Goal: Task Accomplishment & Management: Use online tool/utility

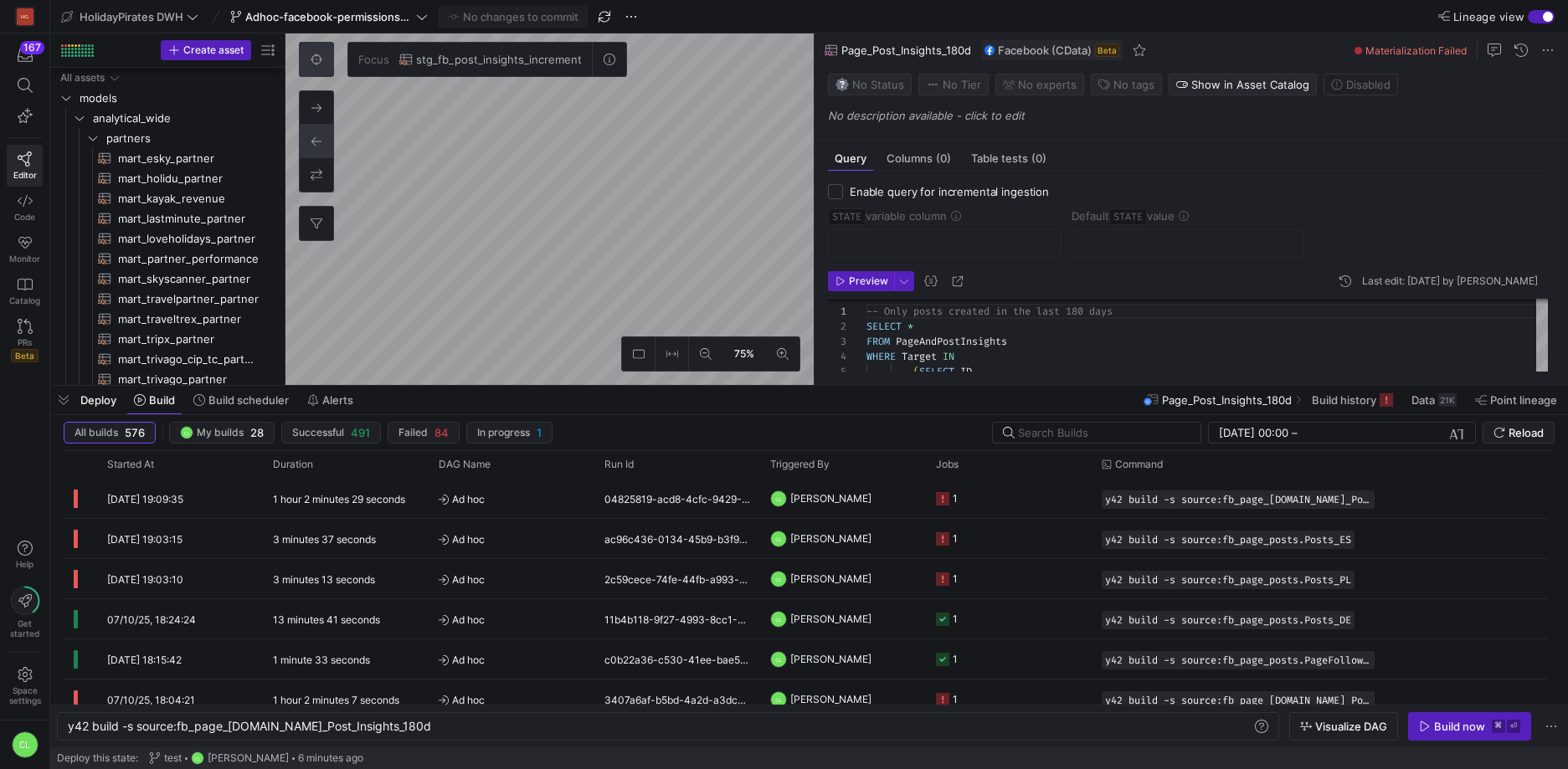
scroll to position [0, 331]
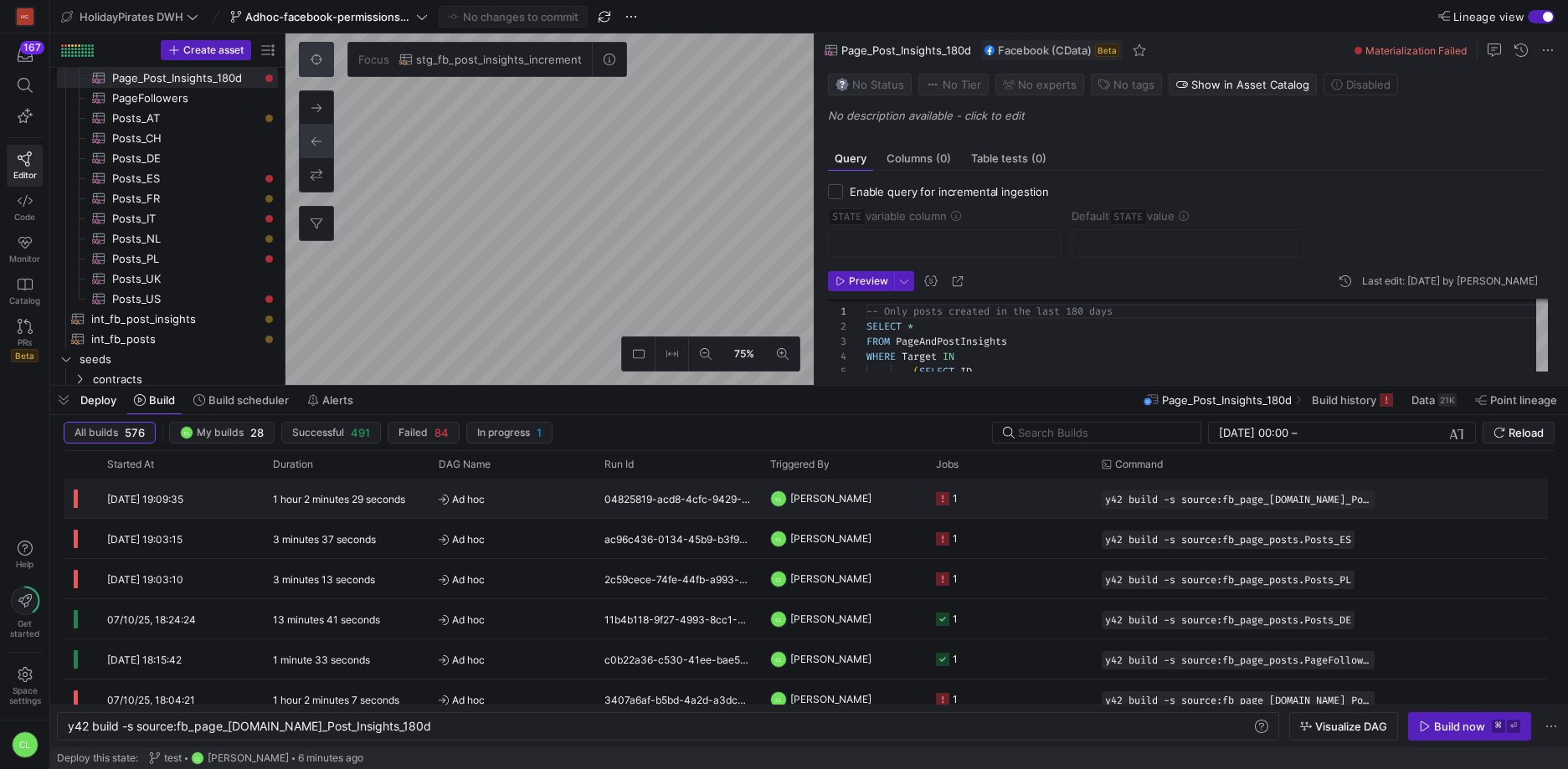
click at [701, 502] on div "04825819-acd8-4cfc-9429-1f22401fdede" at bounding box center [677, 498] width 166 height 40
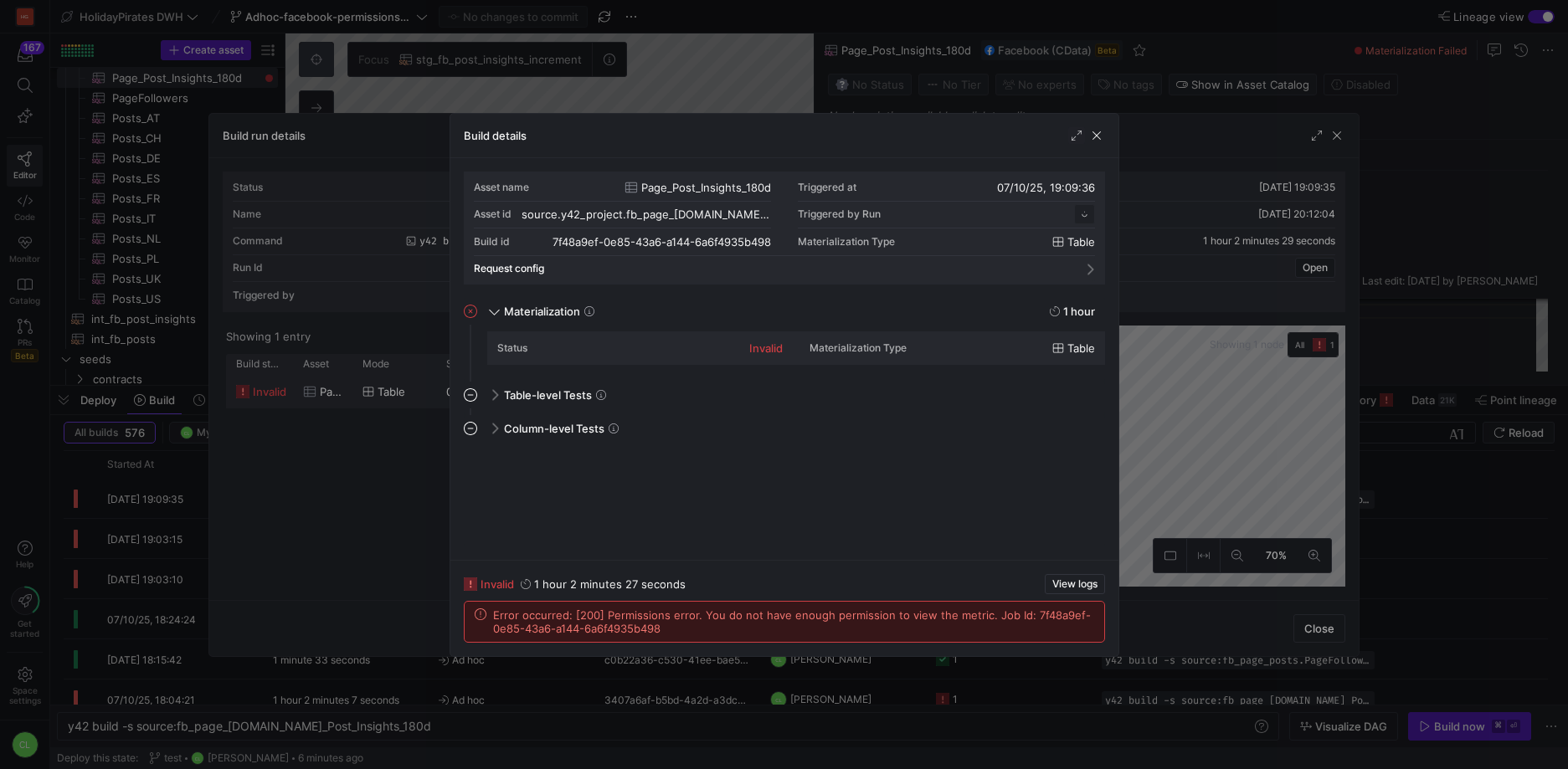
scroll to position [150, 0]
click at [1095, 138] on span "button" at bounding box center [1097, 136] width 17 height 17
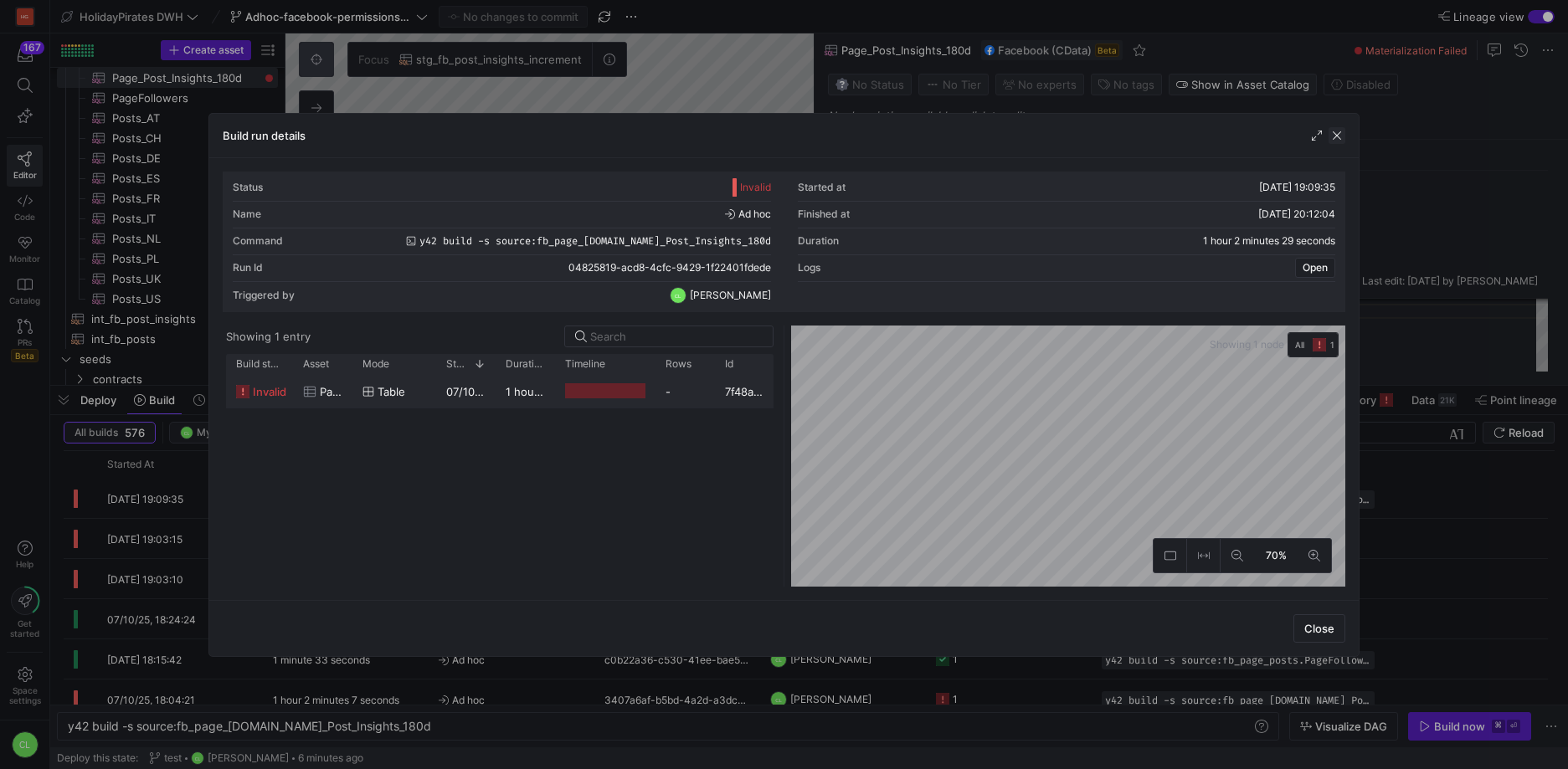
click at [1329, 135] on span "button" at bounding box center [1336, 136] width 17 height 17
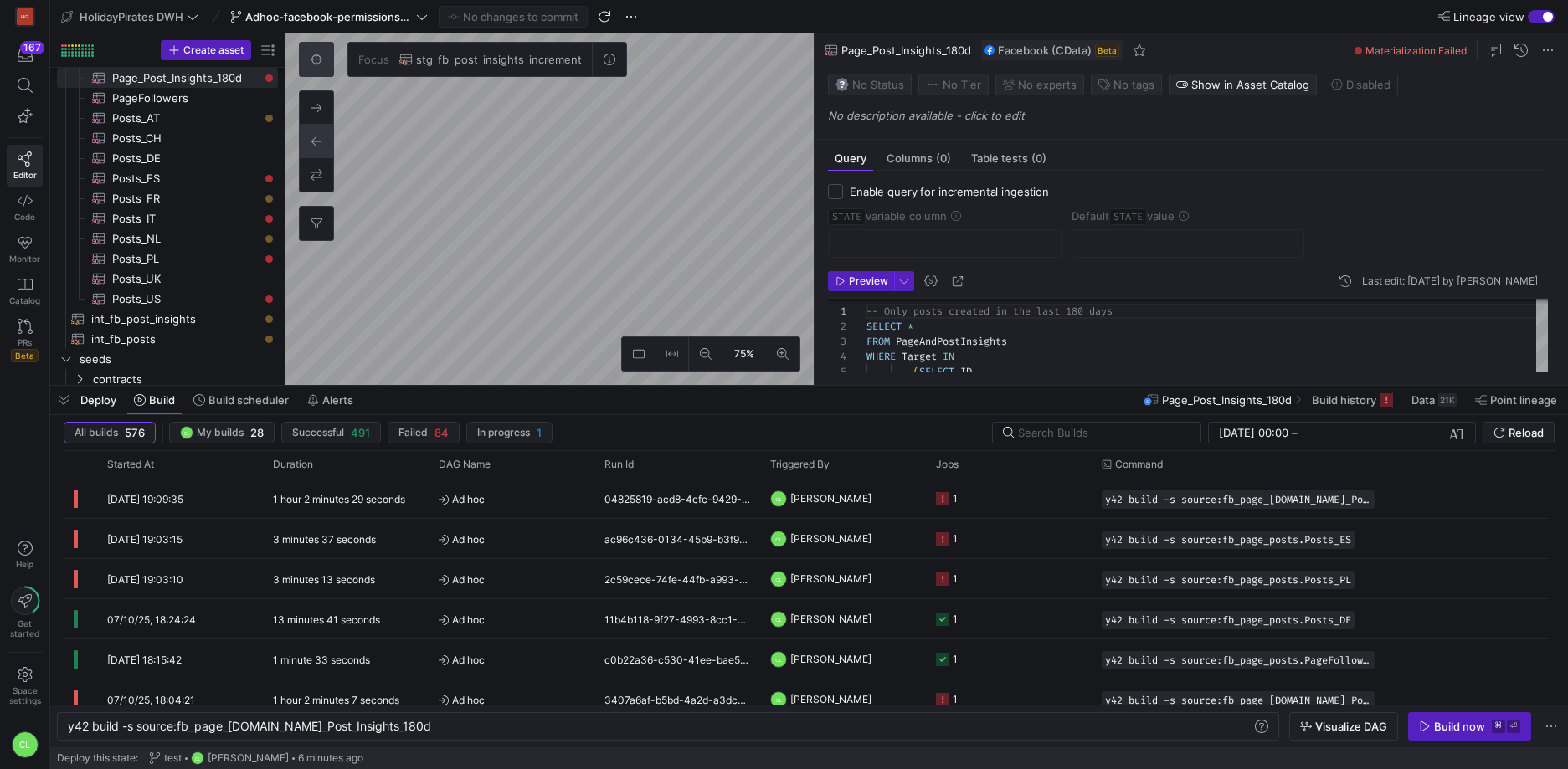
click at [324, 46] on button at bounding box center [316, 59] width 33 height 33
checkbox input "true"
type input "STATE"
type input "[DATE]"
type textarea "SELECT * , CreatedTime as STATE FROM Posts WHERE Target = '1434101566853354' --…"
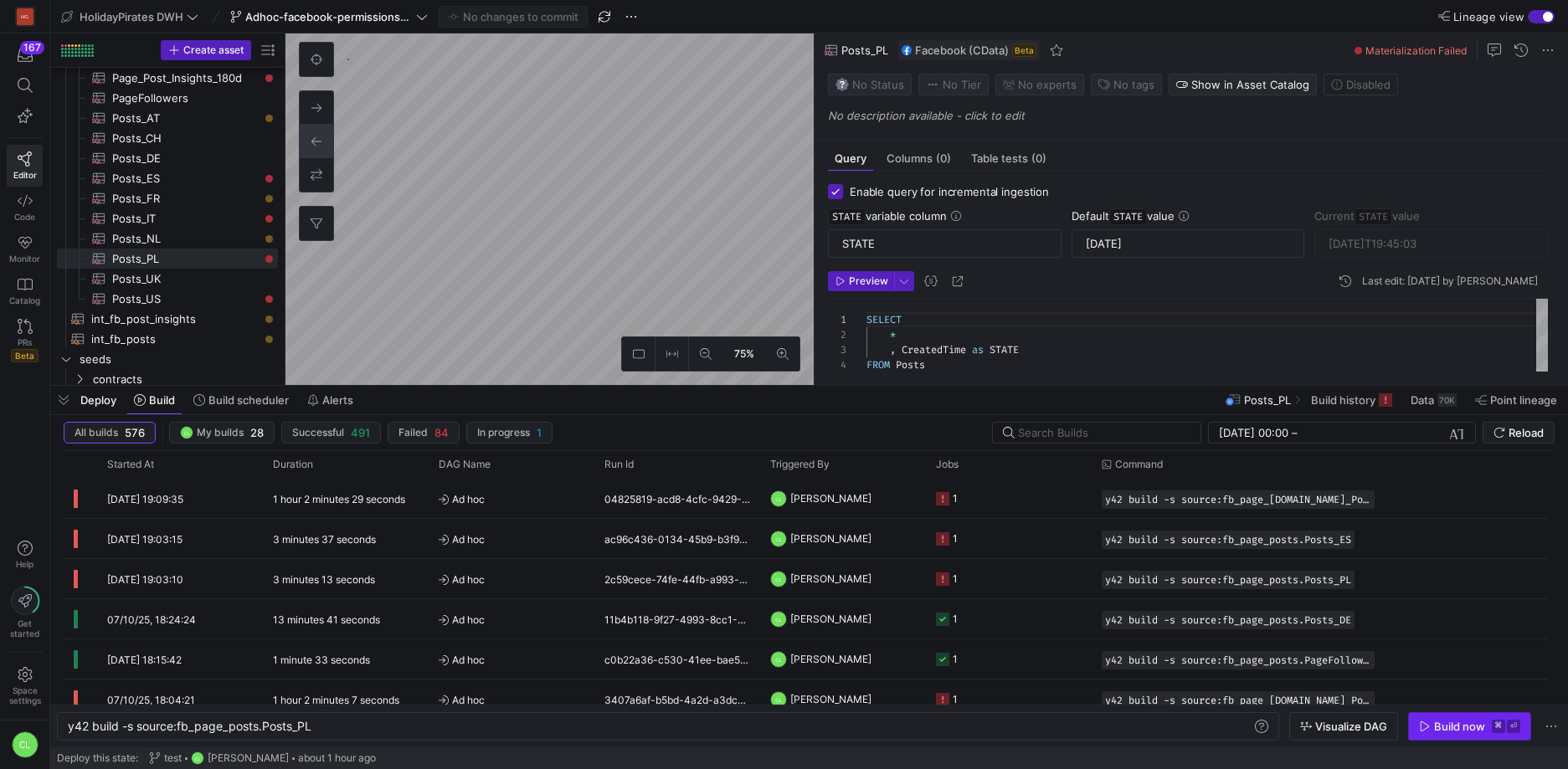
click at [1431, 732] on span "Build now ⌘ ⏎" at bounding box center [1469, 726] width 101 height 14
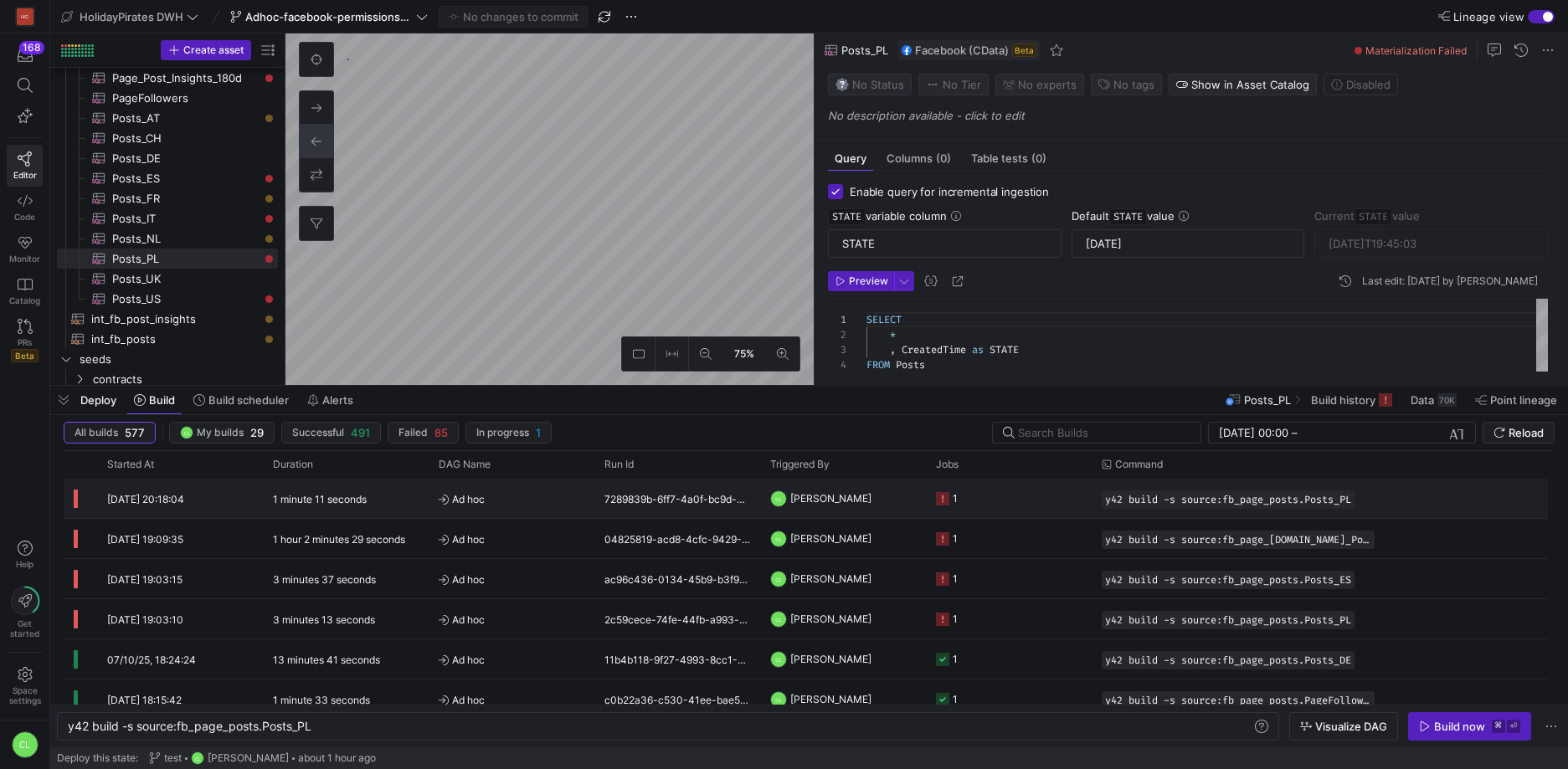
click at [556, 503] on span "Ad hoc" at bounding box center [511, 499] width 146 height 40
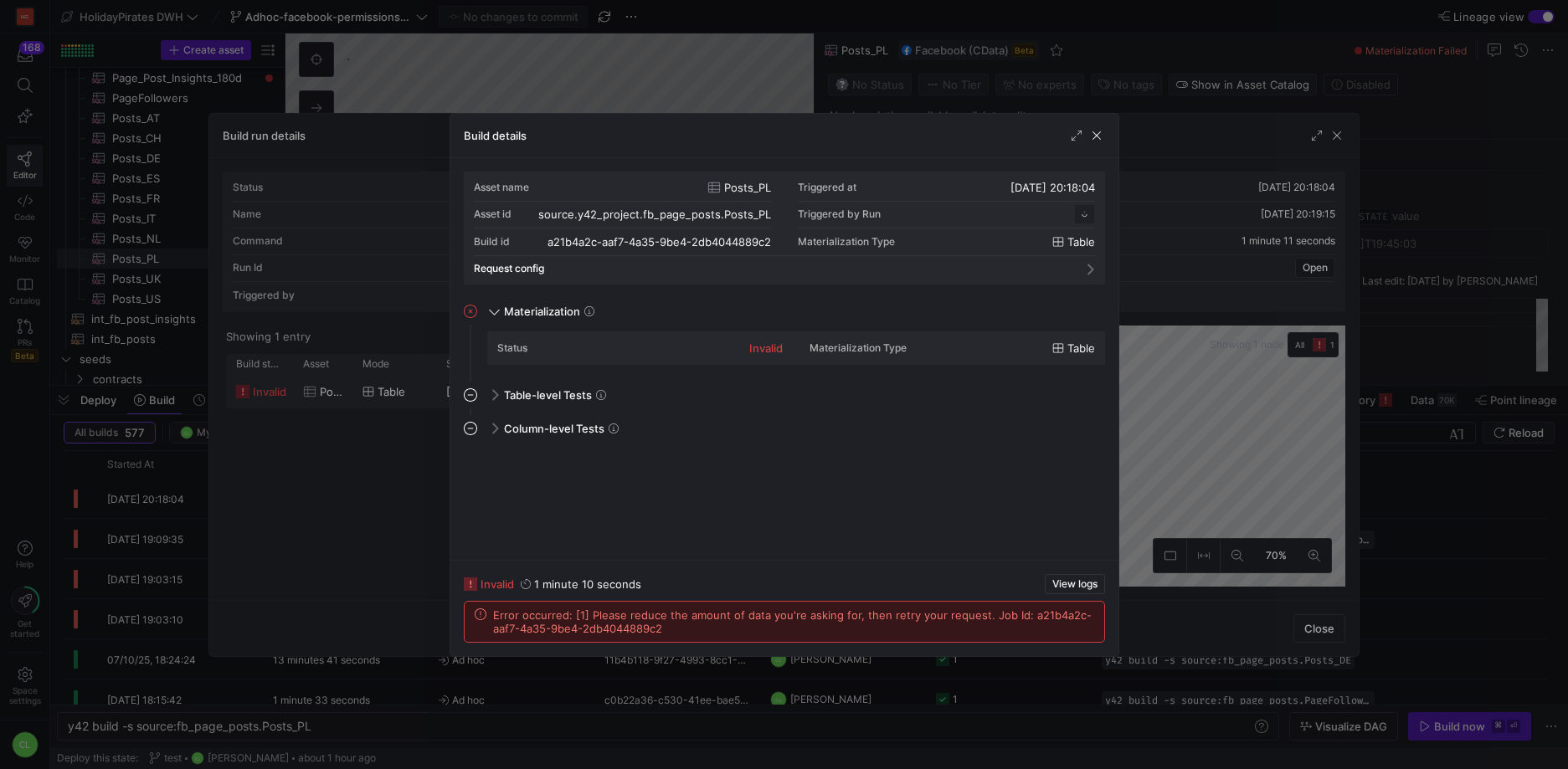
scroll to position [150, 0]
click at [1090, 134] on span "button" at bounding box center [1097, 136] width 17 height 17
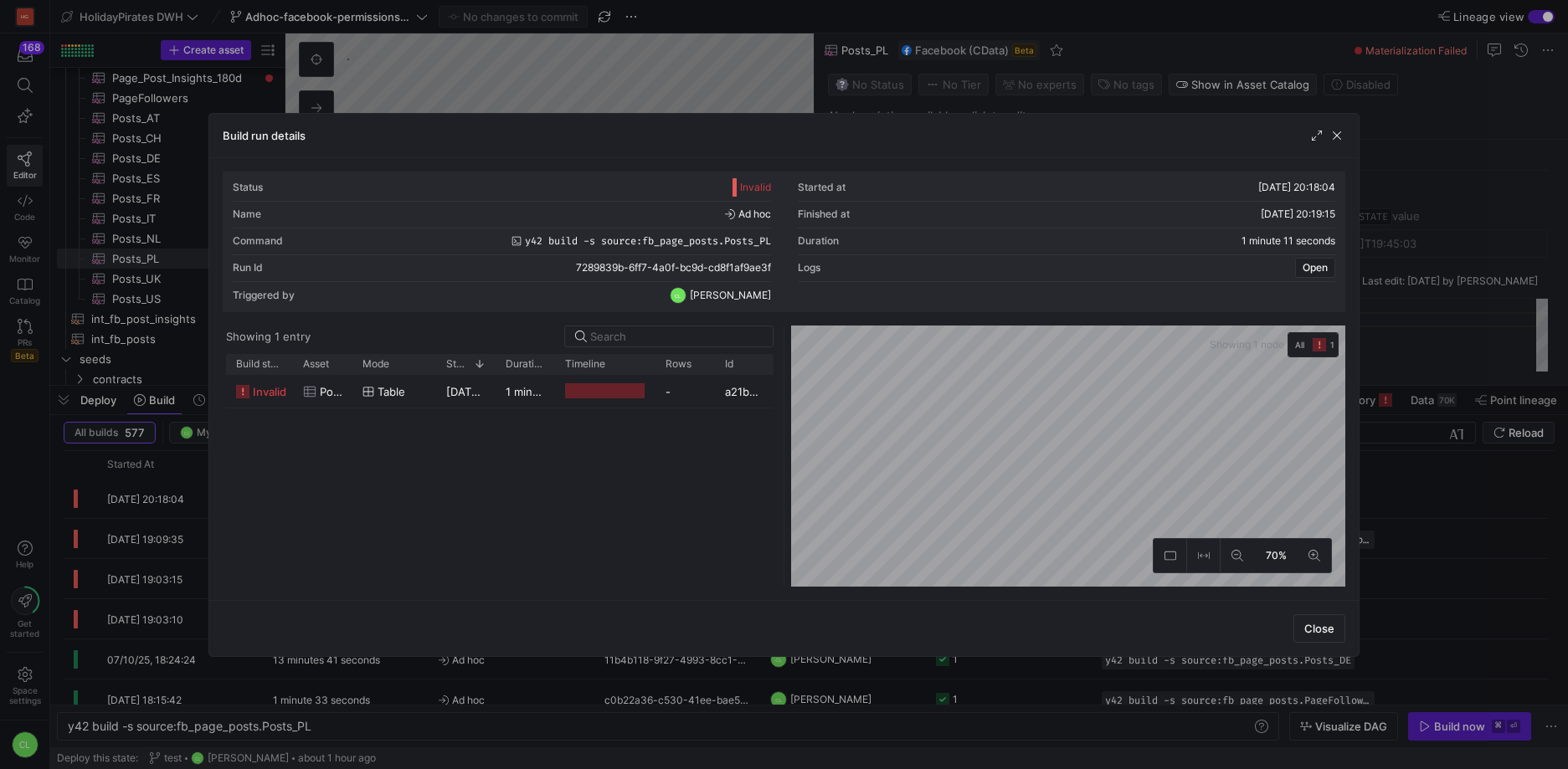
click at [1036, 688] on div at bounding box center [784, 384] width 1568 height 769
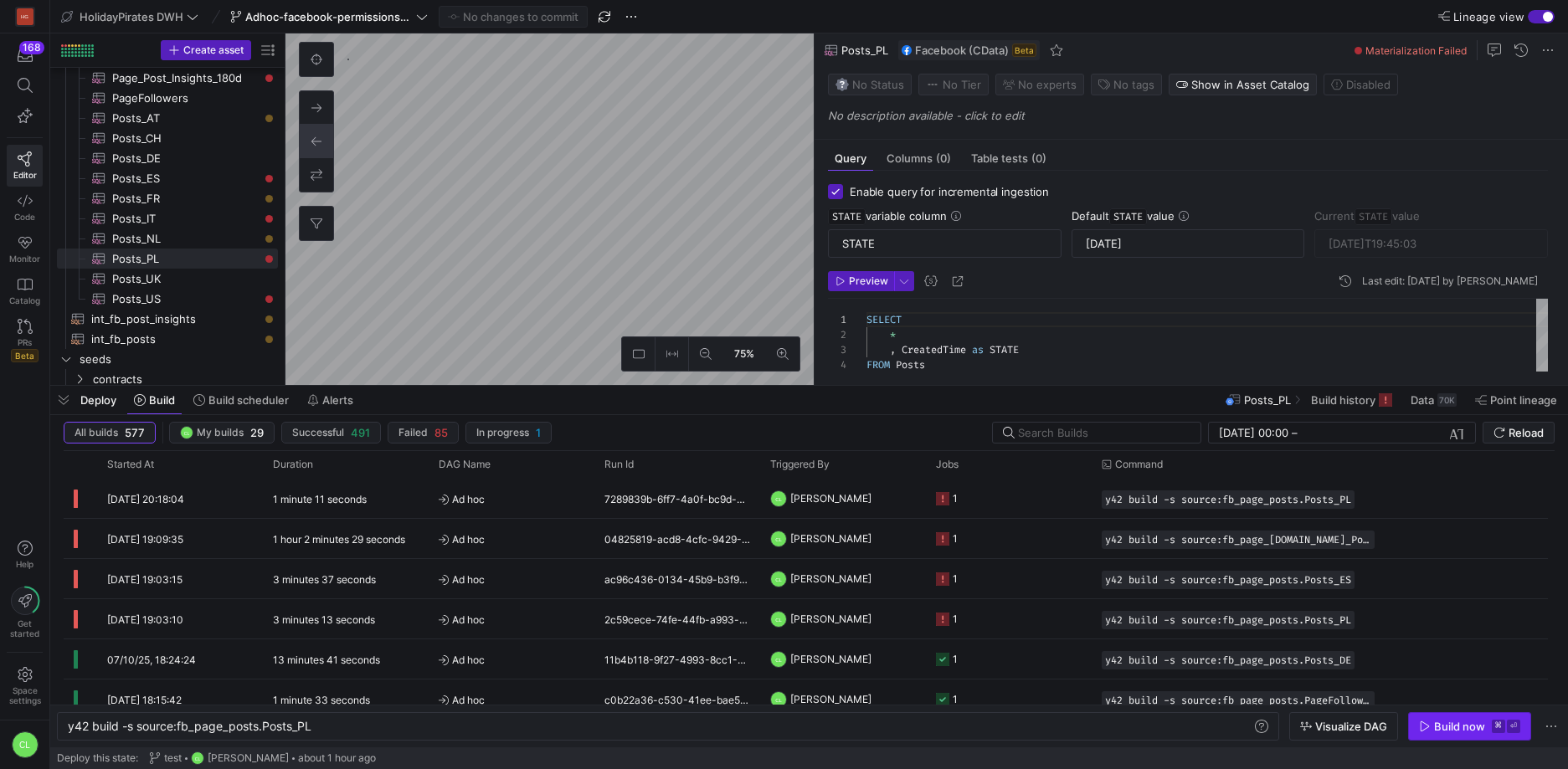
click at [1433, 728] on div "Build now" at bounding box center [1458, 726] width 51 height 14
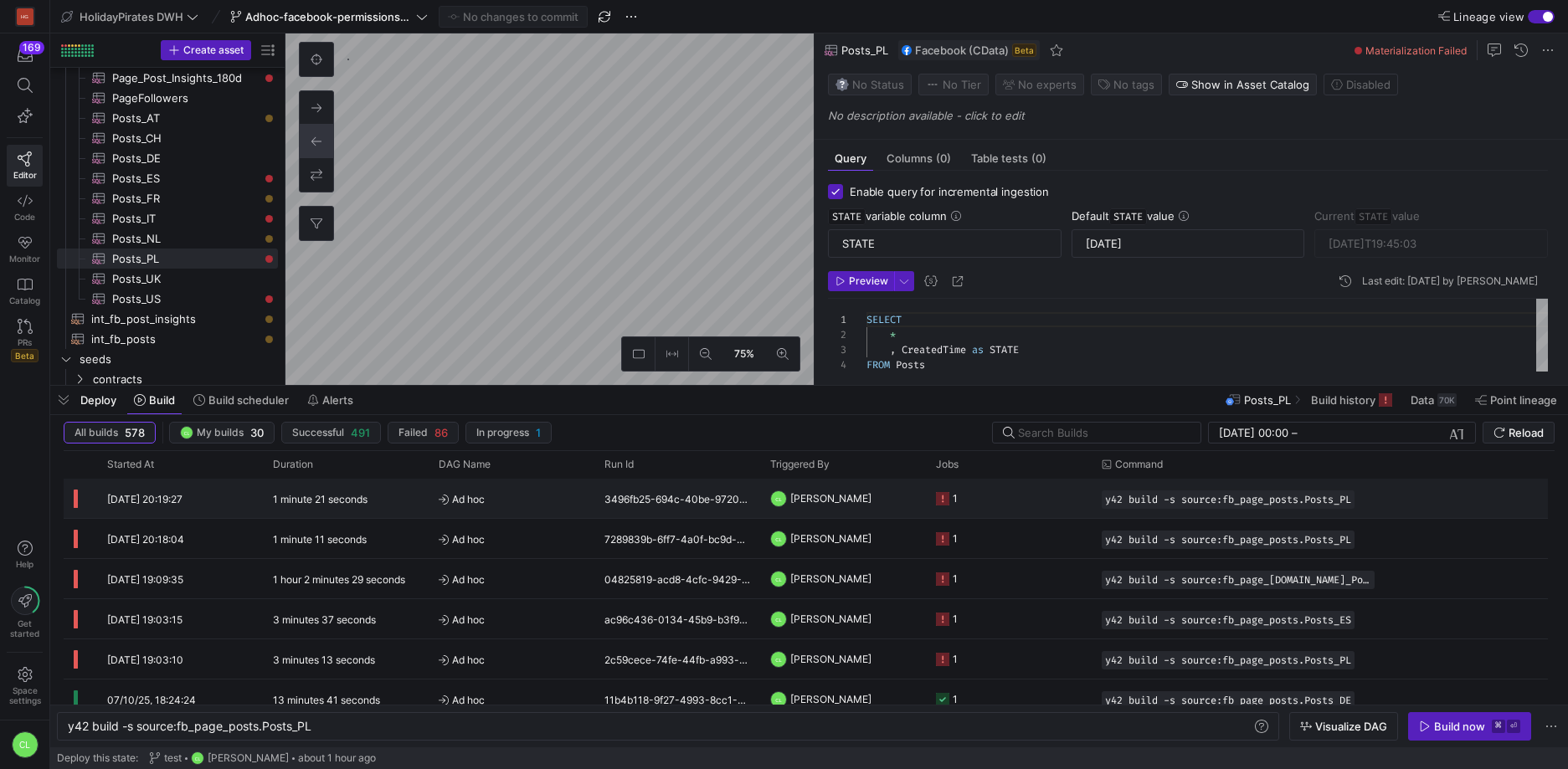
click at [992, 491] on y42-job-status-cell-renderer "1" at bounding box center [1009, 498] width 146 height 38
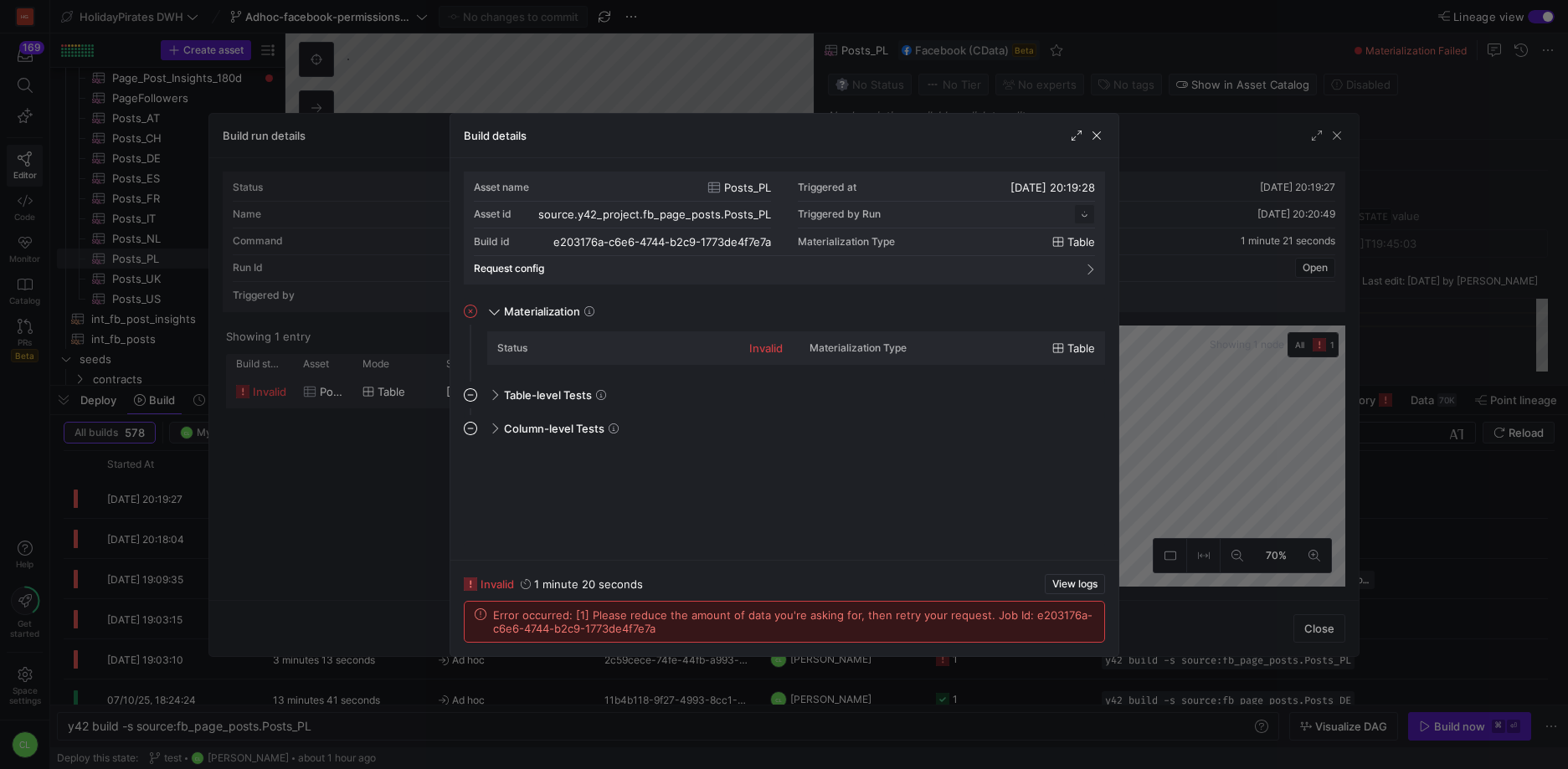
click at [1217, 470] on div at bounding box center [784, 384] width 1568 height 769
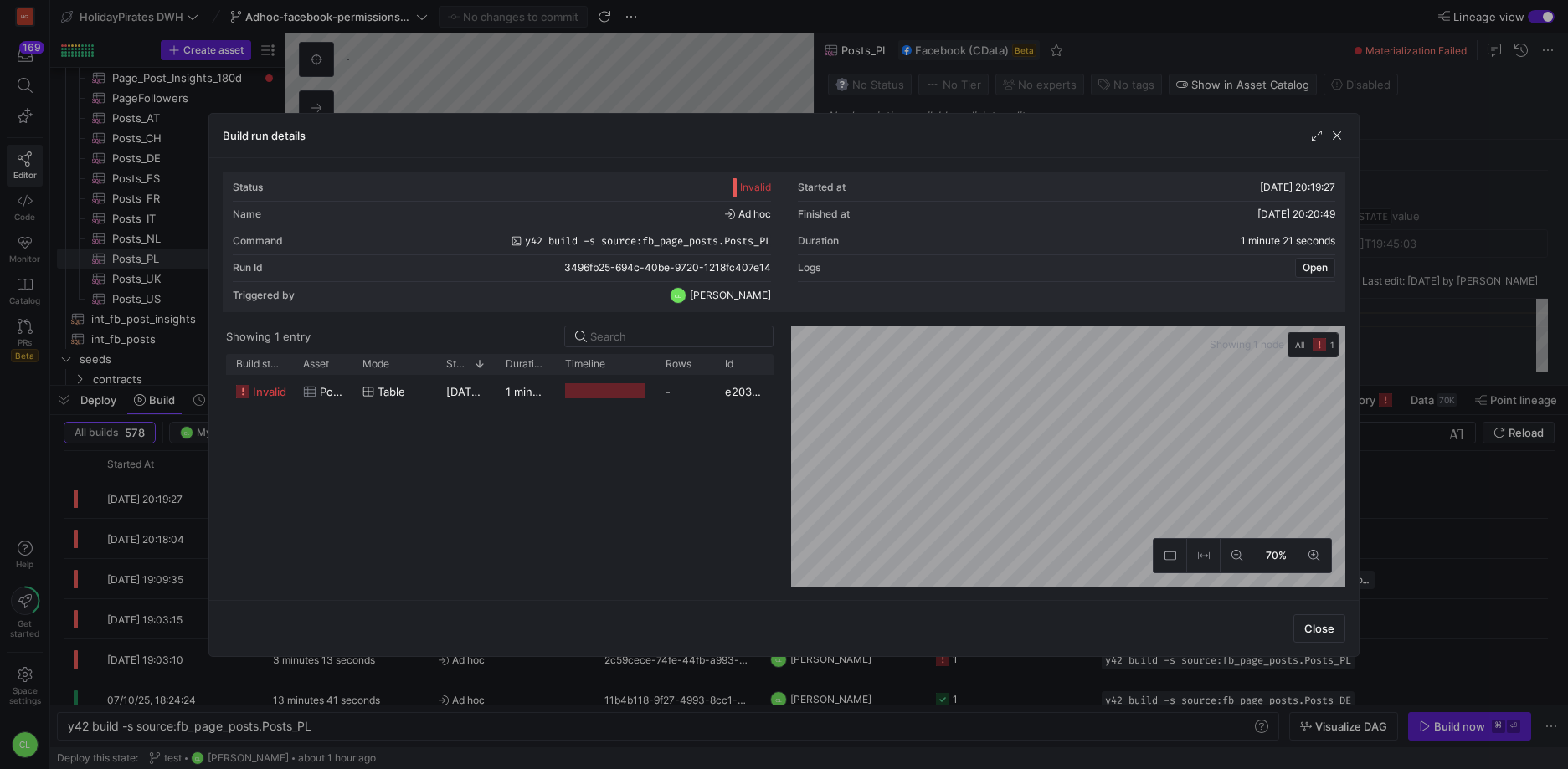
click at [1423, 495] on div at bounding box center [784, 384] width 1568 height 769
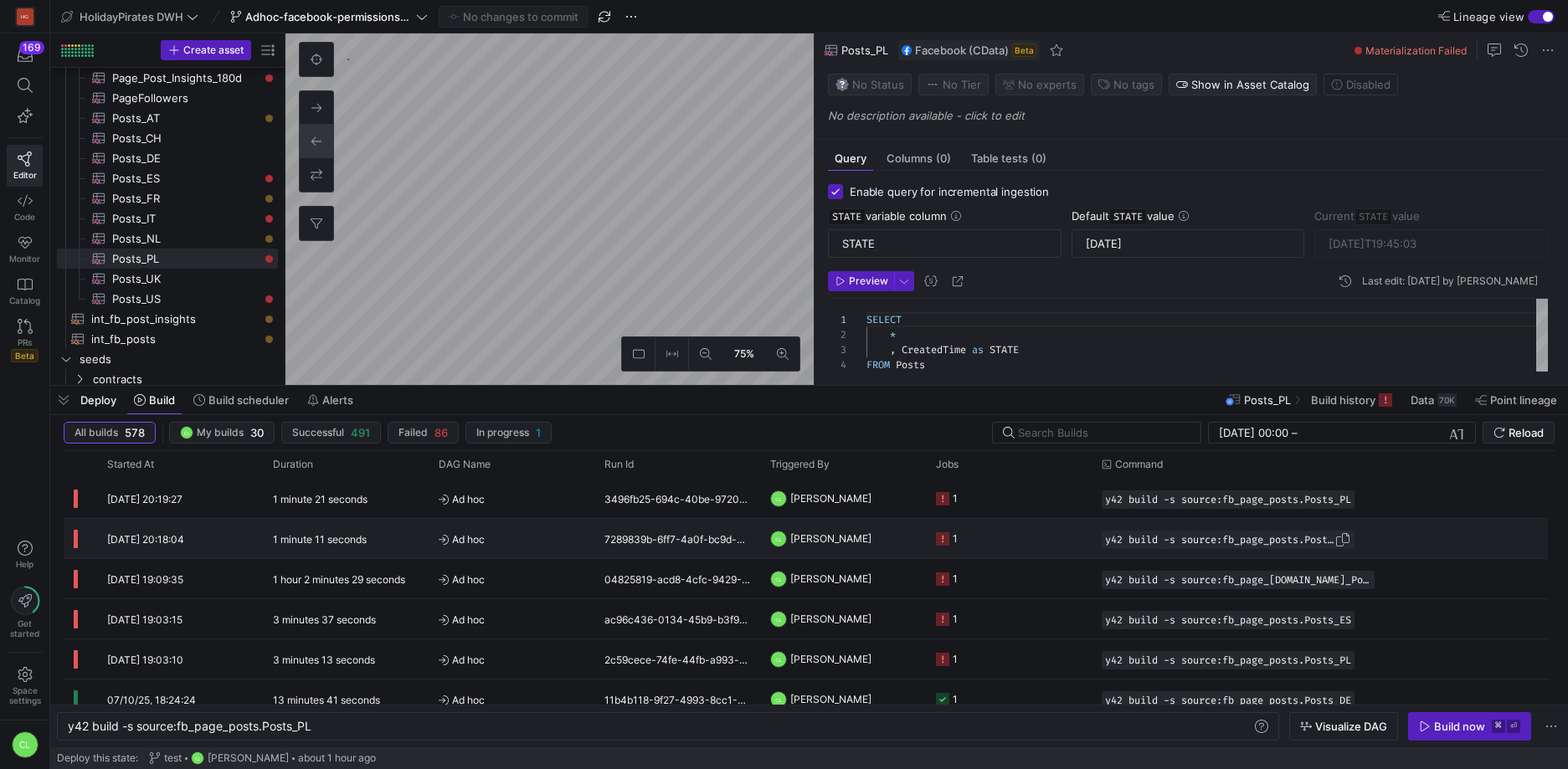
click at [1261, 537] on span "y42 build -s source:fb_page_posts.Posts_PL" at bounding box center [1219, 539] width 230 height 12
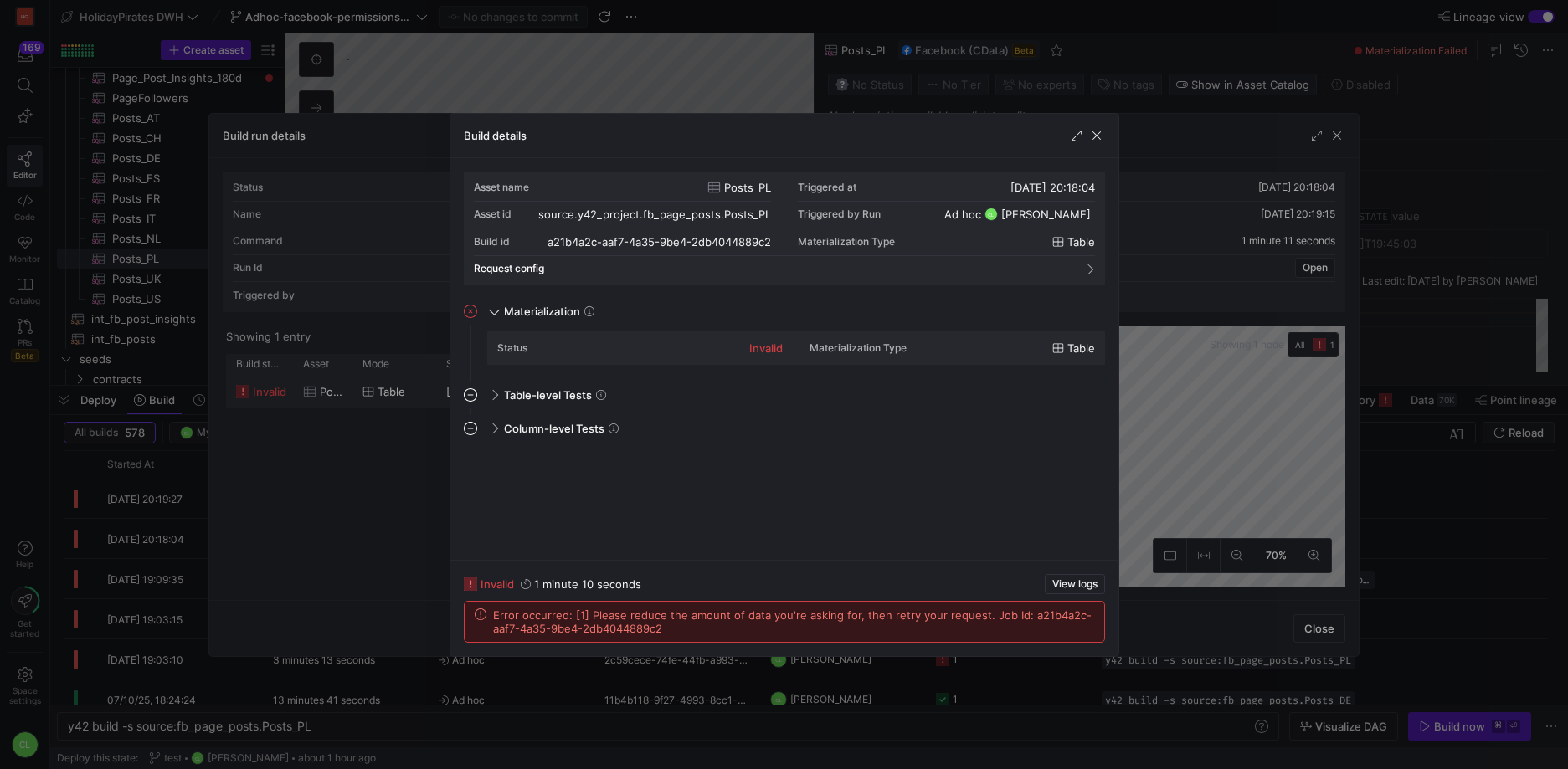
click at [1443, 558] on div at bounding box center [784, 384] width 1568 height 769
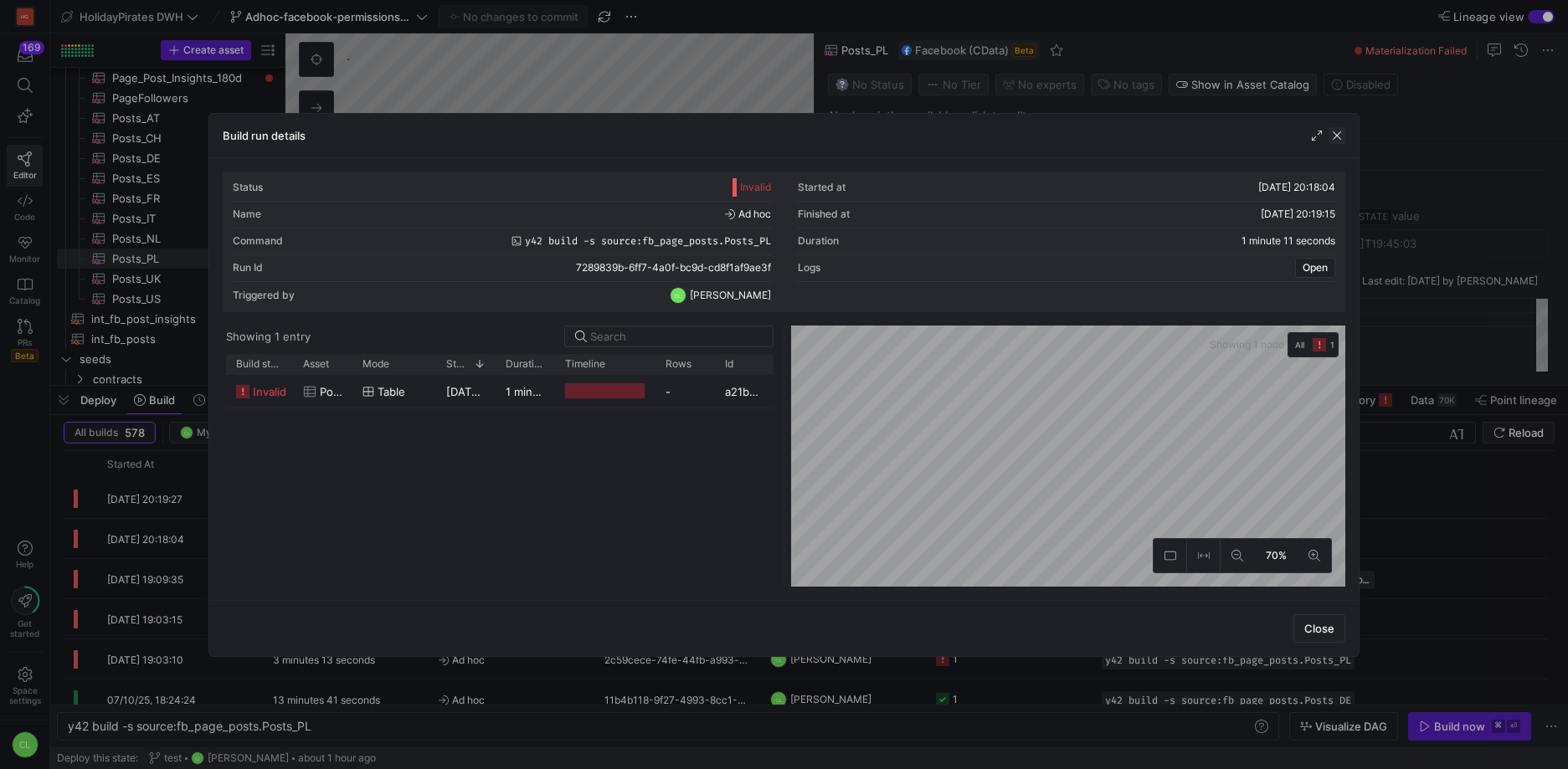
click at [1340, 129] on span "button" at bounding box center [1336, 136] width 17 height 17
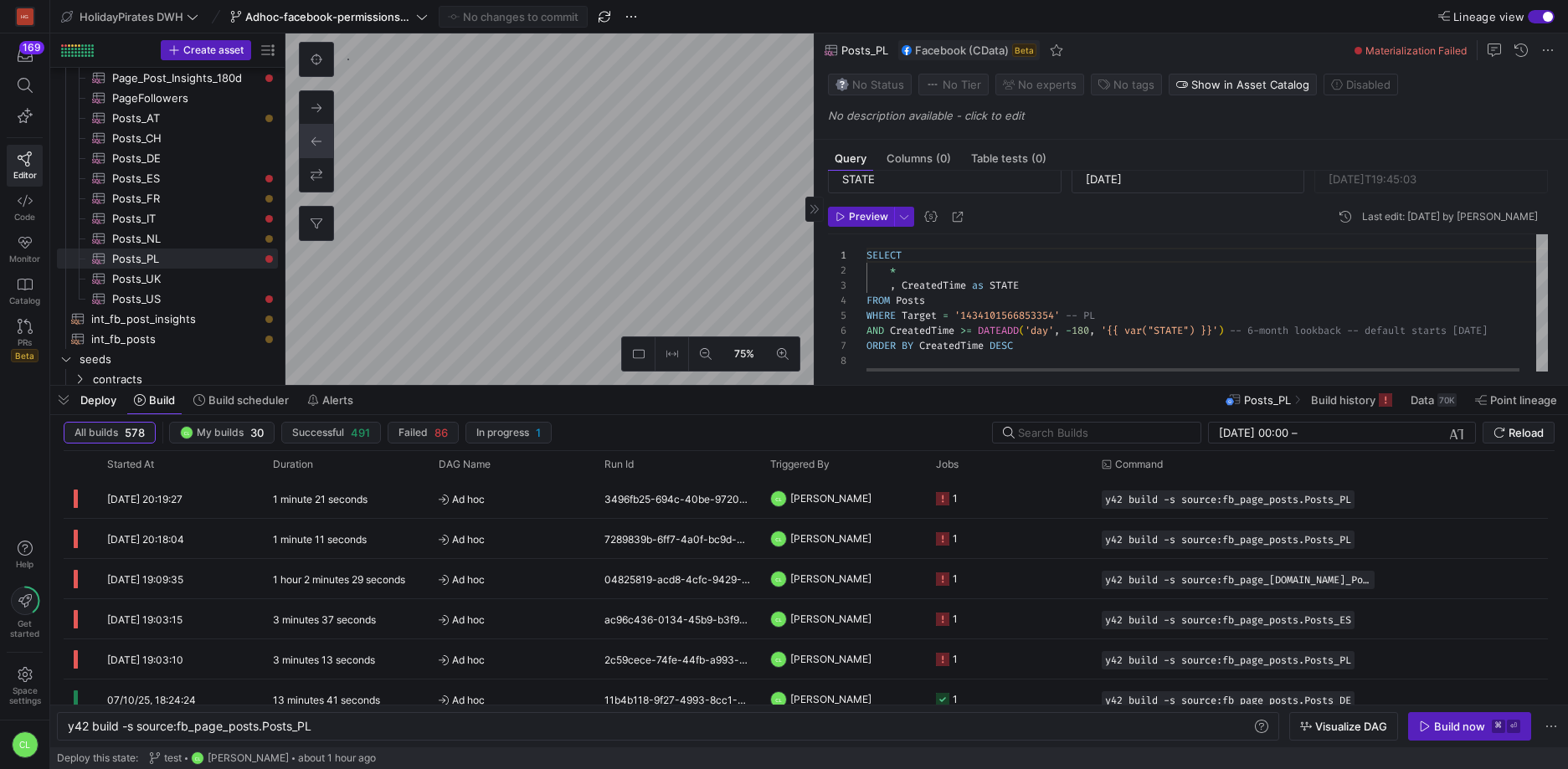
scroll to position [71, 0]
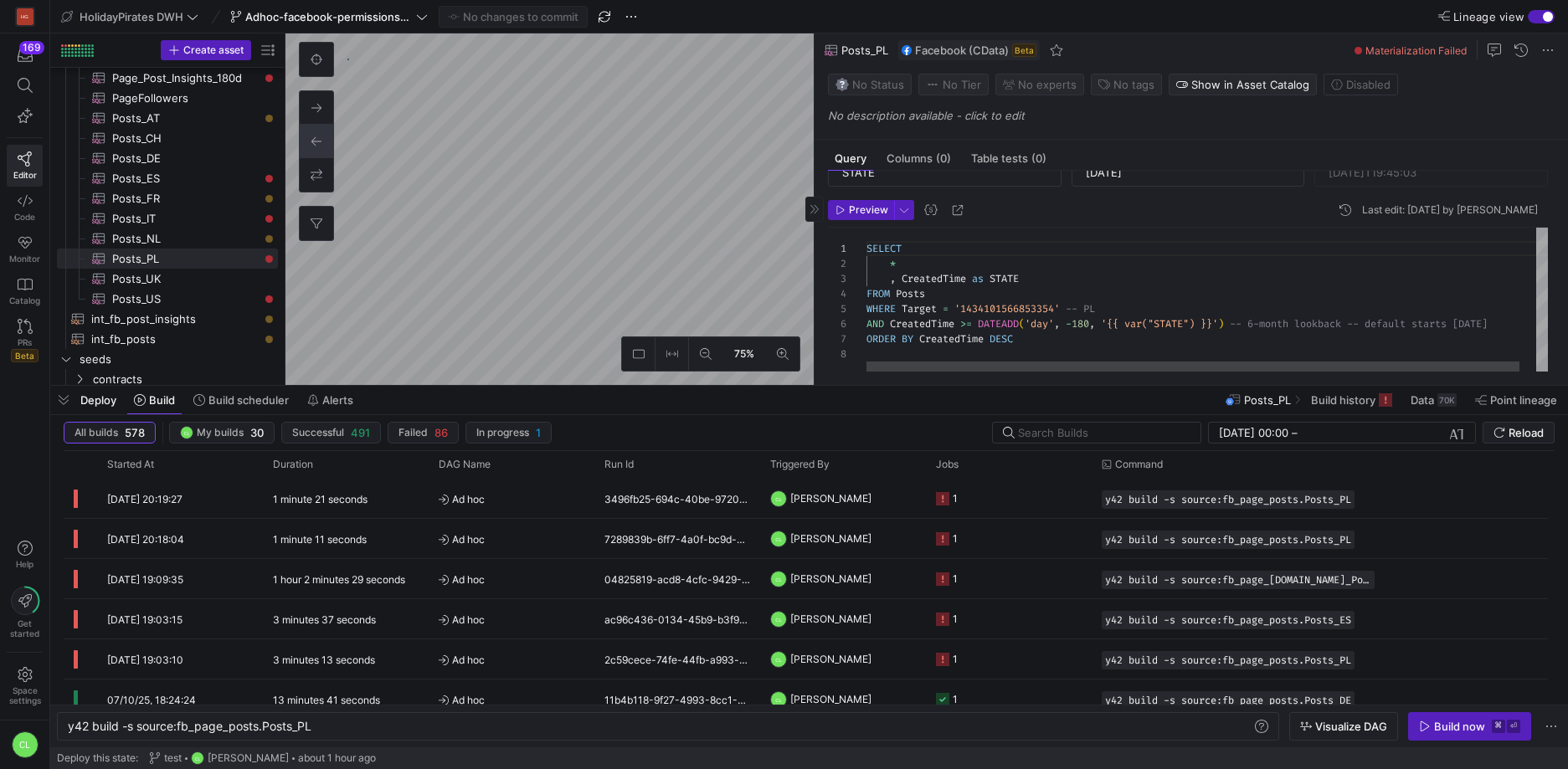
drag, startPoint x: 1088, startPoint y: 321, endPoint x: 1100, endPoint y: 321, distance: 12.0
click at [1088, 321] on div "SELECT * , CreatedTime as STATE FROM Posts WHERE Target = '1434101566853354' --…" at bounding box center [1215, 300] width 698 height 144
type textarea "y42 build -s stg_fb_posts"
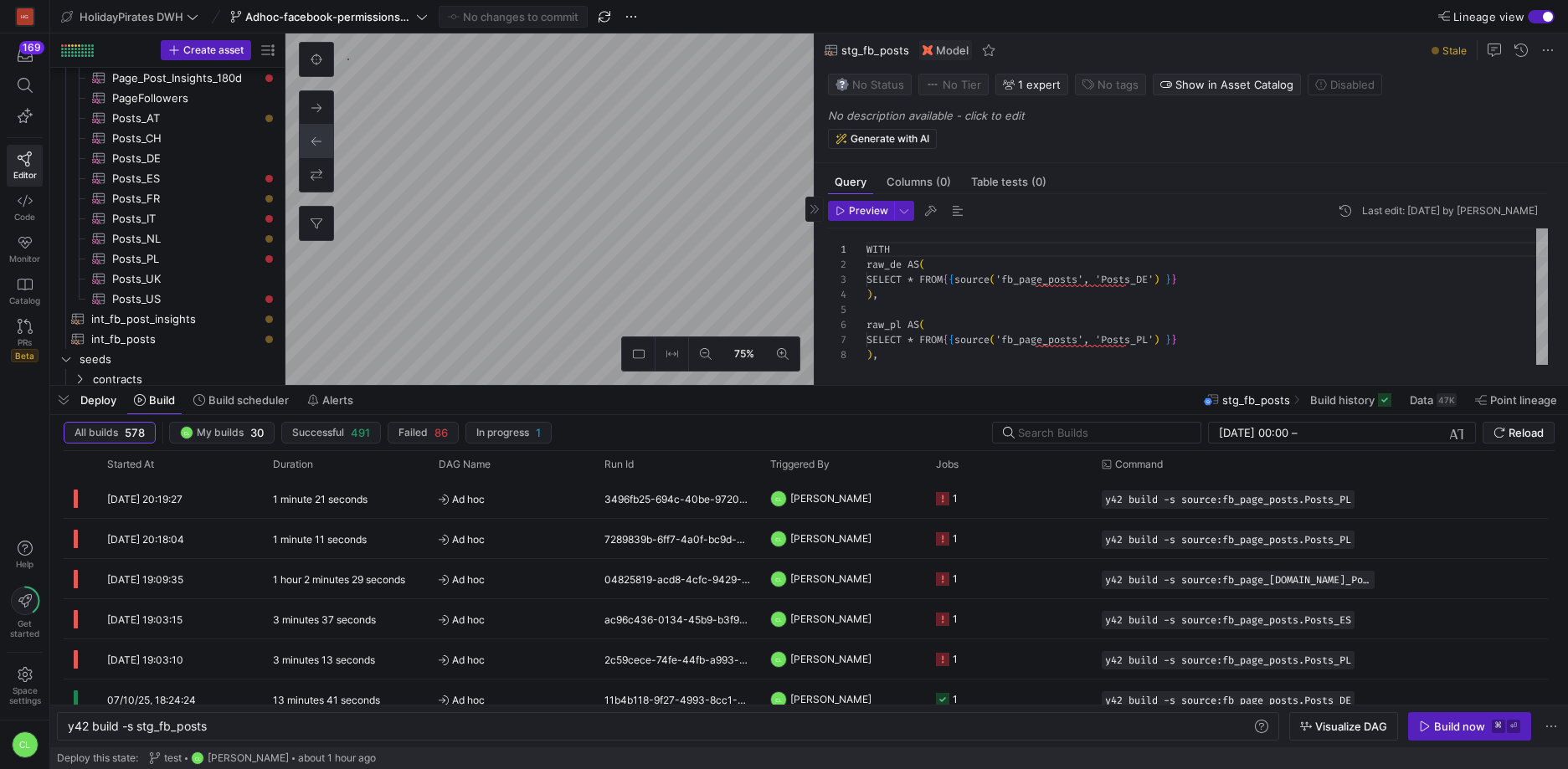
scroll to position [150, 0]
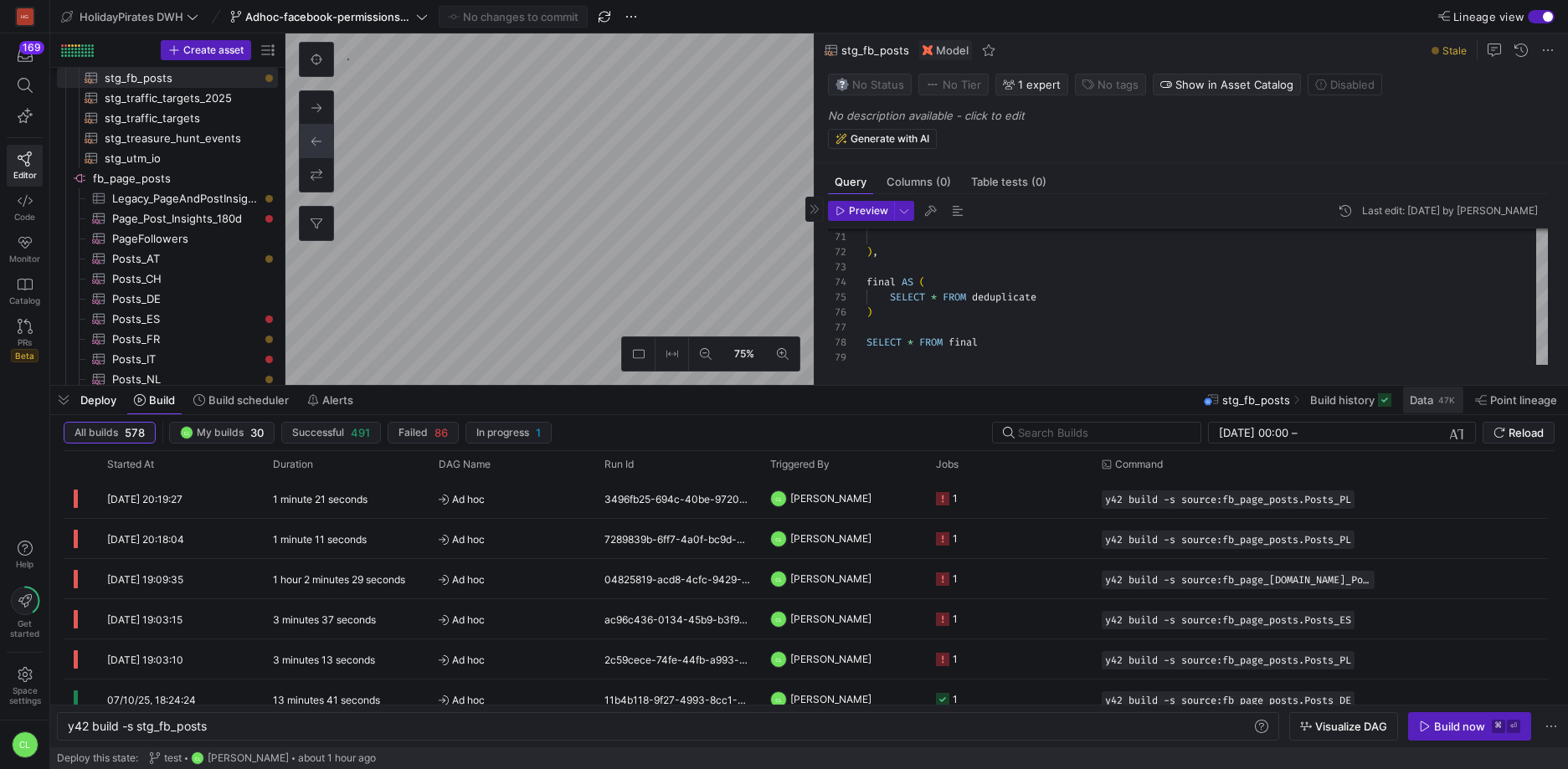
click at [1409, 396] on span "Data" at bounding box center [1420, 399] width 23 height 14
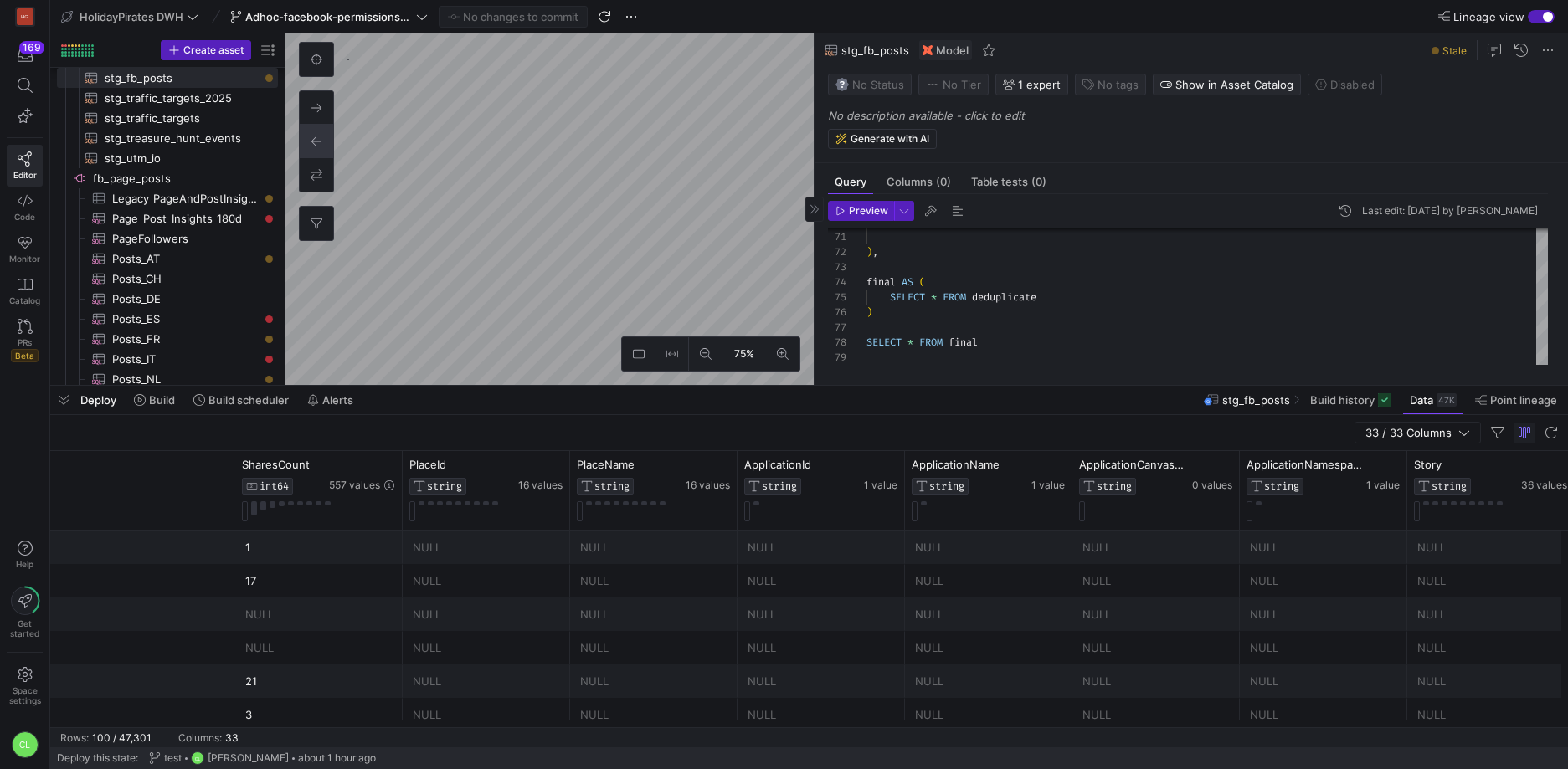
scroll to position [0, 4013]
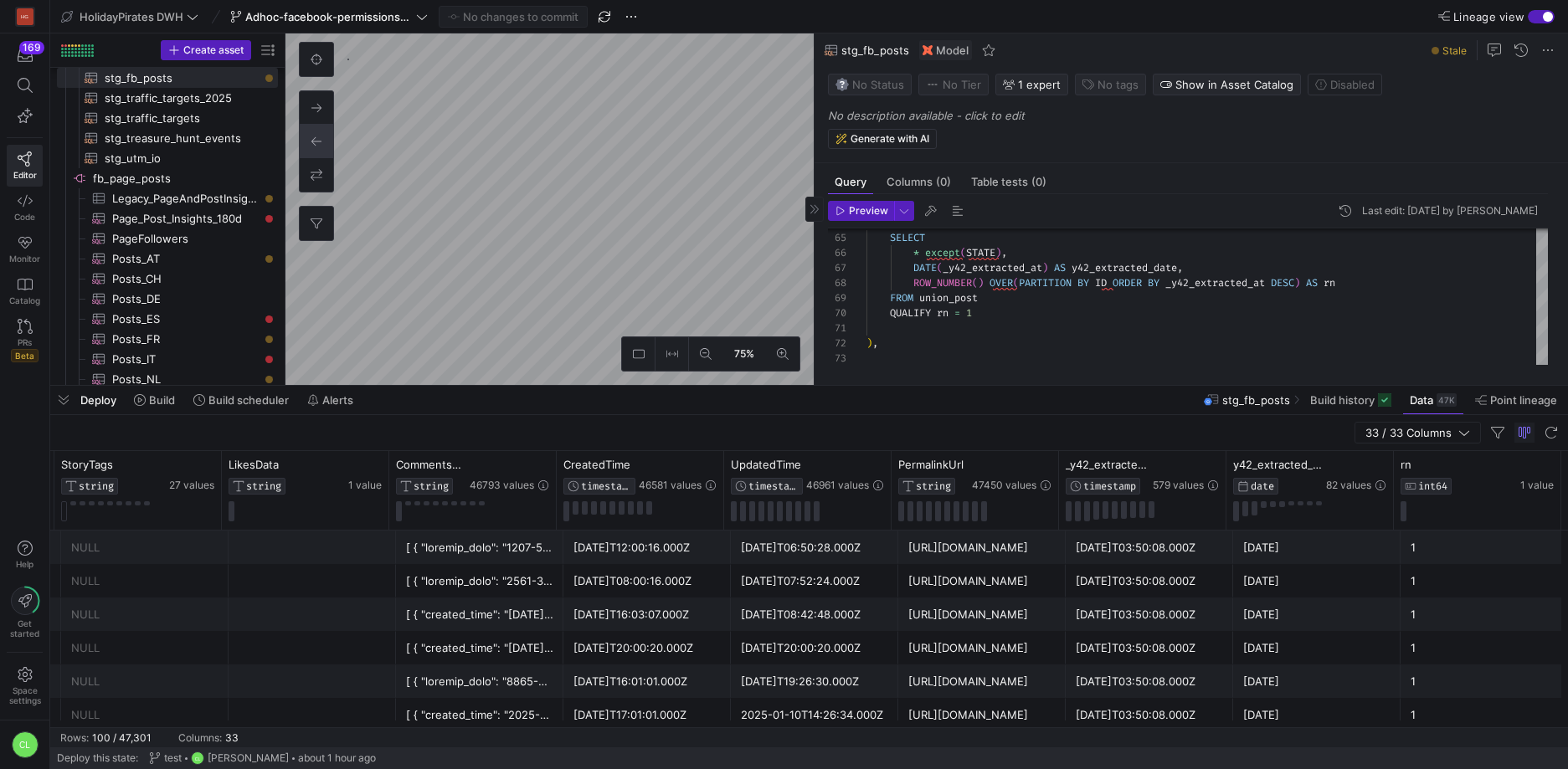
click at [1153, 408] on div "Deploy Build Build scheduler Alerts stg_fb_posts Build history Data 47K Point l…" at bounding box center [808, 399] width 1517 height 29
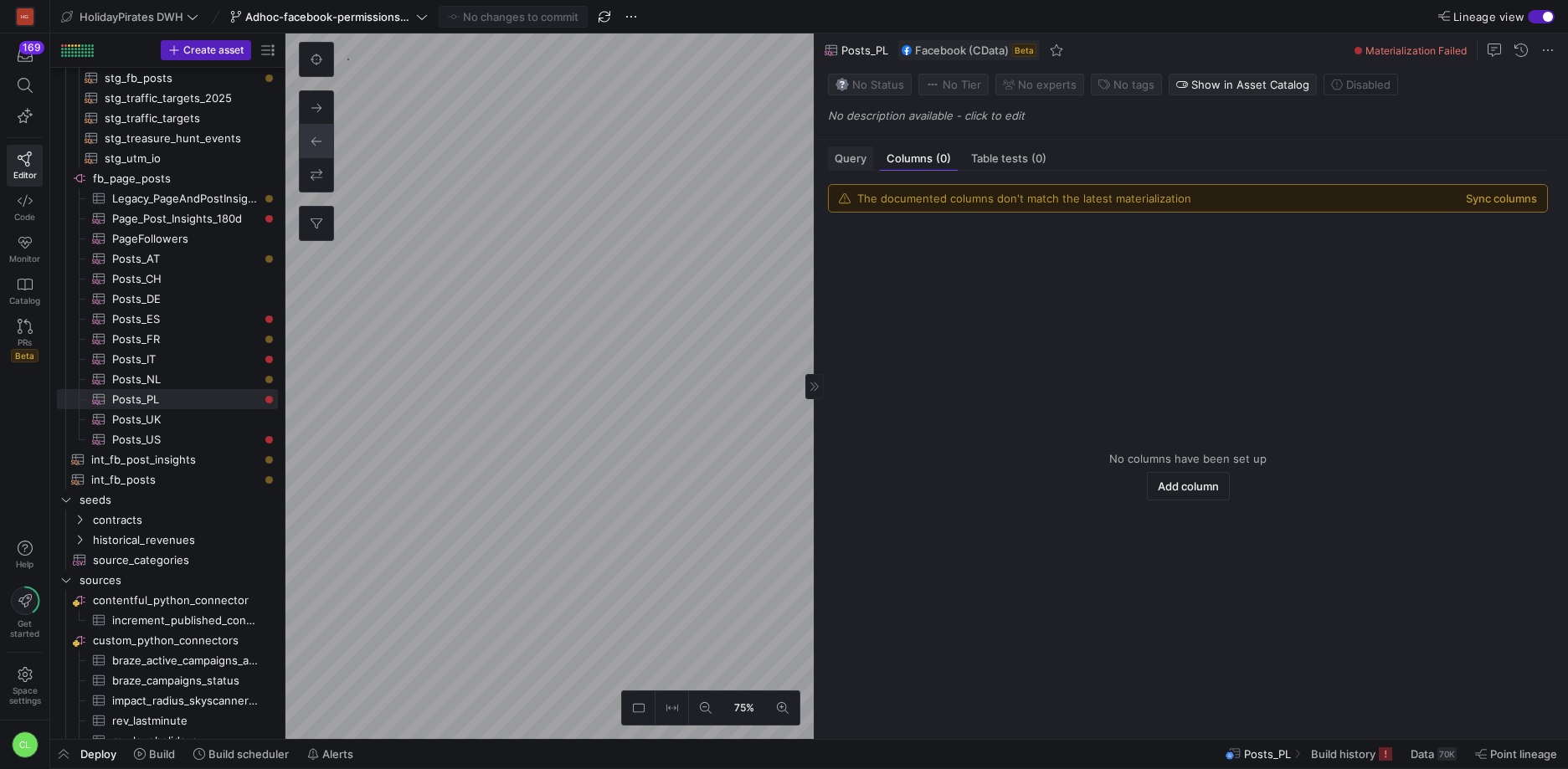
click at [856, 167] on div "Query" at bounding box center [849, 159] width 45 height 24
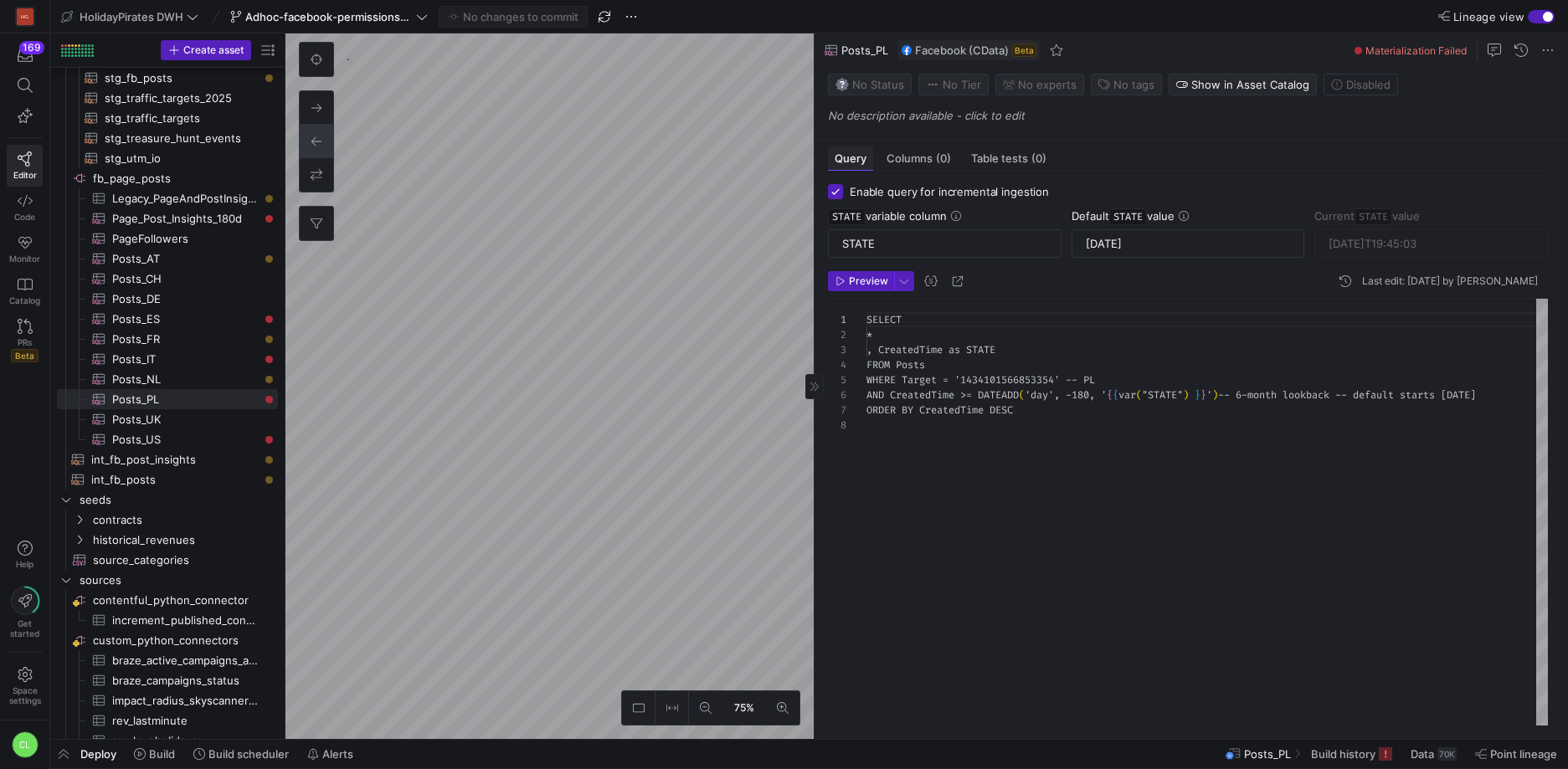
scroll to position [105, 0]
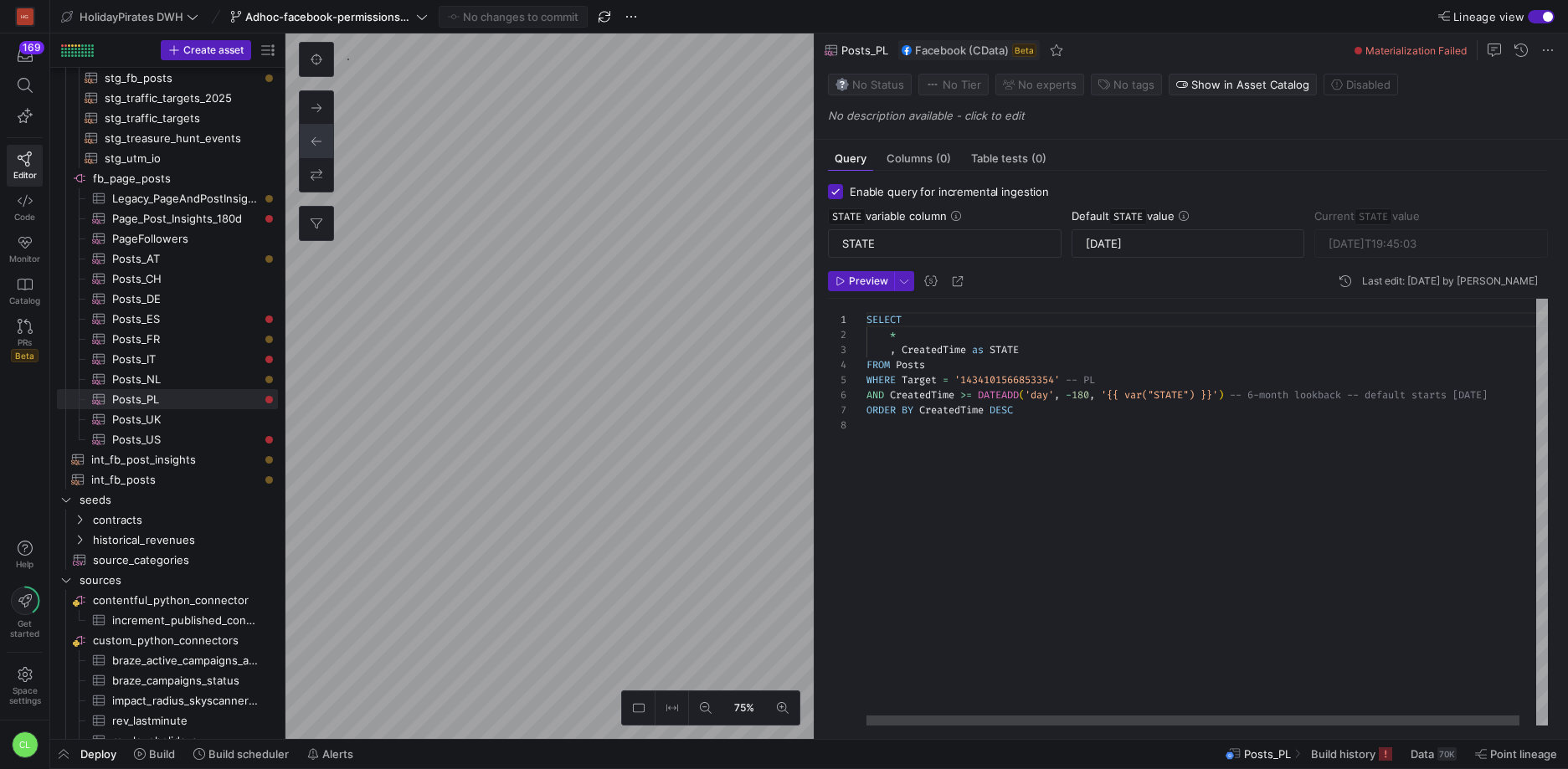
click at [1088, 396] on div "SELECT * , CreatedTime as STATE FROM Posts WHERE Target = '1434101566853354' --…" at bounding box center [1215, 512] width 698 height 427
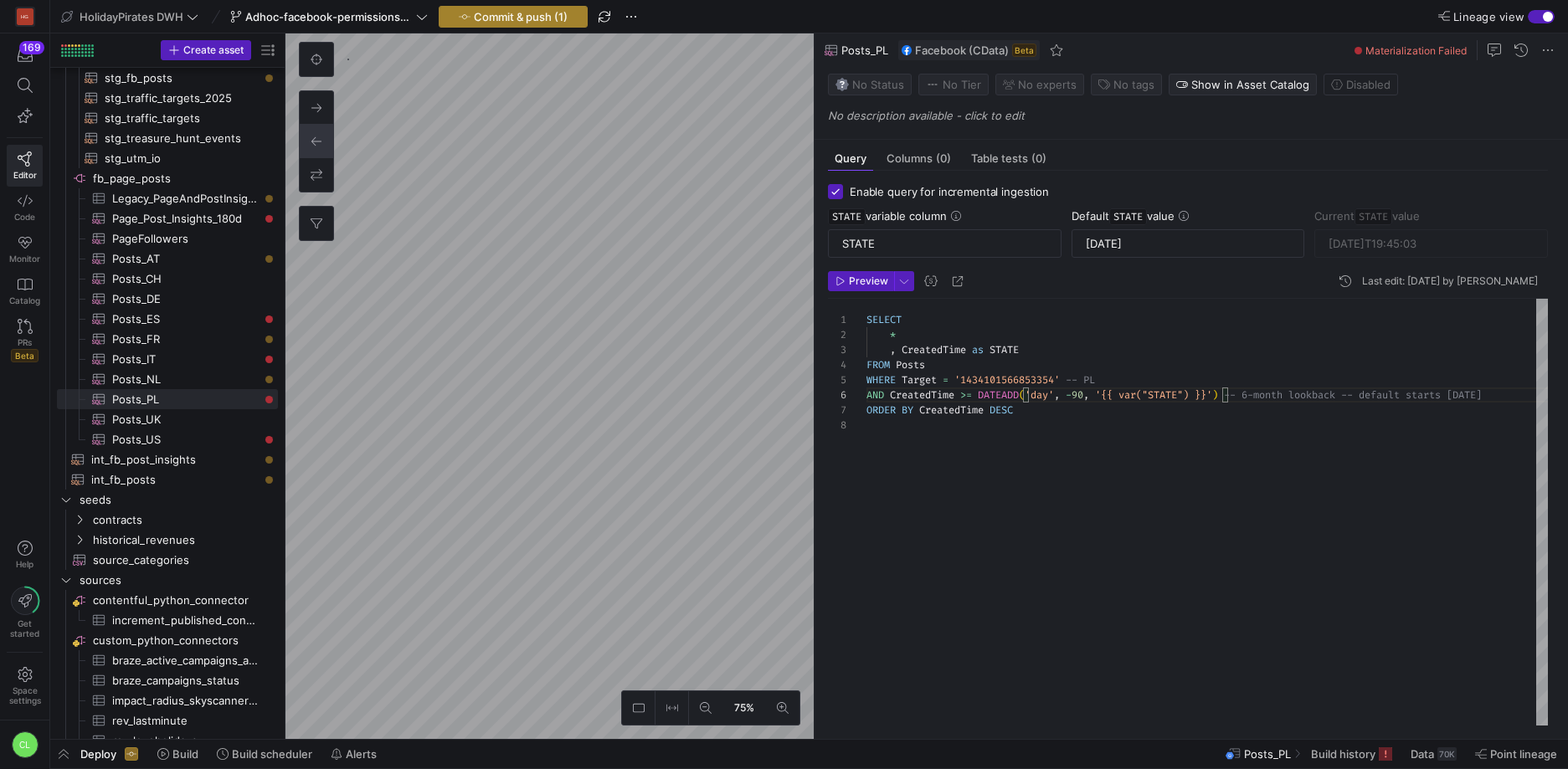
type textarea "SELECT * , CreatedTime as STATE FROM Posts WHERE Target = '1434101566853354' --…"
click at [476, 15] on span "Commit & push (1)" at bounding box center [521, 17] width 94 height 14
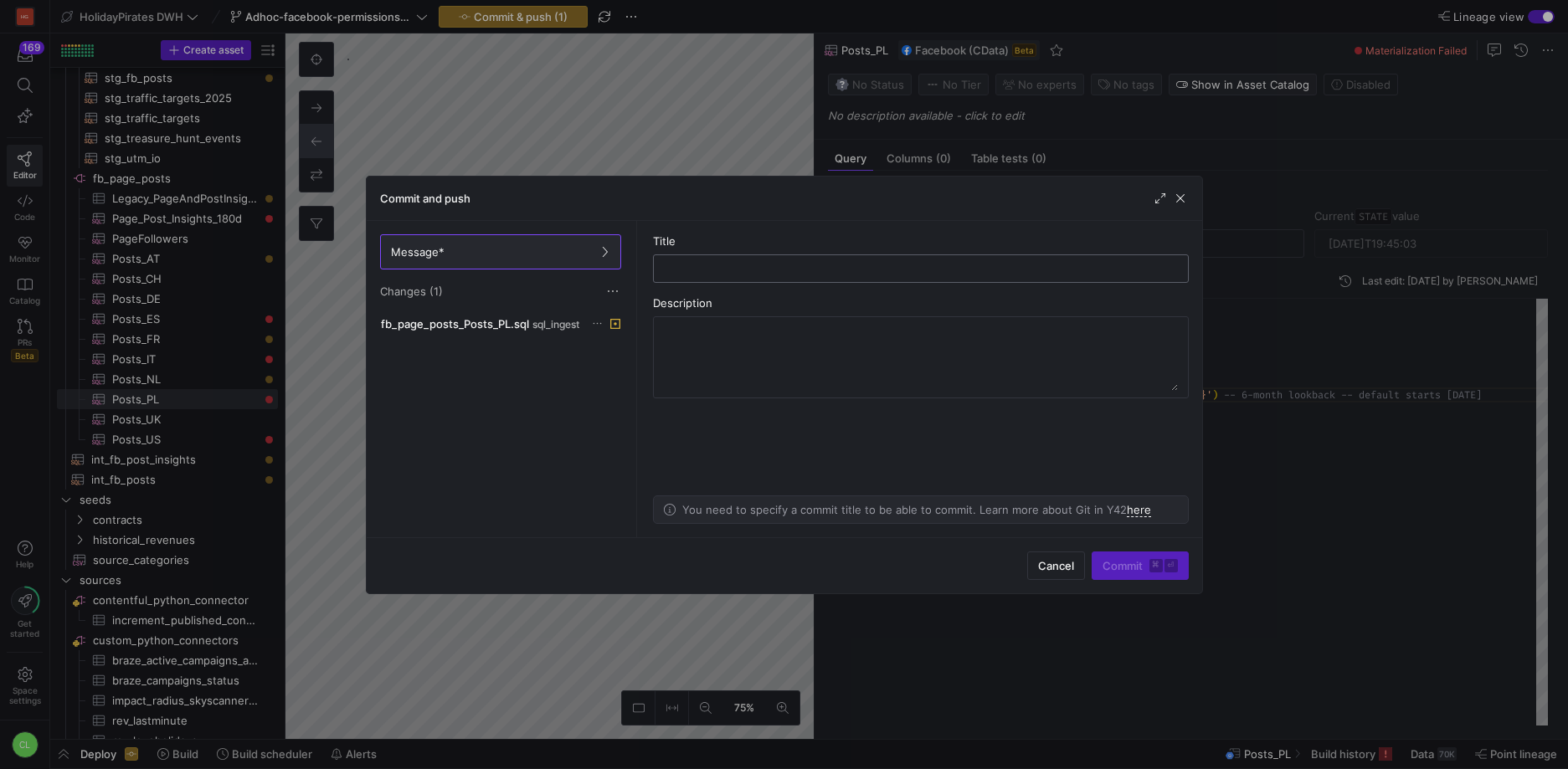
click at [777, 258] on div at bounding box center [921, 268] width 507 height 27
click at [777, 262] on input "text" at bounding box center [921, 268] width 507 height 14
type input "test"
click at [1117, 557] on span "submit" at bounding box center [1139, 565] width 95 height 27
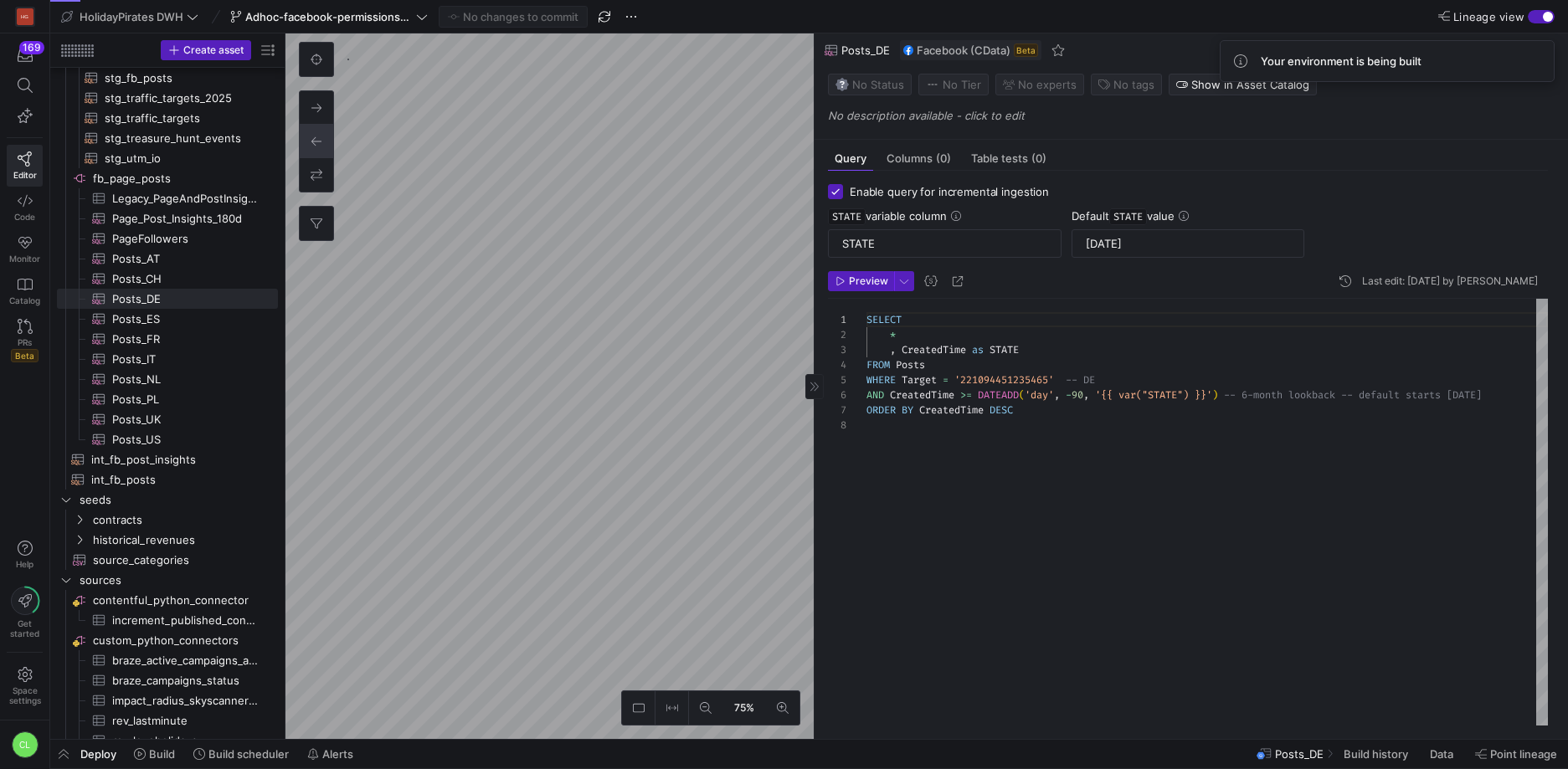
scroll to position [105, 0]
click at [1359, 765] on span at bounding box center [1377, 753] width 81 height 27
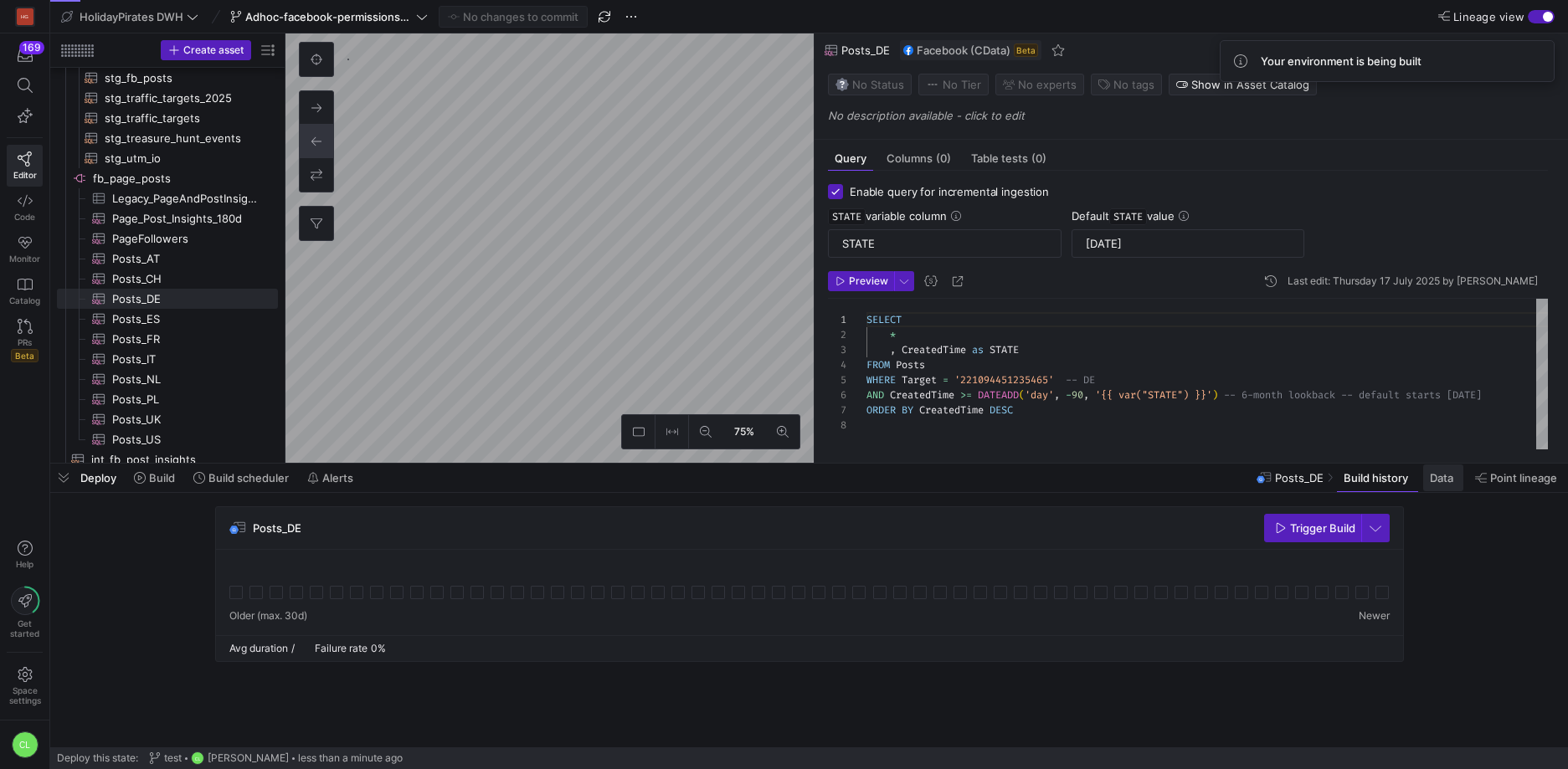
click at [1430, 477] on span "Data" at bounding box center [1441, 478] width 23 height 14
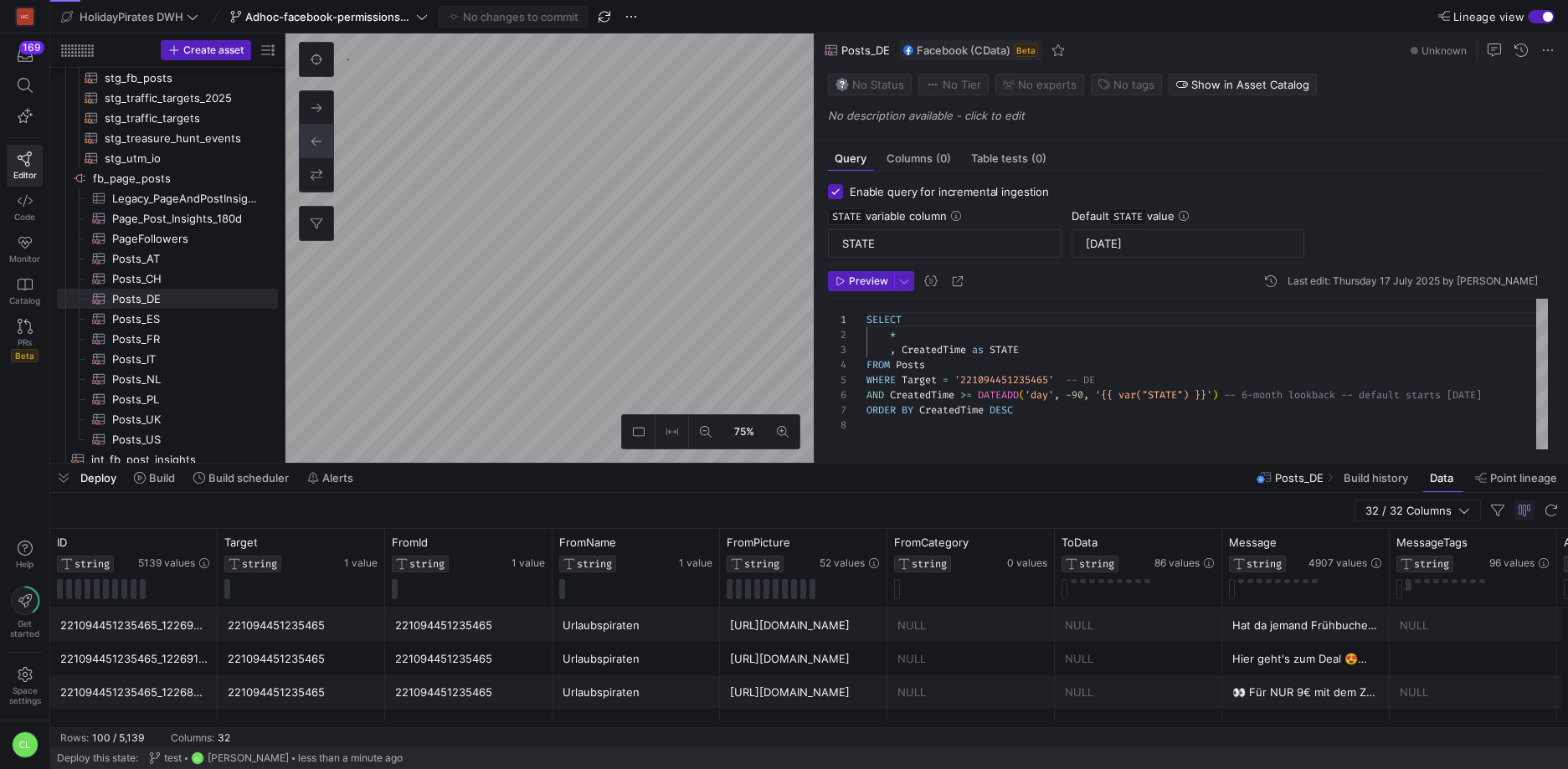
click at [750, 491] on div "Deploy Build Build scheduler Alerts Posts_DE Build history Data Point lineage" at bounding box center [808, 478] width 1517 height 29
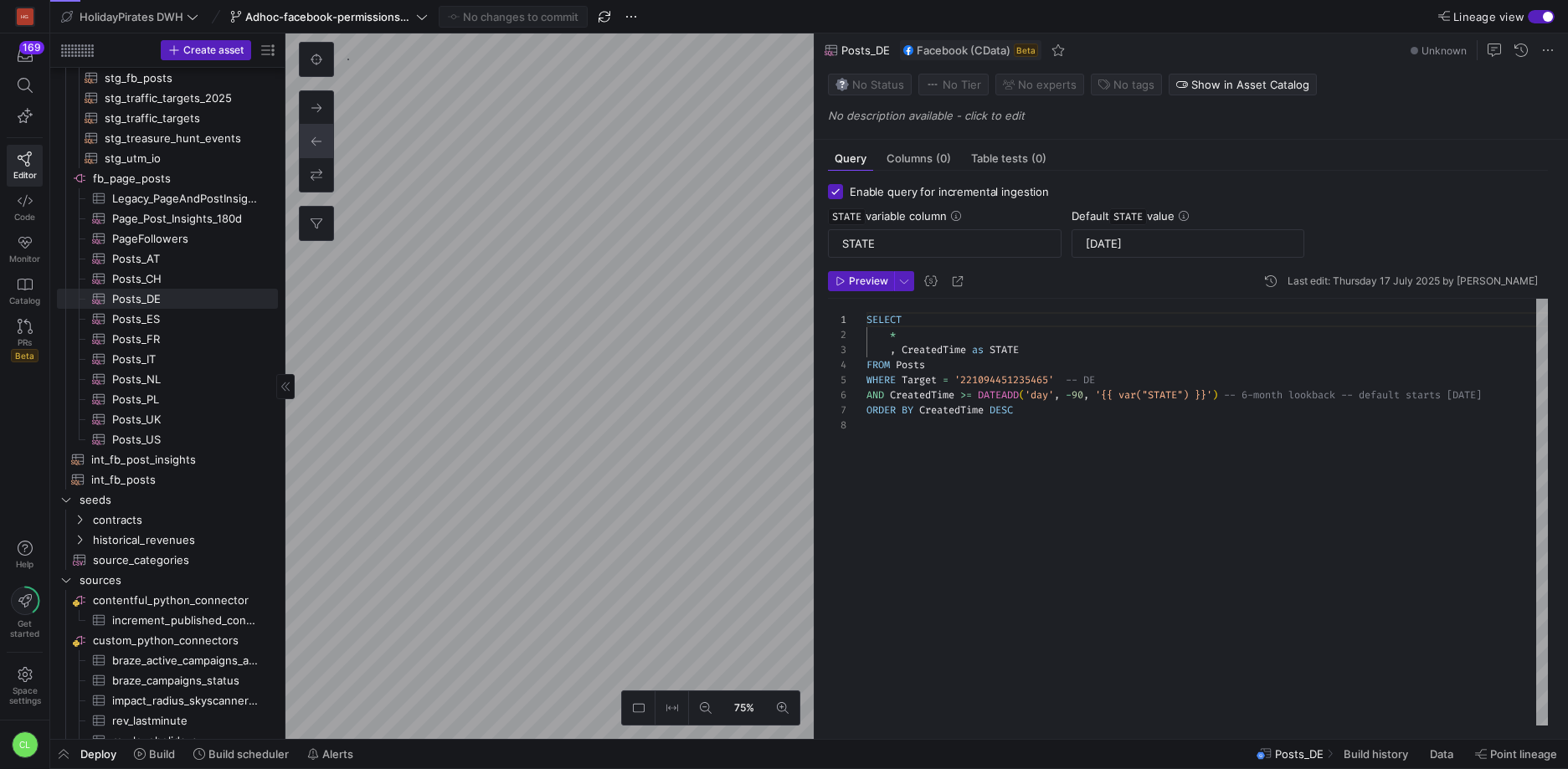
type textarea "SELECT * , CreatedTime as STATE FROM Posts WHERE Target = '1434101566853354' --…"
click at [160, 748] on span "Build" at bounding box center [162, 753] width 26 height 14
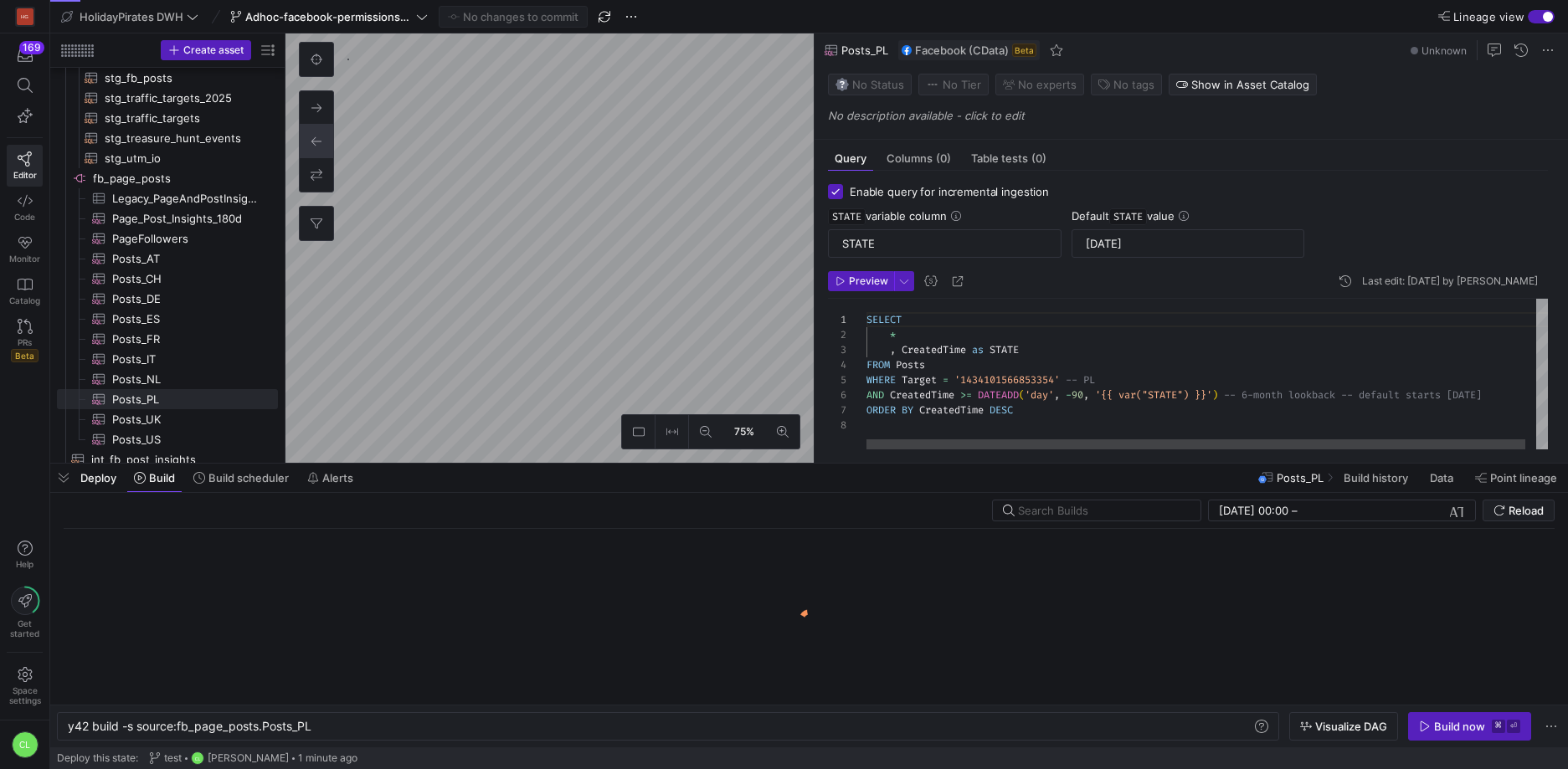
scroll to position [0, 244]
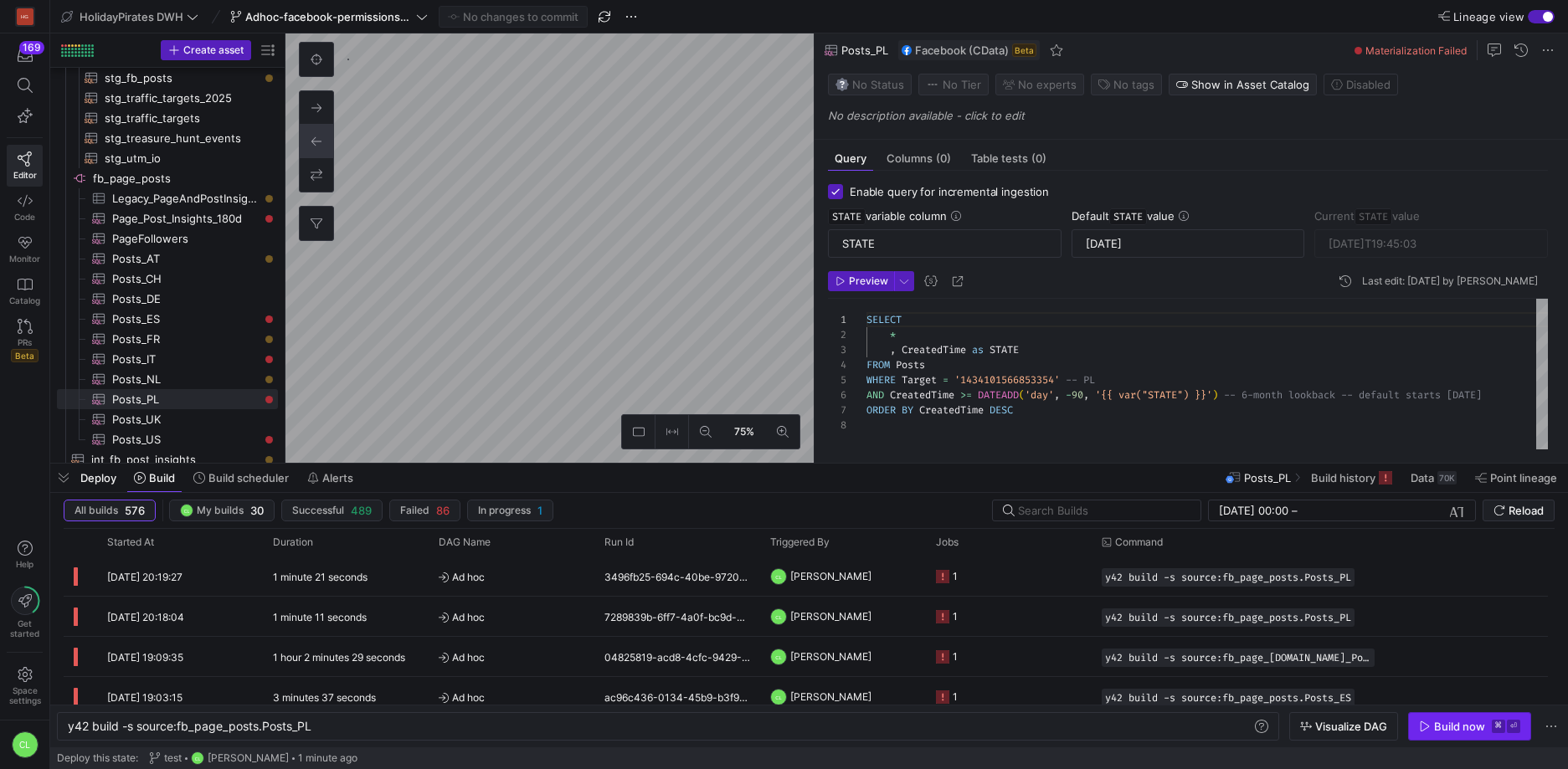
click at [1425, 724] on icon "button" at bounding box center [1424, 726] width 12 height 12
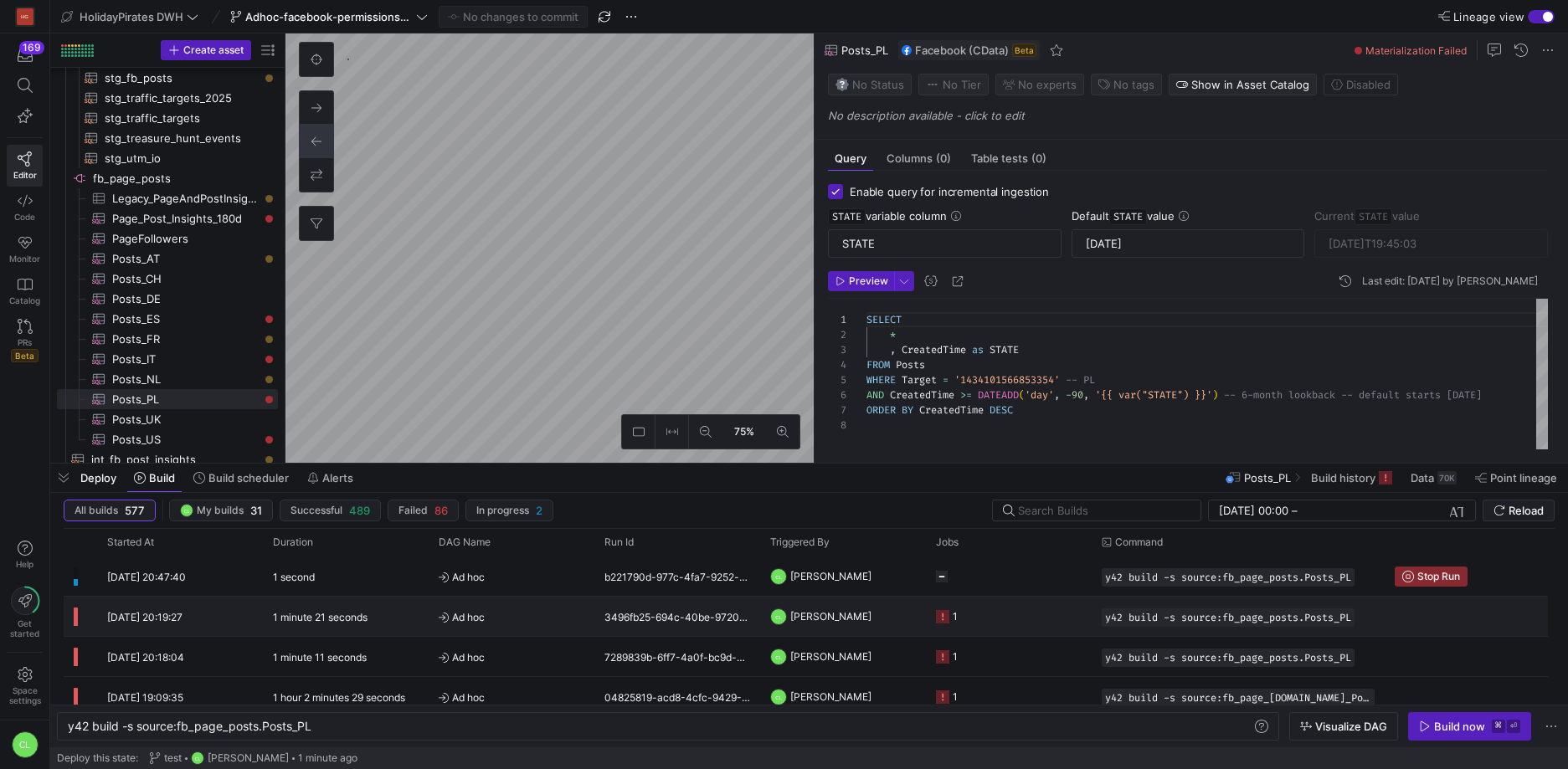
scroll to position [22, 0]
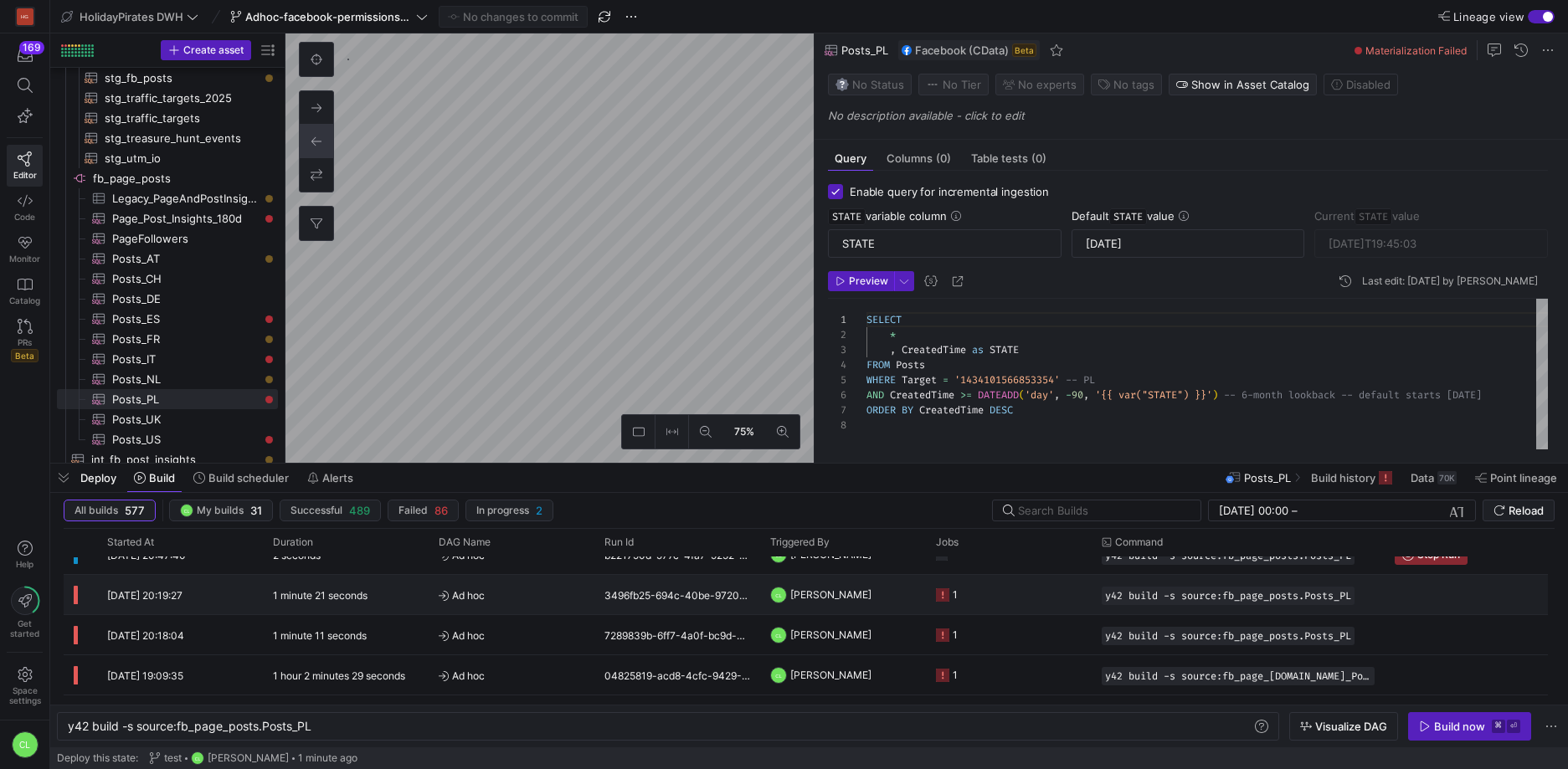
click at [1032, 609] on y42-job-status-cell-renderer "1" at bounding box center [1009, 594] width 146 height 38
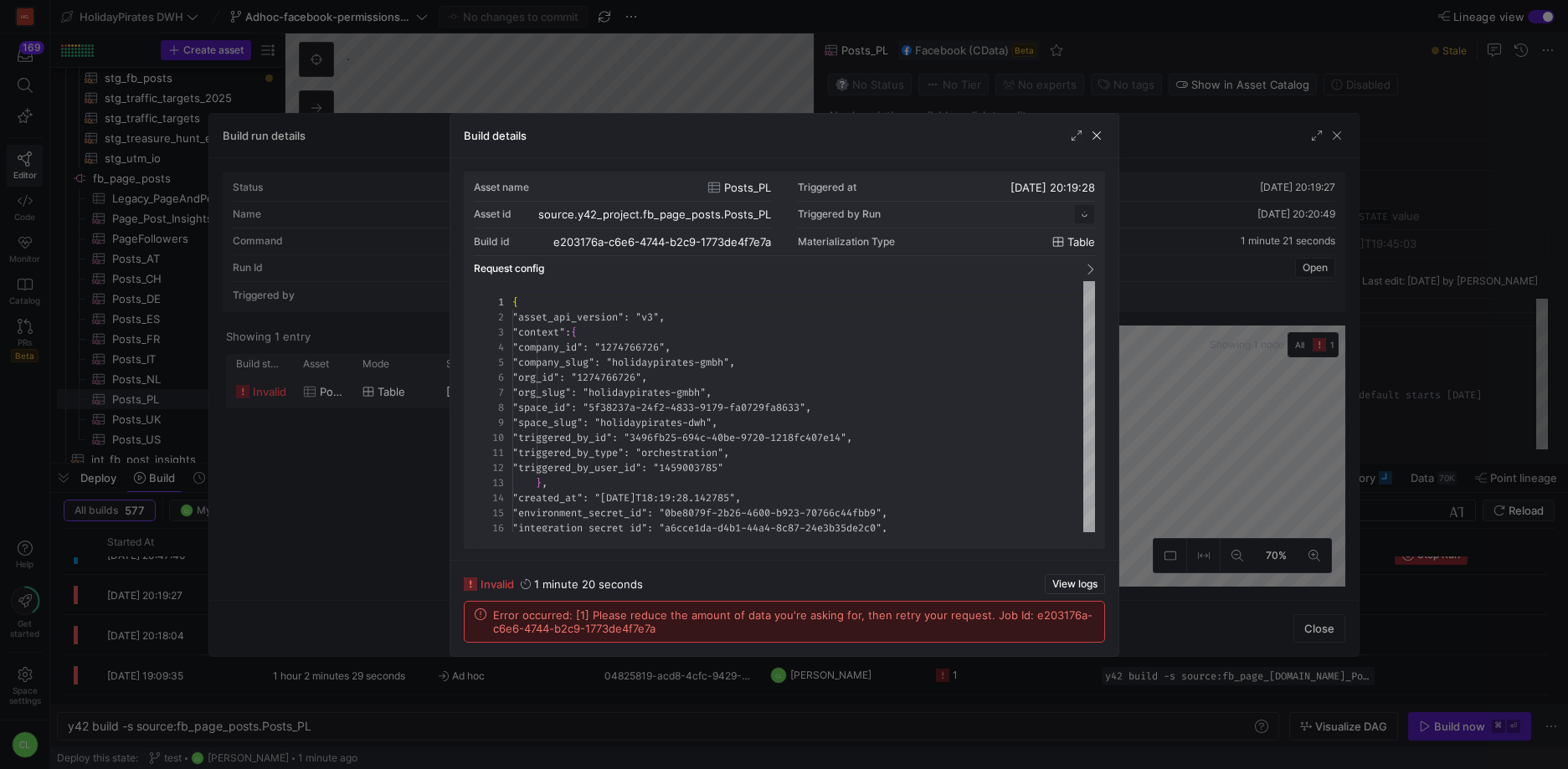
scroll to position [150, 0]
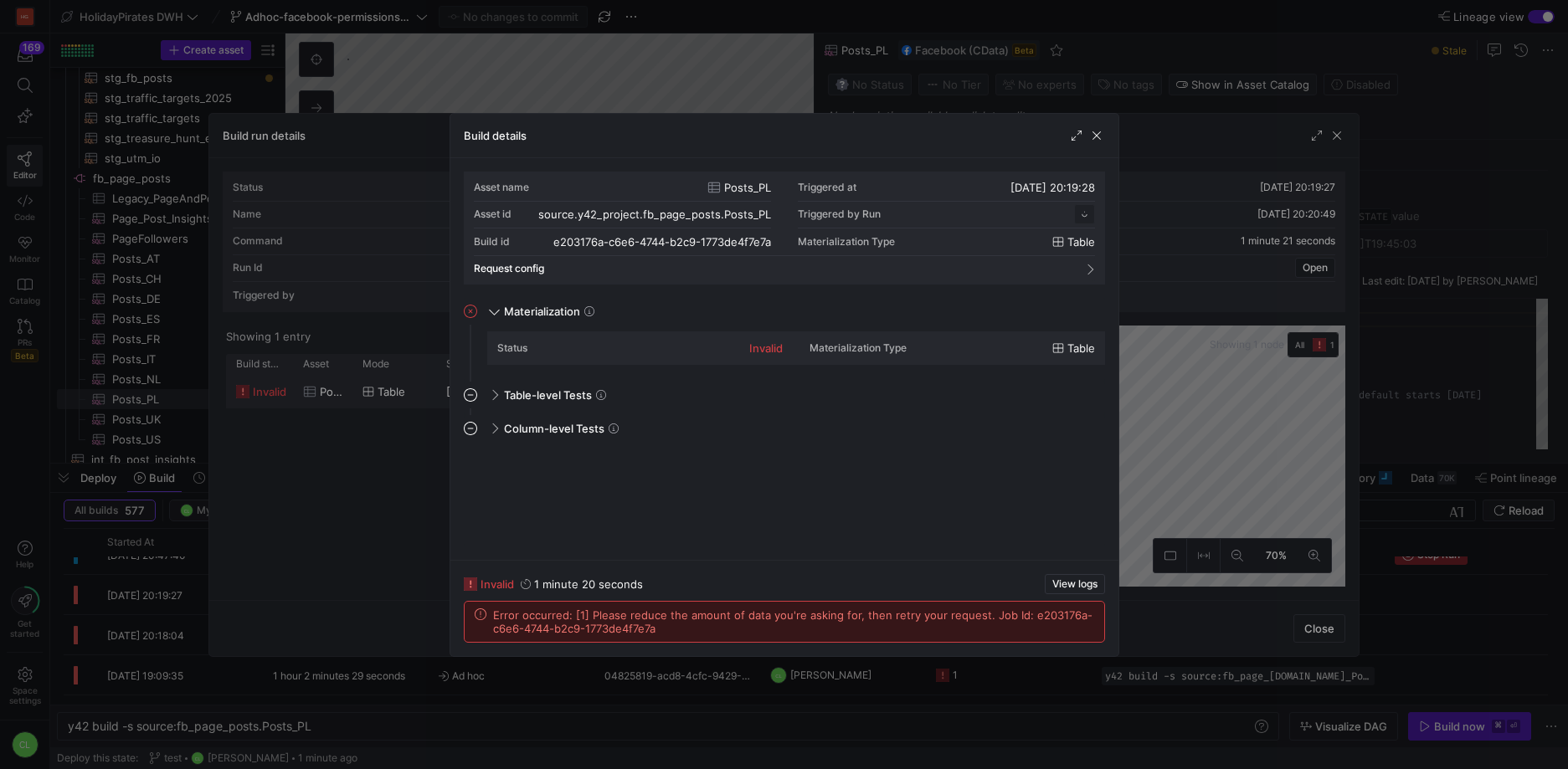
click at [1026, 670] on div at bounding box center [784, 384] width 1568 height 769
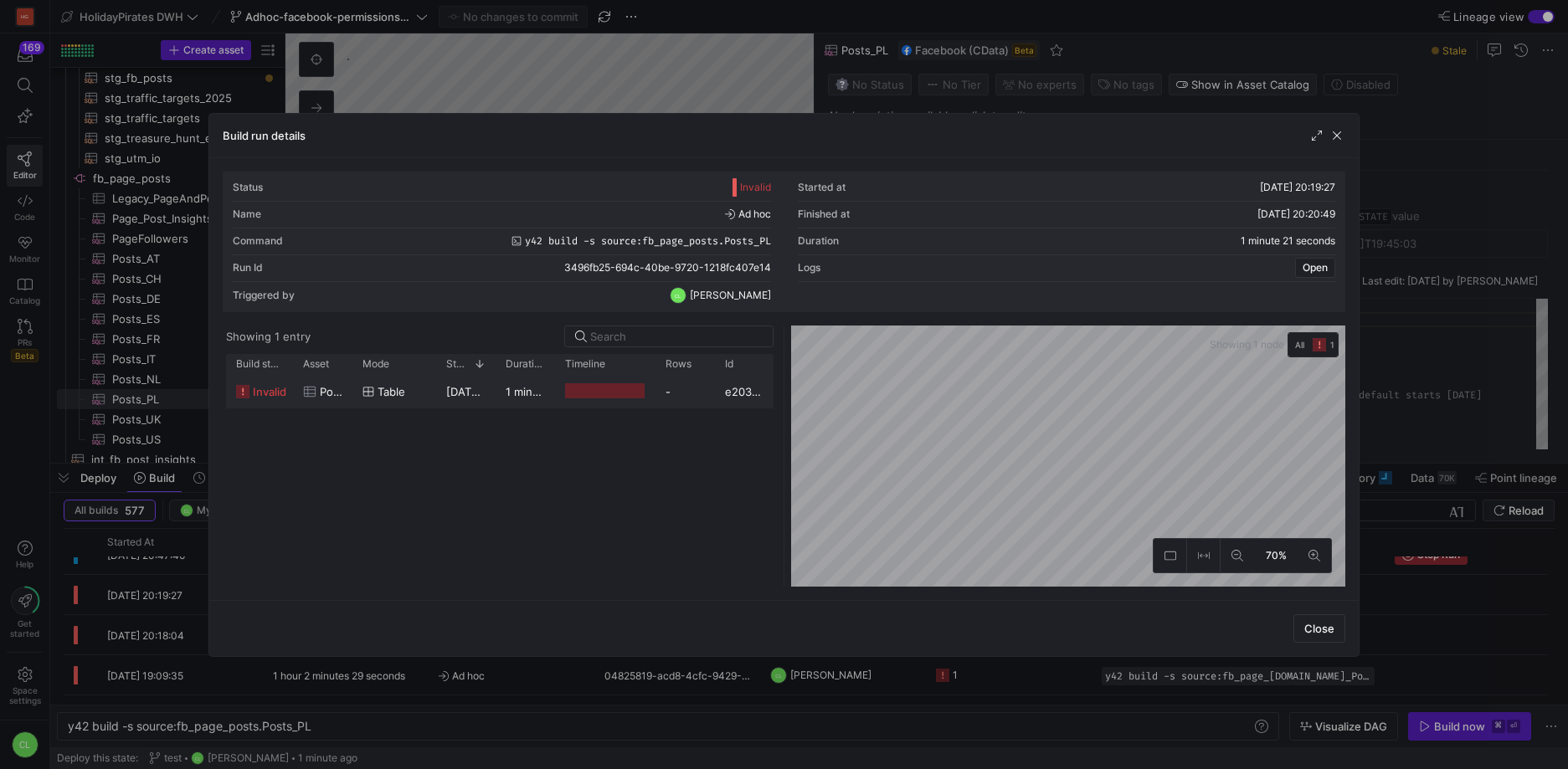
click at [1026, 670] on div at bounding box center [784, 384] width 1568 height 769
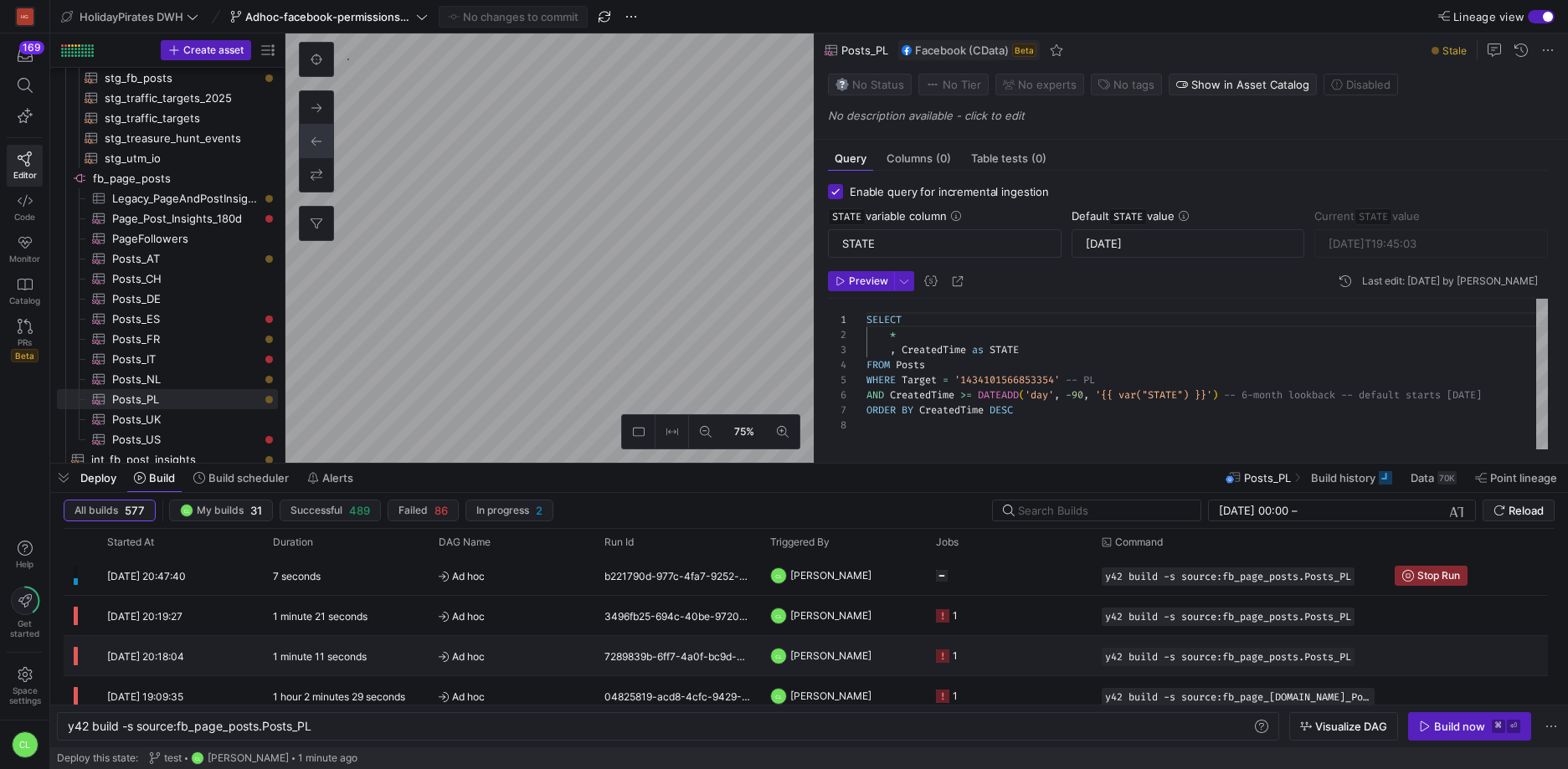
scroll to position [22, 0]
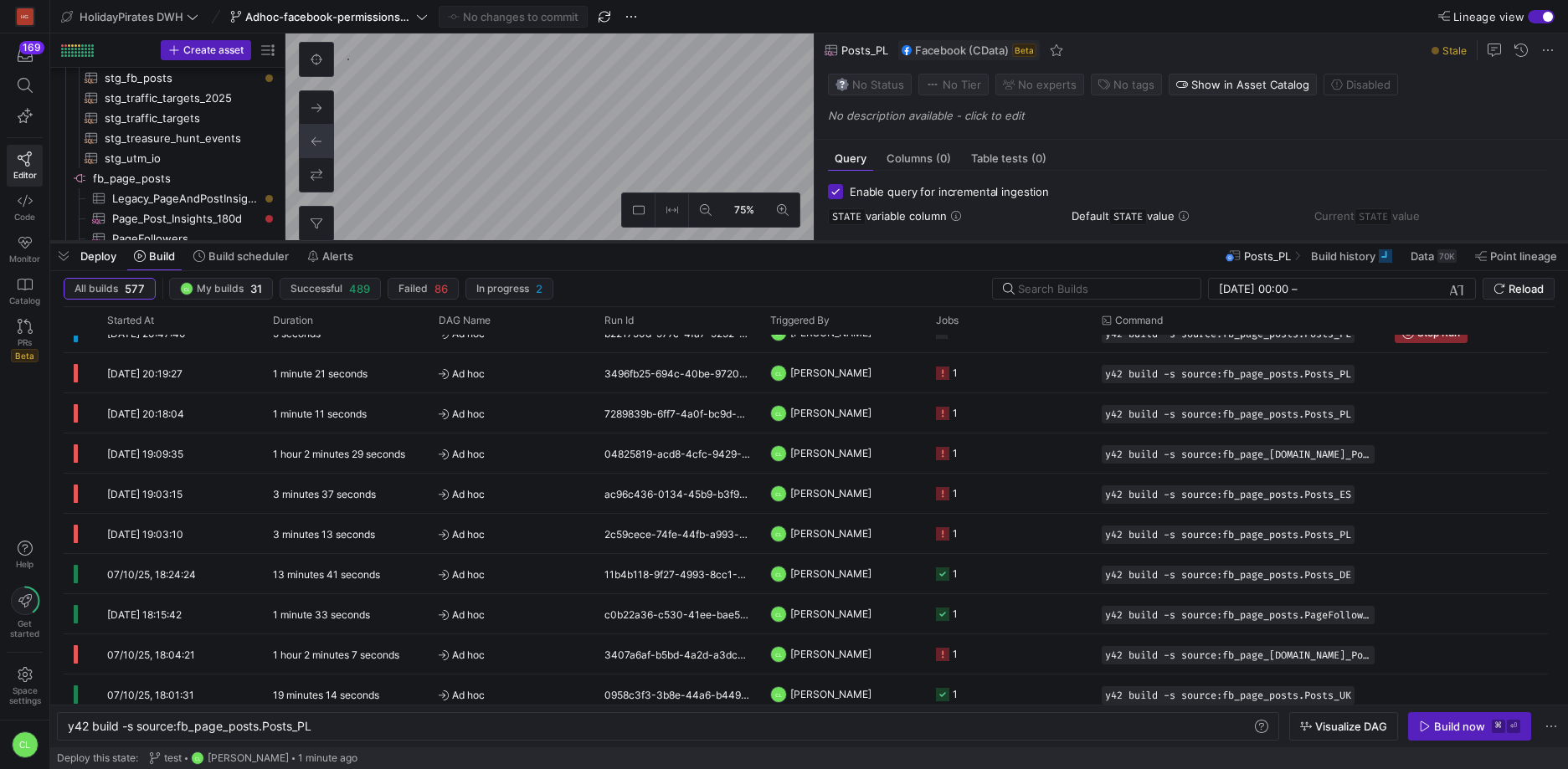
drag, startPoint x: 911, startPoint y: 461, endPoint x: 912, endPoint y: 227, distance: 234.0
click at [912, 239] on div at bounding box center [808, 242] width 1517 height 6
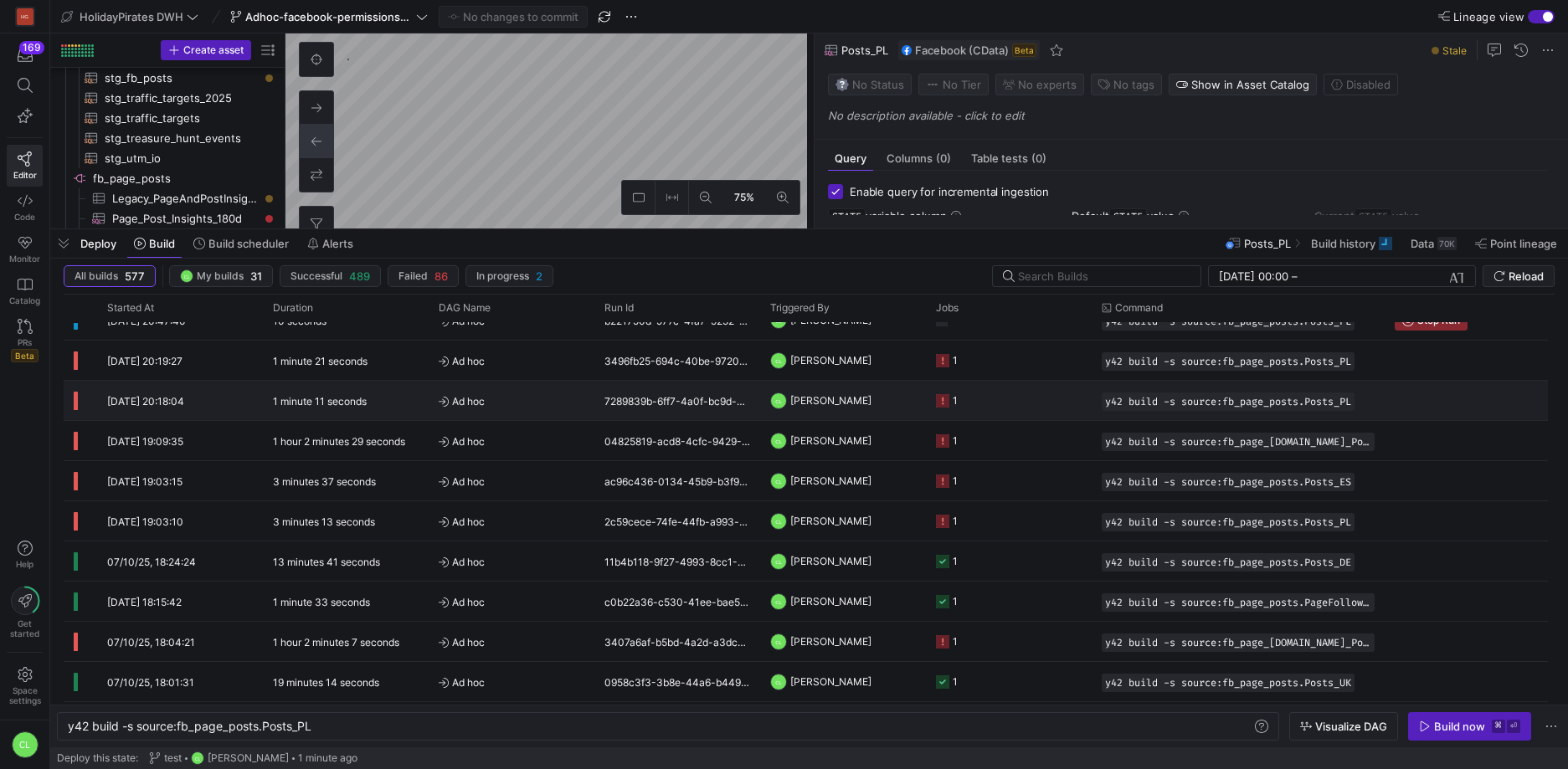
scroll to position [0, 0]
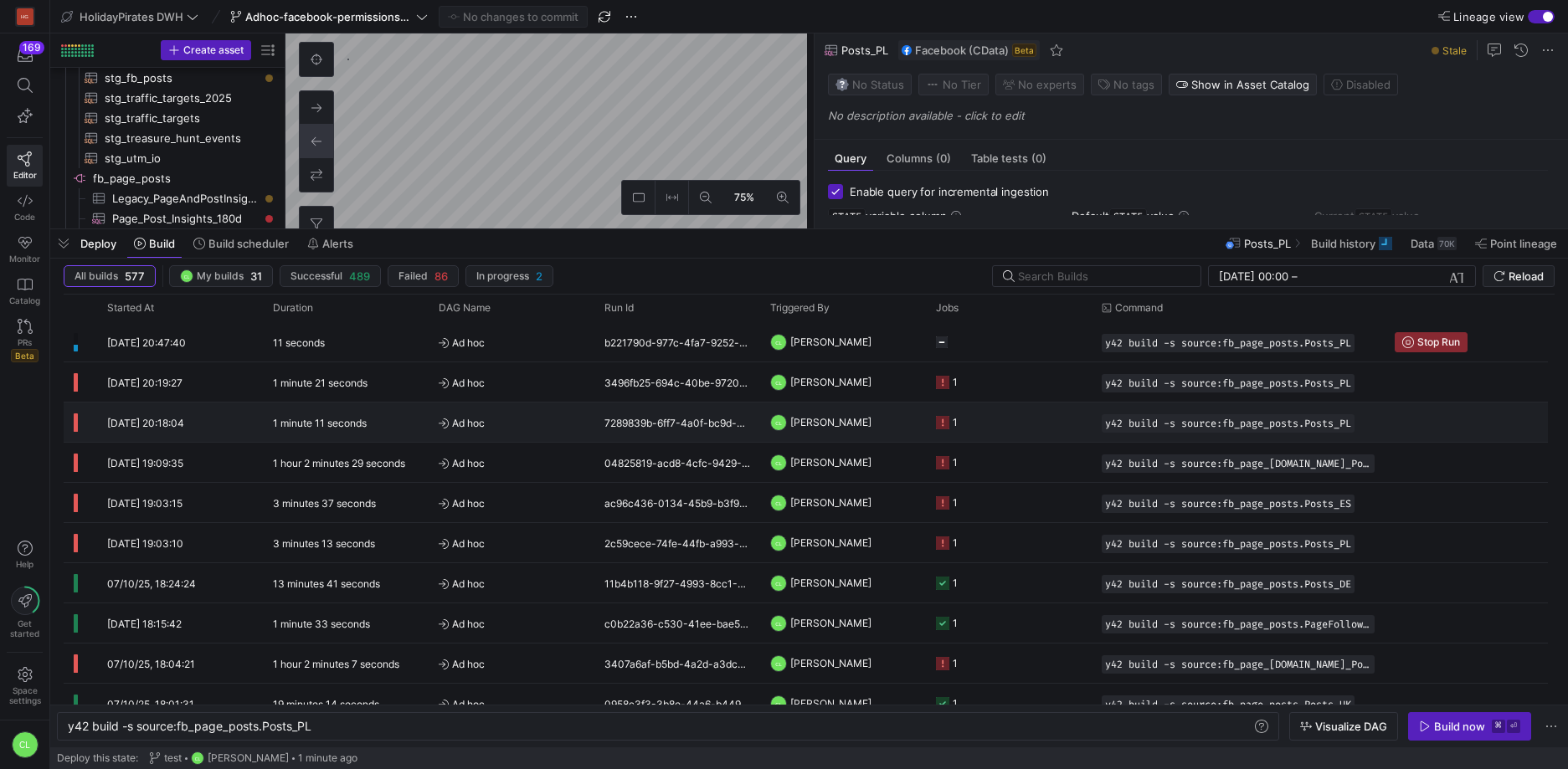
click at [1014, 413] on y42-job-status-cell-renderer "1" at bounding box center [1009, 421] width 146 height 38
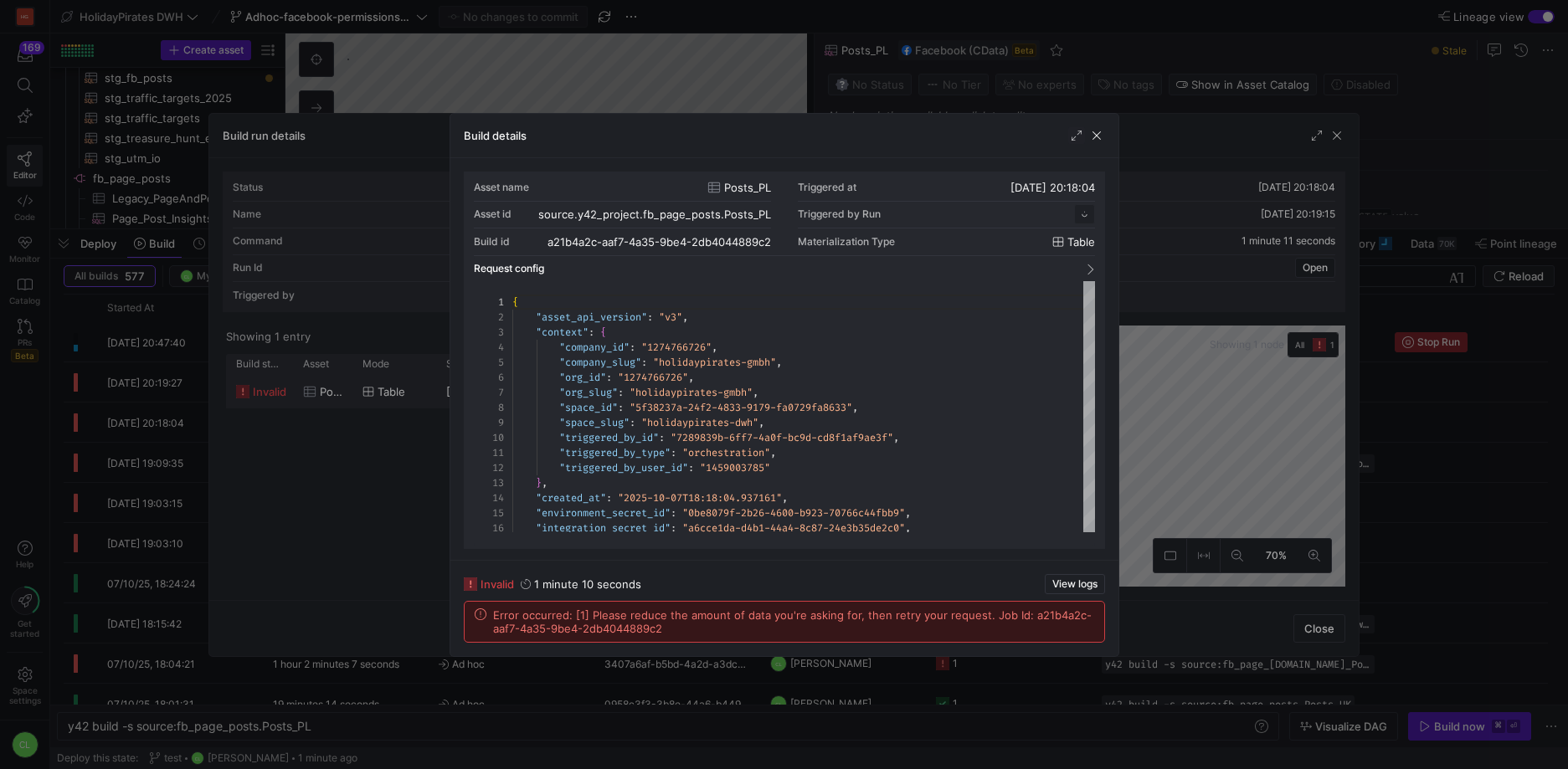
scroll to position [150, 0]
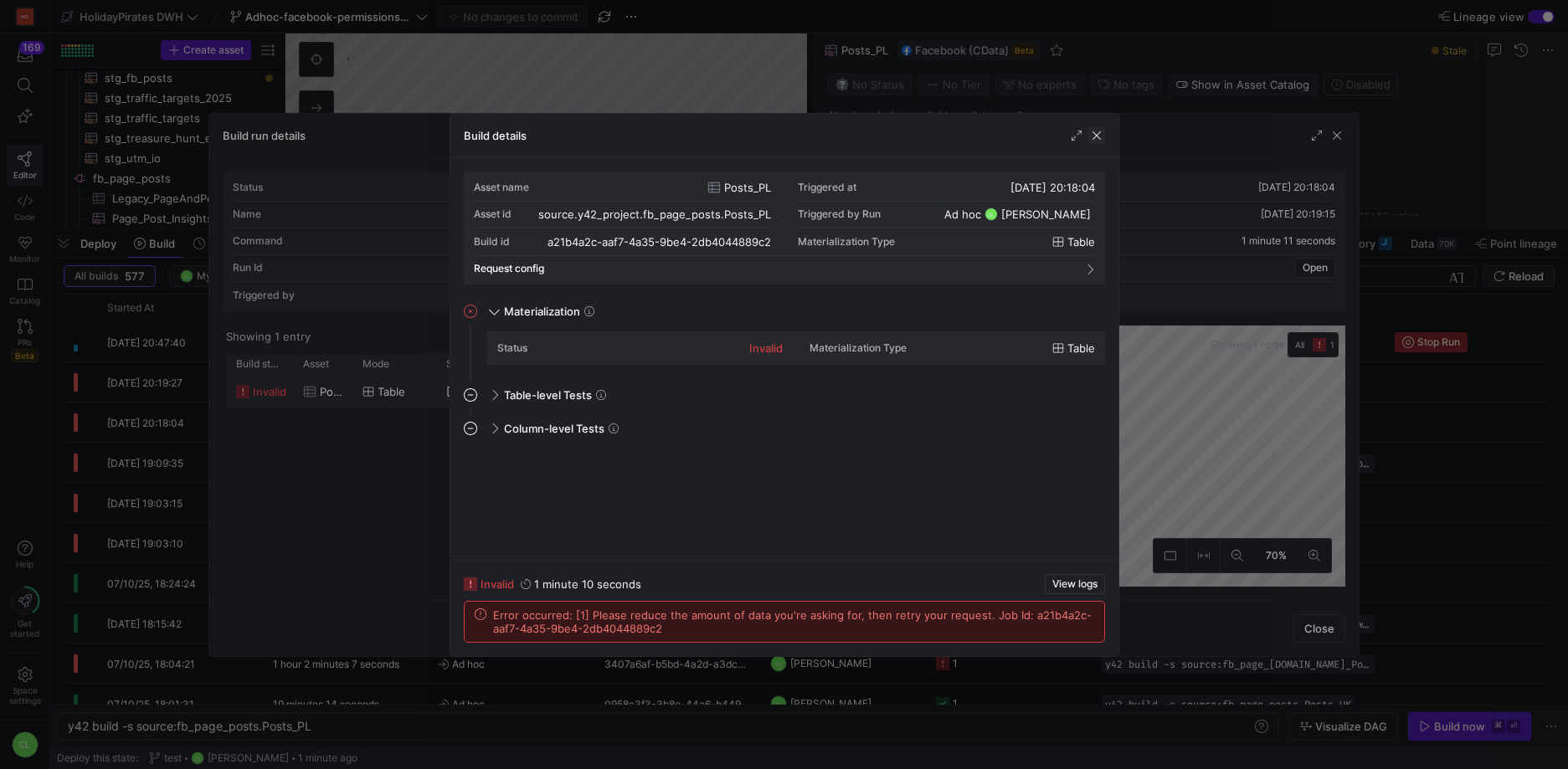
click at [1093, 134] on span "button" at bounding box center [1097, 136] width 17 height 17
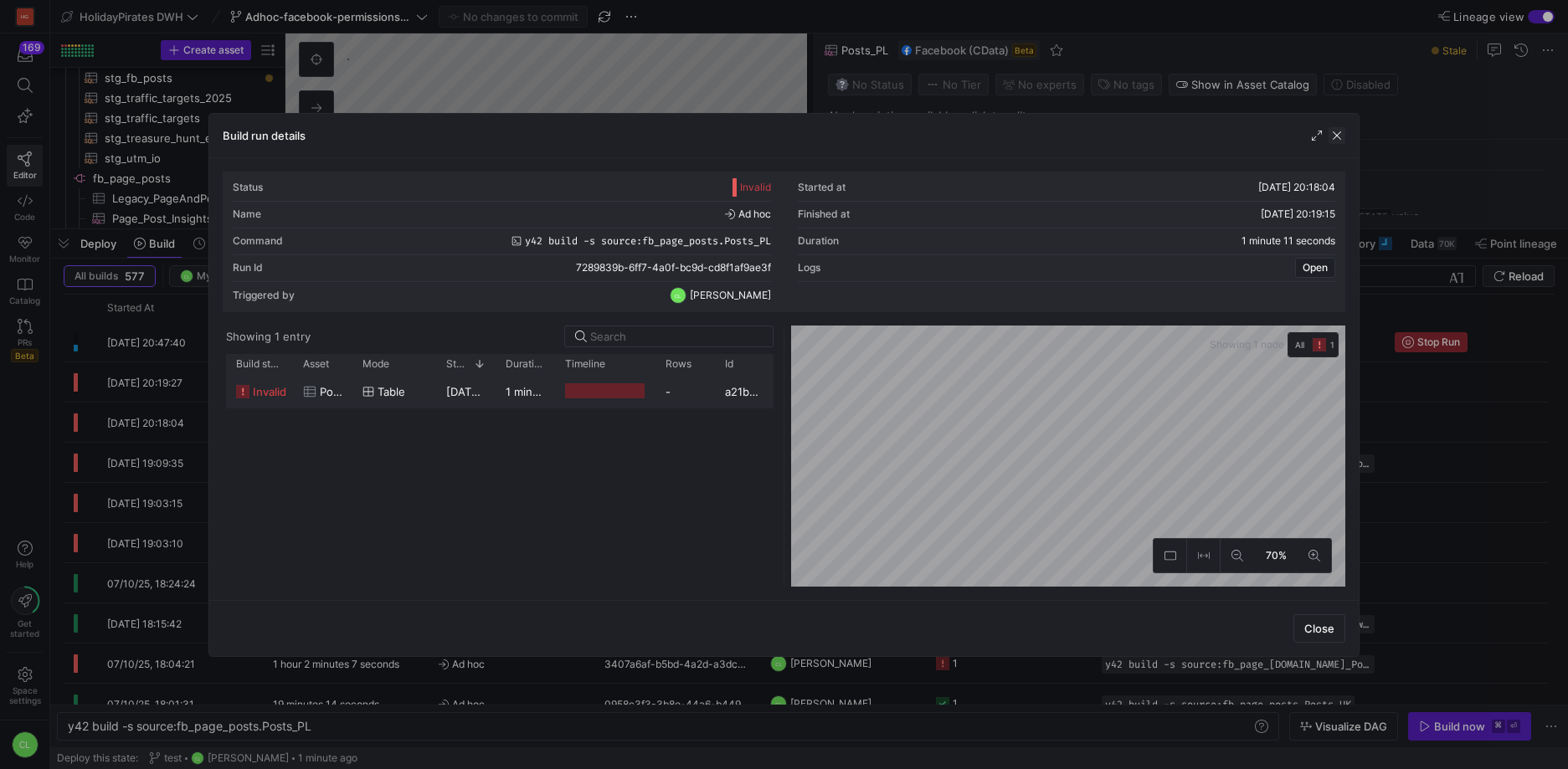
click at [1336, 141] on span "button" at bounding box center [1336, 136] width 17 height 17
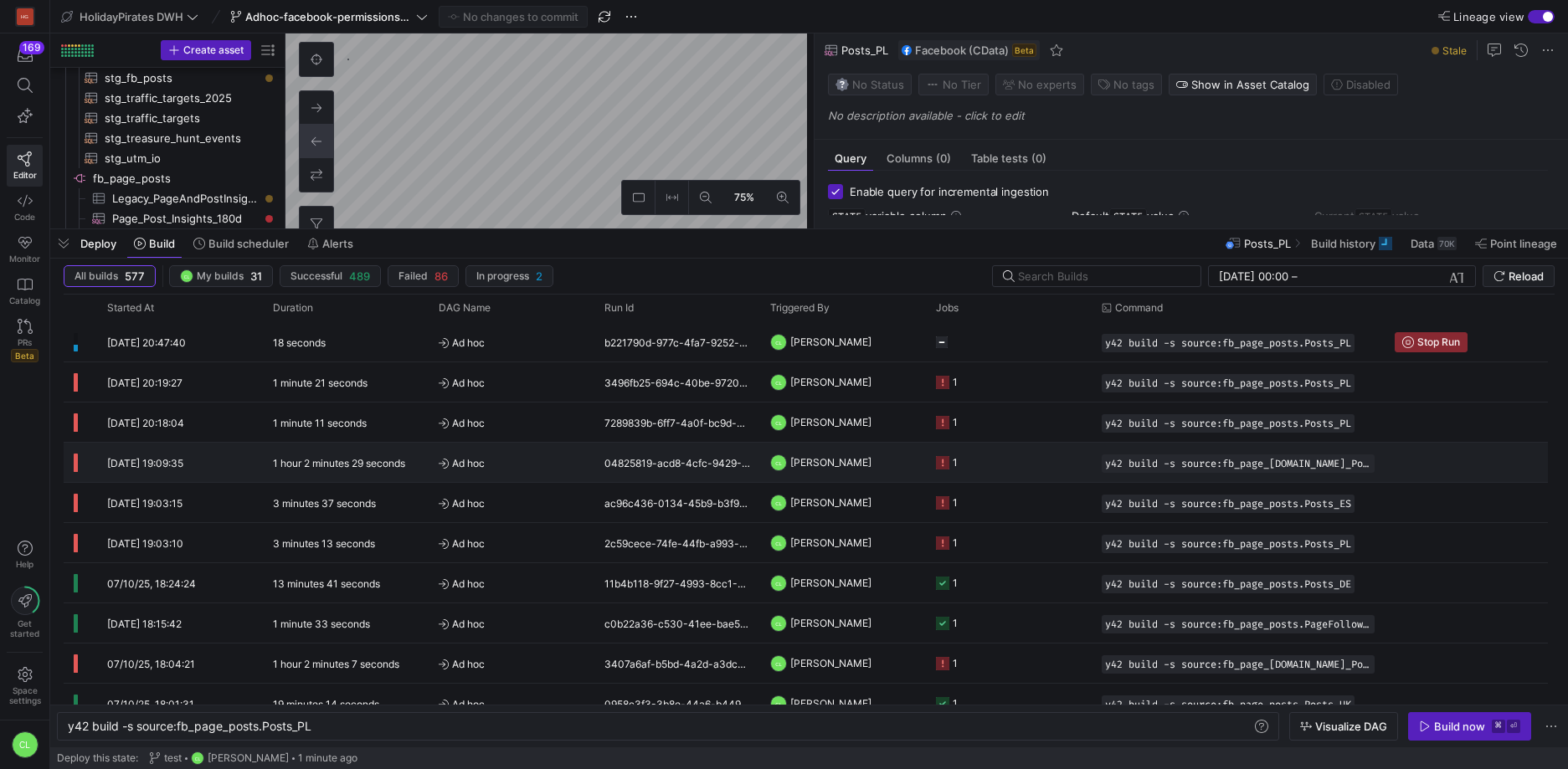
click at [970, 457] on y42-job-status-cell-renderer "1" at bounding box center [1009, 462] width 146 height 38
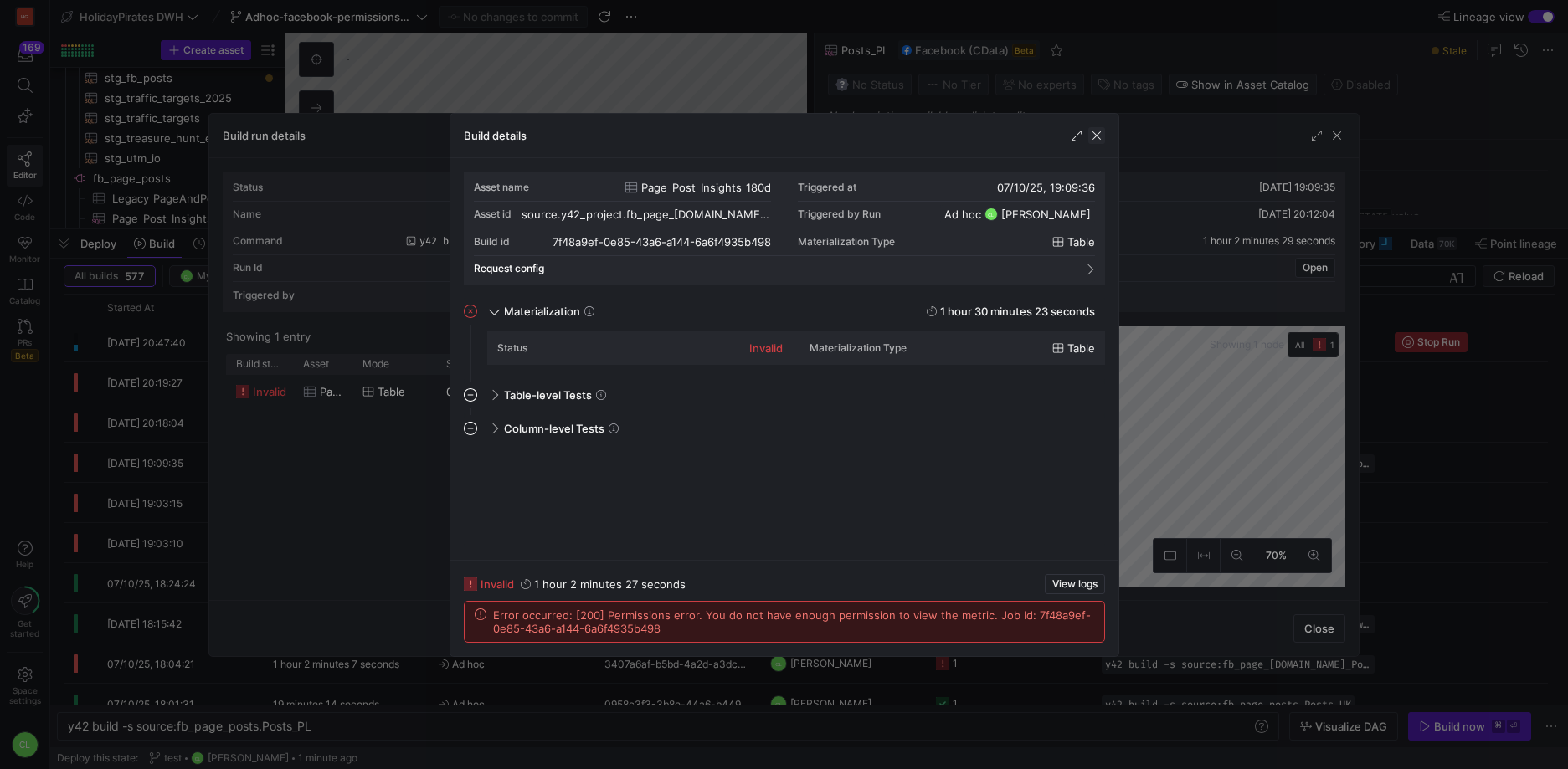
click at [1092, 131] on span "button" at bounding box center [1097, 136] width 17 height 17
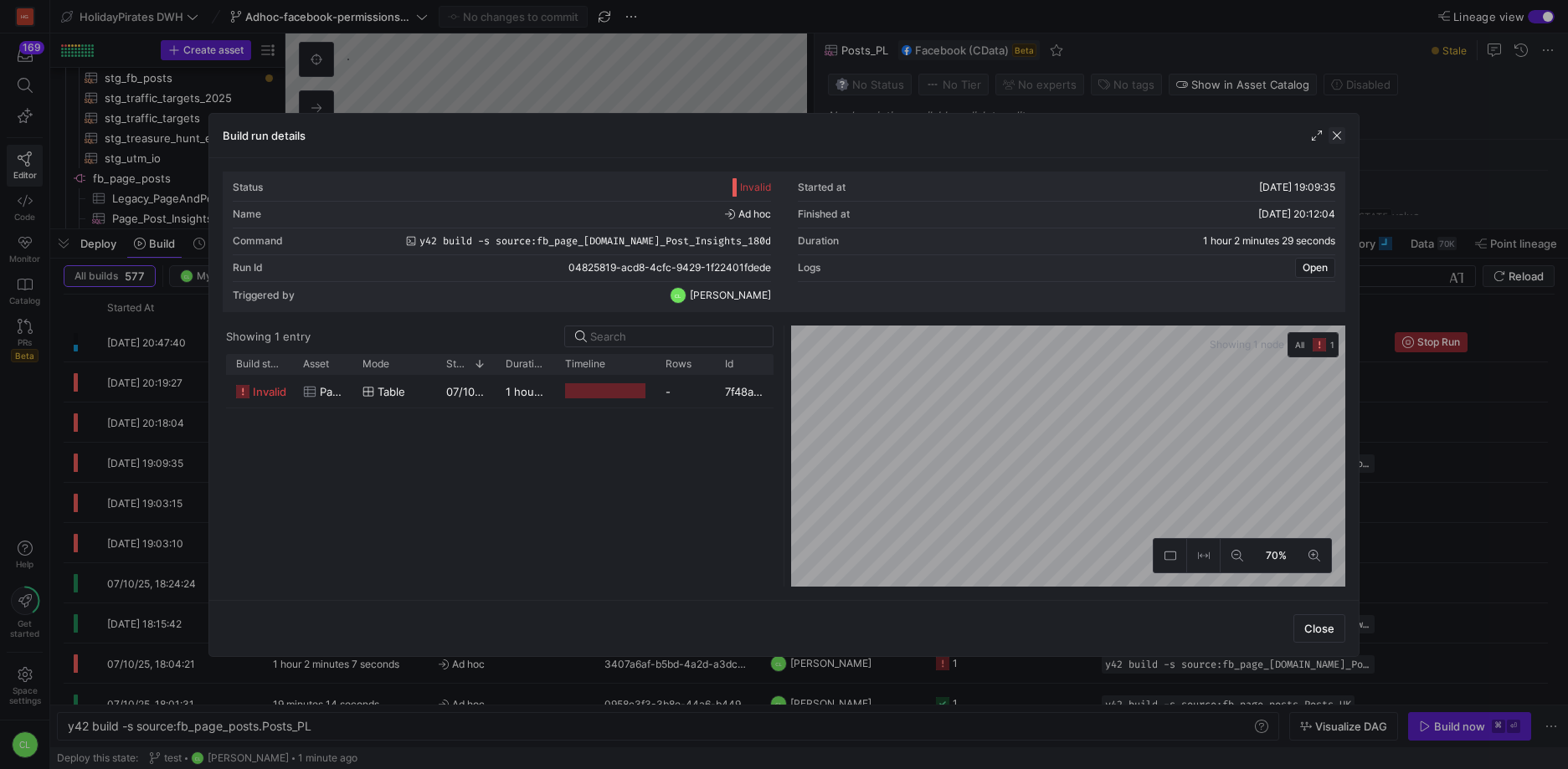
click at [1334, 137] on span "button" at bounding box center [1336, 136] width 17 height 17
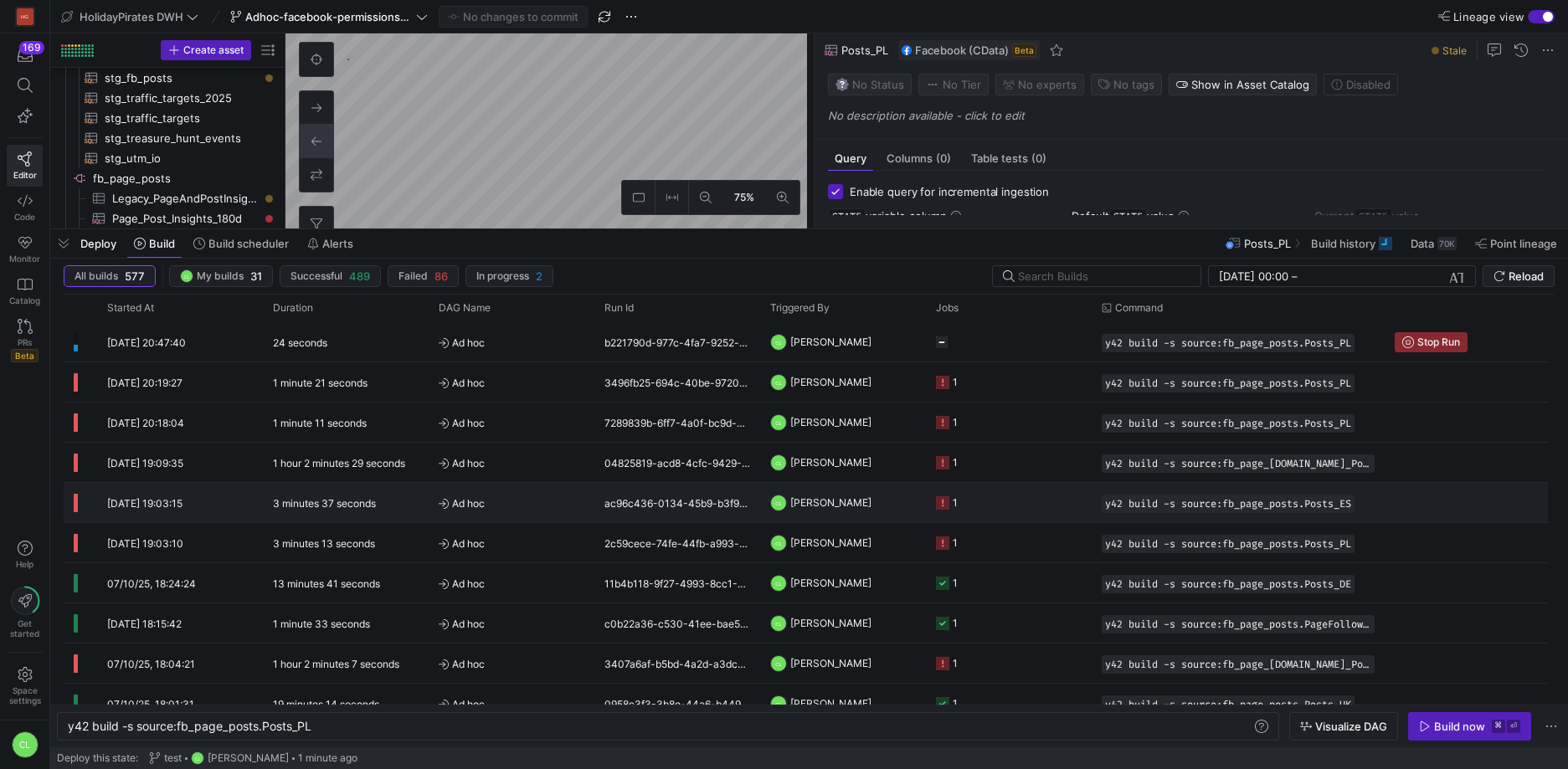
click at [1038, 498] on y42-job-status-cell-renderer "1" at bounding box center [1009, 502] width 146 height 38
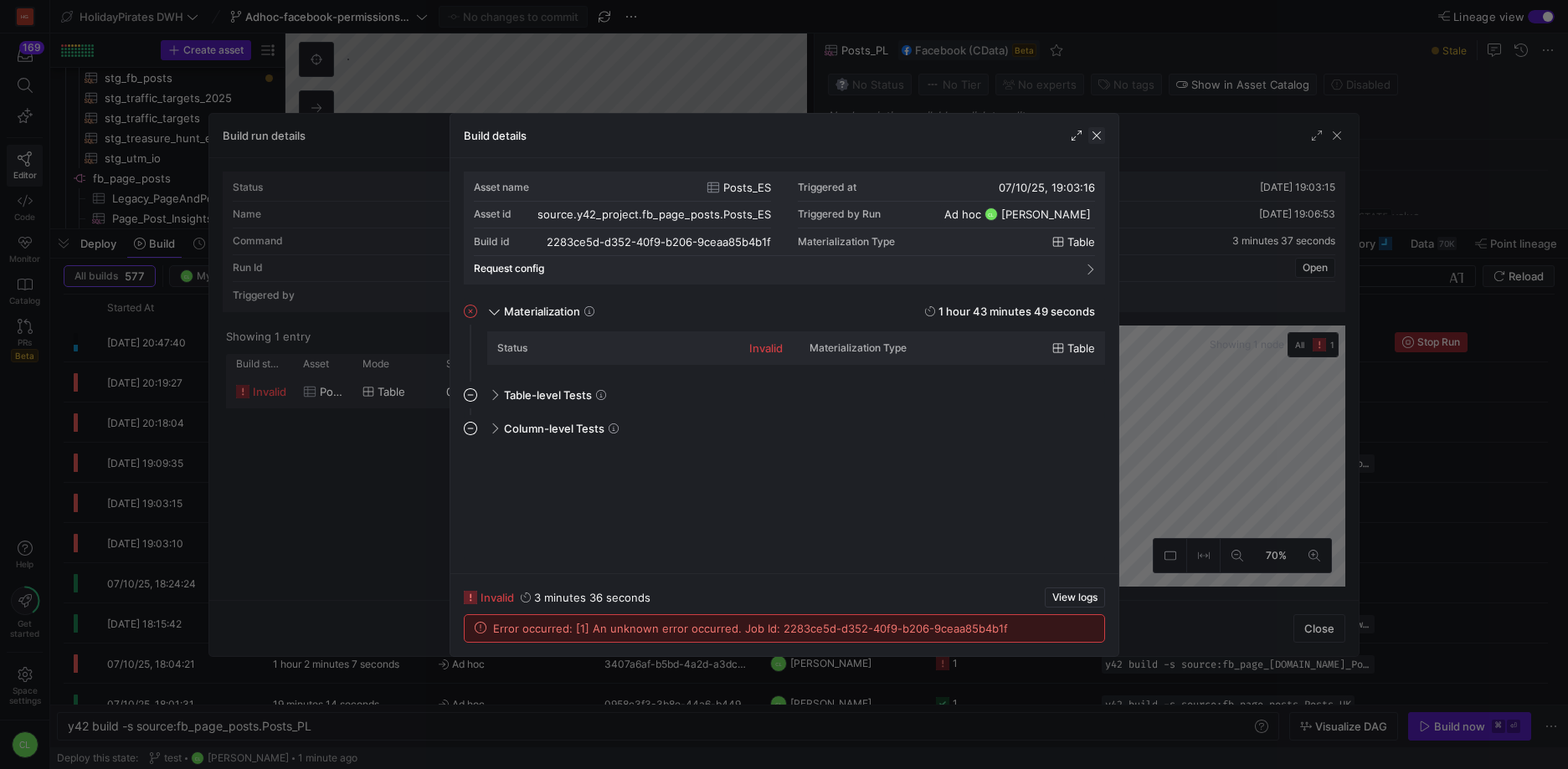
click at [1099, 136] on span "button" at bounding box center [1097, 136] width 17 height 17
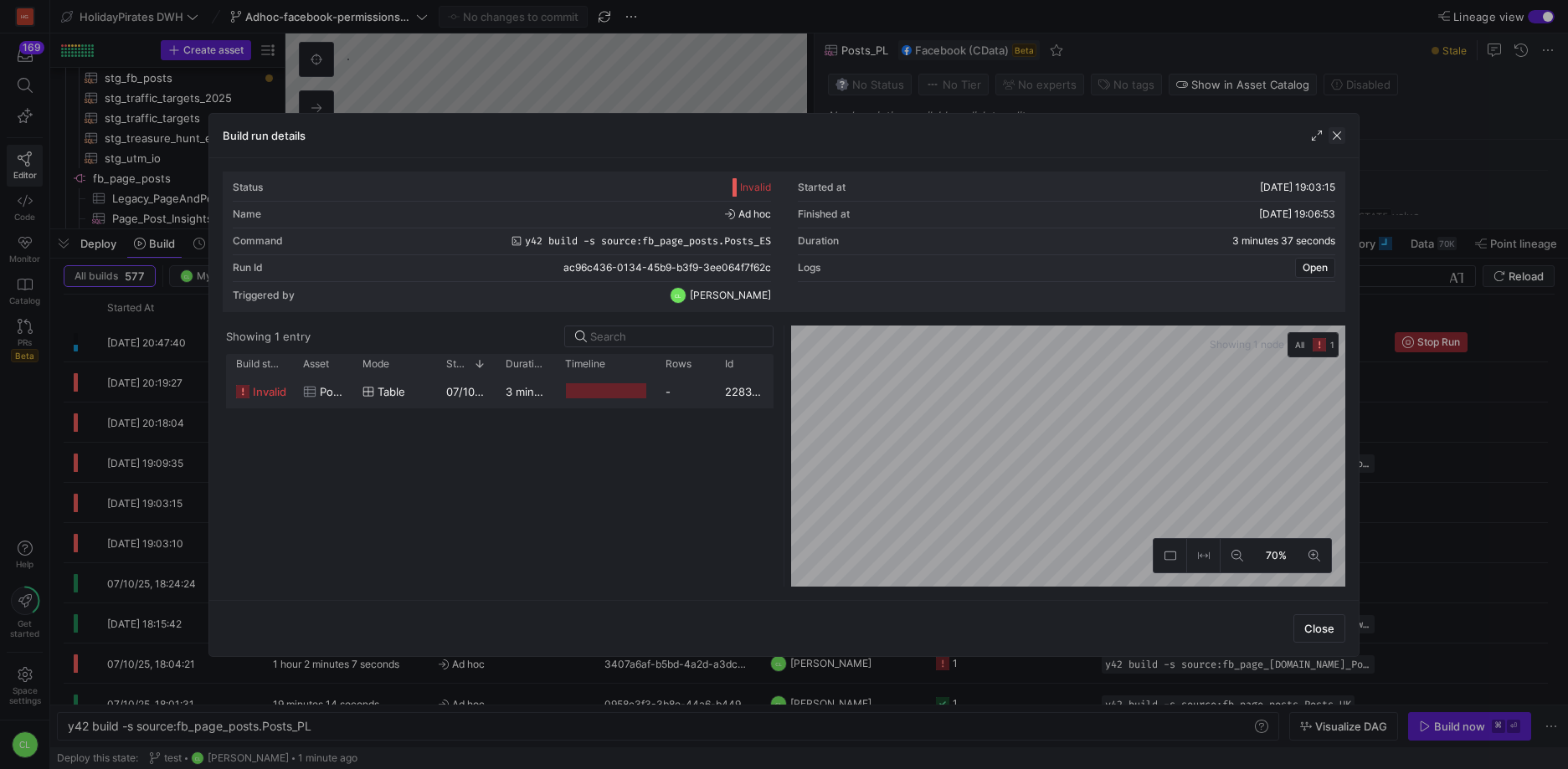
click at [1343, 138] on span "button" at bounding box center [1336, 136] width 17 height 17
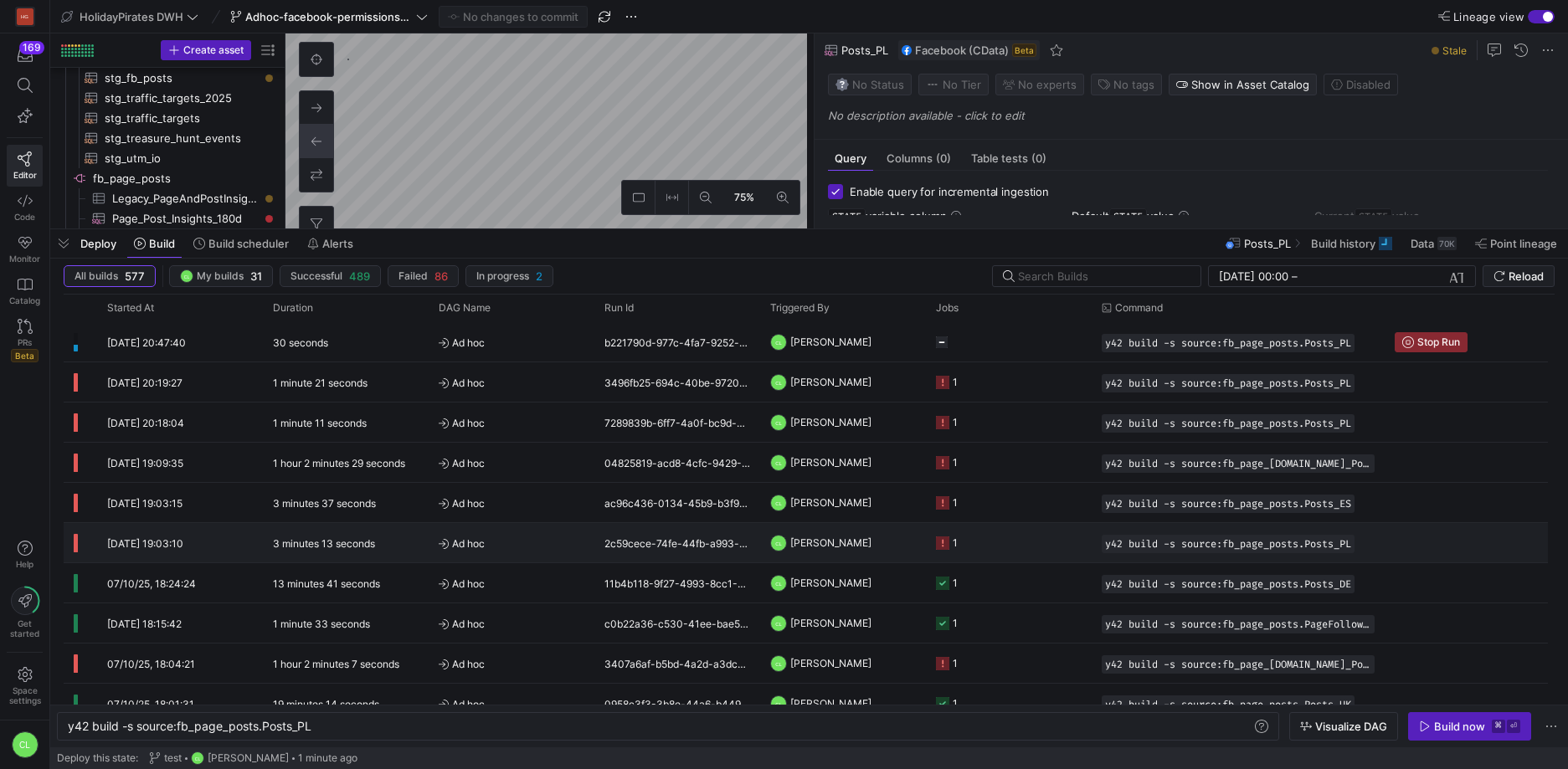
click at [1034, 552] on y42-job-status-cell-renderer "1" at bounding box center [1009, 542] width 146 height 38
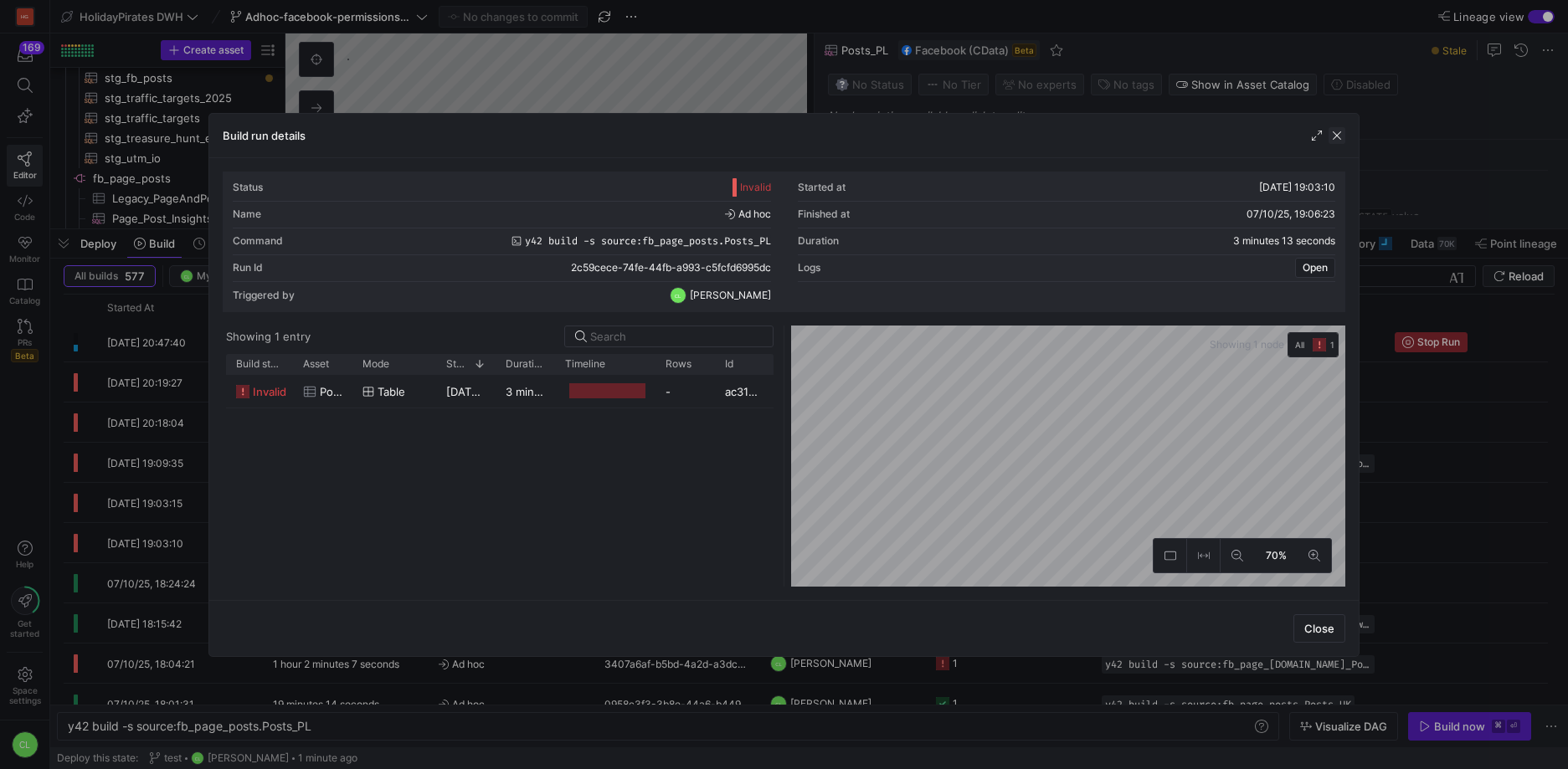
click at [1339, 135] on span "button" at bounding box center [1336, 136] width 17 height 17
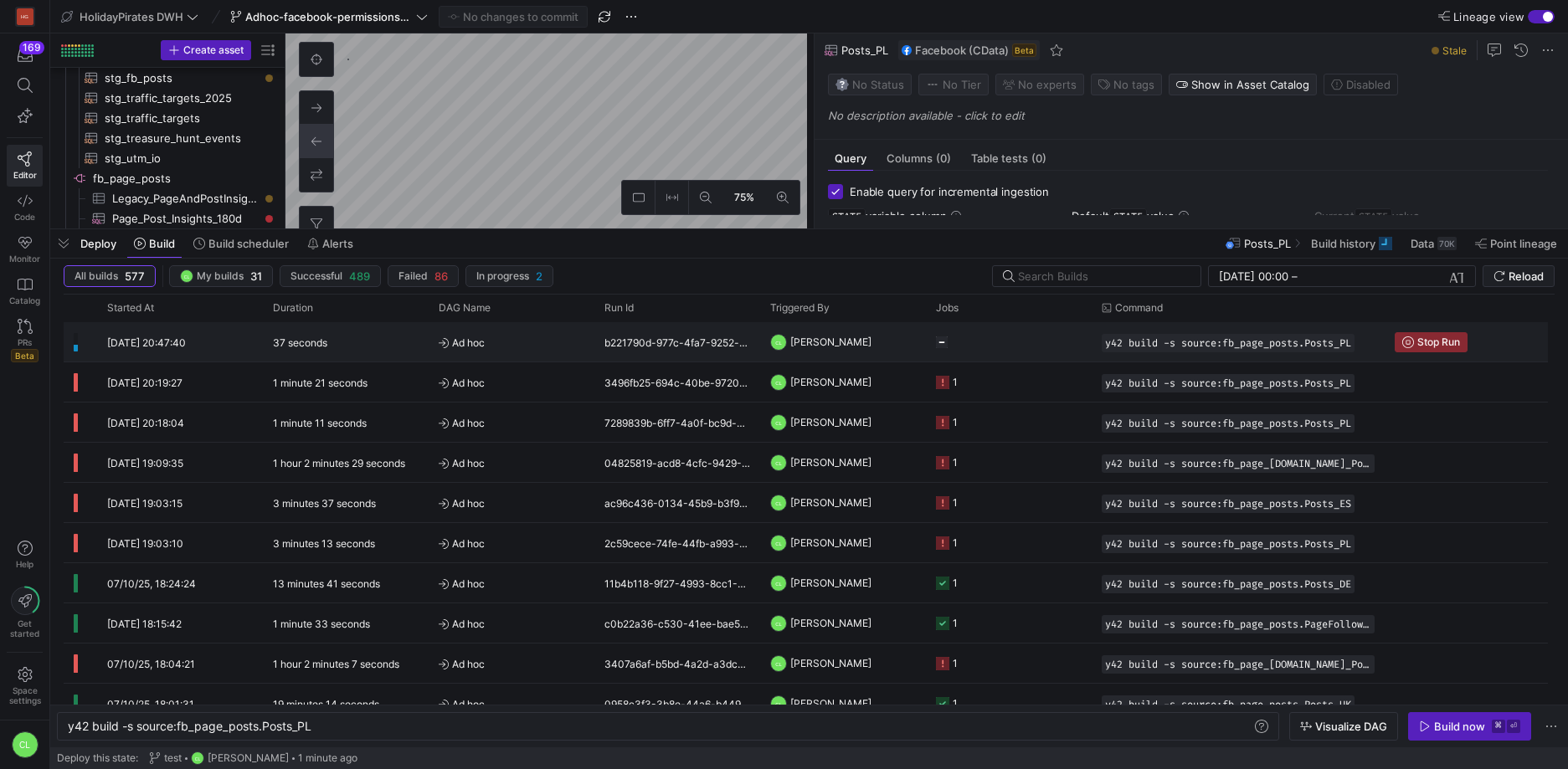
click at [988, 339] on y42-job-status-cell-renderer "Press SPACE to select this row." at bounding box center [1009, 341] width 146 height 38
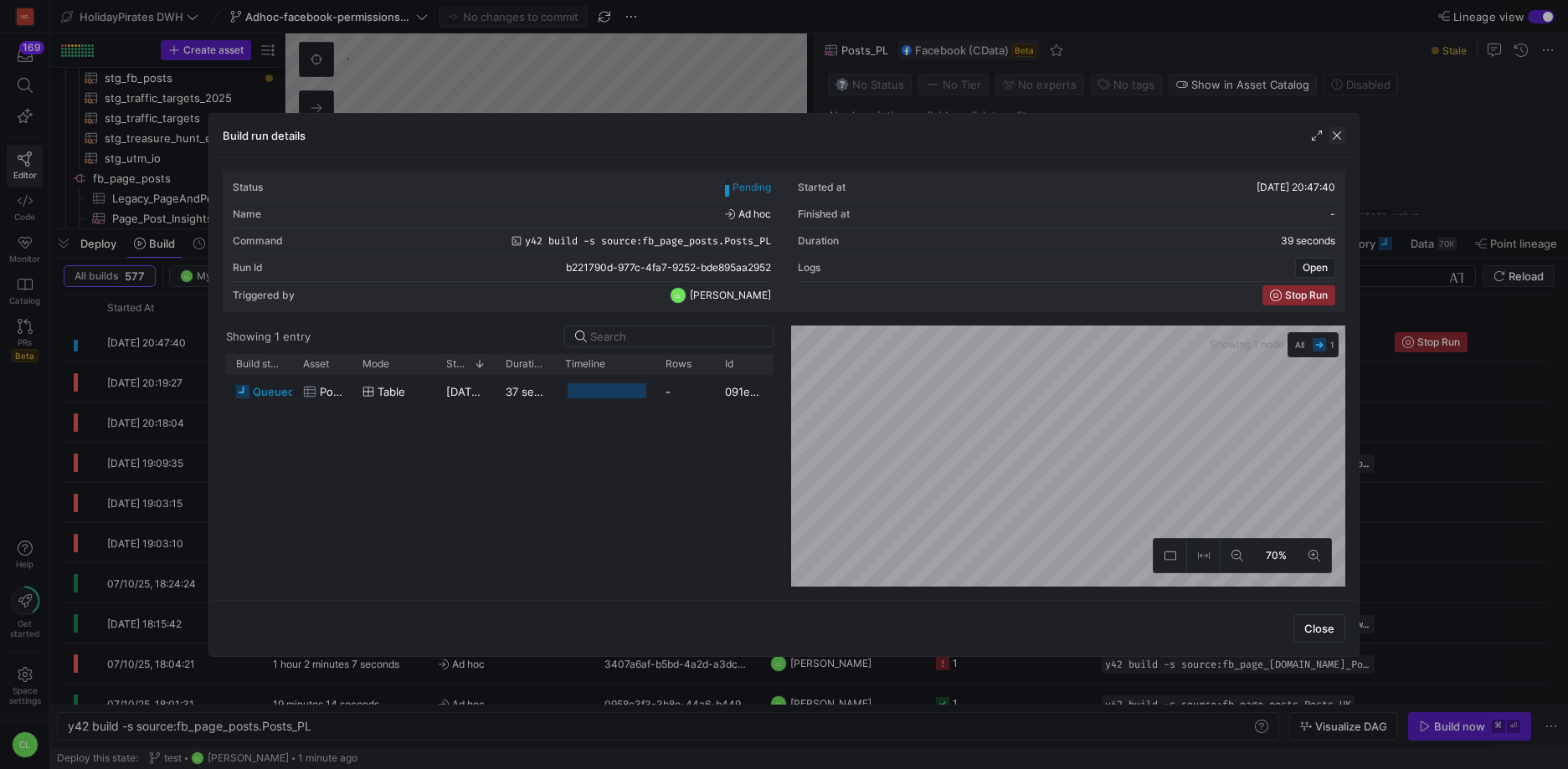
click at [1334, 133] on span "button" at bounding box center [1336, 136] width 17 height 17
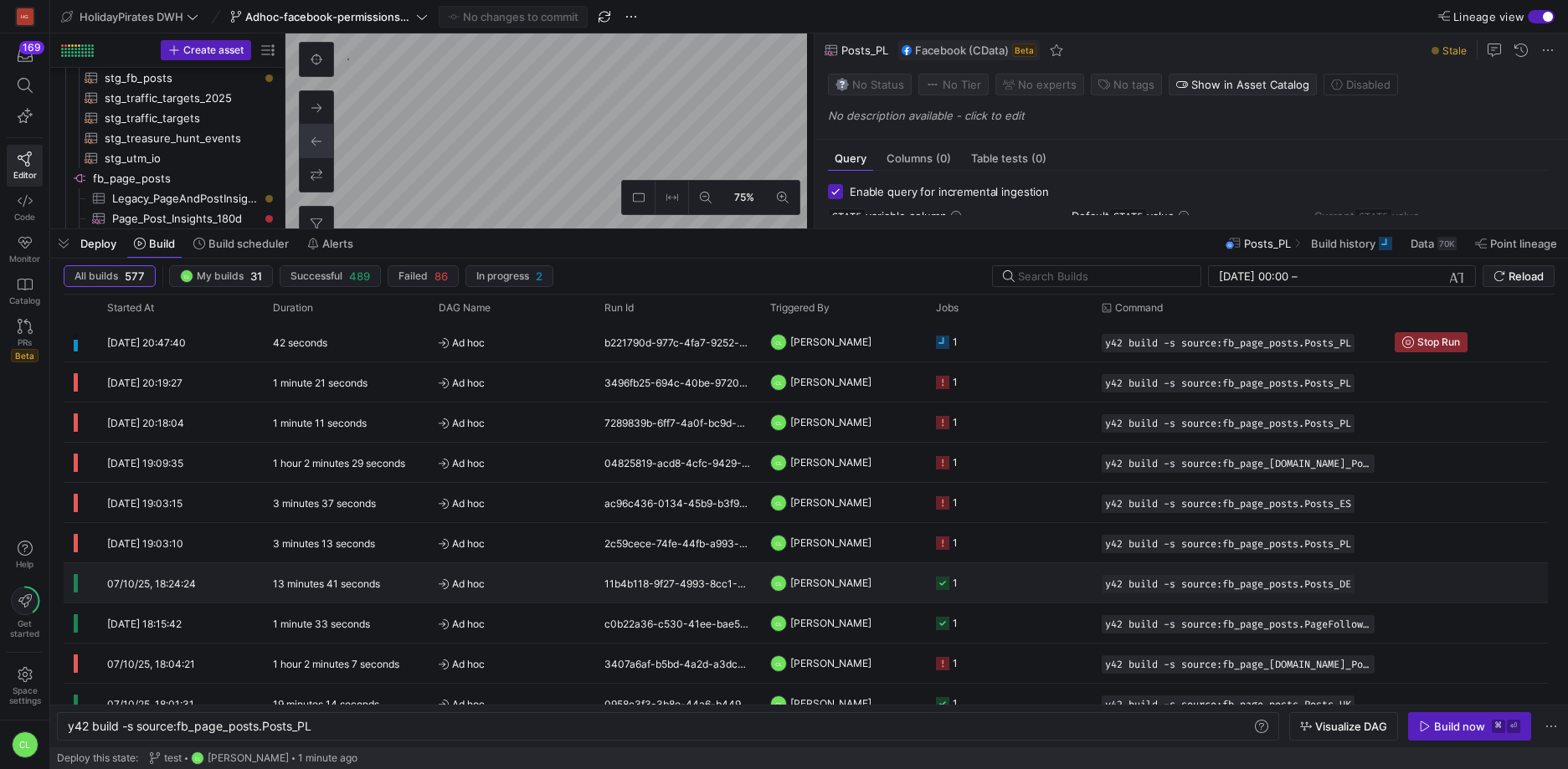
click at [1045, 576] on y42-job-status-cell-renderer "1" at bounding box center [1009, 583] width 146 height 38
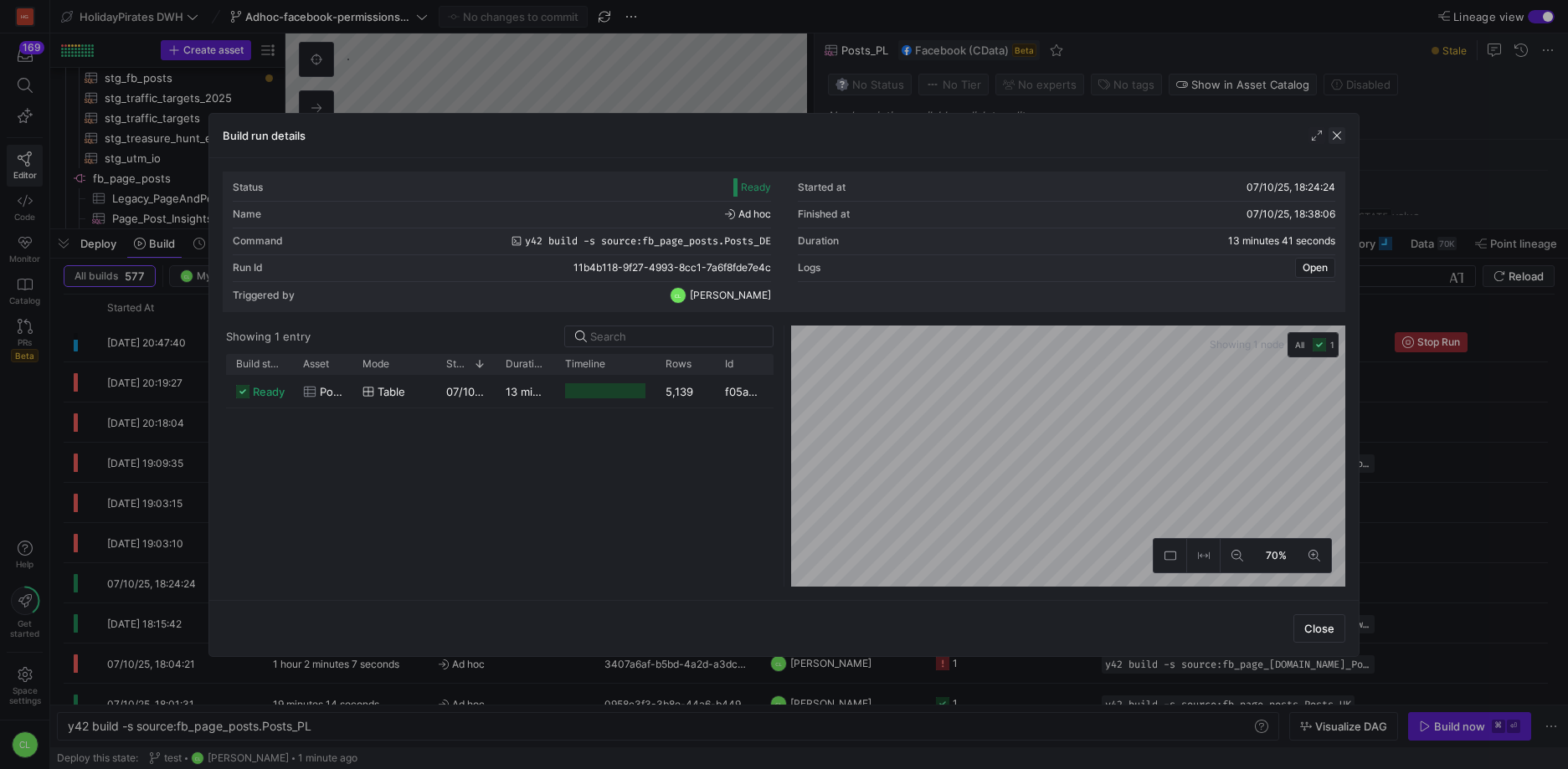
click at [1330, 135] on span "button" at bounding box center [1336, 136] width 17 height 17
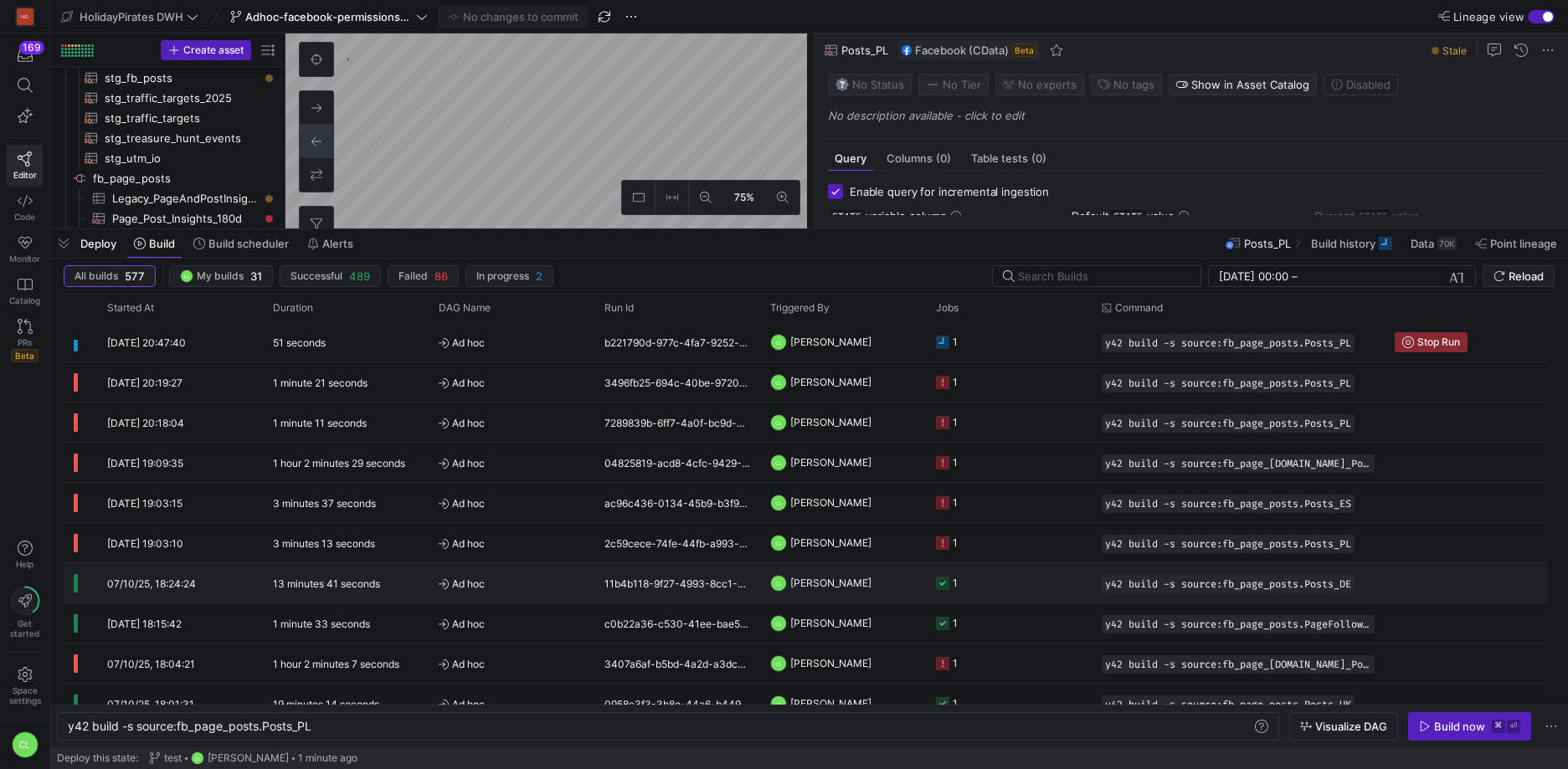
click at [1095, 590] on div "y42 build -s source:fb_page_posts.Posts_DE" at bounding box center [1238, 583] width 293 height 40
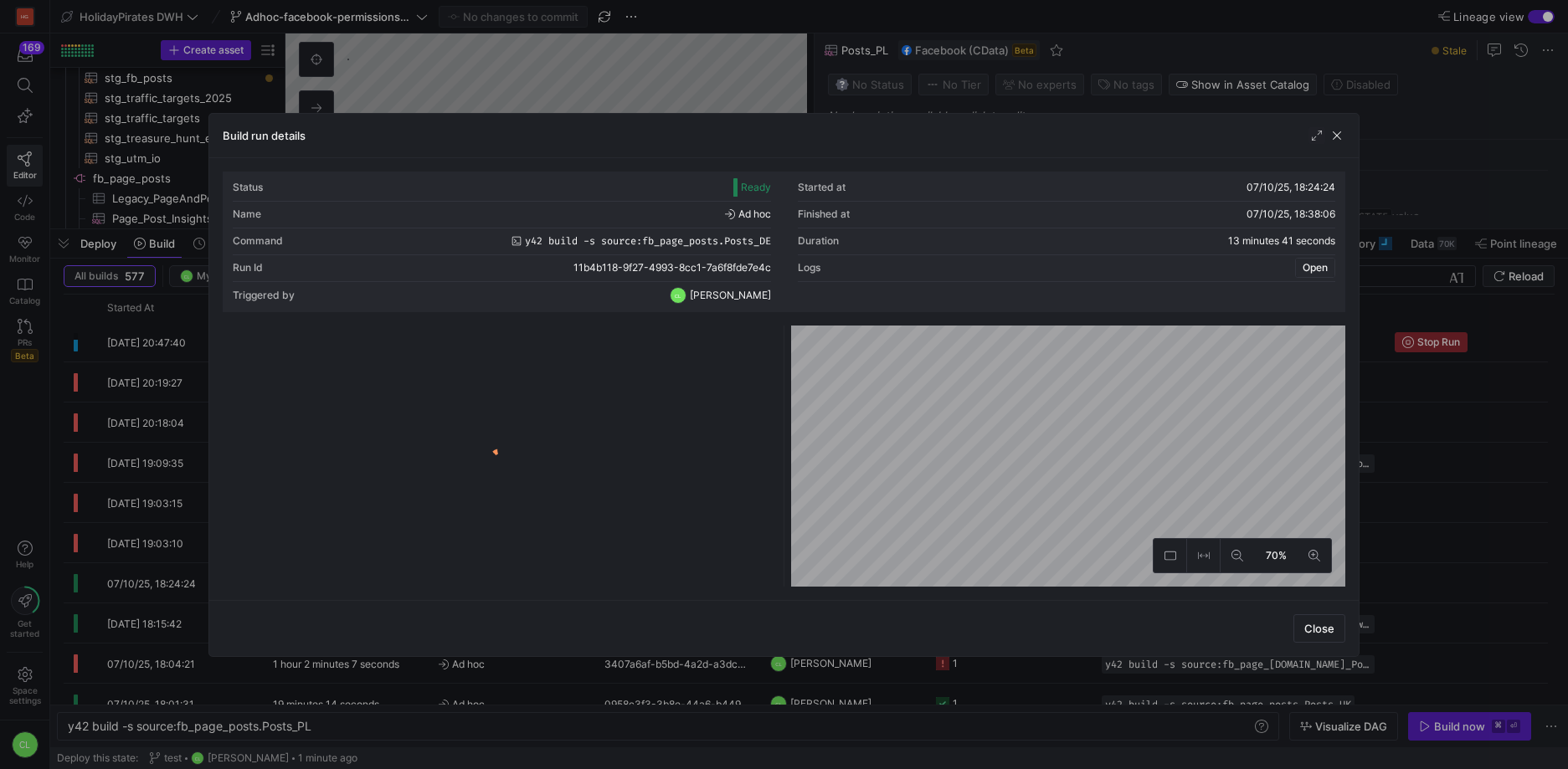
click at [1313, 270] on span "Open" at bounding box center [1314, 267] width 25 height 12
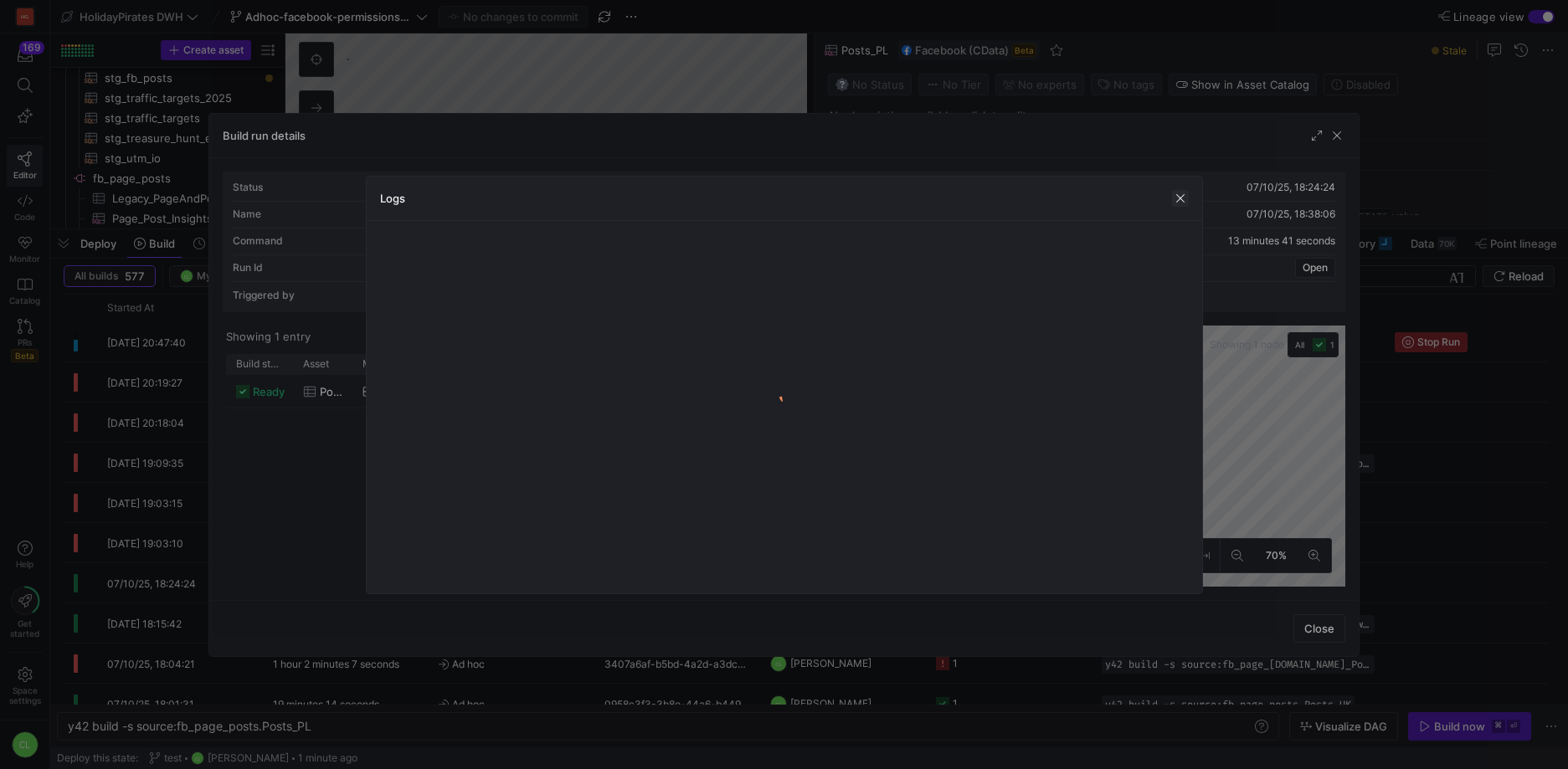
click at [1177, 196] on span "button" at bounding box center [1180, 198] width 17 height 17
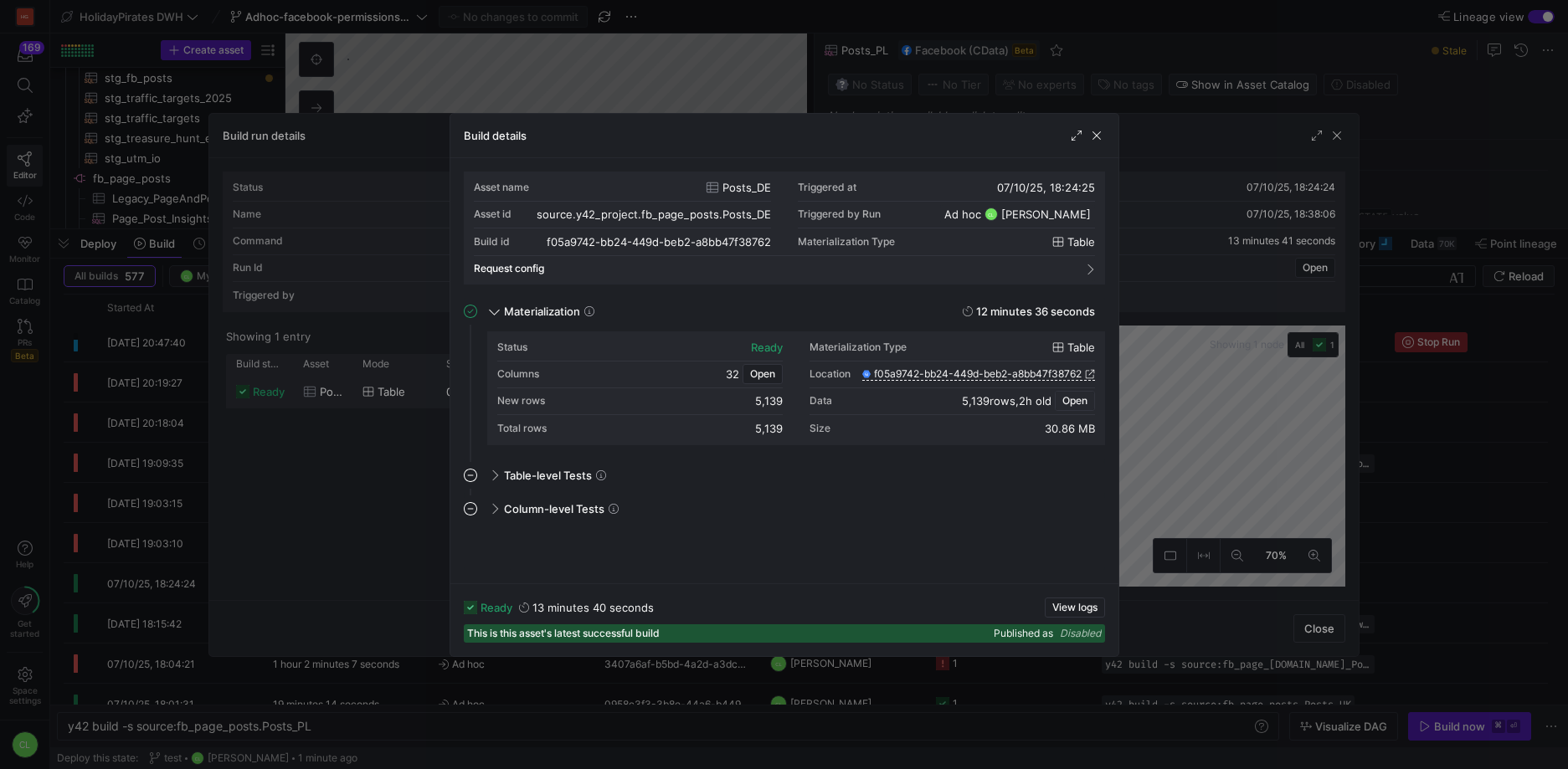
click at [1078, 410] on button "Open" at bounding box center [1075, 401] width 41 height 20
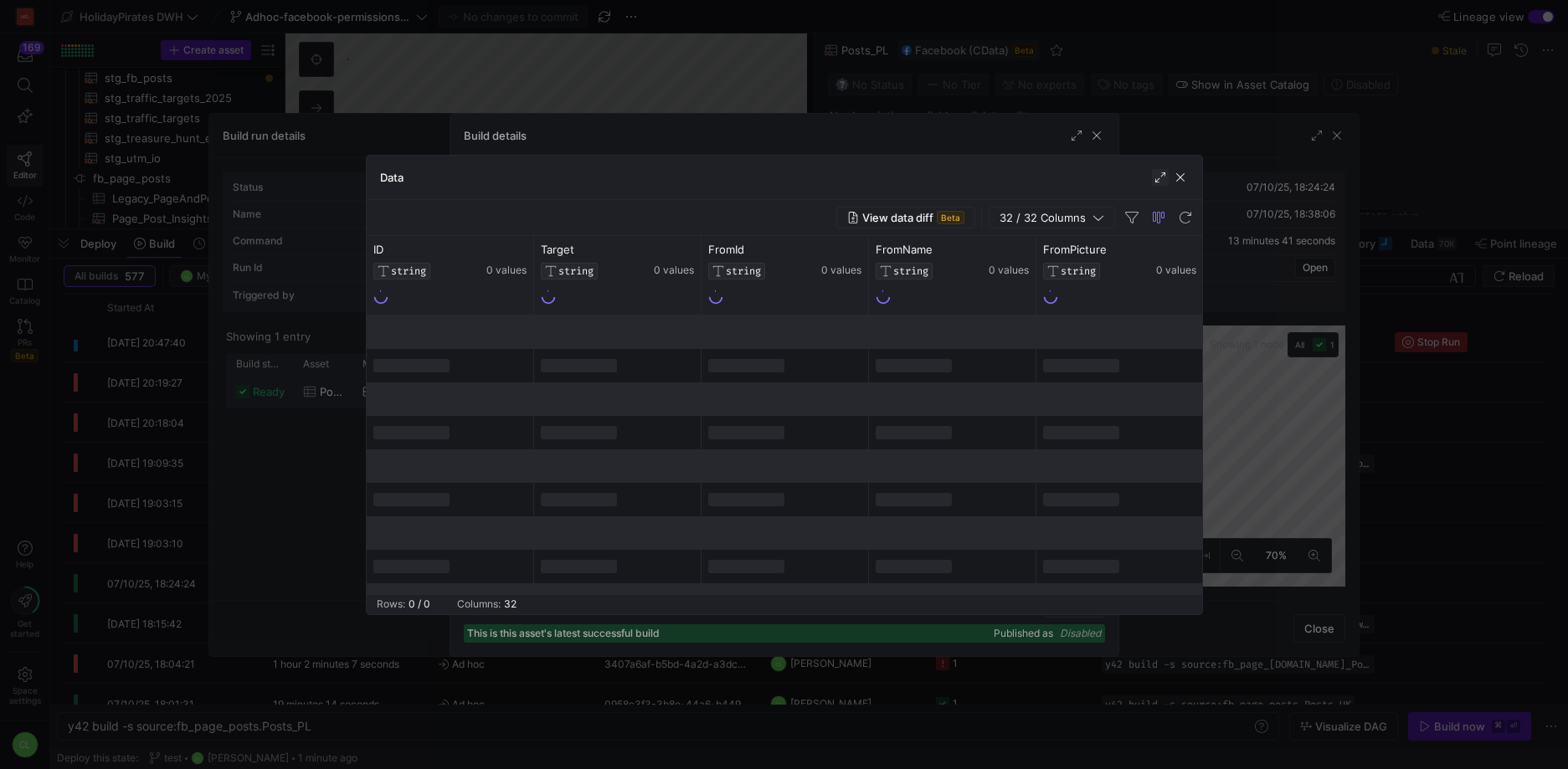
click at [1162, 182] on span "button" at bounding box center [1160, 177] width 17 height 17
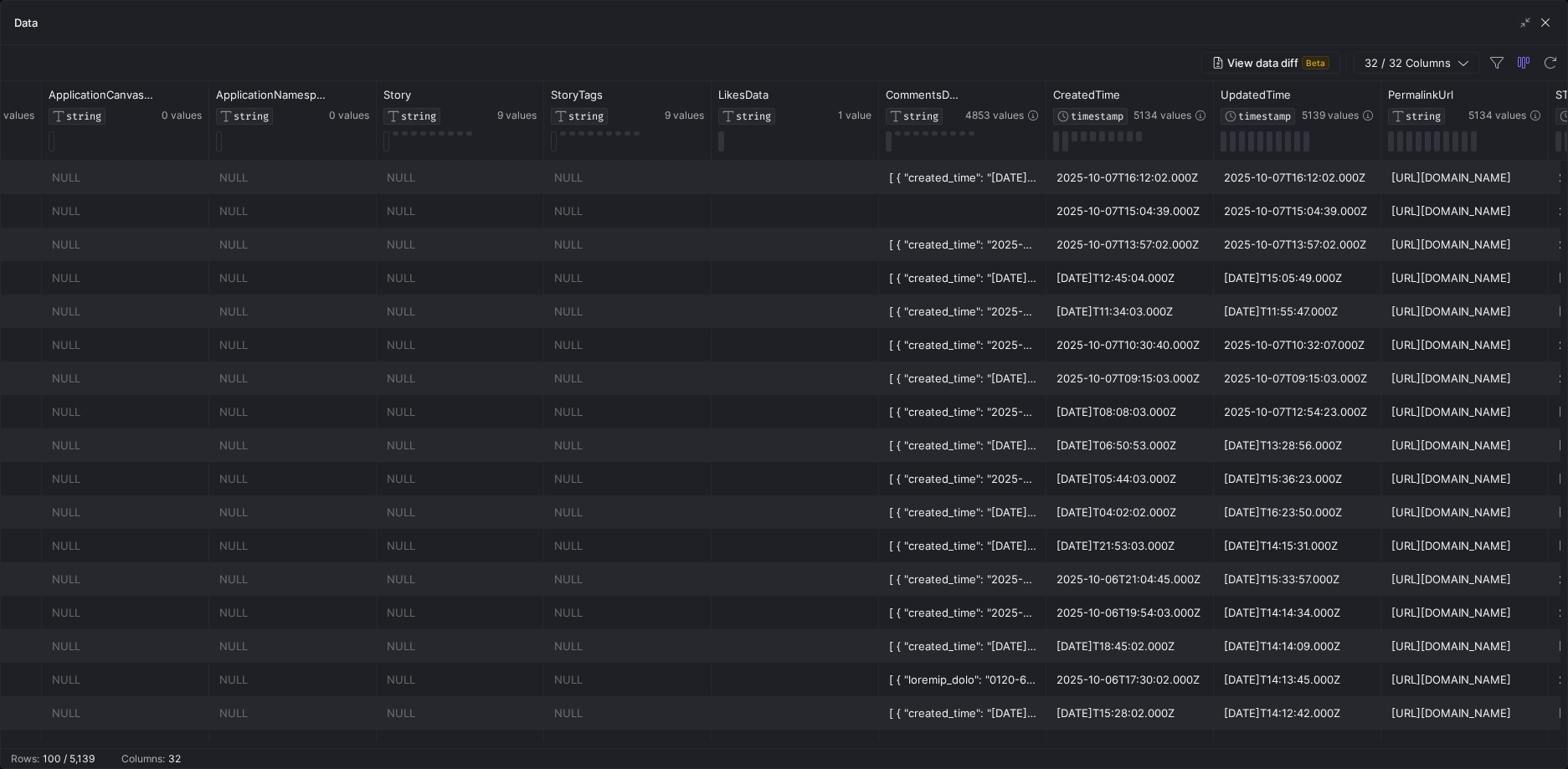
scroll to position [0, 0]
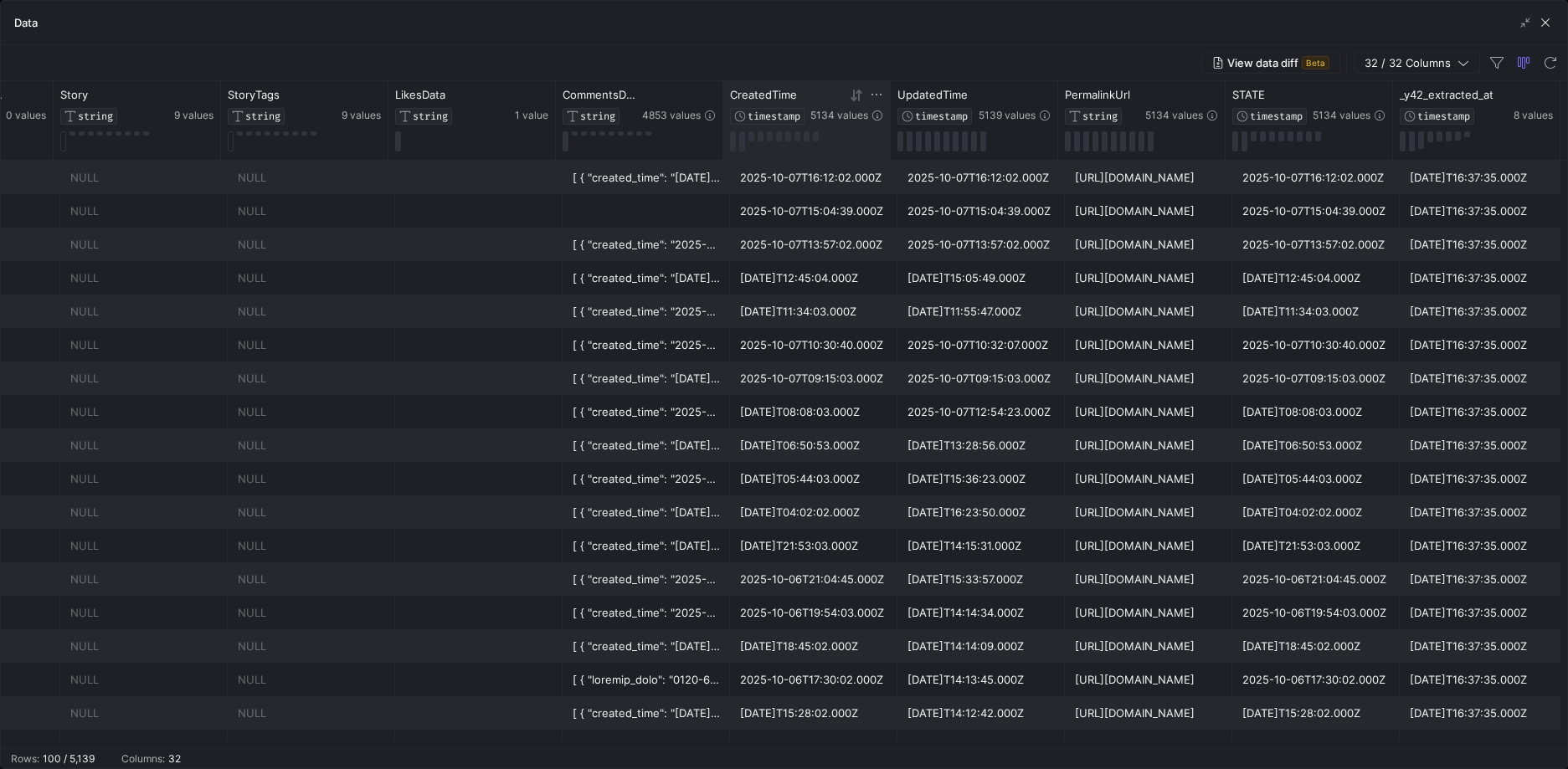
click at [862, 94] on icon at bounding box center [856, 95] width 14 height 14
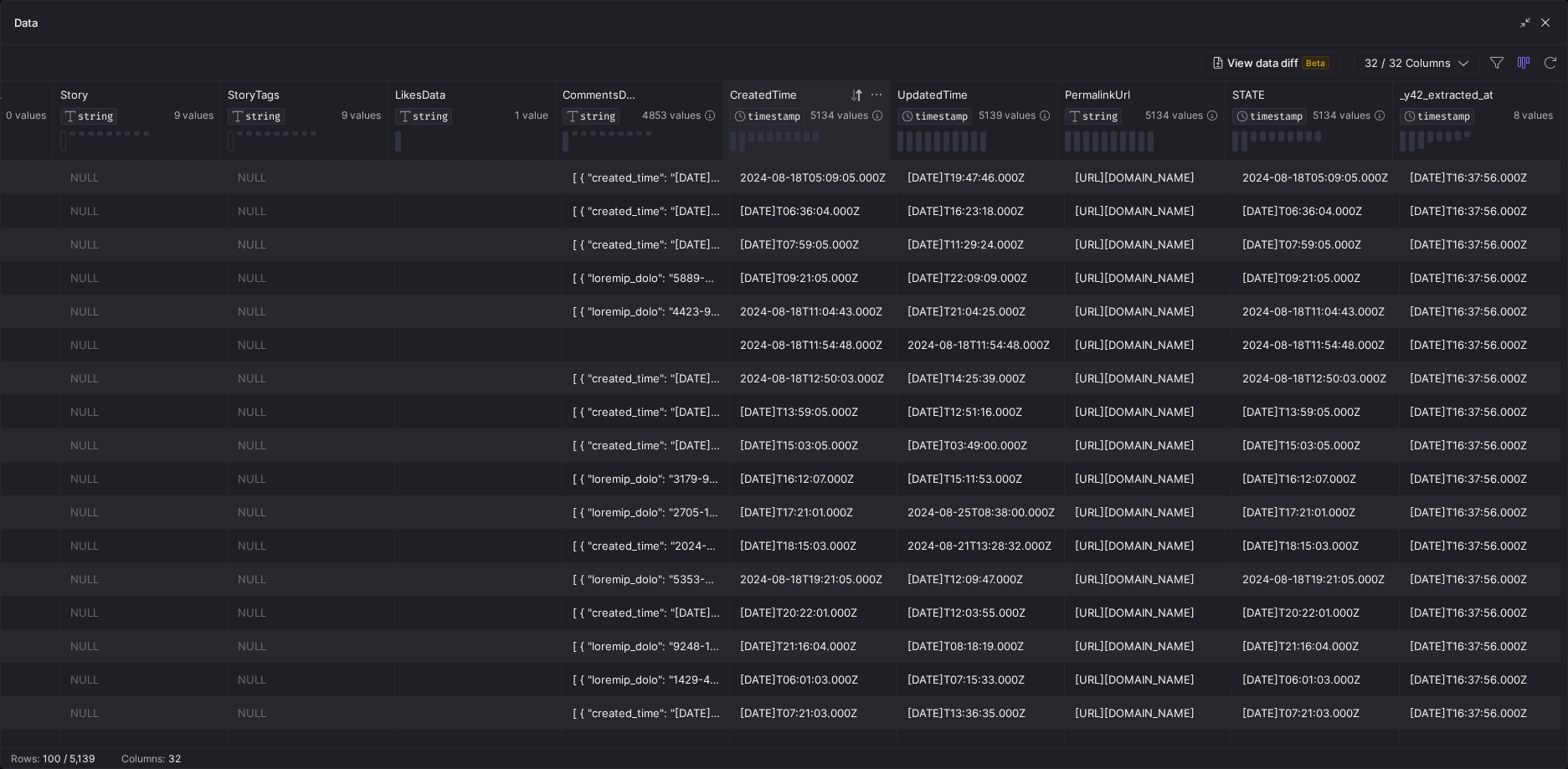
click at [854, 100] on icon at bounding box center [853, 95] width 6 height 12
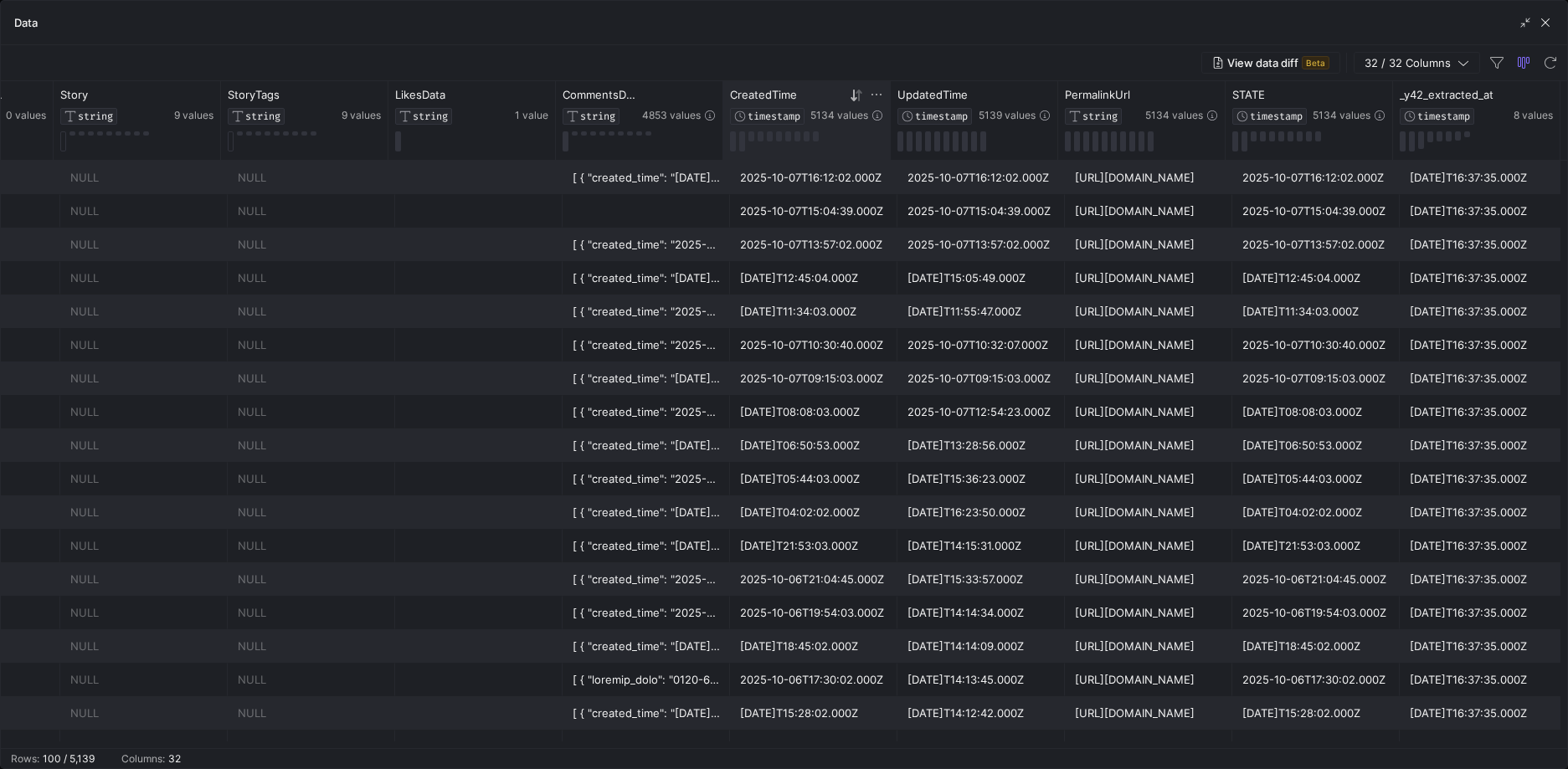
click at [861, 97] on icon at bounding box center [856, 95] width 14 height 14
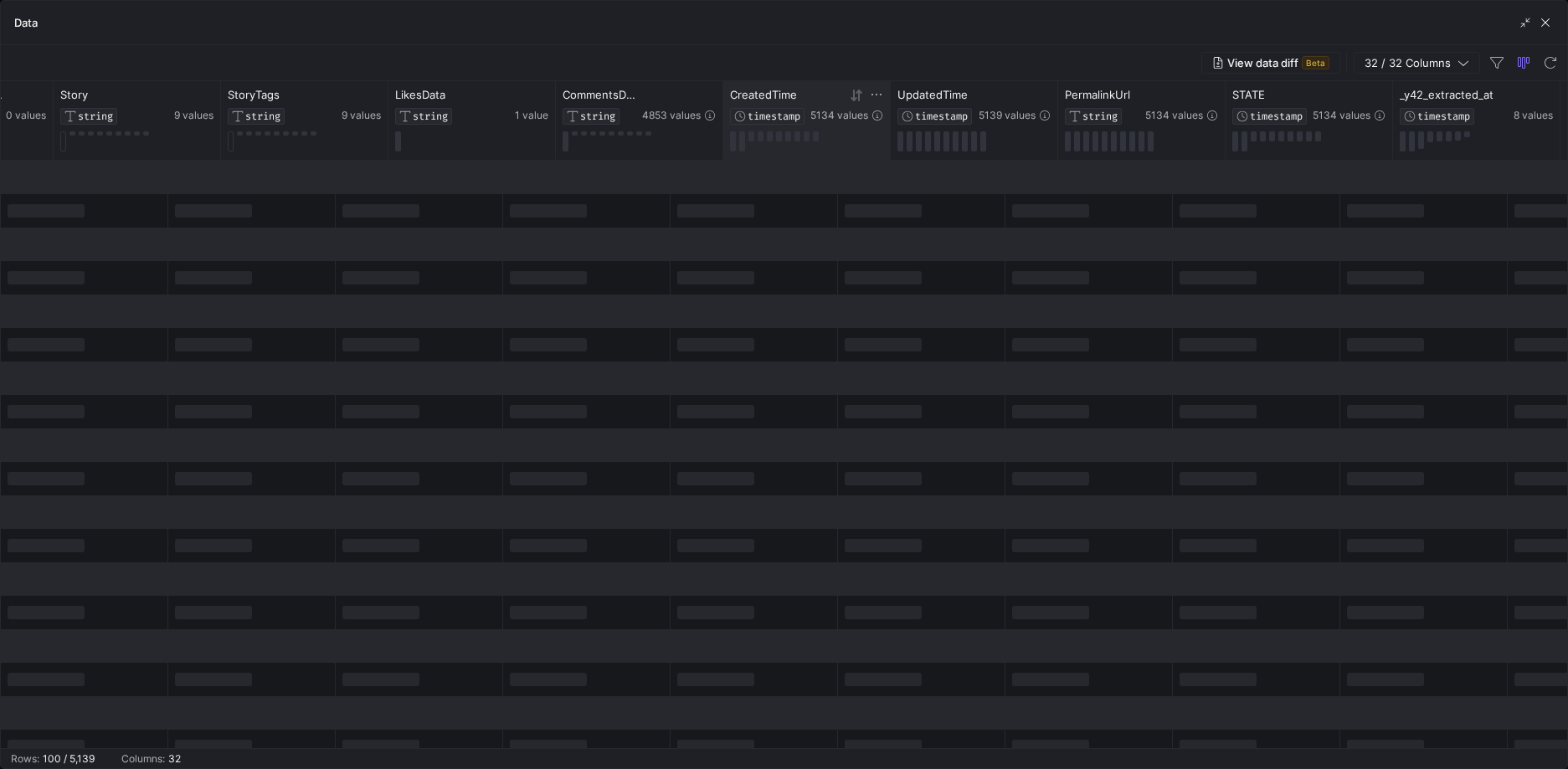
click at [861, 97] on icon at bounding box center [856, 95] width 14 height 14
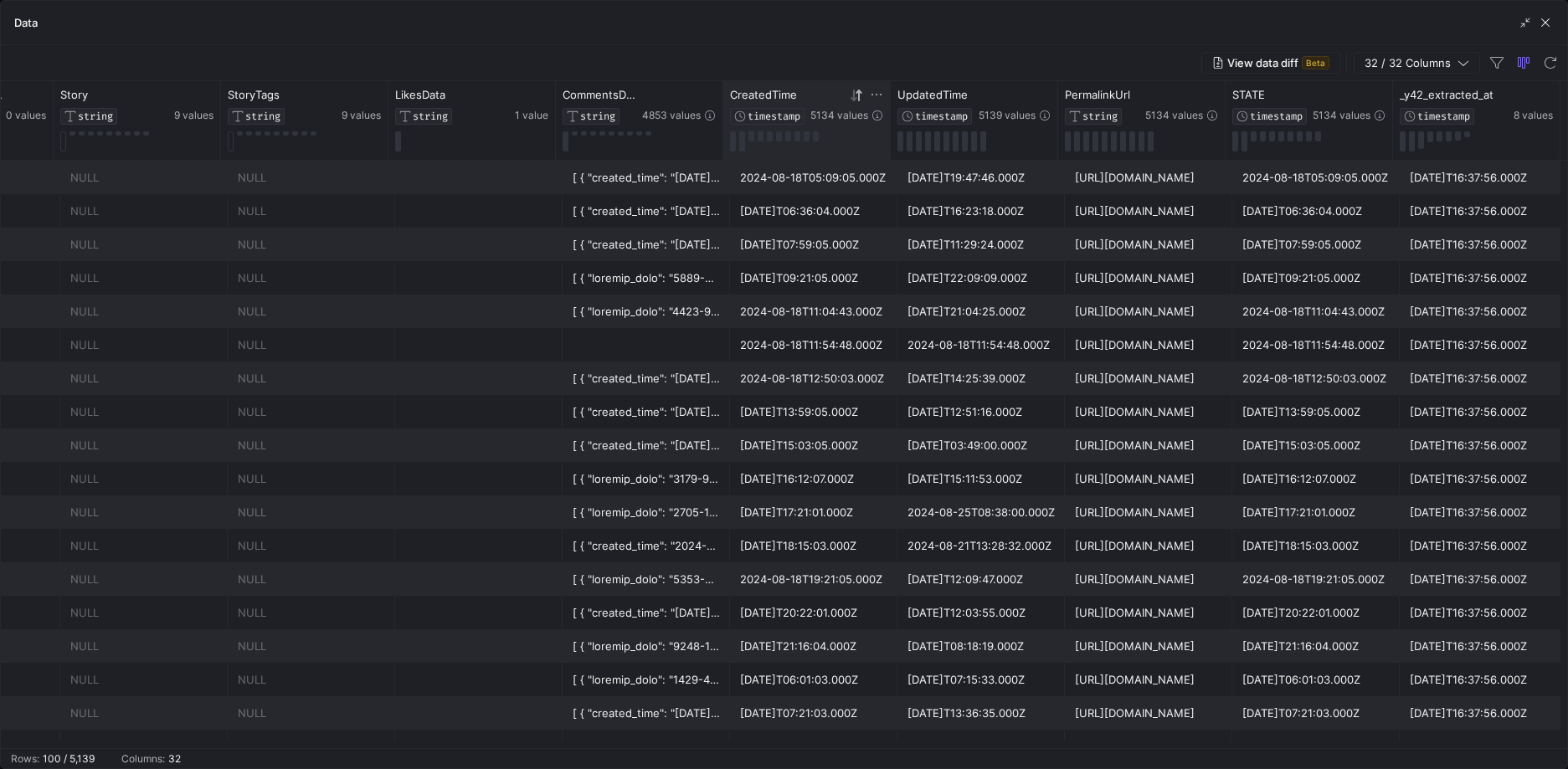
click at [809, 265] on div "[DATE]T09:21:05.000Z" at bounding box center [814, 278] width 148 height 32
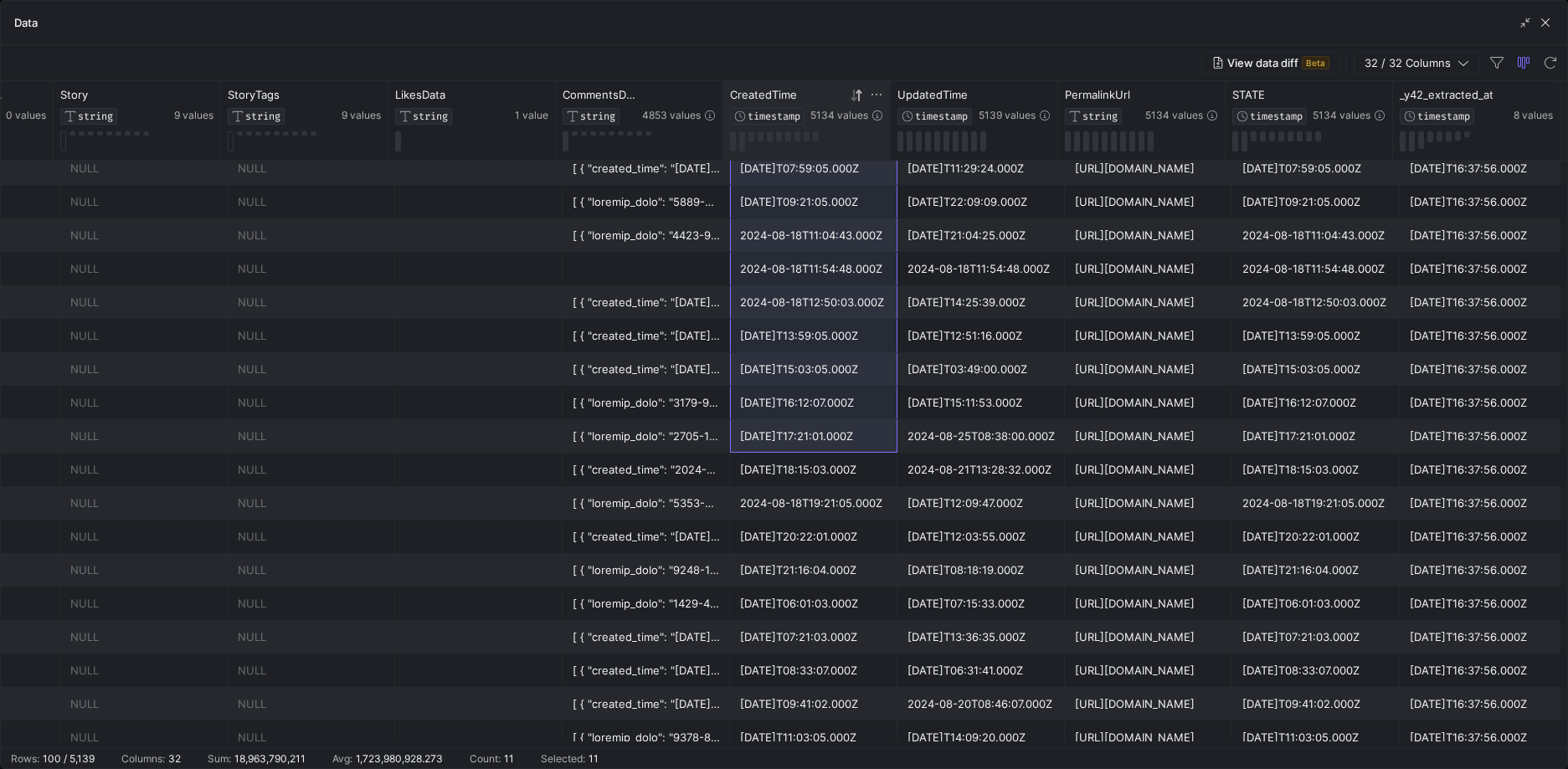
scroll to position [87, 0]
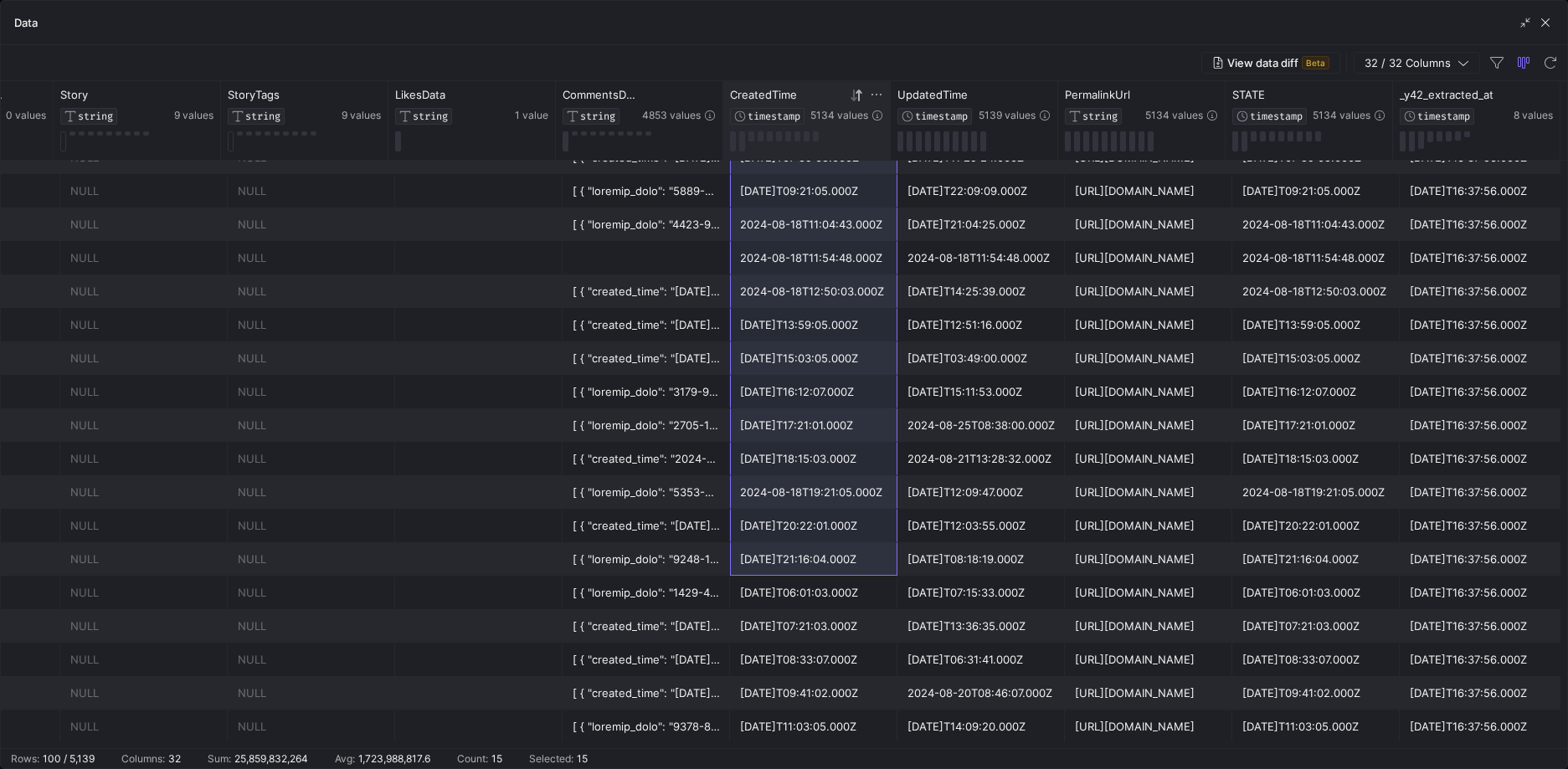
drag, startPoint x: 822, startPoint y: 182, endPoint x: 836, endPoint y: 564, distance: 382.3
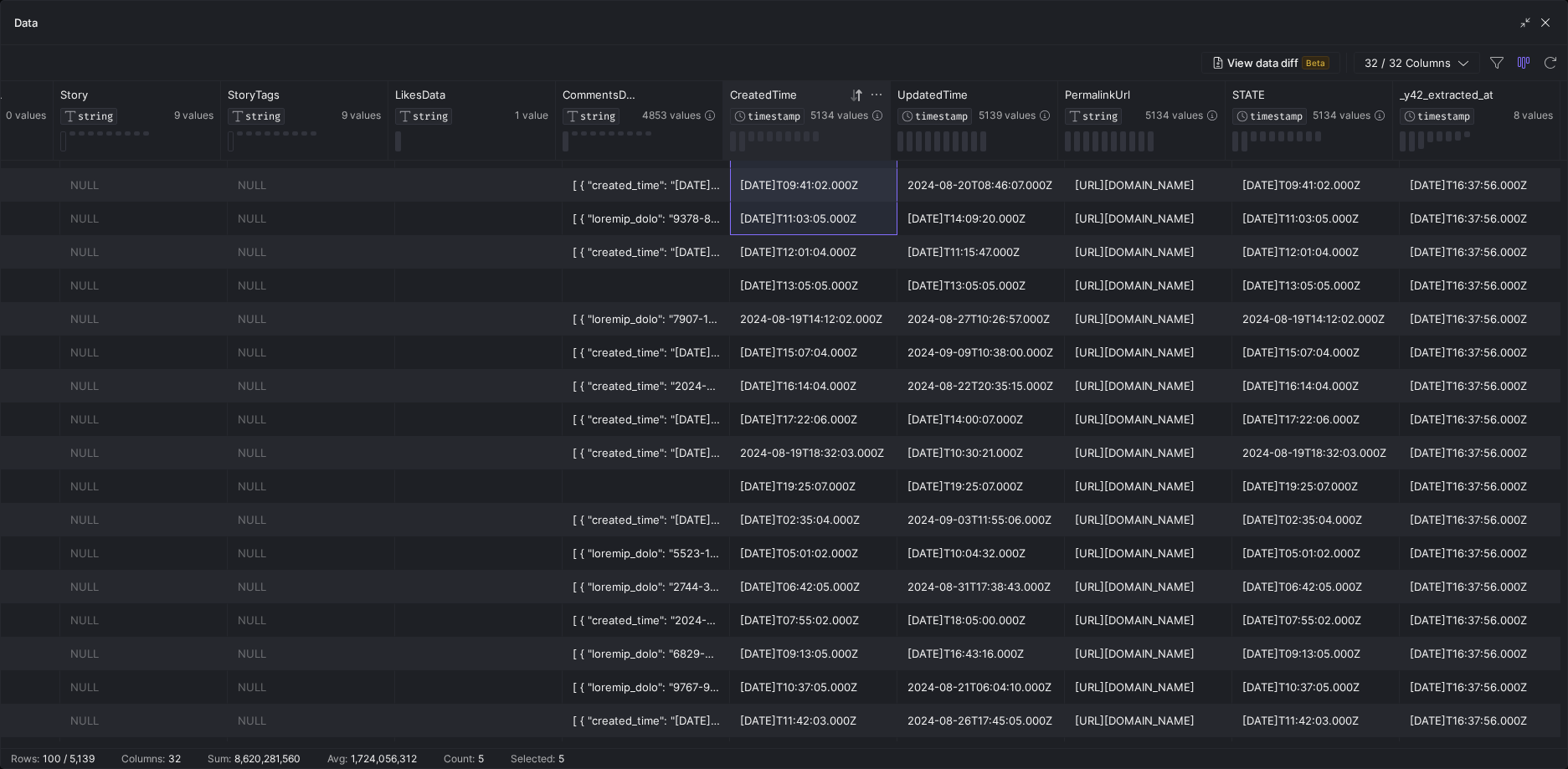
scroll to position [605, 0]
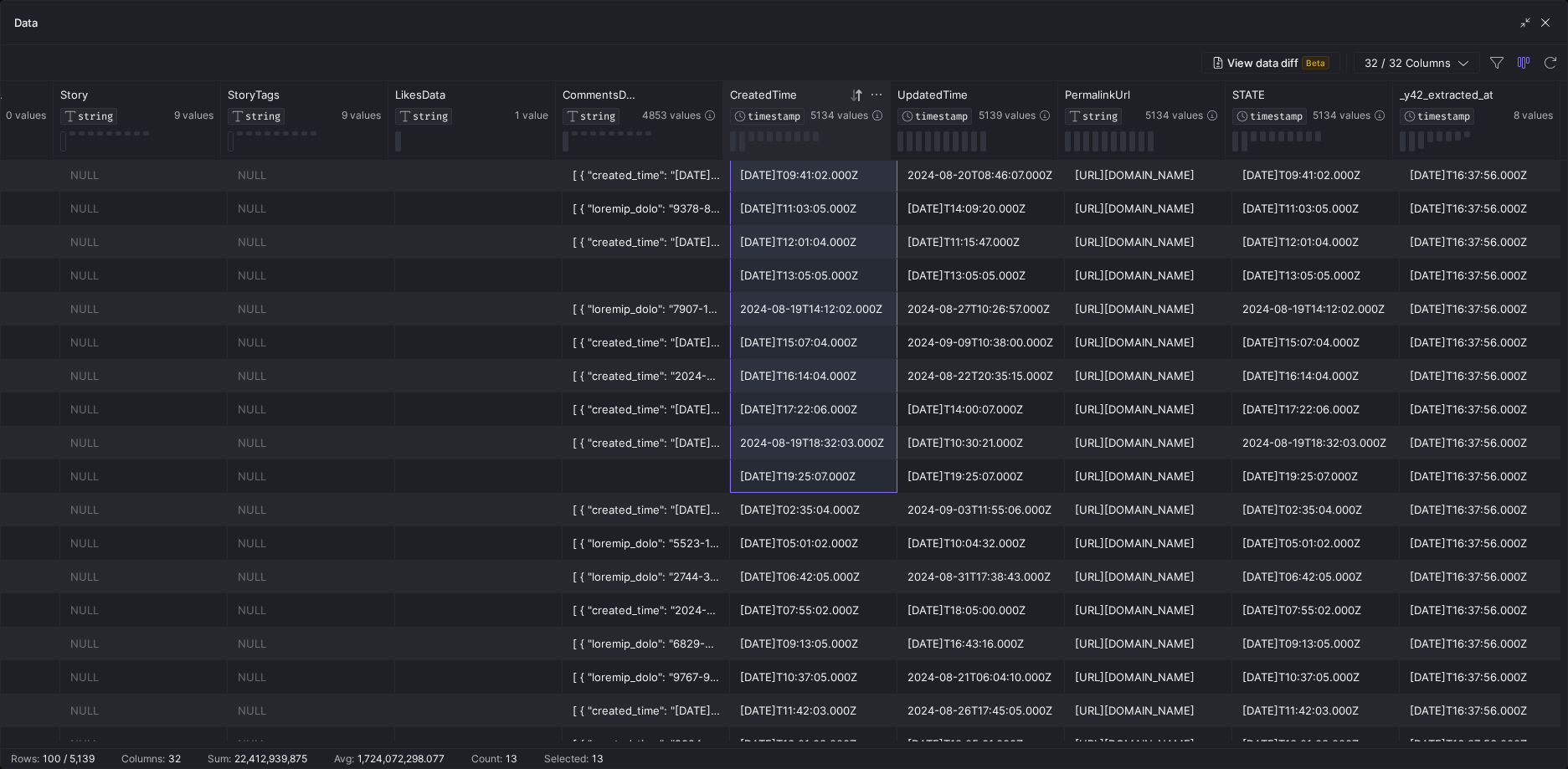
drag, startPoint x: 811, startPoint y: 480, endPoint x: 855, endPoint y: 474, distance: 44.4
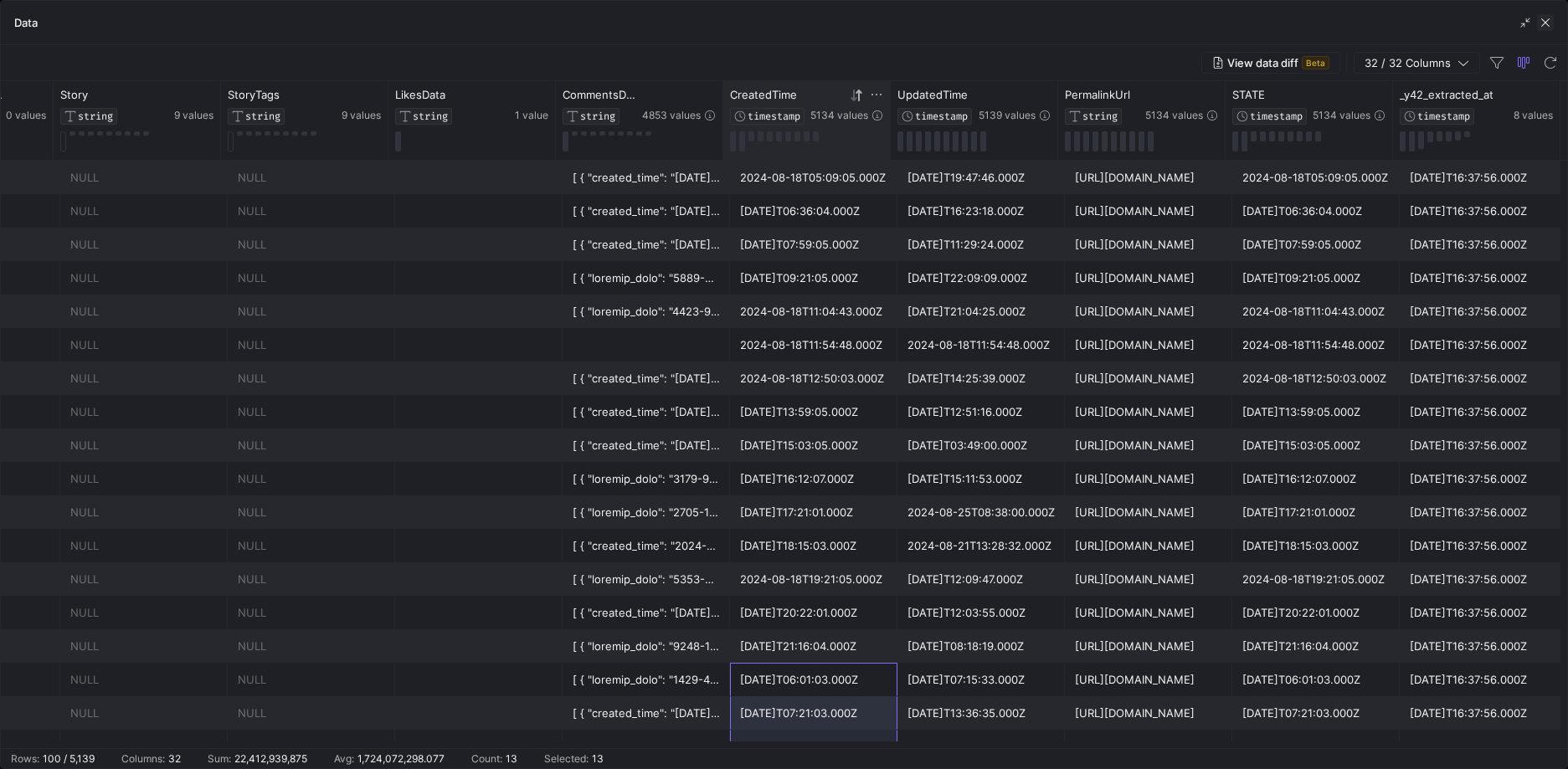
click at [1550, 18] on span "button" at bounding box center [1545, 22] width 17 height 17
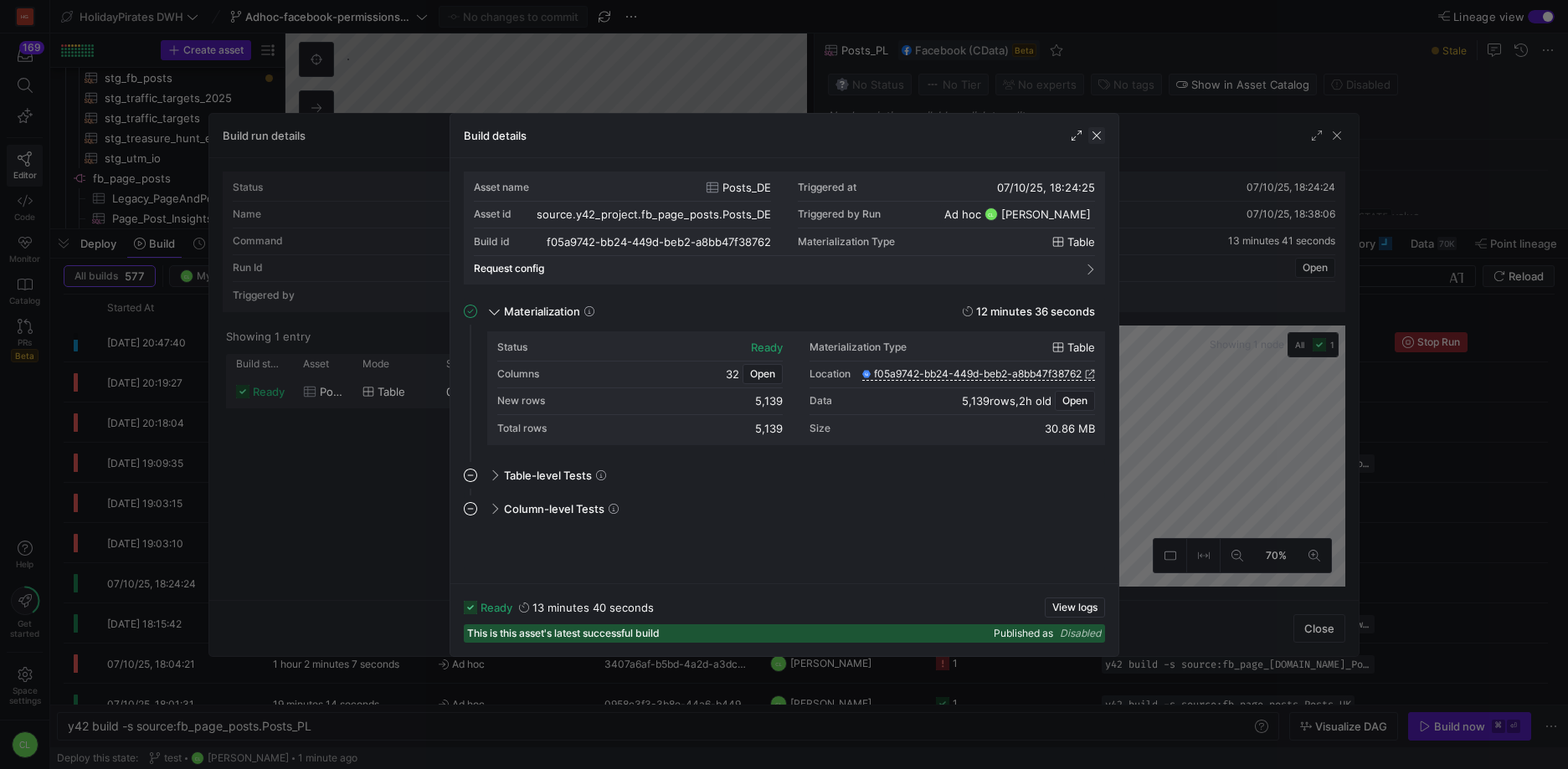
click at [1099, 136] on span "button" at bounding box center [1097, 136] width 17 height 17
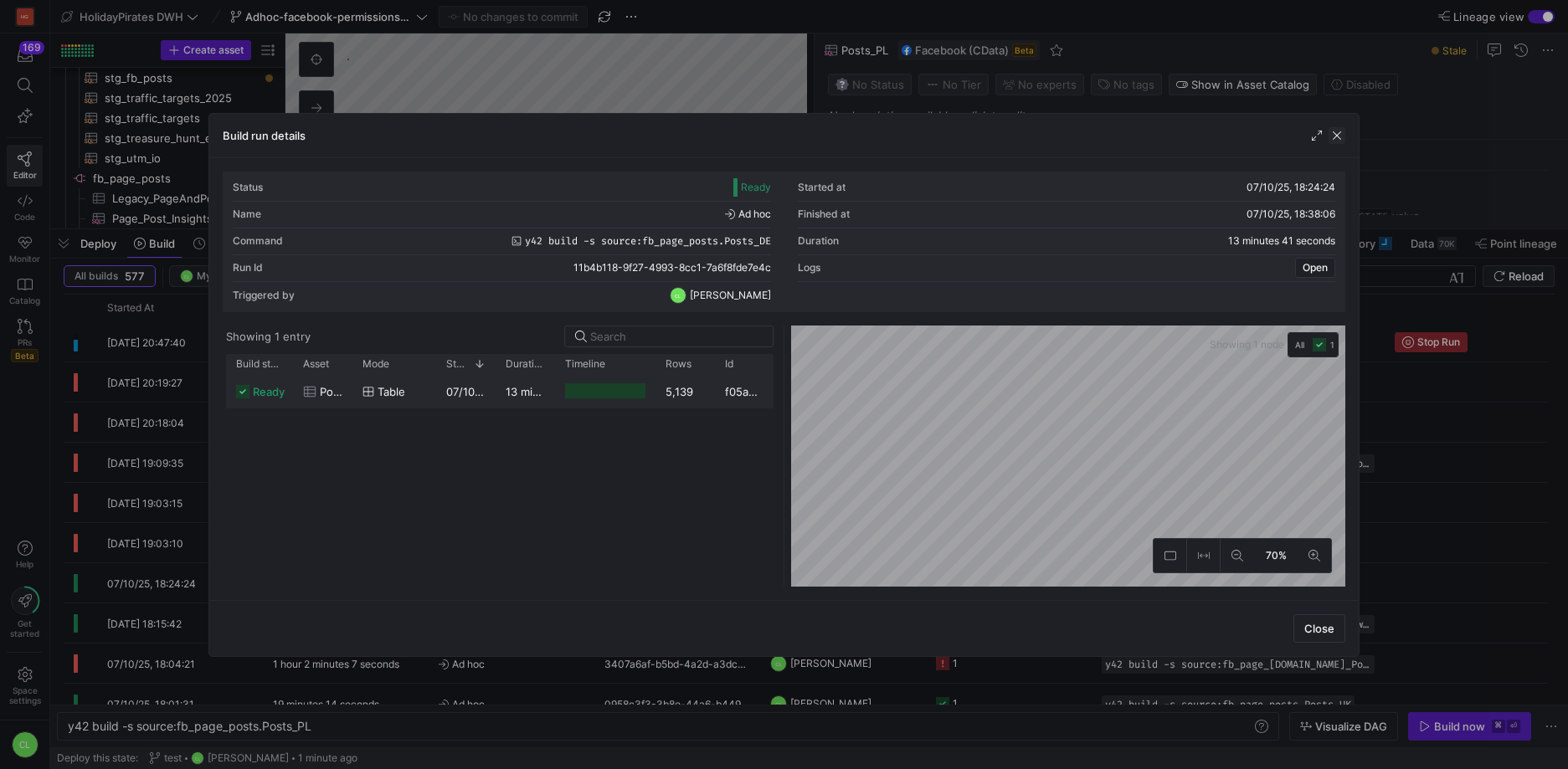
click at [1342, 137] on span "button" at bounding box center [1336, 136] width 17 height 17
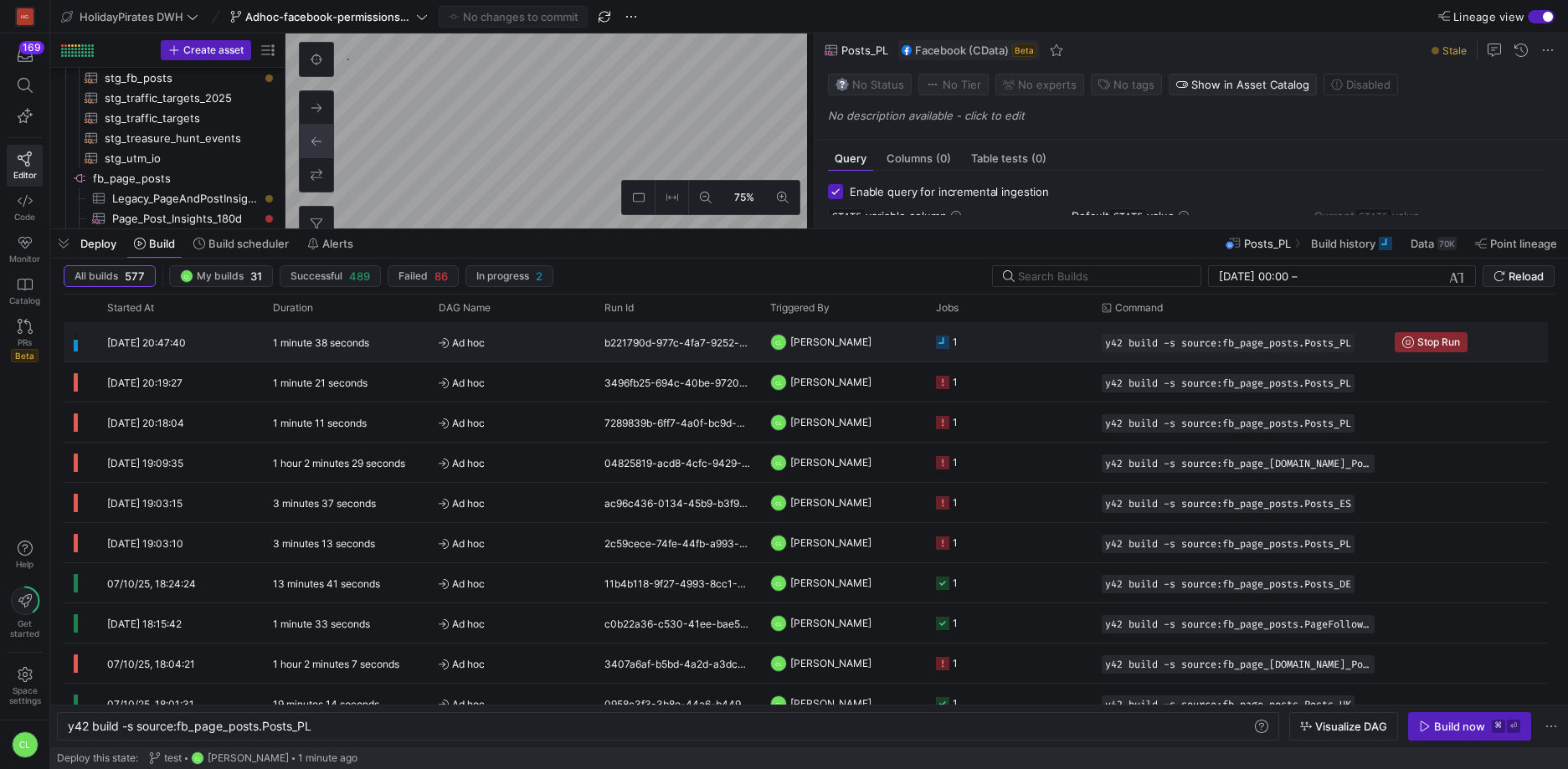
click at [1017, 352] on y42-job-status-cell-renderer "1" at bounding box center [1009, 341] width 146 height 38
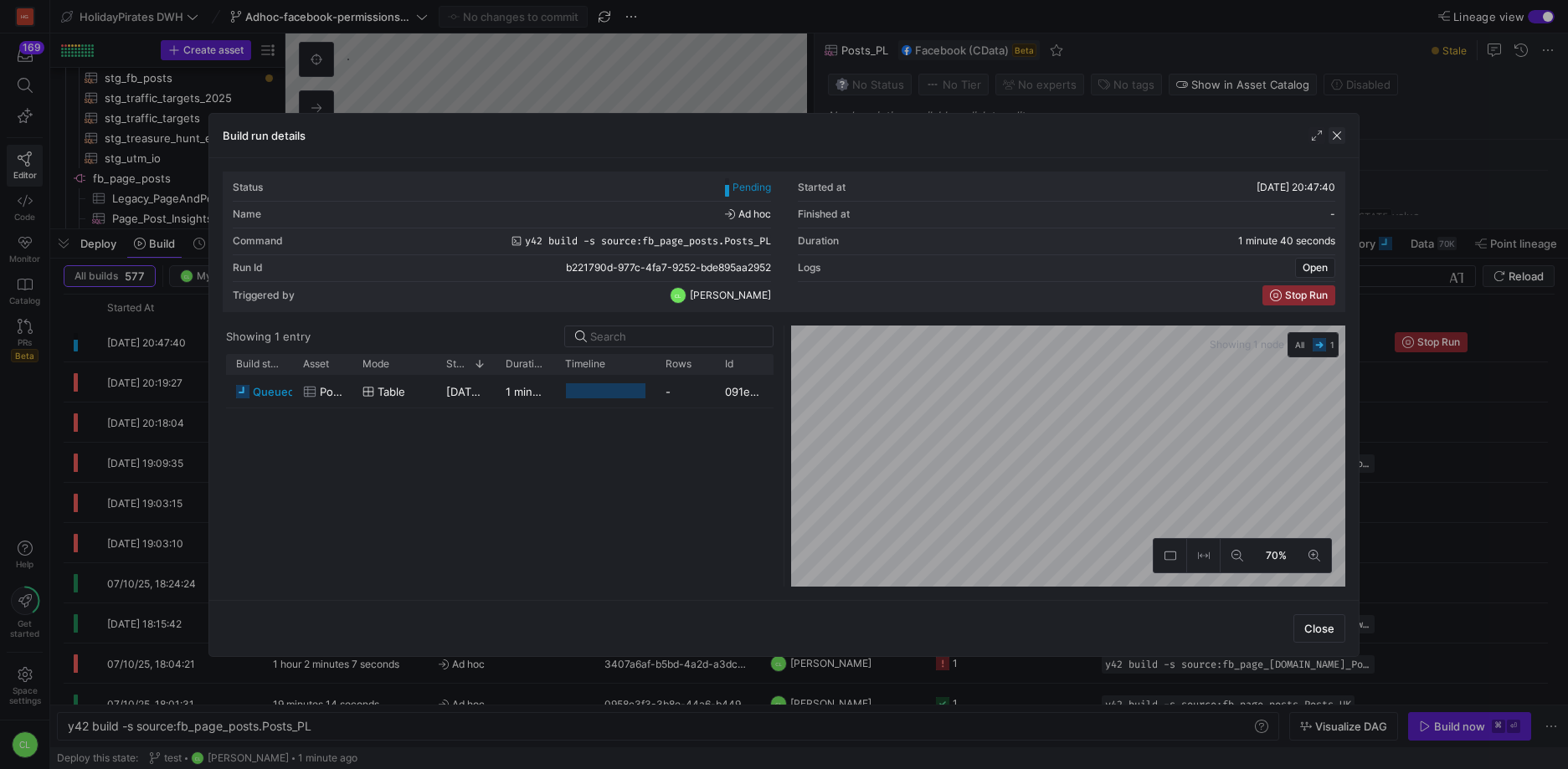
click at [1337, 137] on span "button" at bounding box center [1336, 136] width 17 height 17
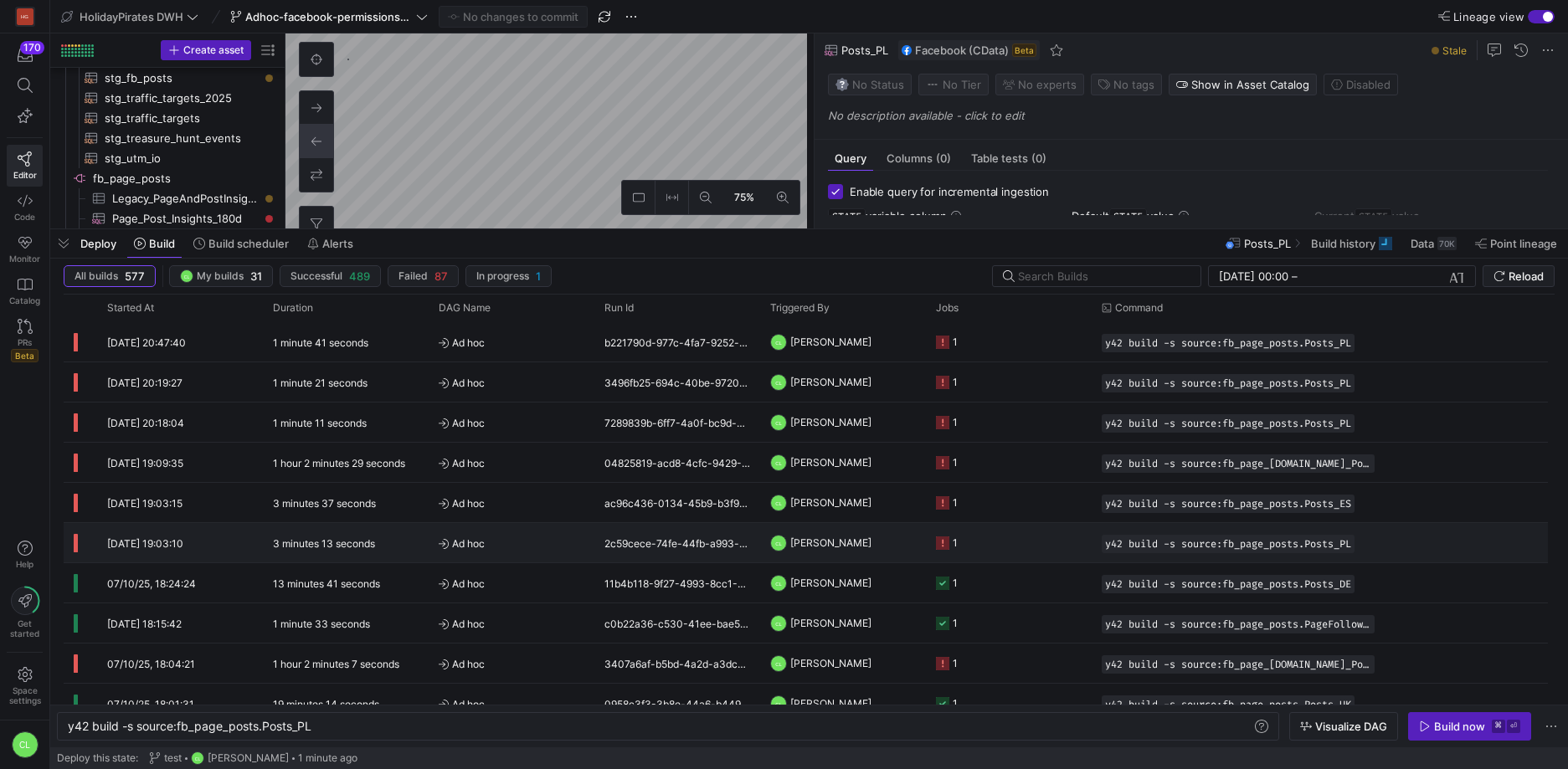
click at [993, 531] on y42-job-status-cell-renderer "1" at bounding box center [1009, 542] width 146 height 38
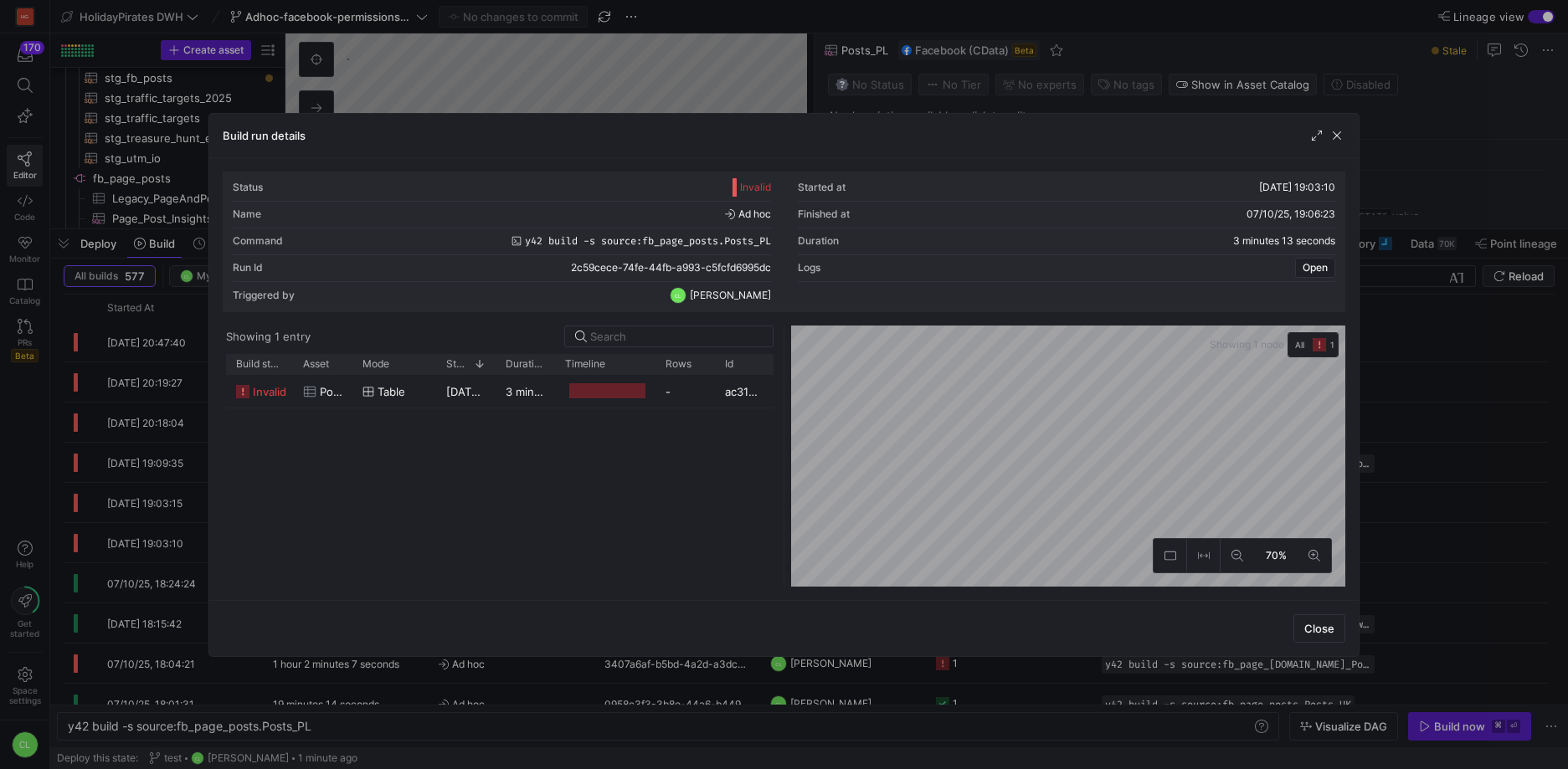
click at [991, 677] on div at bounding box center [784, 384] width 1568 height 769
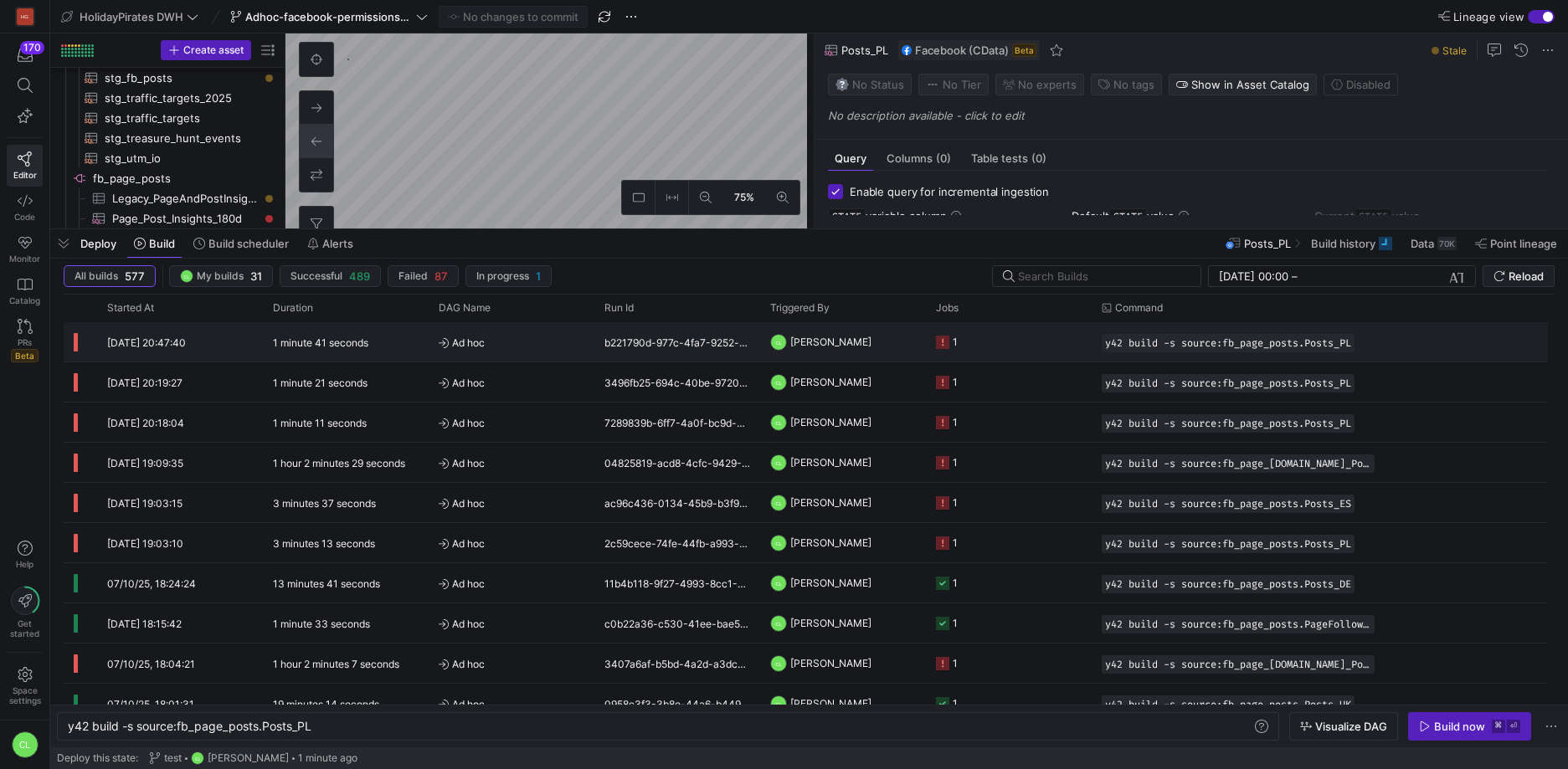
click at [1008, 357] on y42-job-status-cell-renderer "1" at bounding box center [1009, 341] width 146 height 38
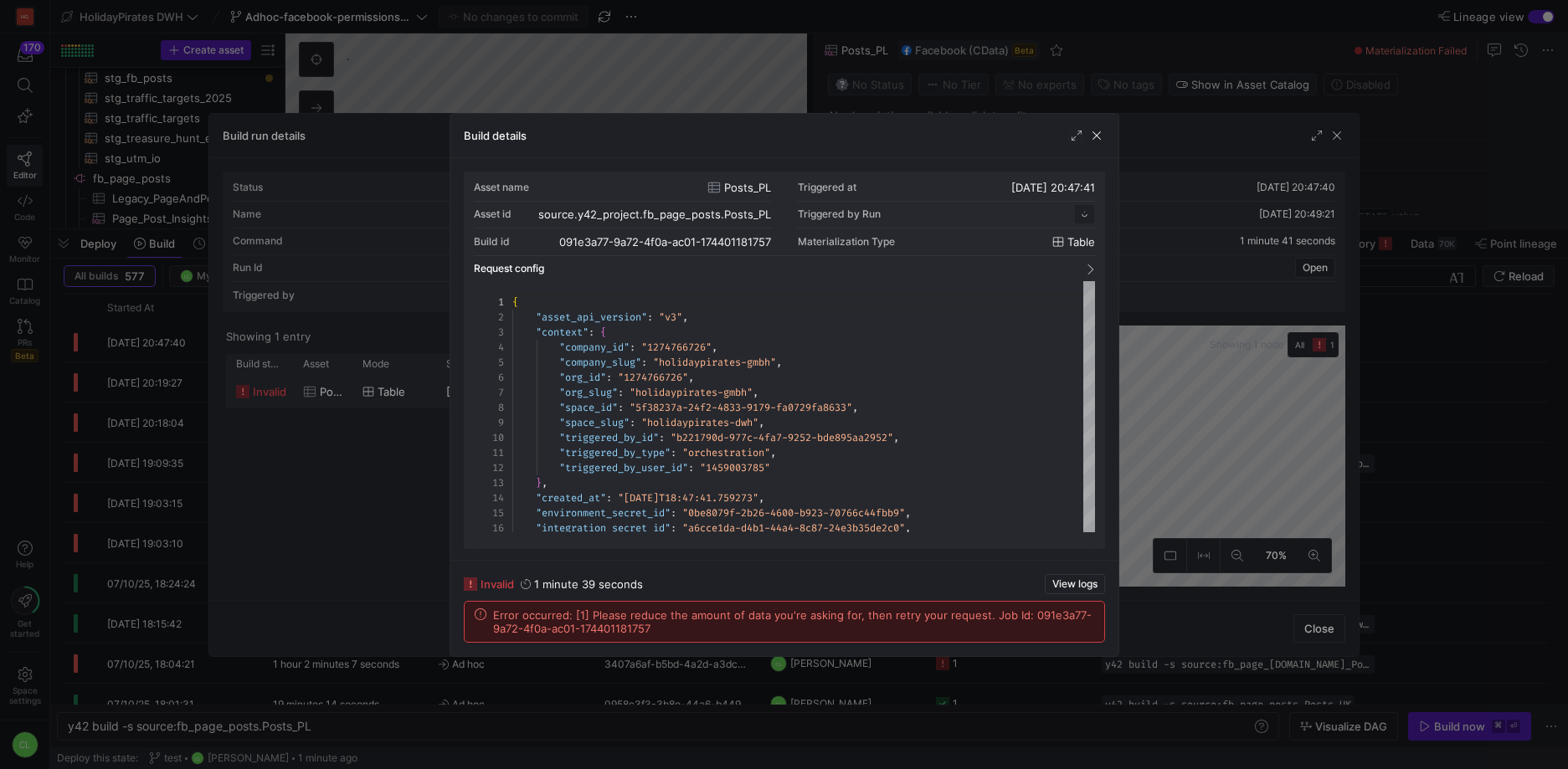
scroll to position [150, 0]
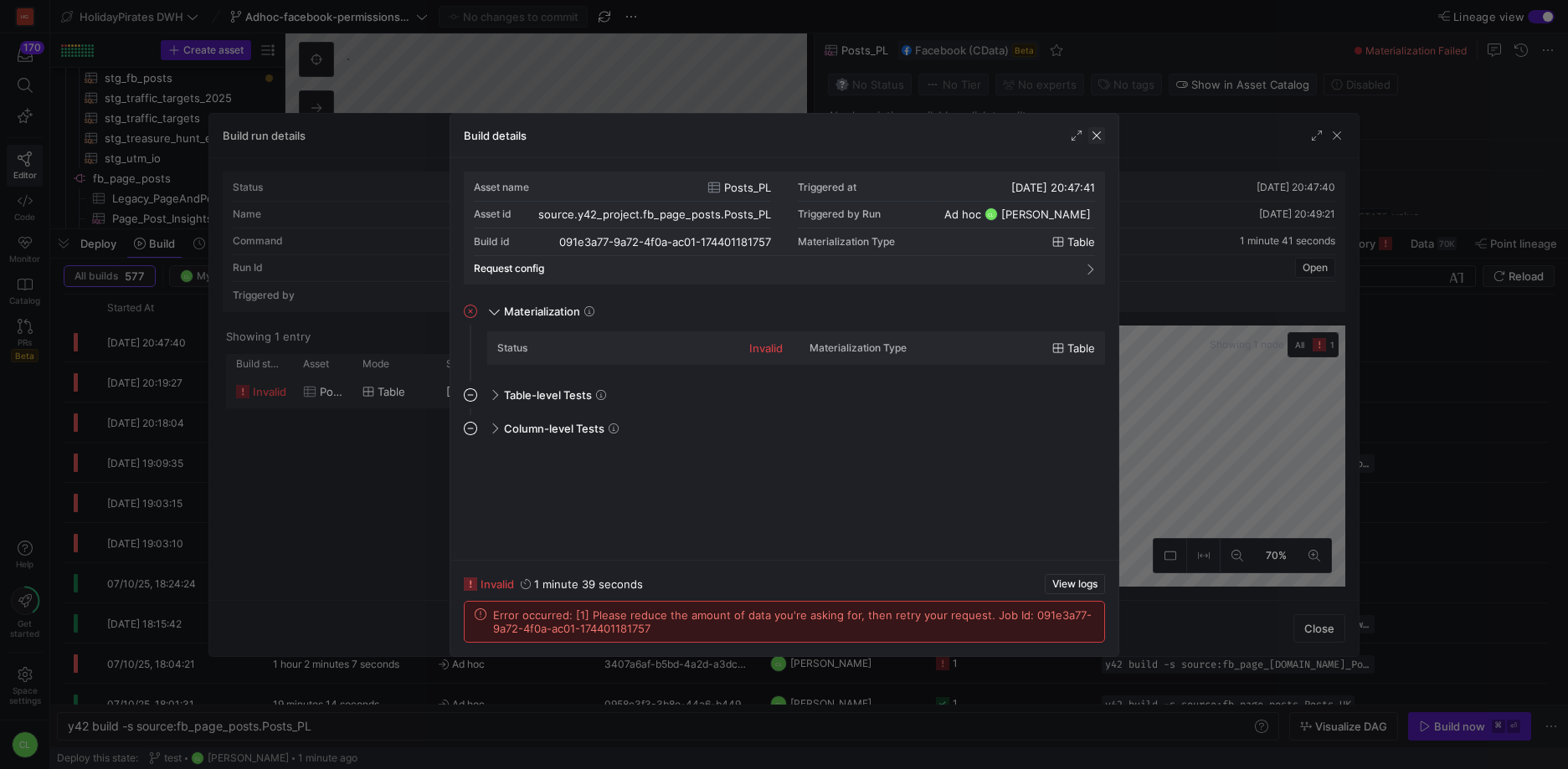
click at [1099, 128] on span "button" at bounding box center [1097, 136] width 17 height 17
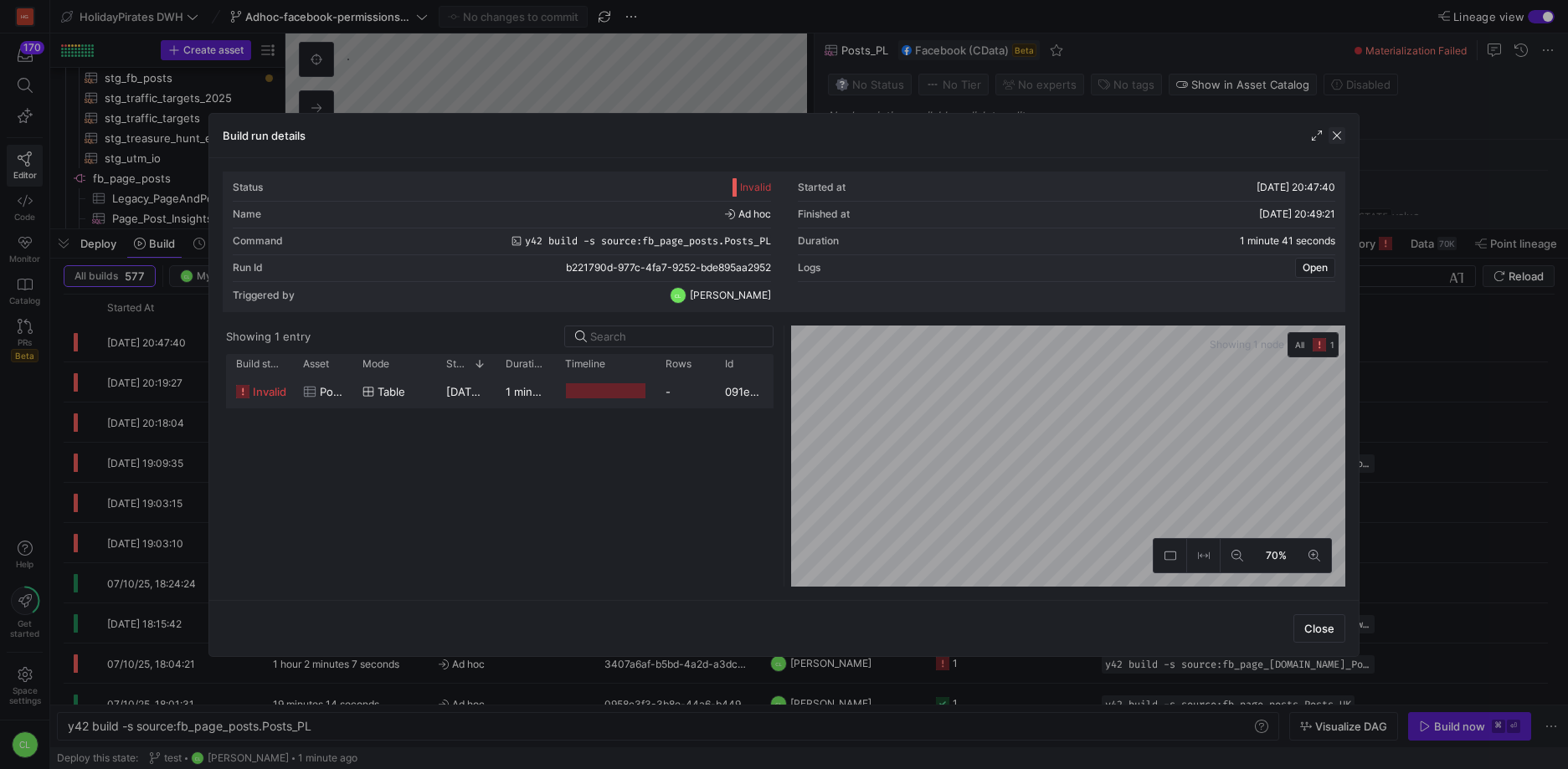
click at [1331, 133] on span "button" at bounding box center [1336, 136] width 17 height 17
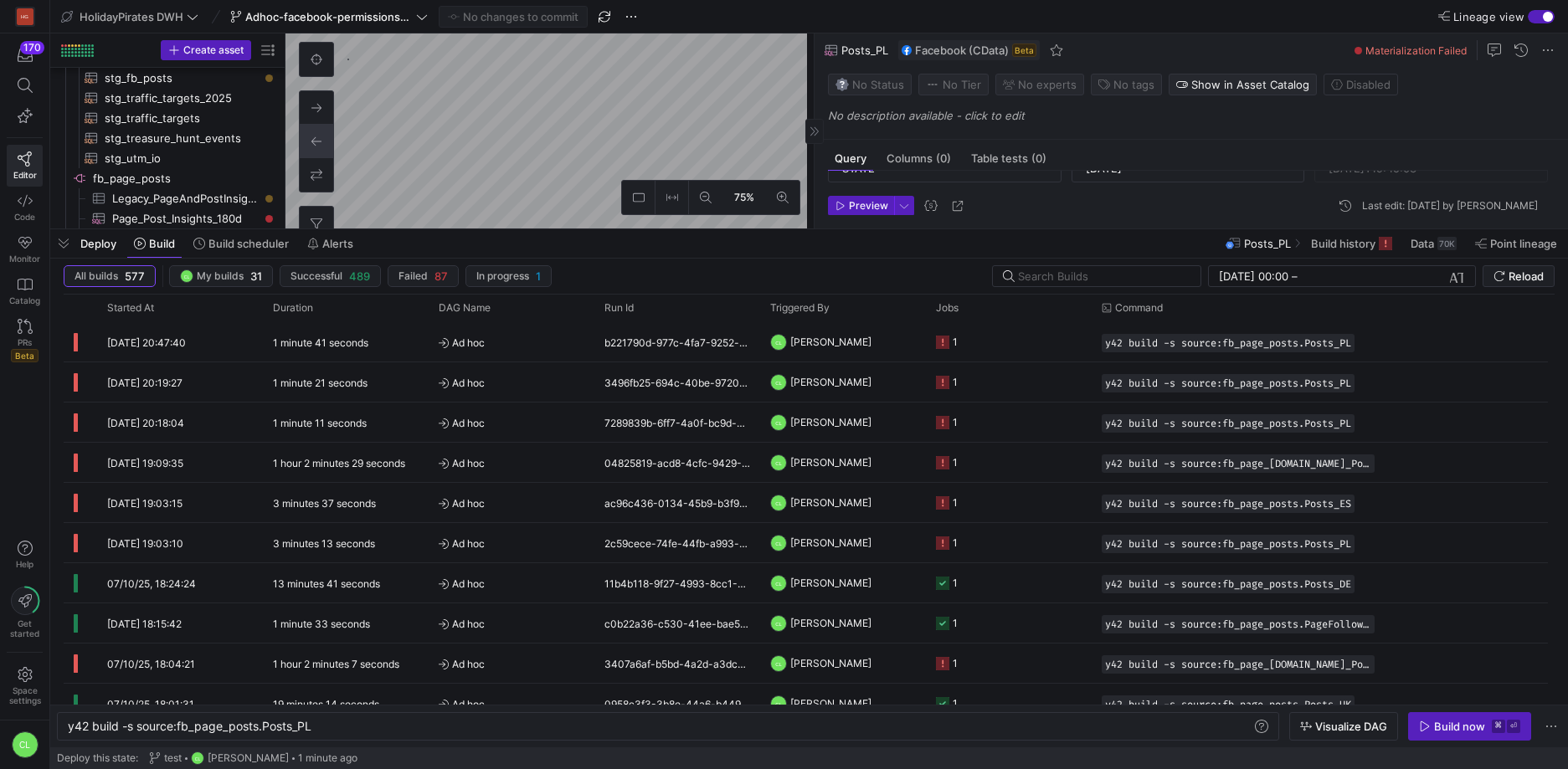
scroll to position [87, 0]
click at [1446, 723] on div "Build now" at bounding box center [1458, 726] width 51 height 14
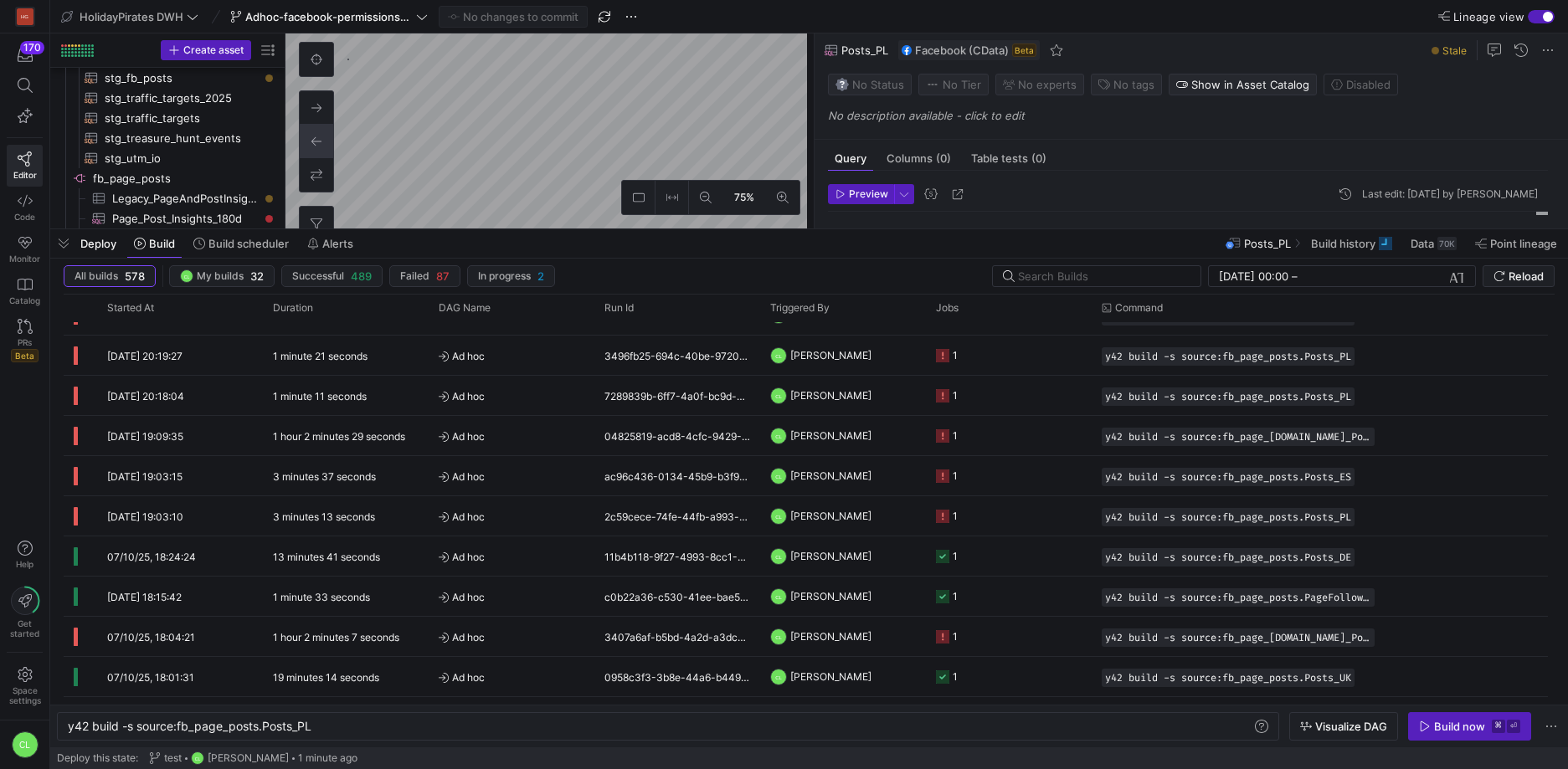
scroll to position [89, 0]
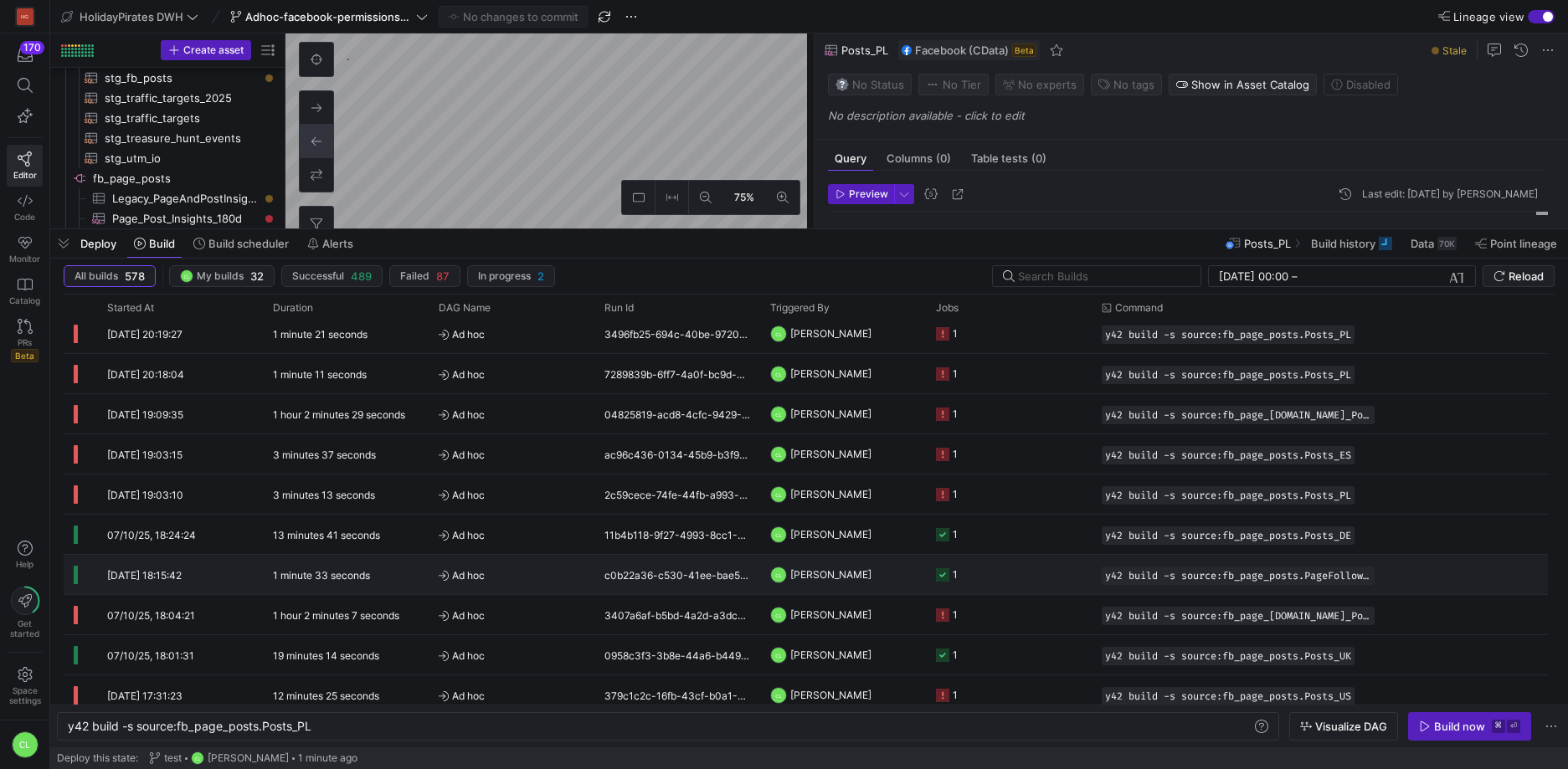
click at [872, 580] on span "[PERSON_NAME]" at bounding box center [831, 574] width 81 height 40
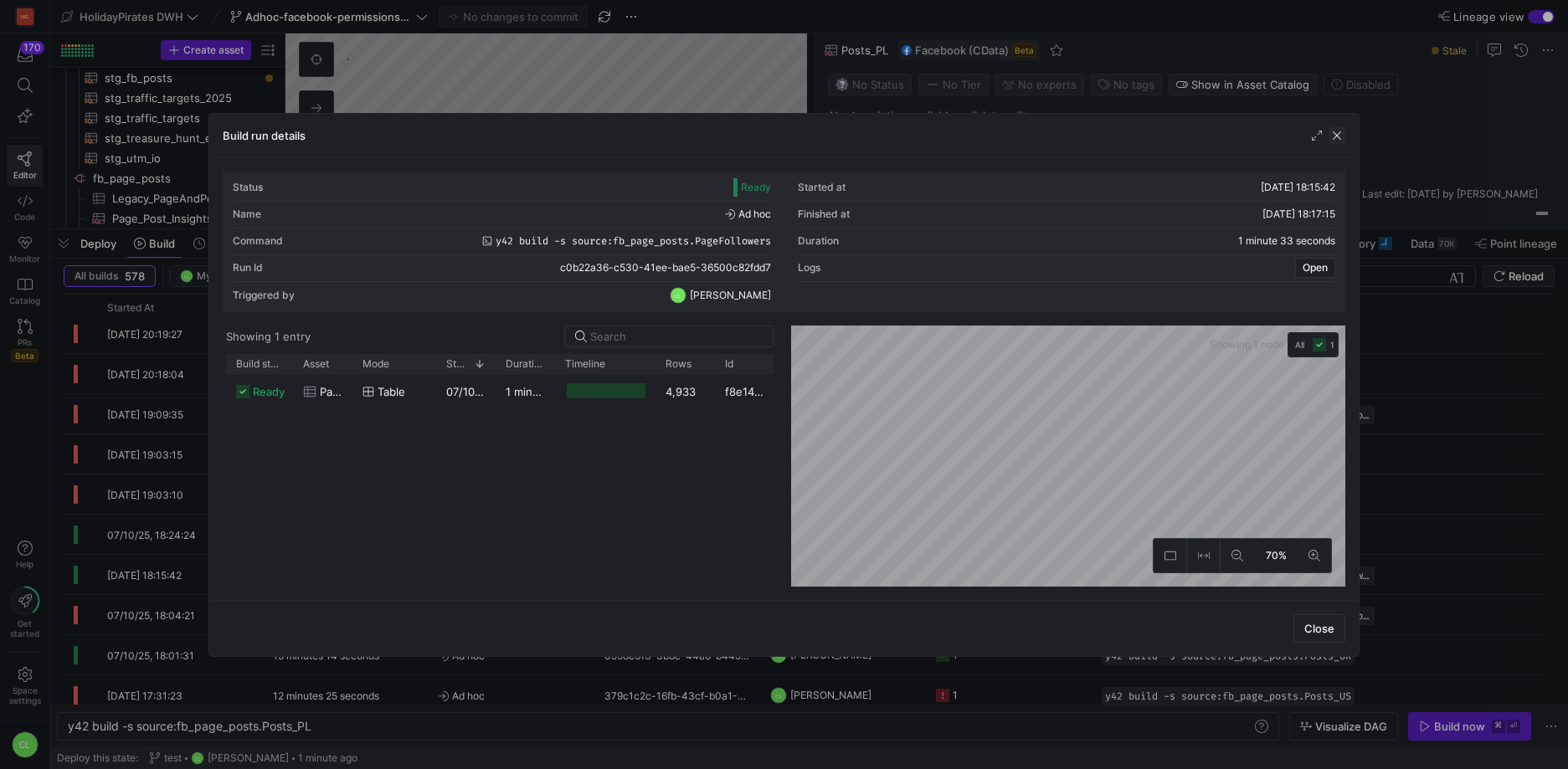
click at [1334, 141] on span "button" at bounding box center [1336, 136] width 17 height 17
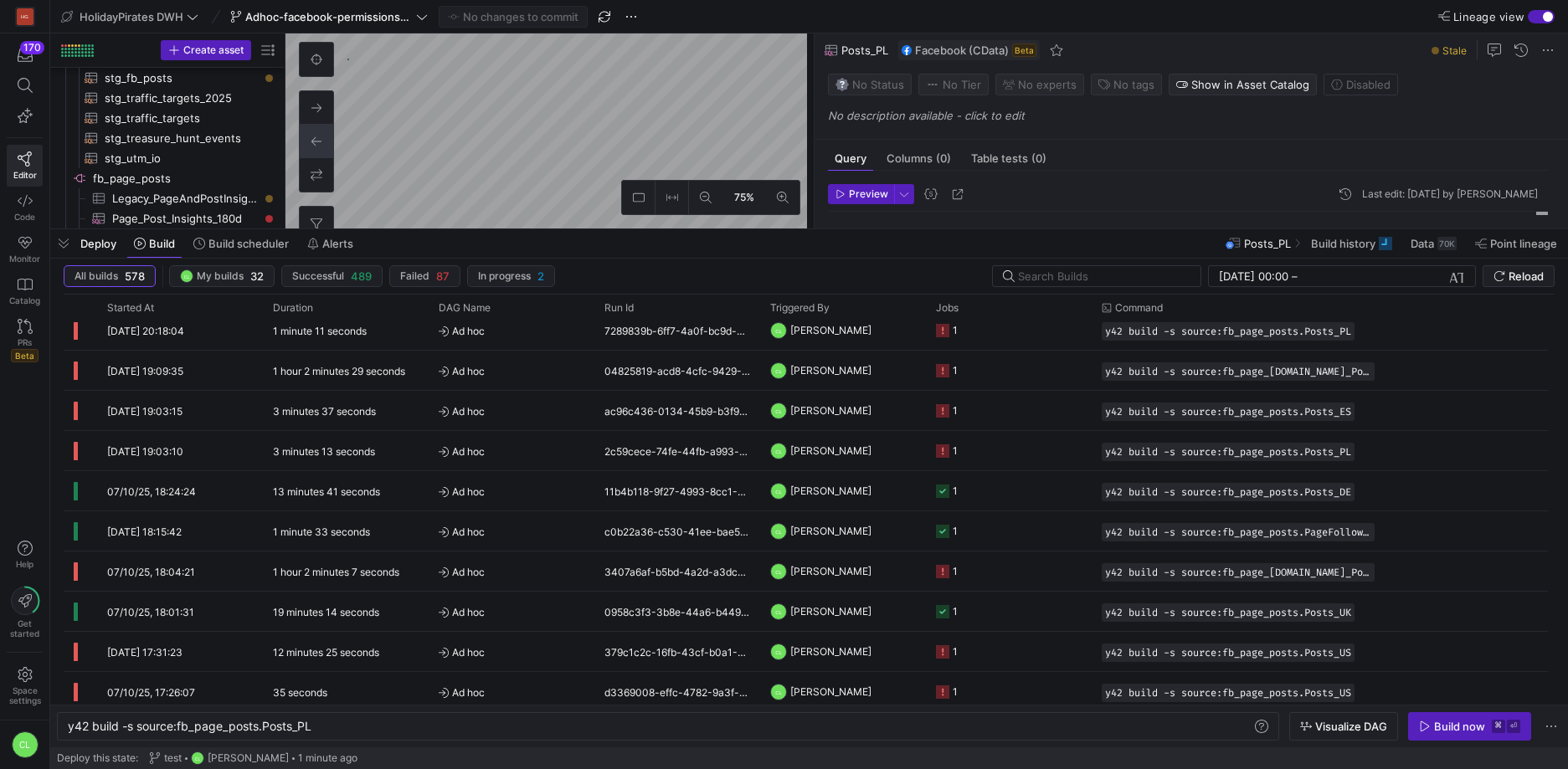
scroll to position [143, 0]
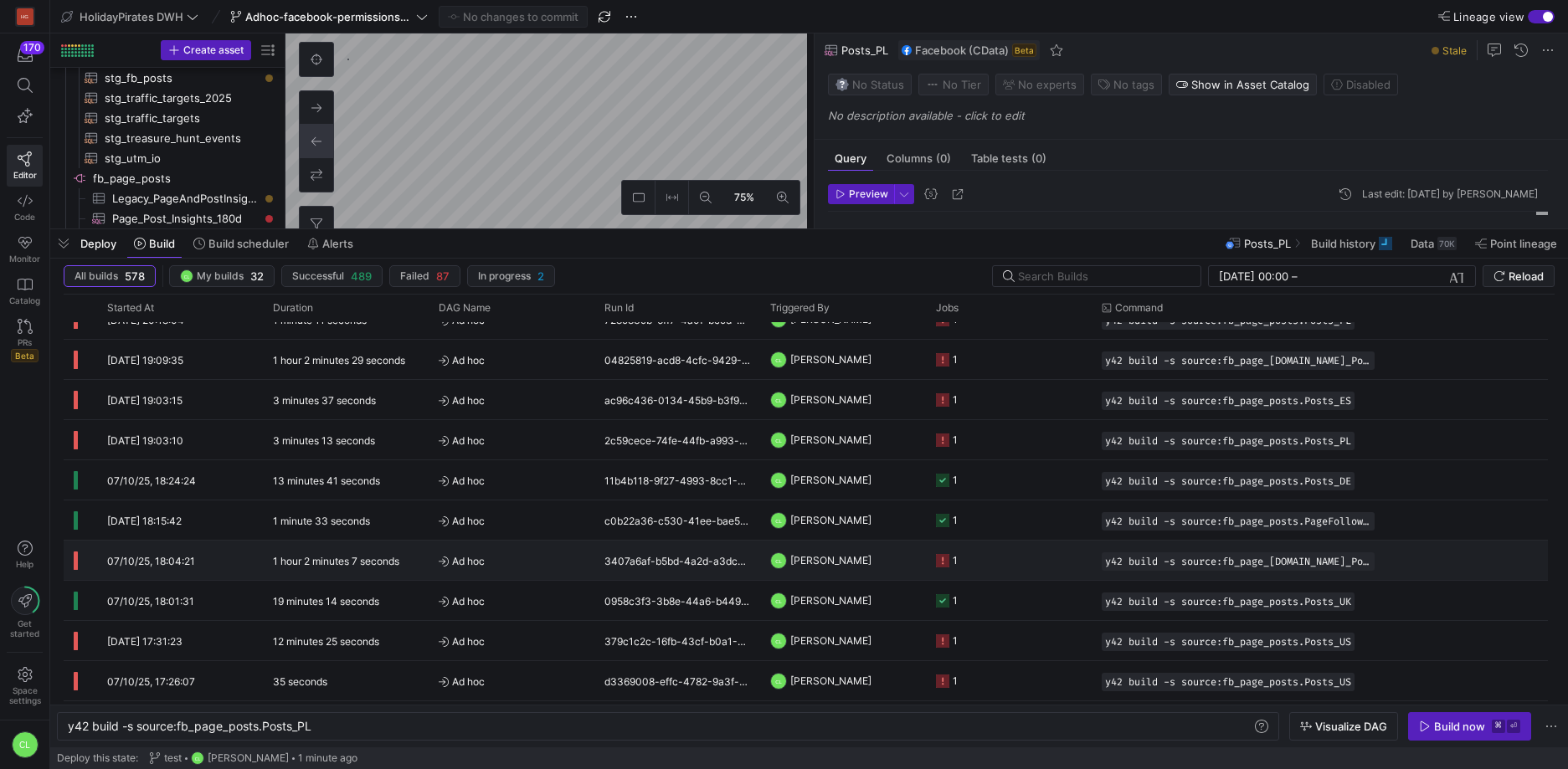
click at [893, 562] on y42-orchestration-triggered-by "CL [PERSON_NAME]" at bounding box center [843, 560] width 146 height 38
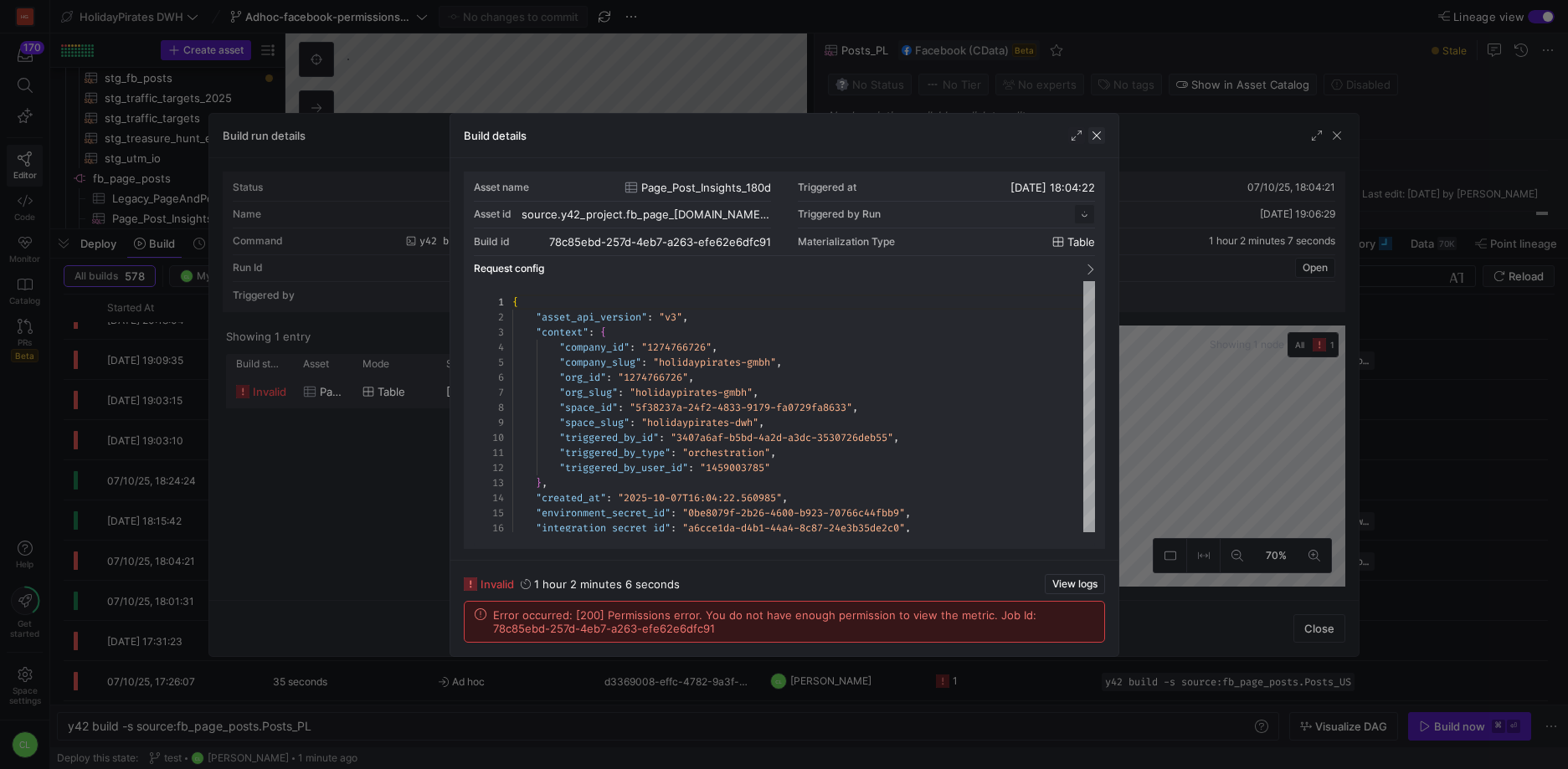
scroll to position [150, 0]
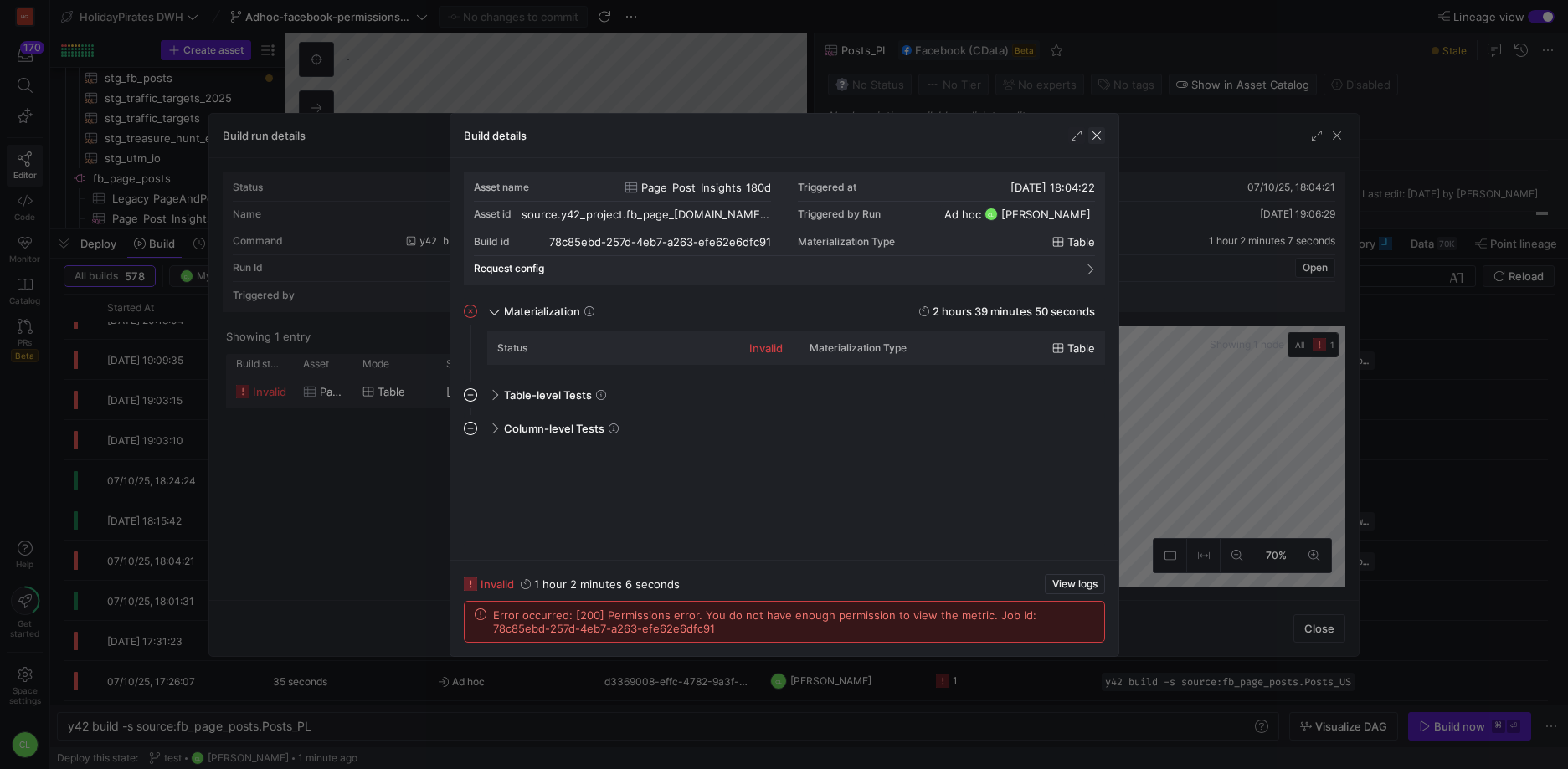
click at [1102, 131] on span "button" at bounding box center [1097, 136] width 17 height 17
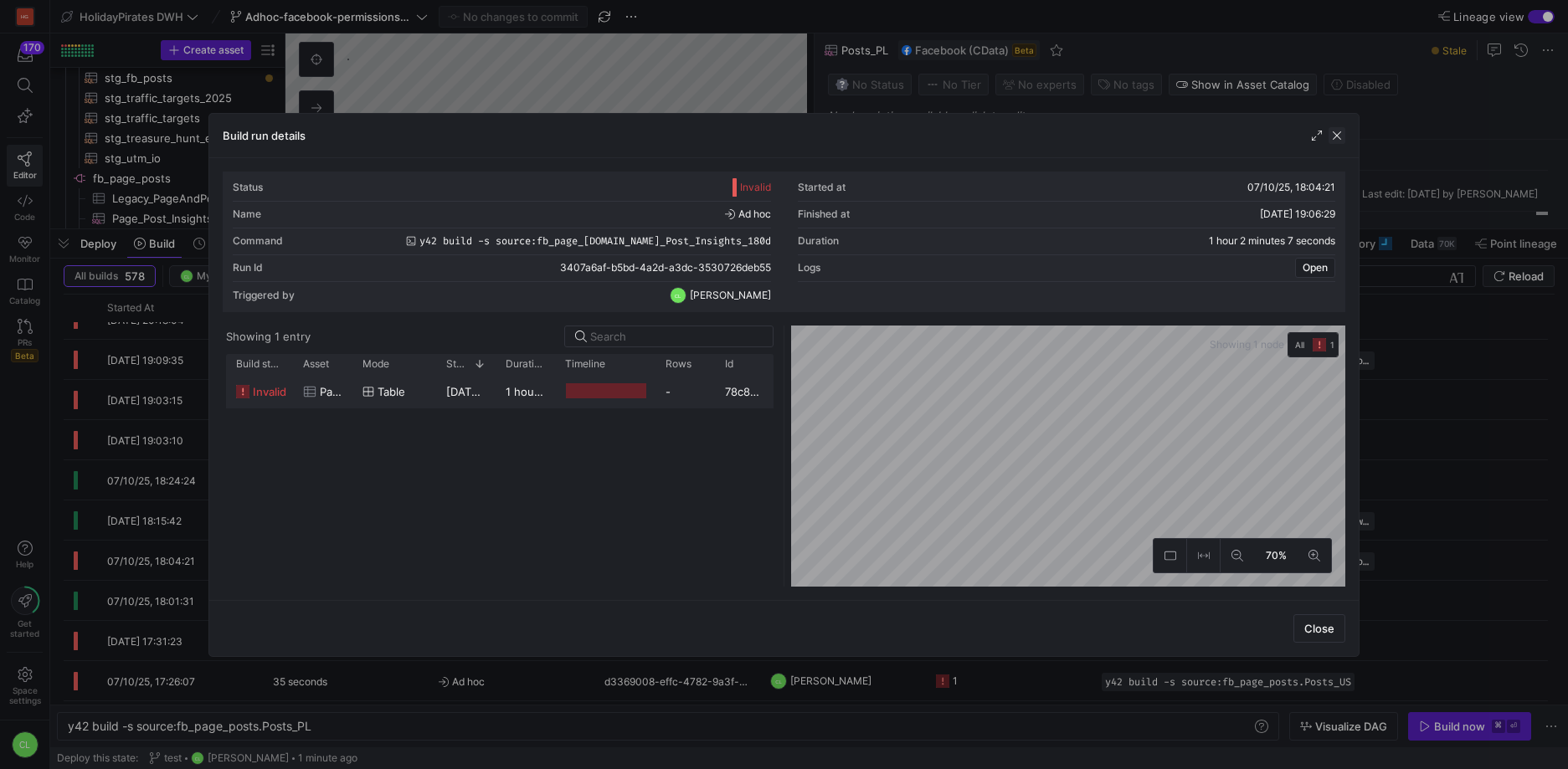
click at [1335, 132] on span "button" at bounding box center [1336, 136] width 17 height 17
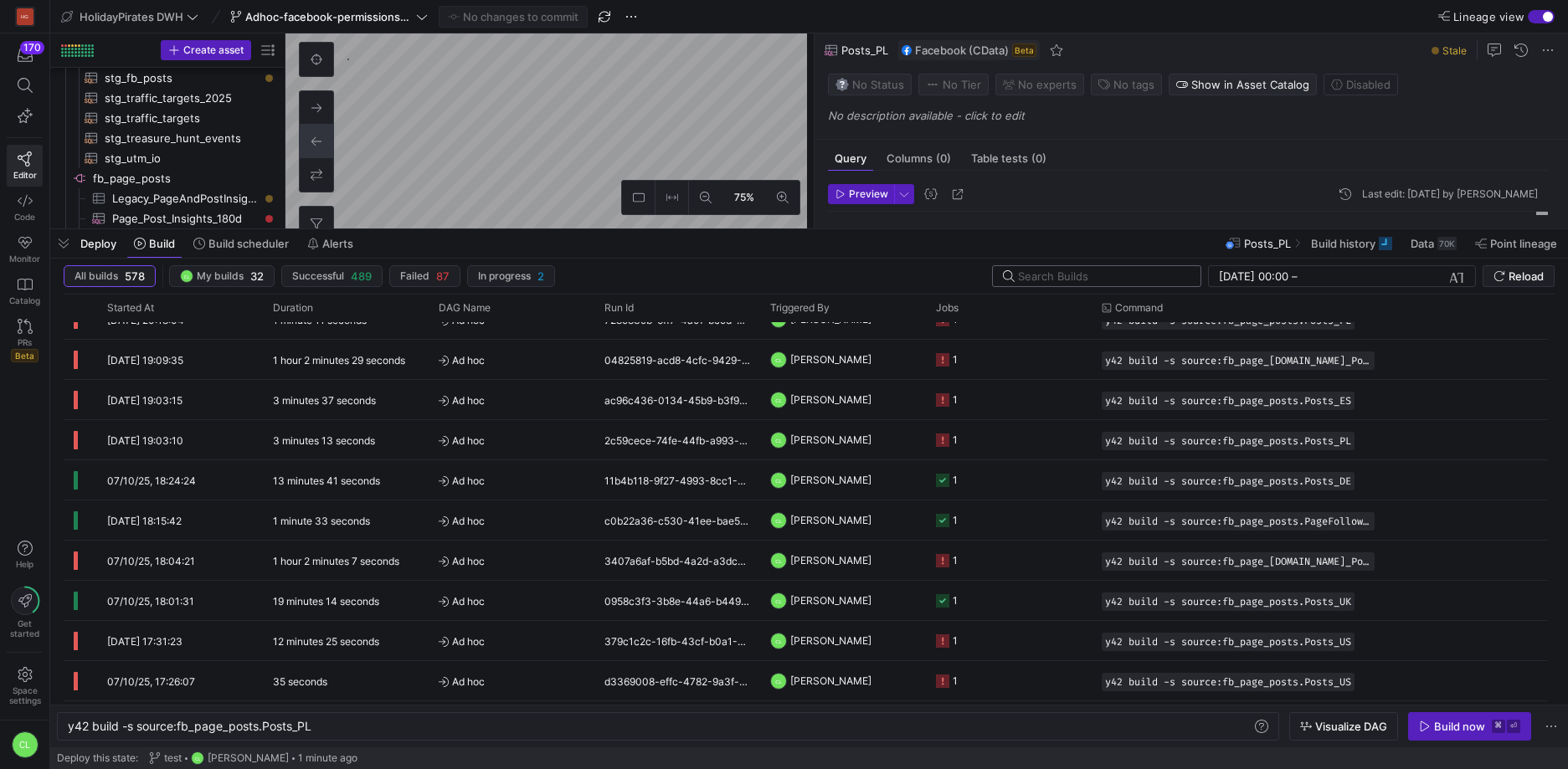
click at [1173, 278] on input "text" at bounding box center [1101, 276] width 169 height 14
type input "p"
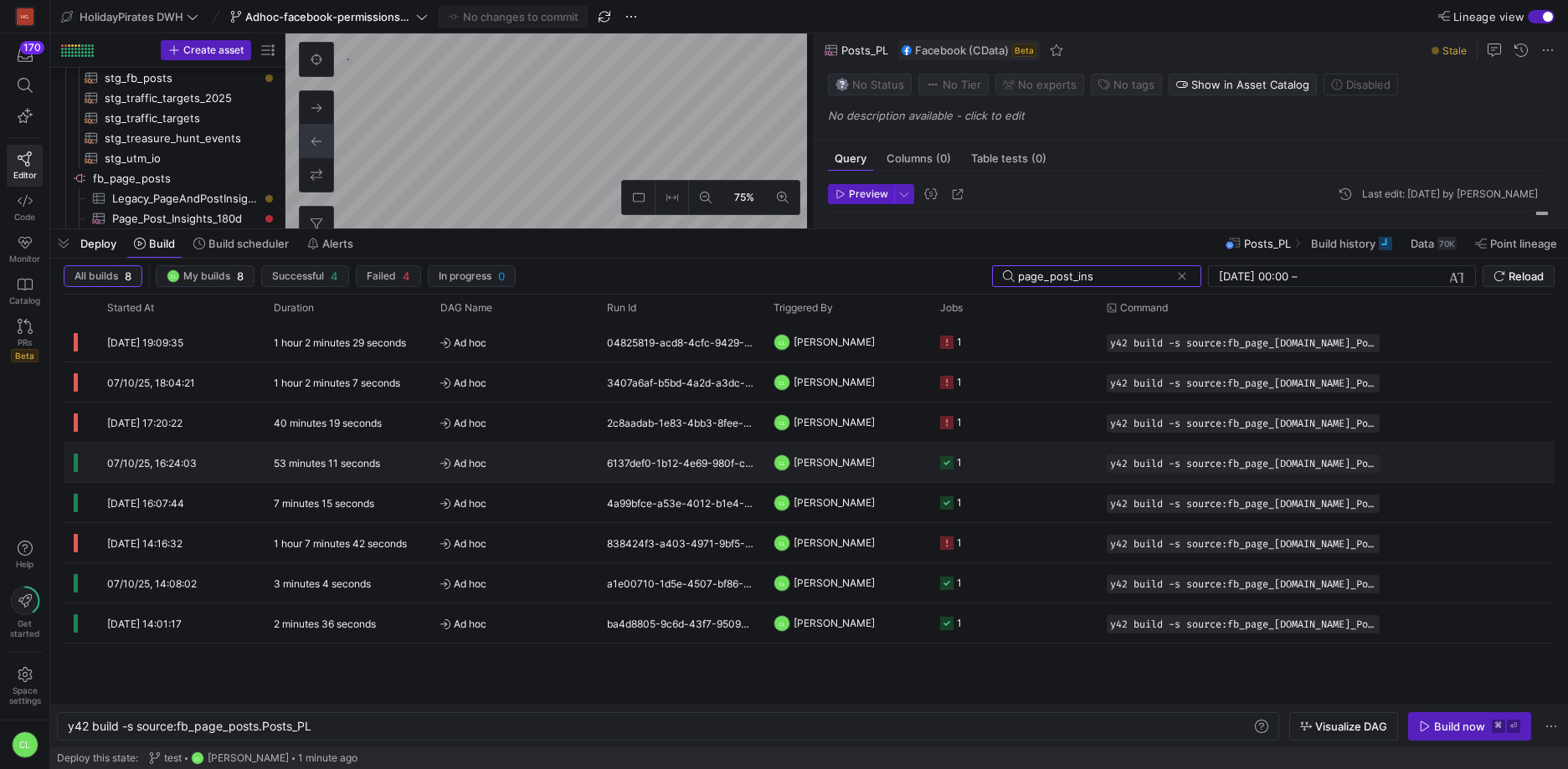
type input "page_post_ins"
click at [986, 474] on y42-job-status-cell-renderer "1" at bounding box center [1013, 462] width 147 height 38
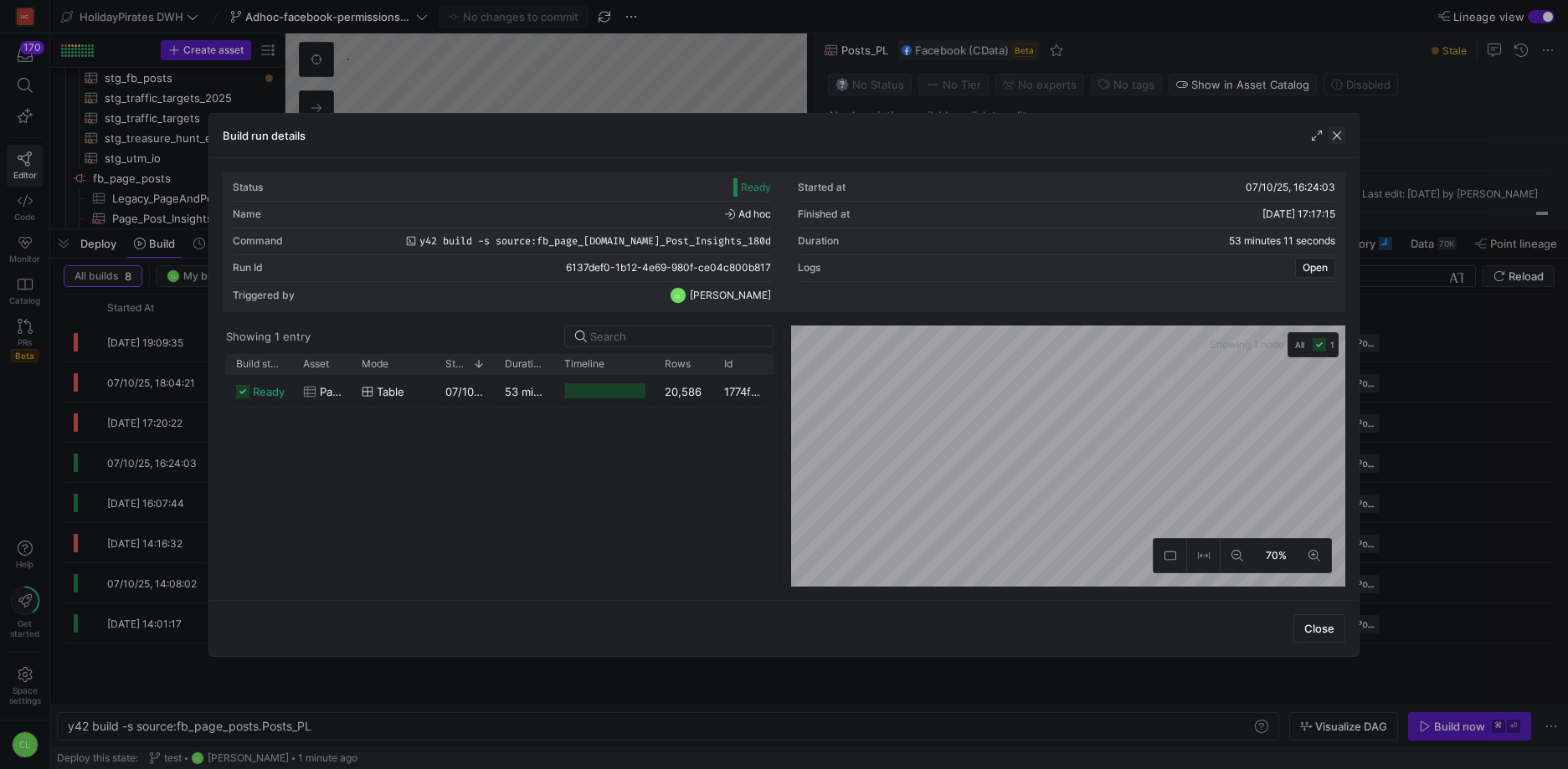
click at [1340, 134] on span "button" at bounding box center [1336, 136] width 17 height 17
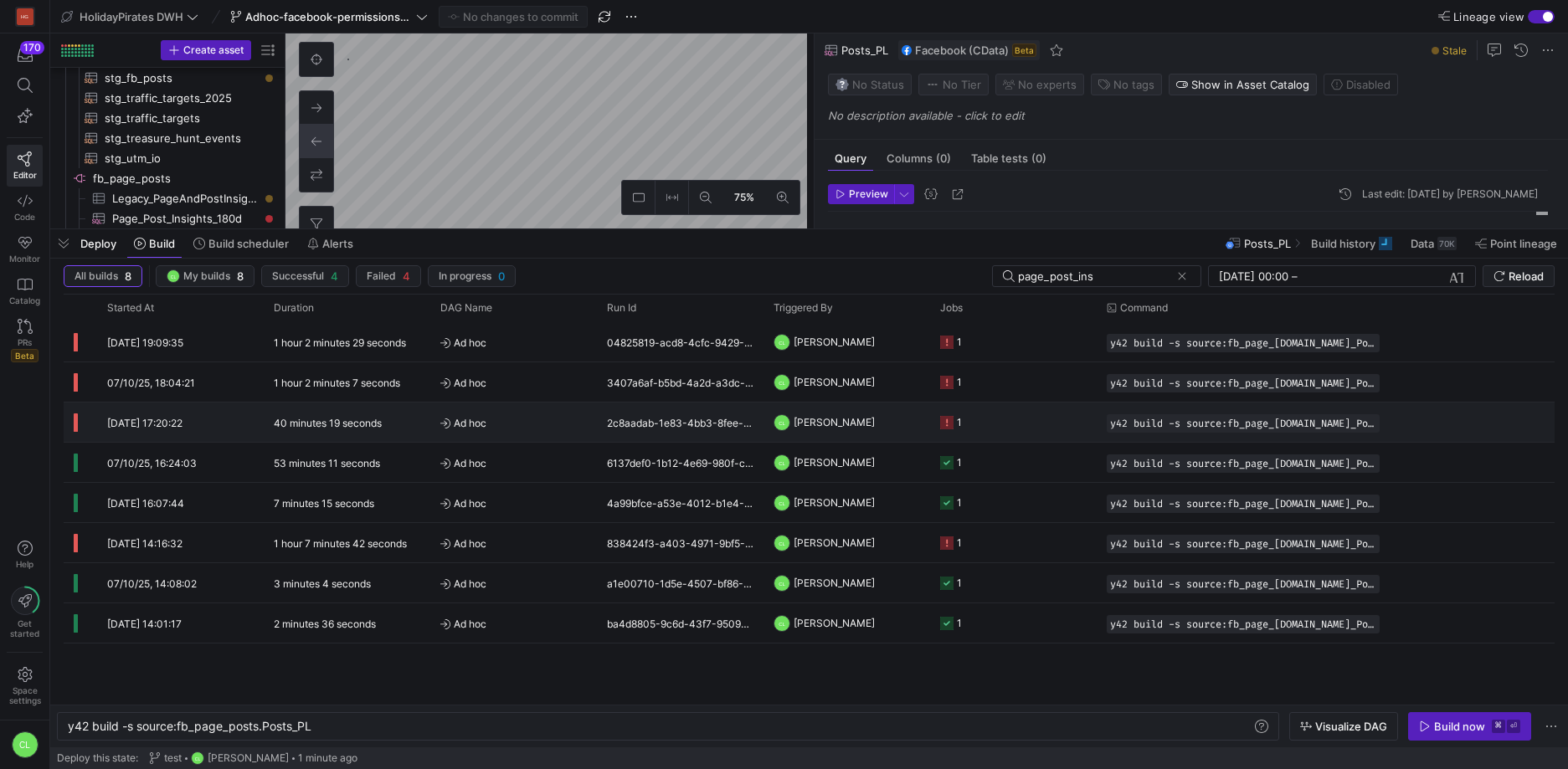
click at [1032, 431] on y42-job-status-cell-renderer "1" at bounding box center [1013, 421] width 147 height 38
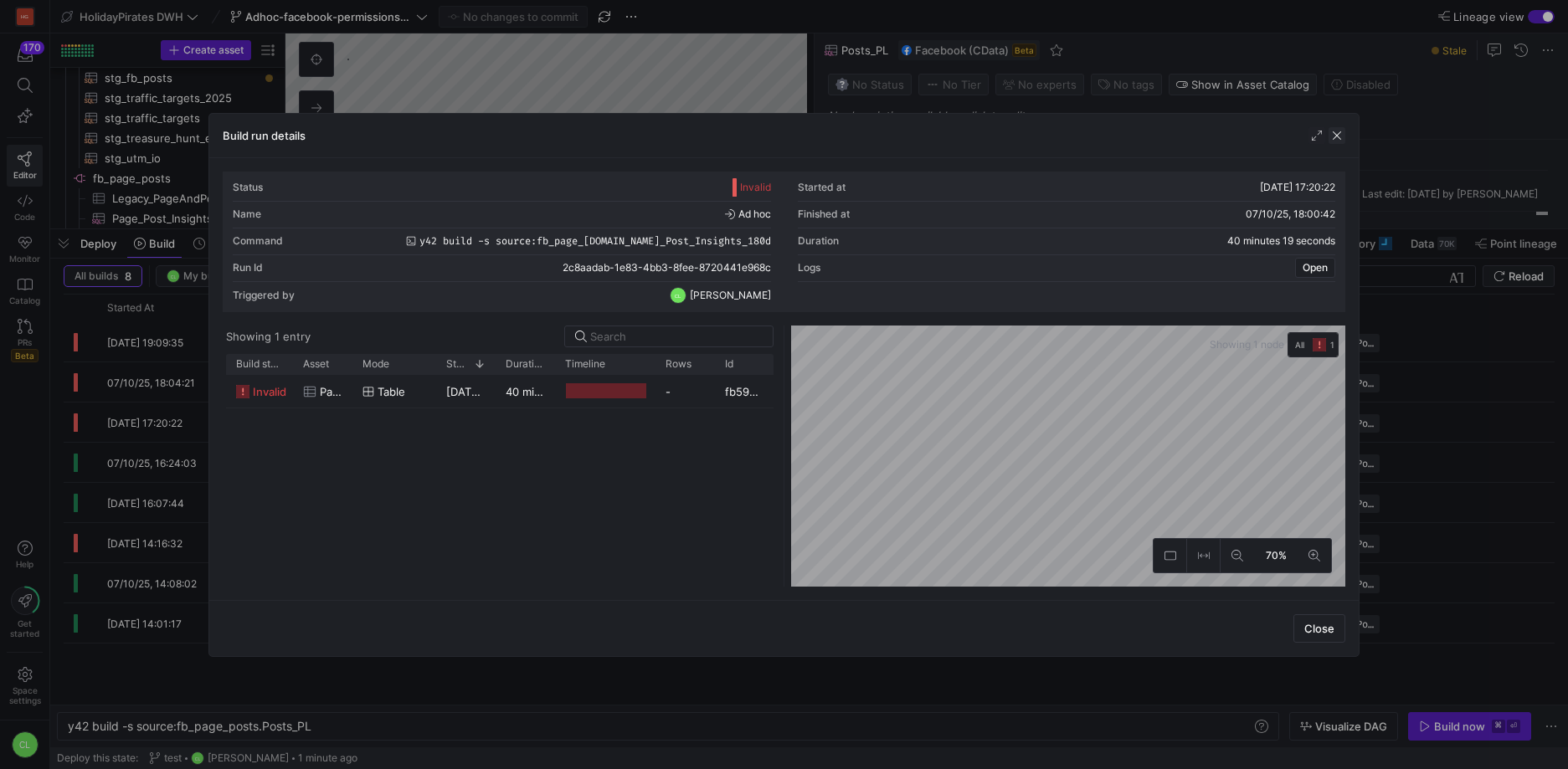
click at [1340, 136] on span "button" at bounding box center [1336, 136] width 17 height 17
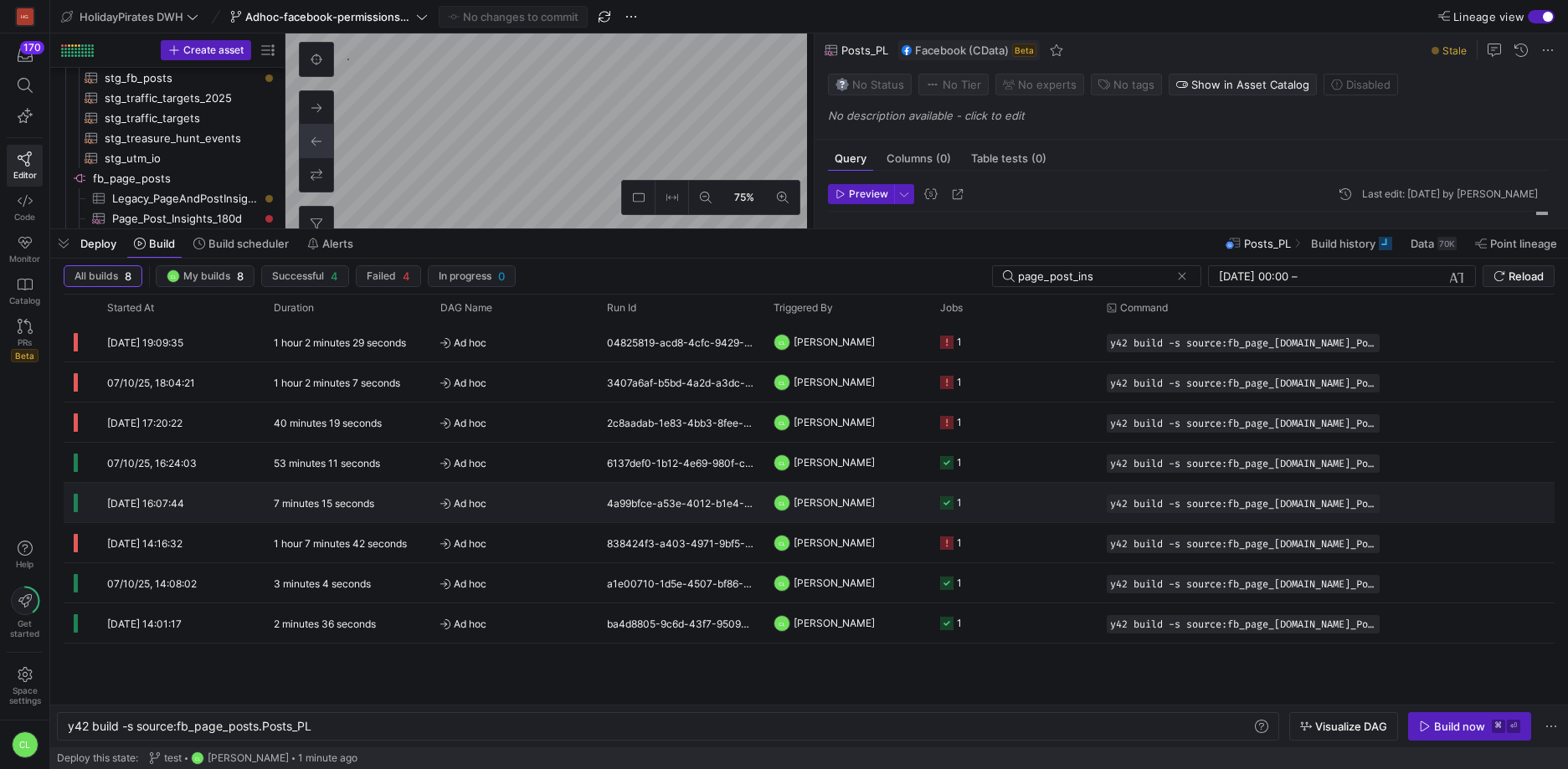
click at [1000, 504] on y42-job-status-cell-renderer "1" at bounding box center [1013, 502] width 147 height 38
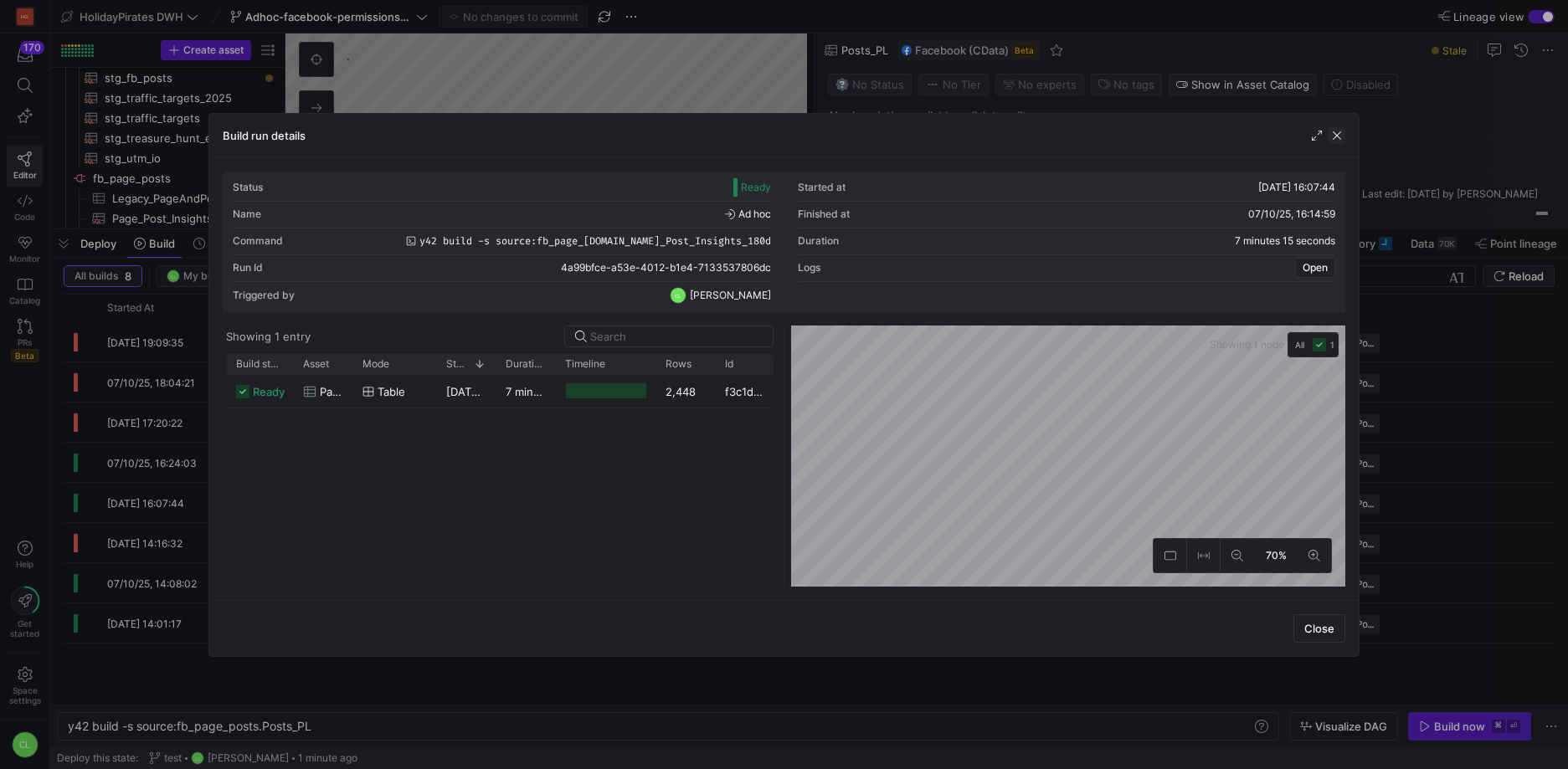
click at [1337, 137] on span "button" at bounding box center [1336, 136] width 17 height 17
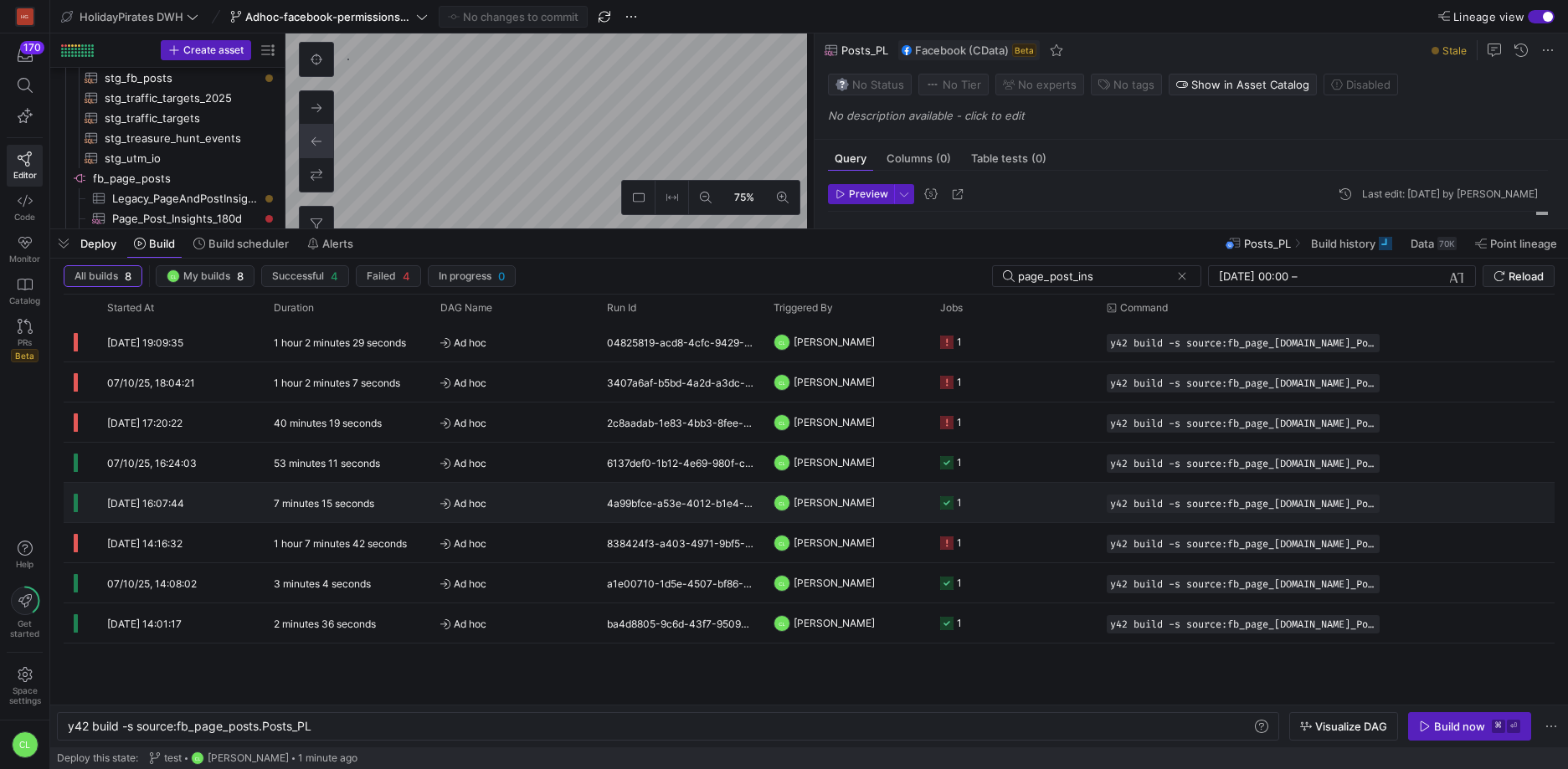
click at [1032, 474] on y42-job-status-cell-renderer "1" at bounding box center [1013, 462] width 147 height 38
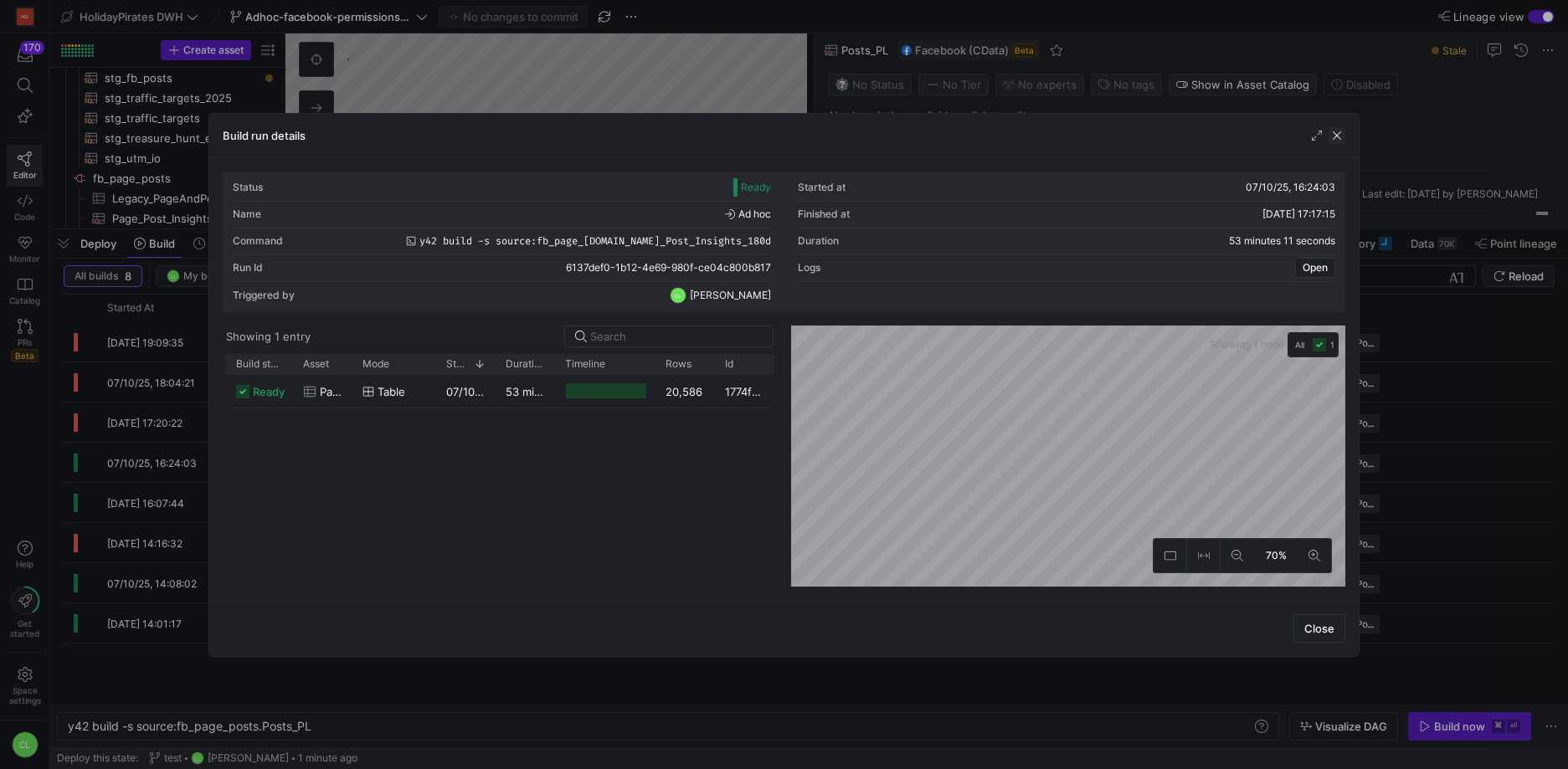
click at [1330, 139] on span "button" at bounding box center [1336, 136] width 17 height 17
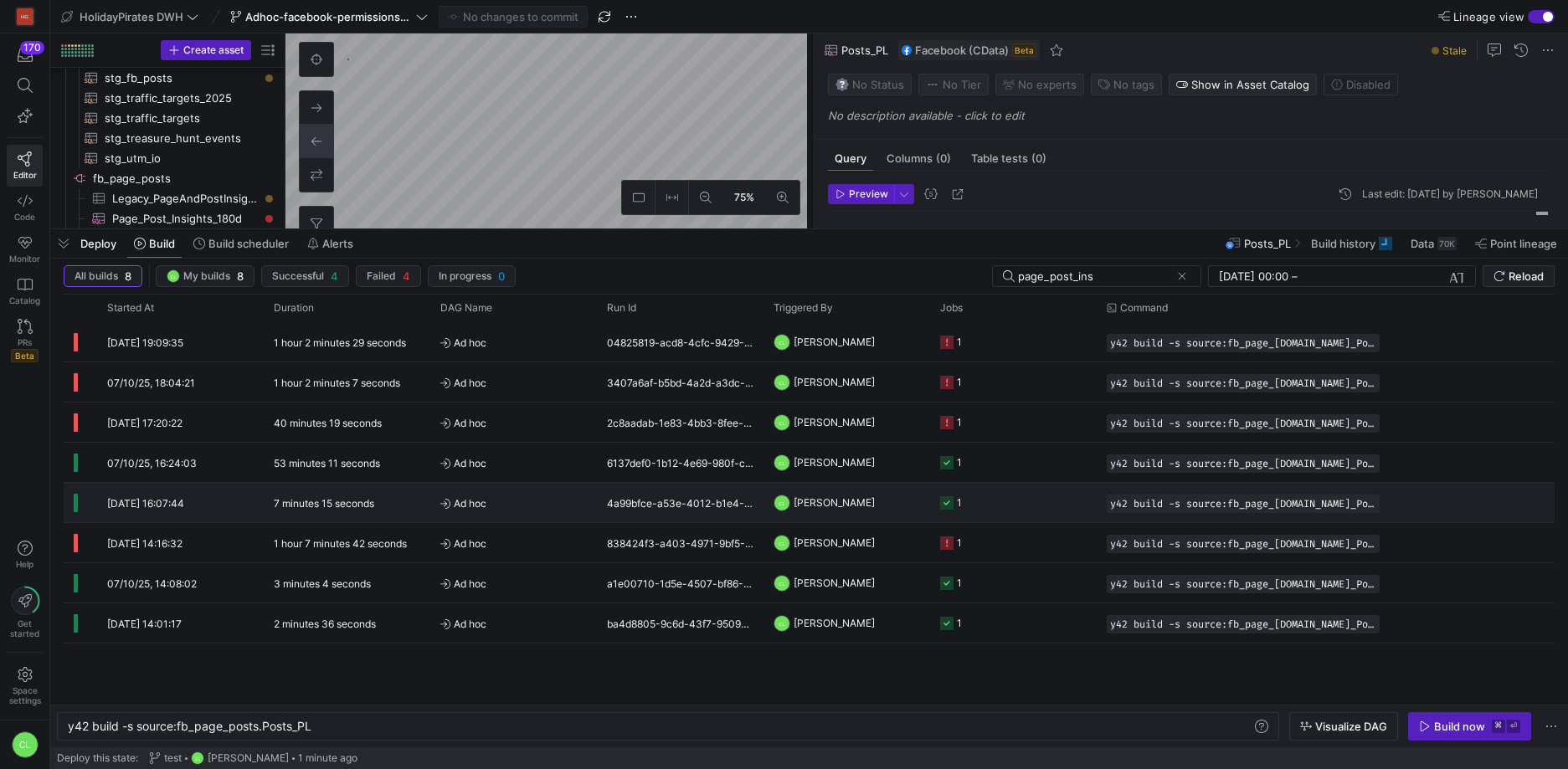
click at [987, 506] on y42-job-status-cell-renderer "1" at bounding box center [1013, 502] width 147 height 38
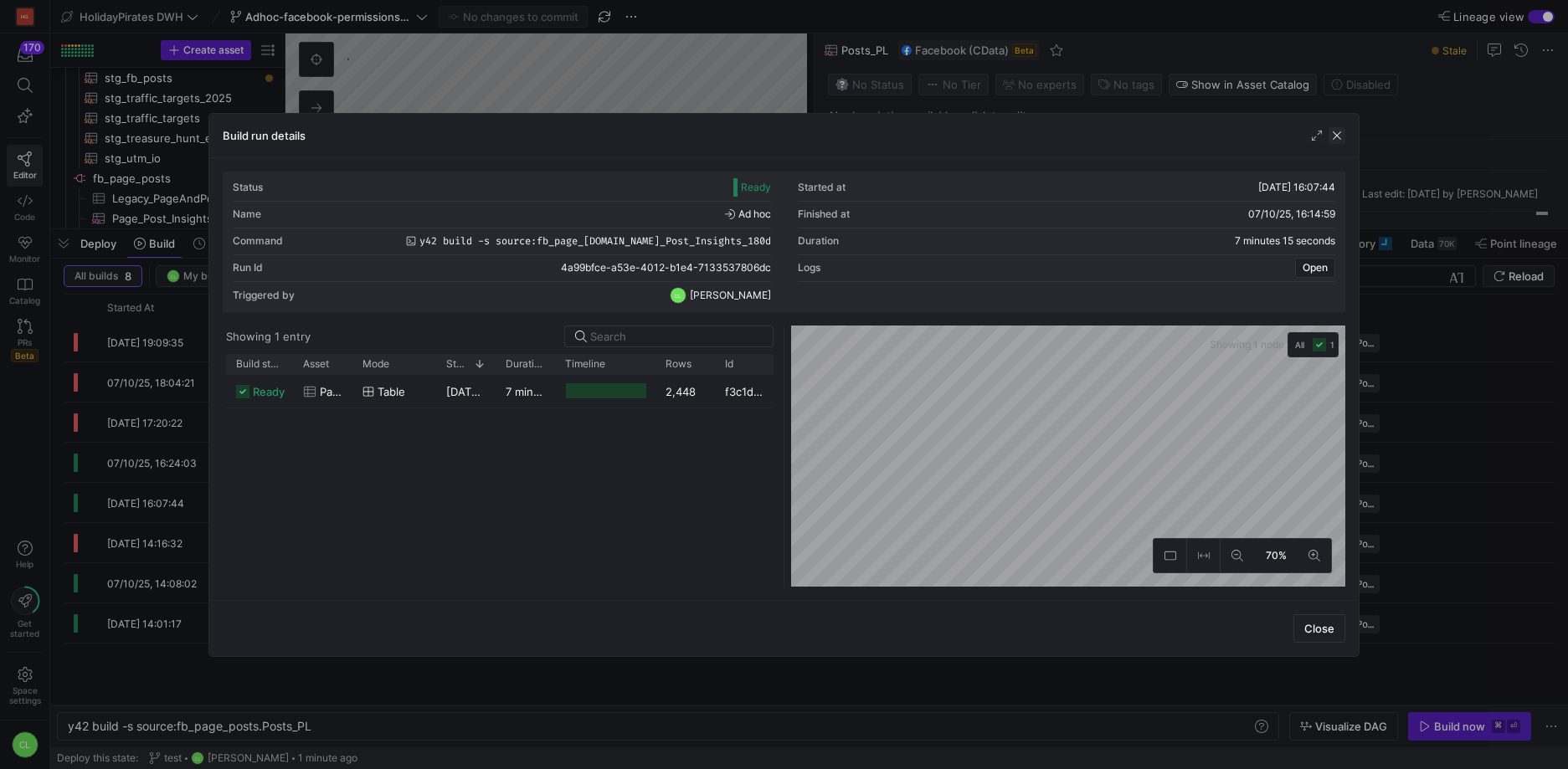
click at [1340, 134] on span "button" at bounding box center [1336, 136] width 17 height 17
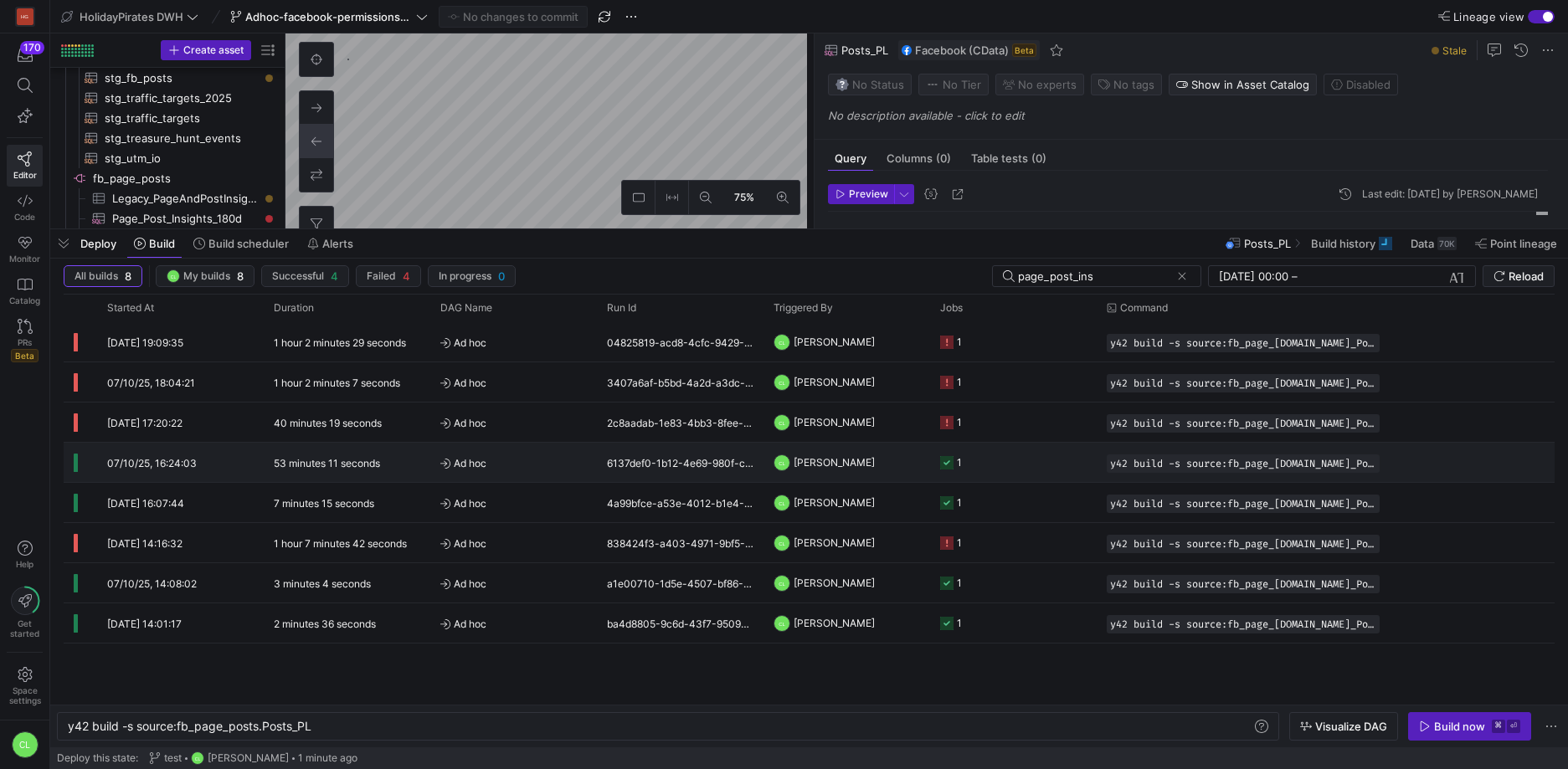
click at [1017, 474] on y42-job-status-cell-renderer "1" at bounding box center [1013, 462] width 147 height 38
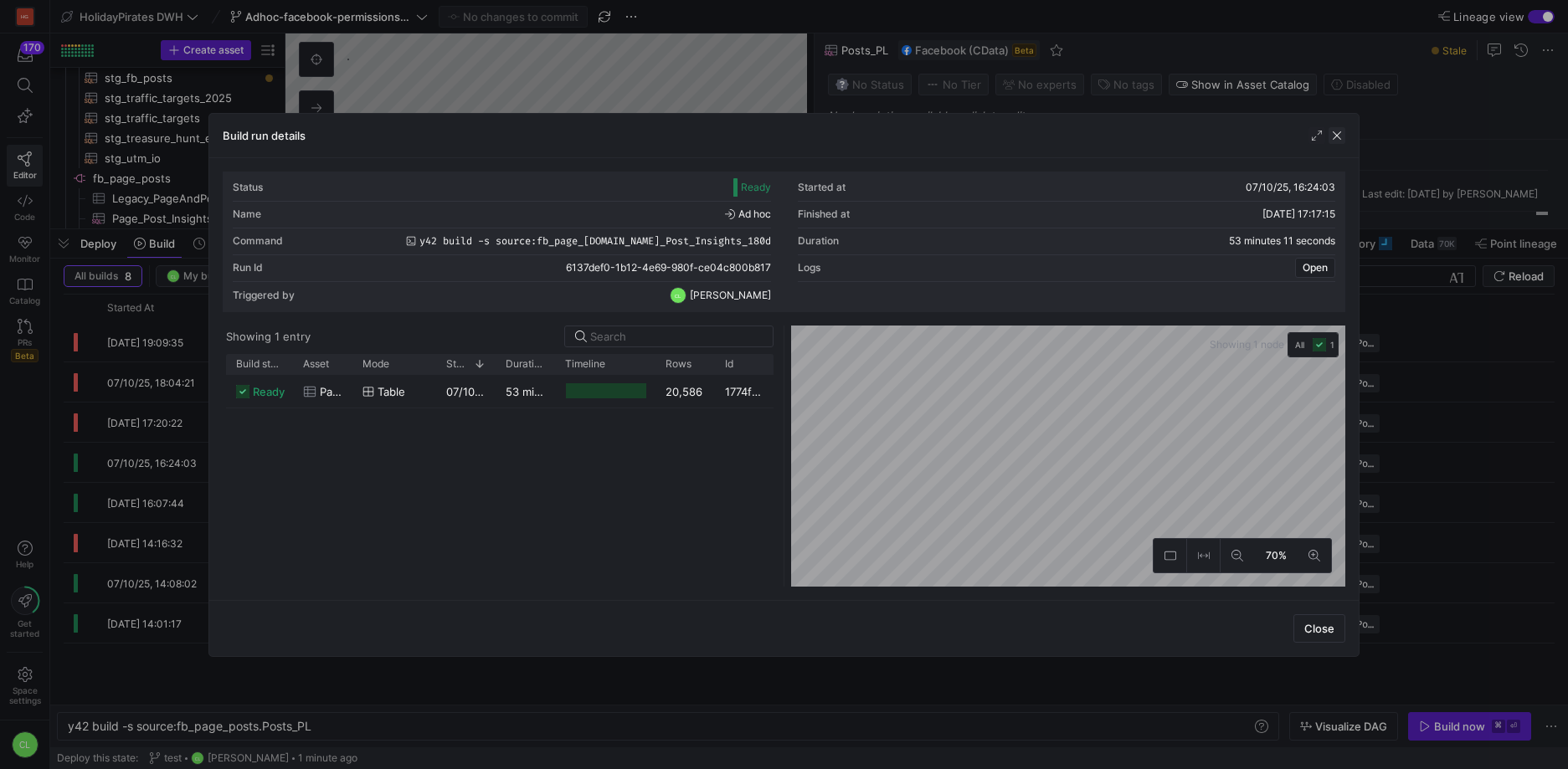
click at [1336, 136] on span "button" at bounding box center [1336, 136] width 17 height 17
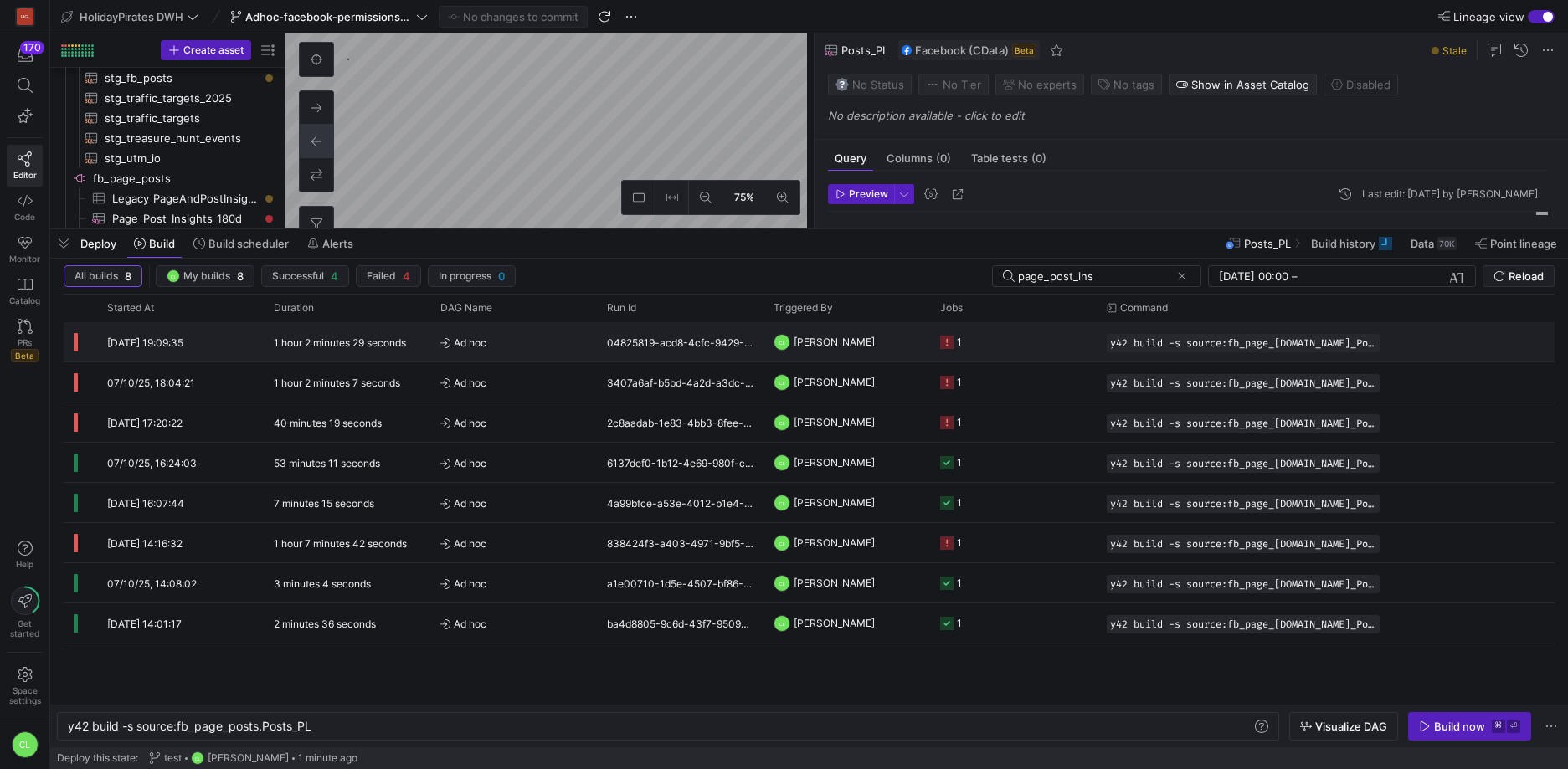
click at [1008, 337] on y42-job-status-cell-renderer "1" at bounding box center [1013, 341] width 147 height 38
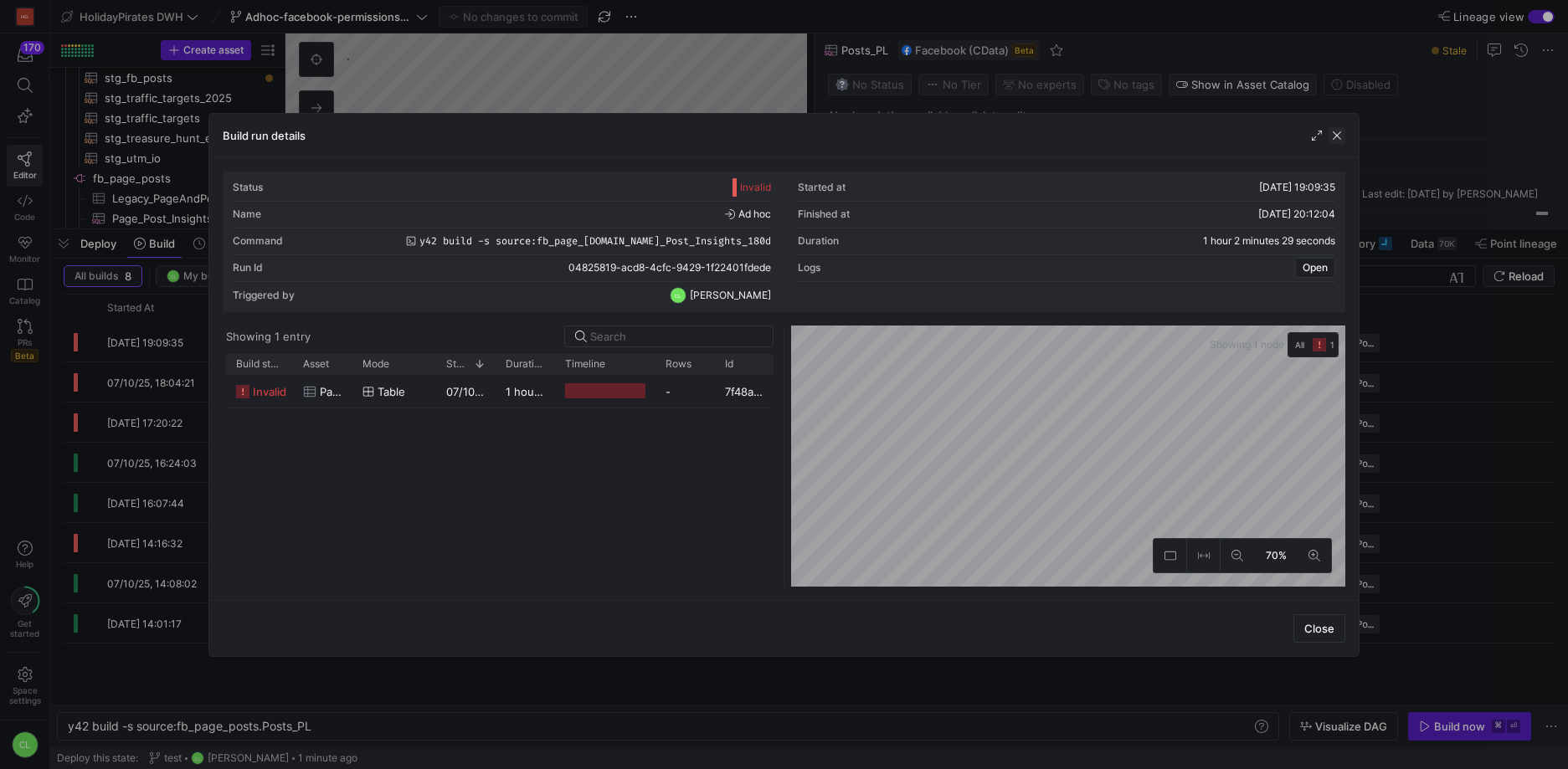
click at [1343, 136] on span "button" at bounding box center [1336, 136] width 17 height 17
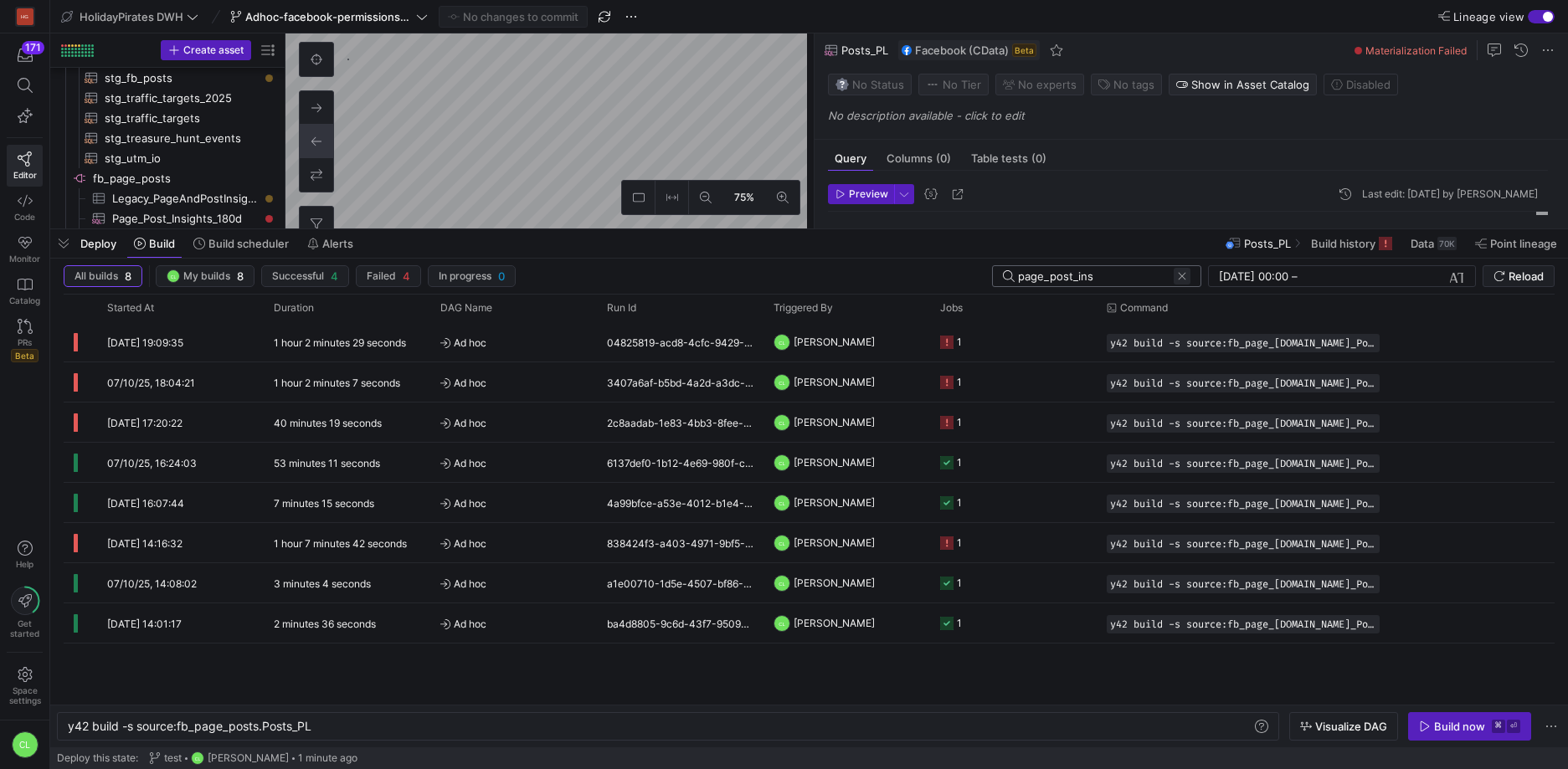
click at [1174, 270] on span at bounding box center [1182, 276] width 17 height 17
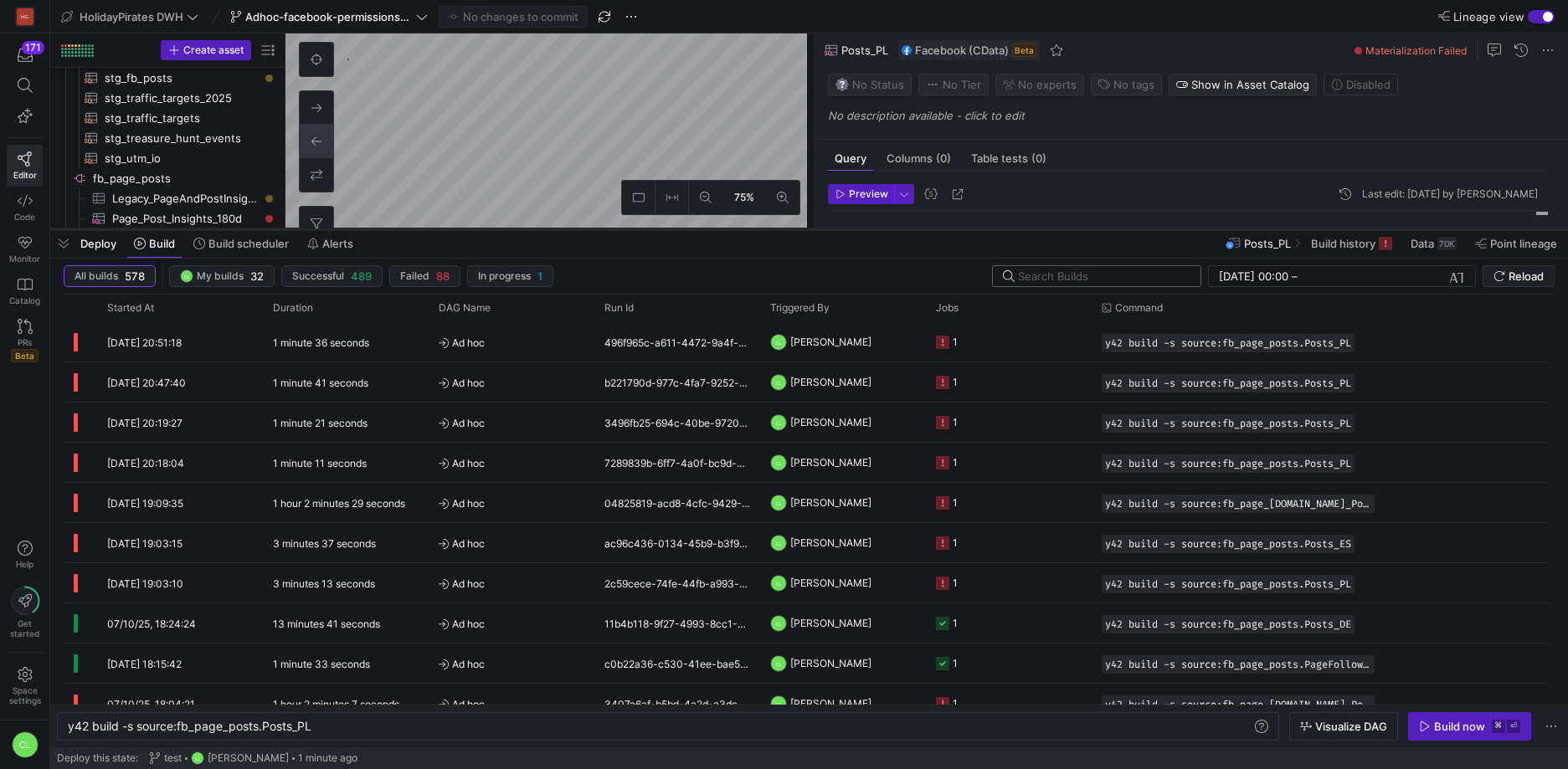
type textarea "SELECT * , CreatedTime as STATE FROM Posts WHERE Target = '524951740905299' -- …"
type textarea "y42 build -s source:fb_page_posts.Posts_AT"
type input "[DATE]T19:15:03"
click at [938, 221] on mat-tab-group "Query Columns (0) Table tests (0) Enable query for incremental ingestion STATE …" at bounding box center [1187, 184] width 746 height 89
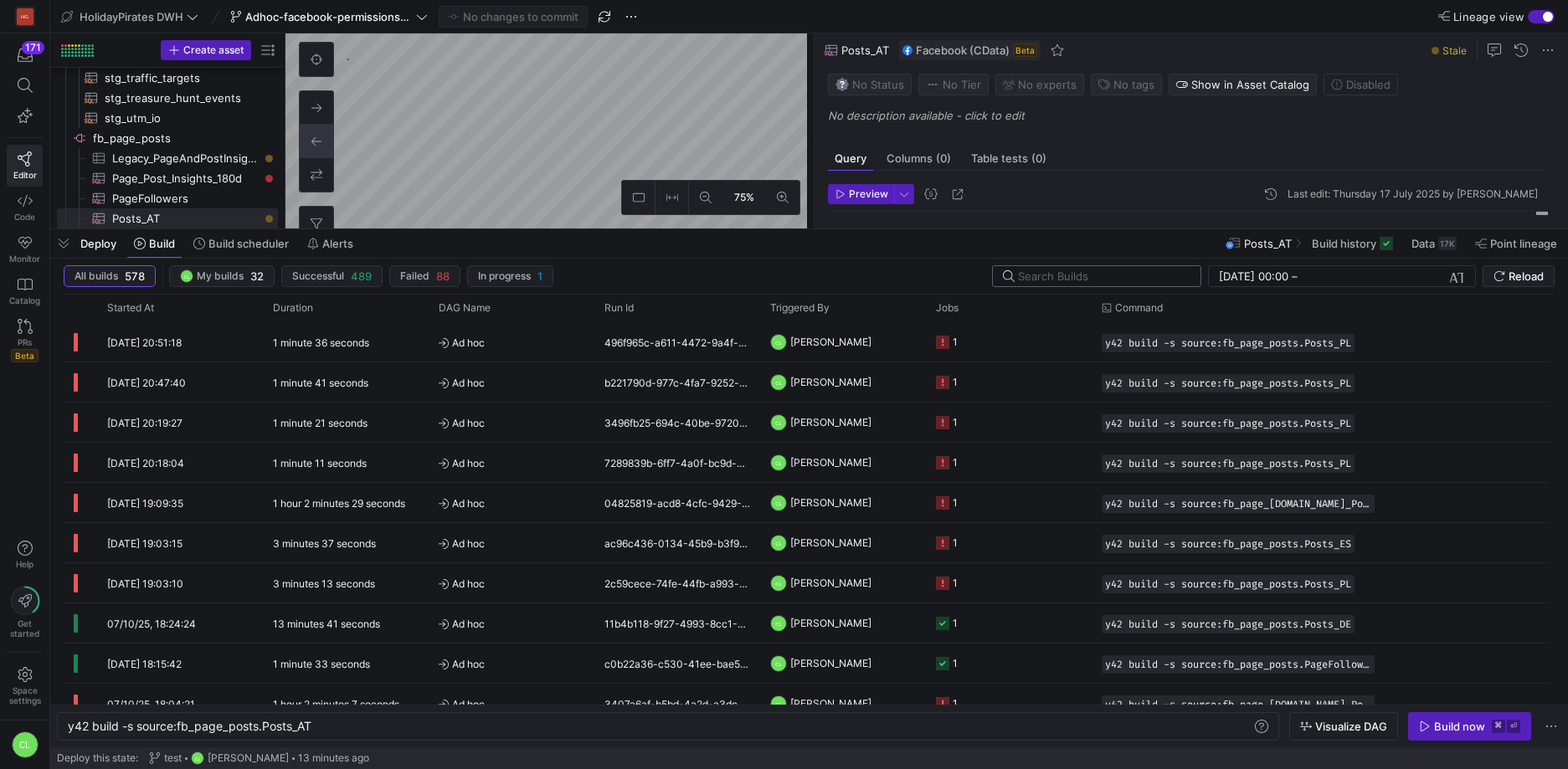
click at [918, 241] on div "Deploy Build Build scheduler Alerts Posts_AT Build history Data 17K Point linea…" at bounding box center [808, 243] width 1517 height 29
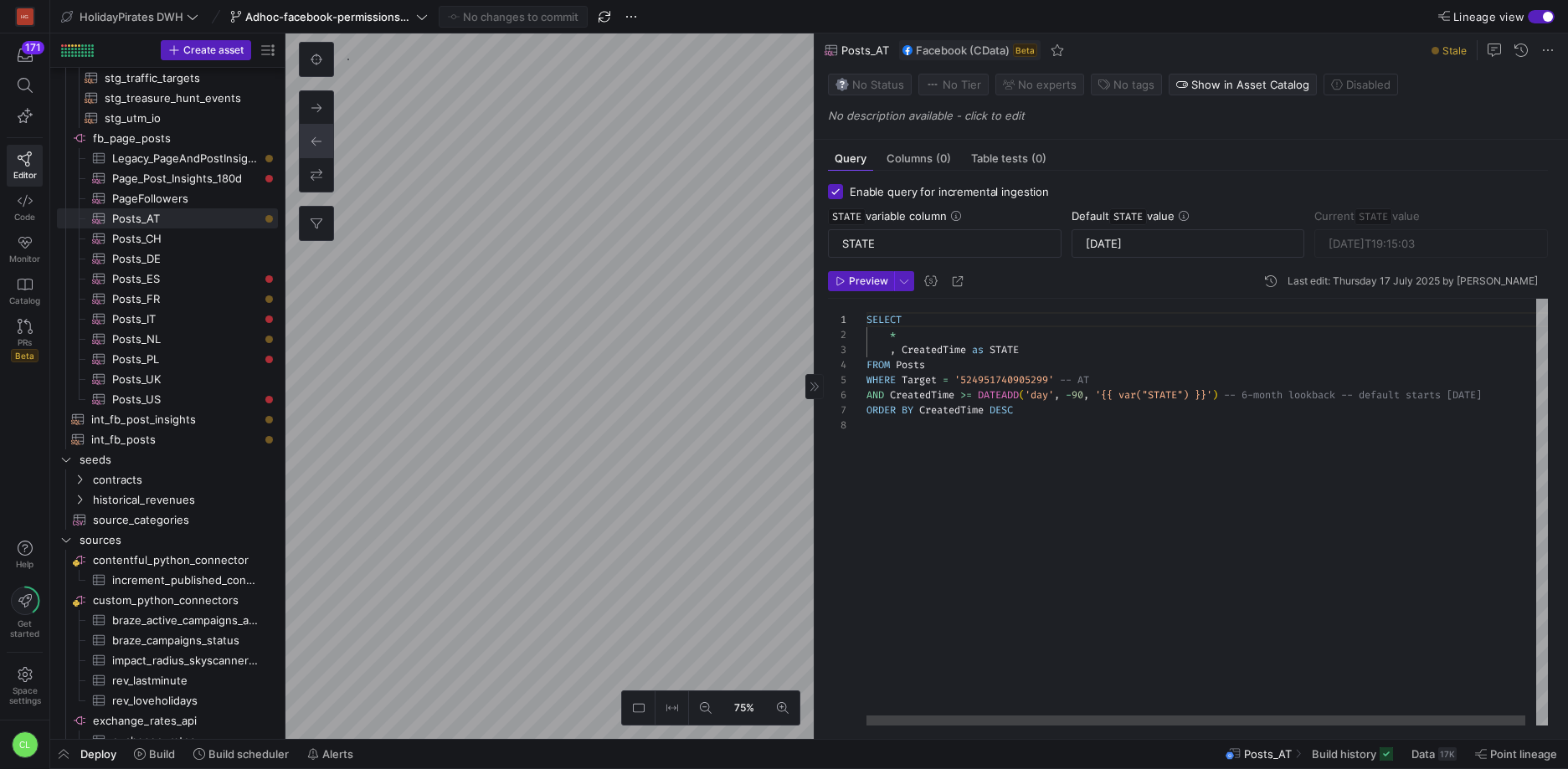
click at [1078, 395] on div "SELECT * , CreatedTime as STATE FROM Posts WHERE Target = '524951740905299' -- …" at bounding box center [1212, 512] width 692 height 427
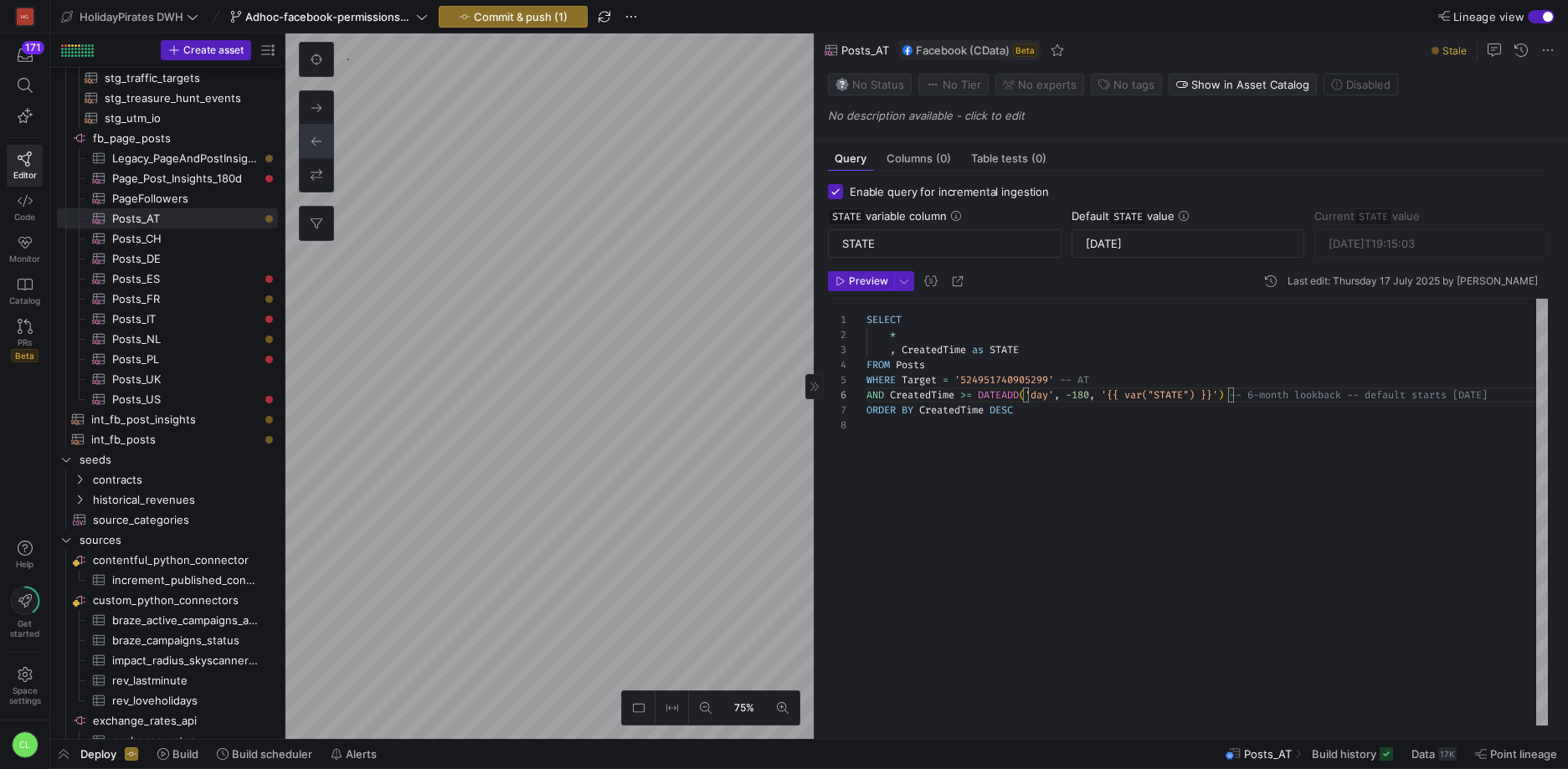
type textarea "SELECT * , CreatedTime as STATE FROM Posts WHERE Target = '1434101566853354' --…"
type input "[DATE]T19:45:03"
type textarea "SELECT * , CreatedTime as STATE FROM Posts WHERE Target = '756159301171308' -- …"
type input "2025-10-05T20:05:02"
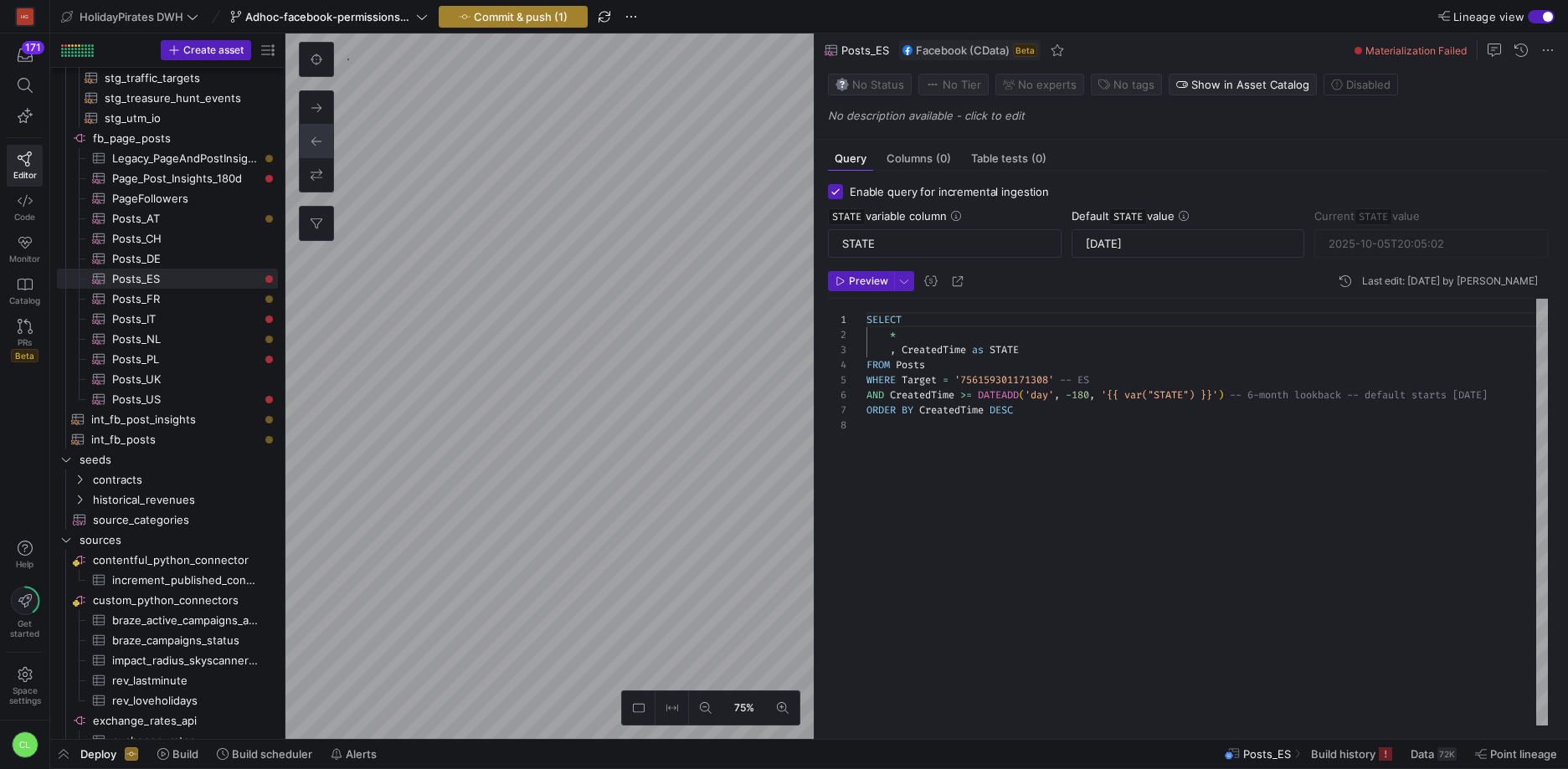
click at [525, 21] on span "Commit & push (1)" at bounding box center [521, 17] width 94 height 14
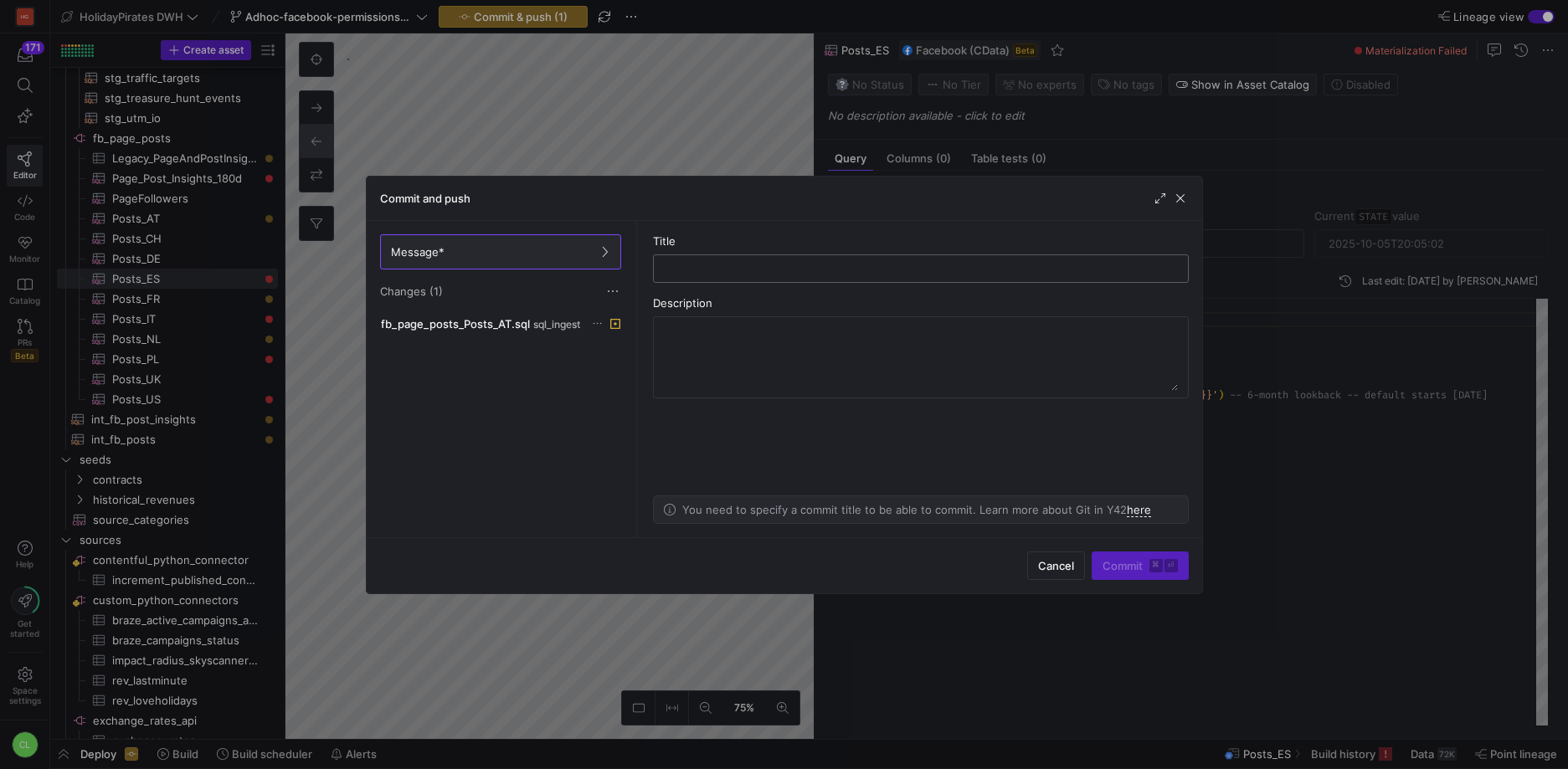
click at [737, 258] on div at bounding box center [921, 268] width 507 height 27
type input "test"
click at [1125, 553] on span "submit" at bounding box center [1139, 565] width 95 height 27
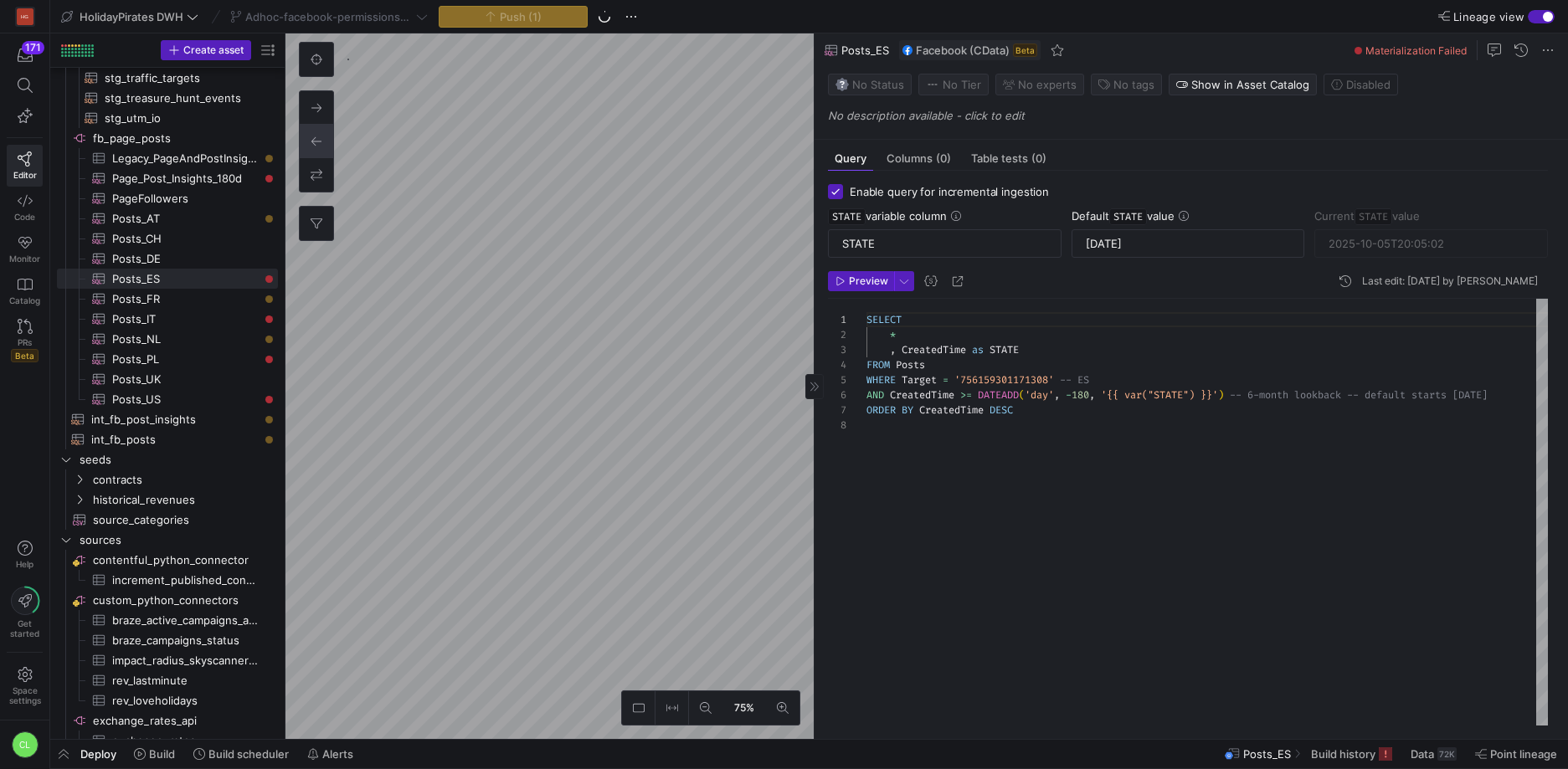
type textarea "SELECT * , CreatedTime as STATE FROM Posts WHERE Target = '1434101566853354' --…"
type input "[DATE]T19:45:03"
type textarea "SELECT * , CreatedTime as STATE FROM Posts WHERE Target = '221094451235465' -- …"
type textarea "SELECT * , CreatedTime as STATE FROM Posts WHERE Target = '1434101566853354' --…"
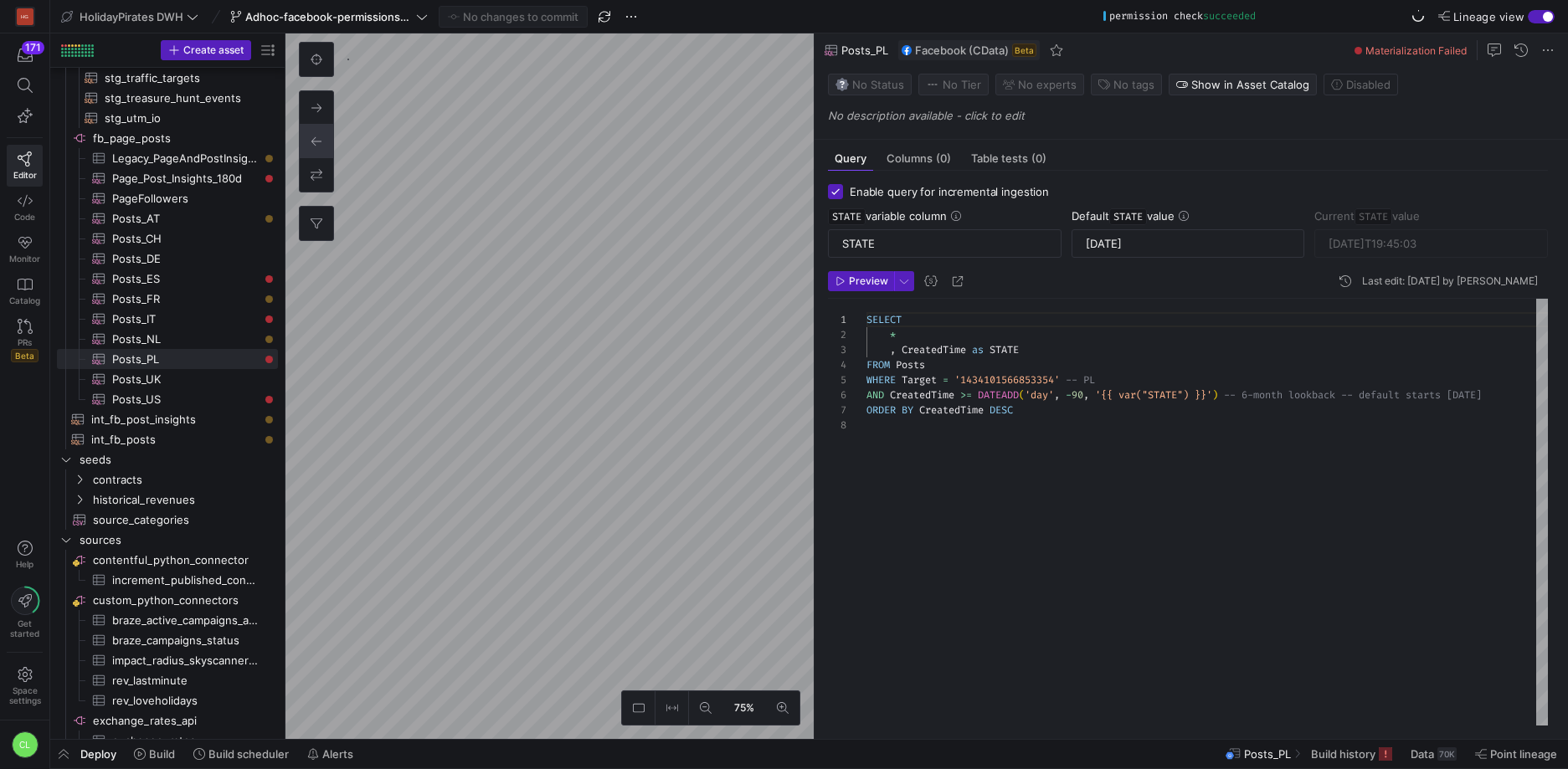
click at [161, 753] on span "Build" at bounding box center [162, 753] width 26 height 14
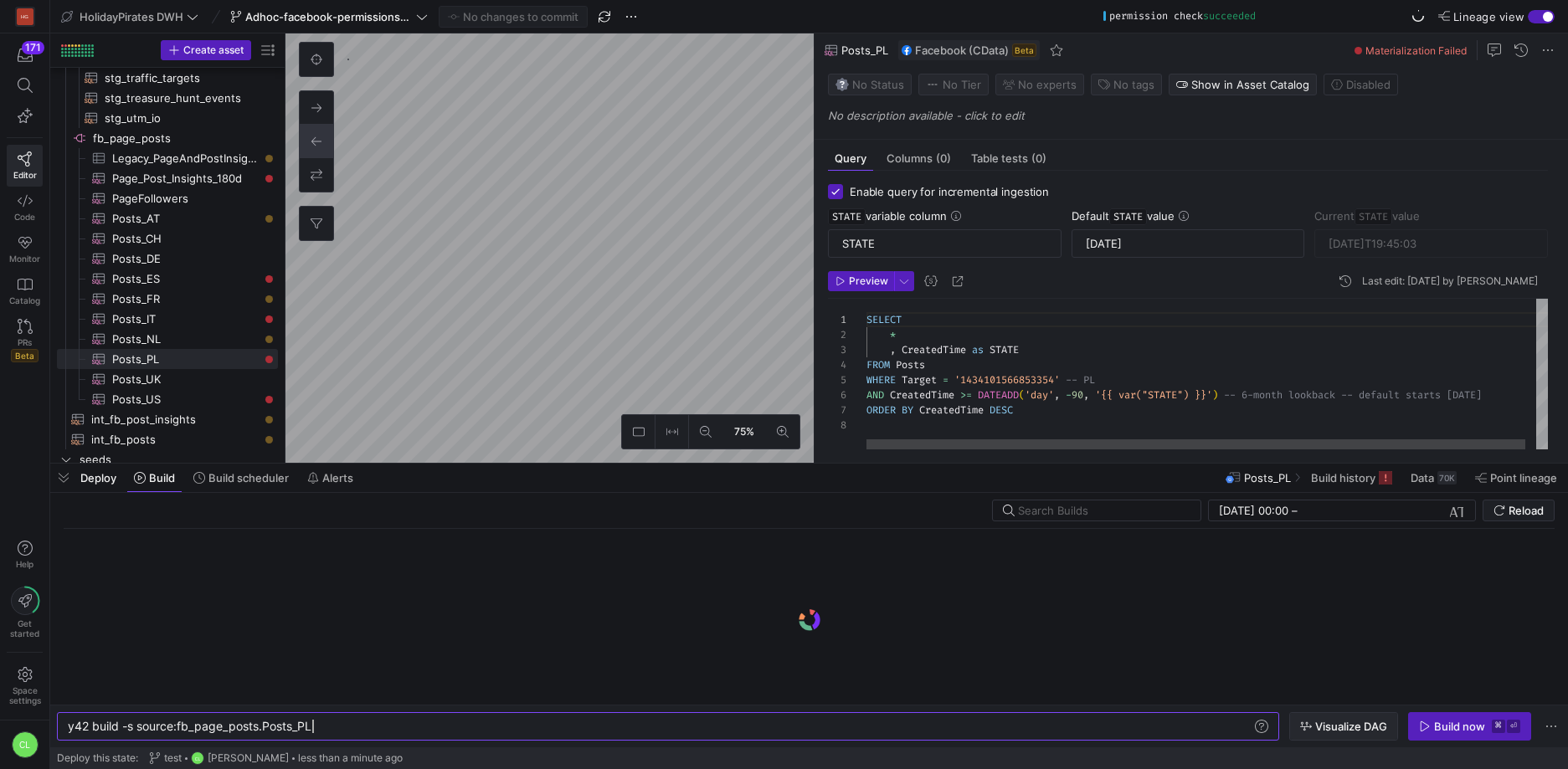
scroll to position [0, 244]
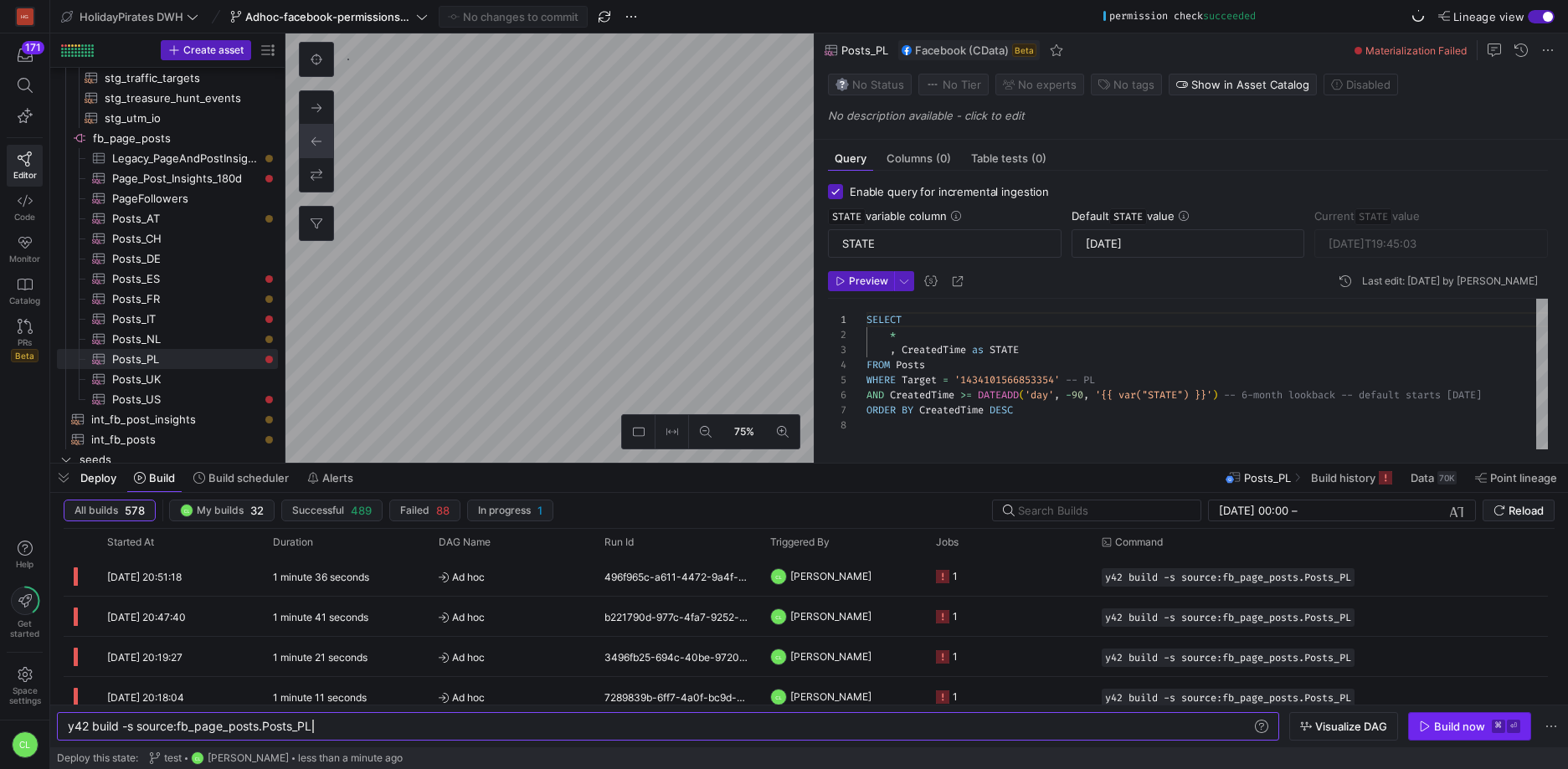
click at [1455, 728] on div "Build now" at bounding box center [1458, 726] width 51 height 14
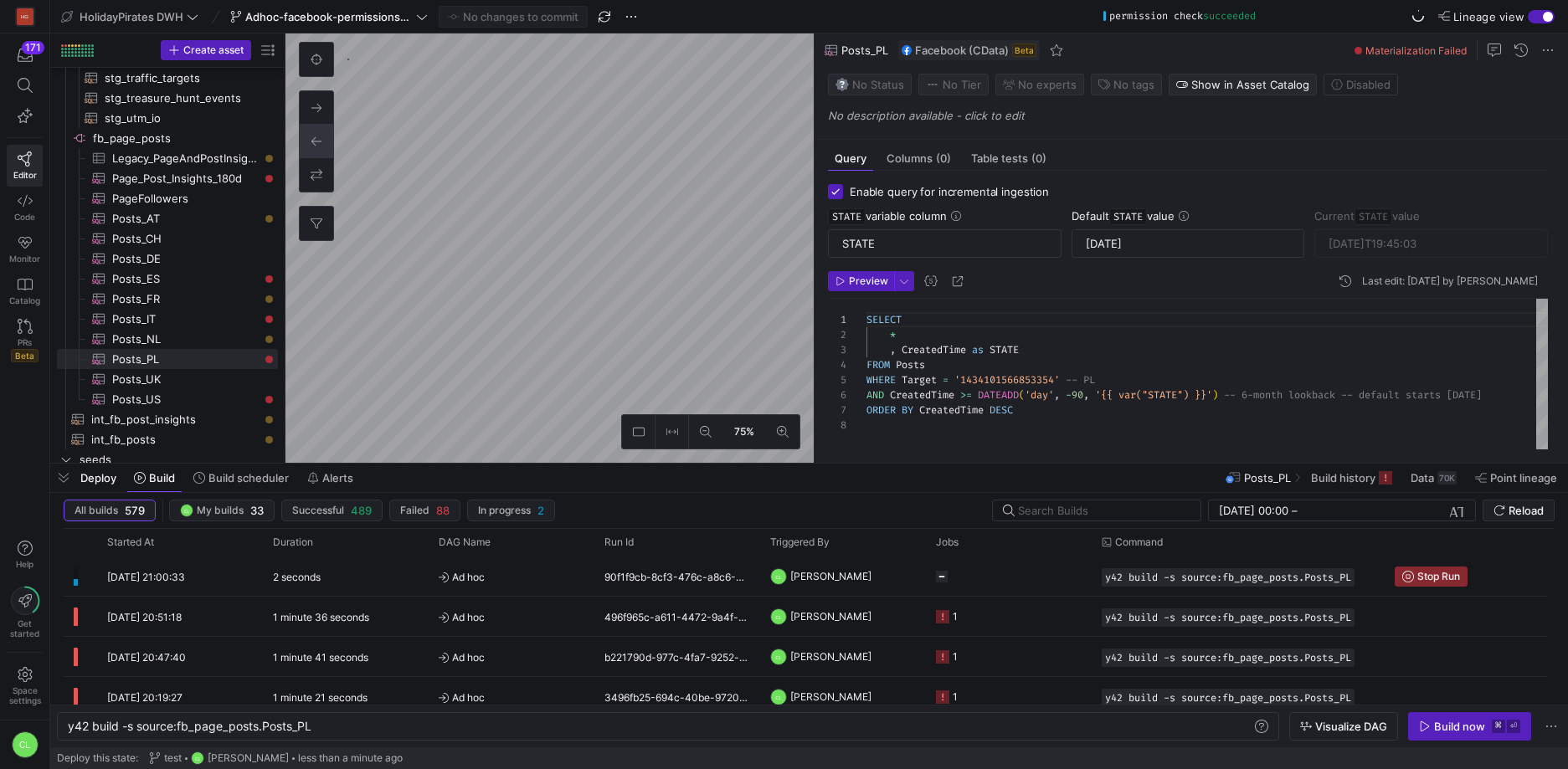
type textarea "SELECT * , CreatedTime as STATE FROM Posts WHERE Target = '524951740905299' -- …"
type input "[DATE]T19:15:03"
type textarea "y42 build -s source:fb_page_posts.Posts_AT"
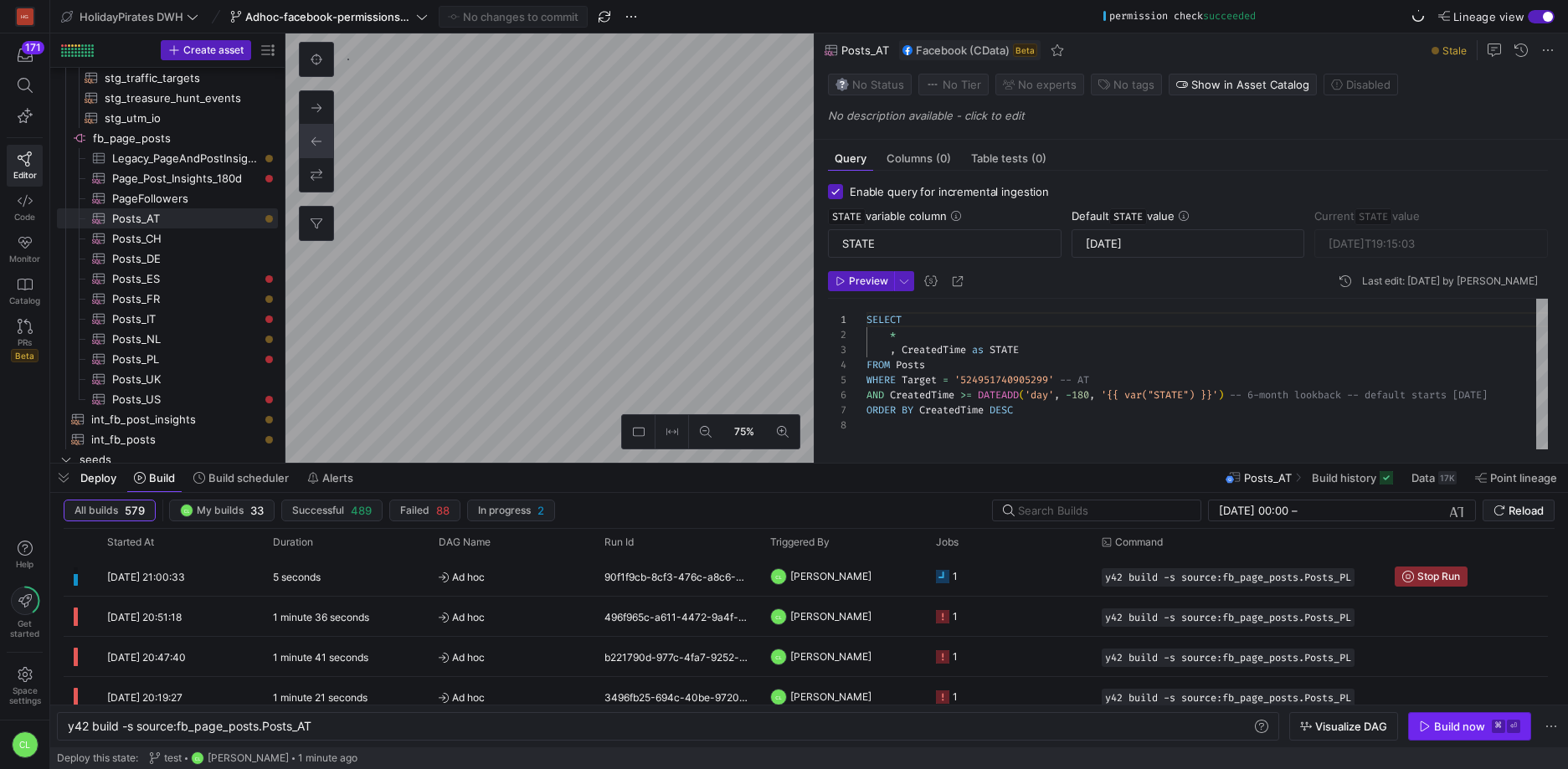
click at [1433, 718] on span "button" at bounding box center [1469, 726] width 122 height 27
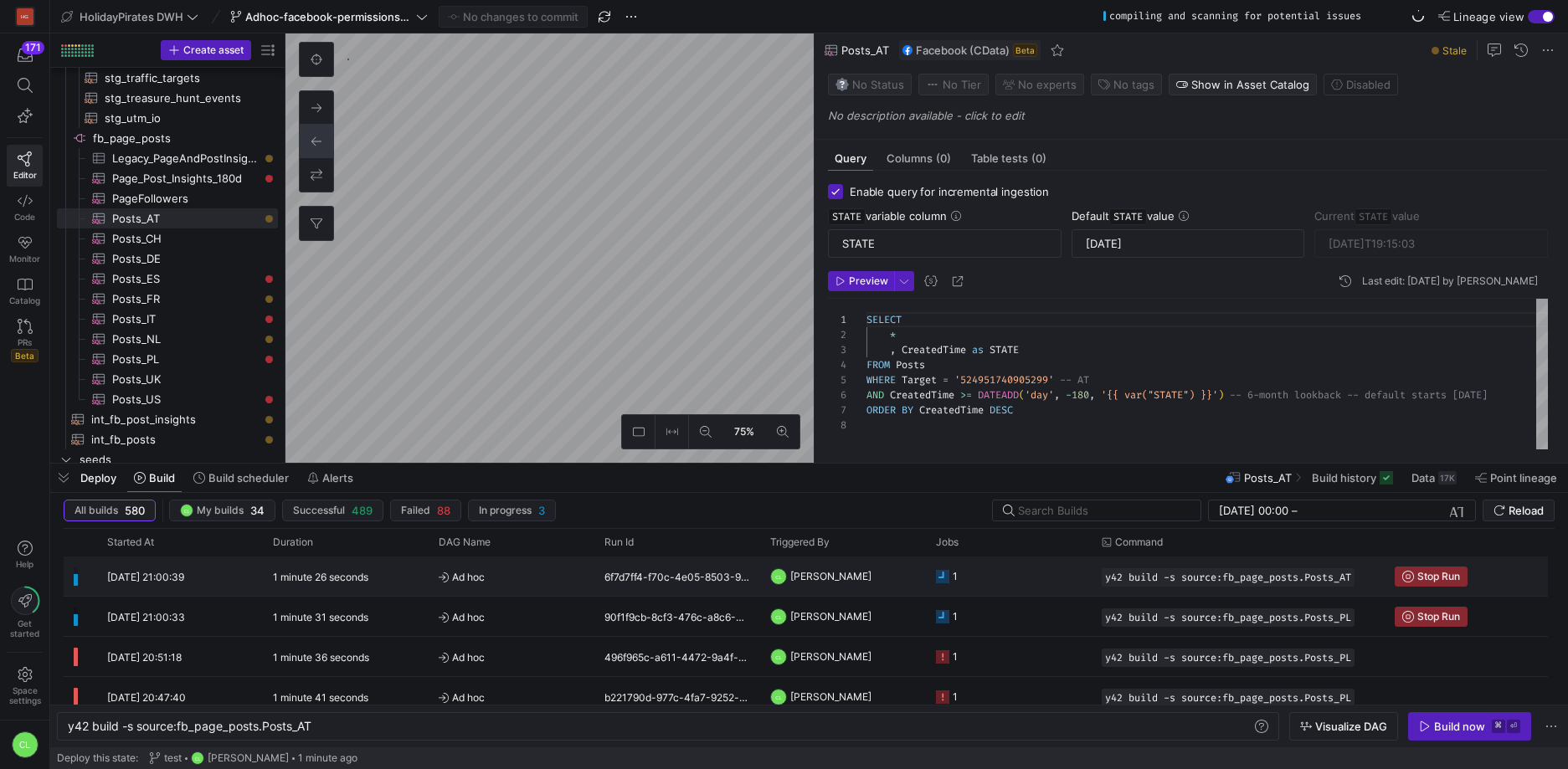
click at [1008, 586] on y42-job-status-cell-renderer "1" at bounding box center [1009, 575] width 146 height 38
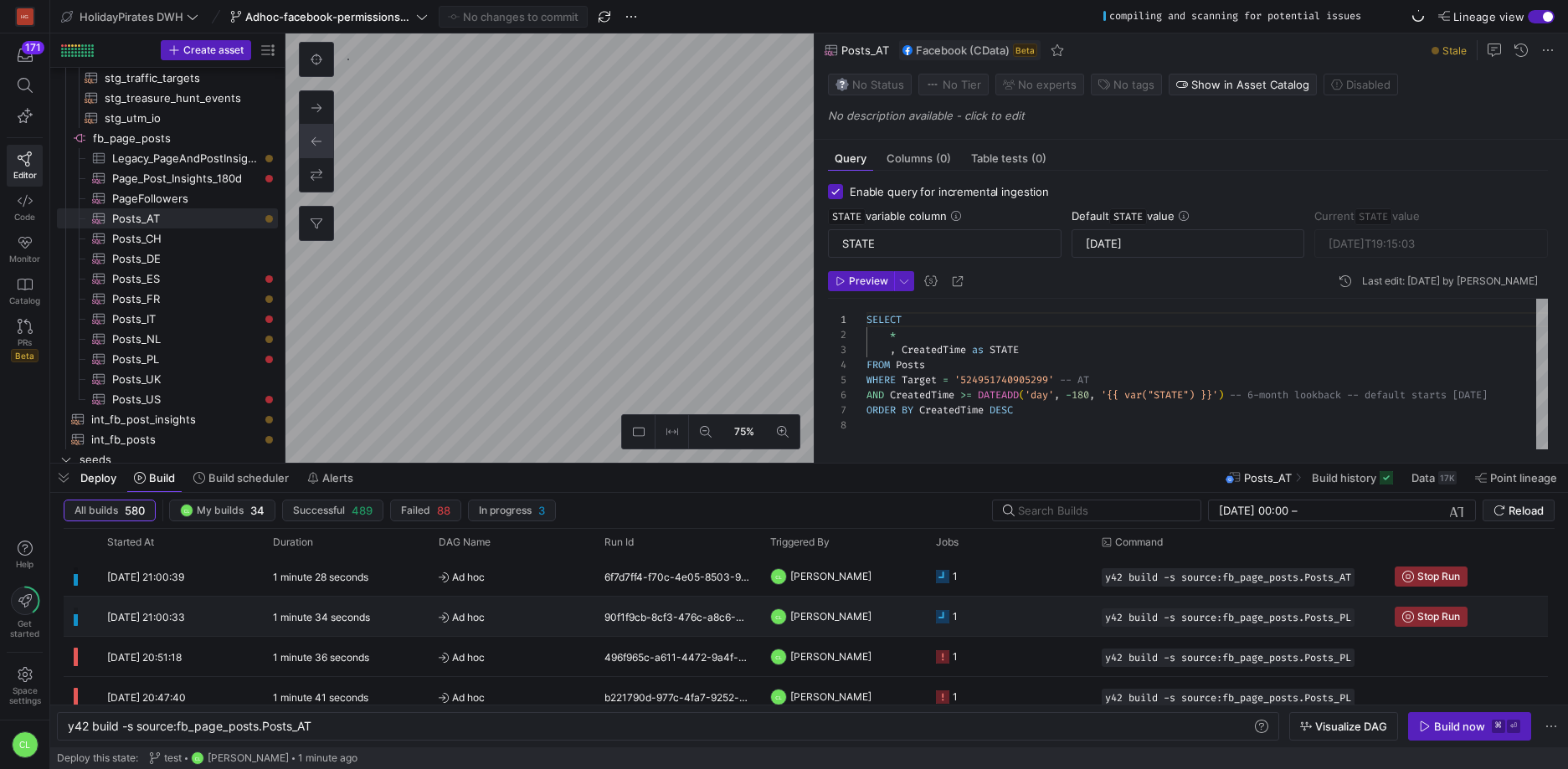
click at [1010, 609] on y42-job-status-cell-renderer "1" at bounding box center [1009, 616] width 146 height 38
click at [1009, 610] on y42-job-status-cell-renderer "1" at bounding box center [1009, 616] width 146 height 38
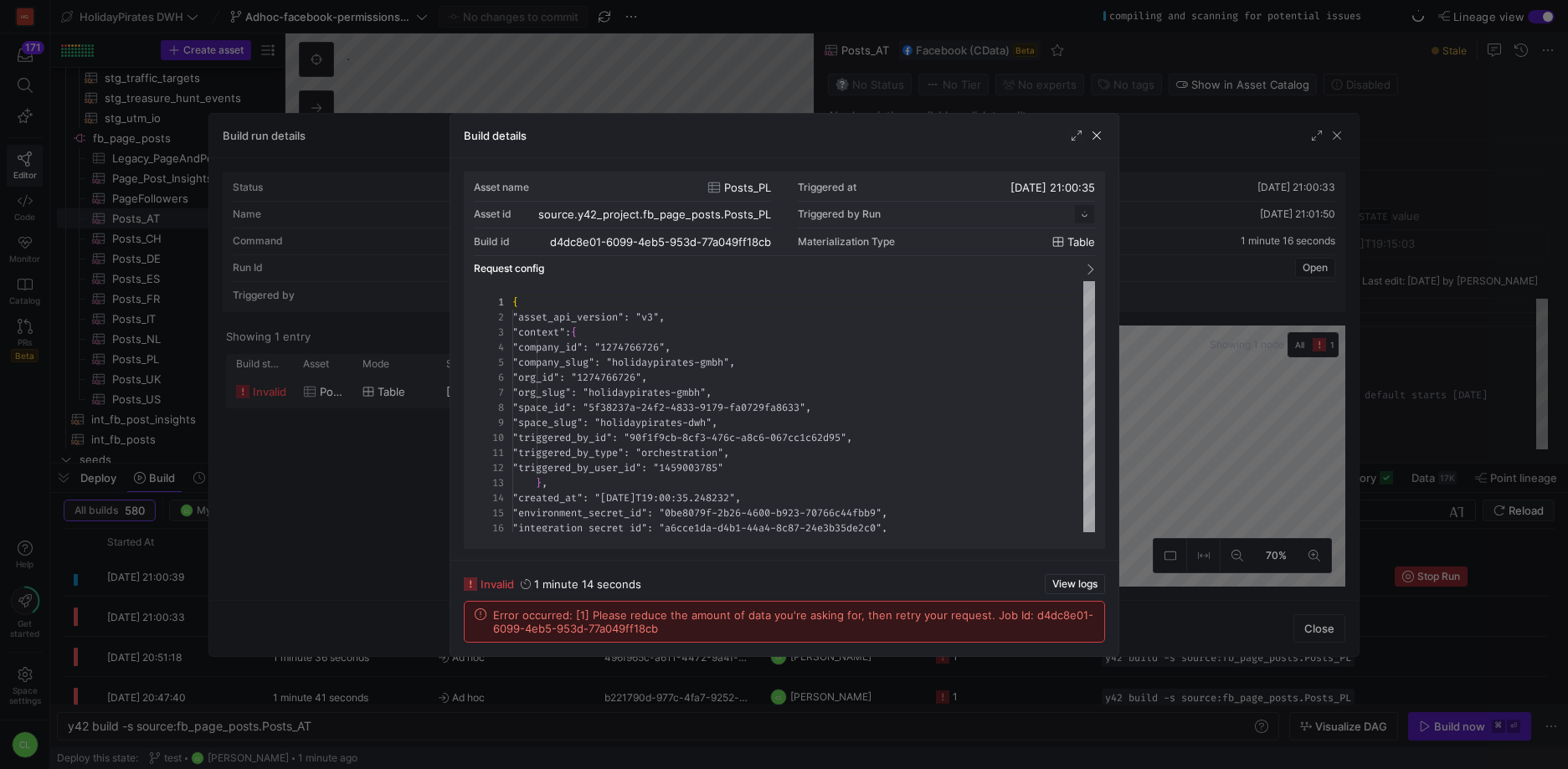
scroll to position [150, 0]
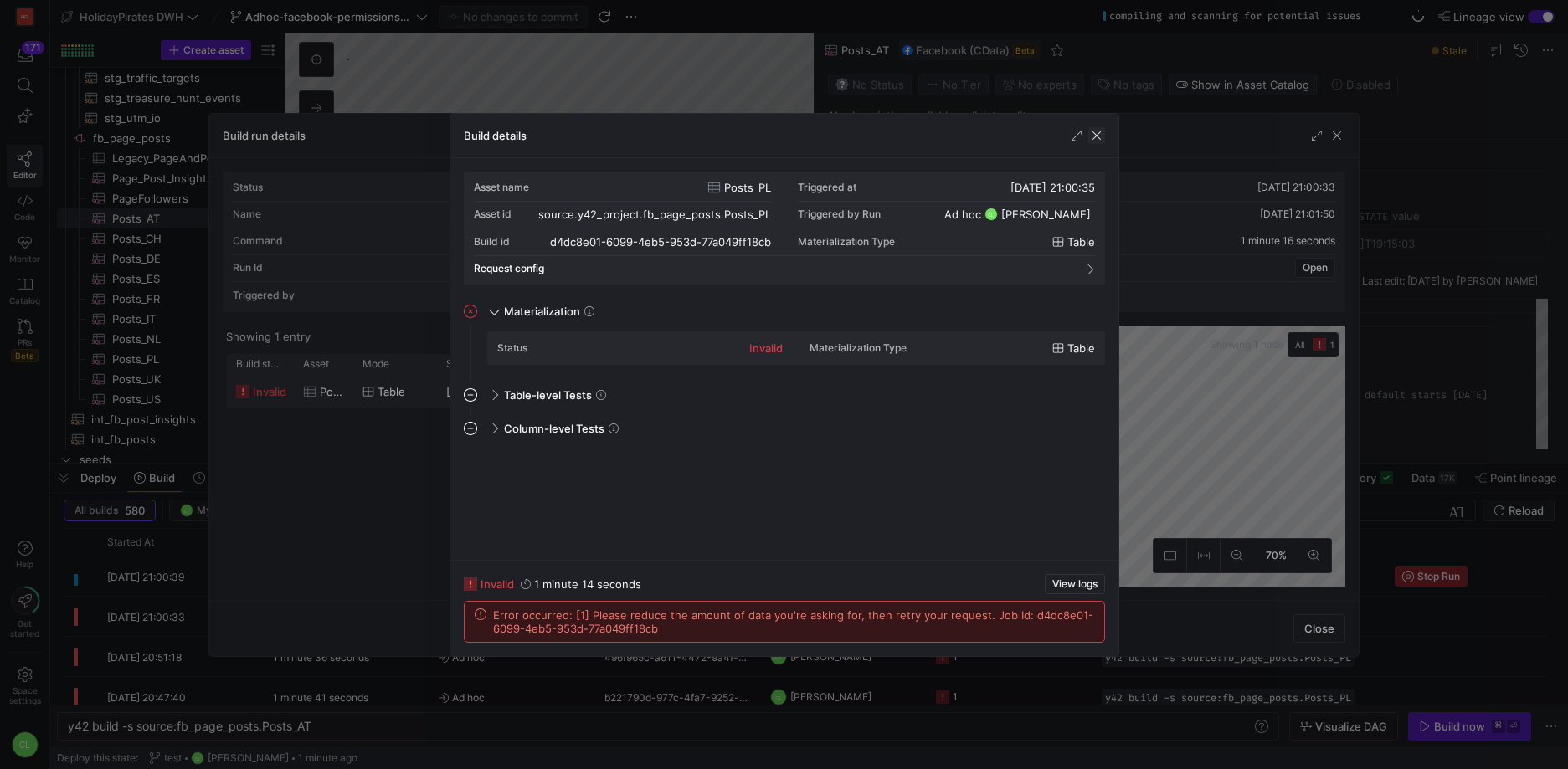
click at [1096, 138] on span "button" at bounding box center [1097, 136] width 17 height 17
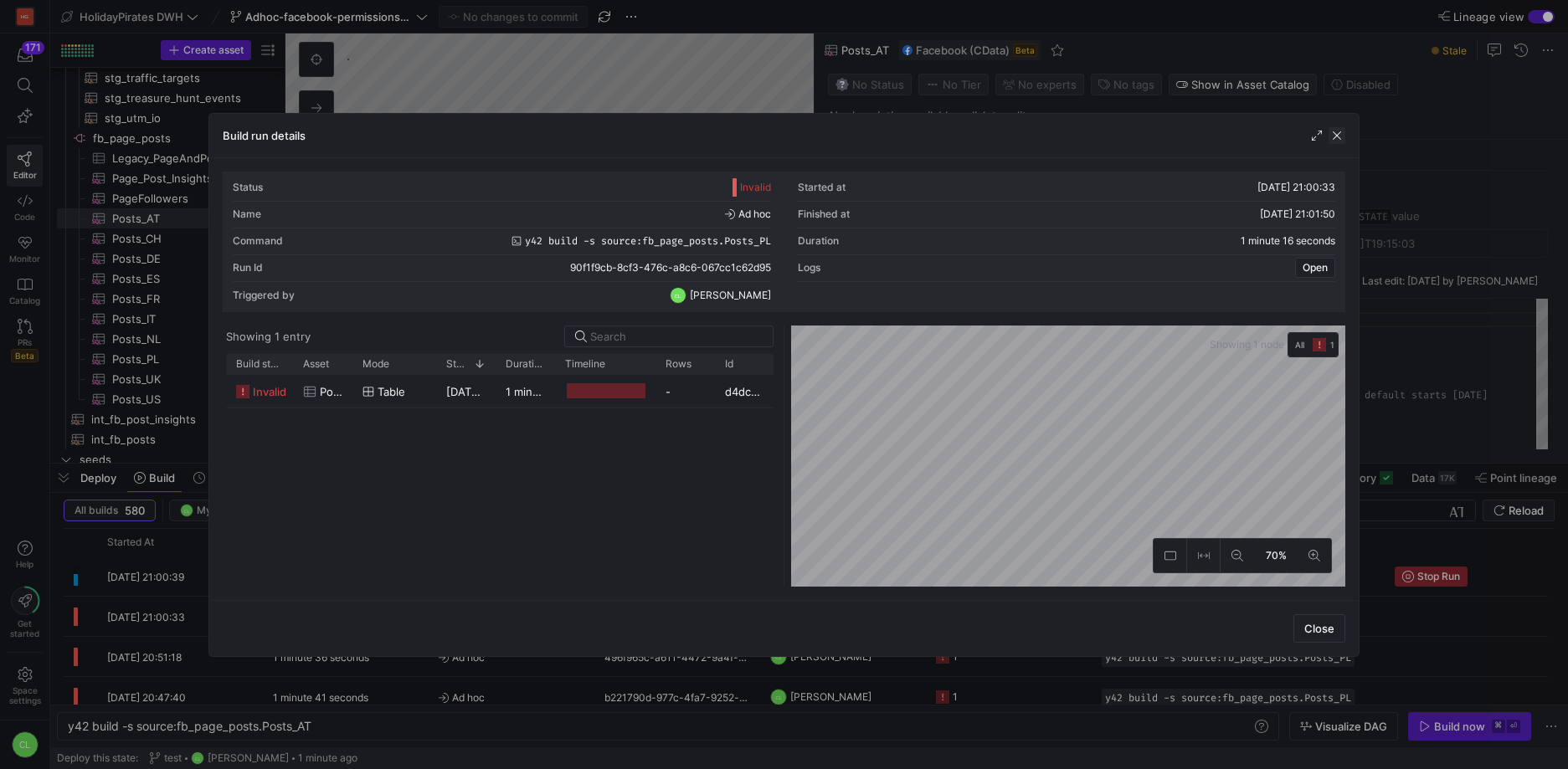
click at [1335, 132] on span "button" at bounding box center [1336, 136] width 17 height 17
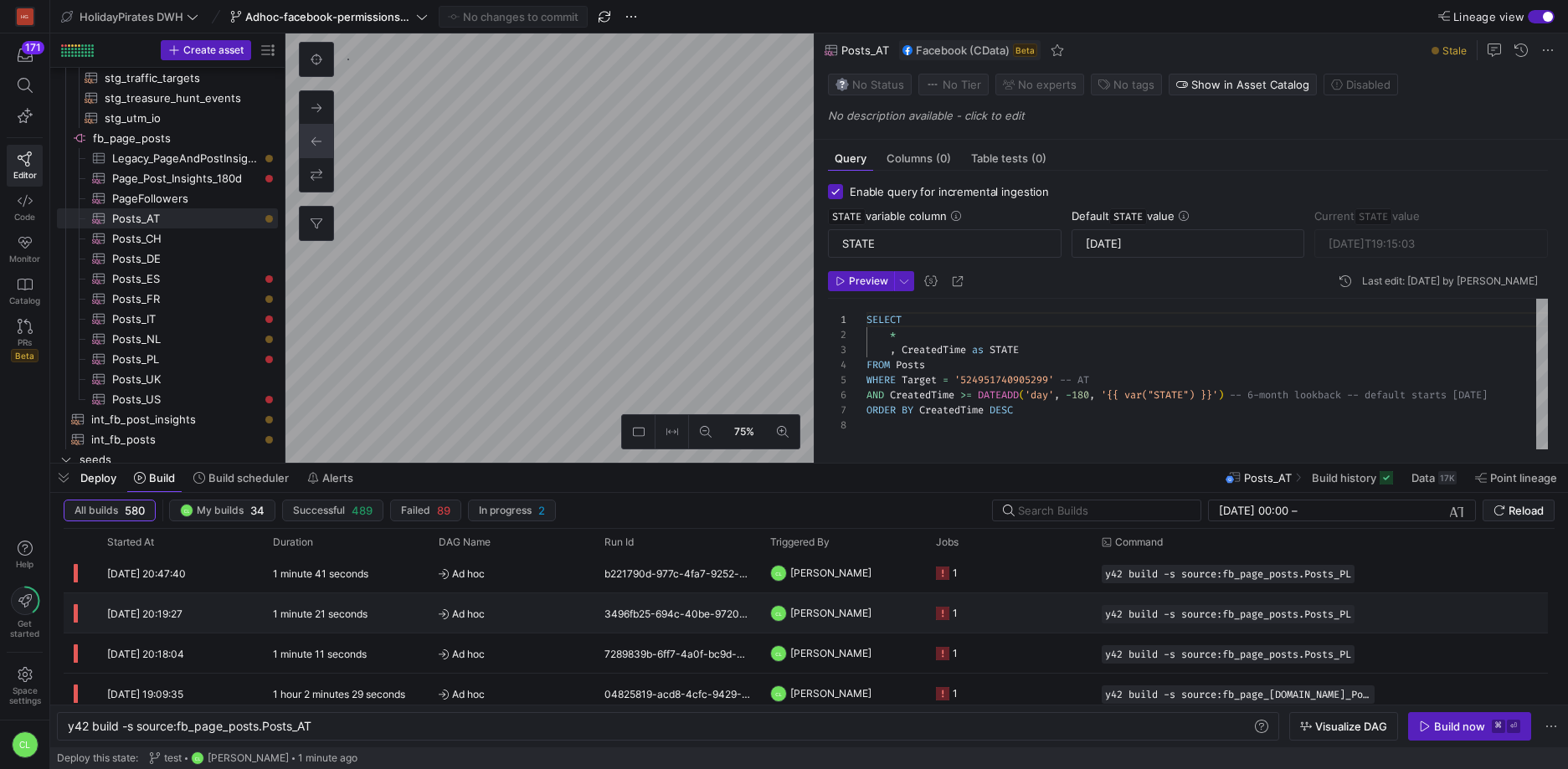
scroll to position [146, 0]
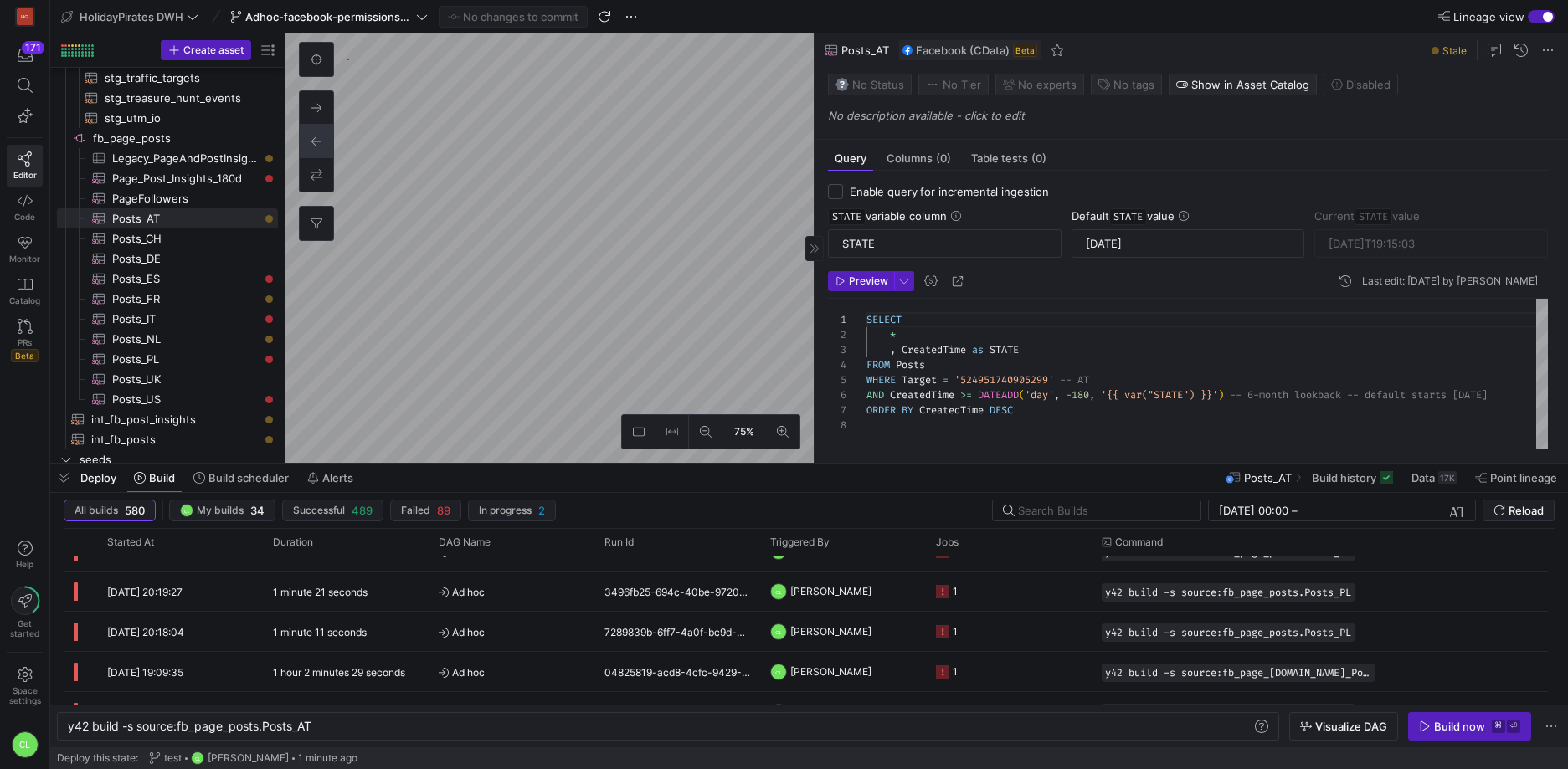
checkbox input "false"
type textarea "-- Only posts created in the last 180 days SELECT * FROM PageAndPostInsights WH…"
type textarea "y42 build -s source:fb_page_[DOMAIN_NAME]_Post_Insights_180d"
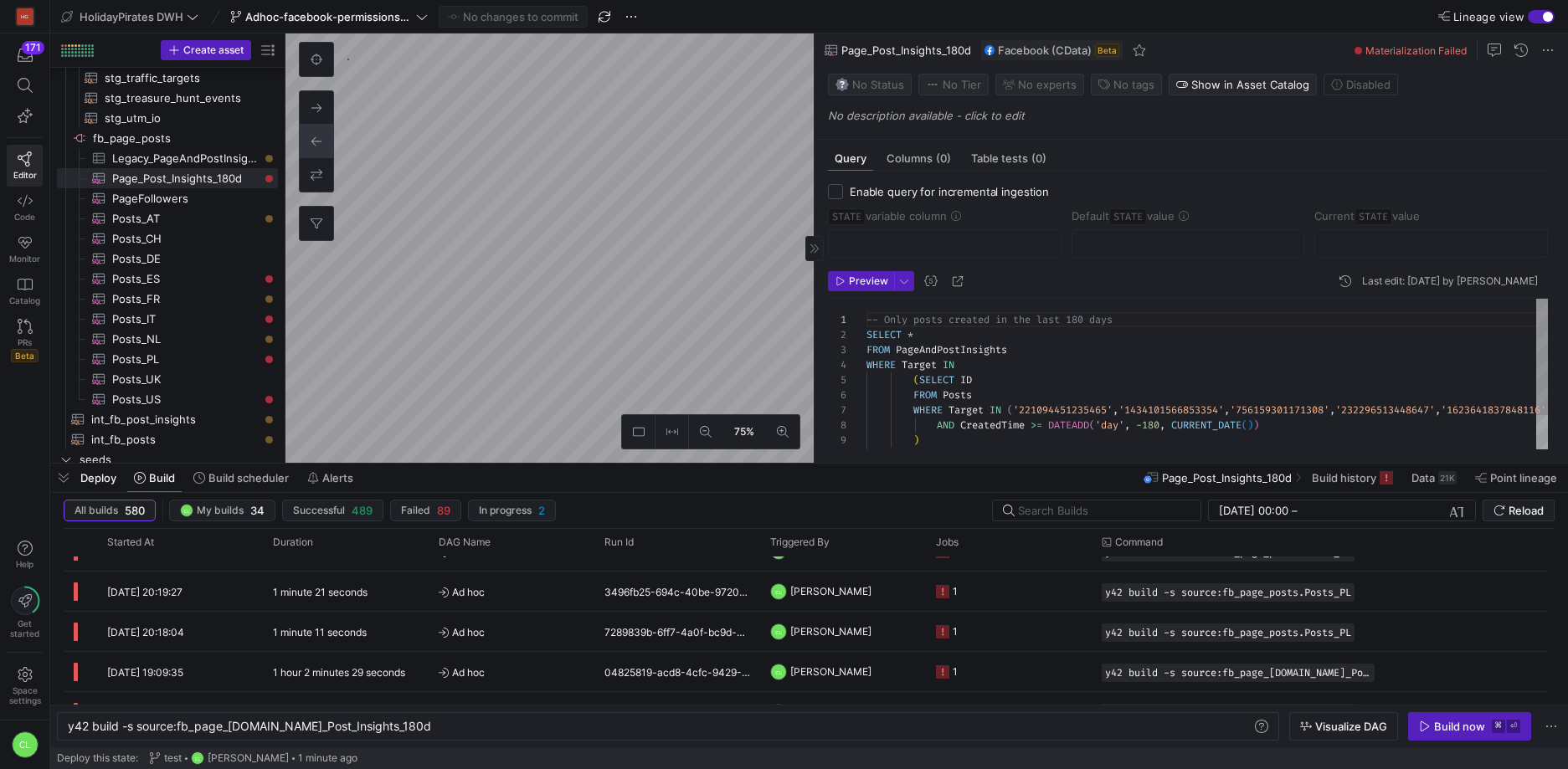
scroll to position [136, 0]
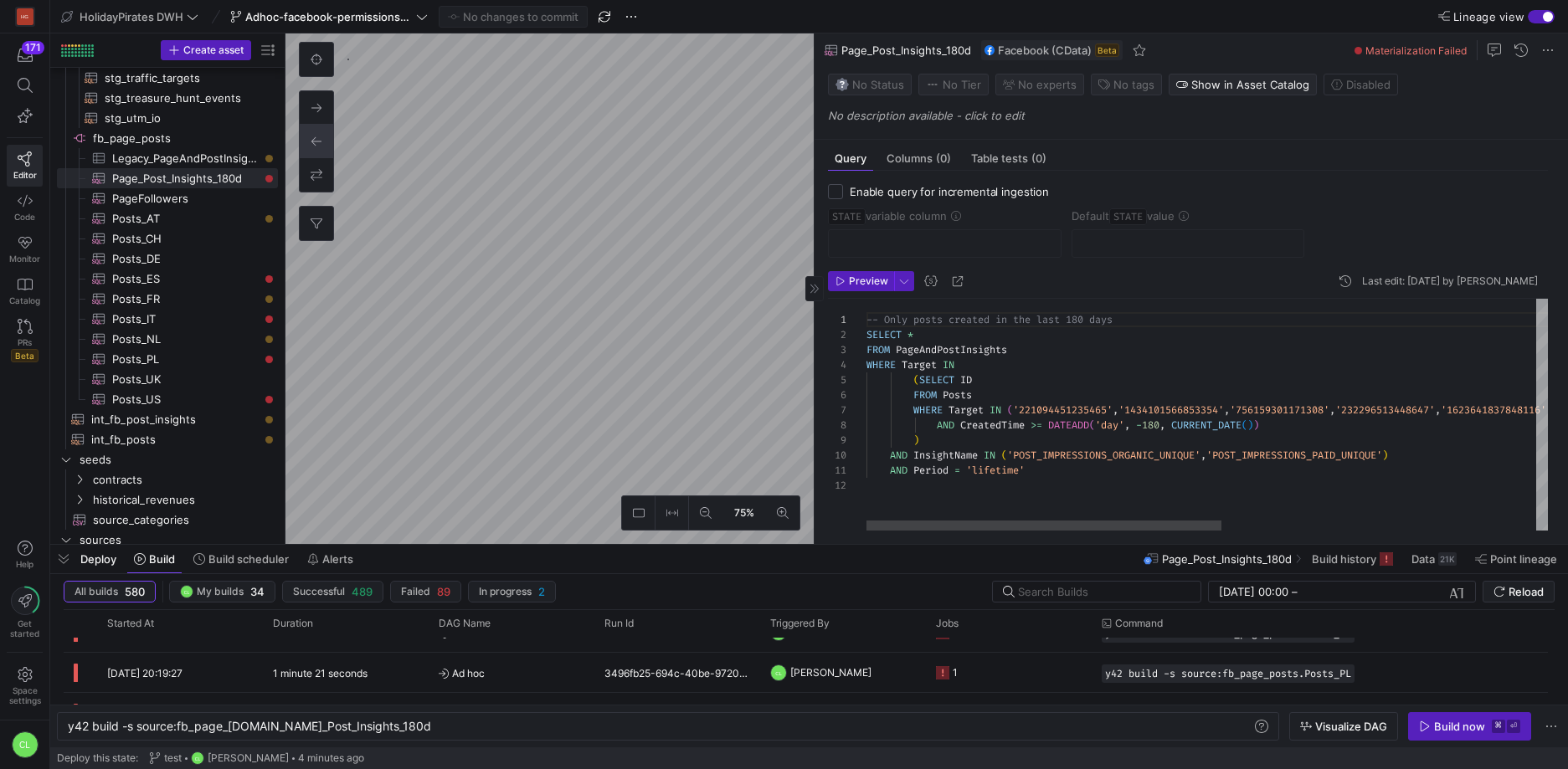
drag, startPoint x: 924, startPoint y: 464, endPoint x: 934, endPoint y: 545, distance: 81.6
click at [934, 545] on div at bounding box center [808, 544] width 1517 height 6
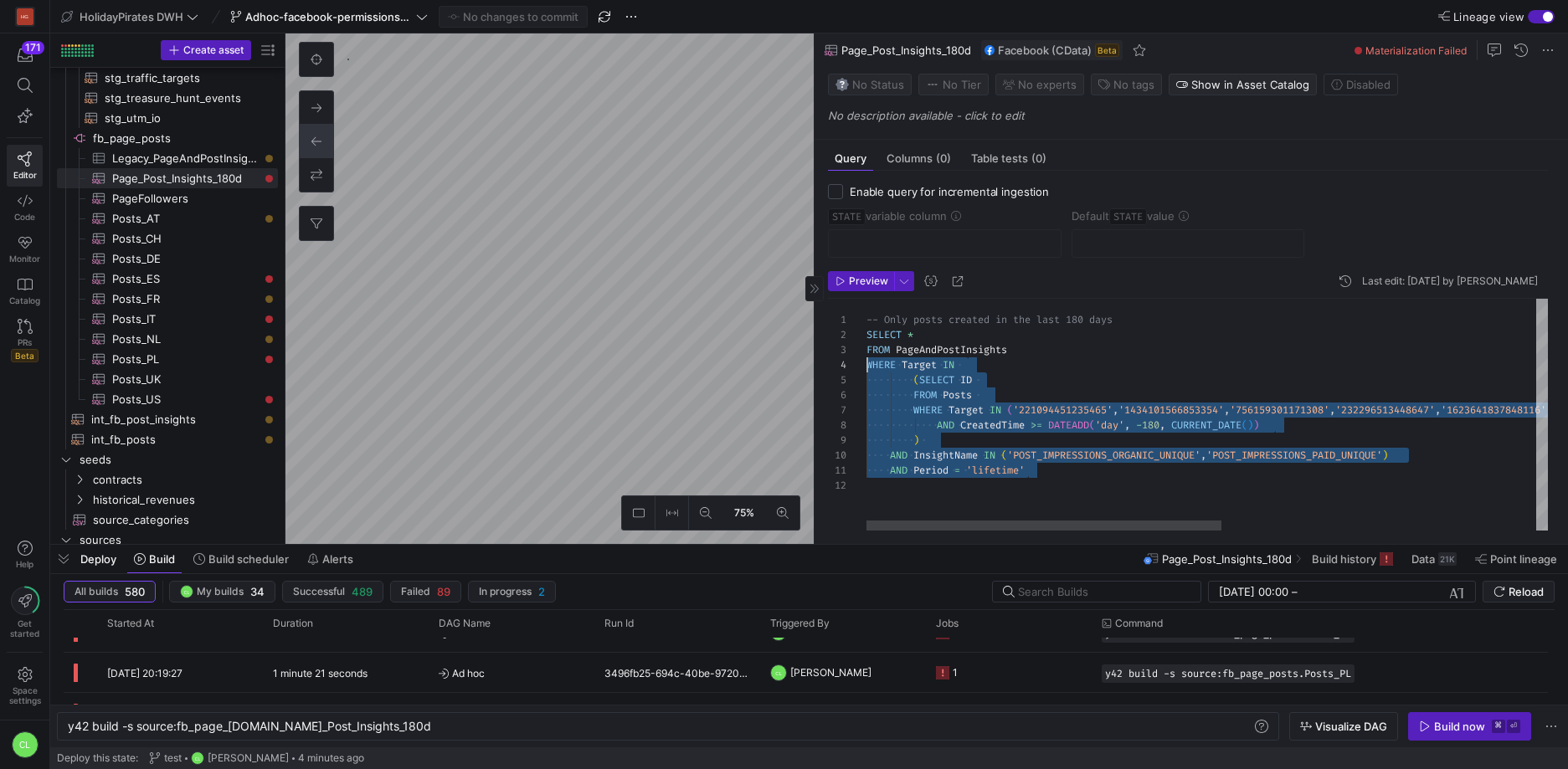
scroll to position [0, 0]
drag, startPoint x: 1076, startPoint y: 469, endPoint x: 796, endPoint y: 318, distance: 318.1
click at [866, 318] on div "-- Only posts created in the last 180 days SELECT * FROM PageAndPostInsights WH…" at bounding box center [1507, 414] width 1283 height 231
type textarea "AND Period = 'lifetime'"
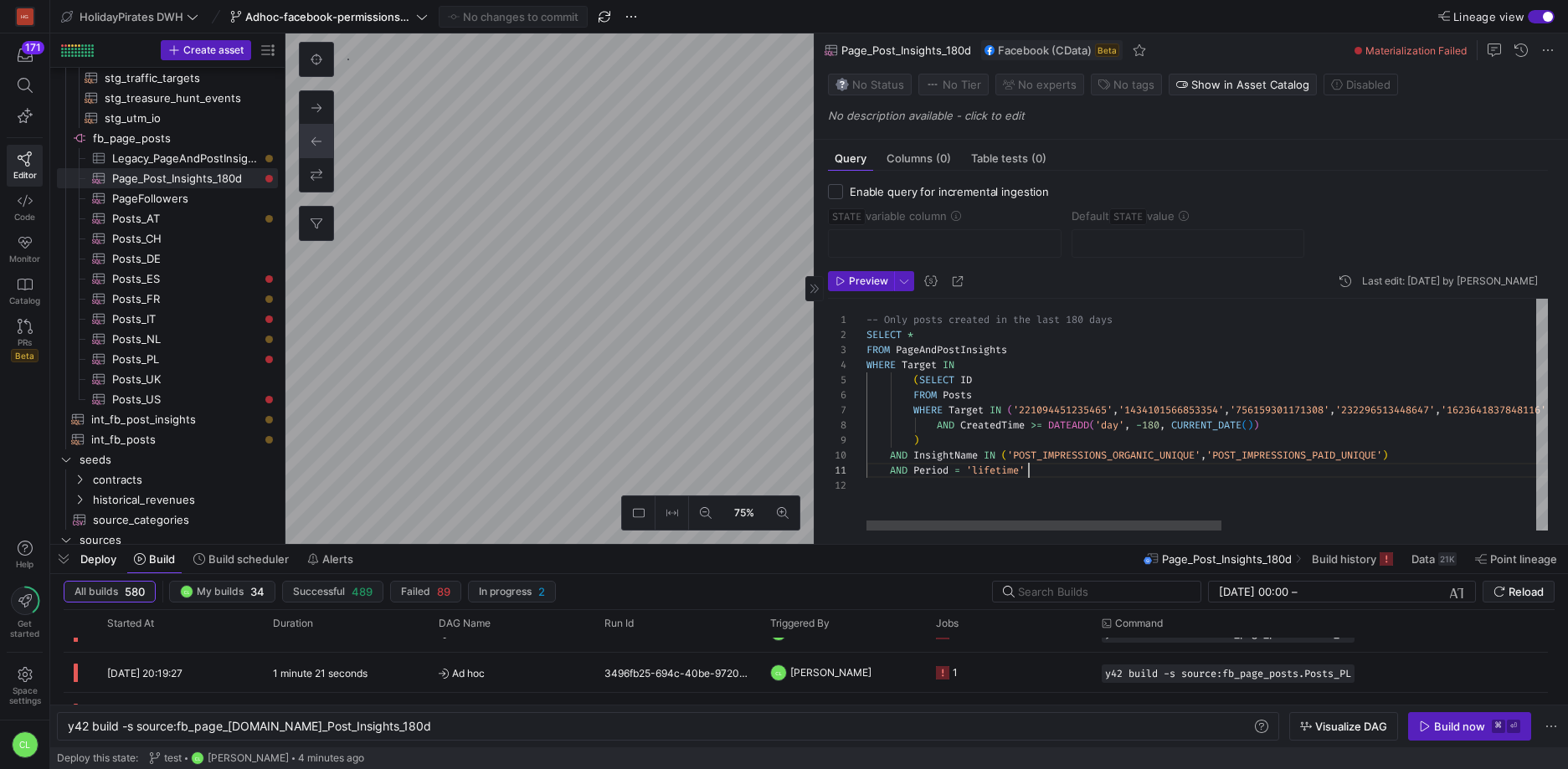
click at [1124, 468] on div "-- Only posts created in the last 180 days SELECT * FROM PageAndPostInsights WH…" at bounding box center [1507, 414] width 1283 height 231
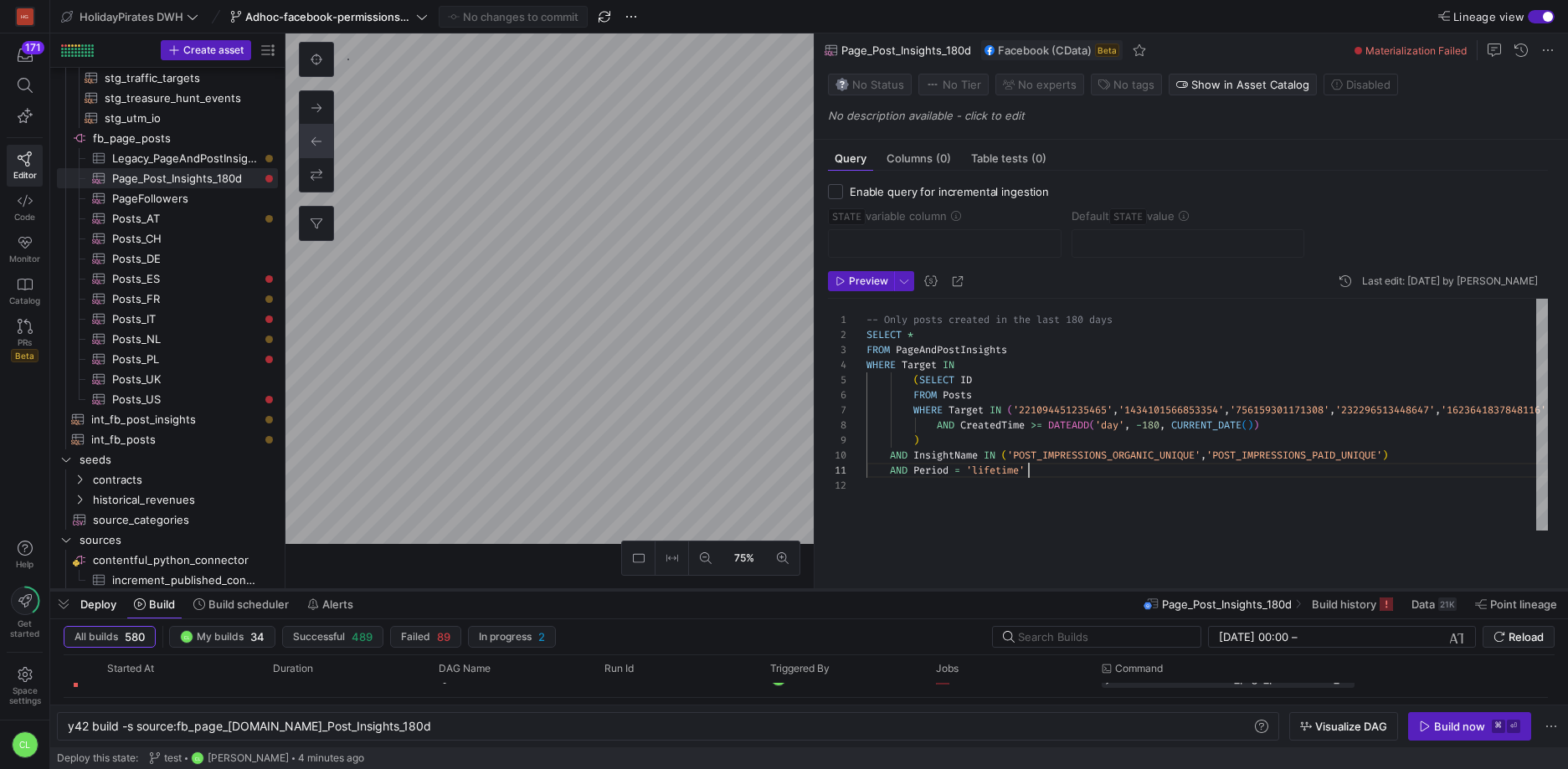
drag, startPoint x: 1048, startPoint y: 544, endPoint x: 1053, endPoint y: 589, distance: 45.3
click at [1053, 589] on div at bounding box center [808, 589] width 1517 height 6
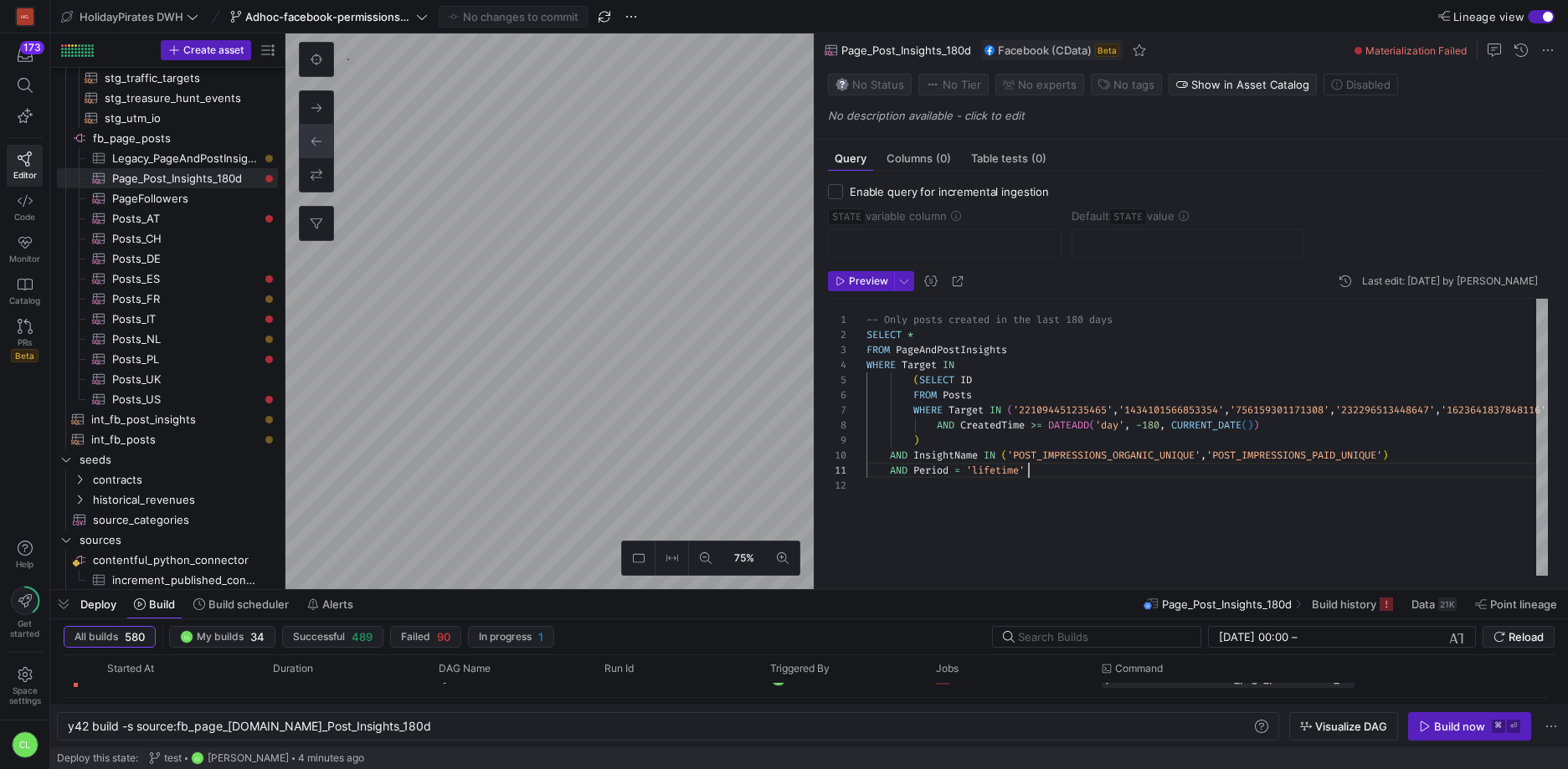
scroll to position [0, 161]
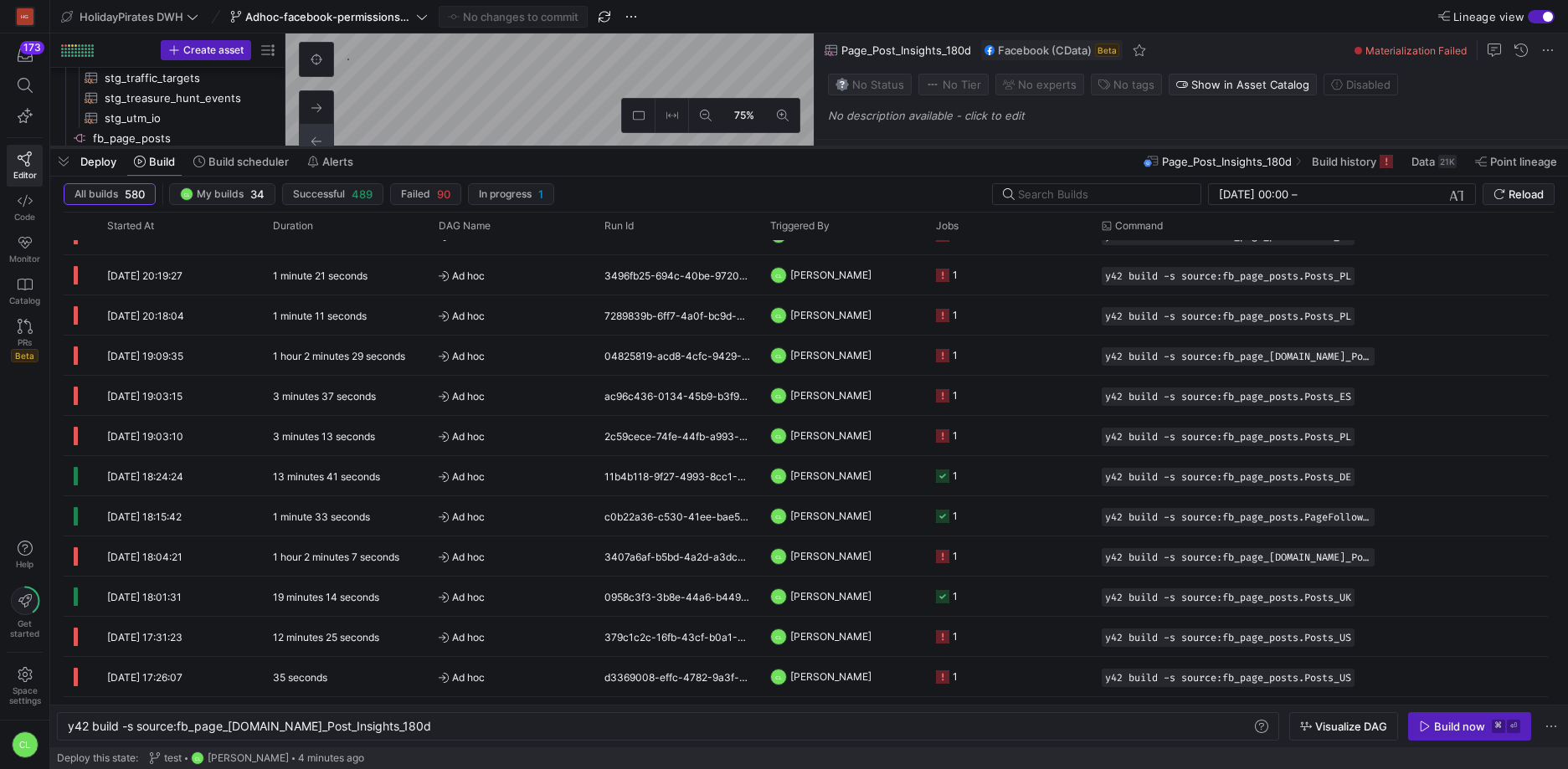
drag, startPoint x: 741, startPoint y: 589, endPoint x: 887, endPoint y: 147, distance: 465.5
click at [887, 147] on div at bounding box center [808, 147] width 1517 height 6
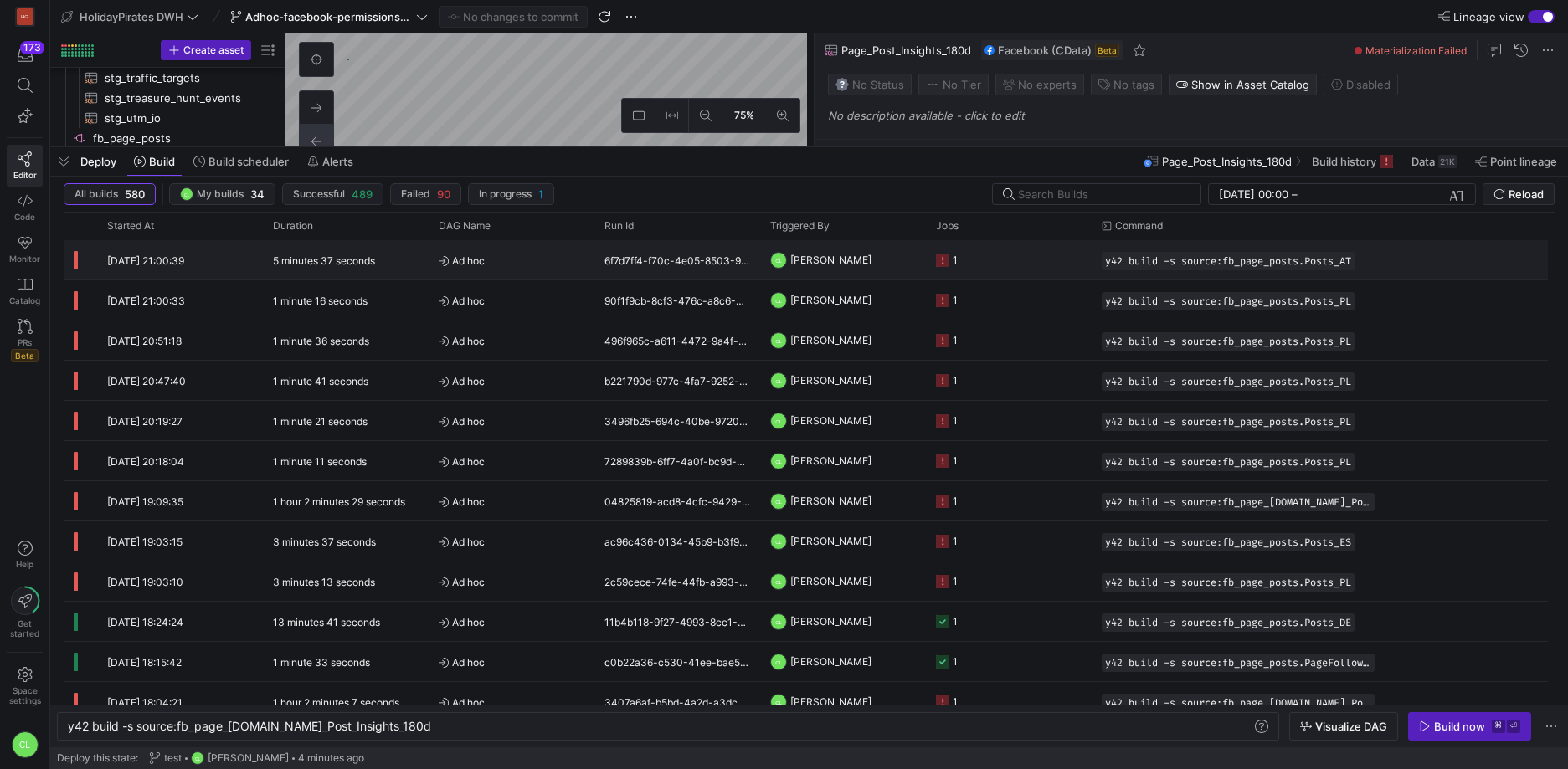
click at [1018, 264] on y42-job-status-cell-renderer "1" at bounding box center [1009, 259] width 146 height 38
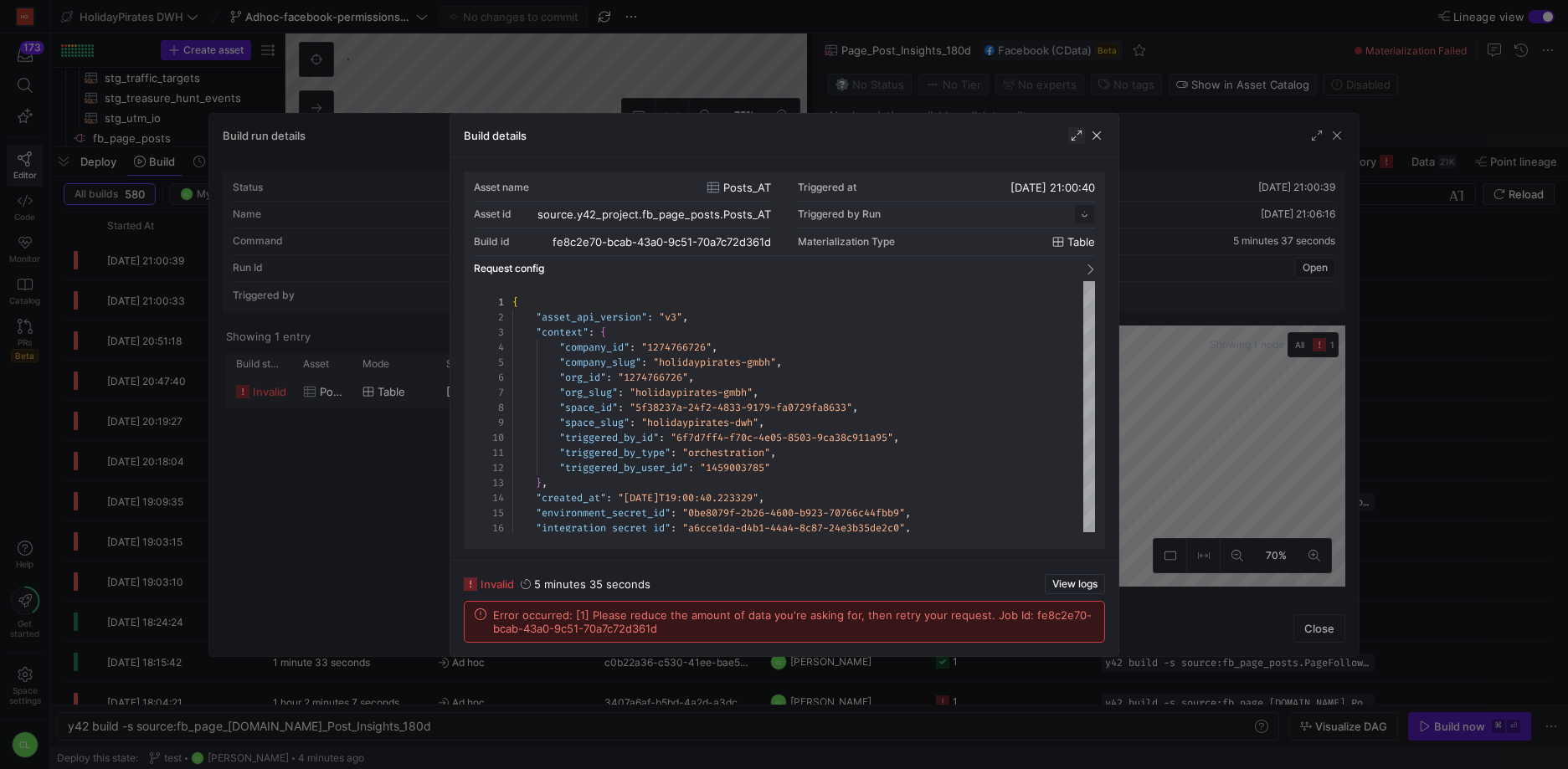
scroll to position [150, 0]
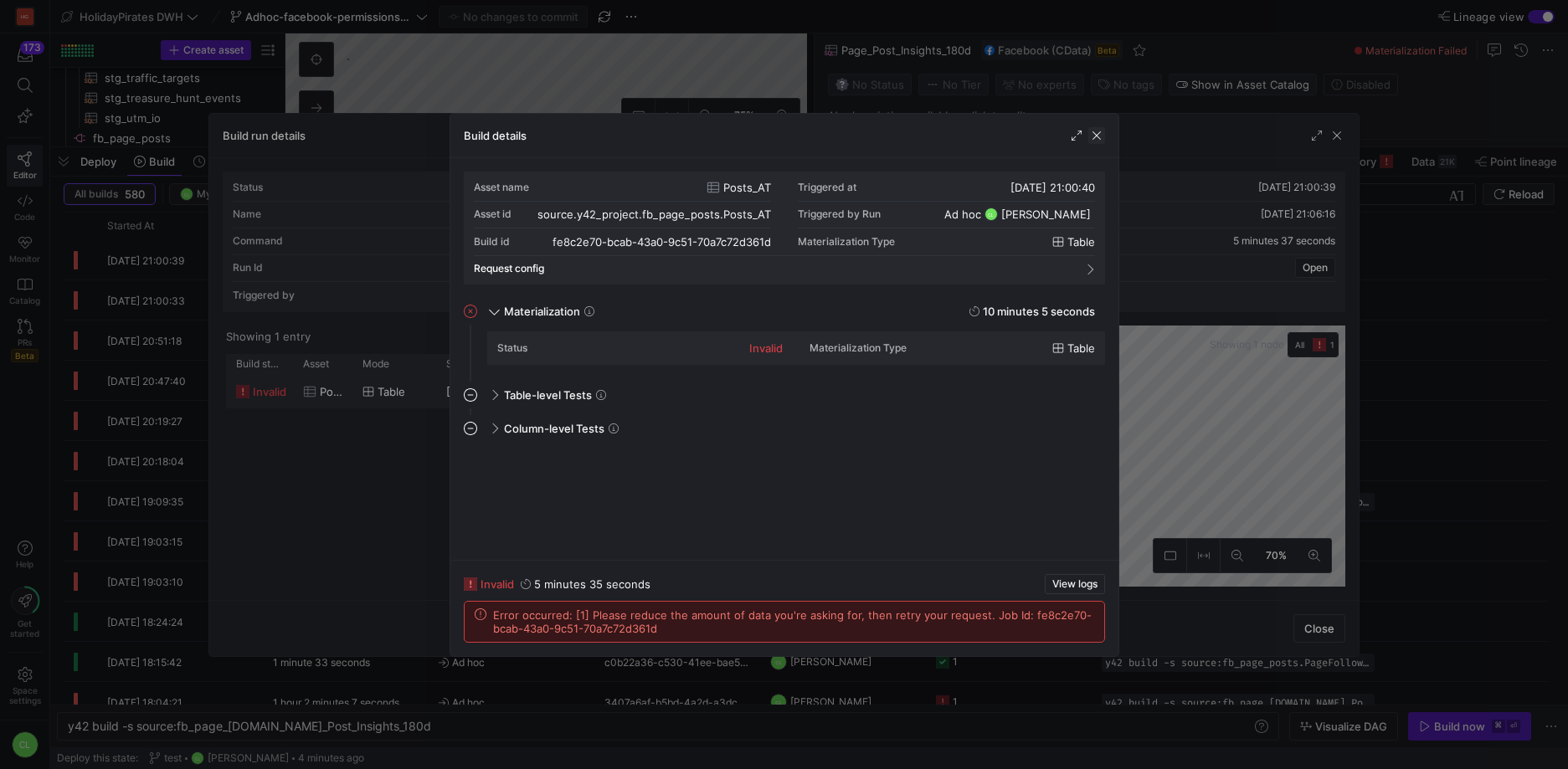
click at [1094, 130] on span "button" at bounding box center [1097, 136] width 17 height 17
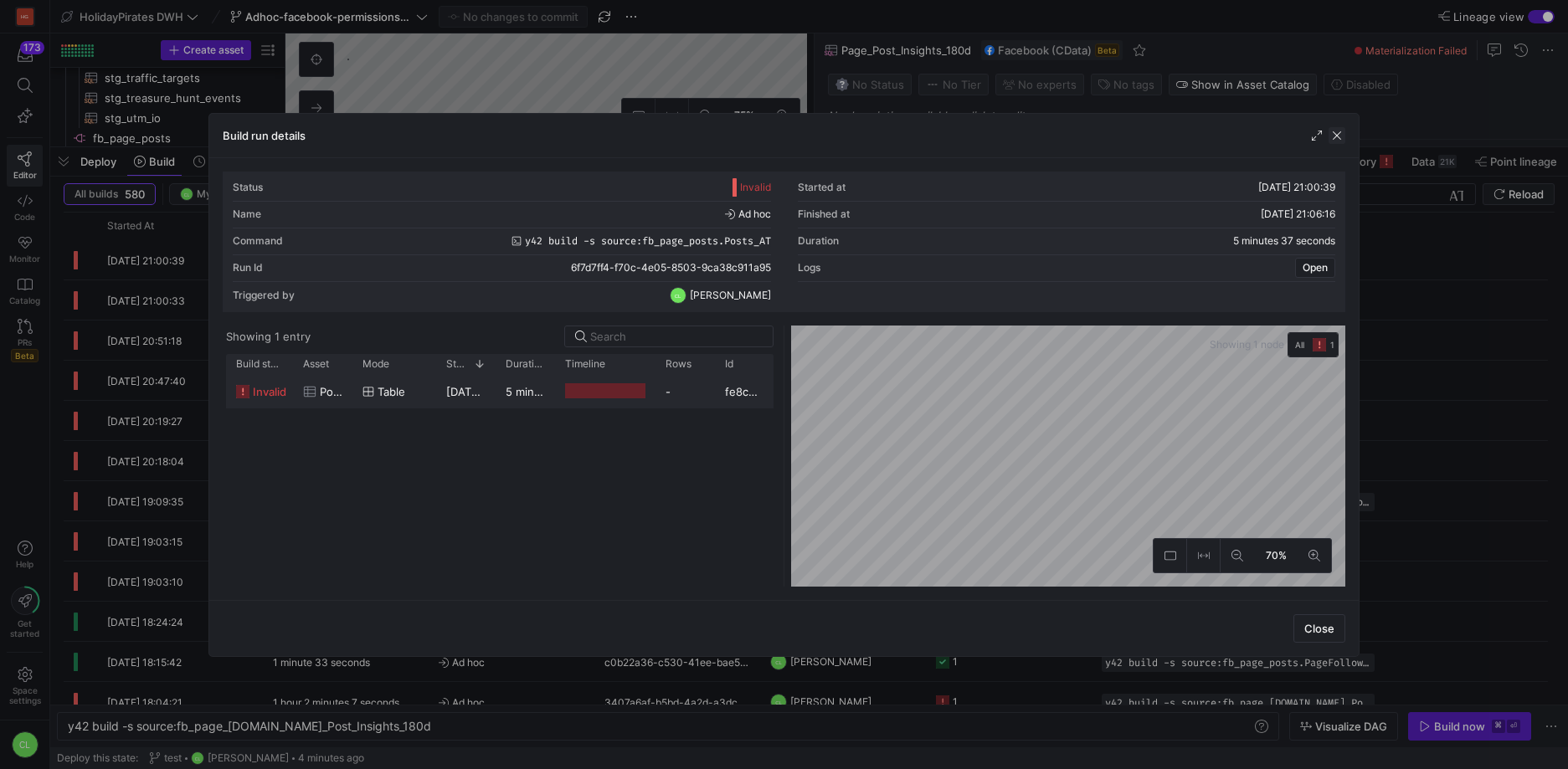
click at [1336, 137] on span "button" at bounding box center [1336, 136] width 17 height 17
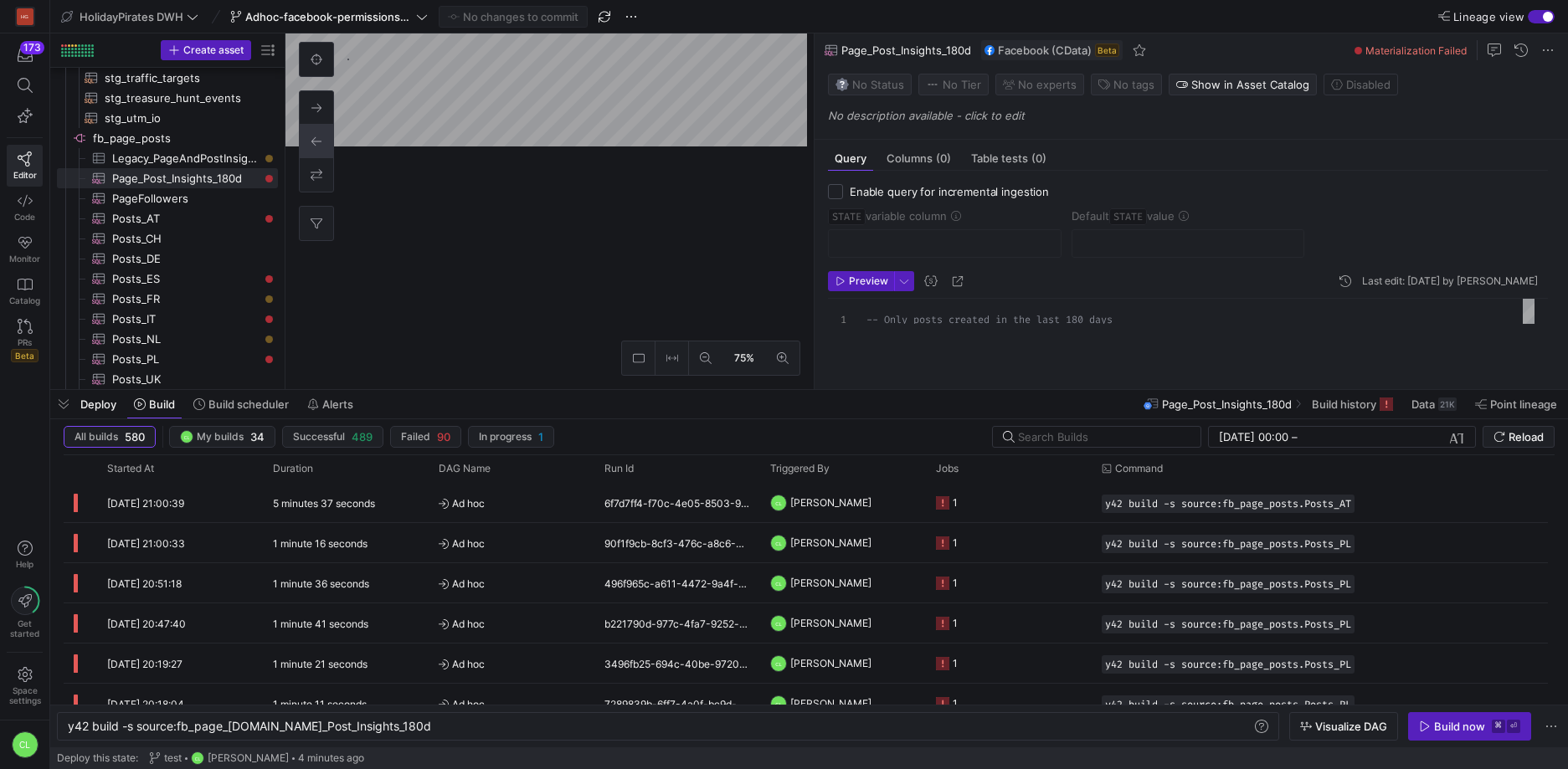
drag, startPoint x: 623, startPoint y: 149, endPoint x: 578, endPoint y: 278, distance: 136.6
click at [655, 393] on div at bounding box center [808, 389] width 1517 height 6
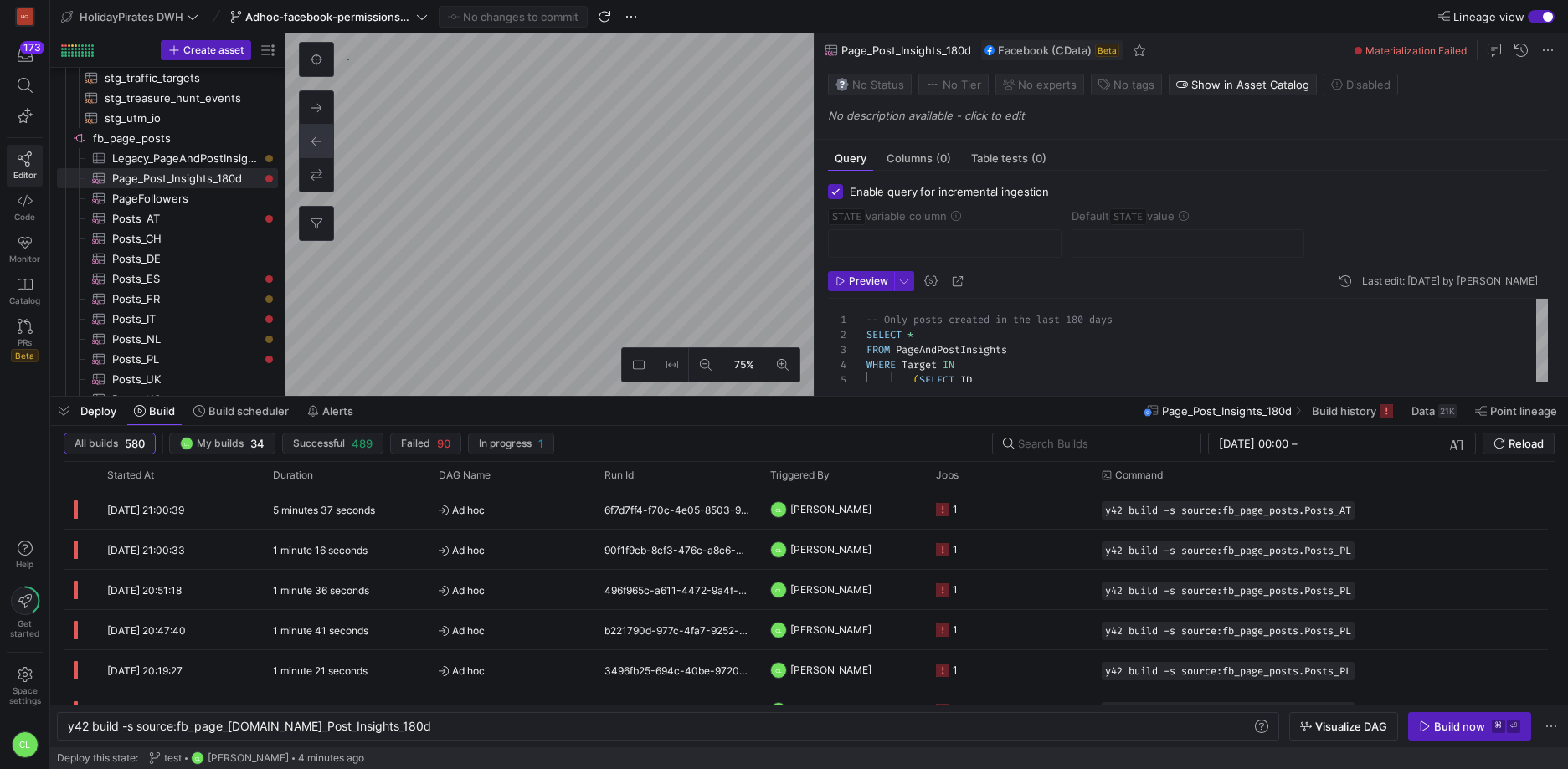
checkbox input "true"
type input "STATE"
type input "[DATE]"
type textarea "SELECT * , CreatedTime as STATE FROM Posts WHERE Target = '221094451235465' -- …"
type textarea "y42 build -s source:fb_page_posts.Posts_DE"
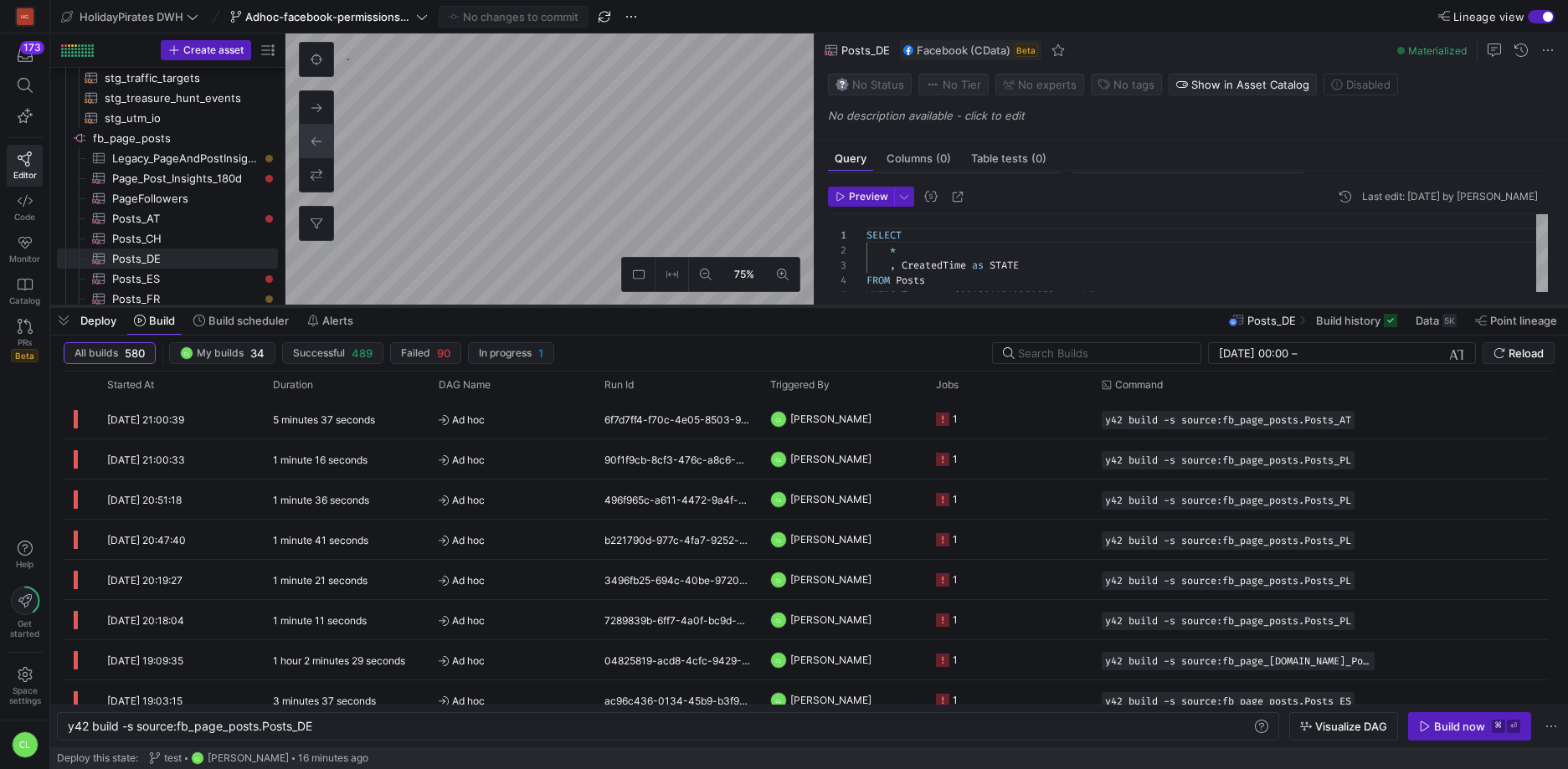
scroll to position [87, 0]
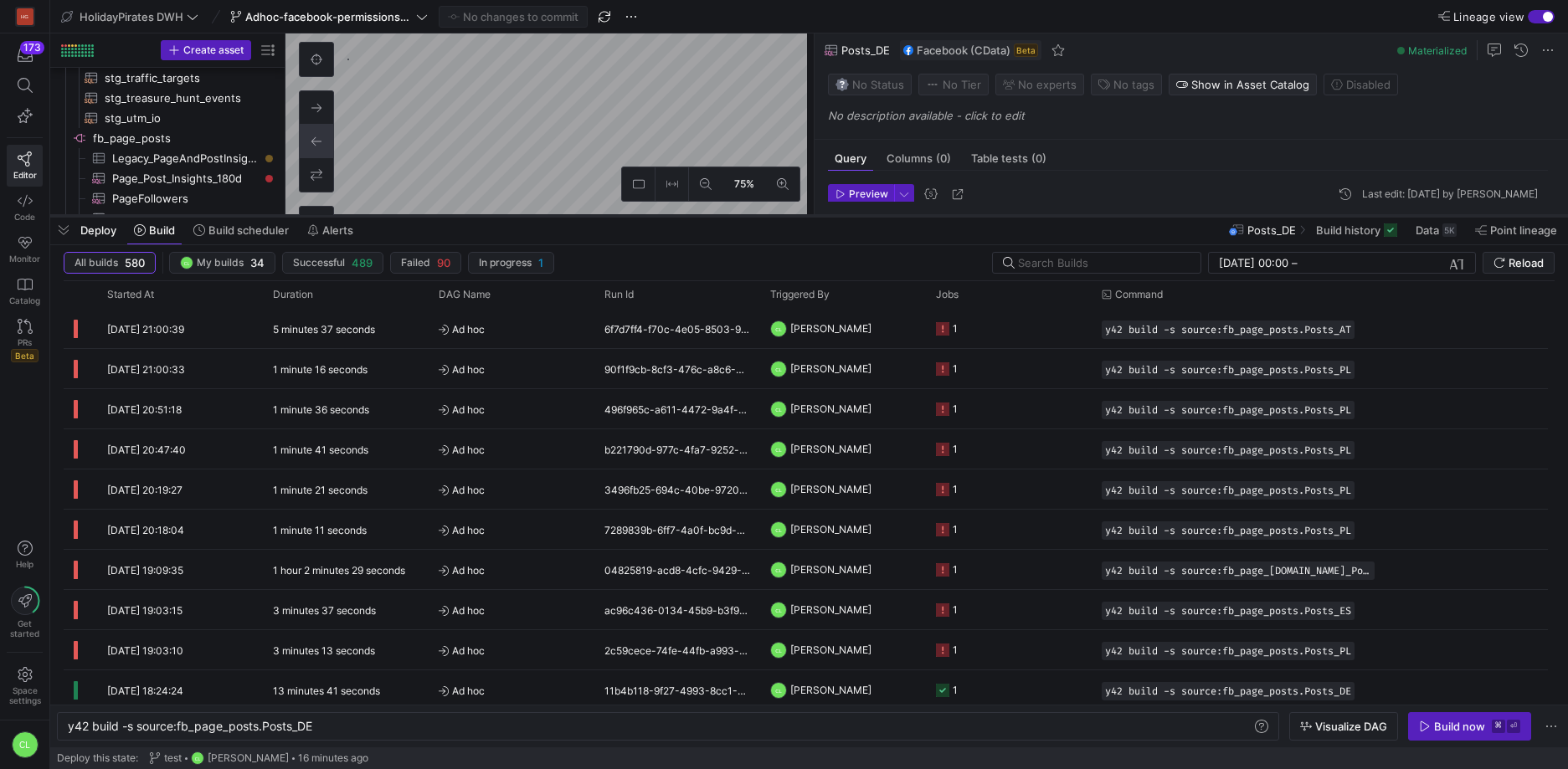
drag, startPoint x: 825, startPoint y: 398, endPoint x: 949, endPoint y: 218, distance: 218.6
click at [949, 218] on div at bounding box center [808, 215] width 1517 height 6
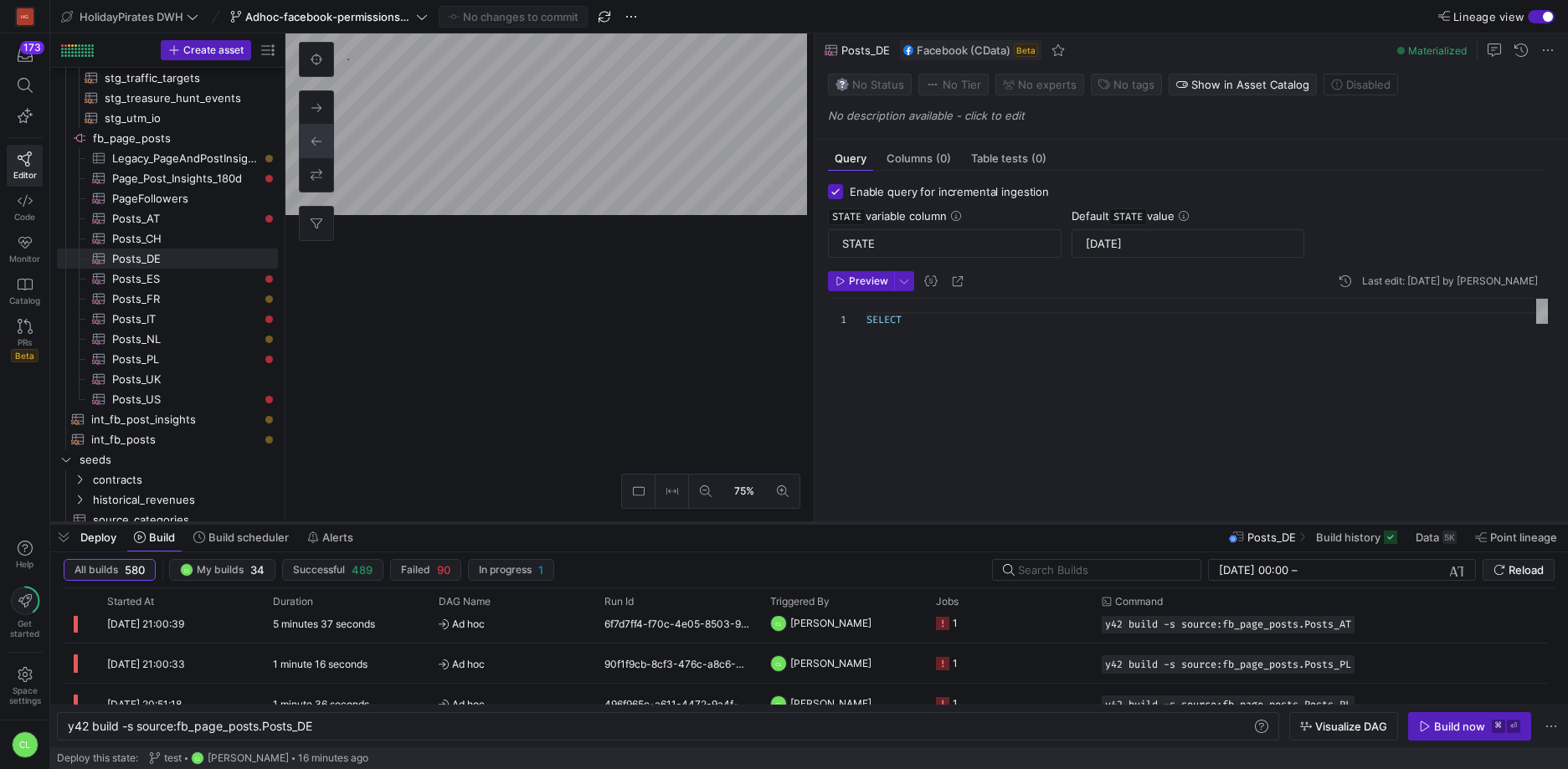
scroll to position [0, 0]
drag, startPoint x: 863, startPoint y: 216, endPoint x: 862, endPoint y: 527, distance: 311.0
click at [862, 527] on div at bounding box center [808, 526] width 1517 height 6
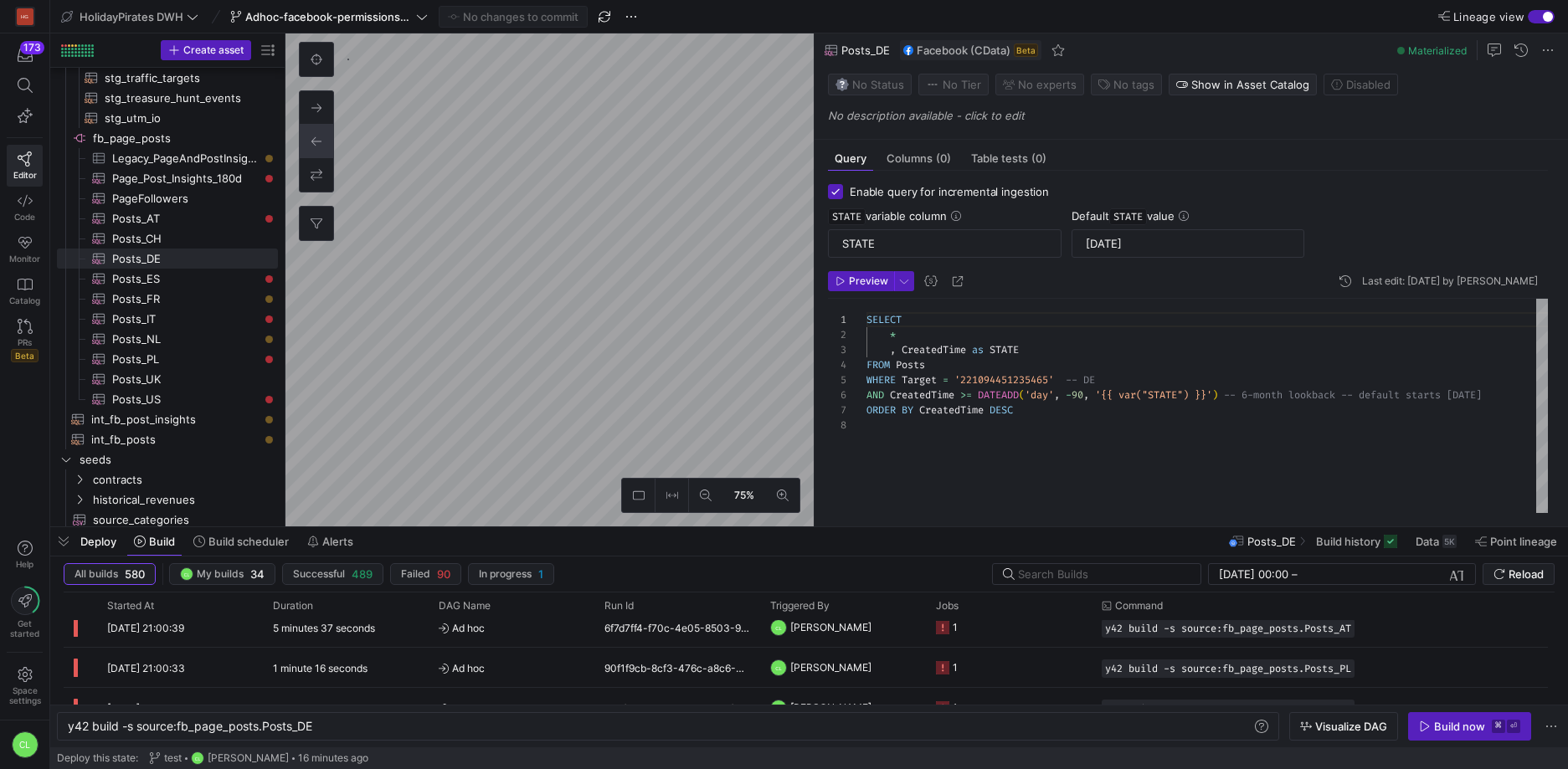
type textarea "SELECT * , CreatedTime as STATE FROM Posts WHERE Target = '1434101566853354' --…"
type textarea "y42 build -s source:fb_page_posts.Posts_PL"
type textarea "SELECT * , CreatedTime as STATE FROM Posts WHERE Target = '1623641837848116' --…"
type textarea "y42 build -s source:fb_page_posts.Posts_CH"
type input "2025-10-06T17:00:21"
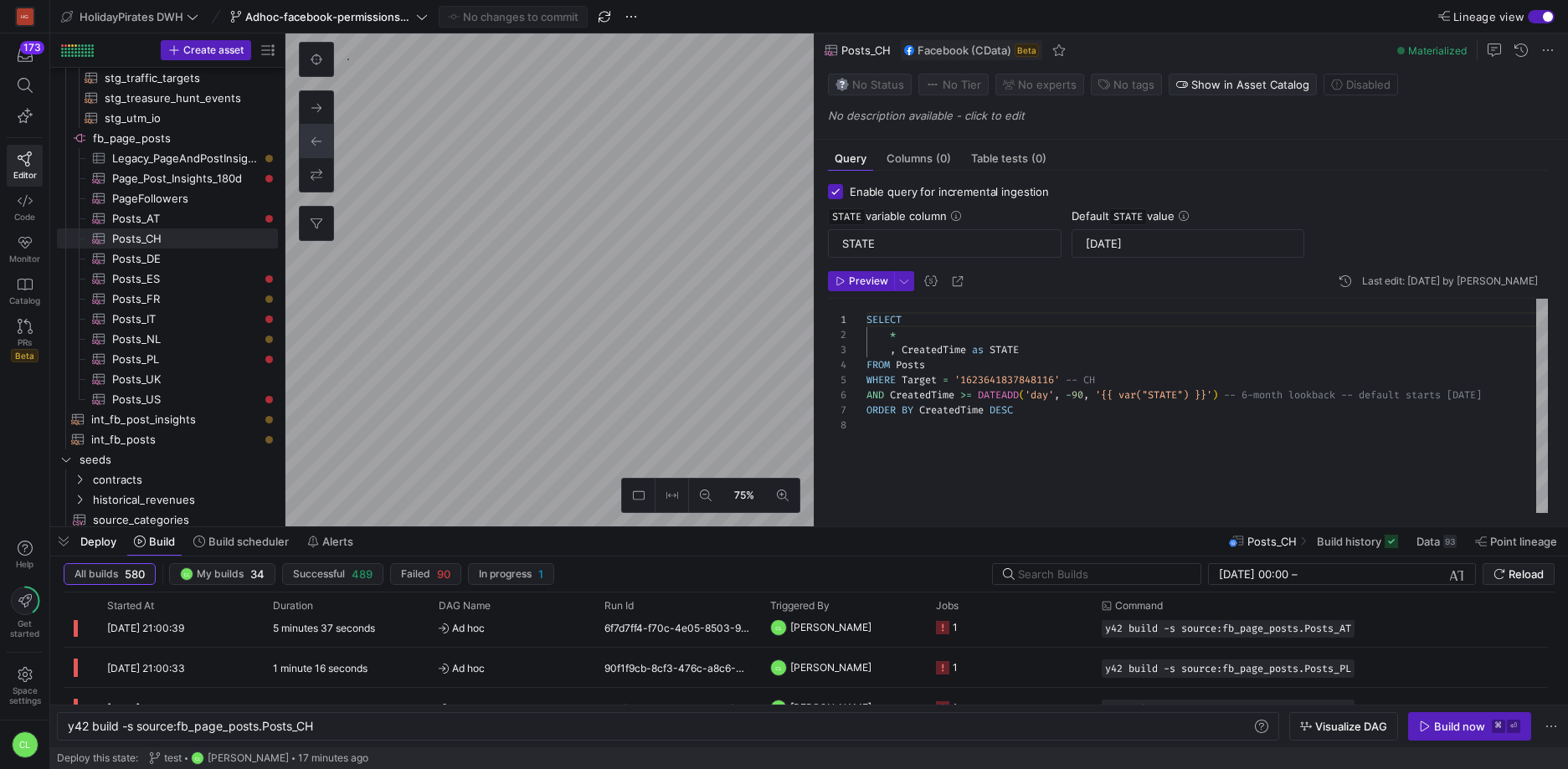
type textarea "SELECT * , CreatedTime as STATE FROM Posts WHERE Target = '232296513448647' -- …"
type textarea "y42 build -s source:fb_page_posts.Posts_UK"
type textarea "SELECT * , CreatedTime as STATE FROM Posts WHERE Target = '524951740905299' -- …"
type textarea "y42 build -s source:fb_page_posts.Posts_AT"
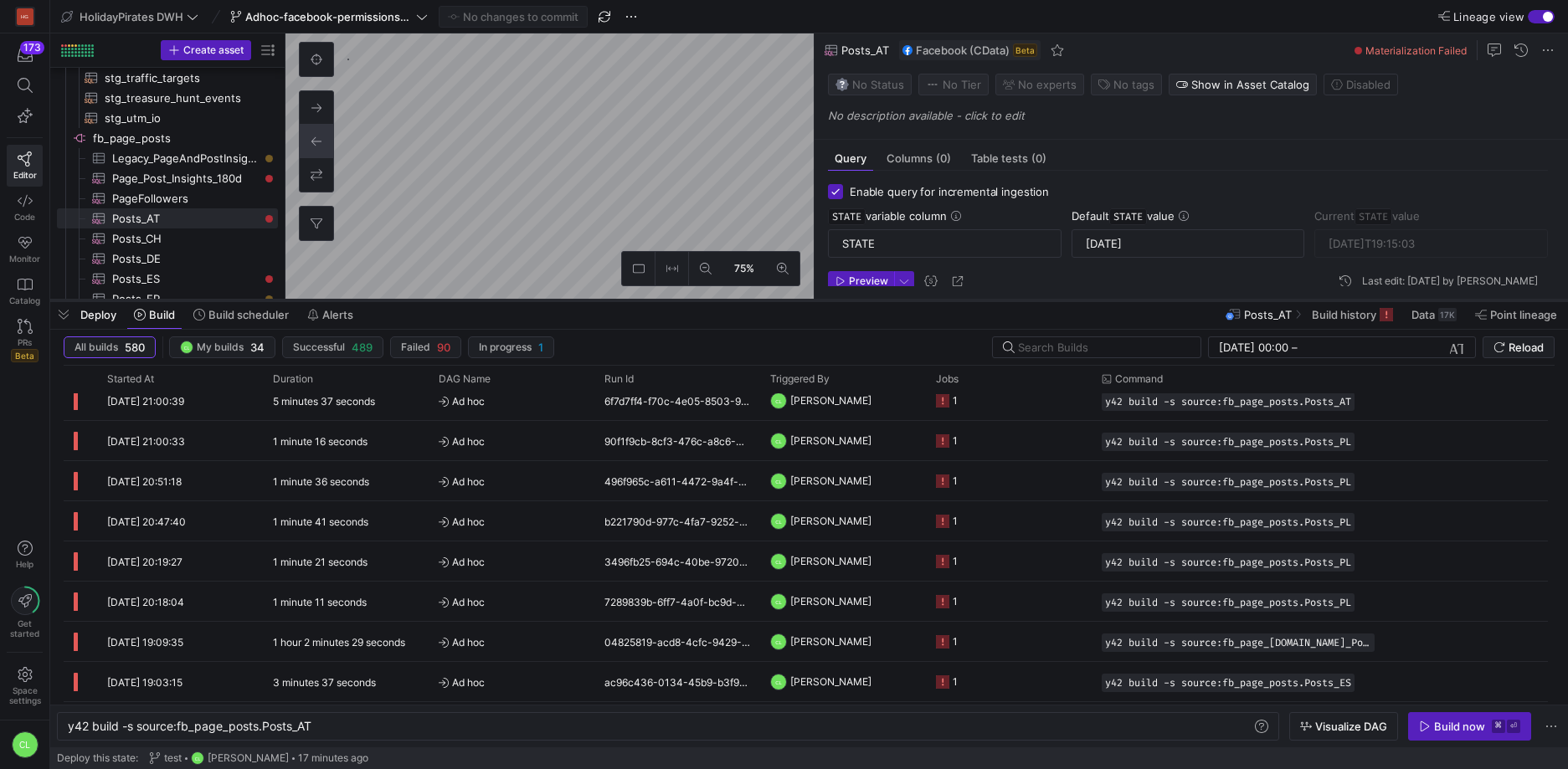
drag, startPoint x: 954, startPoint y: 526, endPoint x: 976, endPoint y: 240, distance: 286.8
click at [976, 297] on div at bounding box center [808, 300] width 1517 height 6
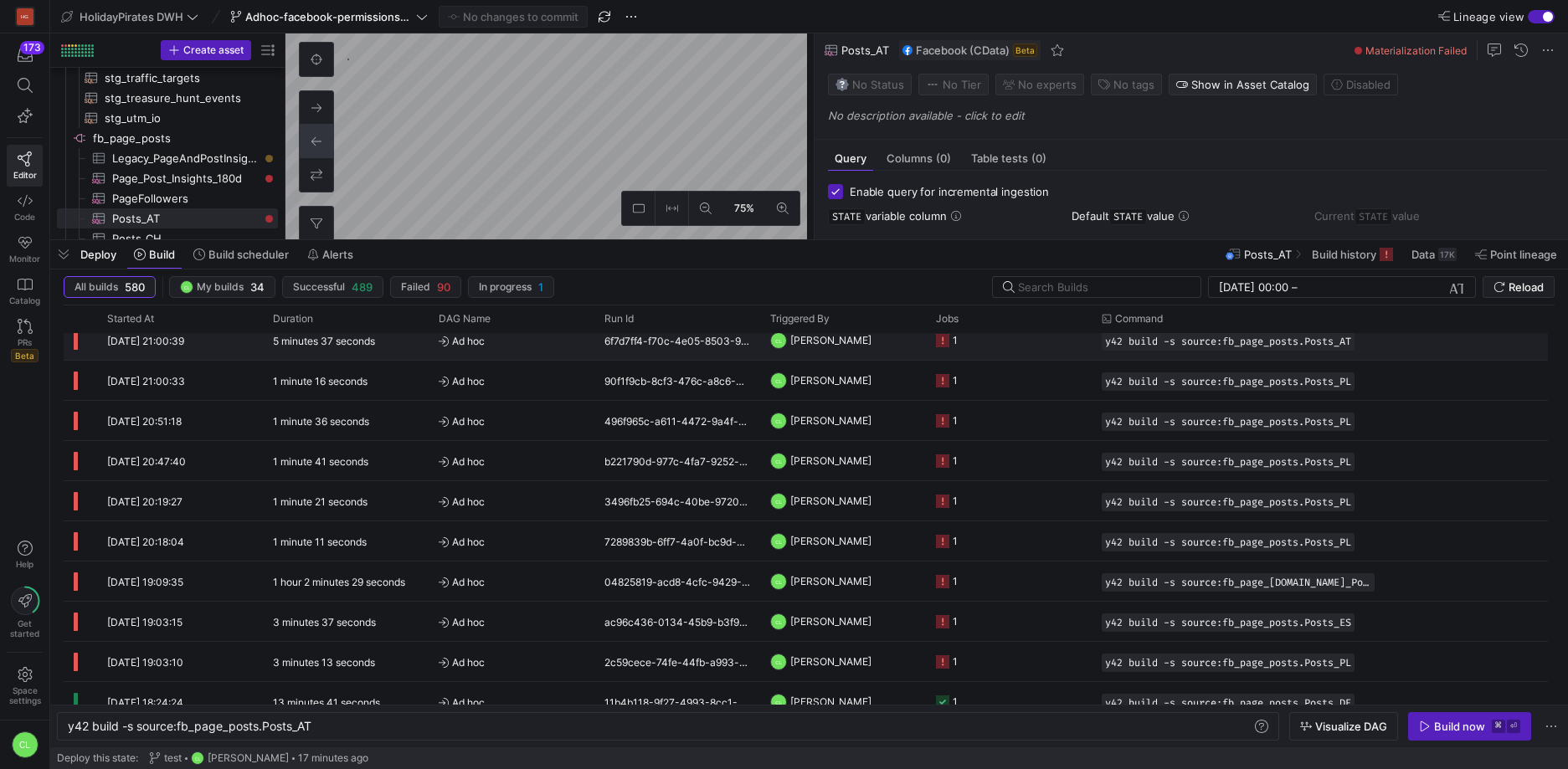
click at [1035, 349] on y42-job-status-cell-renderer "1" at bounding box center [1009, 339] width 146 height 38
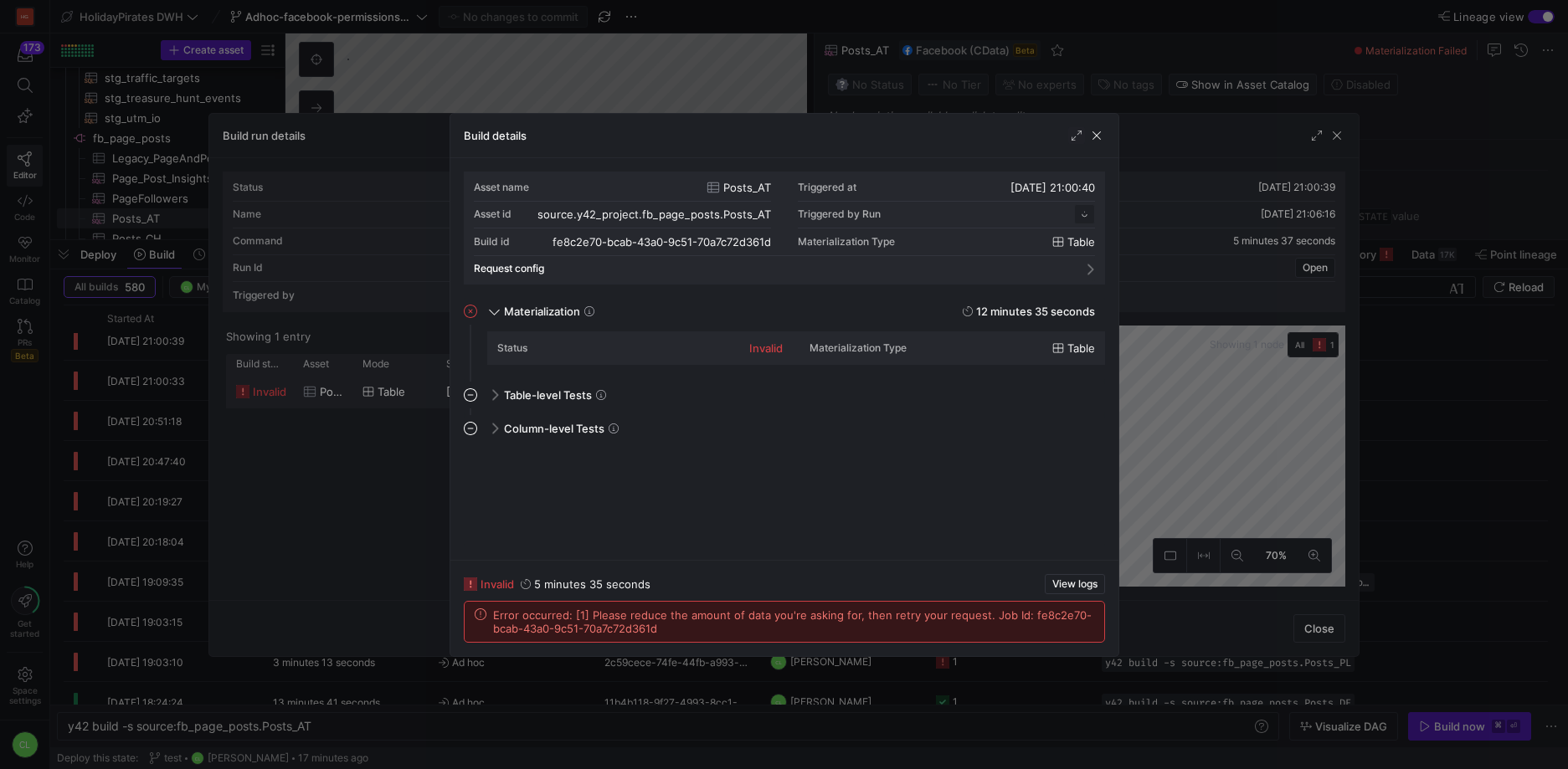
scroll to position [150, 0]
click at [1335, 140] on div at bounding box center [784, 384] width 1568 height 769
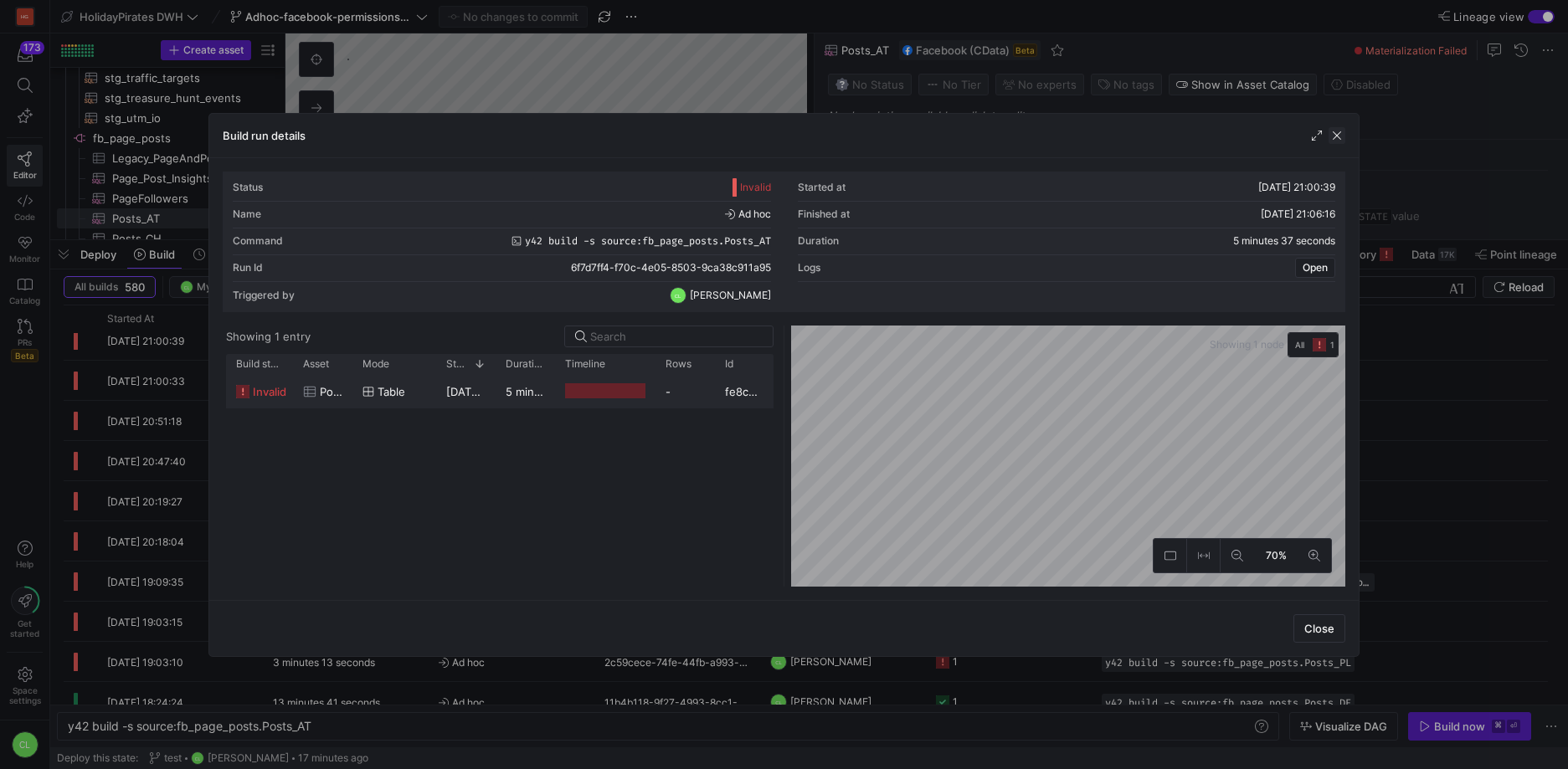
click at [1335, 140] on span "button" at bounding box center [1336, 136] width 17 height 17
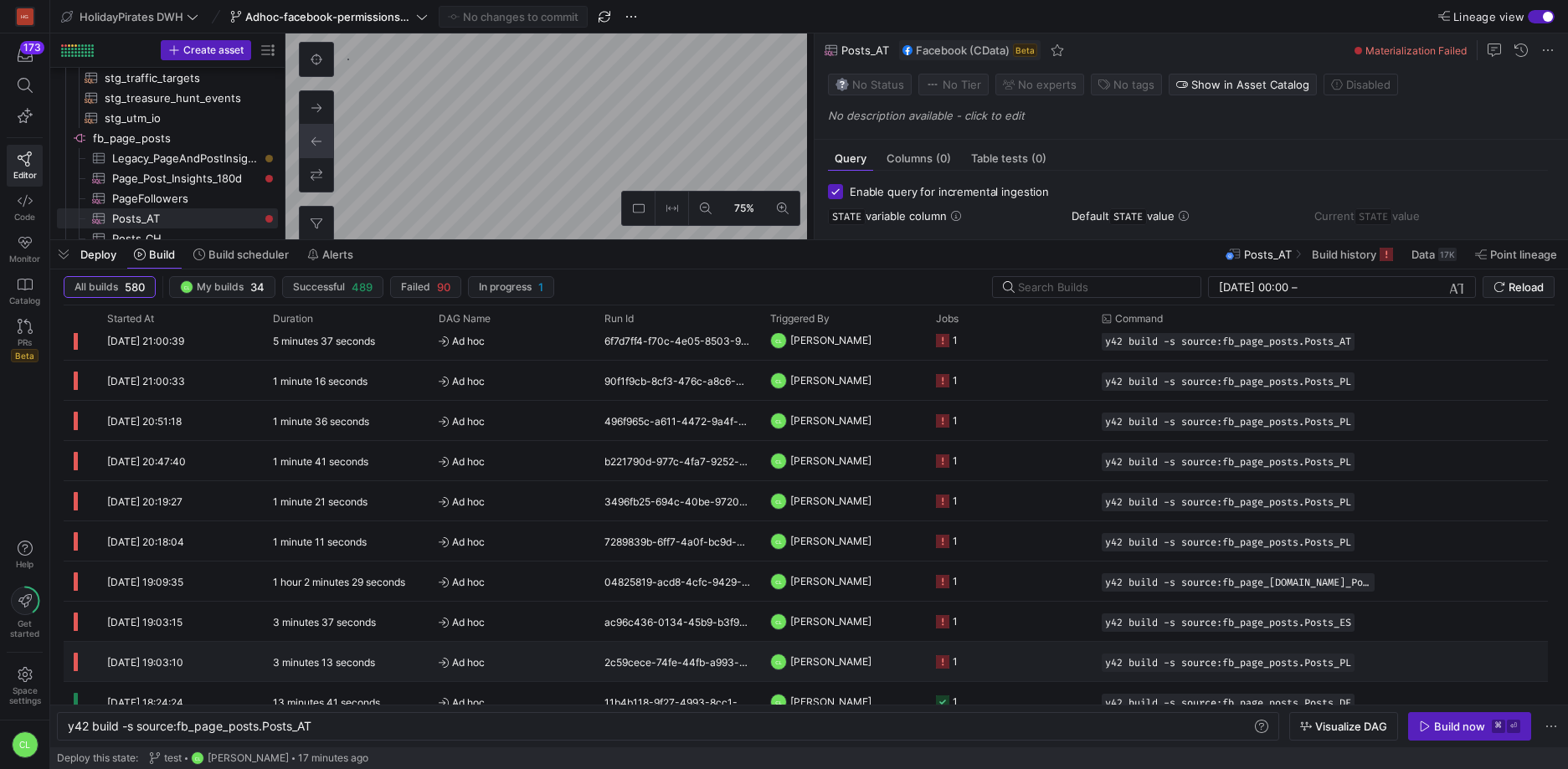
click at [1008, 667] on y42-job-status-cell-renderer "1" at bounding box center [1009, 661] width 146 height 38
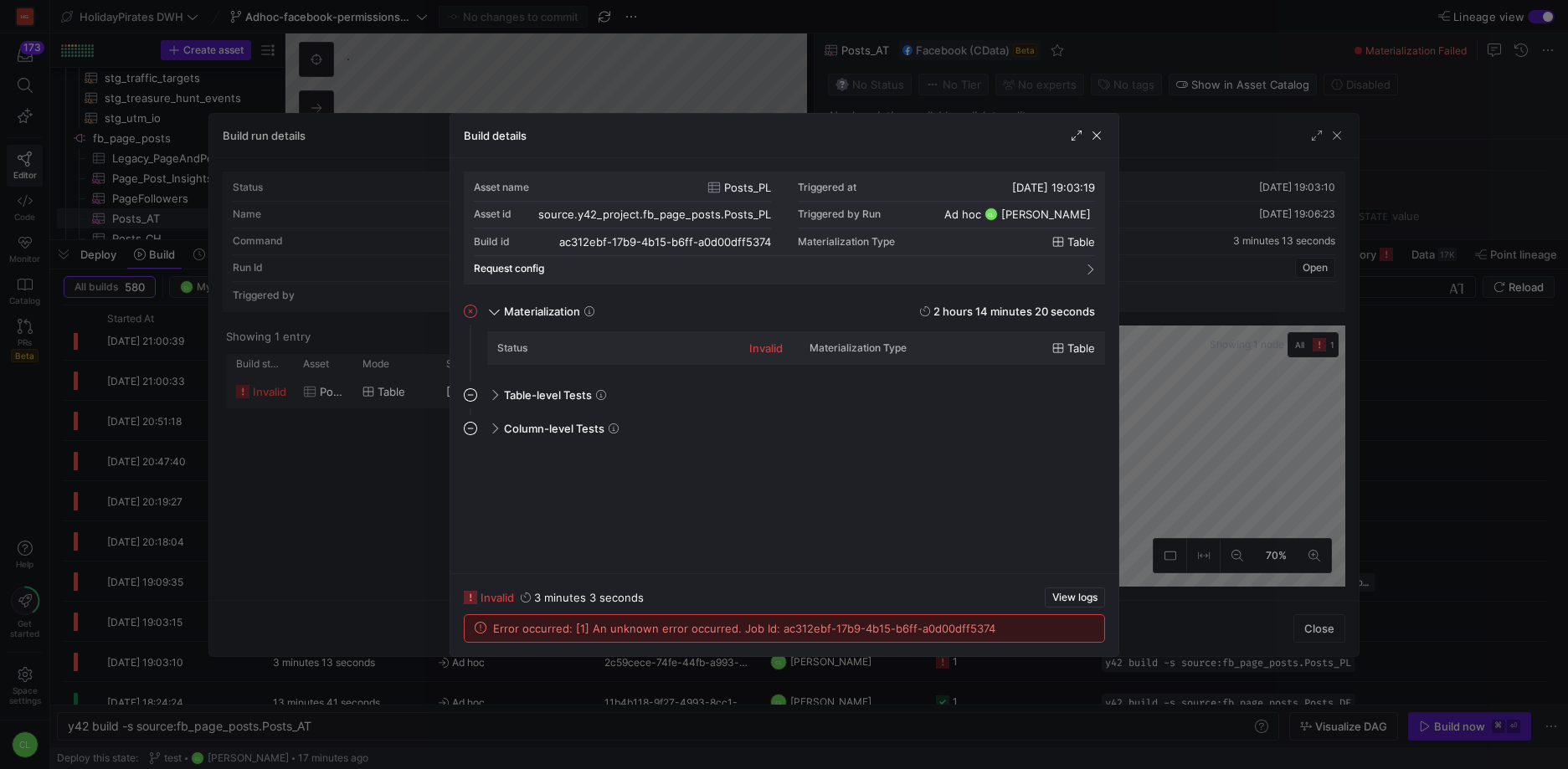
click at [1336, 133] on div at bounding box center [784, 384] width 1568 height 769
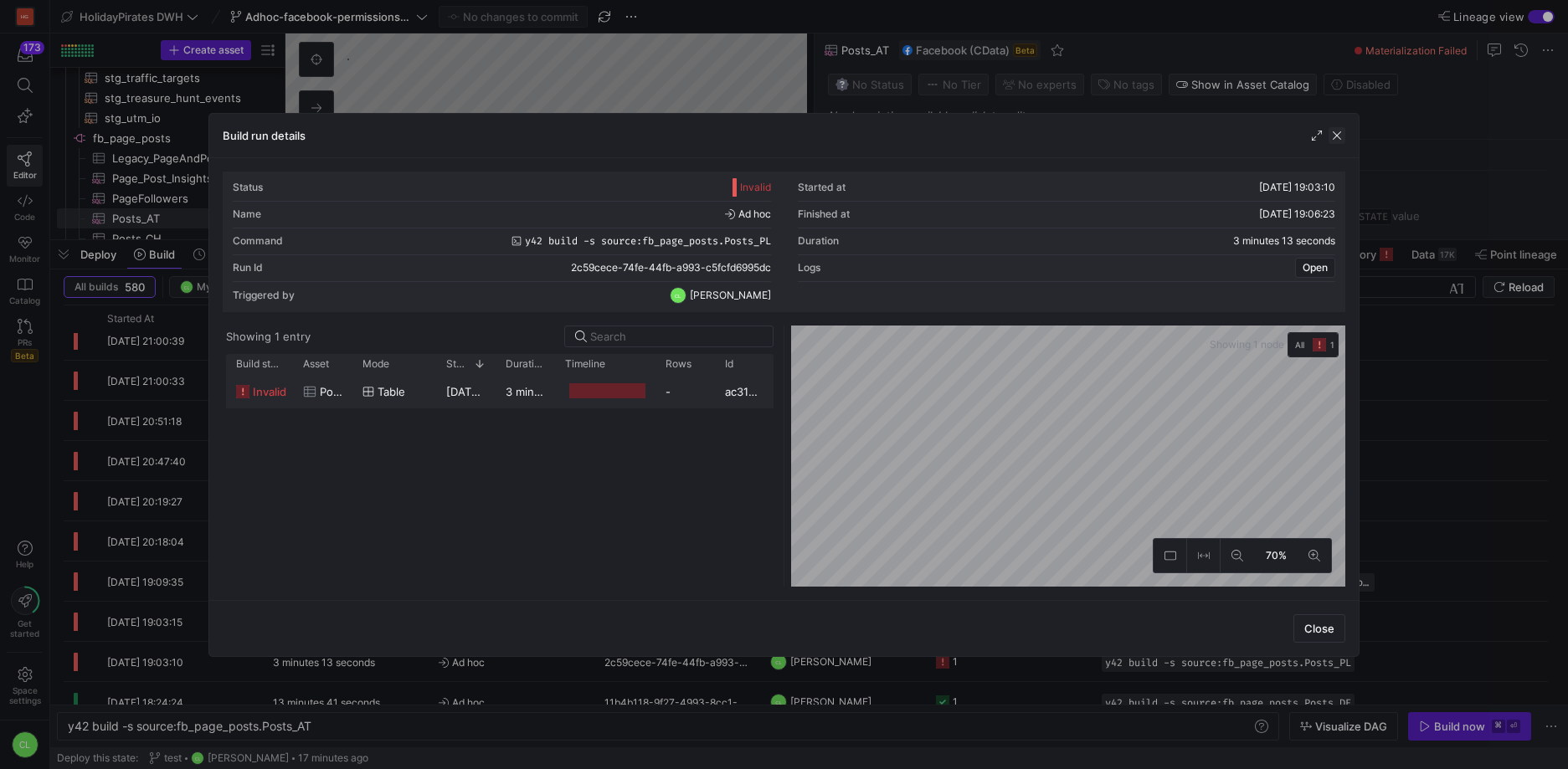
click at [1335, 136] on span "button" at bounding box center [1336, 136] width 17 height 17
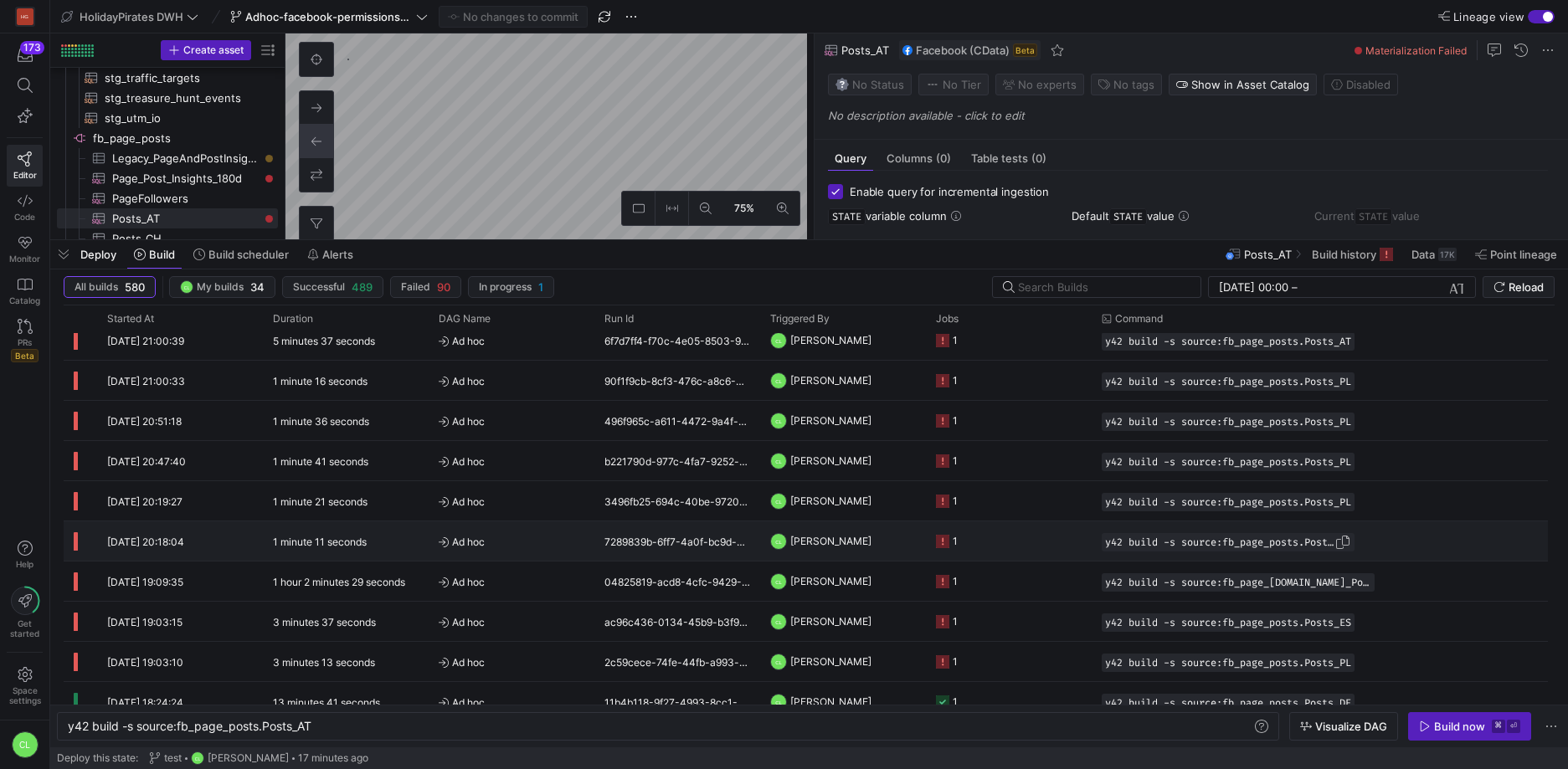
click at [1259, 548] on div "y42 build -s source:fb_page_posts.Posts_PL" at bounding box center [1228, 542] width 253 height 18
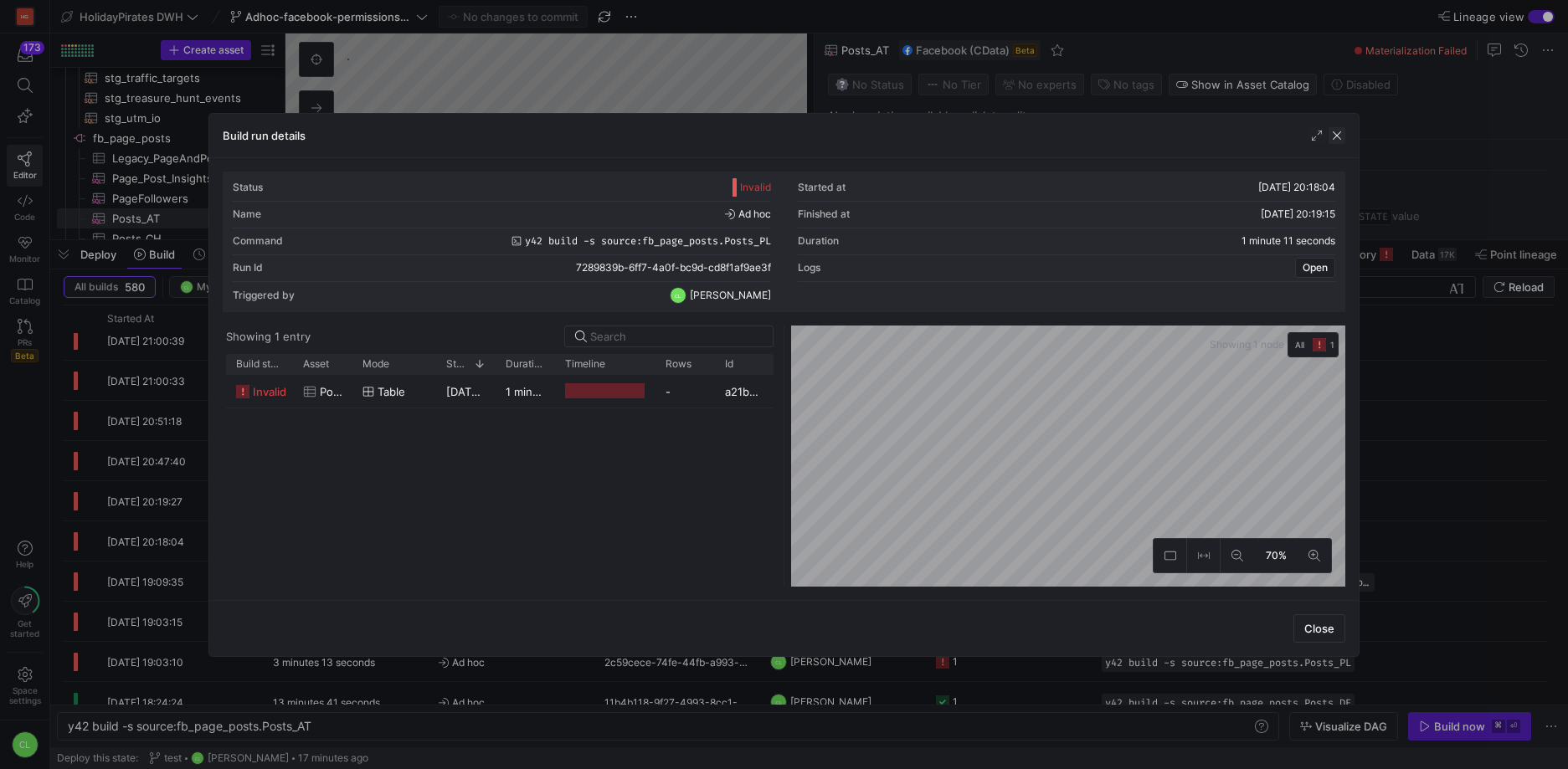
click at [1341, 134] on span "button" at bounding box center [1336, 136] width 17 height 17
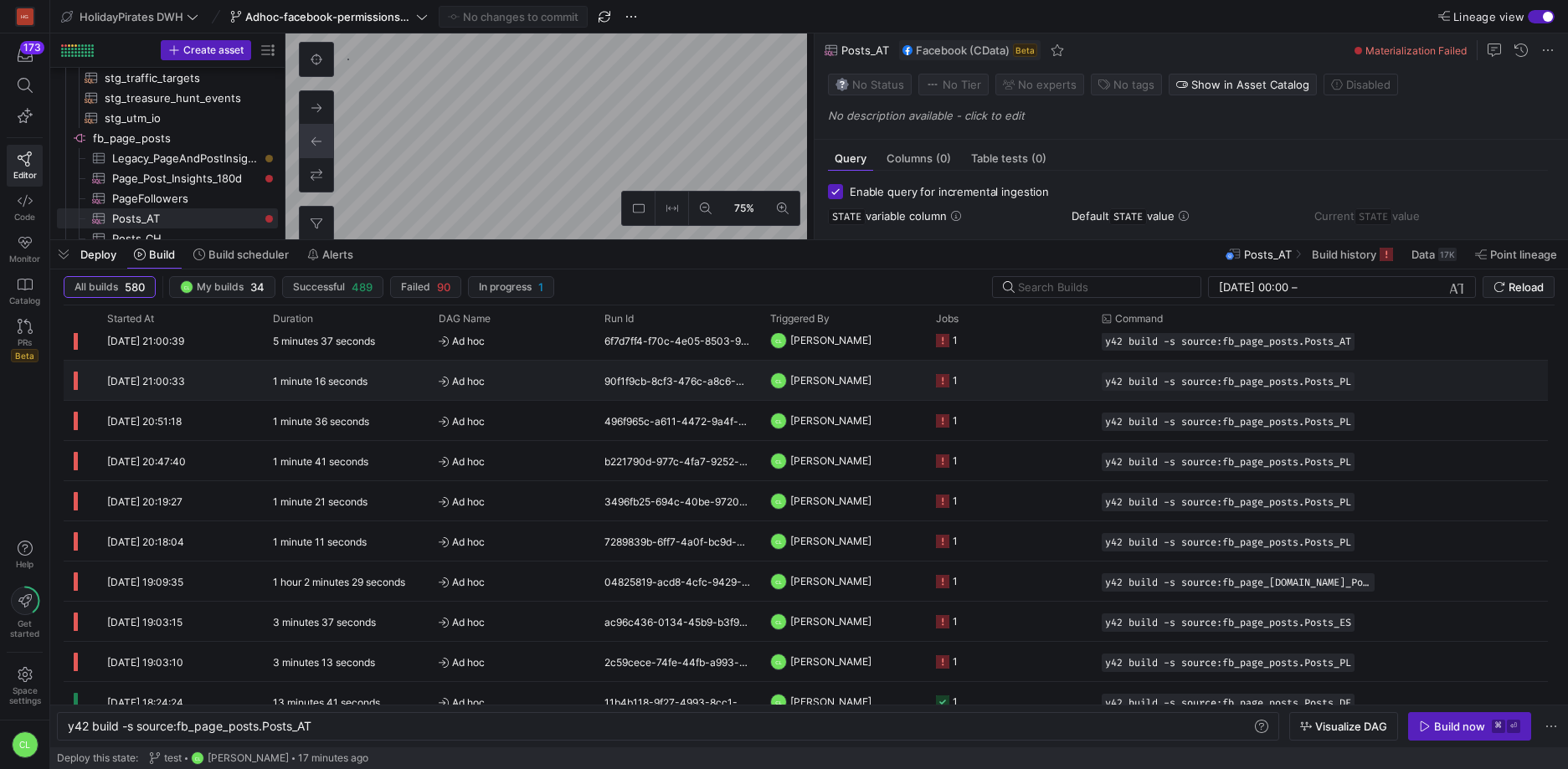
scroll to position [0, 0]
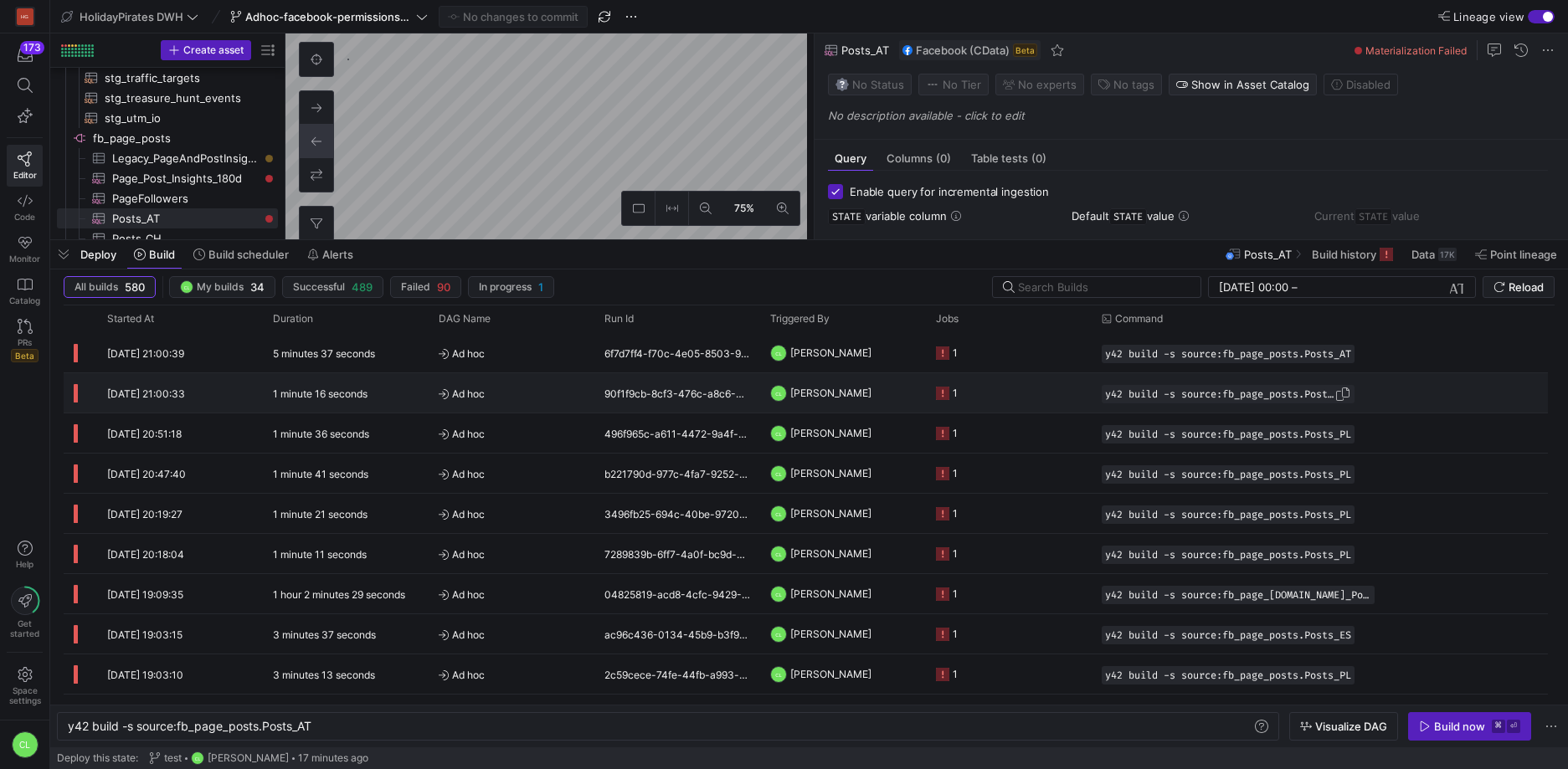
click at [1271, 401] on div "y42 build -s source:fb_page_posts.Posts_PL" at bounding box center [1228, 394] width 253 height 18
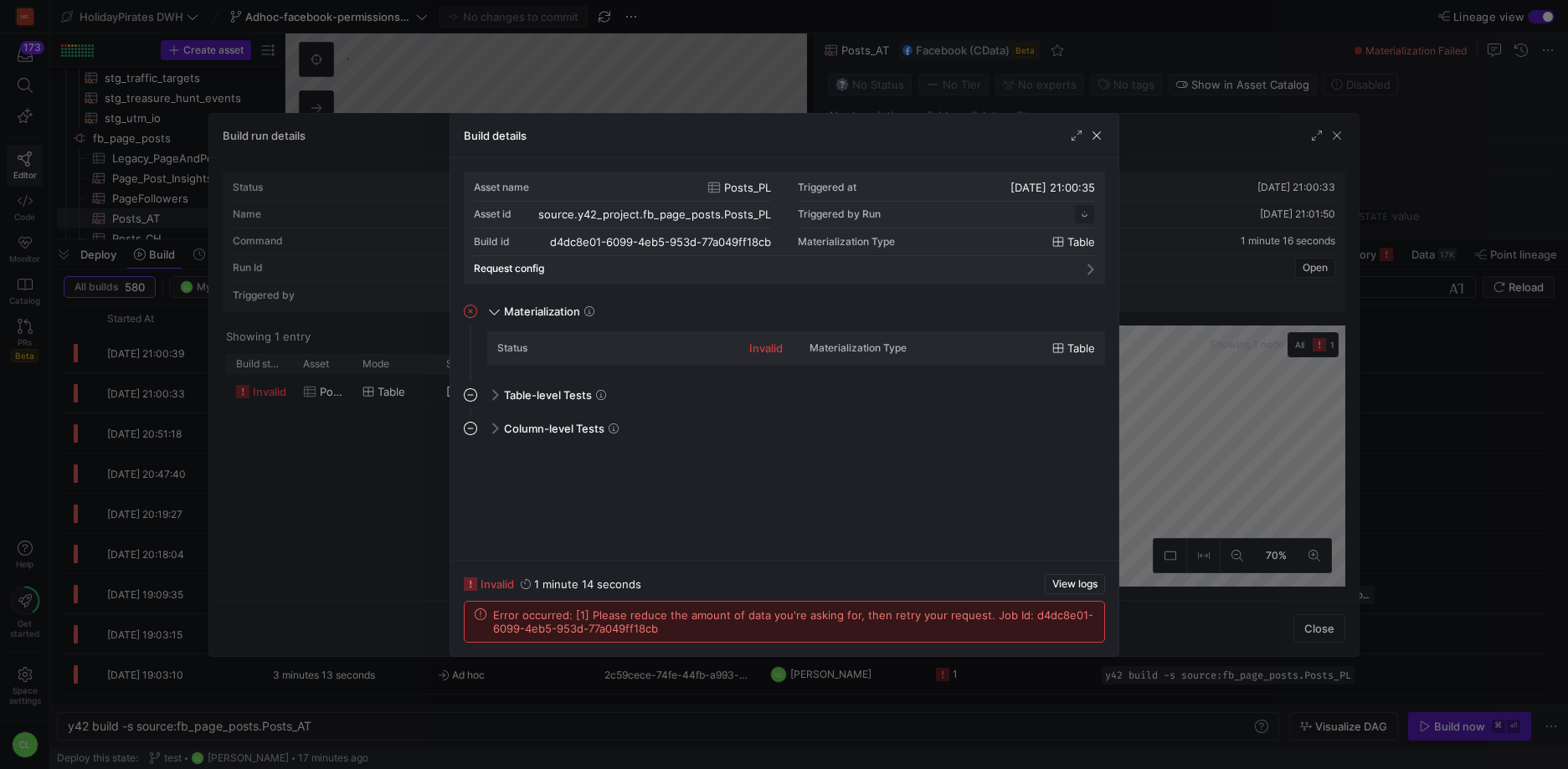
scroll to position [150, 0]
click at [656, 75] on div at bounding box center [784, 384] width 1568 height 769
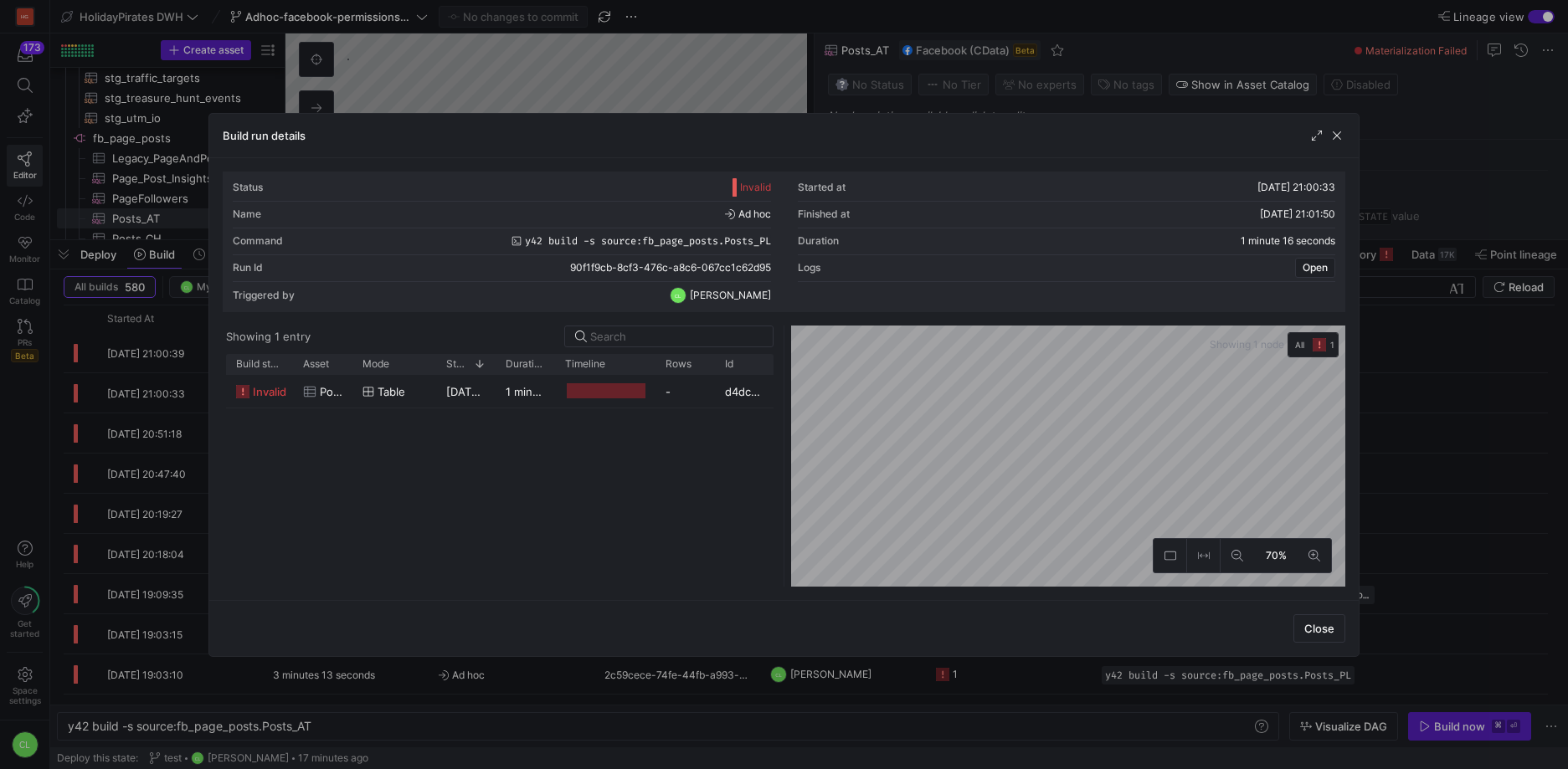
click at [656, 75] on div at bounding box center [784, 384] width 1568 height 769
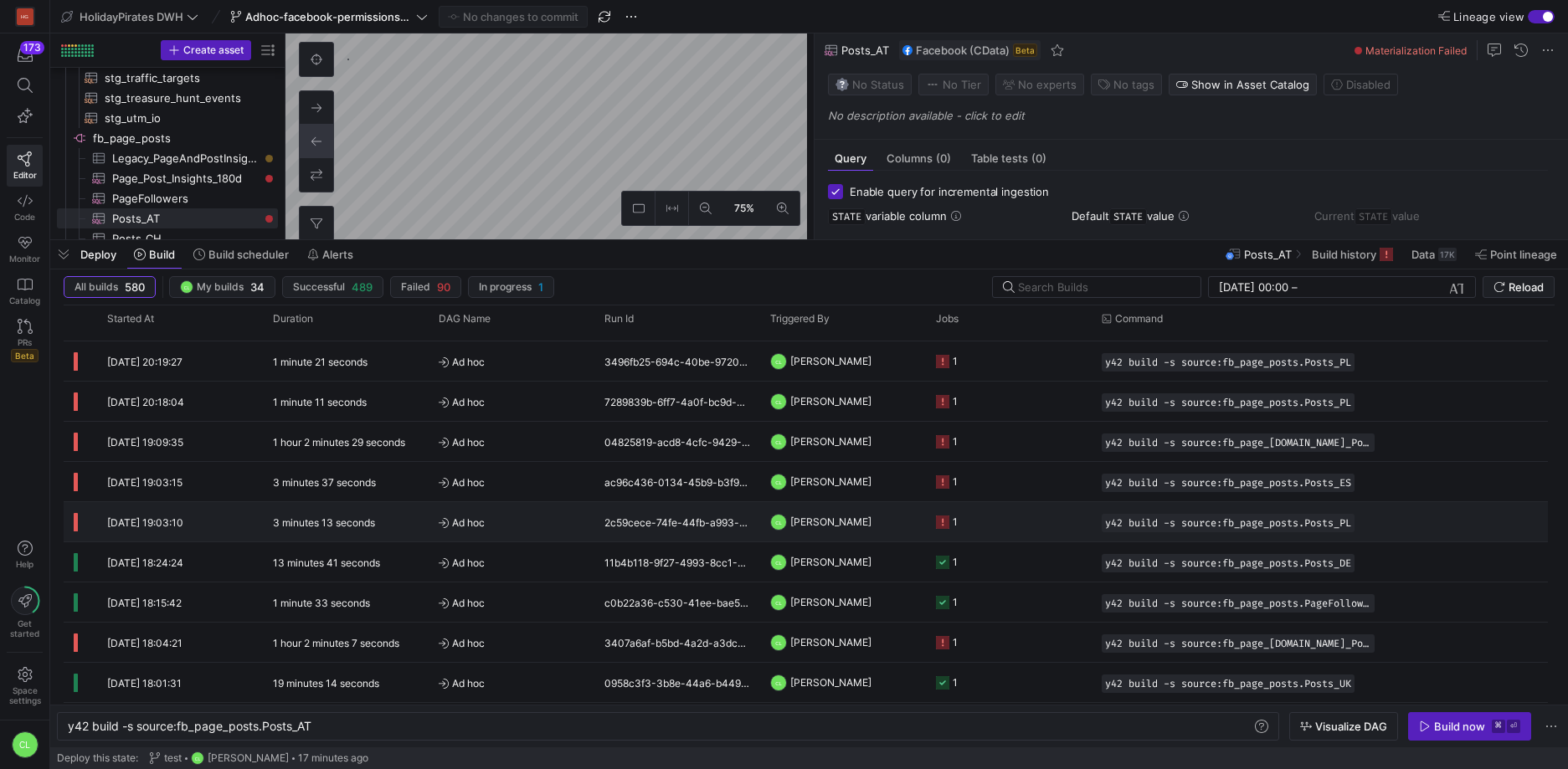
scroll to position [0, 0]
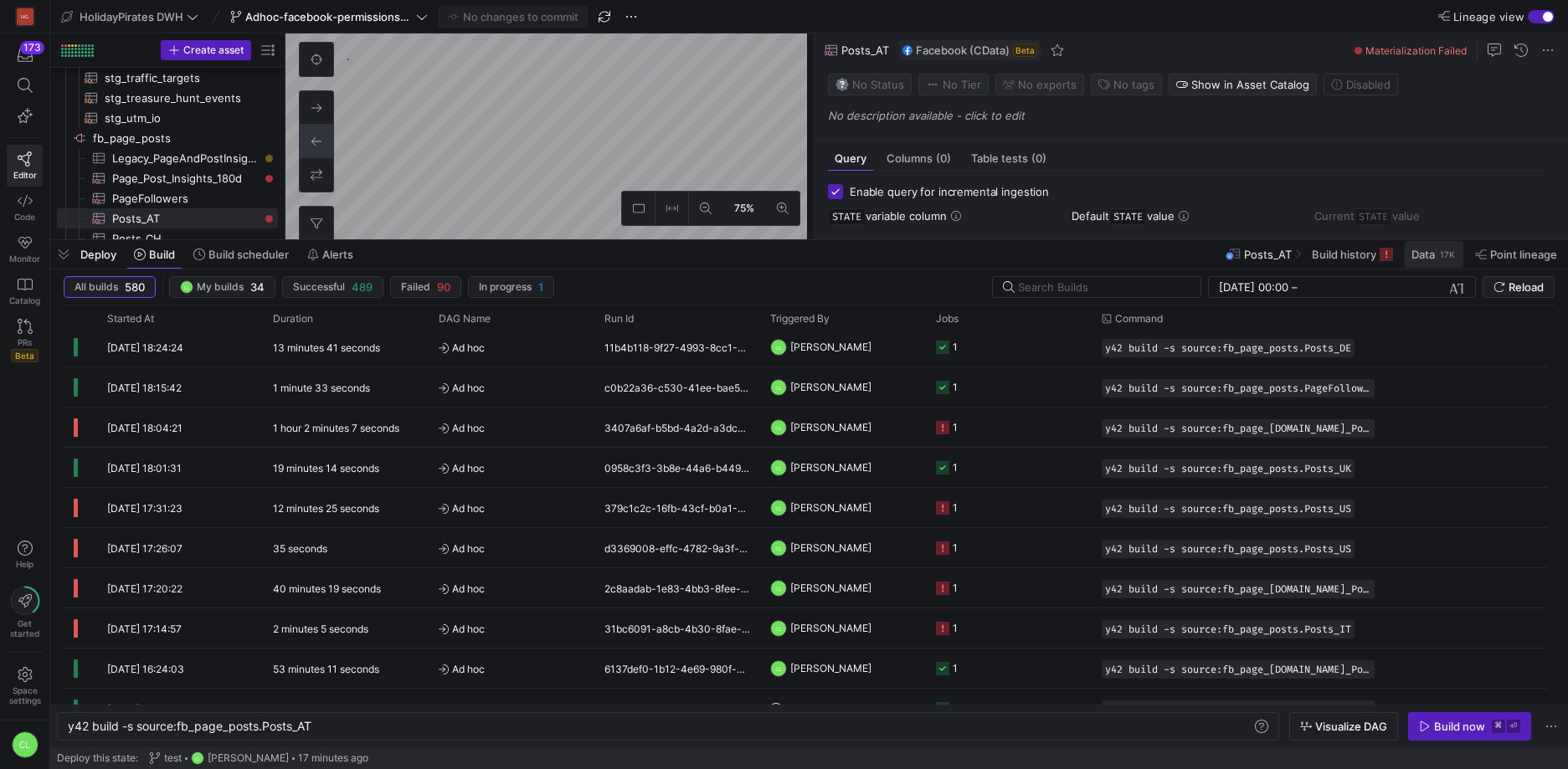
click at [1413, 250] on span "Data" at bounding box center [1422, 254] width 23 height 14
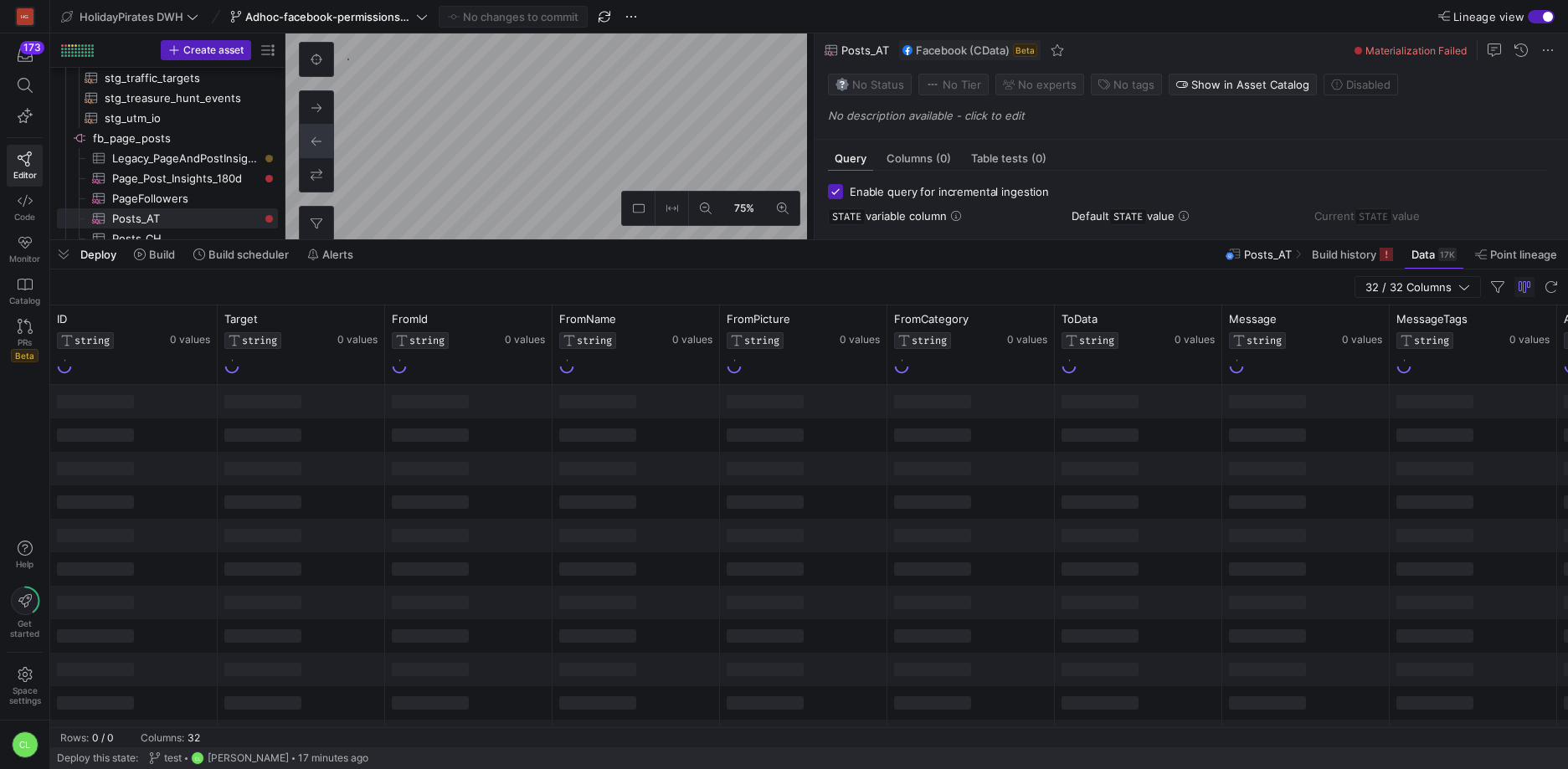
click at [1130, 251] on div "Deploy Build Build scheduler Alerts Posts_AT Build history Data 17K Point linea…" at bounding box center [808, 254] width 1517 height 29
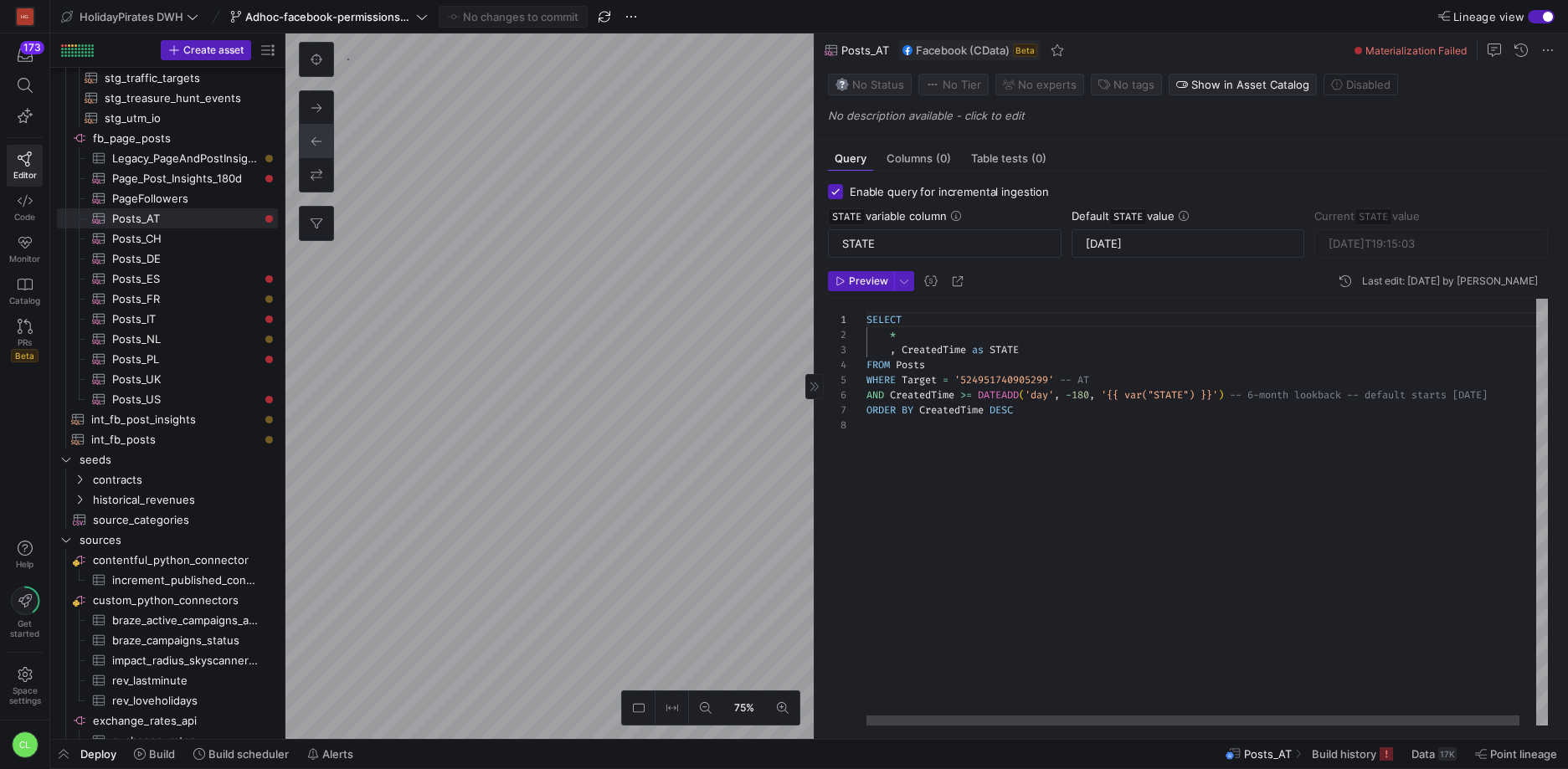
click at [1097, 395] on div "SELECT * , CreatedTime as STATE FROM Posts WHERE Target = '524951740905299' -- …" at bounding box center [1215, 512] width 698 height 427
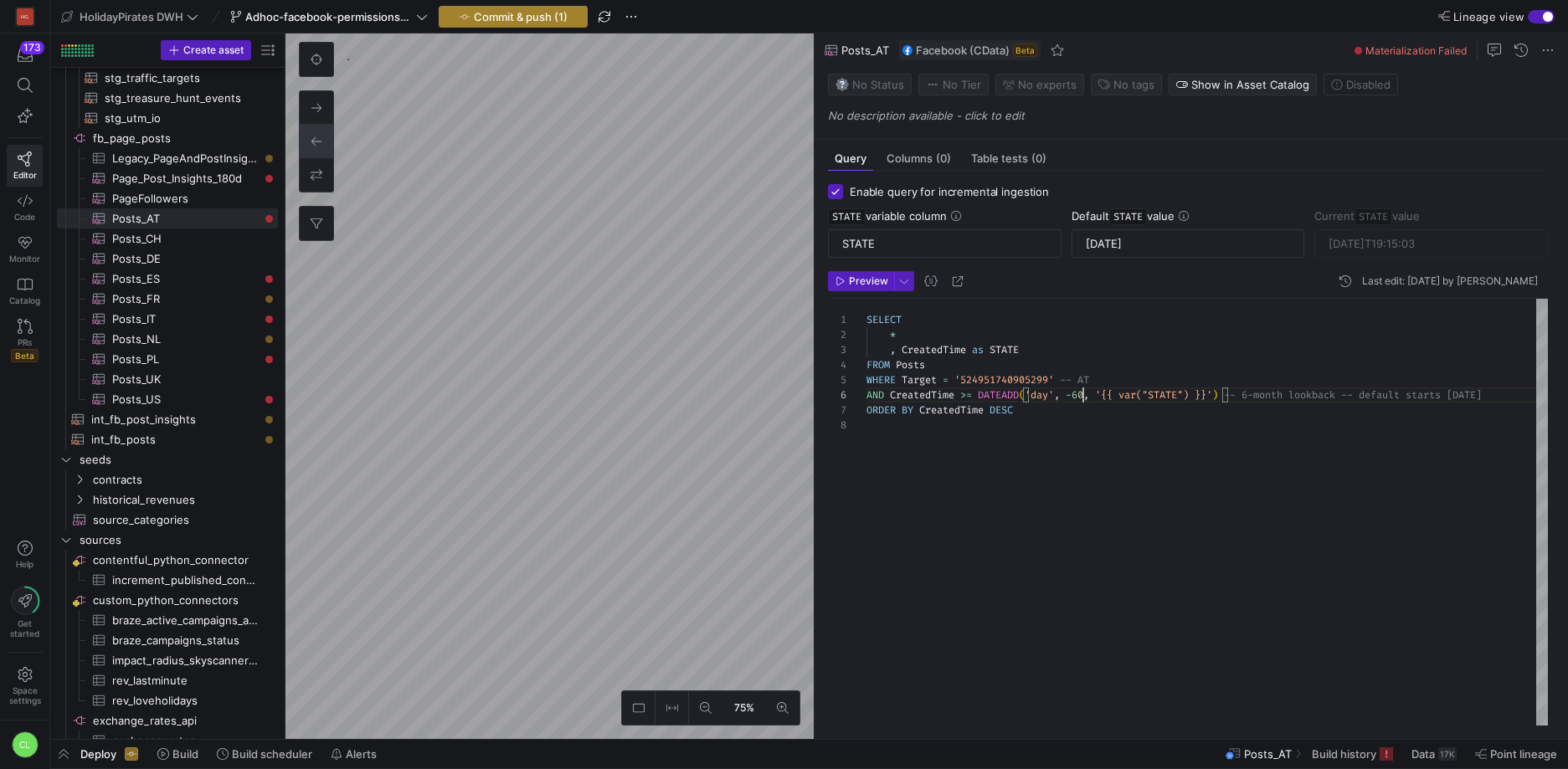
type textarea "SELECT * , CreatedTime as STATE FROM Posts WHERE Target = '524951740905299' -- …"
click at [565, 22] on span "Commit & push (1)" at bounding box center [521, 17] width 94 height 14
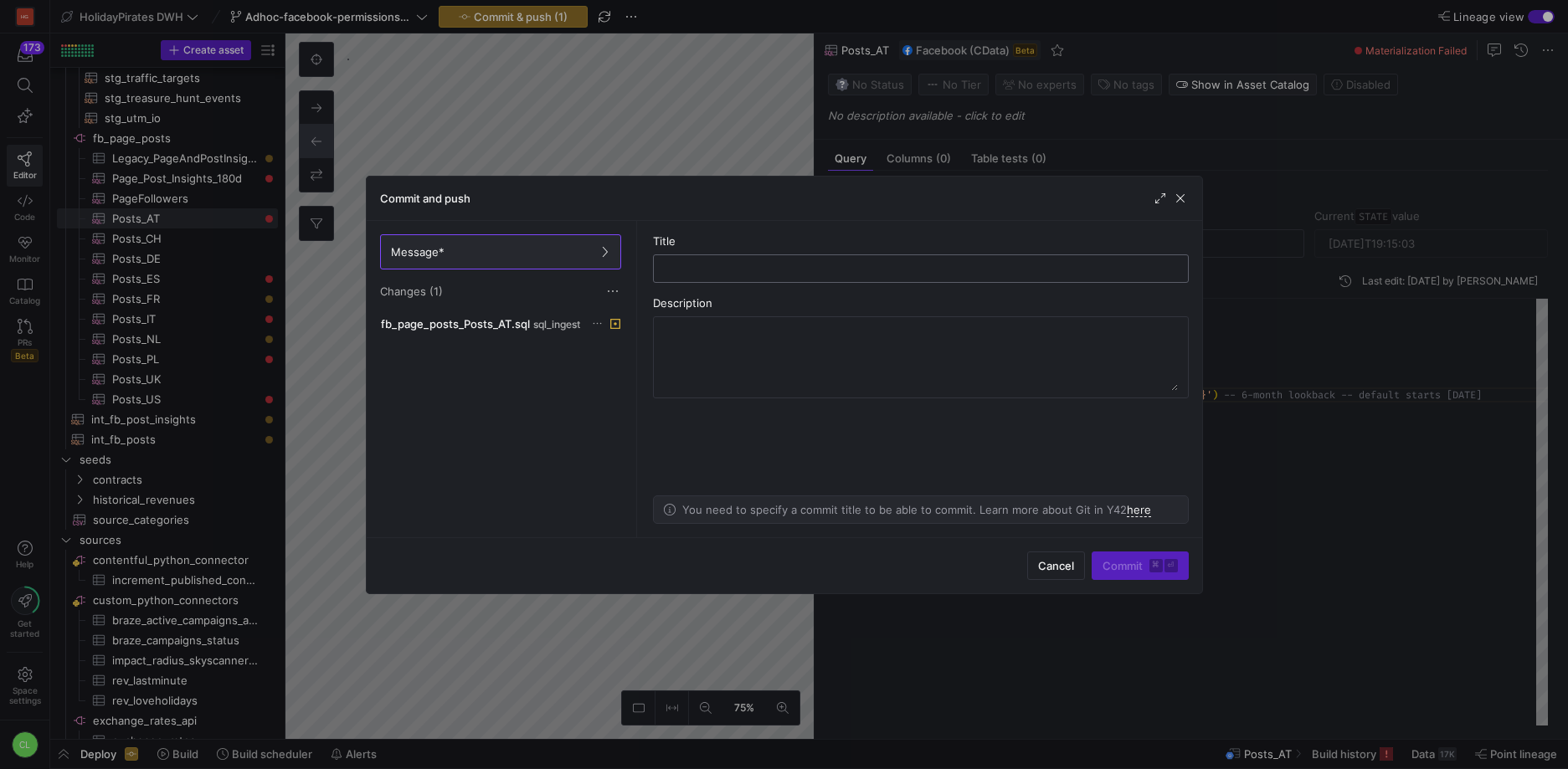
click at [726, 275] on div at bounding box center [921, 268] width 507 height 27
type input "test"
click at [1143, 573] on span "submit" at bounding box center [1139, 565] width 95 height 27
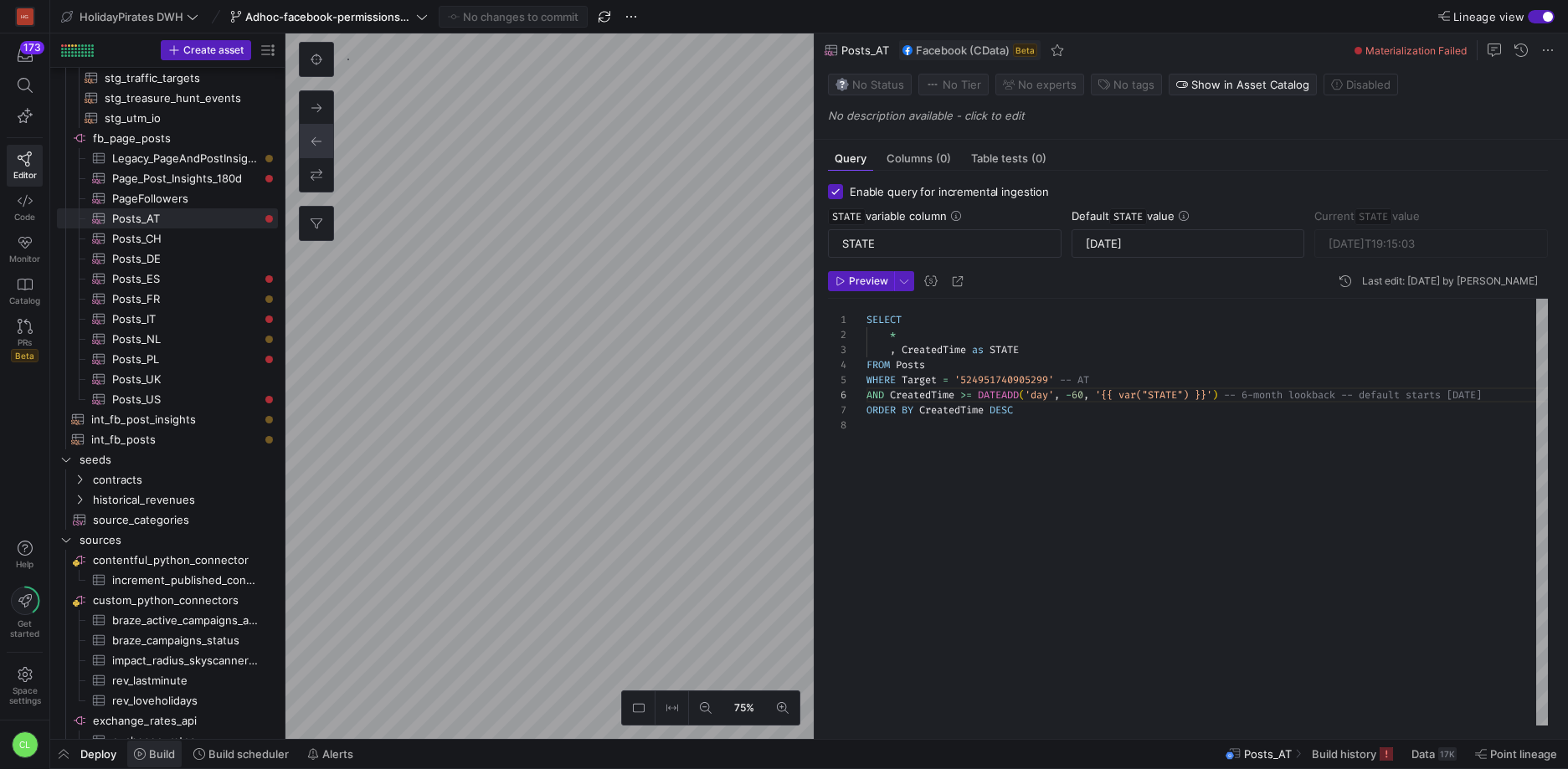
click at [166, 751] on span "Build" at bounding box center [162, 753] width 26 height 14
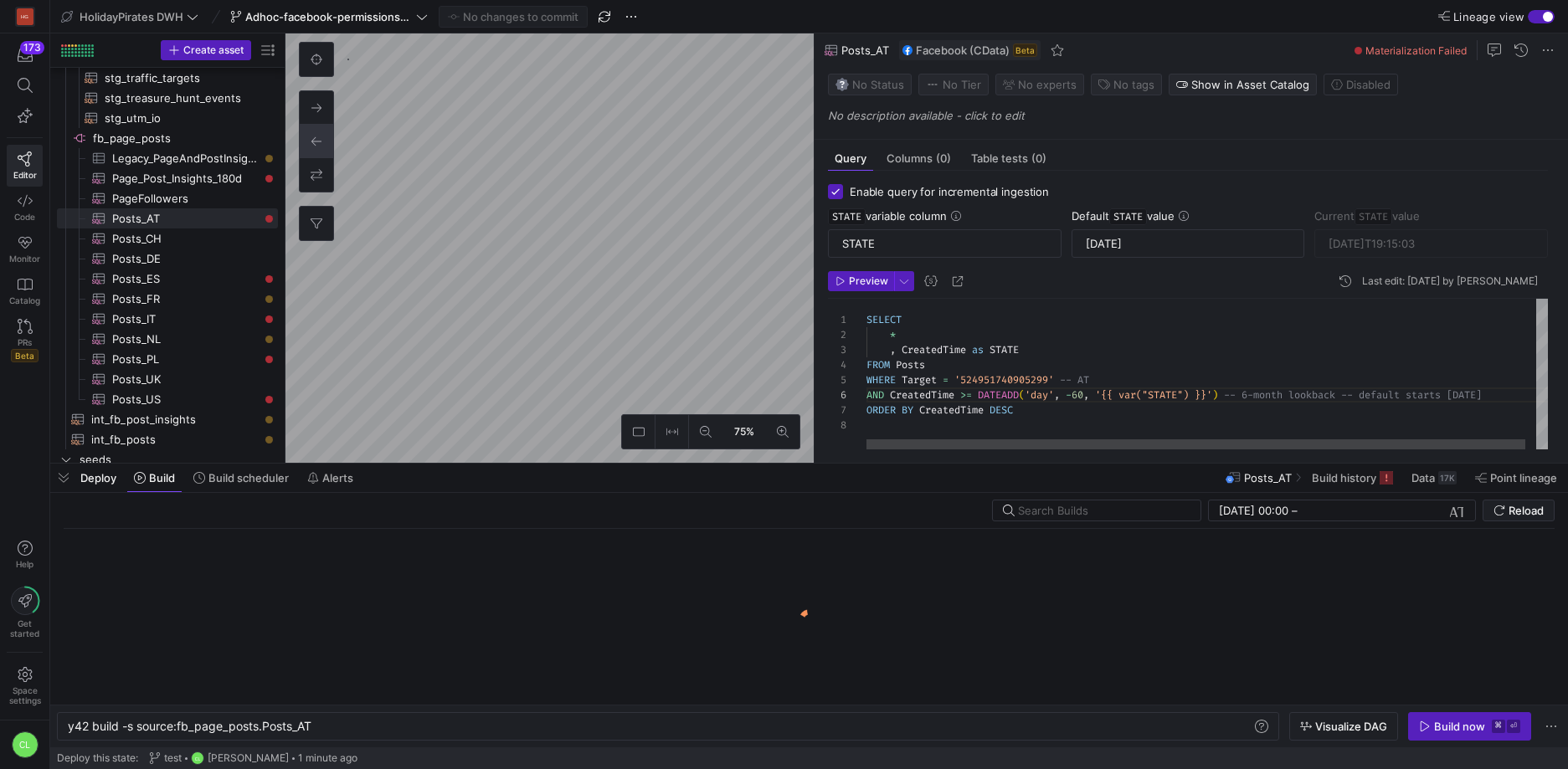
scroll to position [0, 244]
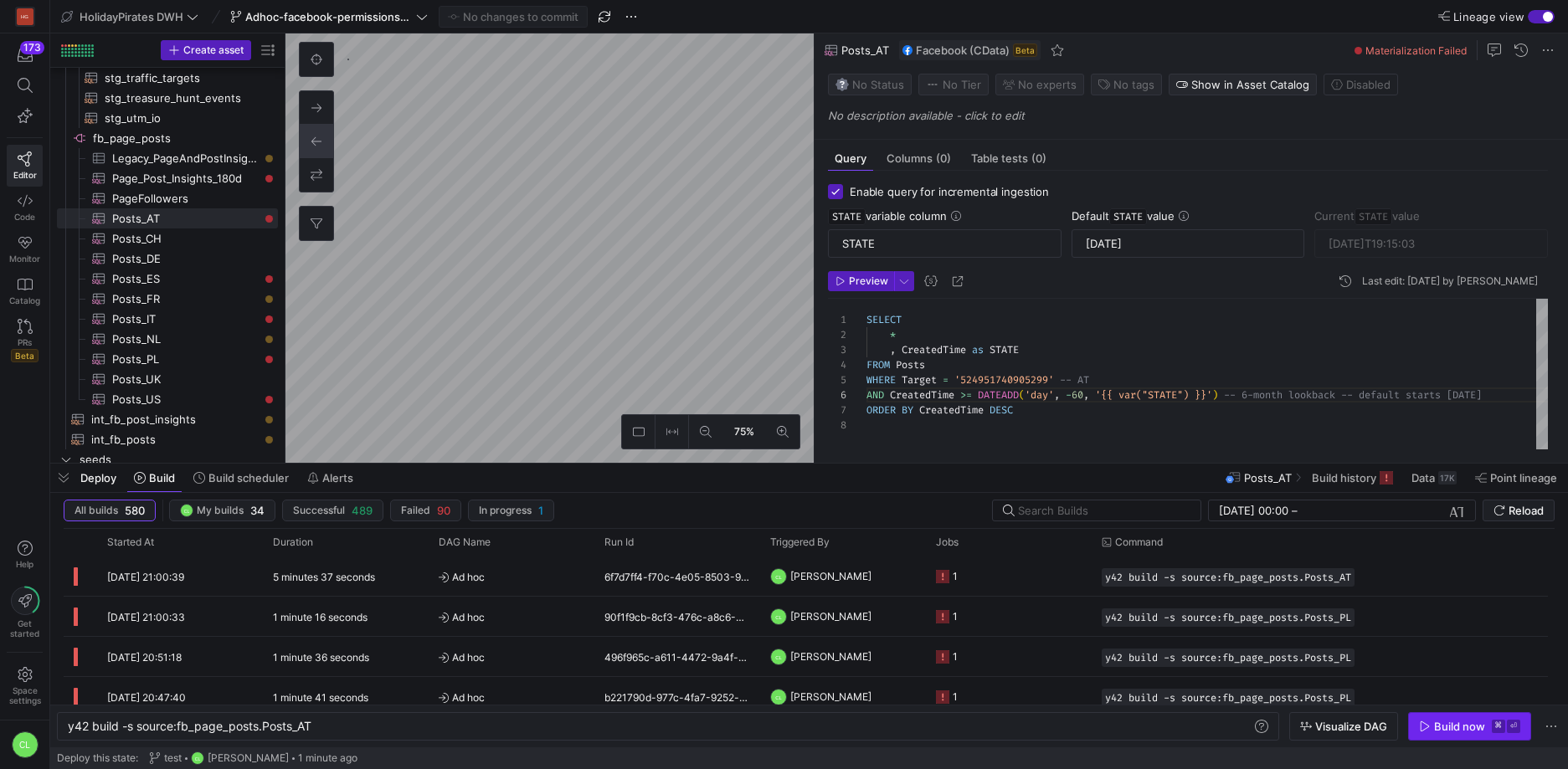
click at [1420, 726] on icon "button" at bounding box center [1425, 726] width 9 height 10
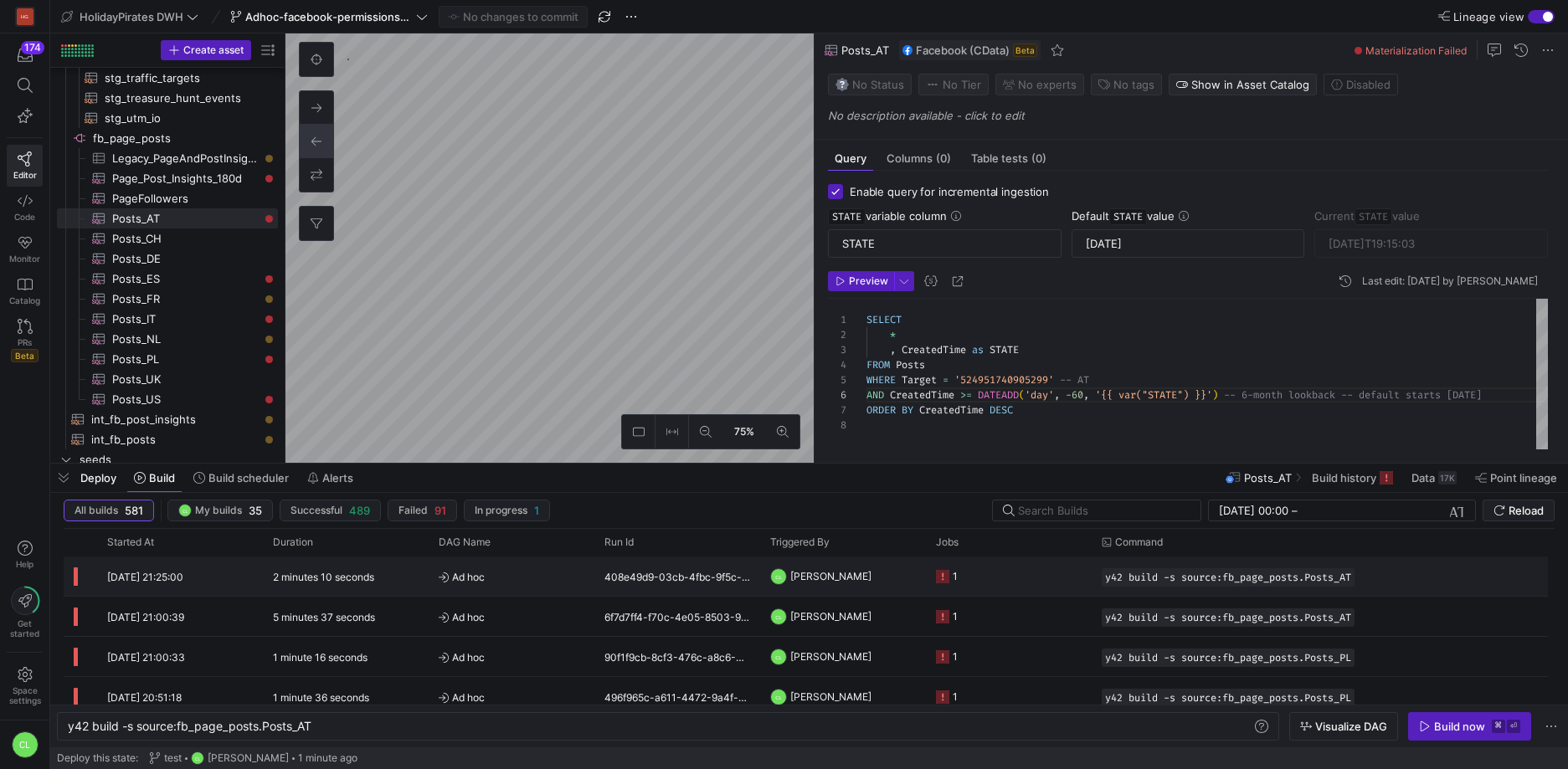
click at [1038, 583] on y42-job-status-cell-renderer "1" at bounding box center [1009, 575] width 146 height 38
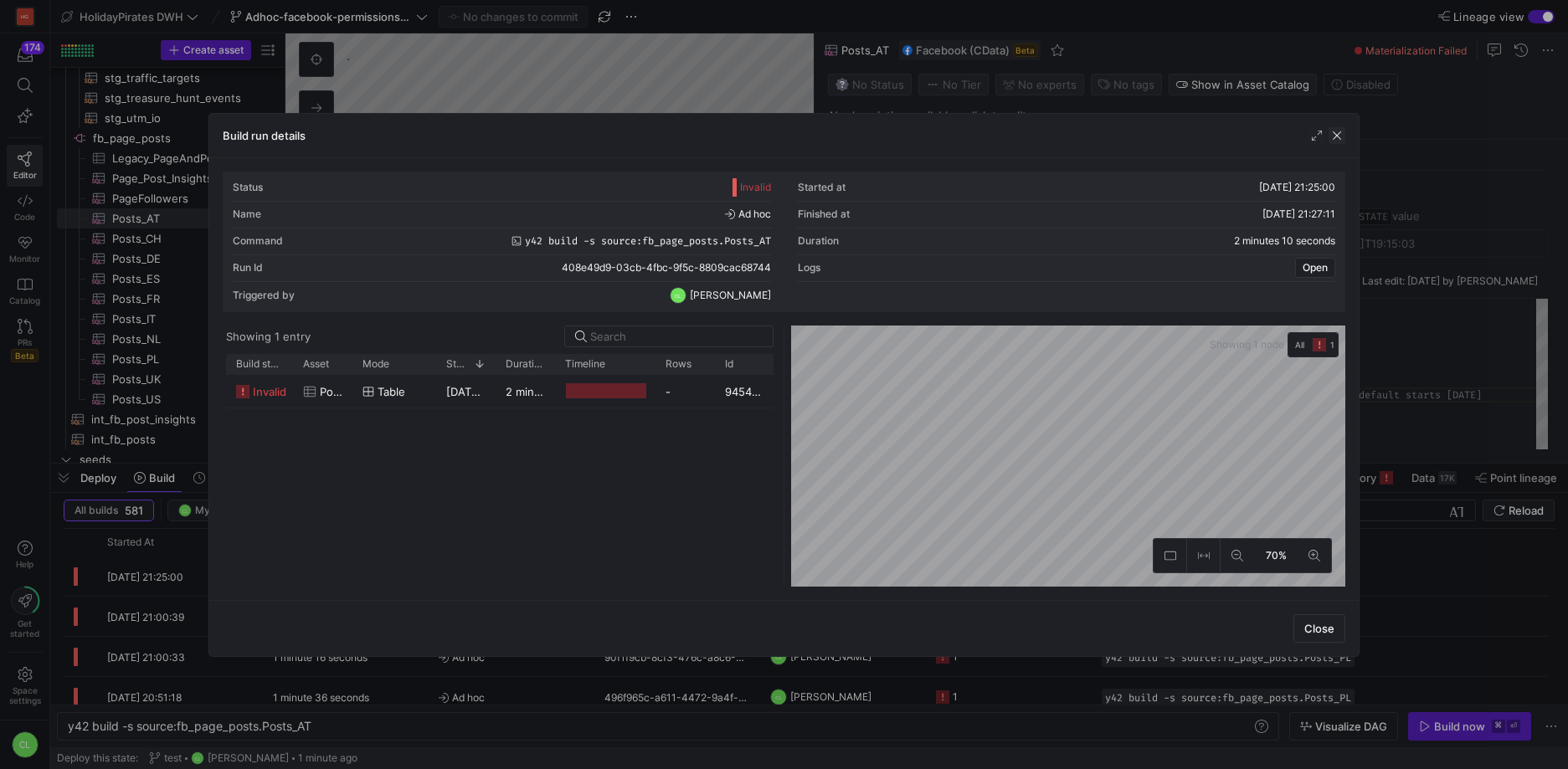
click at [1336, 127] on span "button" at bounding box center [1336, 136] width 17 height 17
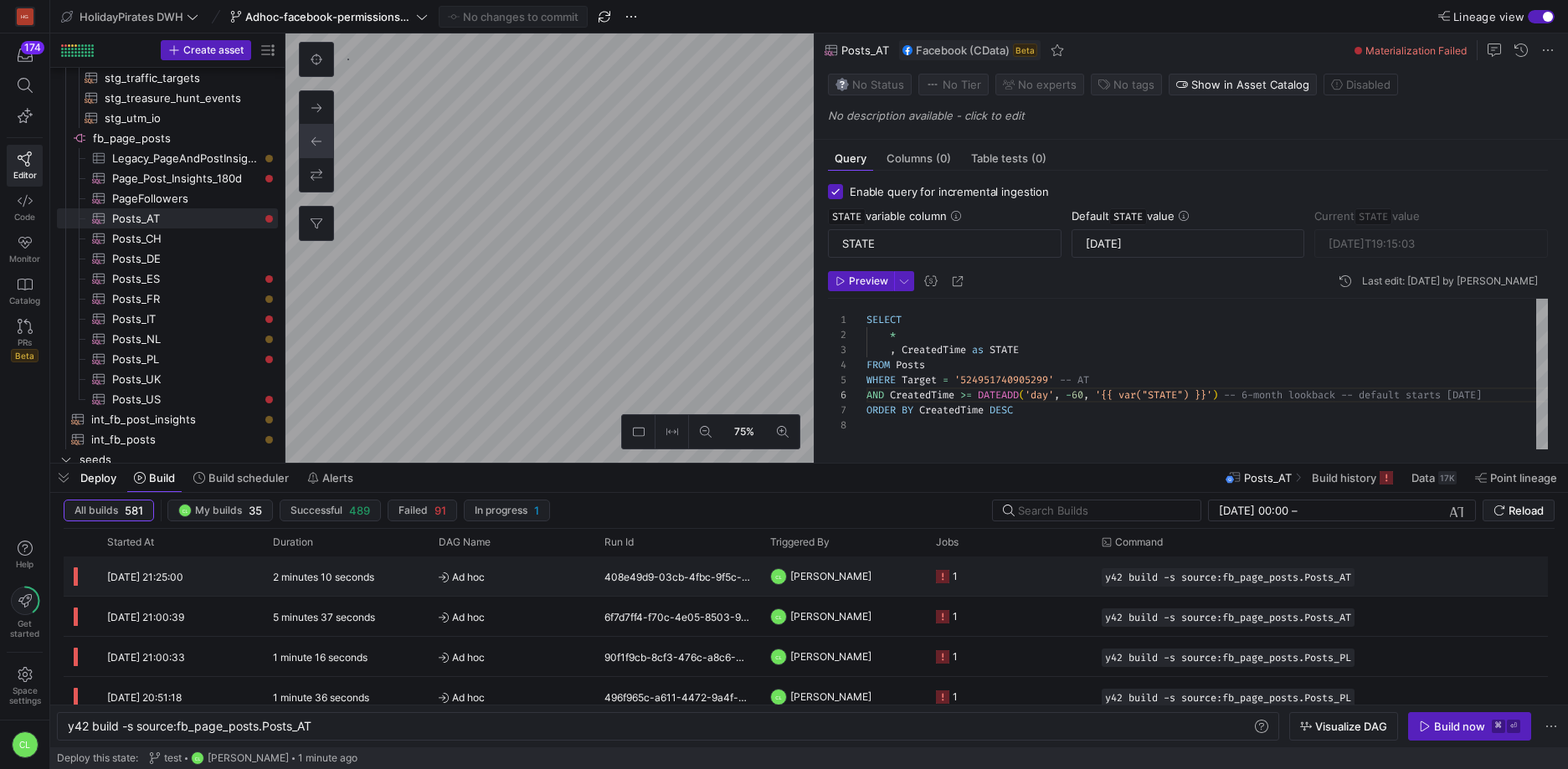
click at [1015, 575] on y42-job-status-cell-renderer "1" at bounding box center [1009, 575] width 146 height 38
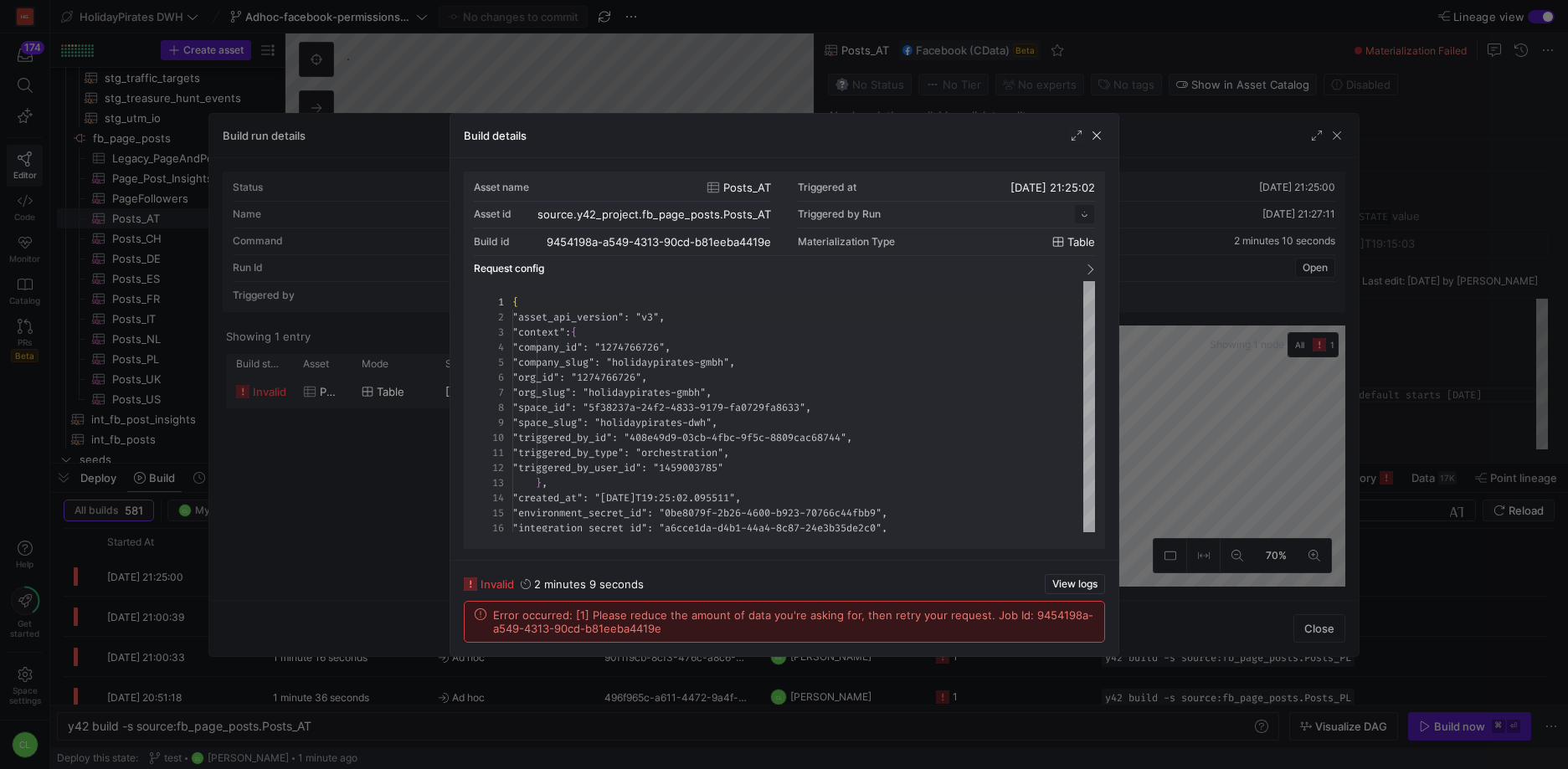
scroll to position [150, 0]
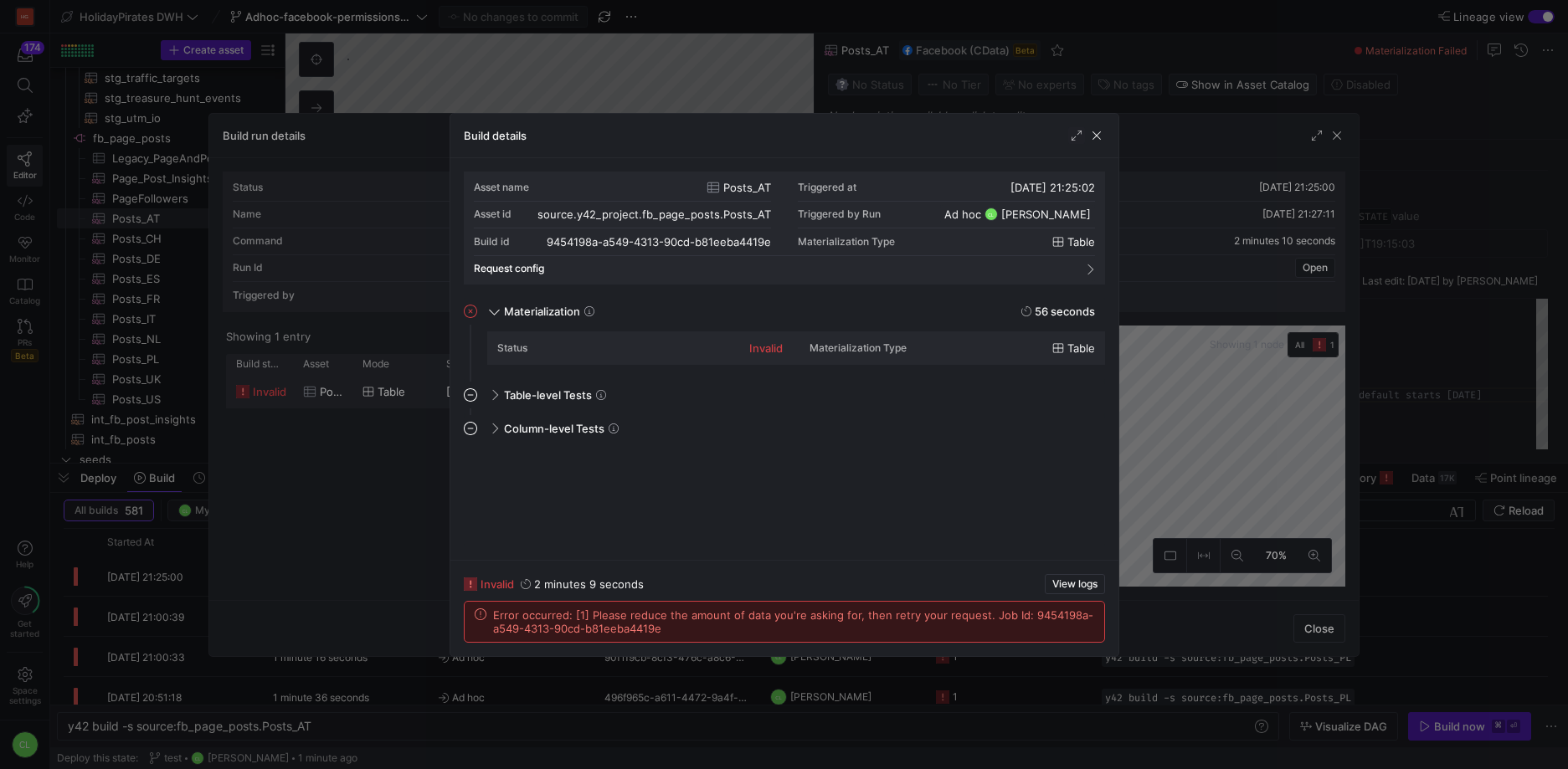
click at [1107, 129] on div "Build details" at bounding box center [784, 136] width 668 height 44
click at [1099, 136] on span "button" at bounding box center [1097, 136] width 17 height 17
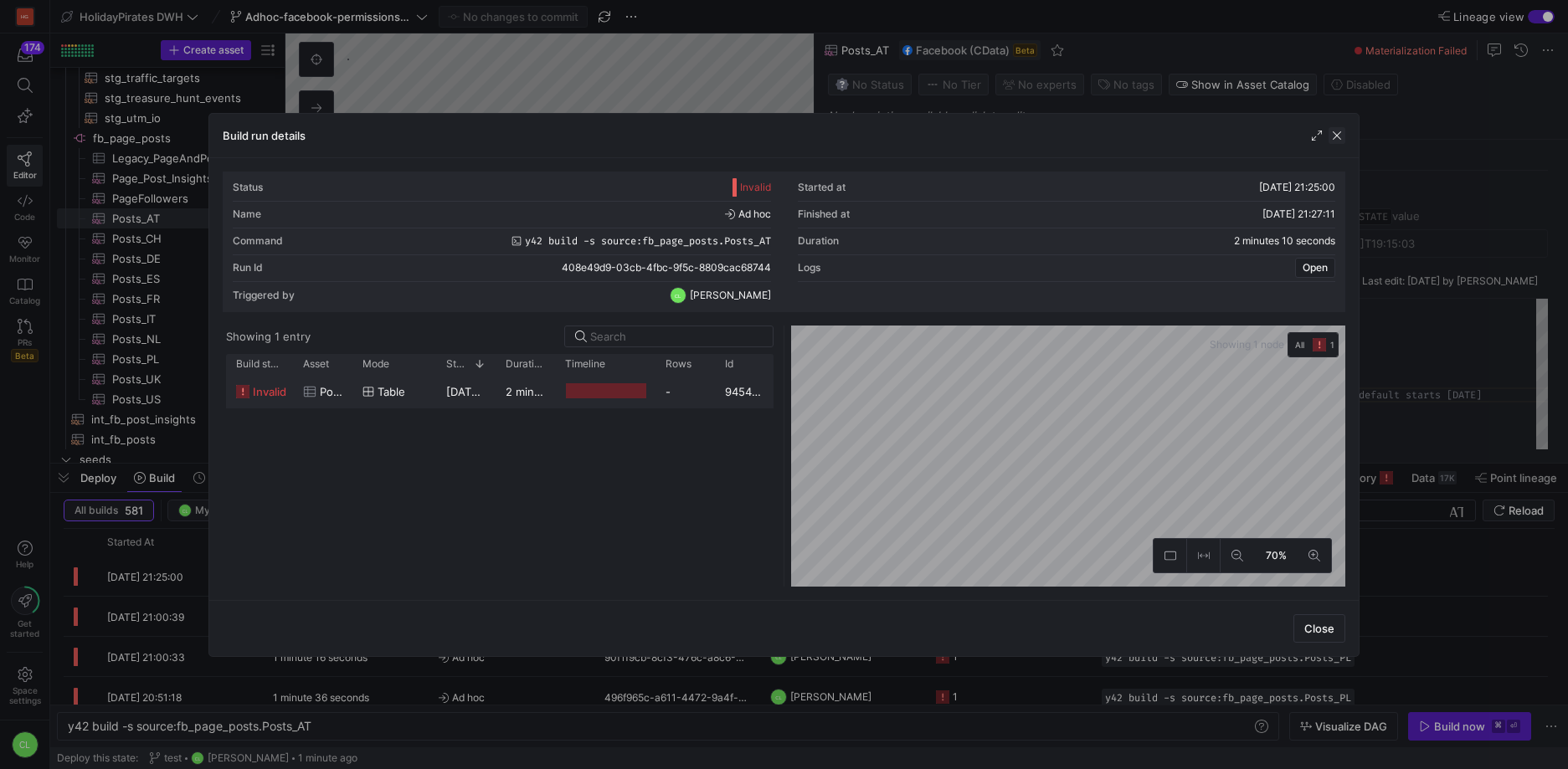
click at [1337, 136] on span "button" at bounding box center [1336, 136] width 17 height 17
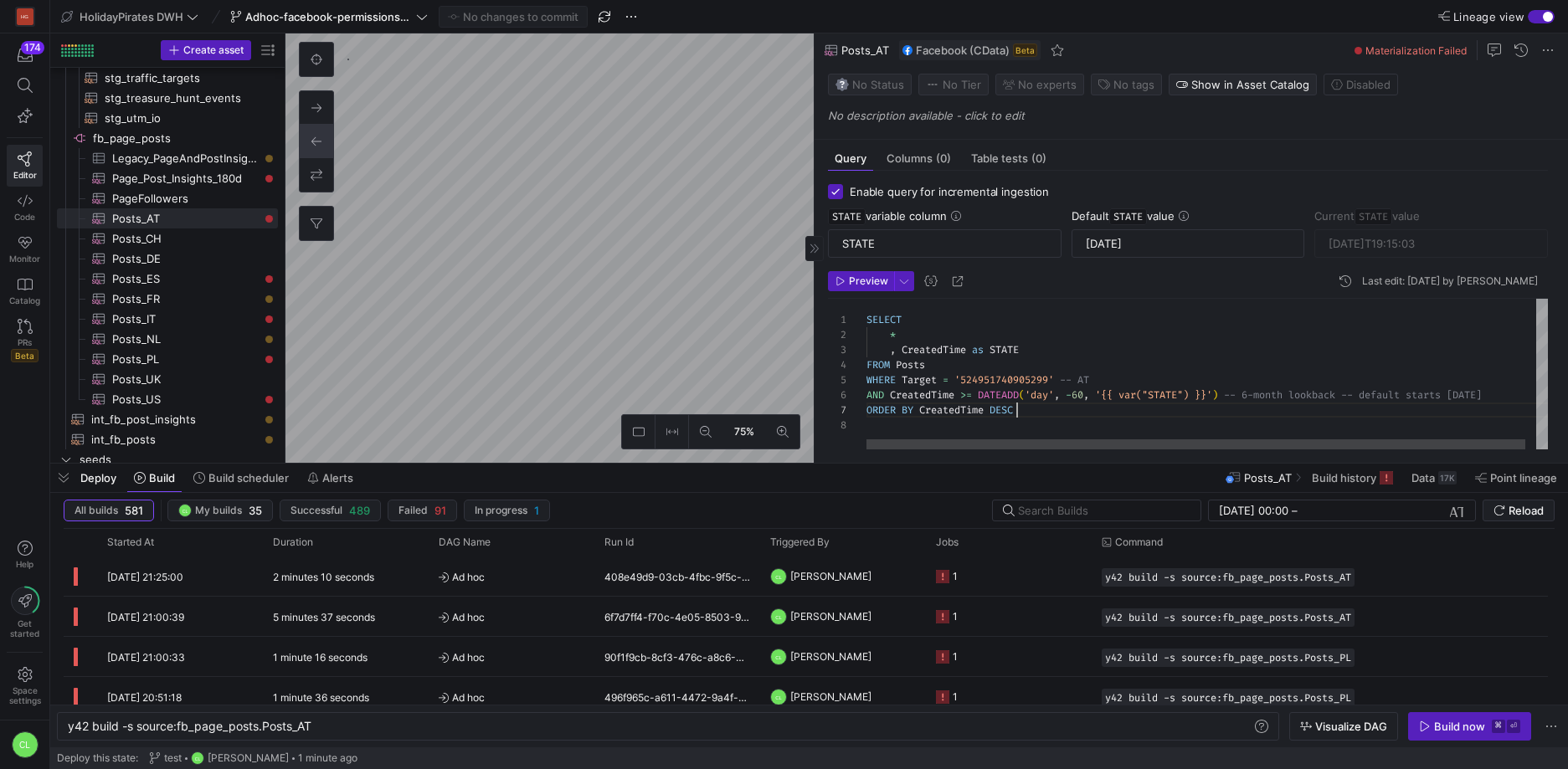
click at [1077, 403] on div "SELECT * , CreatedTime as STATE FROM Posts WHERE Target = '524951740905299' -- …" at bounding box center [1212, 373] width 692 height 150
click at [1086, 396] on div "SELECT * , CreatedTime as STATE FROM Posts WHERE Target = '524951740905299' -- …" at bounding box center [1212, 373] width 692 height 150
click at [841, 278] on icon "button" at bounding box center [840, 280] width 10 height 10
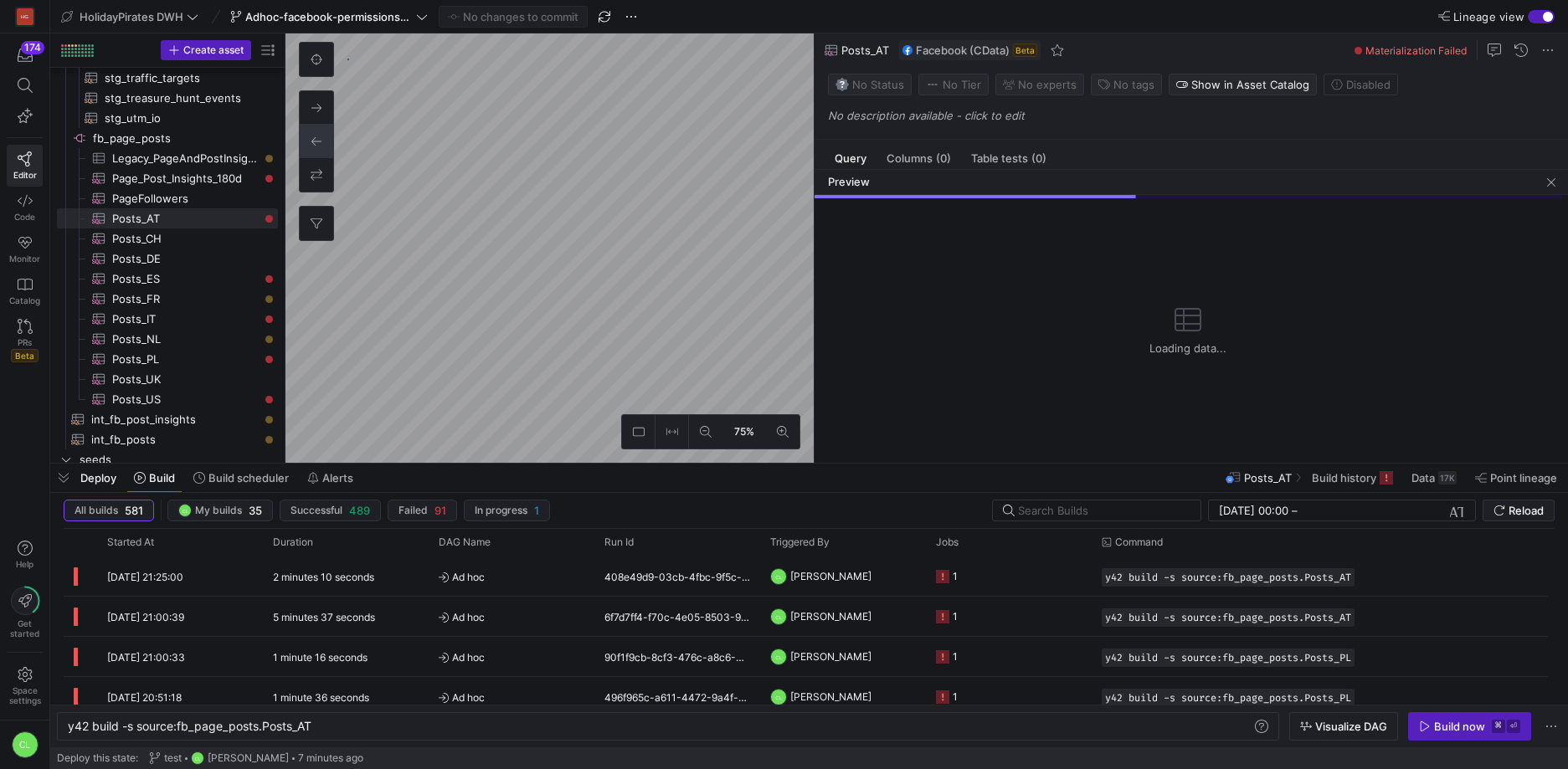
click at [909, 481] on div "Deploy Build Build scheduler Alerts Posts_AT Build history Data 17K Point linea…" at bounding box center [808, 478] width 1517 height 29
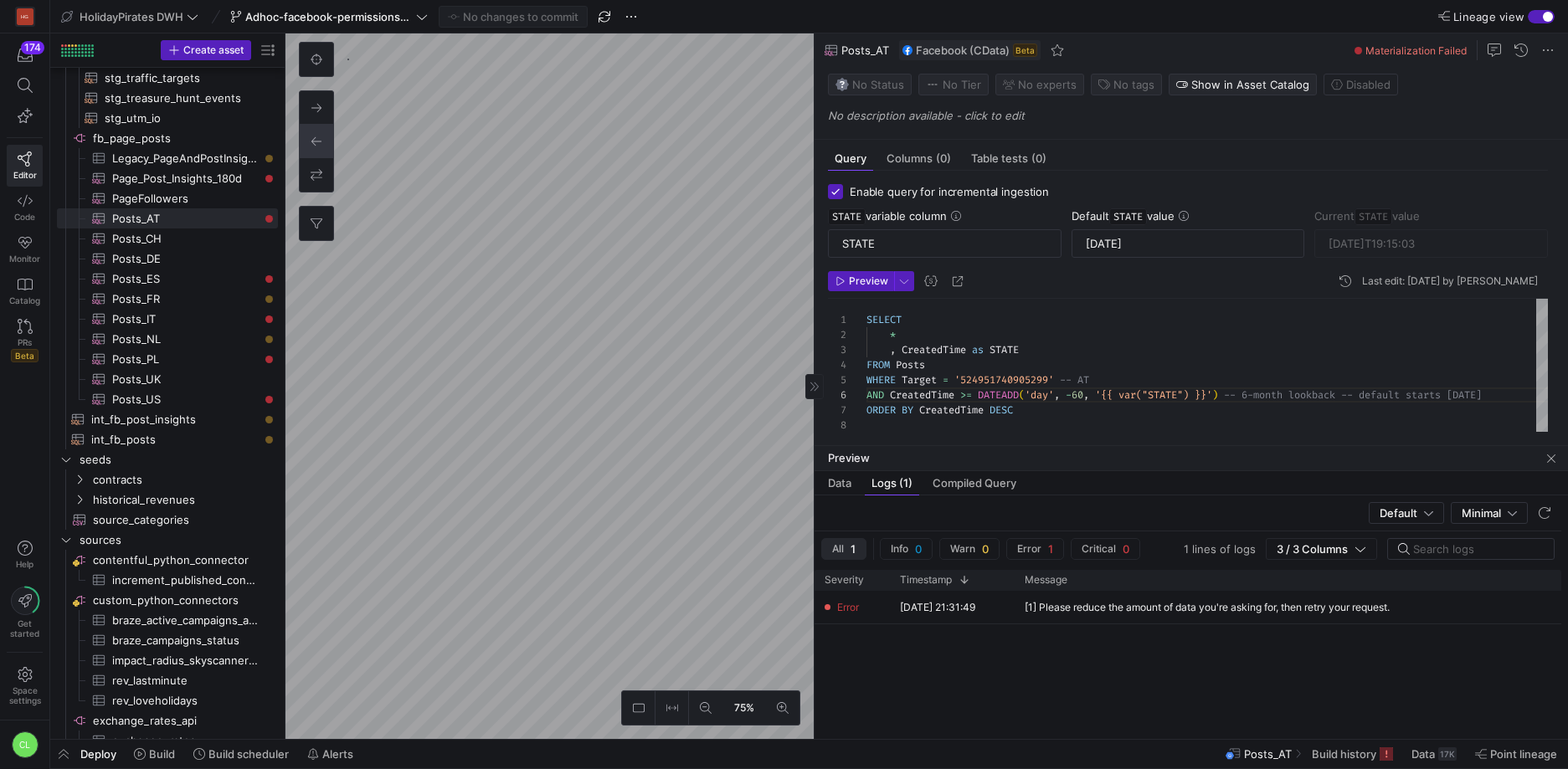
click at [1108, 395] on div "SELECT * , CreatedTime as STATE FROM Posts WHERE Target = '524951740905299' -- …" at bounding box center [1212, 371] width 692 height 144
click at [1087, 396] on div "SELECT * , CreatedTime as STATE FROM Posts WHERE Target = '524951740905299' -- …" at bounding box center [1212, 371] width 692 height 144
click at [1080, 393] on div "SELECT * , CreatedTime as STATE FROM Posts WHERE Target = '524951740905299' -- …" at bounding box center [1212, 371] width 692 height 144
click at [1084, 396] on div "SELECT * , CreatedTime as STATE FROM Posts WHERE Target = '524951740905299' -- …" at bounding box center [1212, 371] width 692 height 144
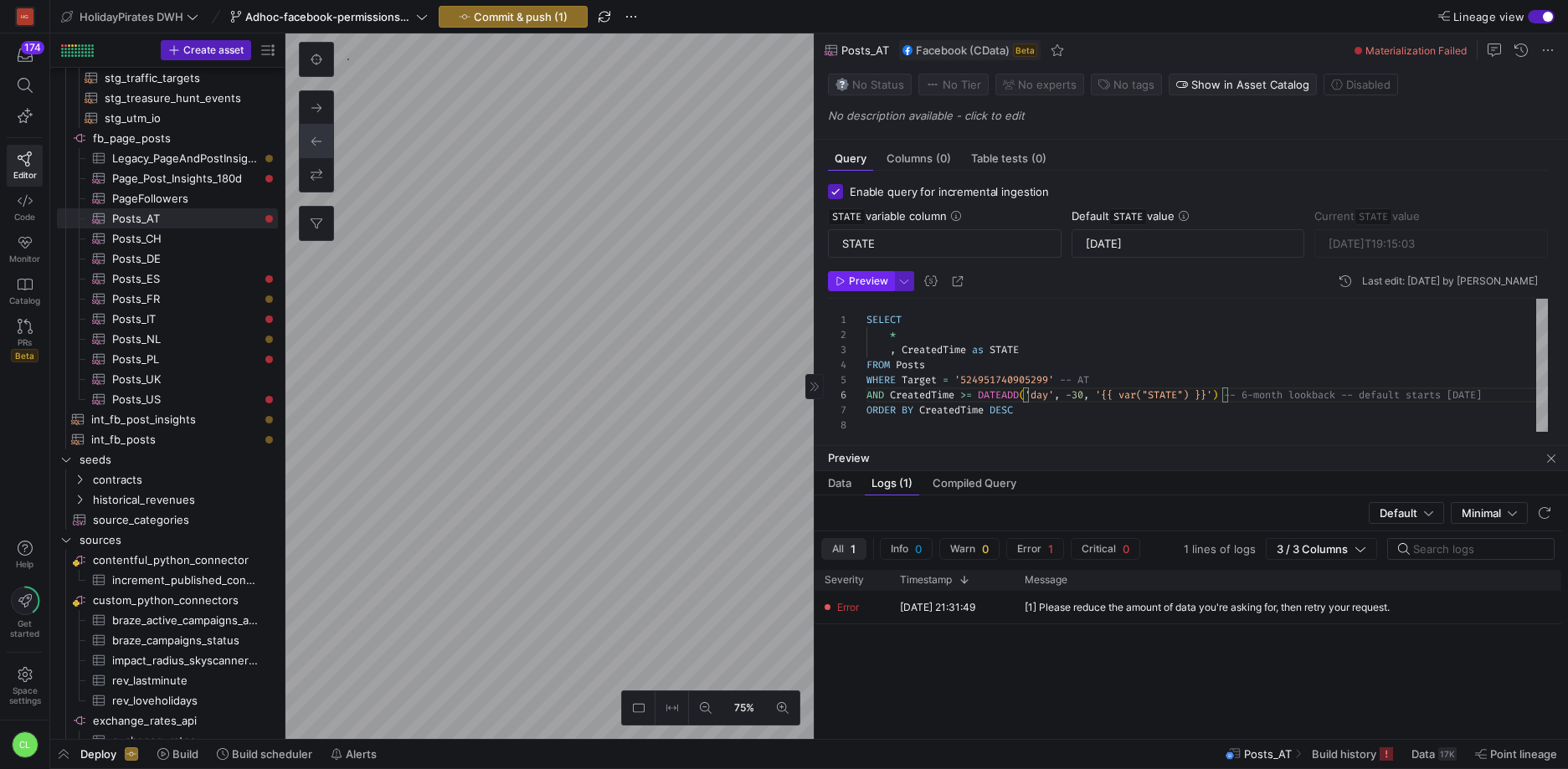
type textarea "SELECT * , CreatedTime as STATE FROM Posts WHERE Target = '524951740905299' -- …"
click at [871, 282] on span "Preview" at bounding box center [868, 281] width 40 height 12
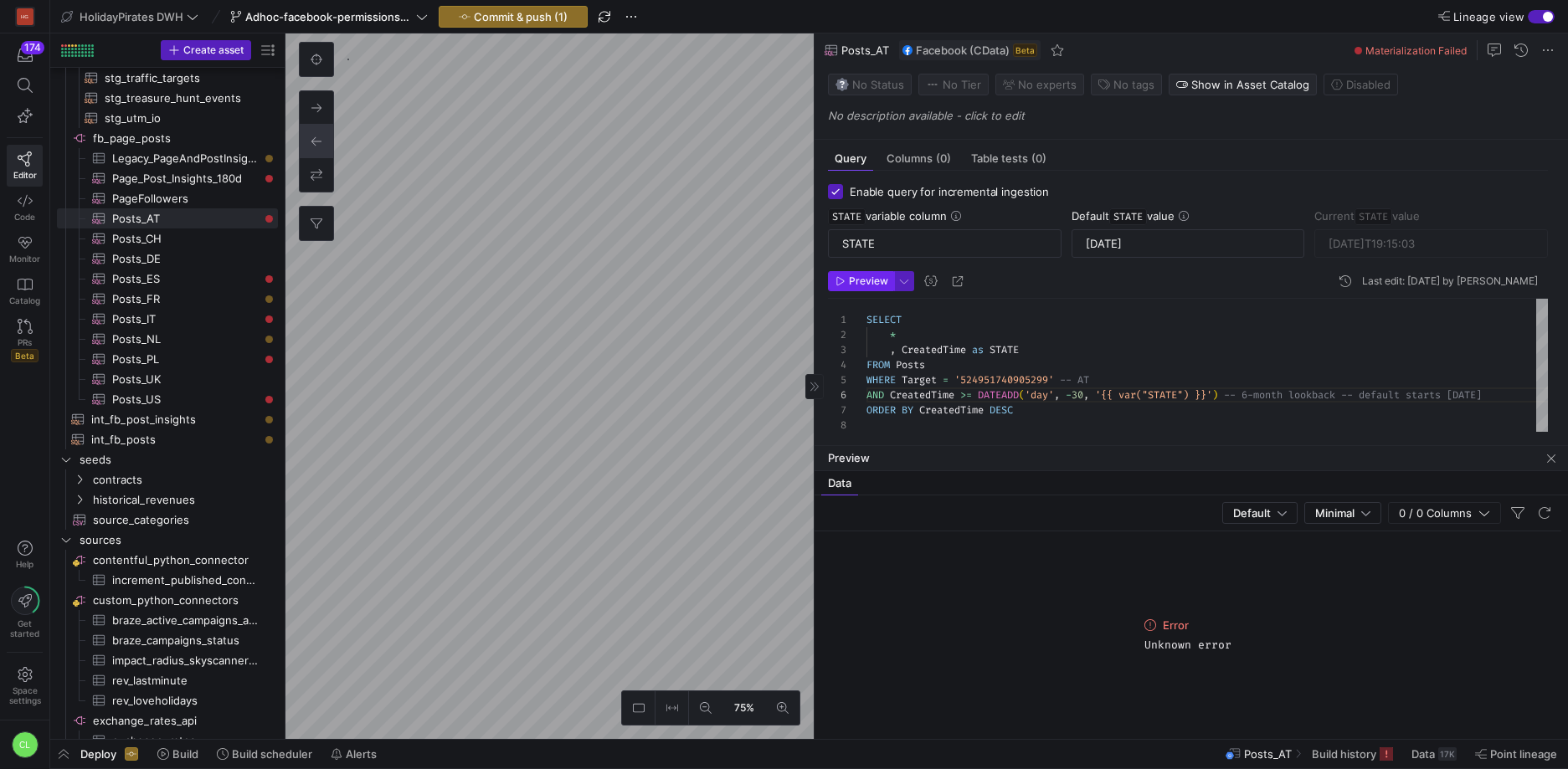
click at [873, 277] on span "Preview" at bounding box center [868, 281] width 40 height 12
click at [1078, 389] on div "SELECT * , CreatedTime as STATE FROM Posts WHERE Target = '524951740905299' -- …" at bounding box center [1212, 371] width 692 height 144
click at [868, 281] on span "Preview" at bounding box center [868, 281] width 40 height 12
click at [1080, 399] on div "SELECT * , CreatedTime as STATE FROM Posts WHERE Target = '524951740905299' -- …" at bounding box center [1212, 371] width 692 height 144
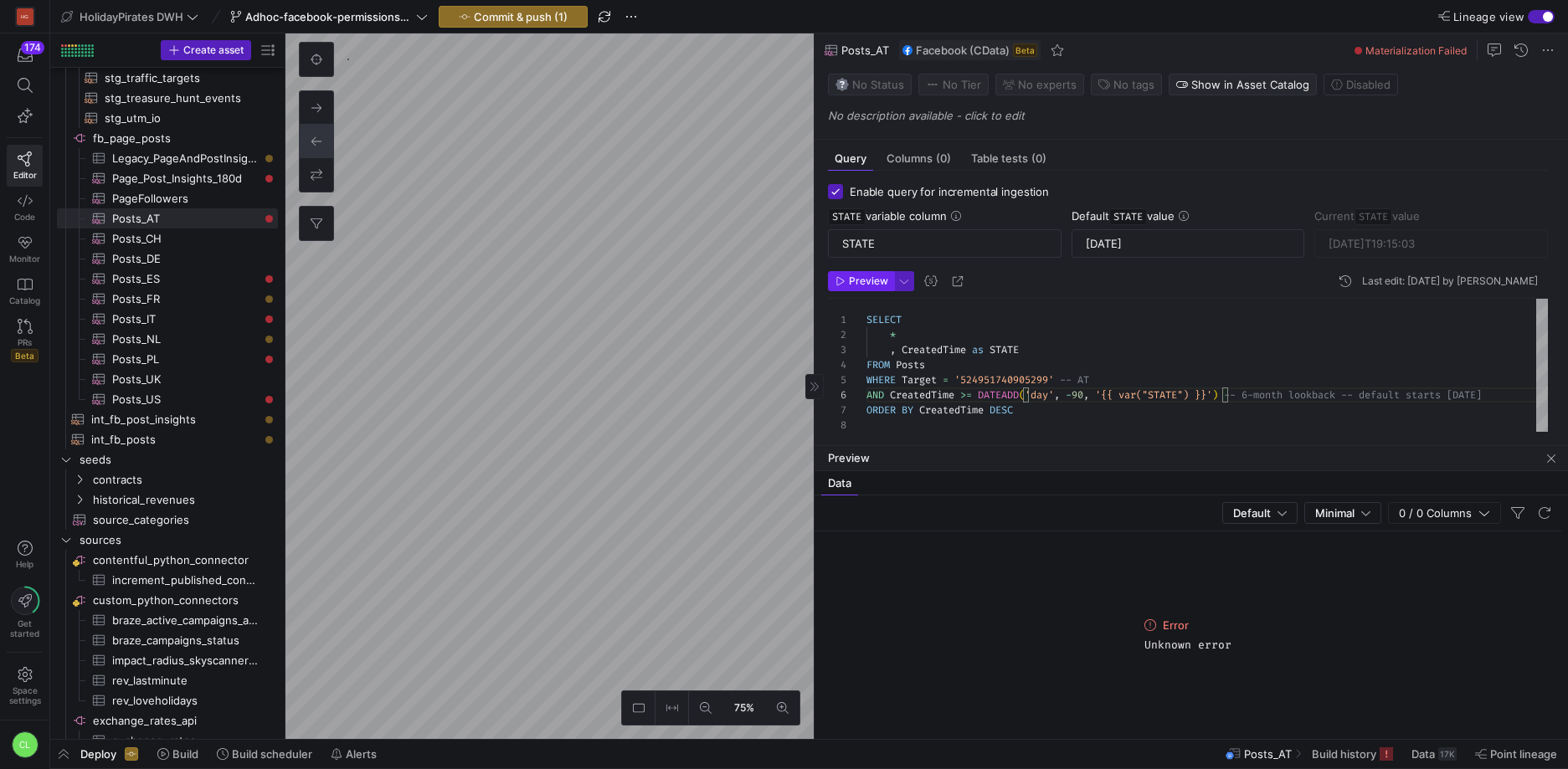
click at [861, 285] on span "Preview" at bounding box center [868, 281] width 40 height 12
click at [1086, 394] on div "SELECT * , CreatedTime as STATE FROM Posts WHERE Target = '524951740905299' -- …" at bounding box center [1212, 371] width 692 height 144
click at [855, 281] on span "Preview" at bounding box center [868, 281] width 40 height 12
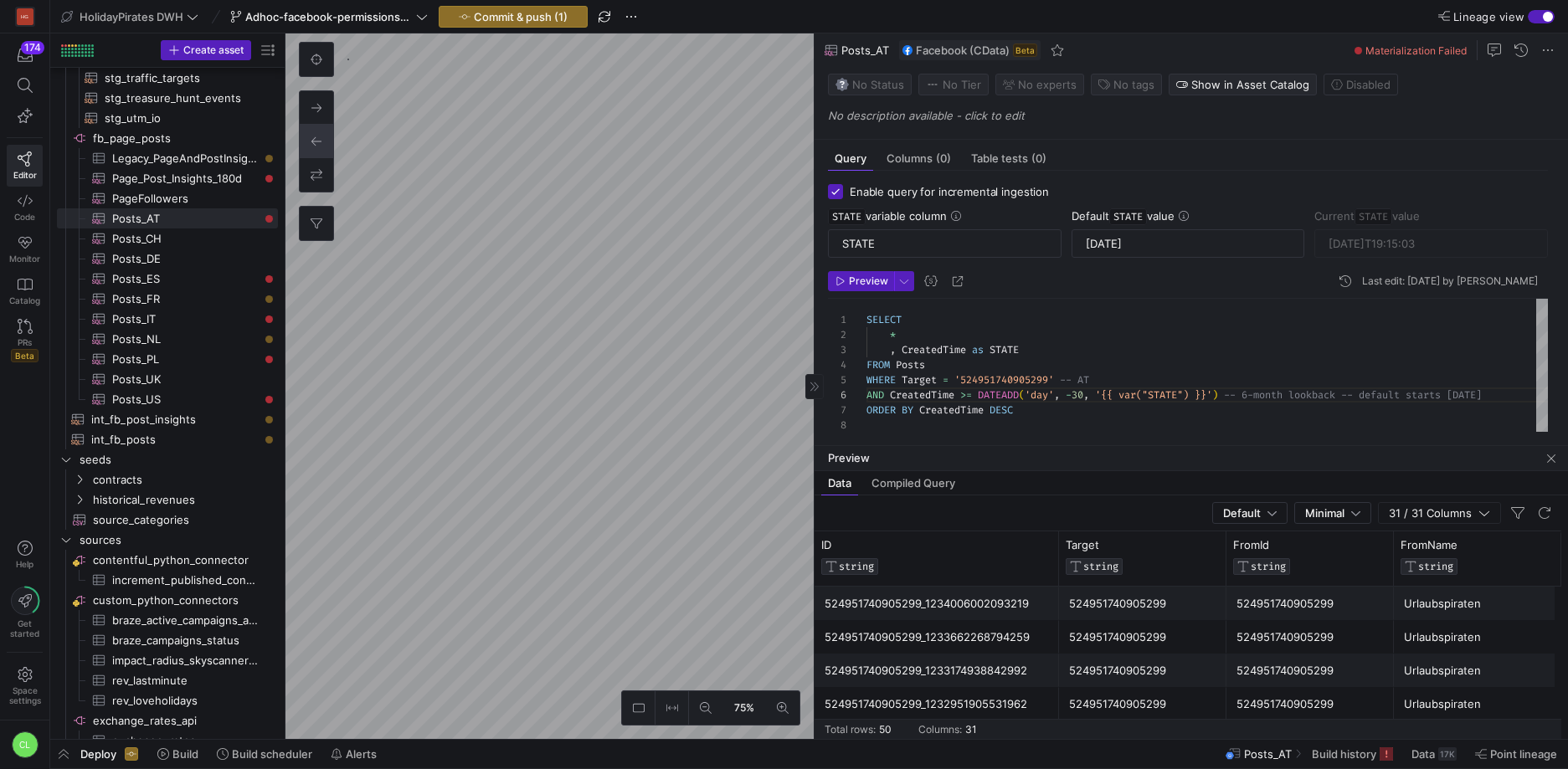
click at [1087, 399] on div "SELECT * , CreatedTime as STATE FROM Posts WHERE Target = '524951740905299' -- …" at bounding box center [1212, 371] width 692 height 144
click at [877, 276] on span "Preview" at bounding box center [868, 281] width 40 height 12
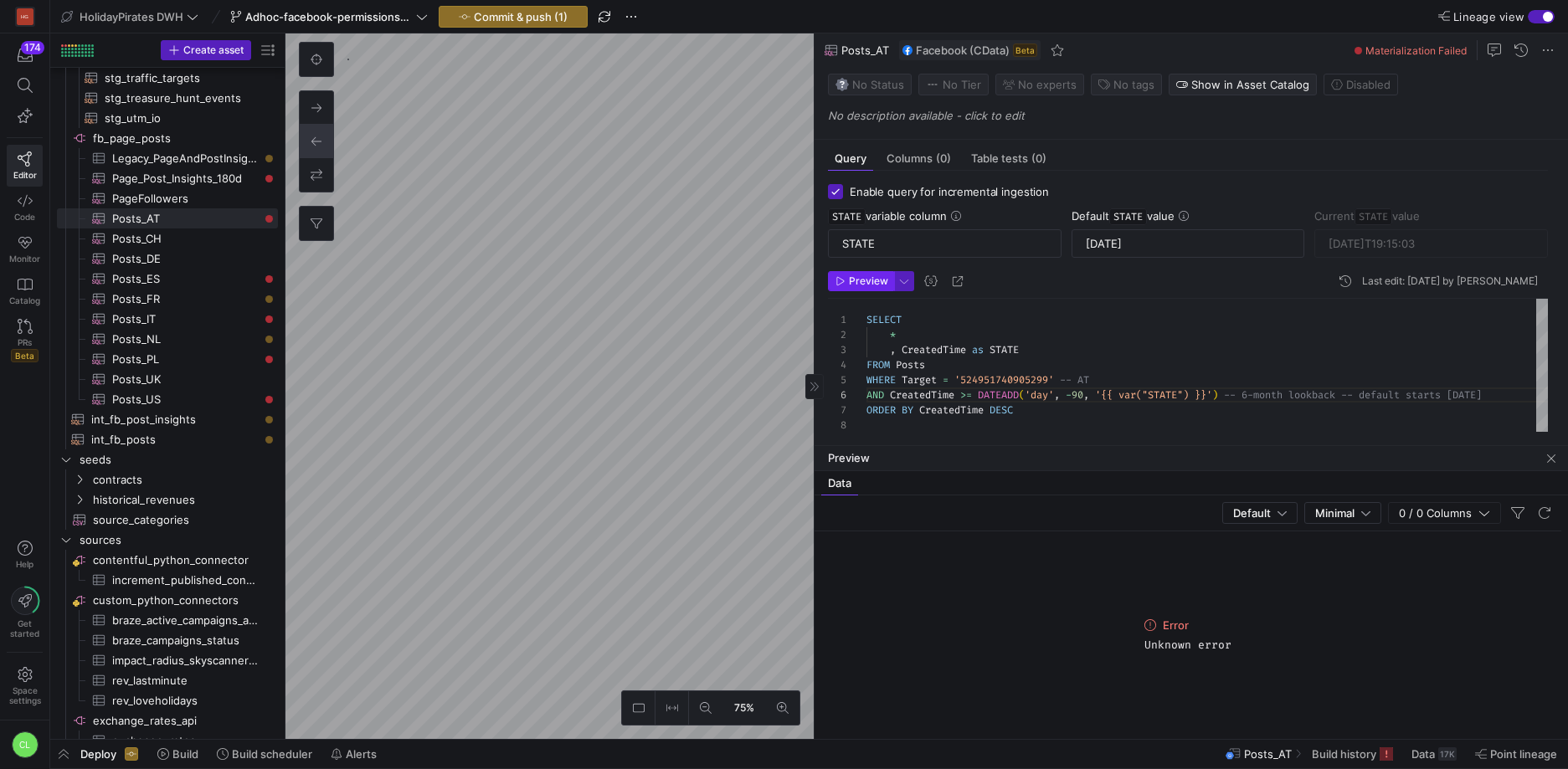
click at [867, 280] on span "Preview" at bounding box center [868, 281] width 40 height 12
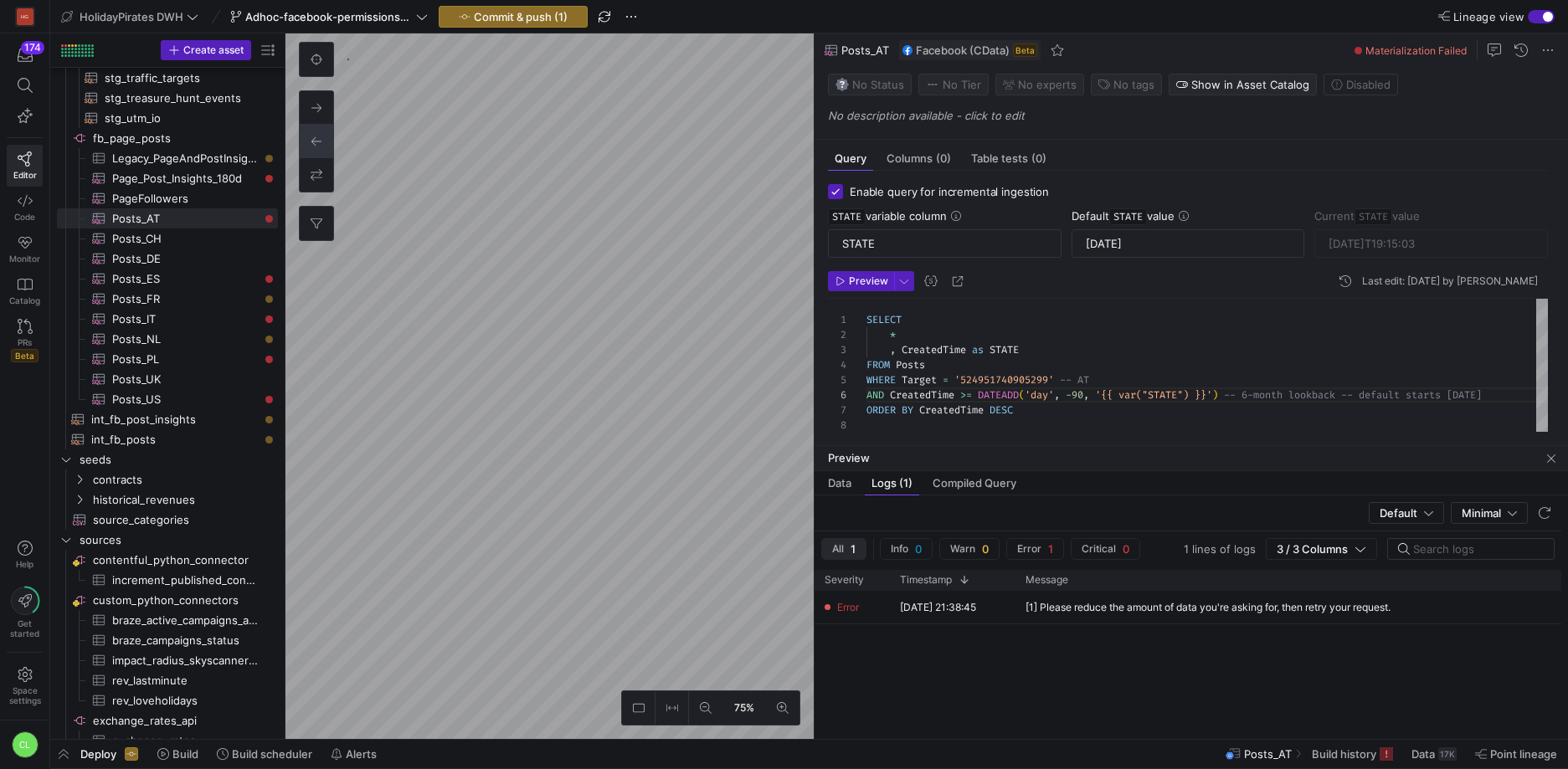
click at [1087, 384] on div "SELECT * , CreatedTime as STATE FROM Posts WHERE Target = '524951740905299' -- …" at bounding box center [1212, 371] width 692 height 144
click at [1087, 389] on div "SELECT * , CreatedTime as STATE FROM Posts WHERE Target = '524951740905299' -- …" at bounding box center [1212, 371] width 692 height 144
click at [844, 280] on icon "button" at bounding box center [840, 280] width 7 height 8
click at [1089, 402] on div "SELECT * , CreatedTime as STATE FROM Posts WHERE Target = '524951740905299' -- …" at bounding box center [1212, 371] width 692 height 144
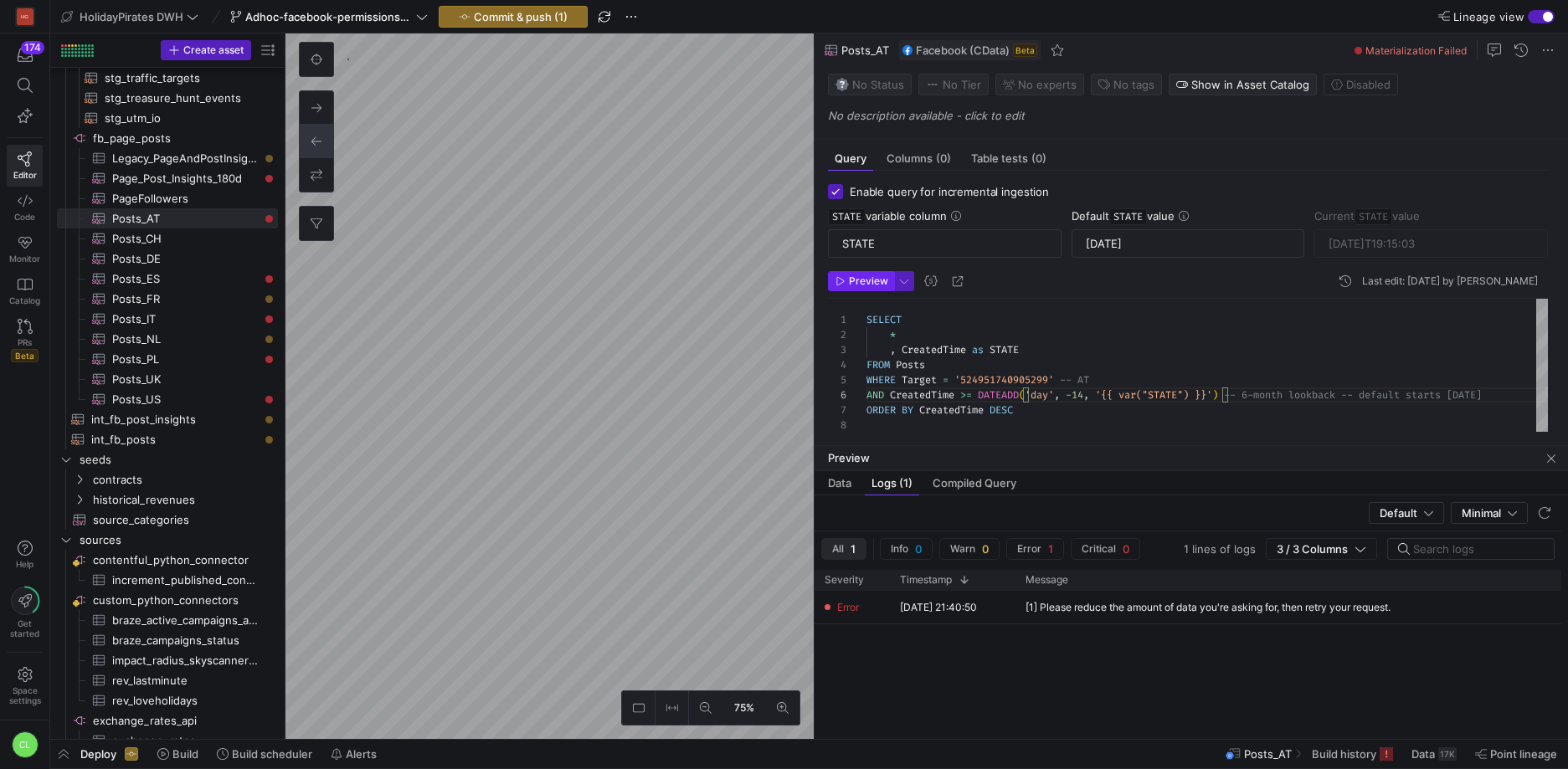
click at [871, 280] on span "Preview" at bounding box center [868, 281] width 40 height 12
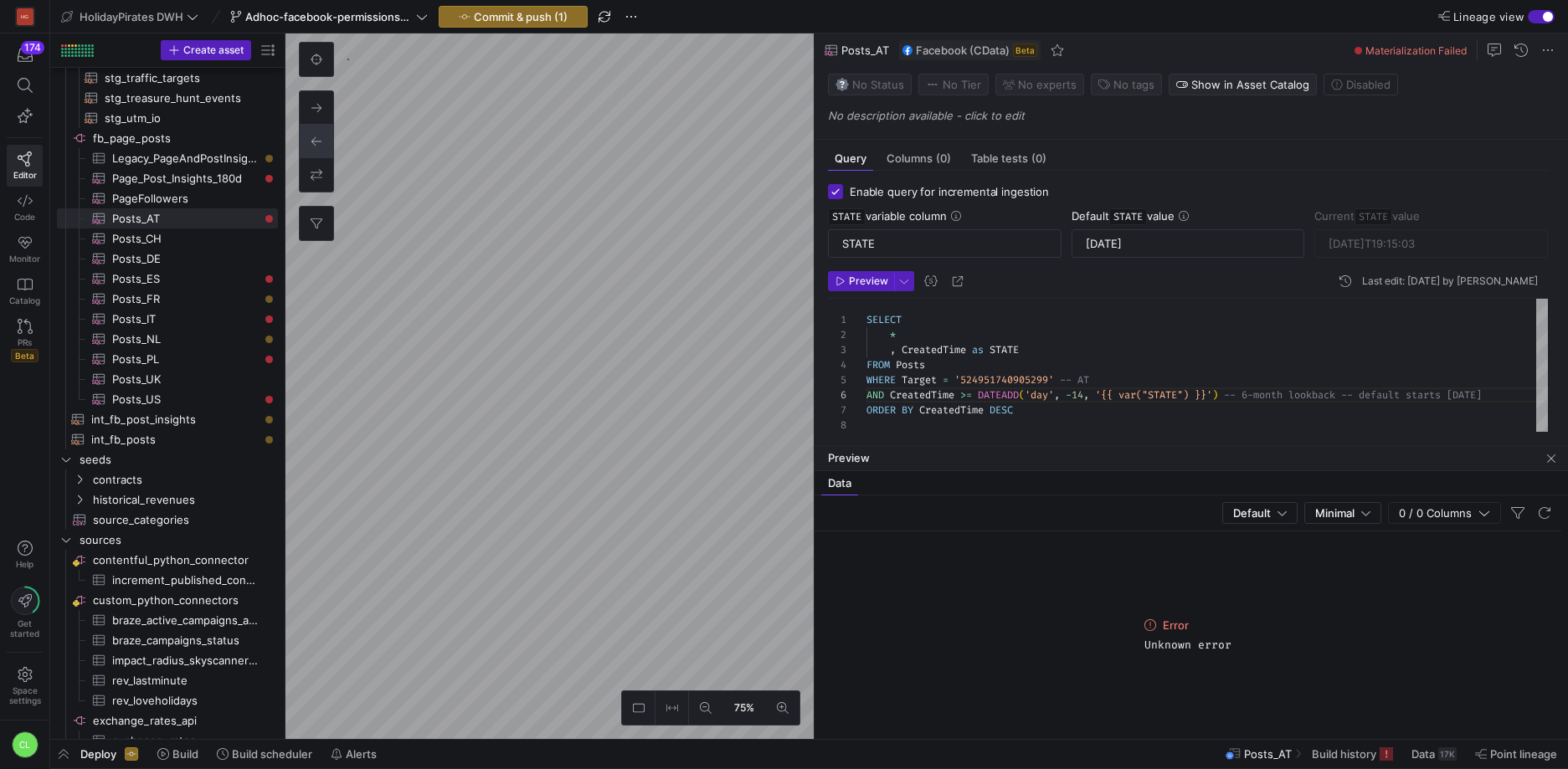
click at [1088, 392] on div "SELECT * , CreatedTime as STATE FROM Posts WHERE Target = '524951740905299' -- …" at bounding box center [1212, 371] width 692 height 144
click at [872, 276] on span "Preview" at bounding box center [868, 281] width 40 height 12
click at [1085, 396] on div "SELECT * , CreatedTime as STATE FROM Posts WHERE Target = '524951740905299' -- …" at bounding box center [1209, 371] width 686 height 144
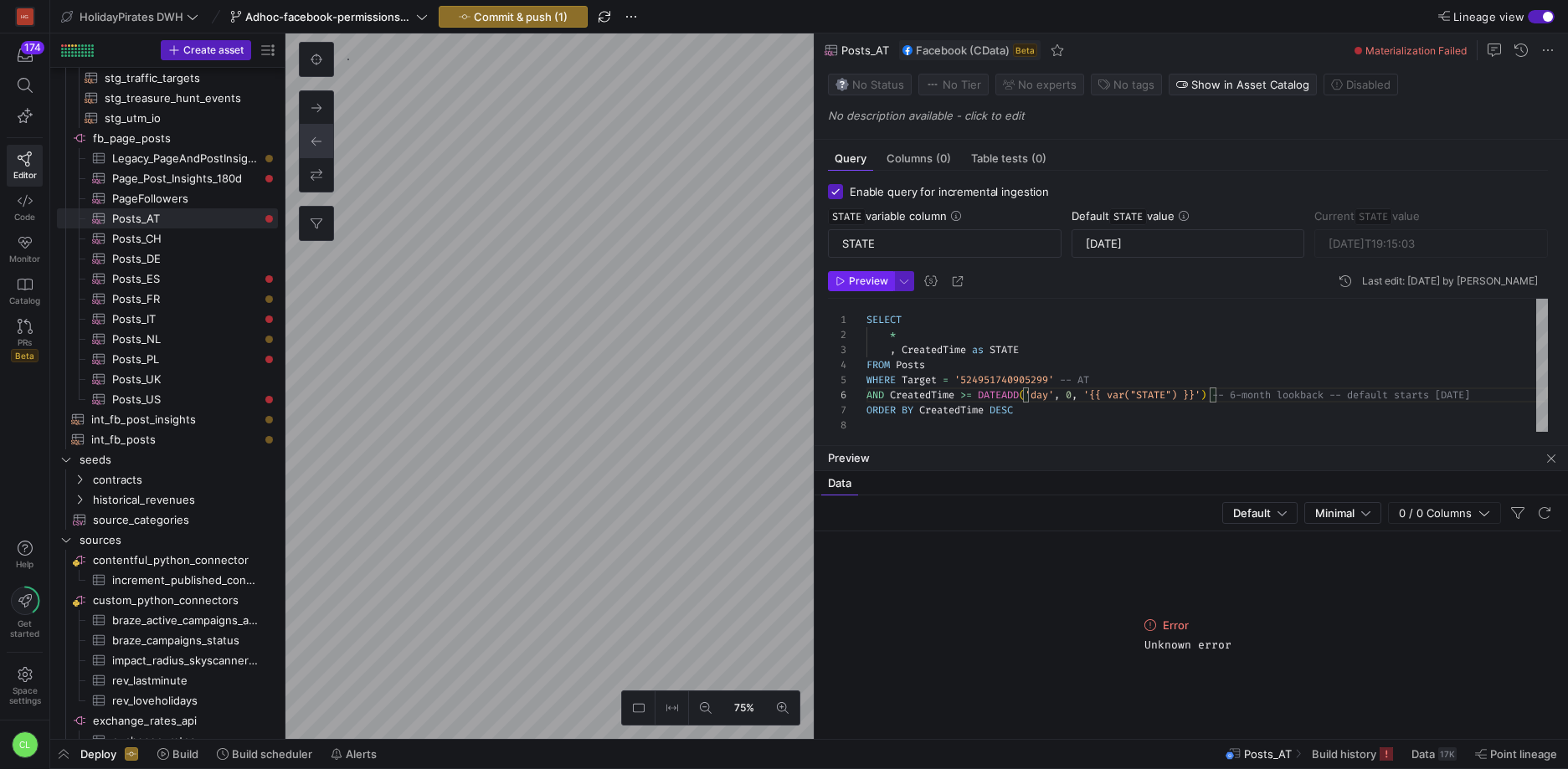
click at [865, 285] on span "Preview" at bounding box center [868, 281] width 40 height 12
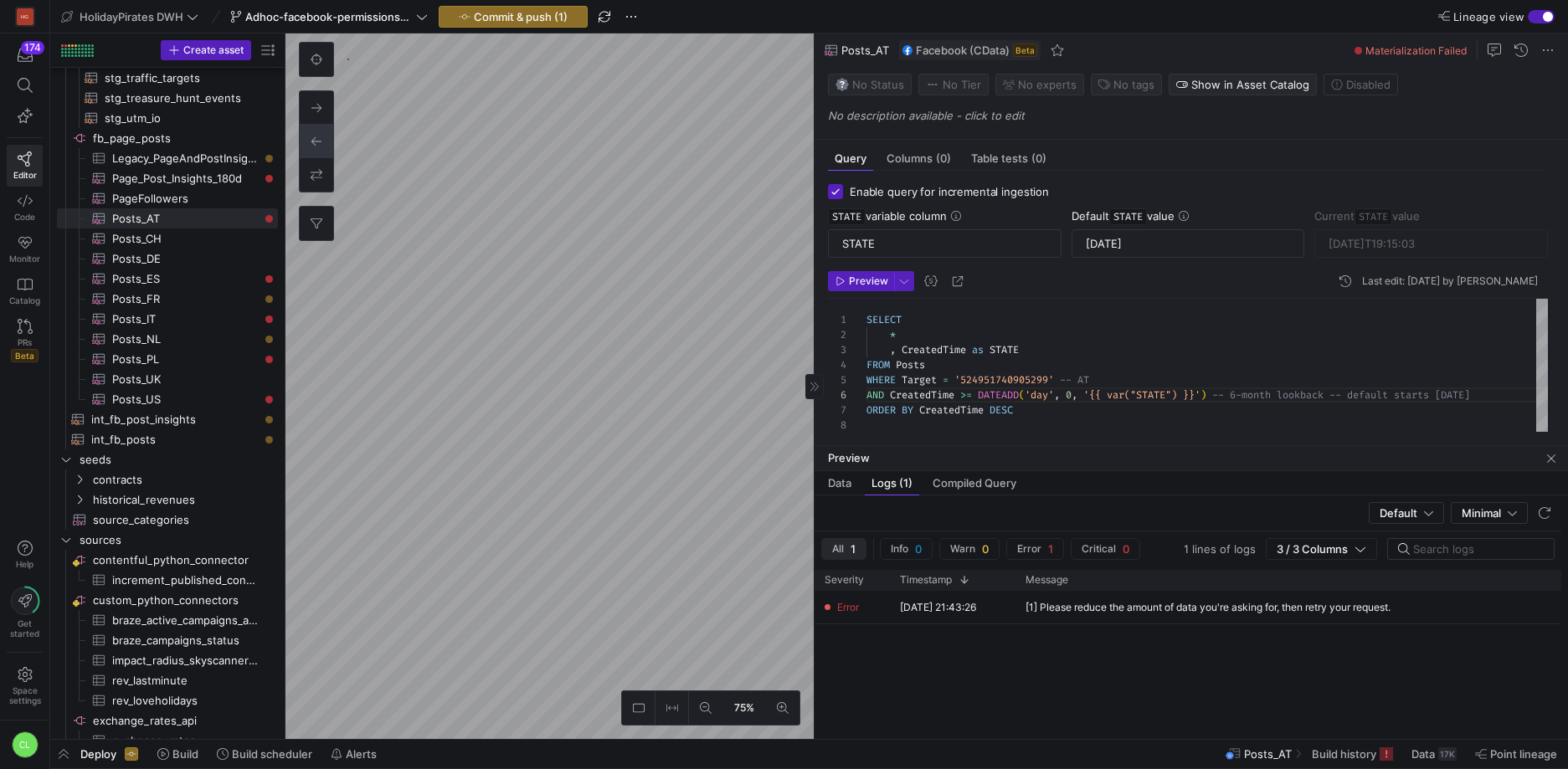
click at [1077, 398] on div "SELECT * , CreatedTime as STATE FROM Posts WHERE Target = '524951740905299' -- …" at bounding box center [1206, 365] width 682 height 134
type textarea "SELECT * , CreatedTime as STATE FROM Posts WHERE Target = '524951740905299' -- …"
click at [854, 286] on span "Preview" at bounding box center [868, 281] width 40 height 12
click at [1170, 249] on input "[DATE]" at bounding box center [1188, 243] width 205 height 14
click at [1174, 244] on input "[DATE]" at bounding box center [1188, 243] width 205 height 14
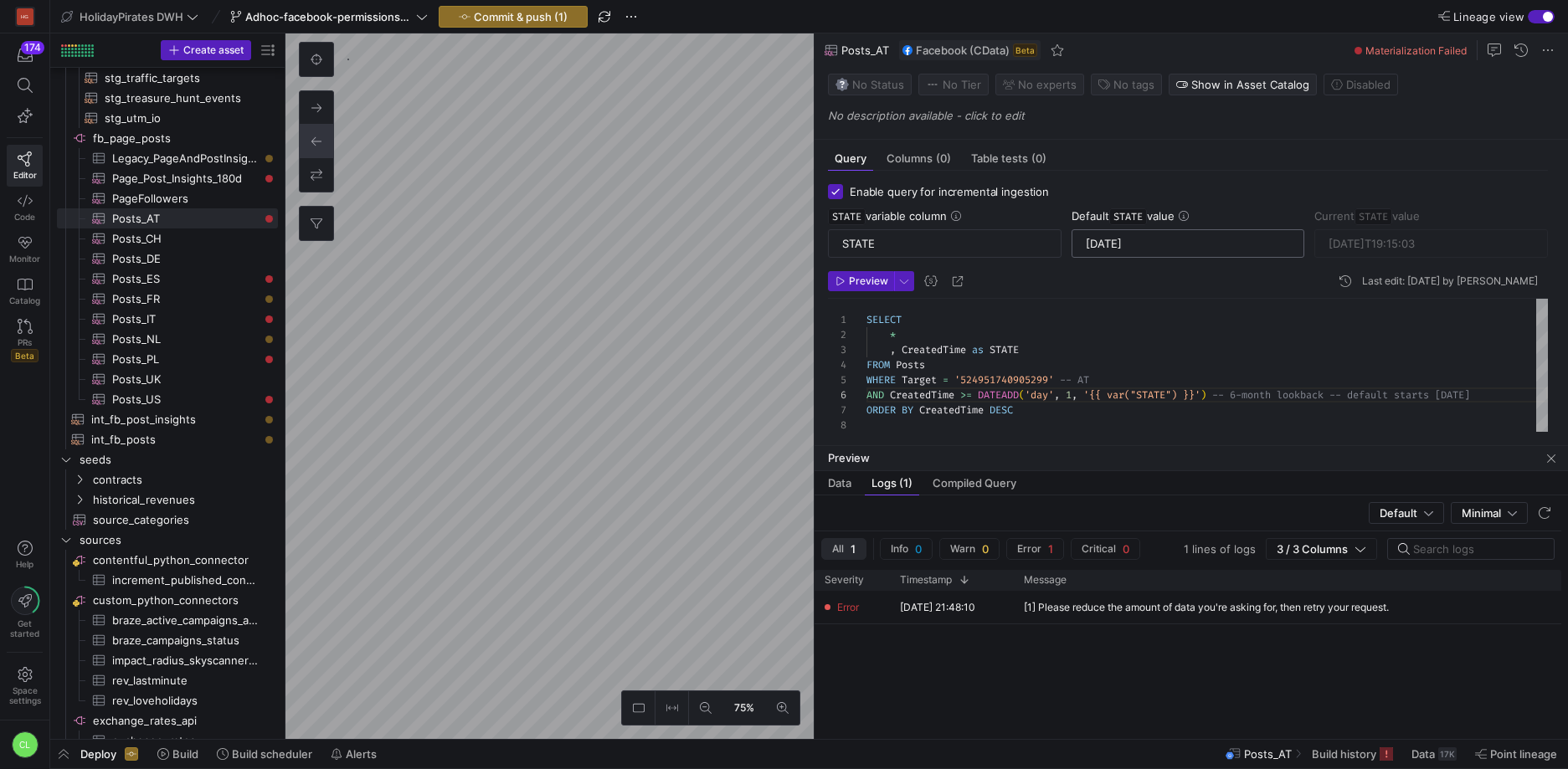
drag, startPoint x: 1174, startPoint y: 244, endPoint x: 1108, endPoint y: 241, distance: 66.1
click at [1108, 241] on input "[DATE]" at bounding box center [1188, 243] width 205 height 14
type input "2025-10-07"
click at [860, 276] on span "Preview" at bounding box center [868, 281] width 40 height 12
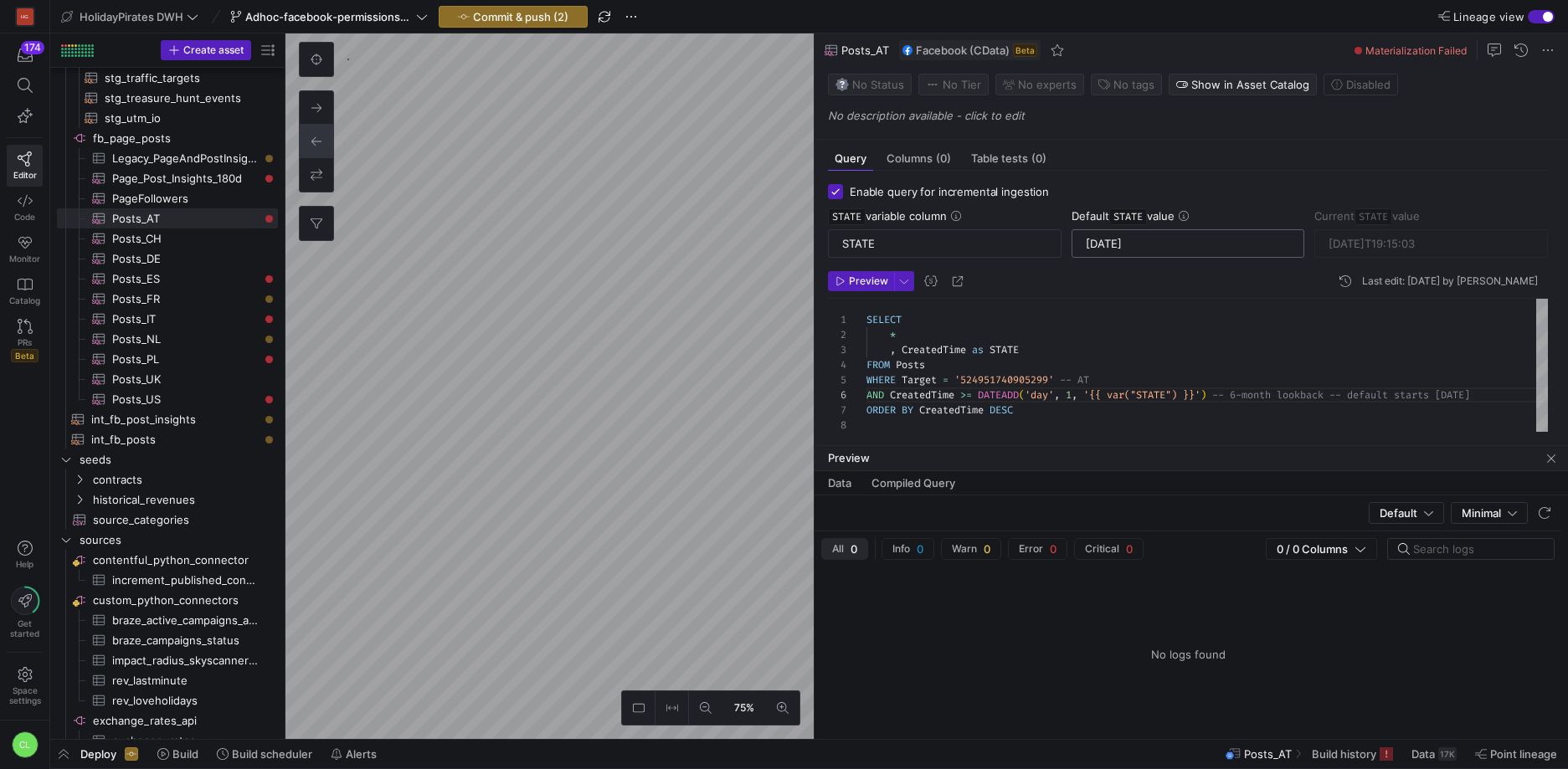
click at [1180, 241] on input "2025-10-07" at bounding box center [1188, 243] width 205 height 14
click at [1067, 396] on div "SELECT * , CreatedTime as STATE FROM Posts WHERE Target = '524951740905299' -- …" at bounding box center [1206, 365] width 682 height 134
click at [863, 281] on span "Preview" at bounding box center [868, 281] width 40 height 12
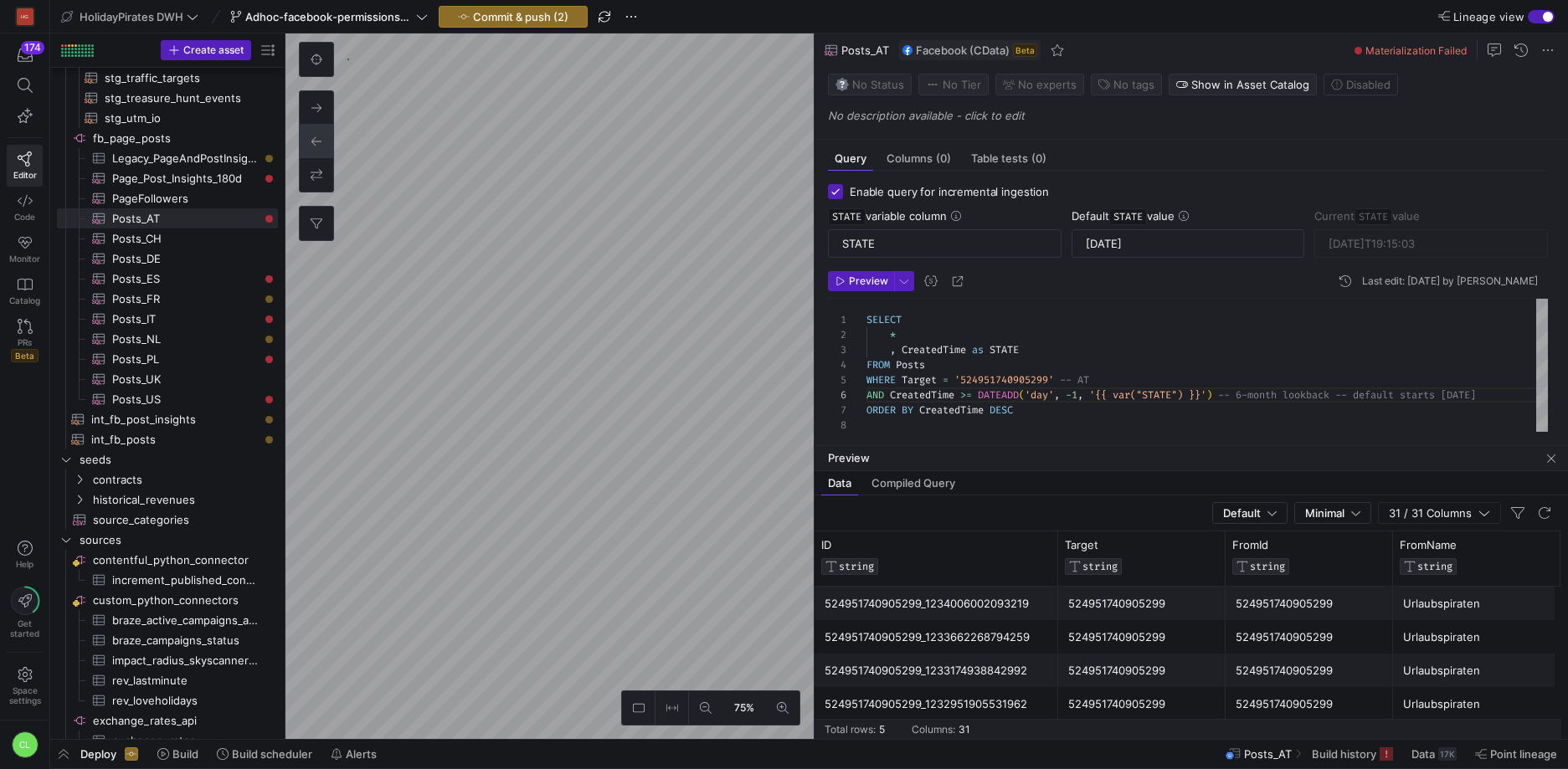
click at [1081, 397] on div "SELECT * , CreatedTime as STATE FROM Posts WHERE Target = '524951740905299' -- …" at bounding box center [1209, 371] width 686 height 144
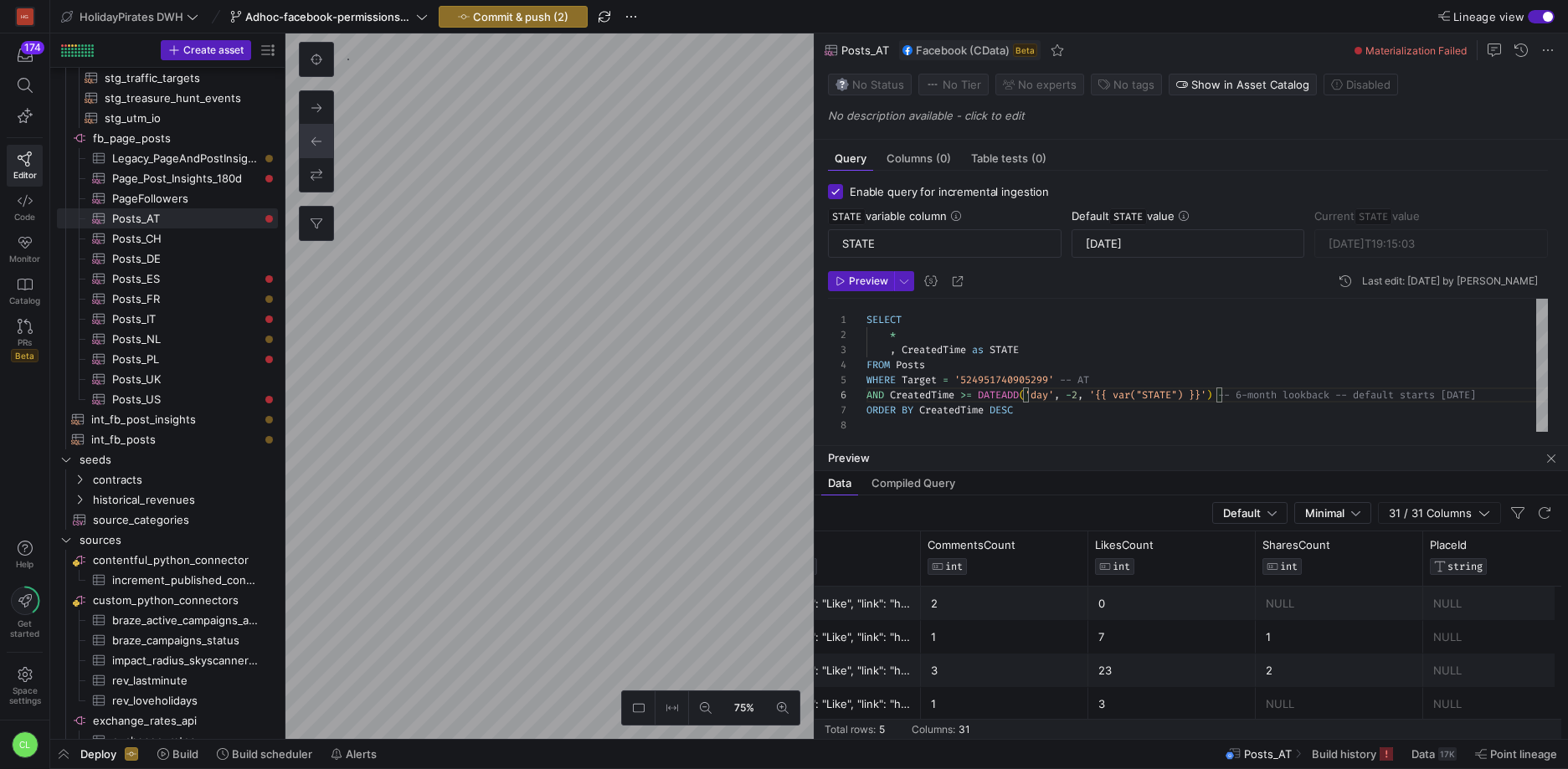
scroll to position [0, 3278]
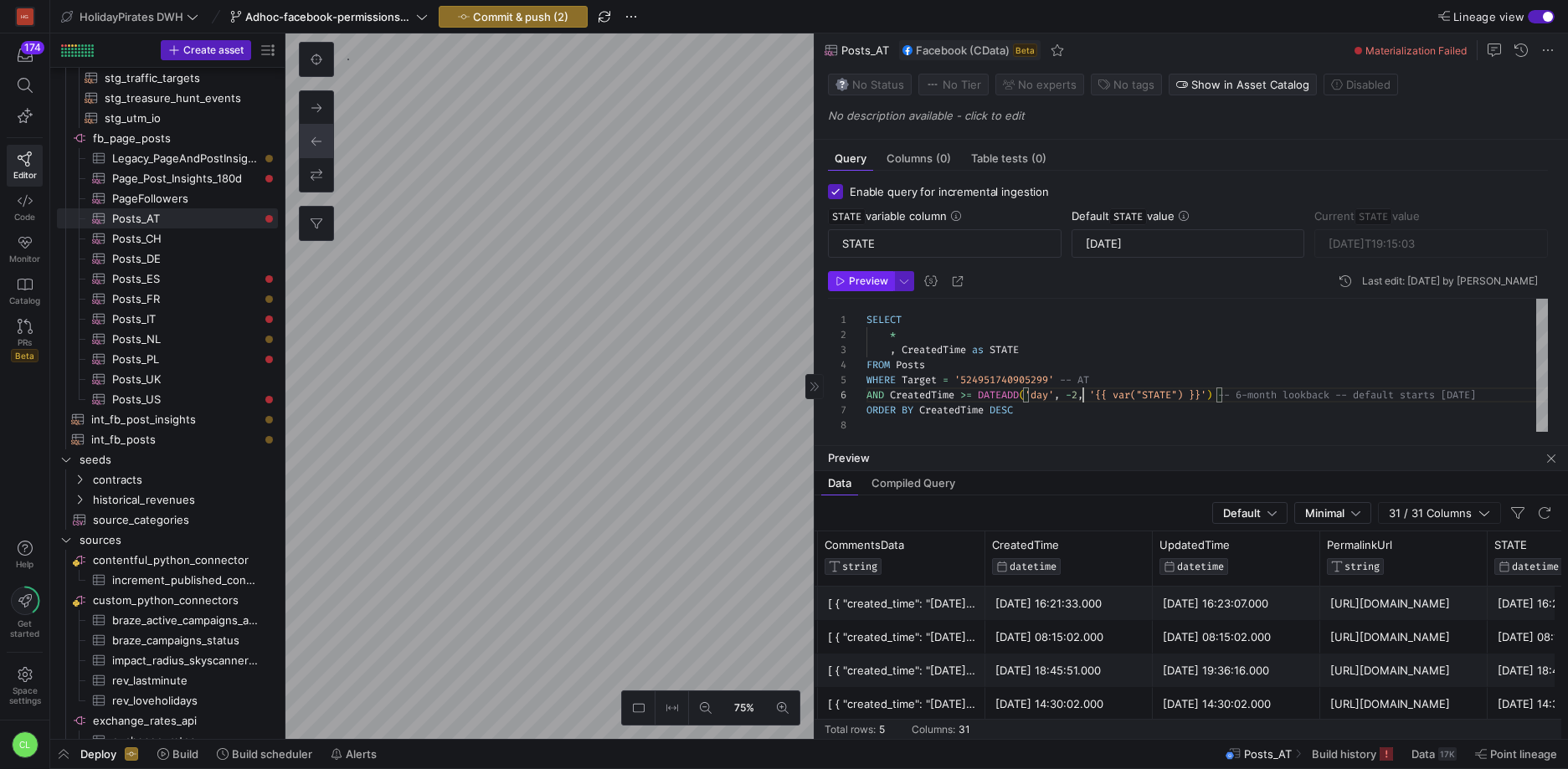
click at [867, 272] on span "button" at bounding box center [861, 281] width 65 height 18
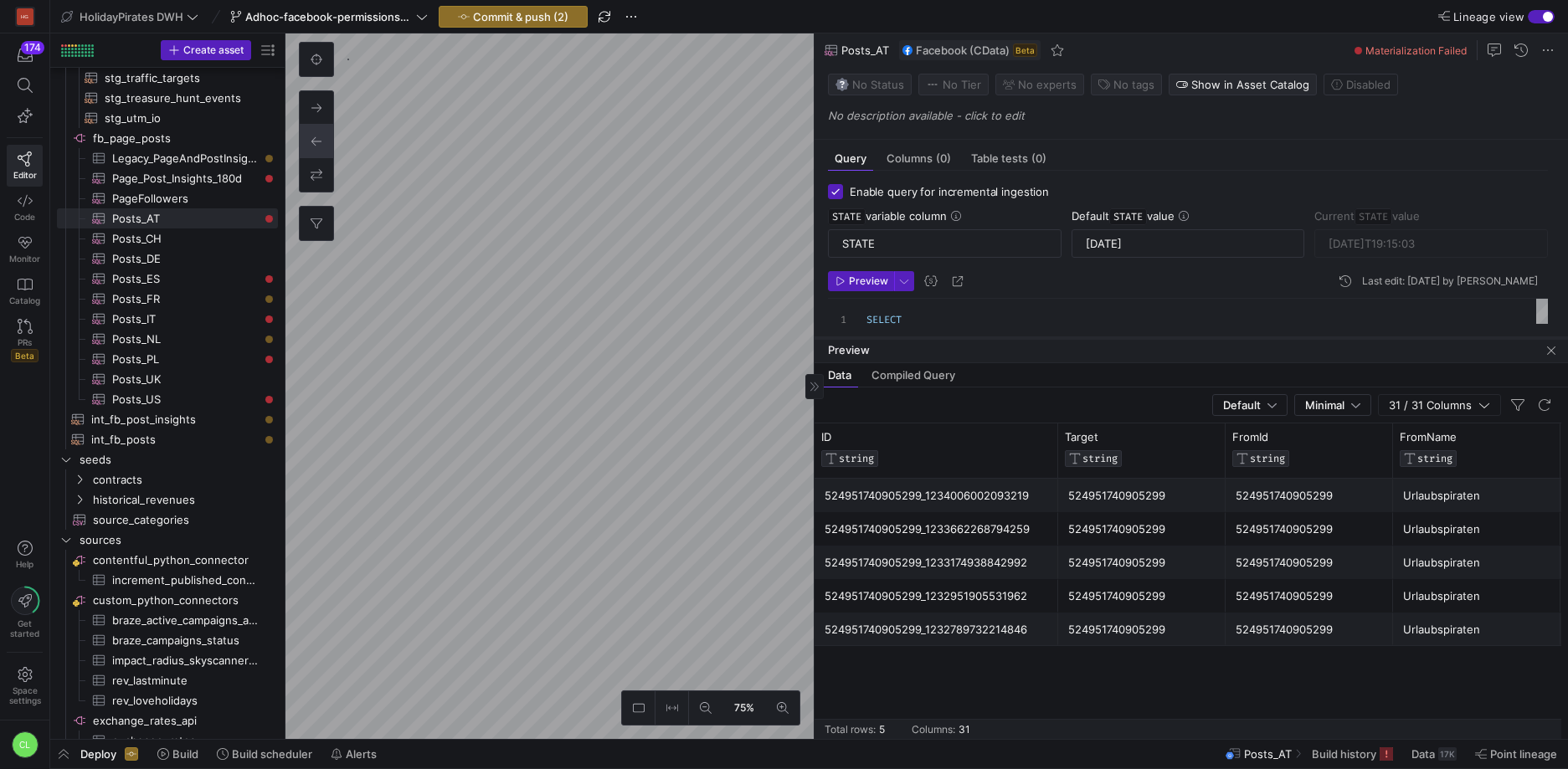
drag, startPoint x: 1105, startPoint y: 444, endPoint x: 1137, endPoint y: 334, distance: 114.6
click at [1137, 335] on div at bounding box center [1191, 337] width 754 height 6
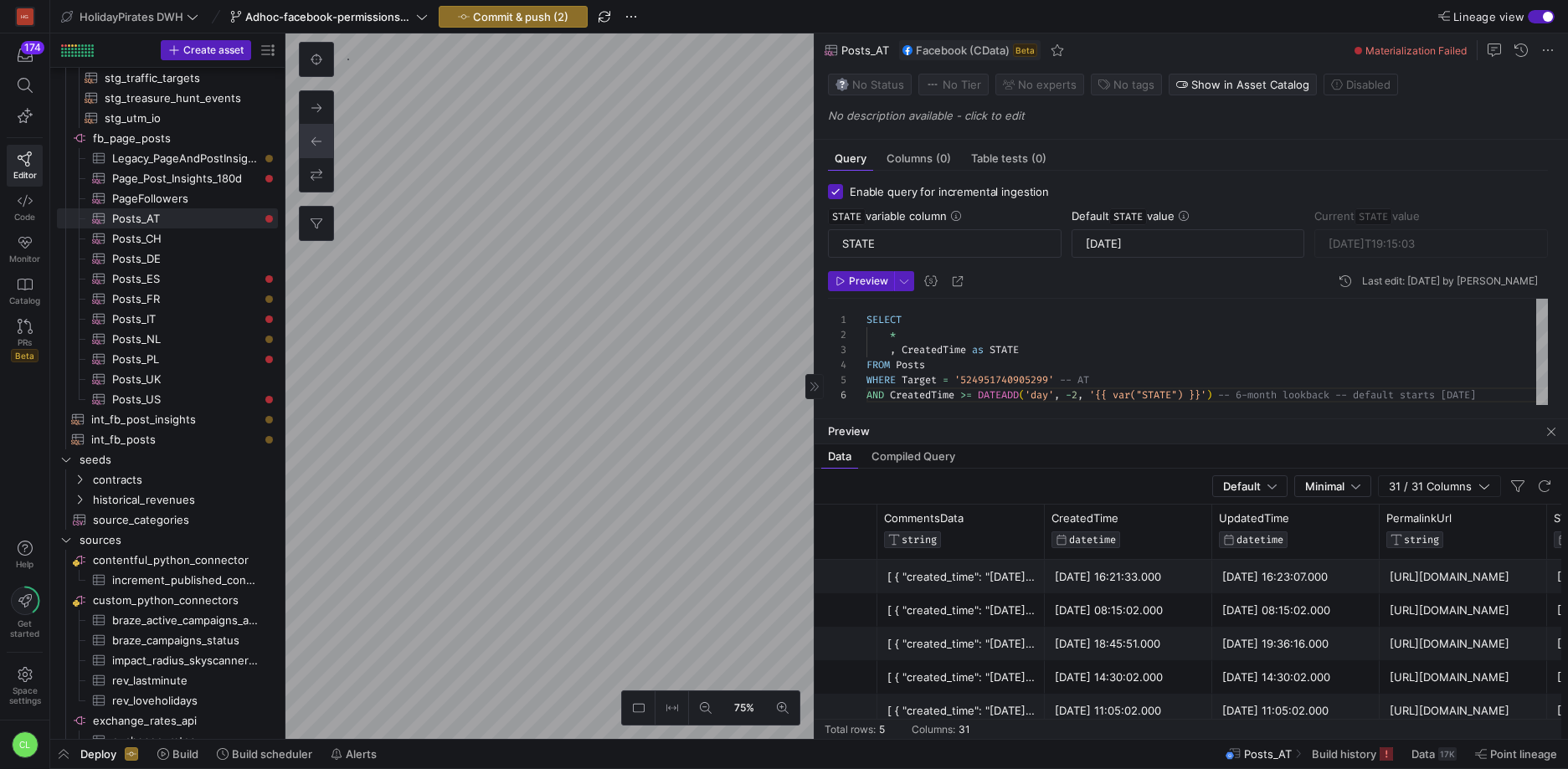
drag, startPoint x: 1139, startPoint y: 335, endPoint x: 1158, endPoint y: 419, distance: 86.1
click at [1158, 419] on div at bounding box center [1191, 419] width 754 height 6
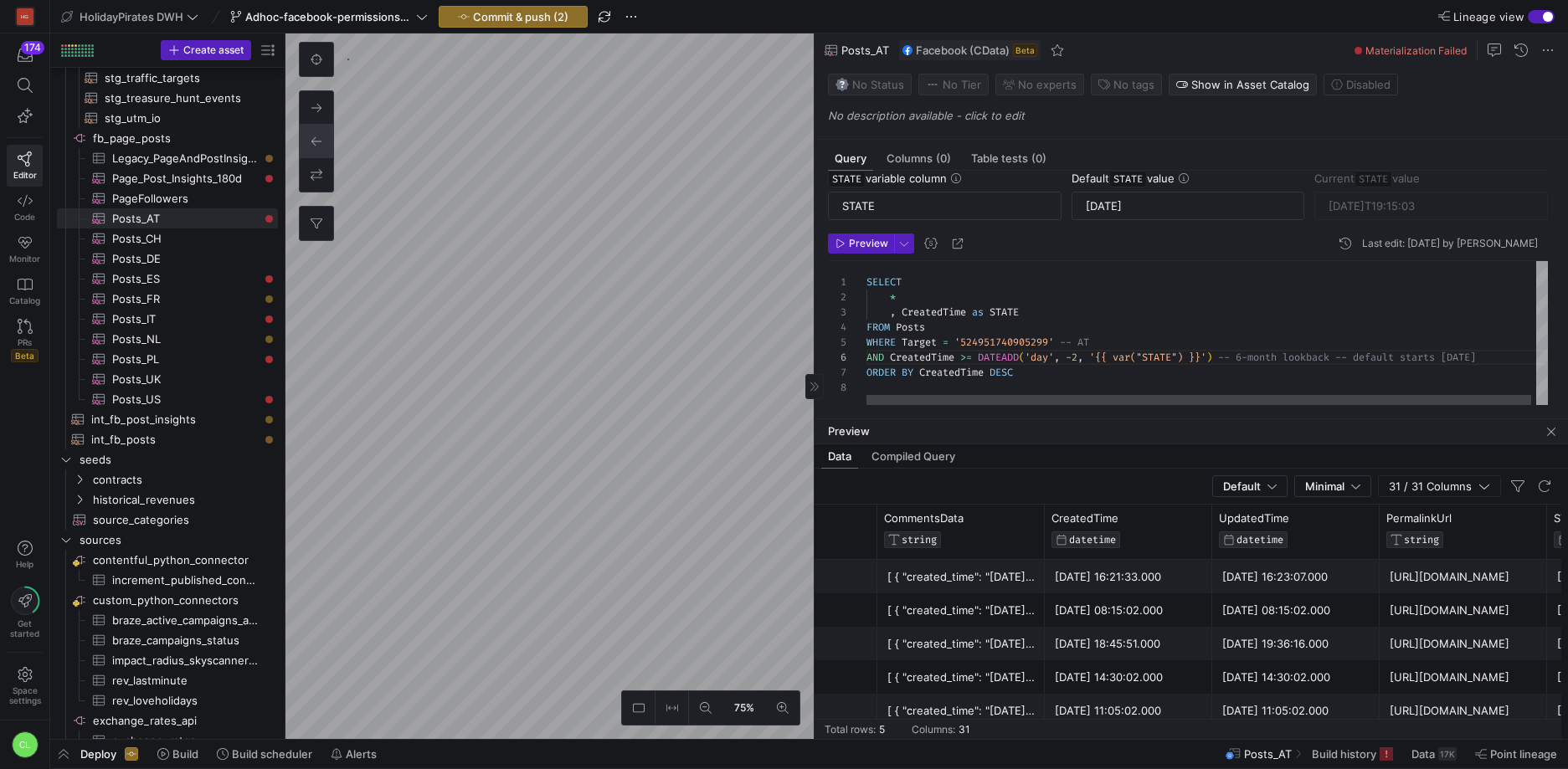
click at [1088, 354] on div "SELECT * , CreatedTime as STATE FROM Posts WHERE Target = '524951740905299' -- …" at bounding box center [1209, 333] width 686 height 144
click at [860, 249] on span "Preview" at bounding box center [868, 243] width 40 height 12
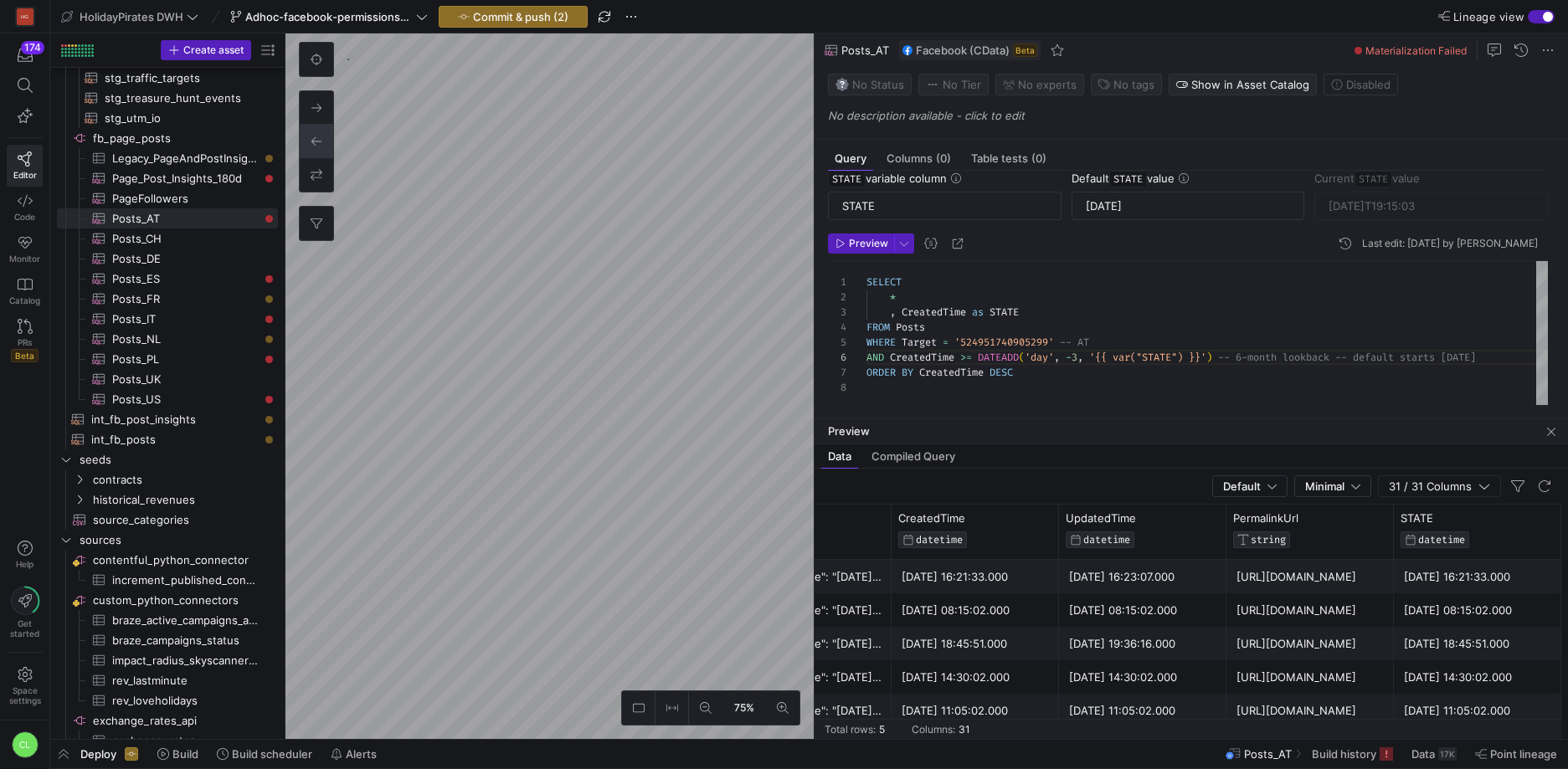
click at [975, 640] on div "2025-10-06 18:45:51.000" at bounding box center [975, 644] width 148 height 32
click at [1084, 356] on div "SELECT * , CreatedTime as STATE FROM Posts WHERE Target = '524951740905299' -- …" at bounding box center [1209, 333] width 686 height 144
type textarea "SELECT * , CreatedTime as STATE FROM Posts WHERE Target = '524951740905299' -- …"
click at [867, 238] on span "Preview" at bounding box center [868, 243] width 40 height 12
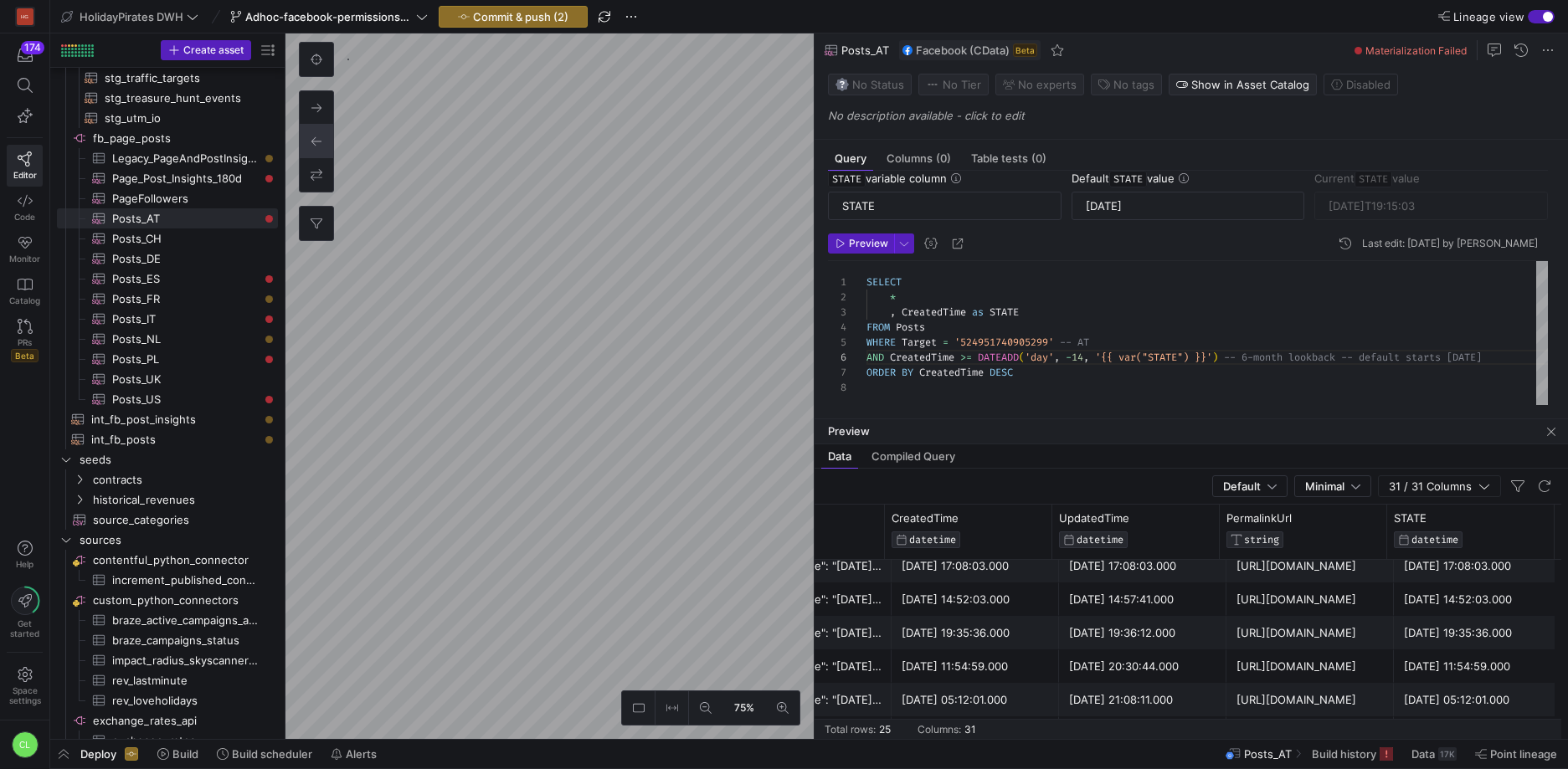
click at [1176, 421] on div "Preview" at bounding box center [1191, 432] width 754 height 25
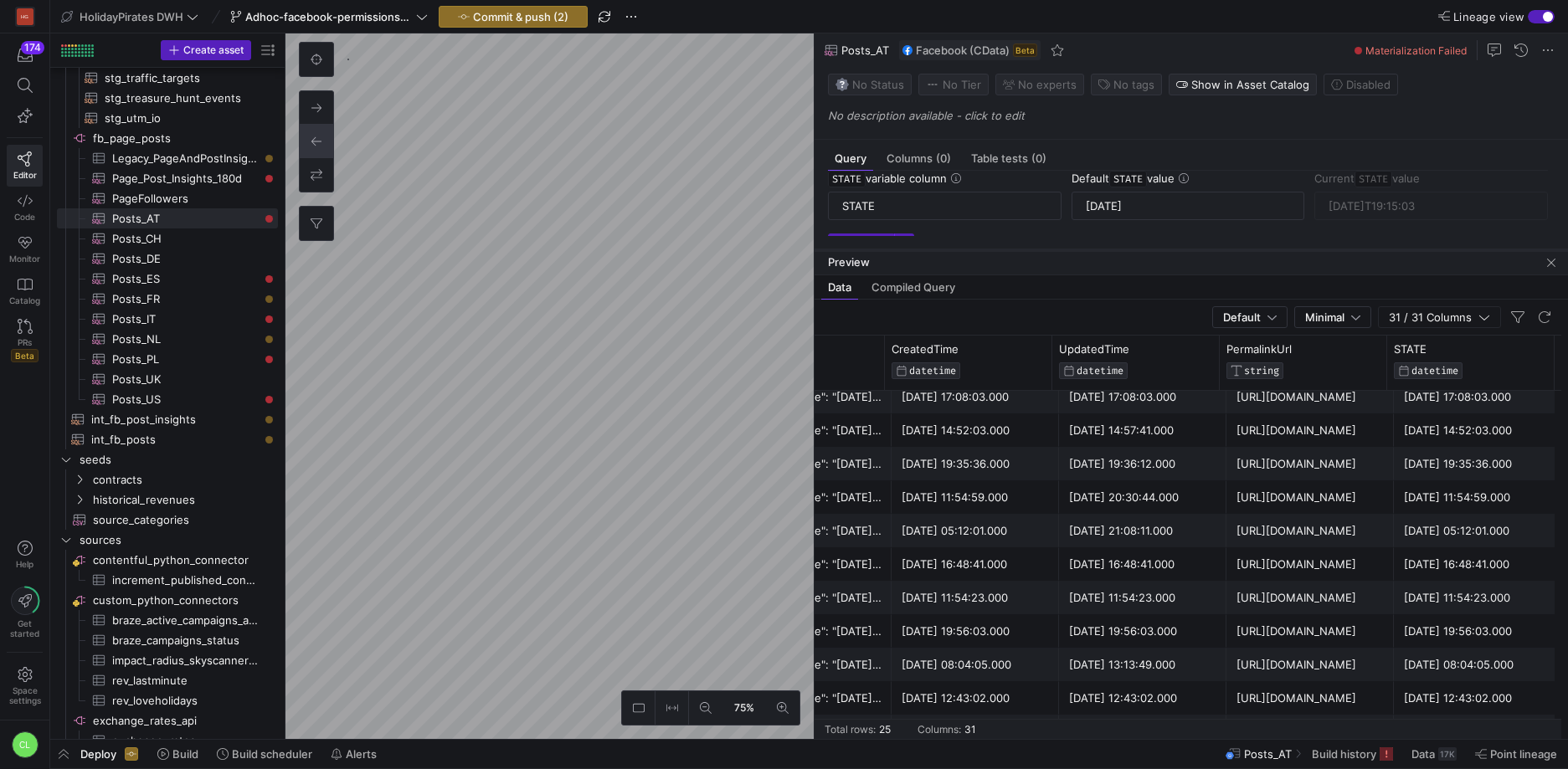
drag, startPoint x: 1186, startPoint y: 420, endPoint x: 1205, endPoint y: 251, distance: 170.1
click at [1205, 251] on div at bounding box center [1191, 250] width 754 height 6
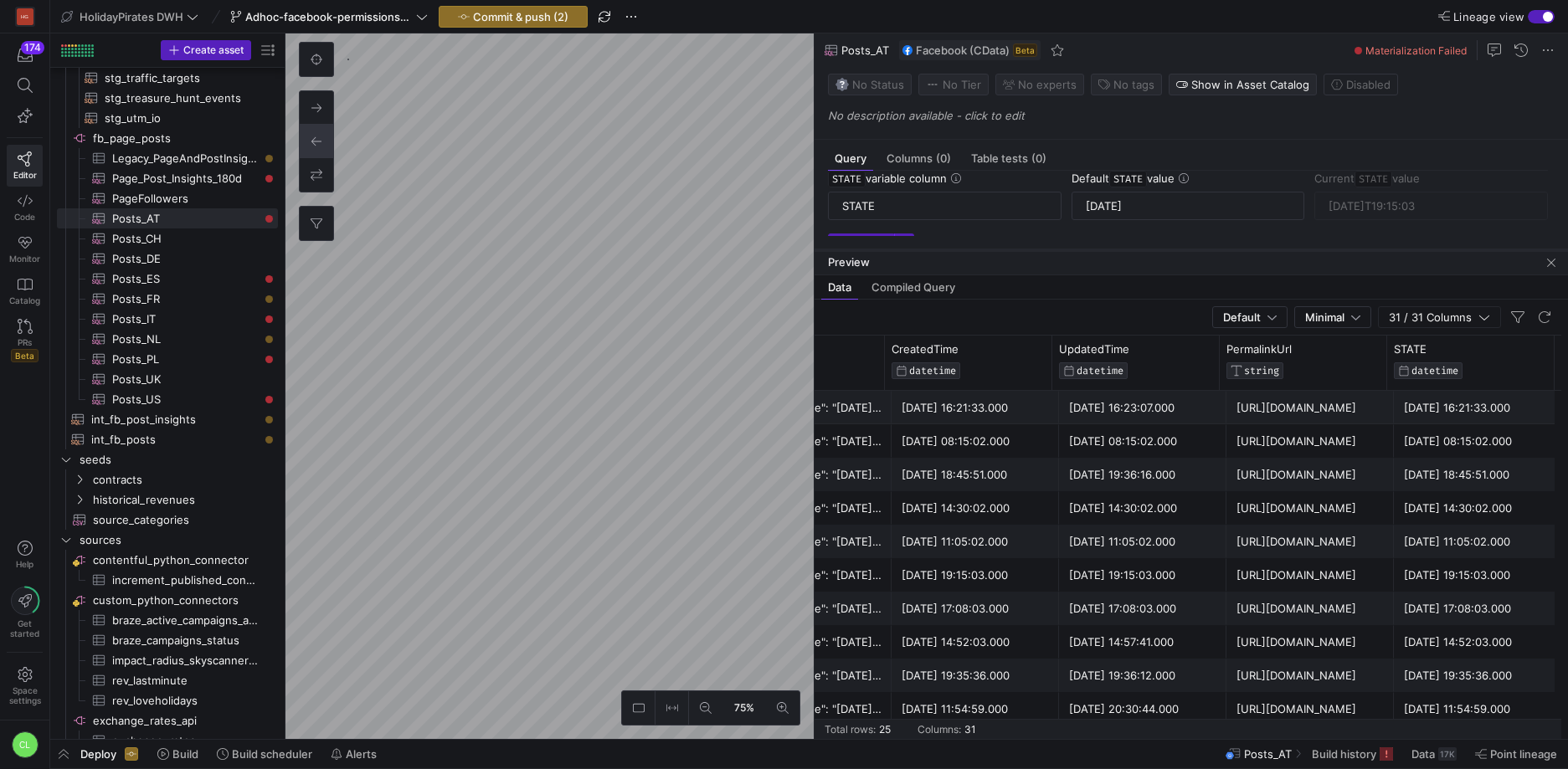
click at [1206, 253] on div at bounding box center [1191, 250] width 754 height 6
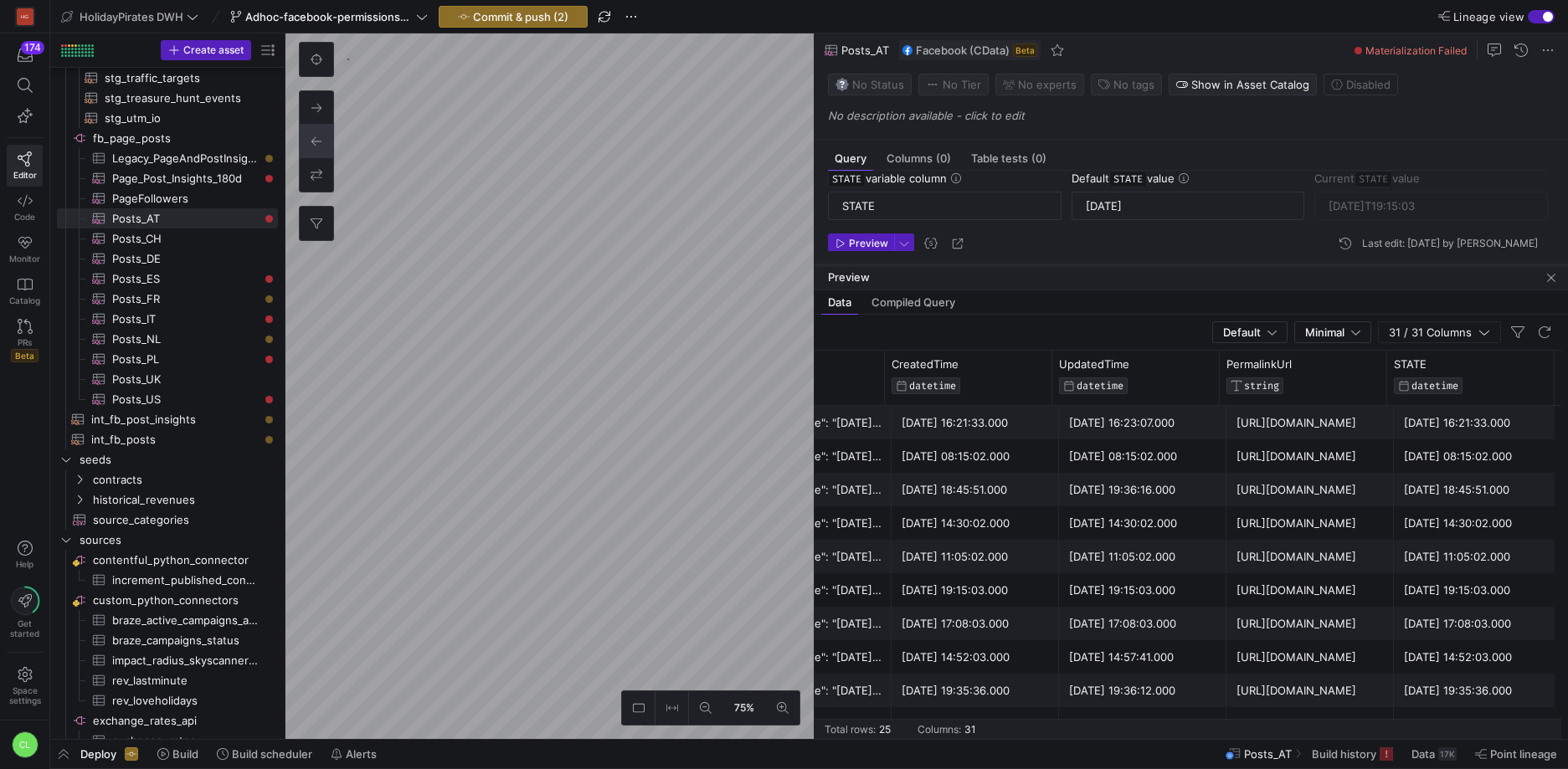
drag, startPoint x: 1212, startPoint y: 251, endPoint x: 1233, endPoint y: 264, distance: 24.7
click at [1233, 264] on div at bounding box center [1191, 265] width 754 height 6
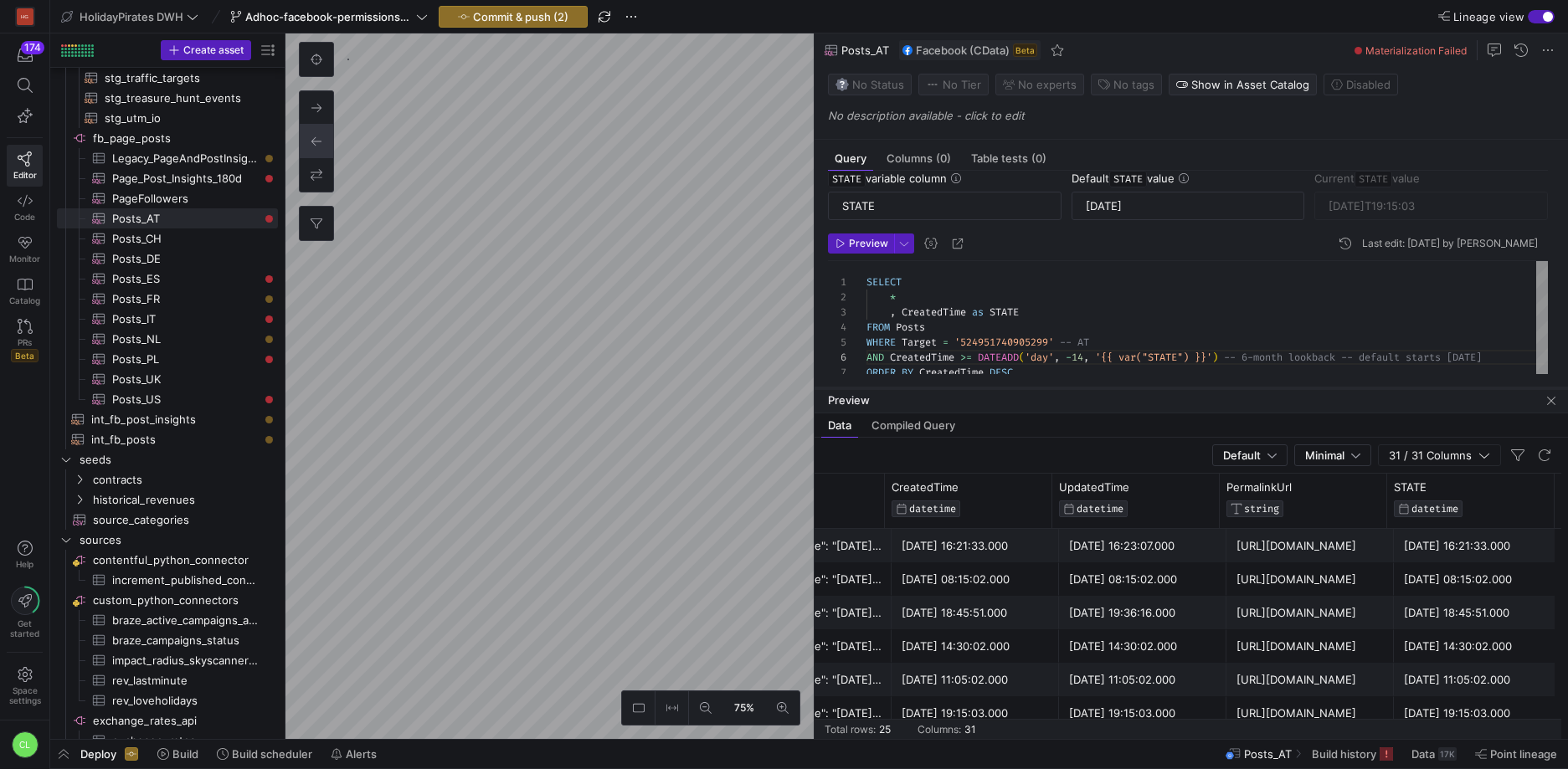
drag, startPoint x: 1210, startPoint y: 263, endPoint x: 1184, endPoint y: 389, distance: 128.7
click at [1184, 389] on div at bounding box center [1191, 387] width 754 height 6
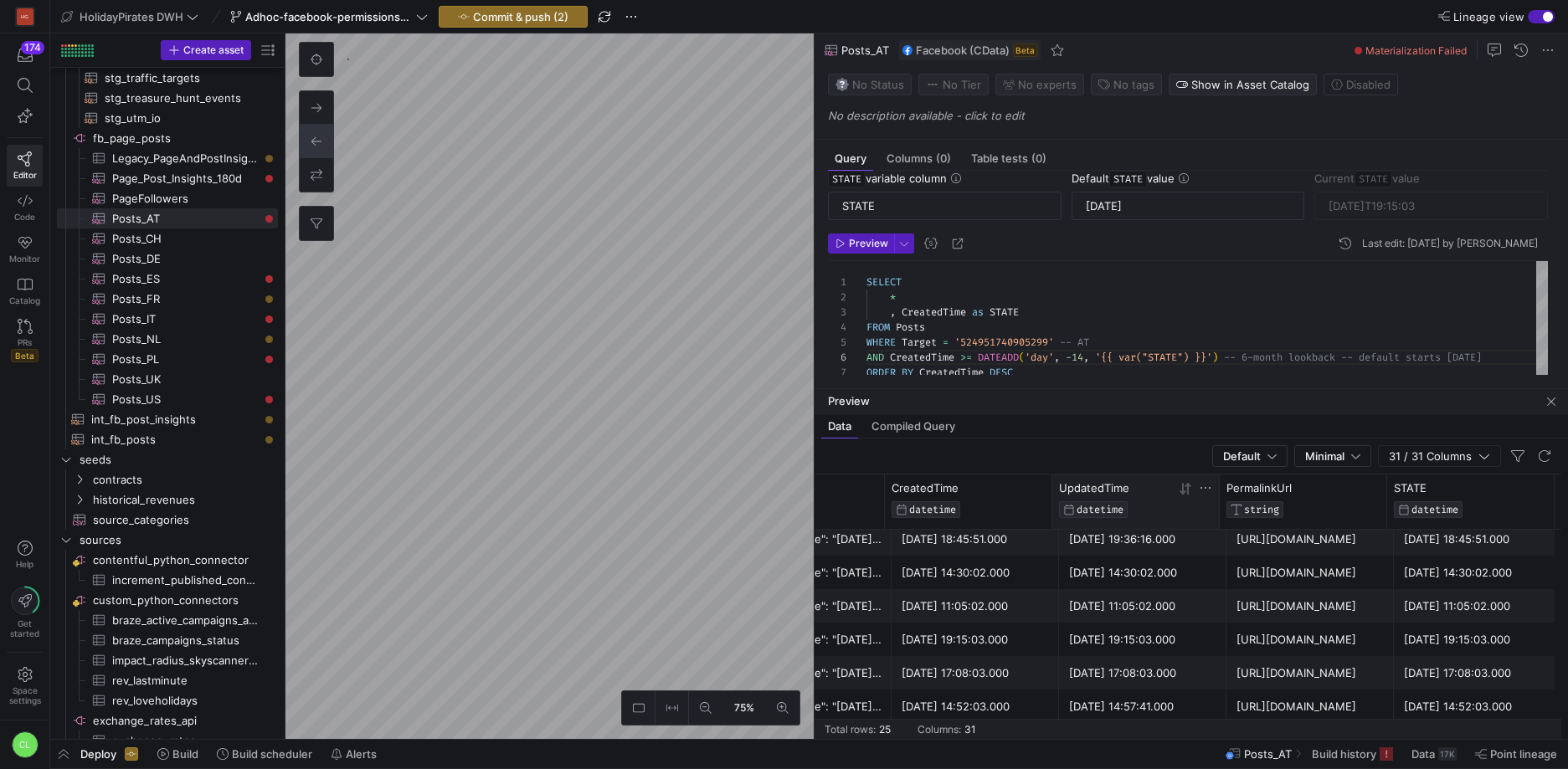
click at [1144, 481] on div "UpdatedTime" at bounding box center [1117, 488] width 116 height 14
click at [1184, 489] on icon at bounding box center [1185, 489] width 14 height 14
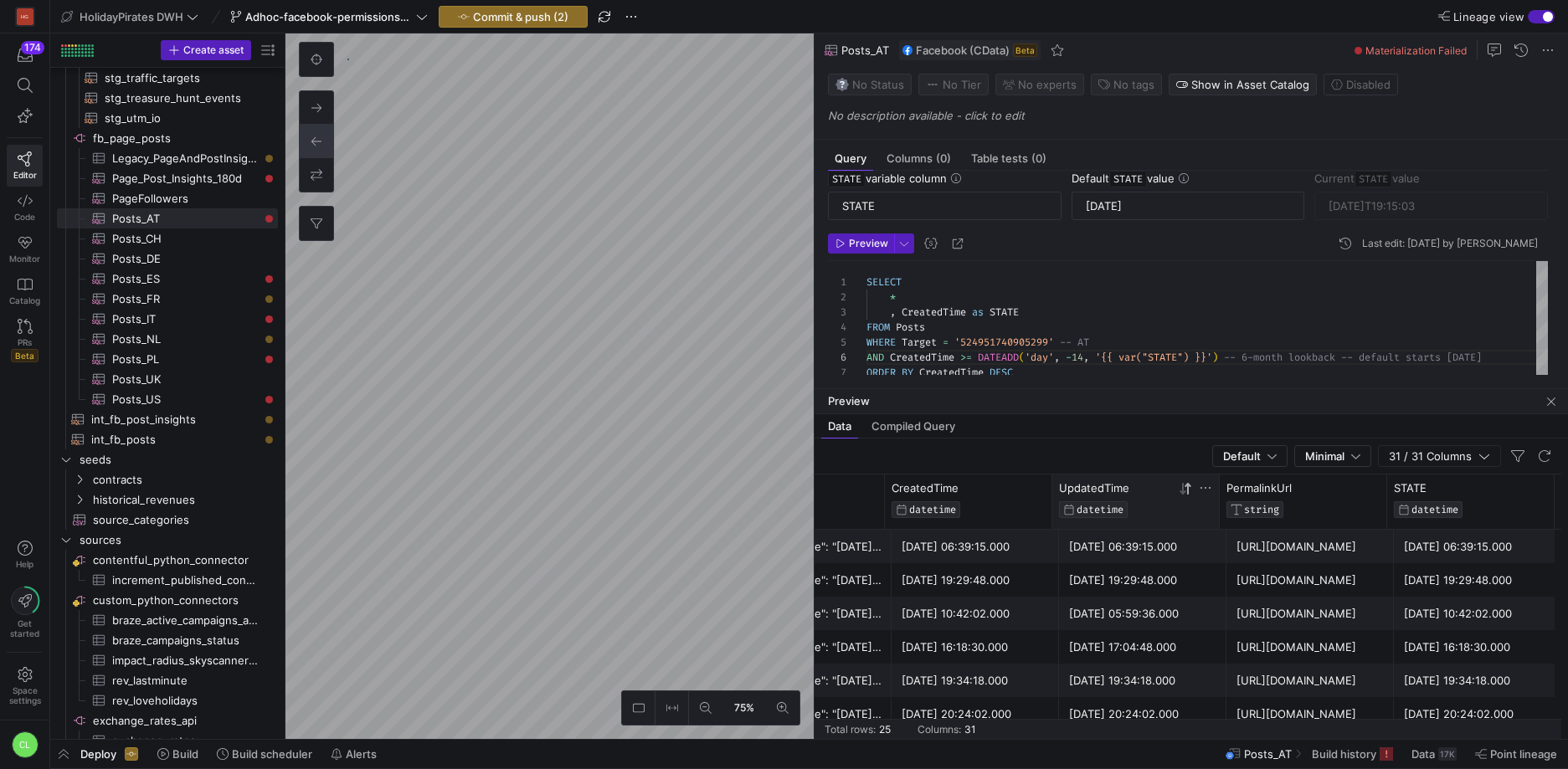
click at [1189, 490] on icon at bounding box center [1185, 489] width 14 height 14
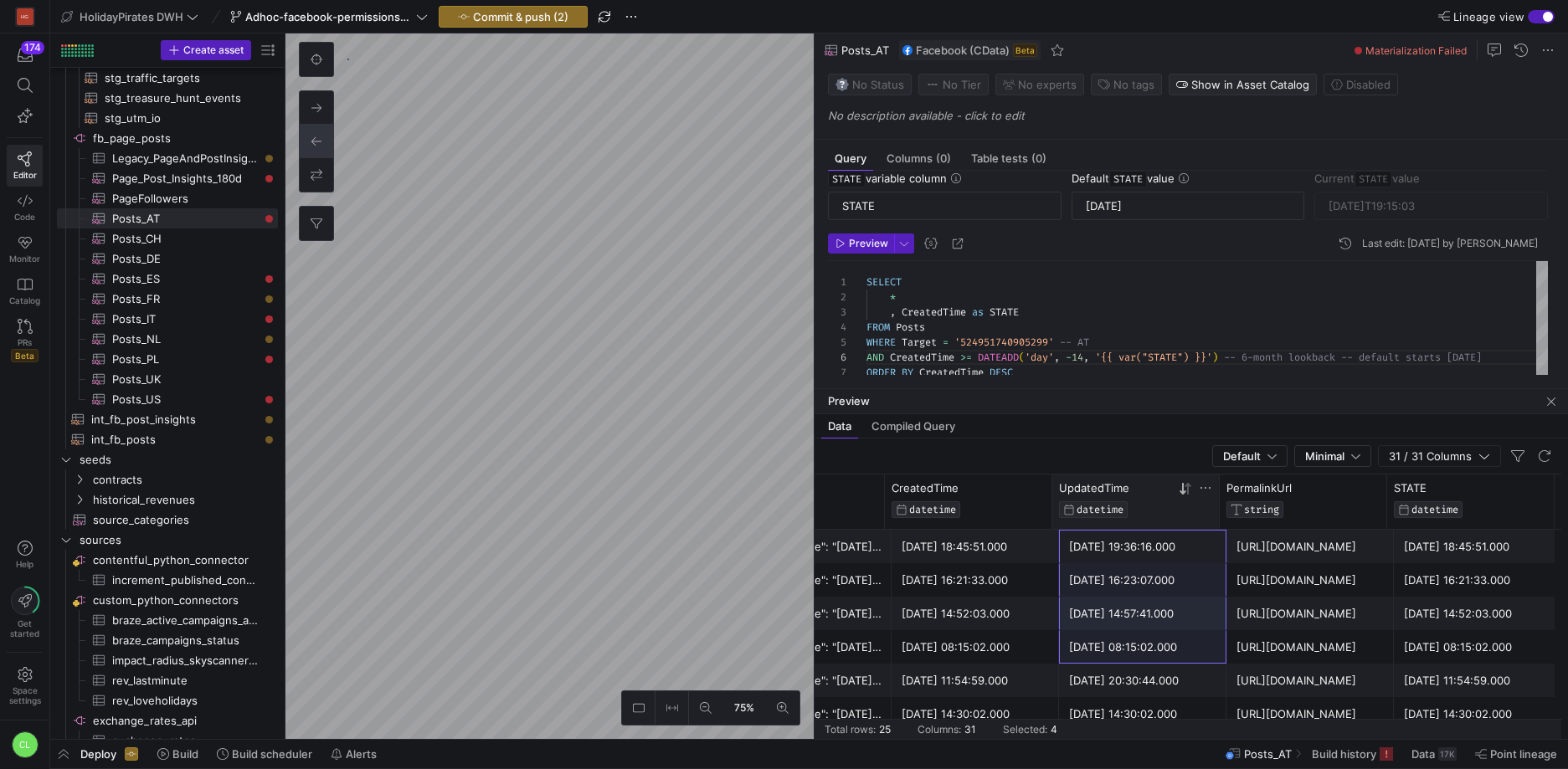
drag, startPoint x: 1146, startPoint y: 550, endPoint x: 1158, endPoint y: 649, distance: 99.7
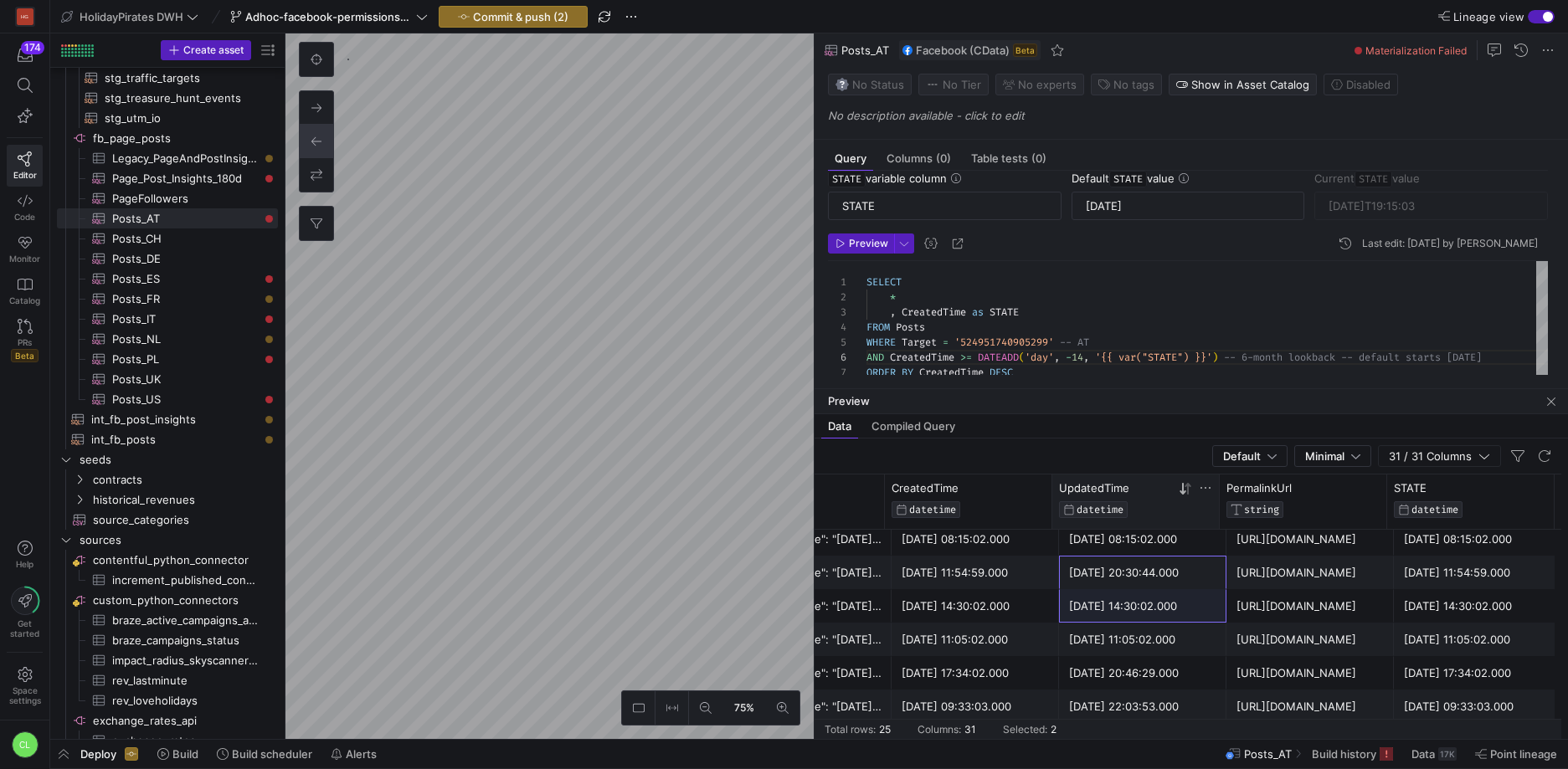
drag, startPoint x: 1158, startPoint y: 637, endPoint x: 1159, endPoint y: 648, distance: 11.0
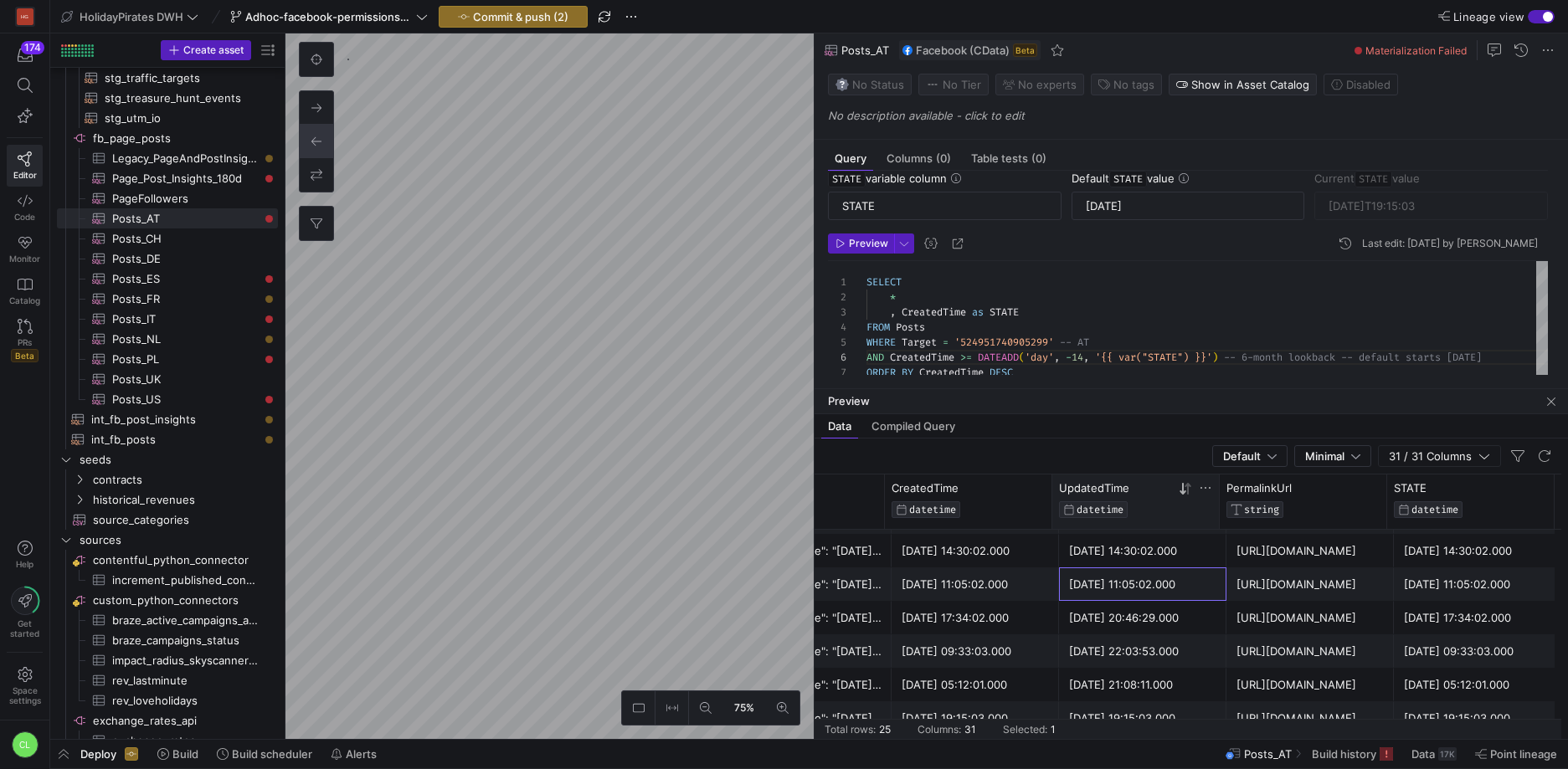
click at [1165, 582] on div "2025-10-06 11:05:02.000" at bounding box center [1143, 584] width 148 height 32
drag, startPoint x: 1159, startPoint y: 569, endPoint x: 1170, endPoint y: 646, distance: 77.8
click at [1170, 646] on div "2025-10-04 22:03:53.000" at bounding box center [1143, 651] width 148 height 32
click at [1015, 489] on icon at bounding box center [1015, 489] width 6 height 12
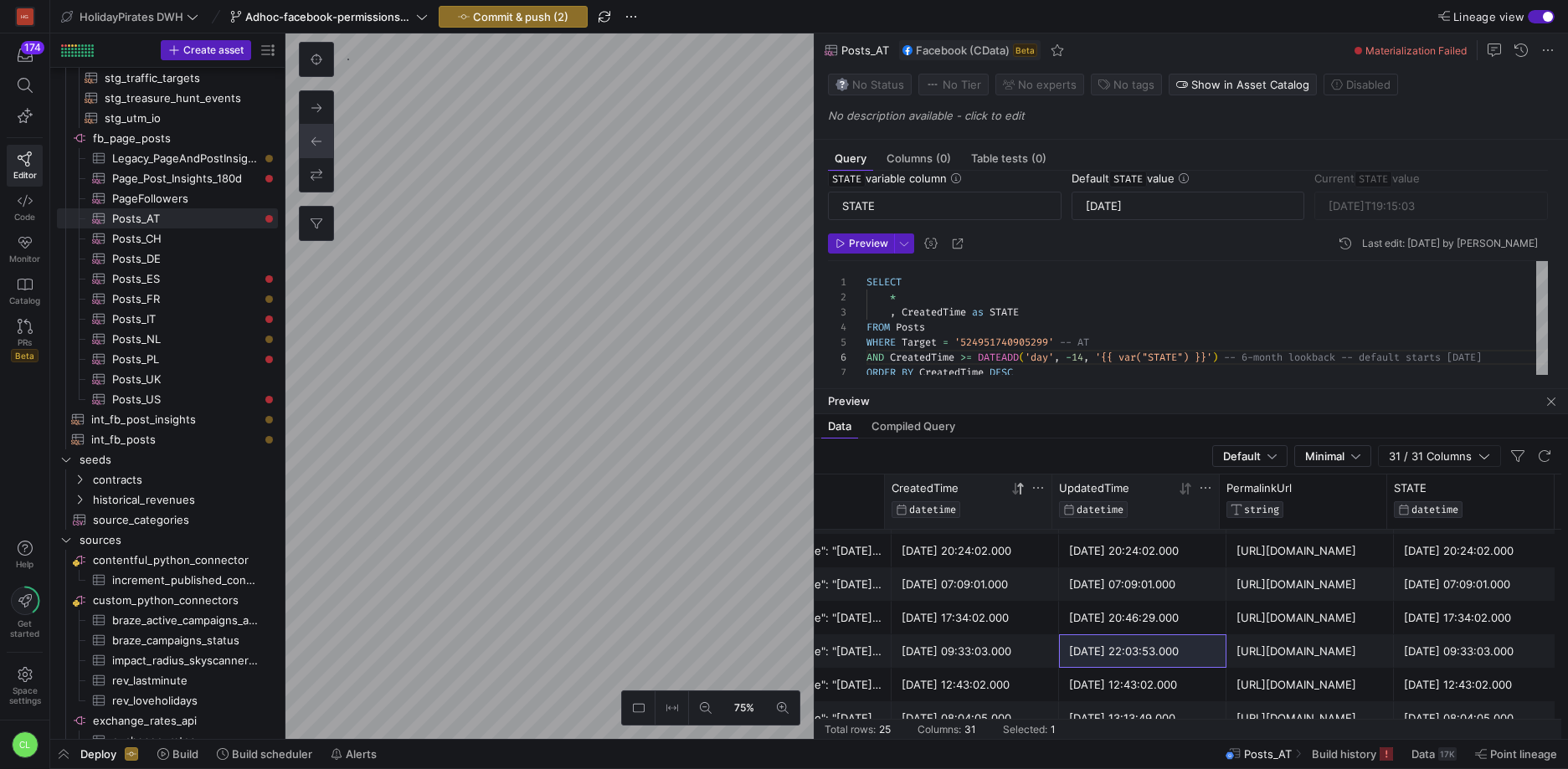
click at [1016, 489] on icon at bounding box center [1017, 489] width 14 height 14
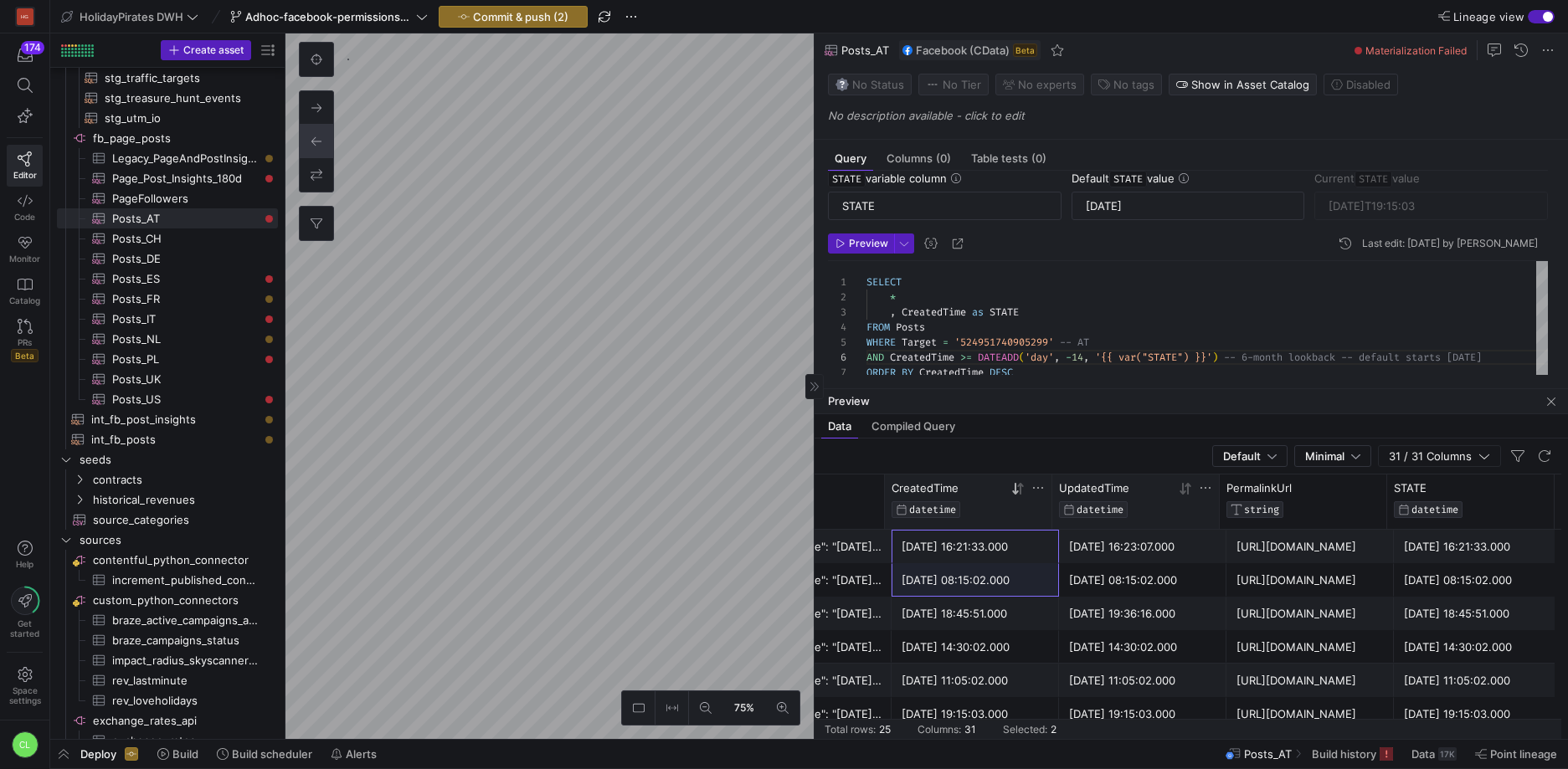
drag, startPoint x: 998, startPoint y: 550, endPoint x: 1028, endPoint y: 574, distance: 38.4
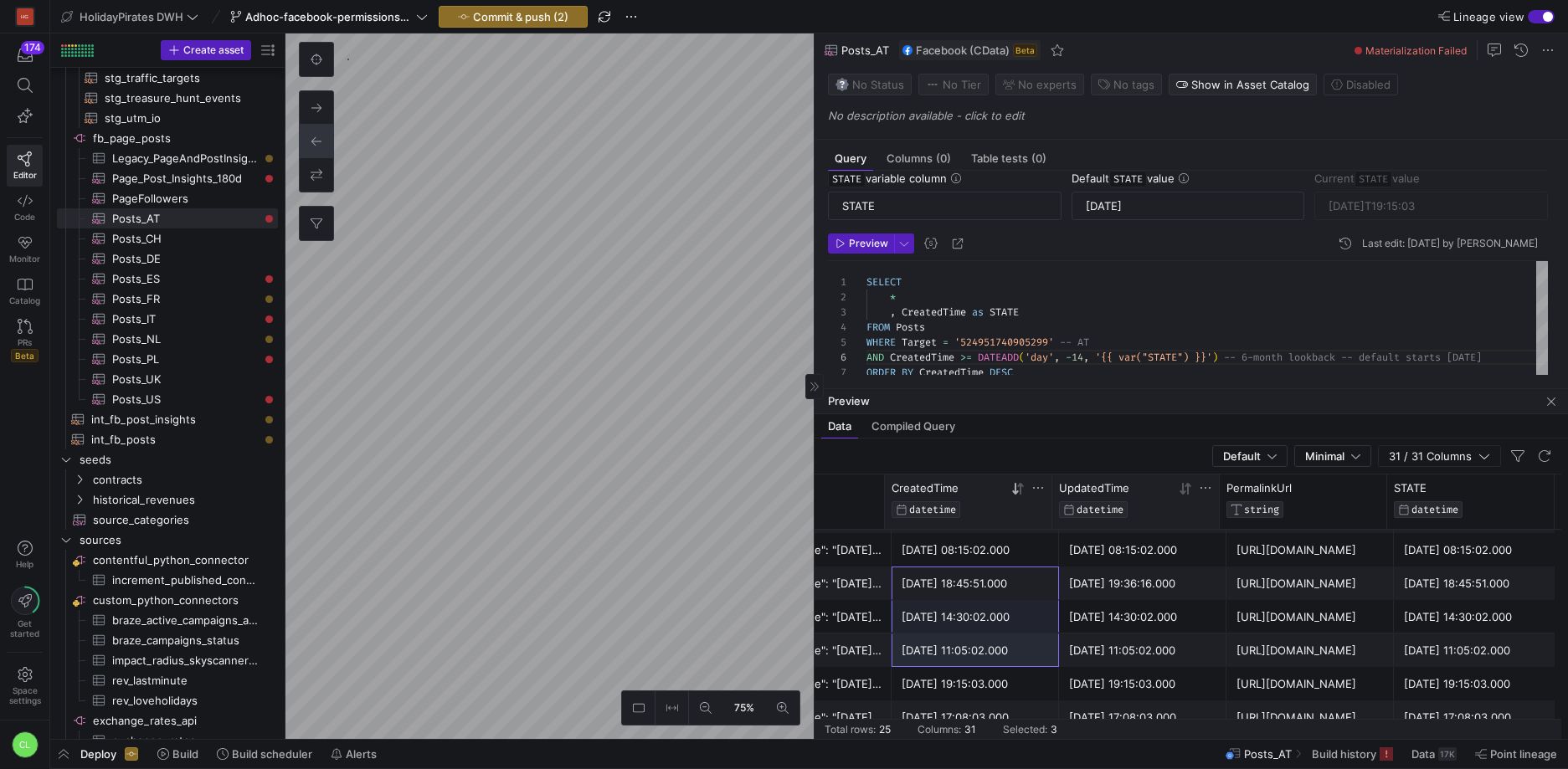
drag, startPoint x: 984, startPoint y: 584, endPoint x: 990, endPoint y: 650, distance: 66.3
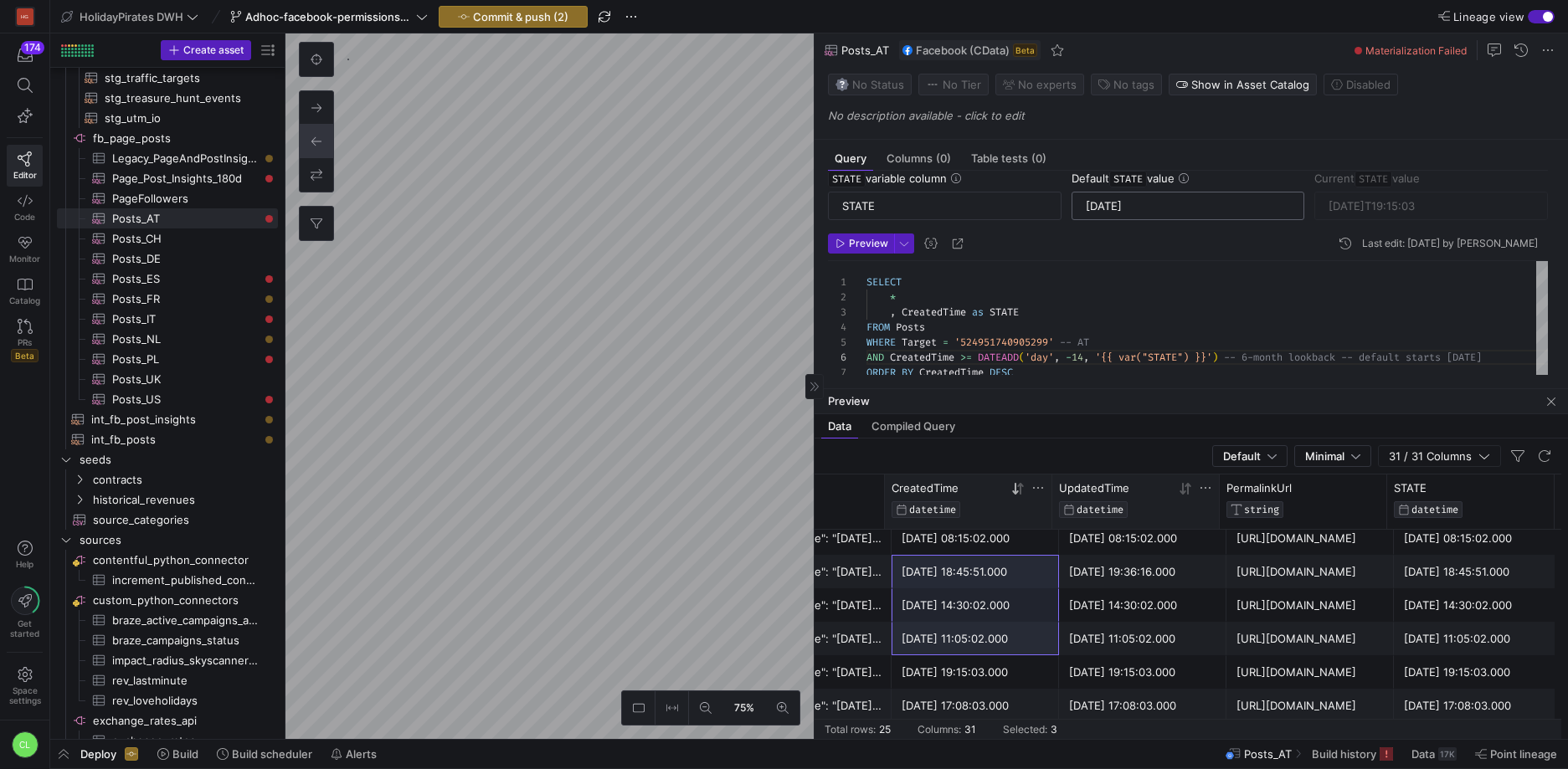
click at [1109, 207] on input "2025-10-07" at bounding box center [1188, 206] width 205 height 14
type input "2024-10-07"
click at [876, 249] on span "Preview" at bounding box center [868, 243] width 40 height 12
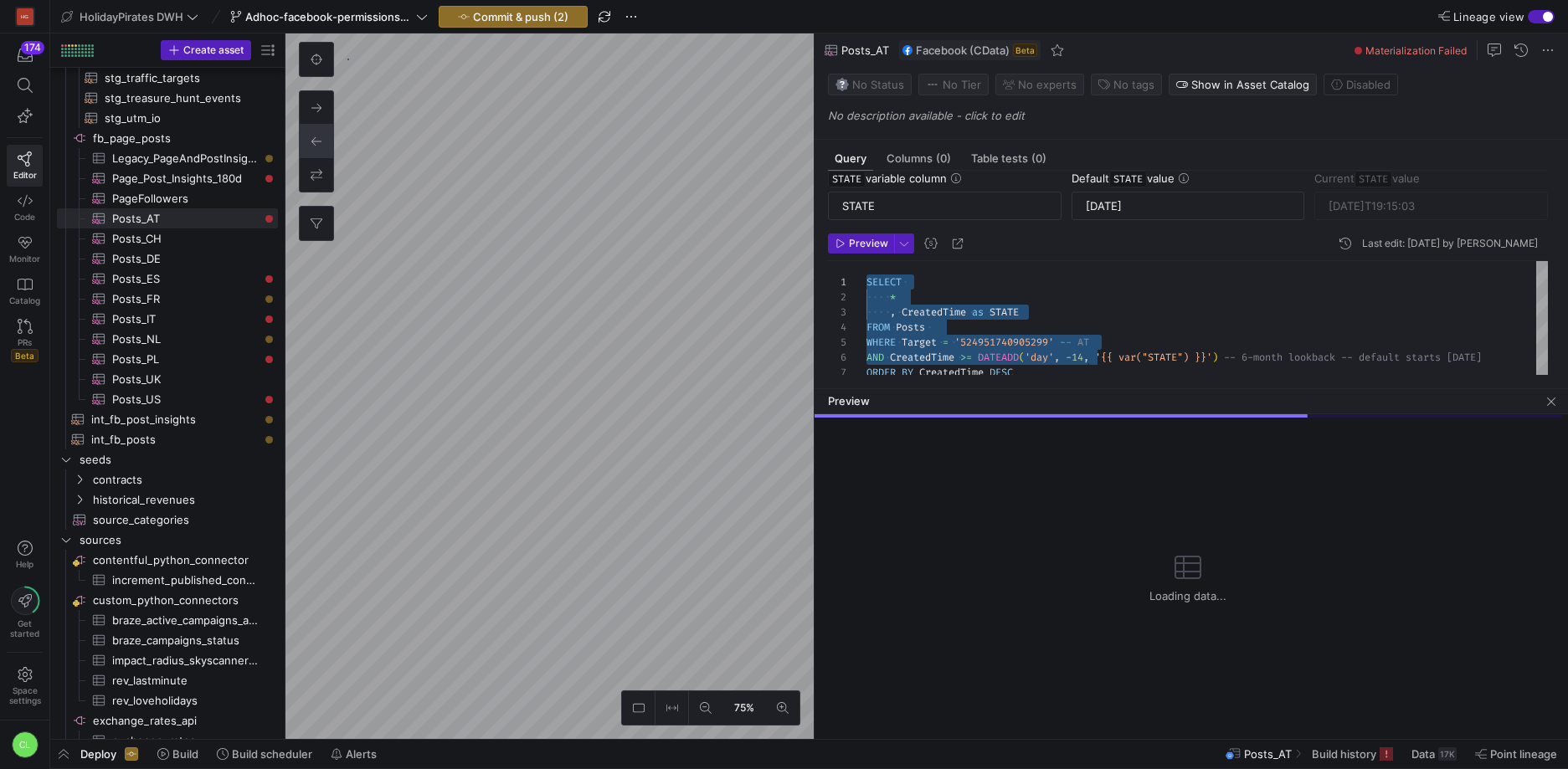
drag, startPoint x: 1091, startPoint y: 358, endPoint x: 1140, endPoint y: 207, distance: 158.8
click at [1140, 261] on div "SELECT * , CreatedTime as STATE FROM Posts WHERE Target = '524951740905299' -- …" at bounding box center [1212, 333] width 692 height 144
click at [1089, 364] on div "SELECT * , CreatedTime as STATE FROM Posts WHERE Target = '524951740905299' -- …" at bounding box center [1212, 333] width 692 height 144
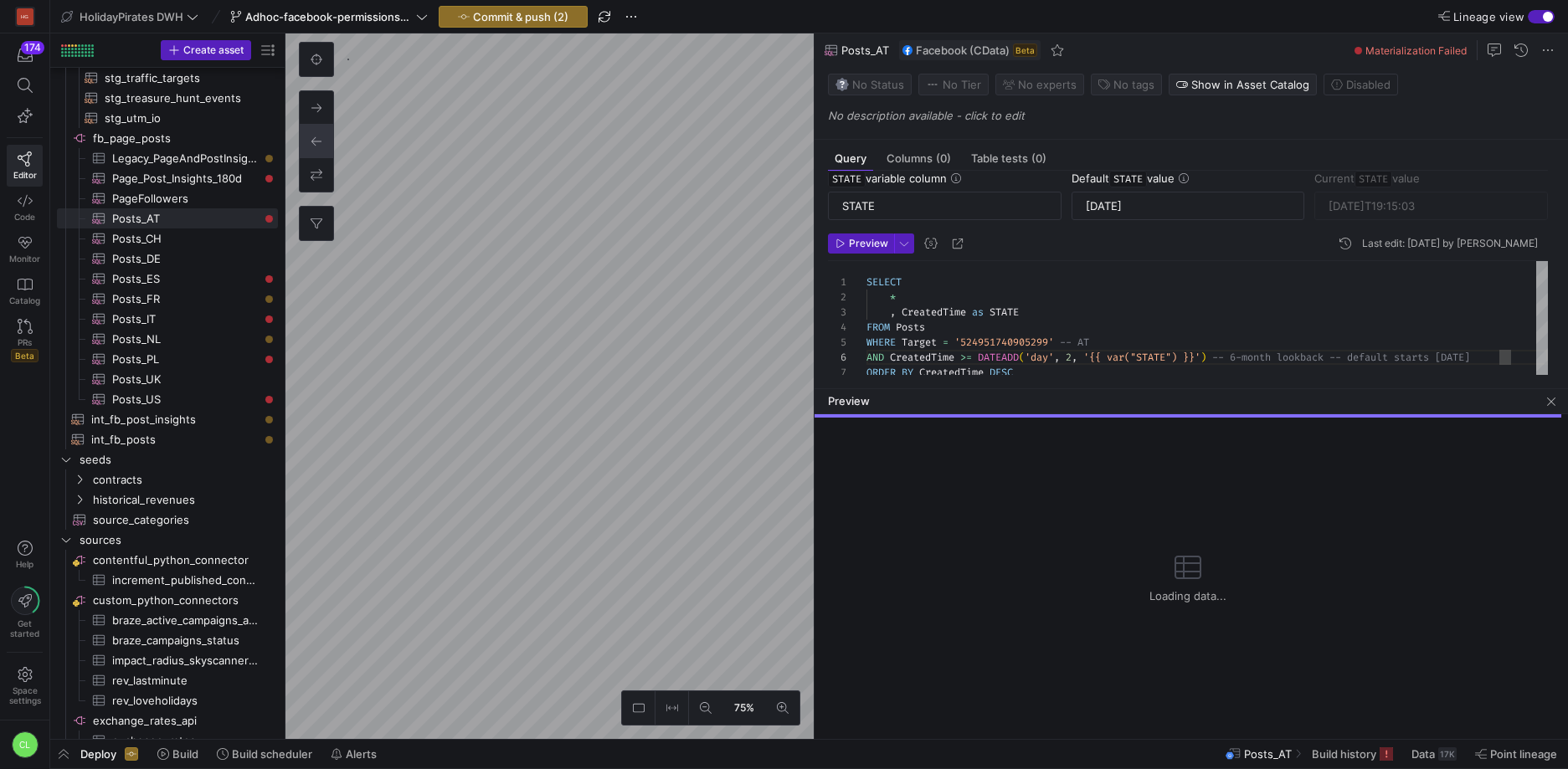
drag, startPoint x: 1512, startPoint y: 355, endPoint x: 1458, endPoint y: 359, distance: 54.1
click at [1458, 359] on div "AND CreatedTime >= DATEADD ( 'day' , 2 , '{{ var("STATE") }}' ) -- 6-month look…" at bounding box center [1206, 357] width 682 height 15
drag, startPoint x: 1454, startPoint y: 358, endPoint x: 1520, endPoint y: 355, distance: 66.1
click at [1520, 355] on div "SELECT * , CreatedTime as STATE FROM Posts WHERE Target = '524951740905299' -- …" at bounding box center [1206, 327] width 682 height 134
click at [1500, 357] on div "SELECT * , CreatedTime as STATE FROM Posts WHERE Target = '524951740905299' -- …" at bounding box center [1206, 327] width 682 height 134
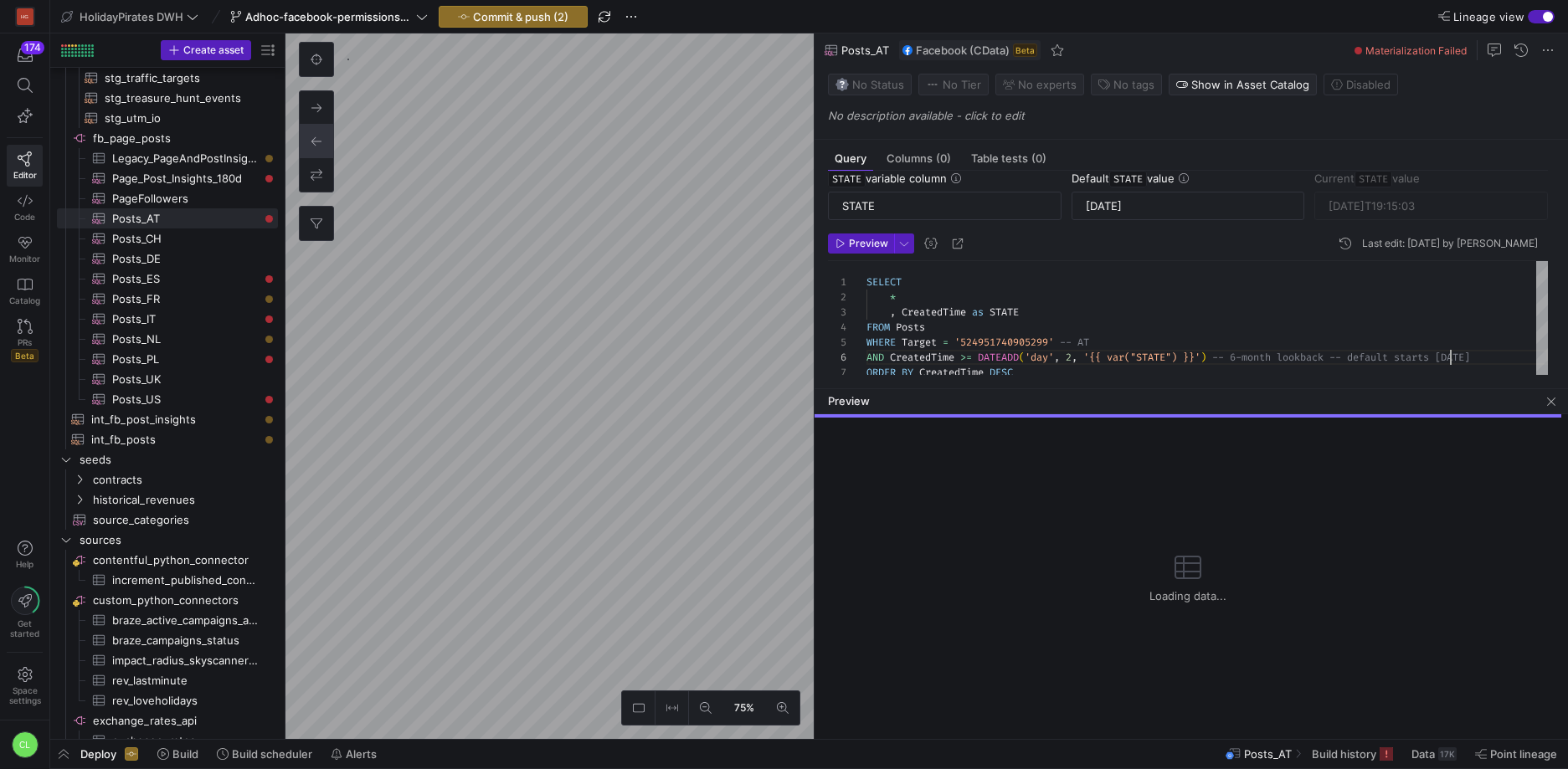
scroll to position [76, 644]
drag, startPoint x: 1452, startPoint y: 358, endPoint x: 1512, endPoint y: 357, distance: 60.0
click at [1512, 357] on div "SELECT * , CreatedTime as STATE FROM Posts WHERE Target = '524951740905299' -- …" at bounding box center [1206, 327] width 682 height 134
type textarea "SELECT * , CreatedTime as STATE FROM Posts WHERE Target = '524951740905299' -- …"
click at [1121, 204] on input "2024-10-07" at bounding box center [1188, 206] width 205 height 14
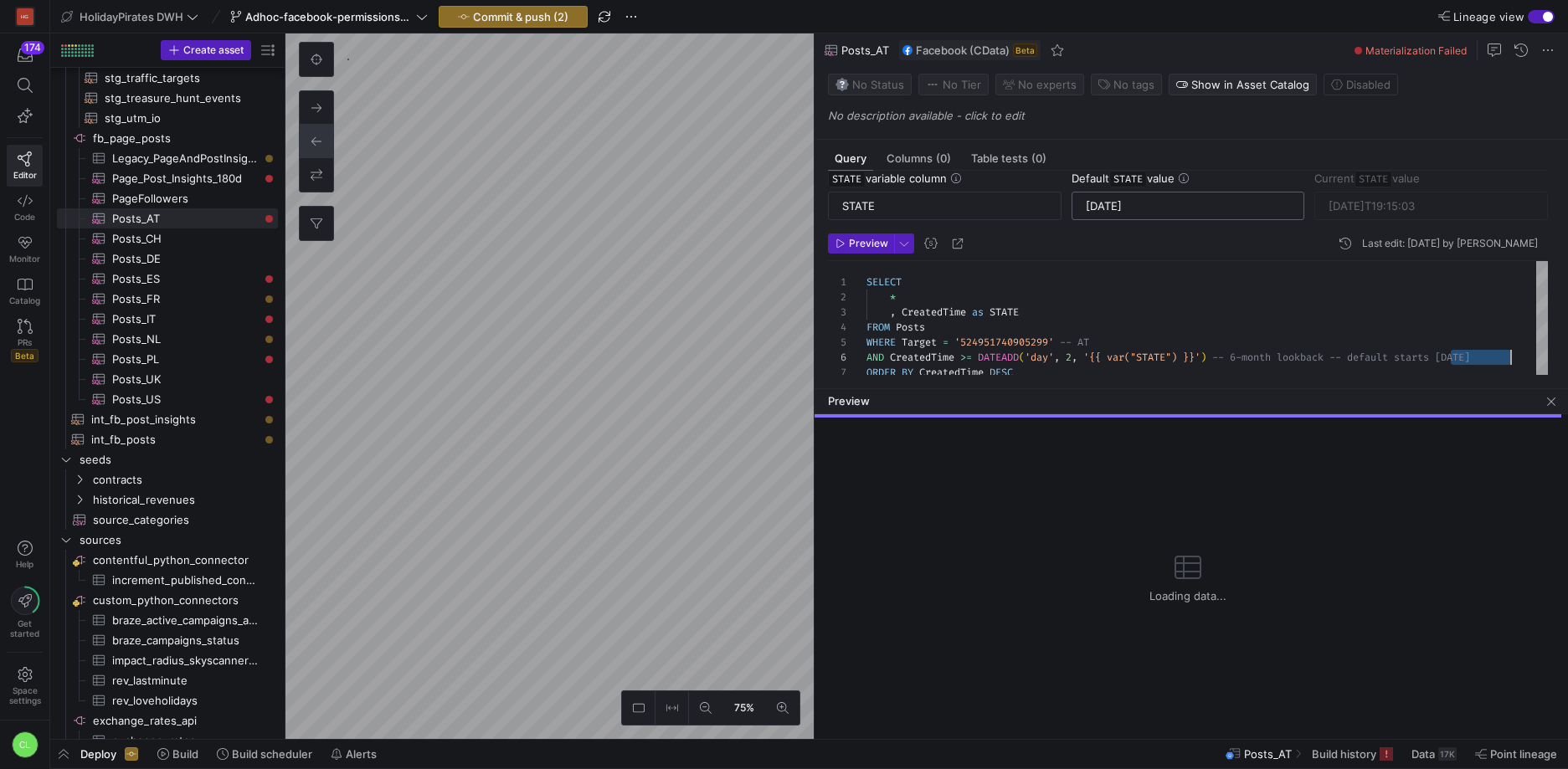
click at [1121, 204] on input "2024-10-07" at bounding box center [1188, 206] width 205 height 14
paste input "05-20"
type input "2024-05-20"
click at [859, 243] on span "Preview" at bounding box center [868, 243] width 40 height 12
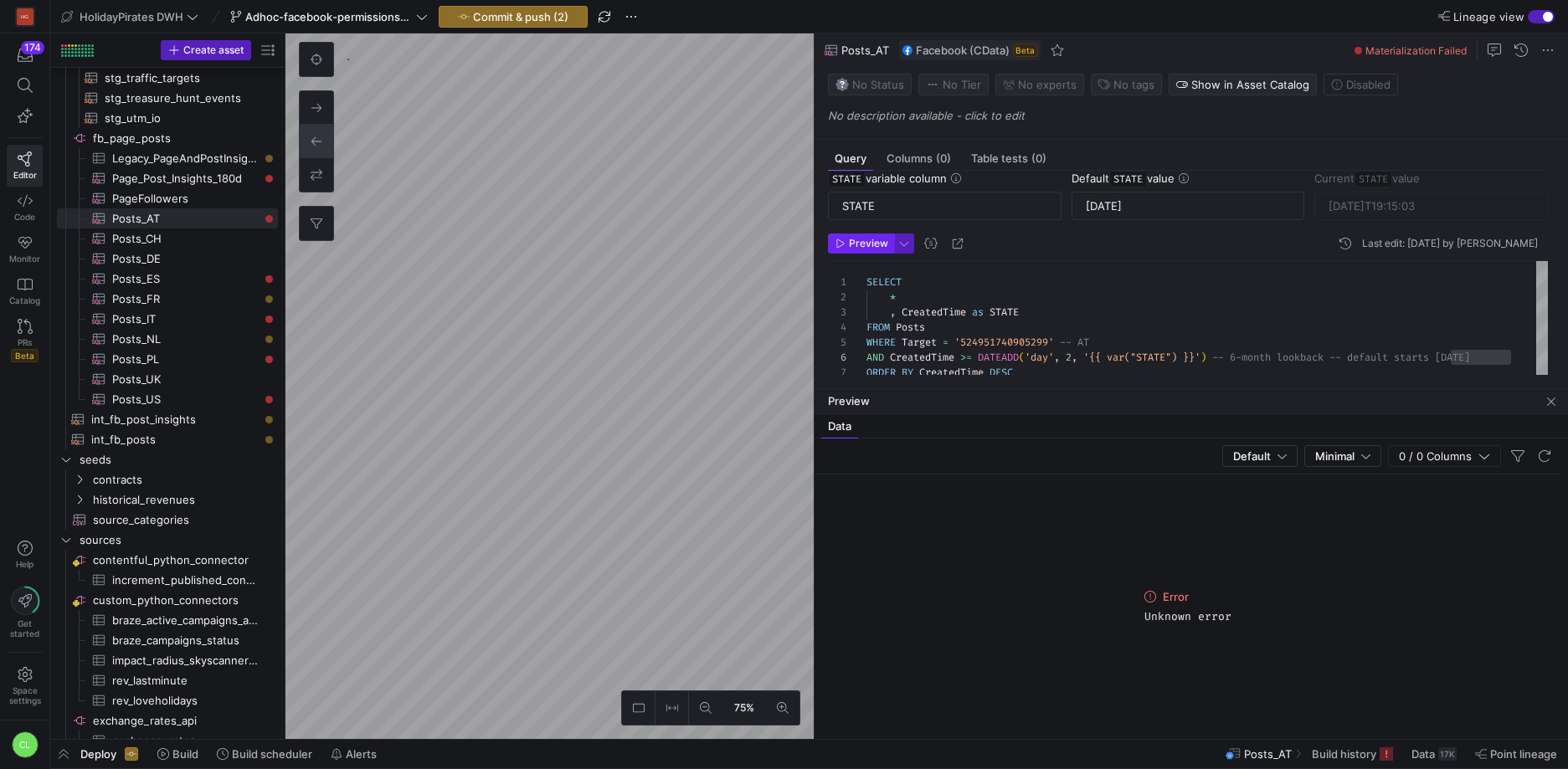
click at [878, 248] on span "Preview" at bounding box center [868, 243] width 40 height 12
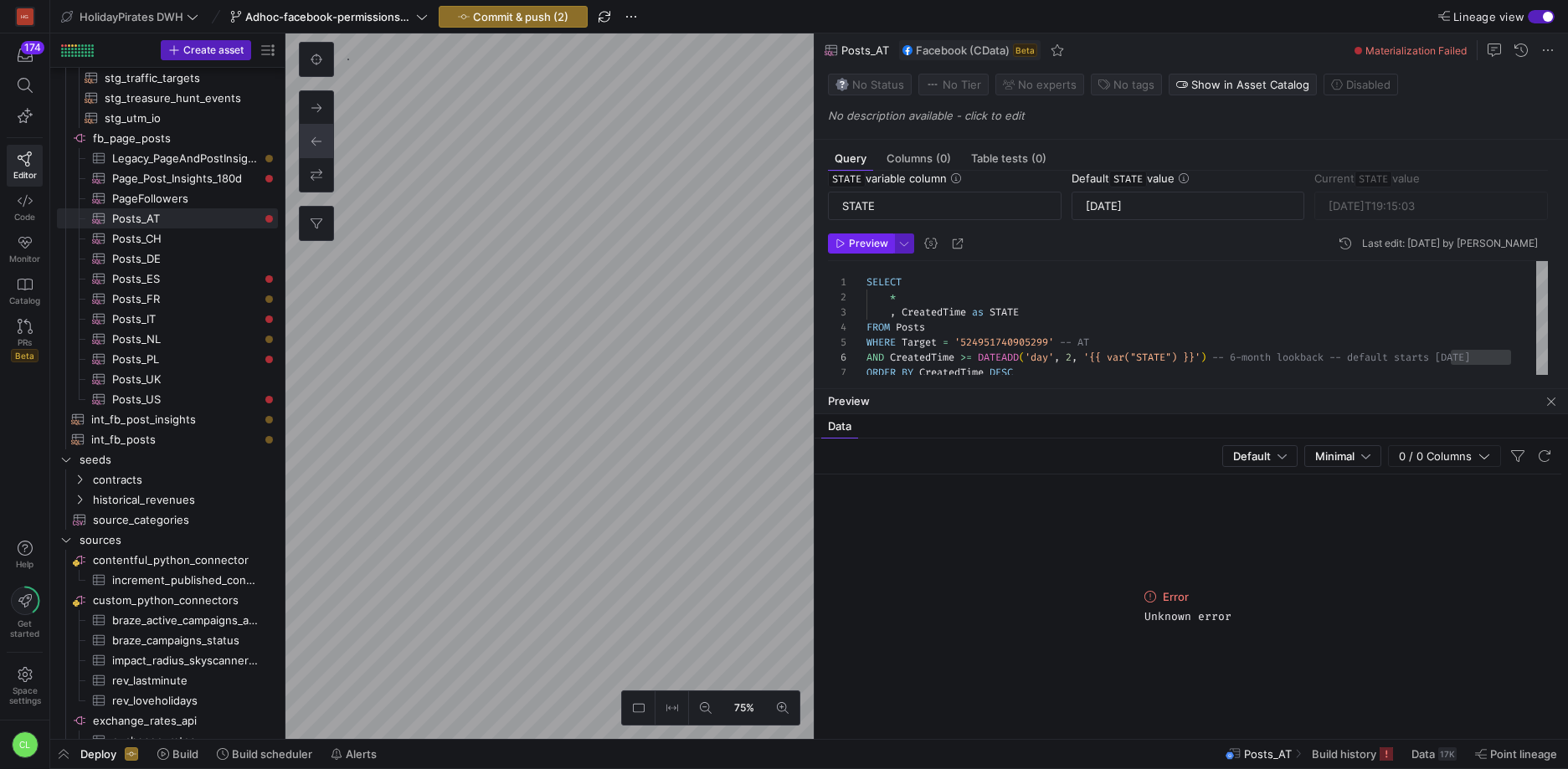
click at [878, 248] on span "Preview" at bounding box center [868, 243] width 40 height 12
drag, startPoint x: 1079, startPoint y: 359, endPoint x: 1109, endPoint y: 361, distance: 30.1
click at [1078, 360] on div "SELECT * , CreatedTime as STATE FROM Posts WHERE Target = '524951740905299' -- …" at bounding box center [1206, 327] width 682 height 134
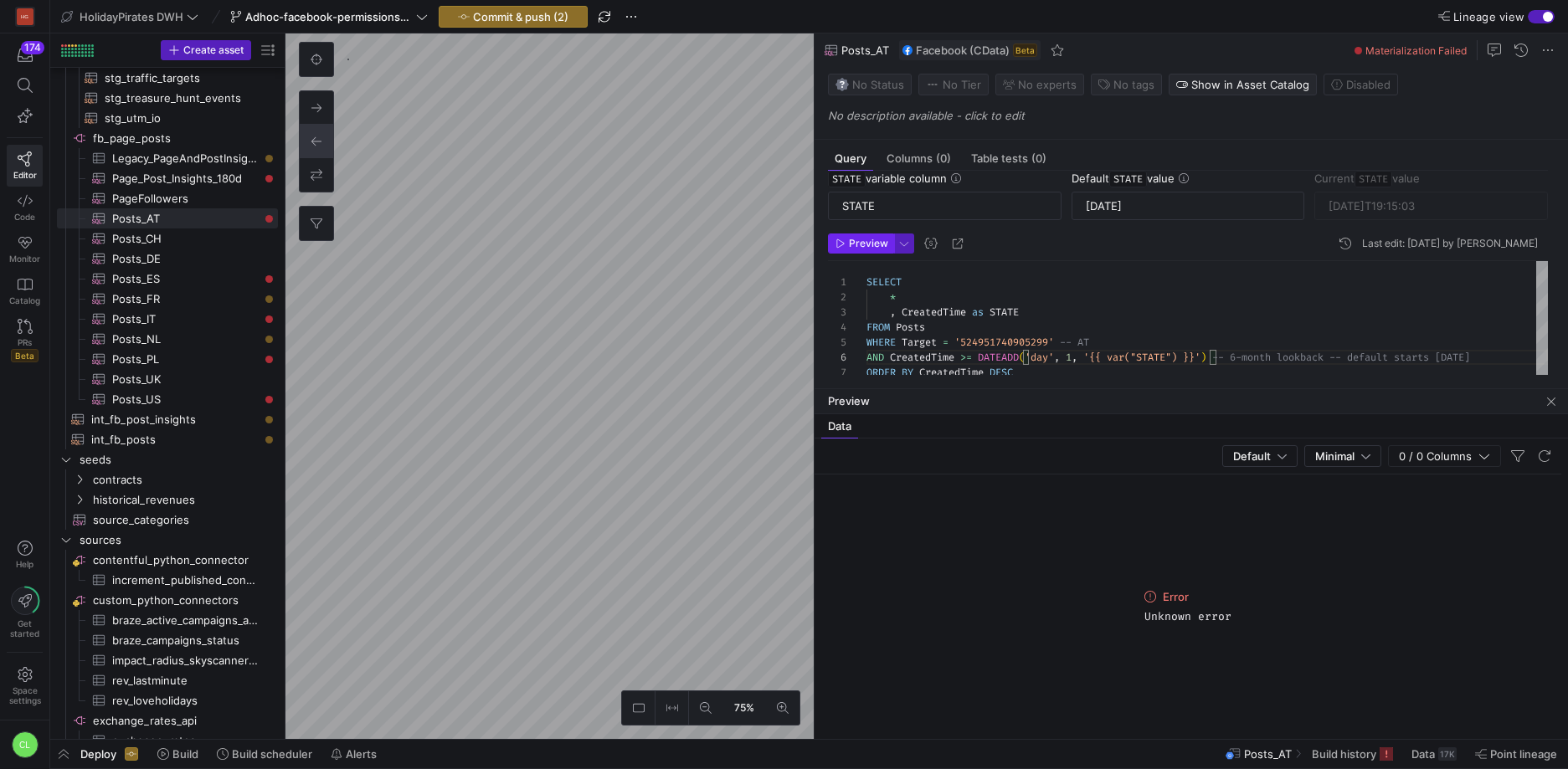
click at [849, 239] on span "Preview" at bounding box center [868, 243] width 40 height 12
click at [1081, 362] on div "SELECT * , CreatedTime as STATE FROM Posts WHERE Target = '524951740905299' -- …" at bounding box center [1206, 327] width 682 height 134
type textarea "SELECT * , CreatedTime as STATE FROM Posts WHERE Target = '524951740905299' -- …"
click at [1216, 379] on mat-tab-group "Query Columns (0) Table tests (0) Enable query for incremental ingestion STATE …" at bounding box center [1187, 265] width 746 height 249
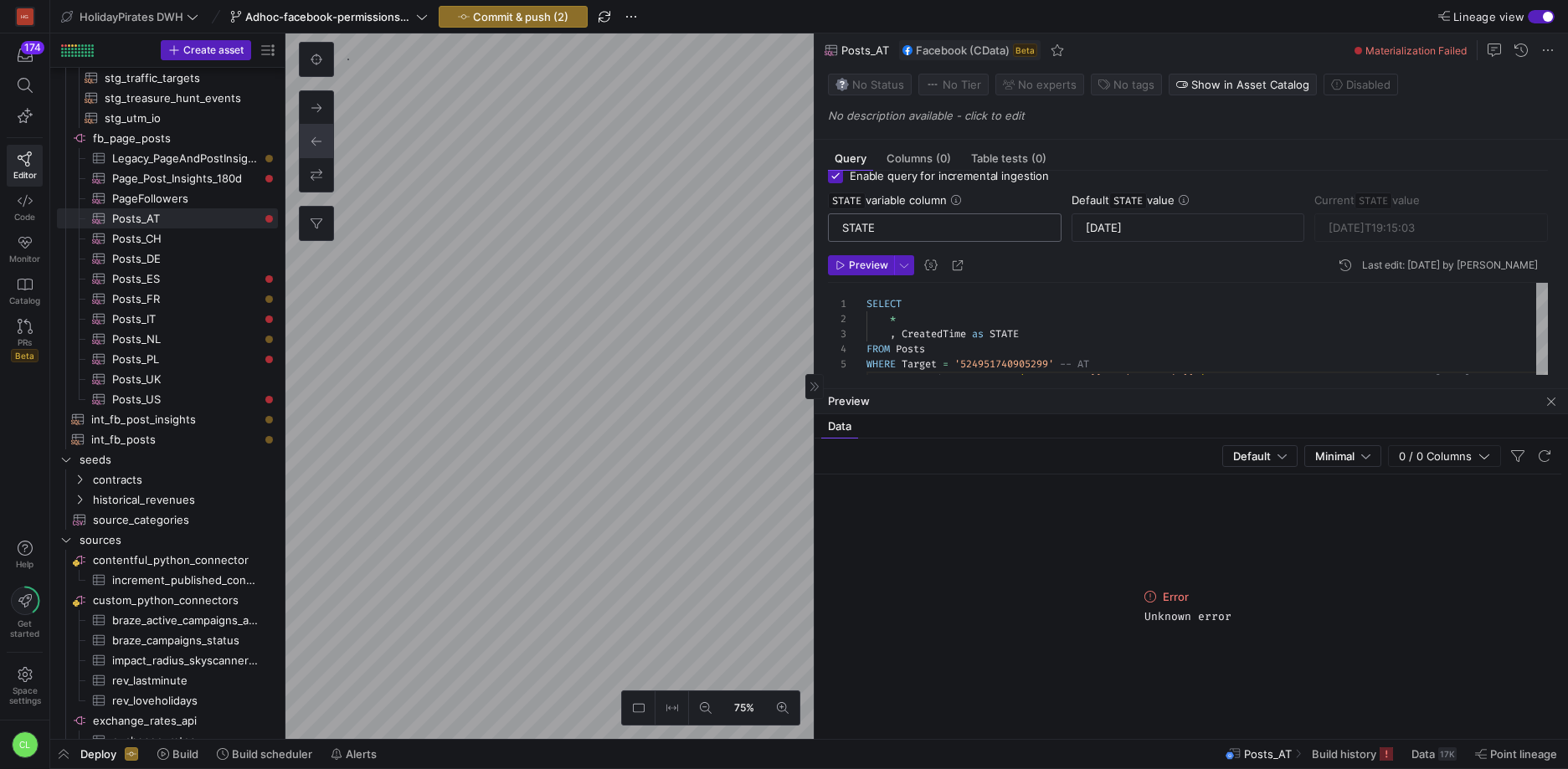
scroll to position [5, 0]
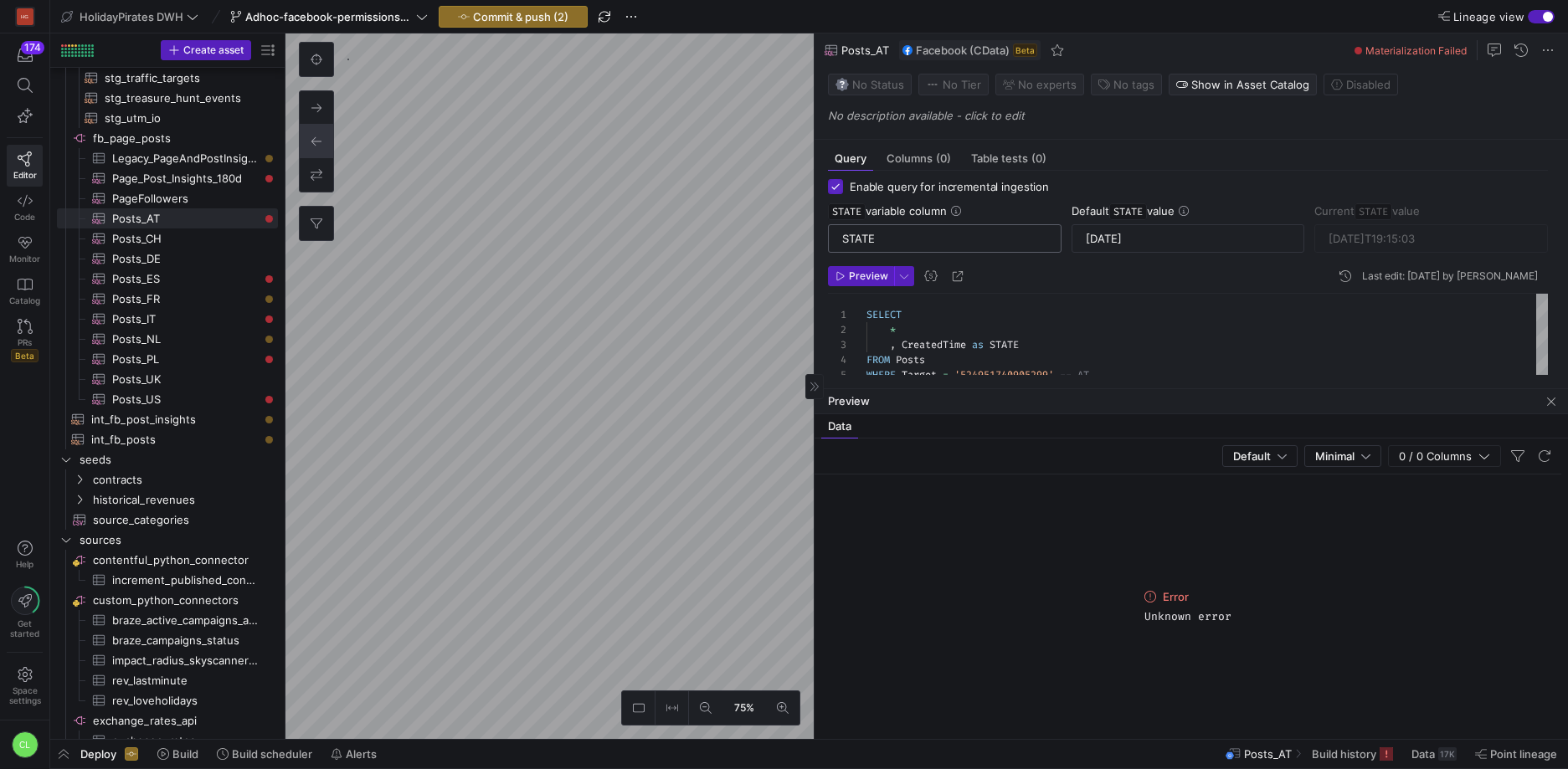
drag, startPoint x: 841, startPoint y: 191, endPoint x: 936, endPoint y: 246, distance: 109.8
click at [841, 191] on input "Enable query for incremental ingestion" at bounding box center [835, 186] width 15 height 15
checkbox input "false"
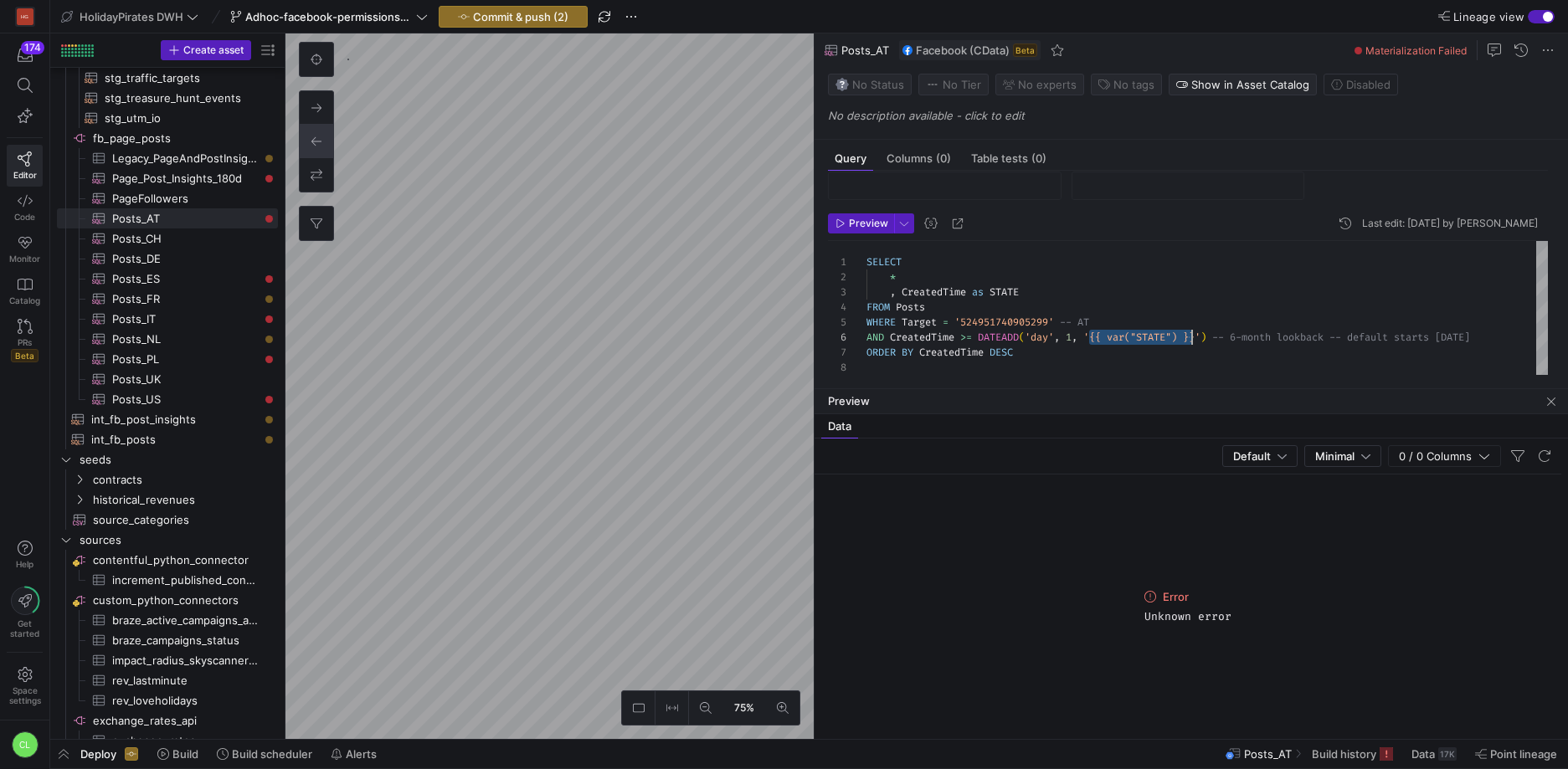
scroll to position [76, 338]
drag, startPoint x: 1089, startPoint y: 338, endPoint x: 1206, endPoint y: 334, distance: 117.1
click at [1206, 334] on div "SELECT * , CreatedTime as STATE FROM Posts WHERE Target = '524951740905299' -- …" at bounding box center [1206, 307] width 682 height 134
click at [873, 218] on span "Preview" at bounding box center [868, 223] width 40 height 12
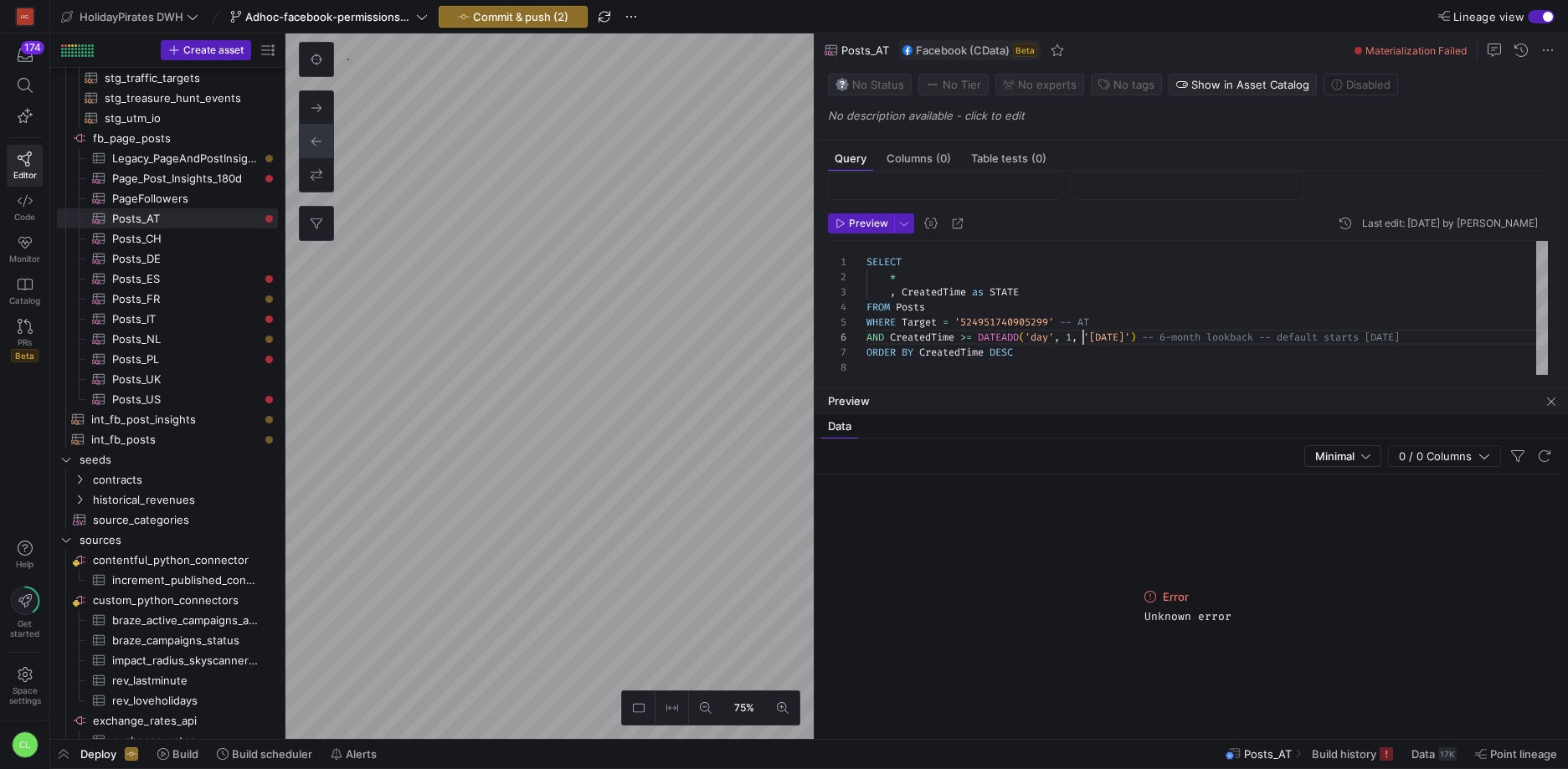
click at [1082, 337] on div "SELECT * , CreatedTime as STATE FROM Posts WHERE Target = '524951740905299' -- …" at bounding box center [1206, 307] width 682 height 134
click at [1078, 337] on div "SELECT * , CreatedTime as STATE FROM Posts WHERE Target = '524951740905299' -- …" at bounding box center [1206, 307] width 682 height 134
click at [867, 214] on span "button" at bounding box center [861, 223] width 65 height 18
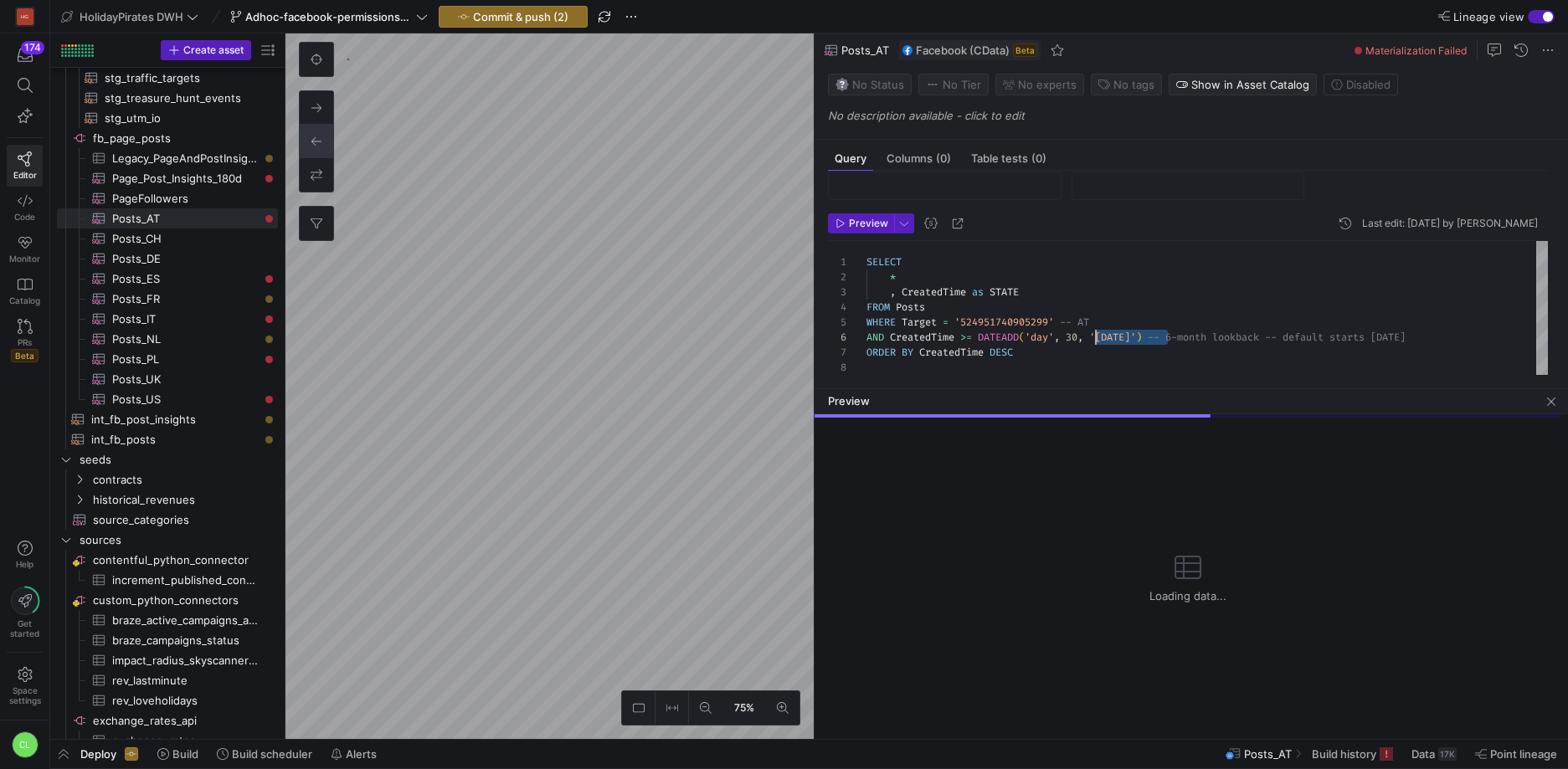
drag, startPoint x: 1167, startPoint y: 336, endPoint x: 1098, endPoint y: 339, distance: 69.1
click at [1098, 339] on div "SELECT * , CreatedTime as STATE FROM Posts WHERE Target = '524951740905299' -- …" at bounding box center [1206, 307] width 682 height 134
click at [1550, 403] on span "button" at bounding box center [1551, 402] width 20 height 20
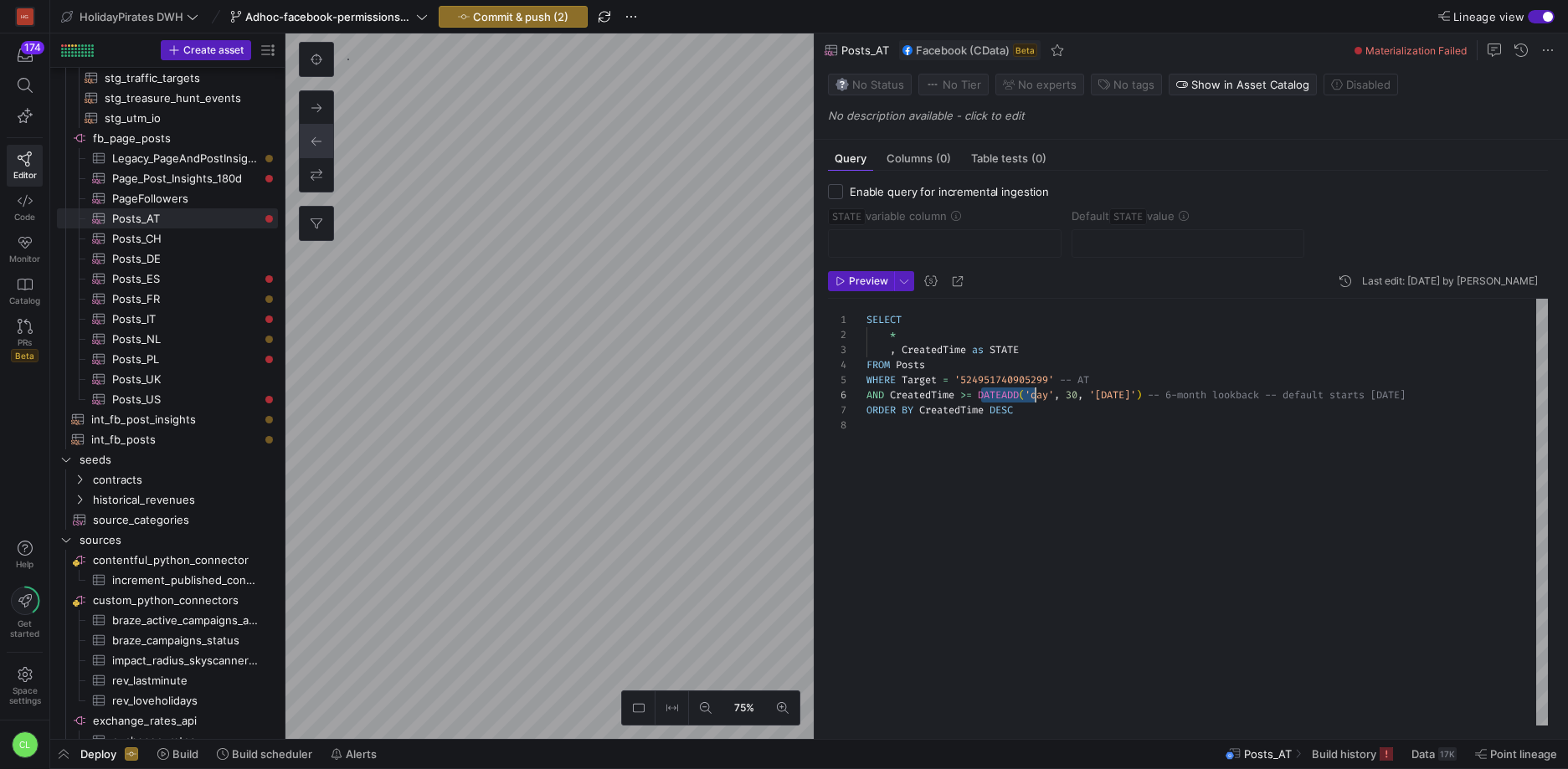
drag, startPoint x: 981, startPoint y: 393, endPoint x: 1045, endPoint y: 397, distance: 64.1
click at [1045, 397] on div "SELECT * , CreatedTime as STATE FROM Posts WHERE Target = '524951740905299' -- …" at bounding box center [1206, 512] width 682 height 427
click at [946, 394] on div "SELECT * , CreatedTime as STATE FROM Posts WHERE Target = '524951740905299' -- …" at bounding box center [1206, 512] width 682 height 427
drag, startPoint x: 867, startPoint y: 398, endPoint x: 1176, endPoint y: 398, distance: 309.0
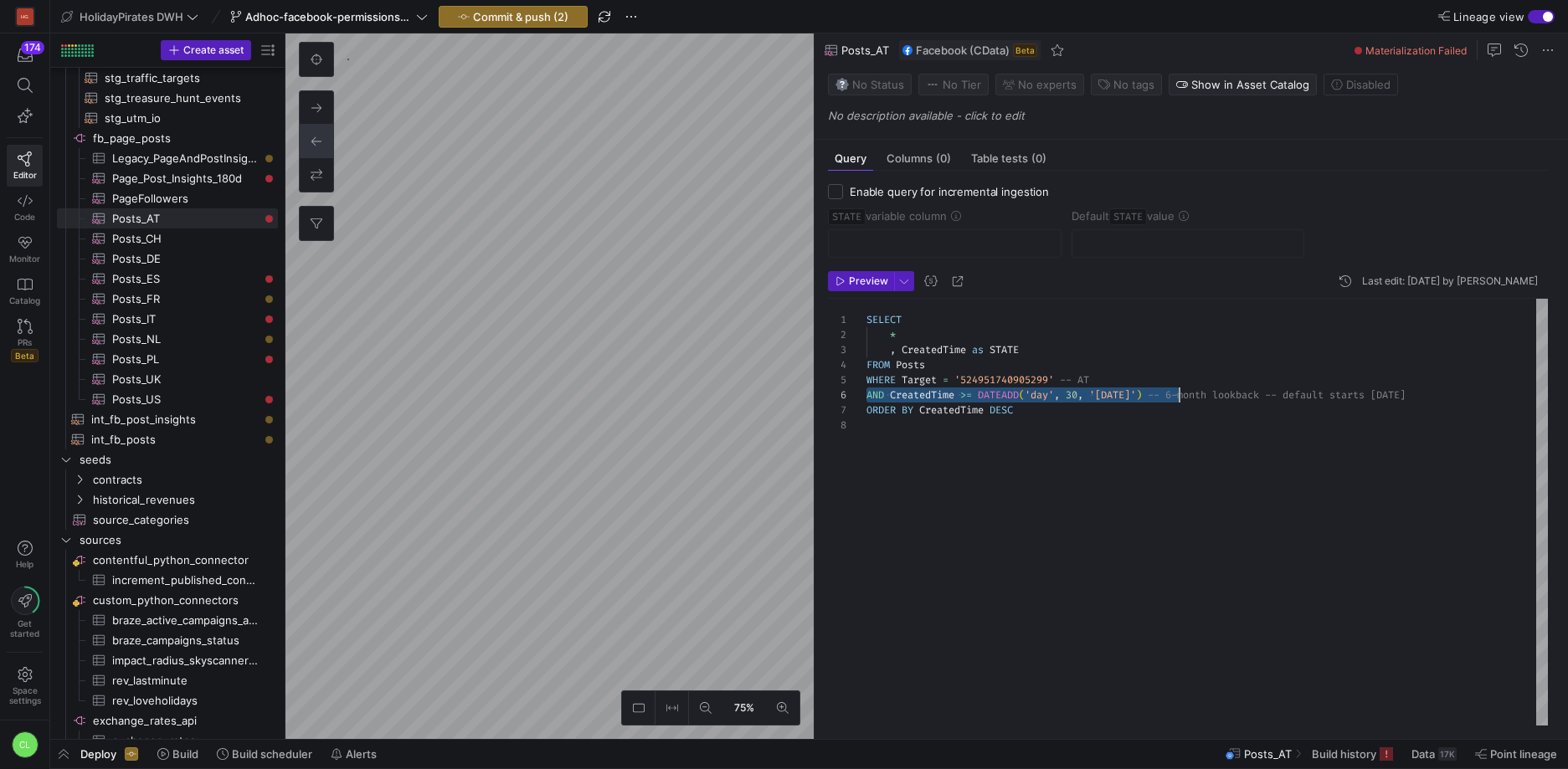
click at [1176, 398] on div "SELECT * , CreatedTime as STATE FROM Posts WHERE Target = '524951740905299' -- …" at bounding box center [1206, 512] width 682 height 427
click at [1499, 389] on div "SELECT * , CreatedTime as STATE FROM Posts WHERE Target = '524951740905299' -- …" at bounding box center [1206, 512] width 682 height 427
click at [866, 394] on div "SELECT * , CreatedTime as STATE FROM Posts WHERE Target = '524951740905299' -- …" at bounding box center [1206, 512] width 682 height 427
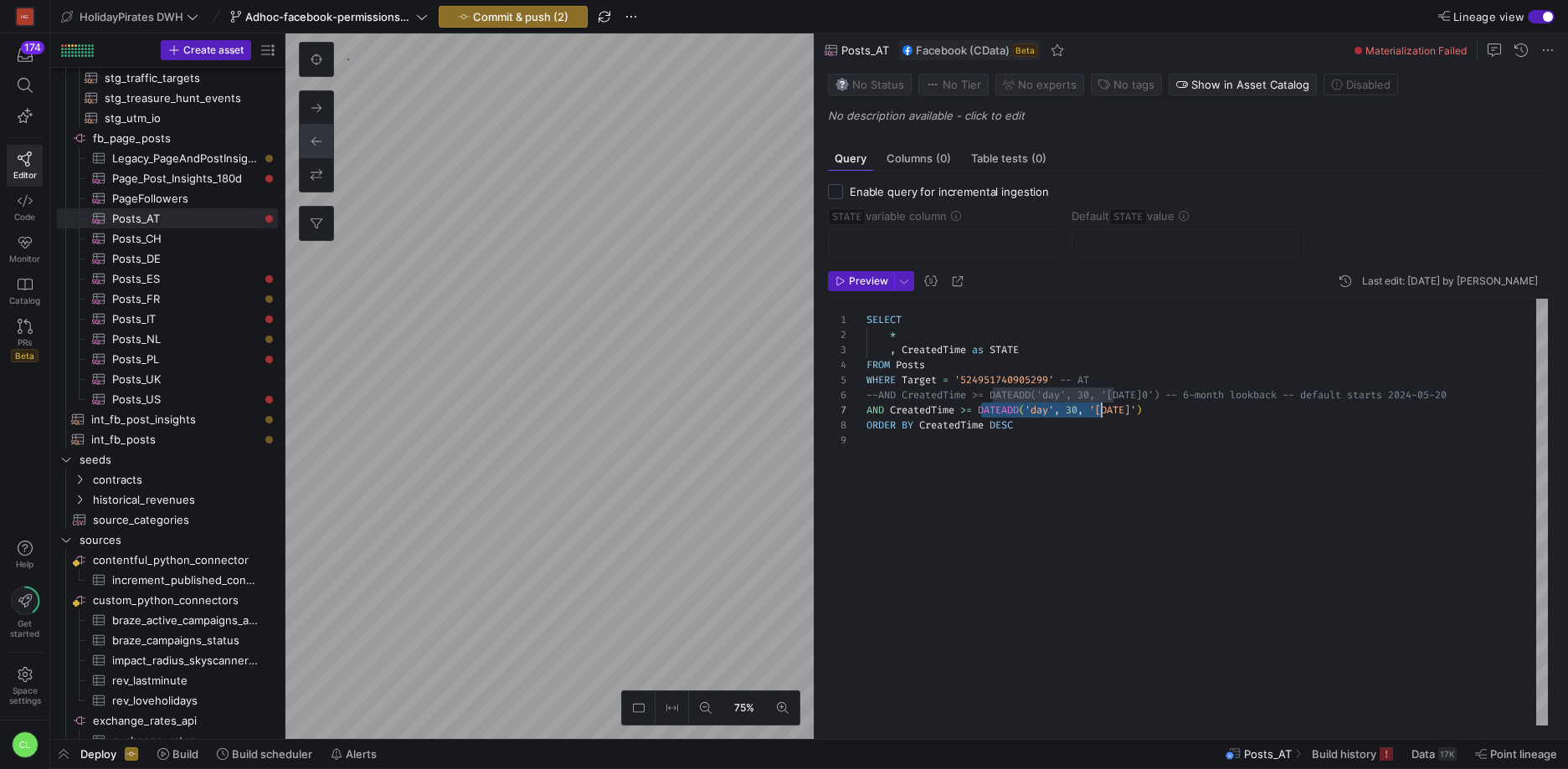
scroll to position [90, 235]
drag, startPoint x: 982, startPoint y: 410, endPoint x: 1094, endPoint y: 416, distance: 112.2
click at [1094, 416] on div "SELECT * , CreatedTime as STATE FROM Posts WHERE Target = '524951740905299' -- …" at bounding box center [1206, 512] width 682 height 427
click at [1133, 414] on div "SELECT * , CreatedTime as STATE FROM Posts WHERE Target = '524951740905299' -- …" at bounding box center [1206, 512] width 682 height 427
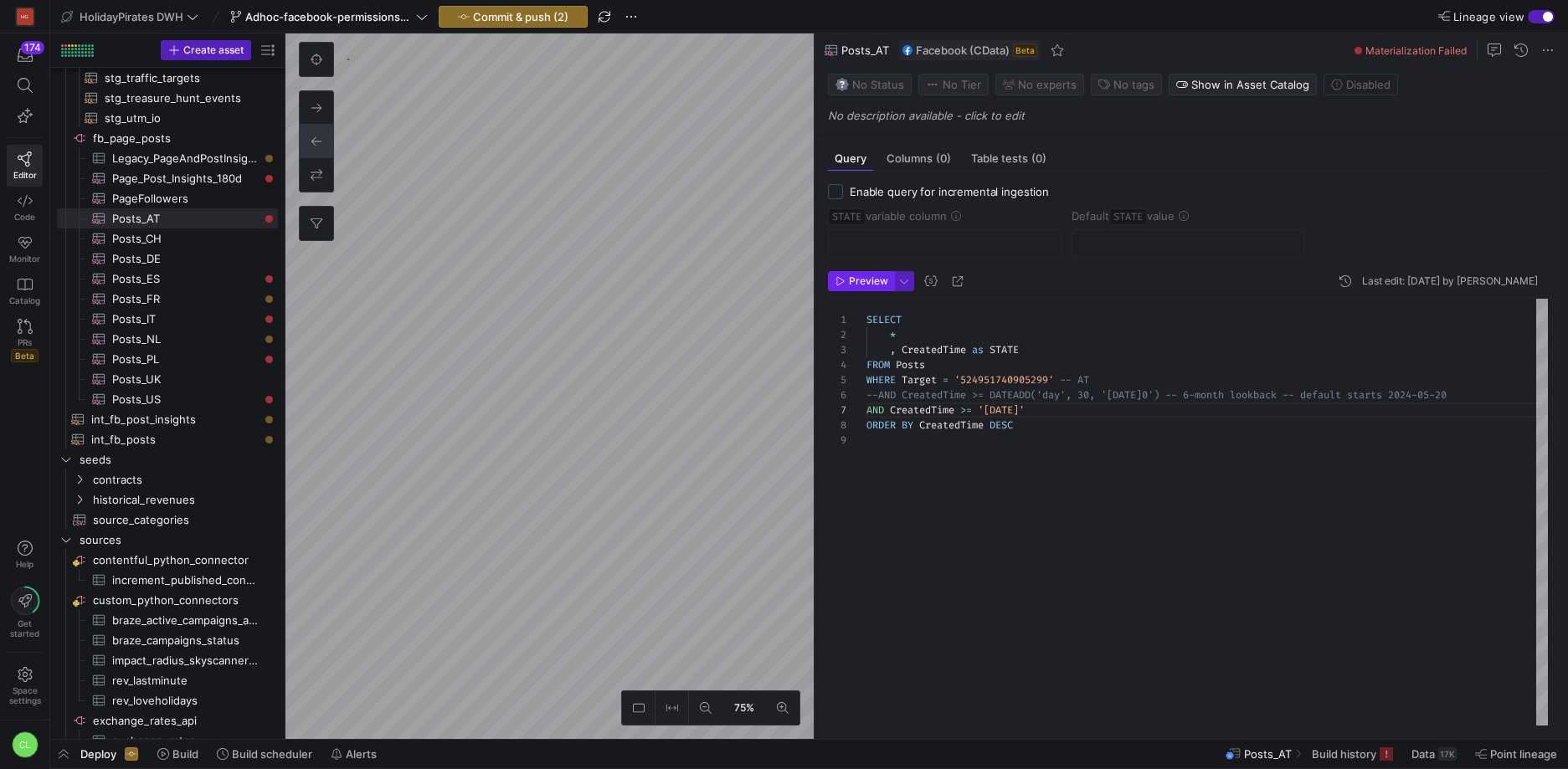
click at [849, 284] on span "Preview" at bounding box center [868, 281] width 40 height 12
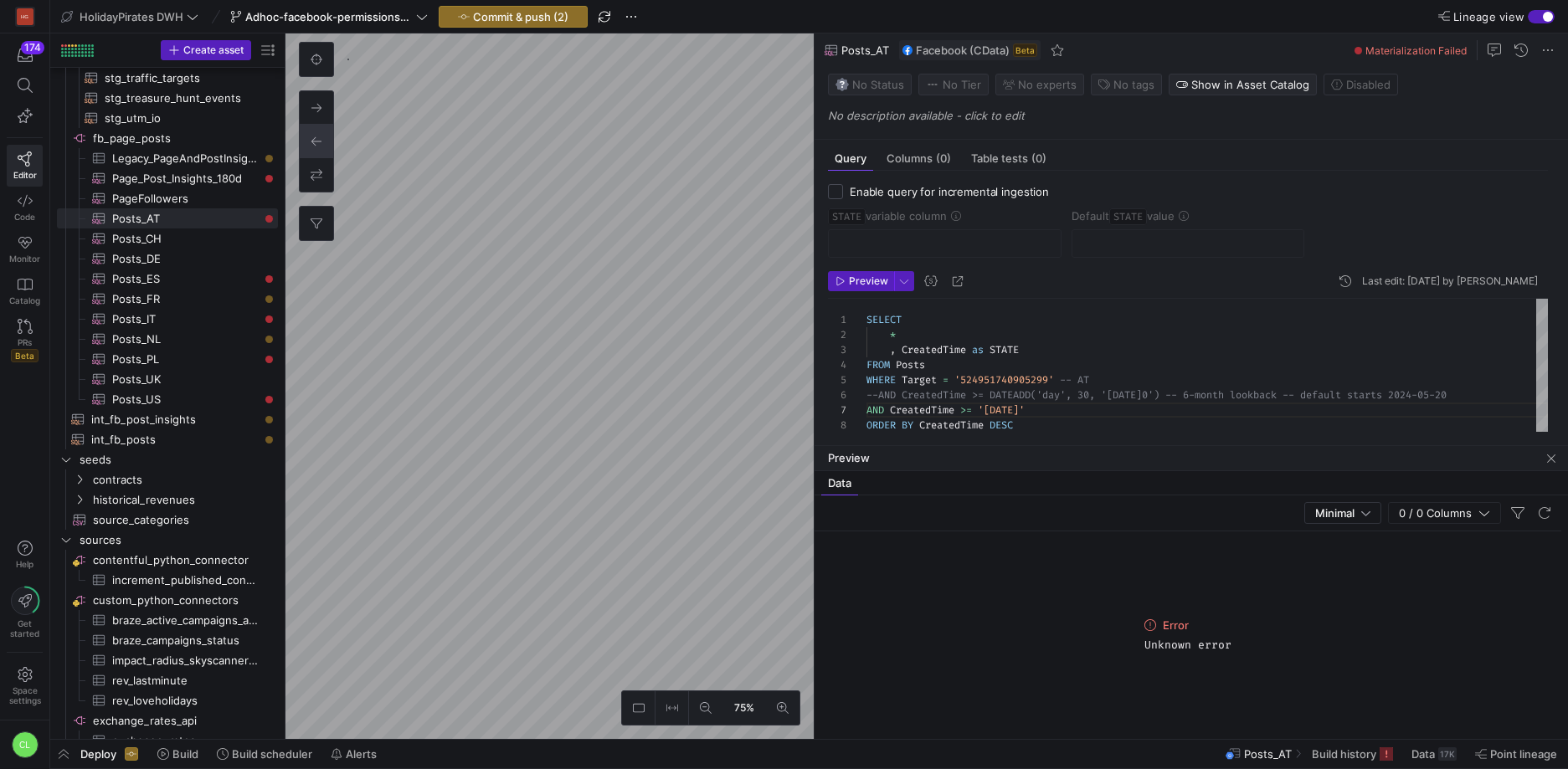
click at [973, 417] on div "SELECT * , CreatedTime as STATE FROM Posts WHERE Target = '524951740905299' -- …" at bounding box center [1206, 373] width 682 height 149
click at [882, 278] on span "Preview" at bounding box center [868, 281] width 40 height 12
click at [1057, 409] on div "SELECT * , CreatedTime as STATE FROM Posts WHERE Target = '524951740905299' -- …" at bounding box center [1206, 373] width 682 height 149
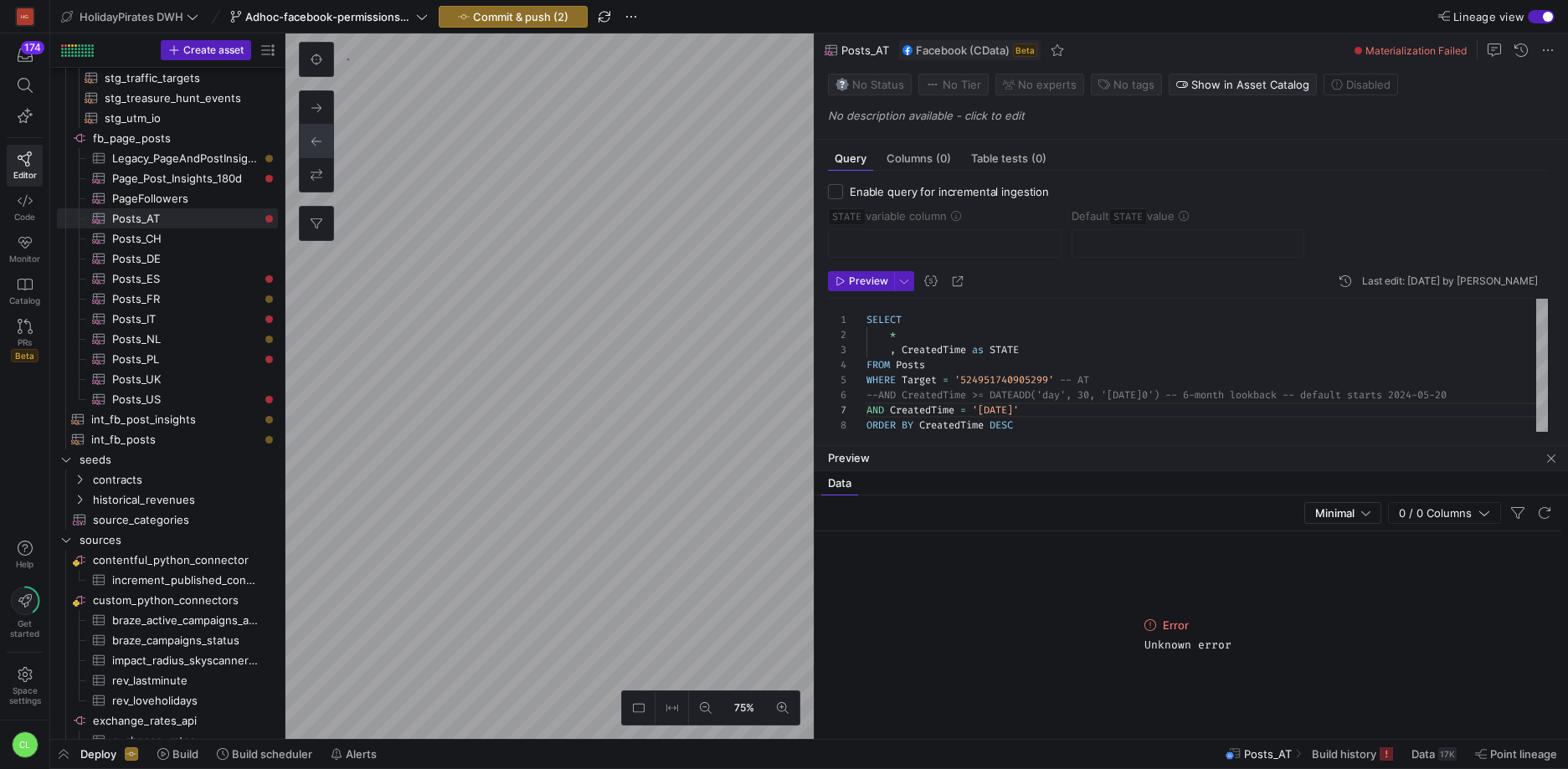
scroll to position [90, 181]
click at [1005, 413] on div "SELECT * , CreatedTime as STATE FROM Posts WHERE Target = '524951740905299' -- …" at bounding box center [1206, 373] width 682 height 149
click at [874, 294] on header "Preview Last edit: Tuesday 07 October 2025 by Chayanon Laowiwat" at bounding box center [1187, 285] width 719 height 28
click at [880, 286] on span "Preview" at bounding box center [868, 281] width 40 height 12
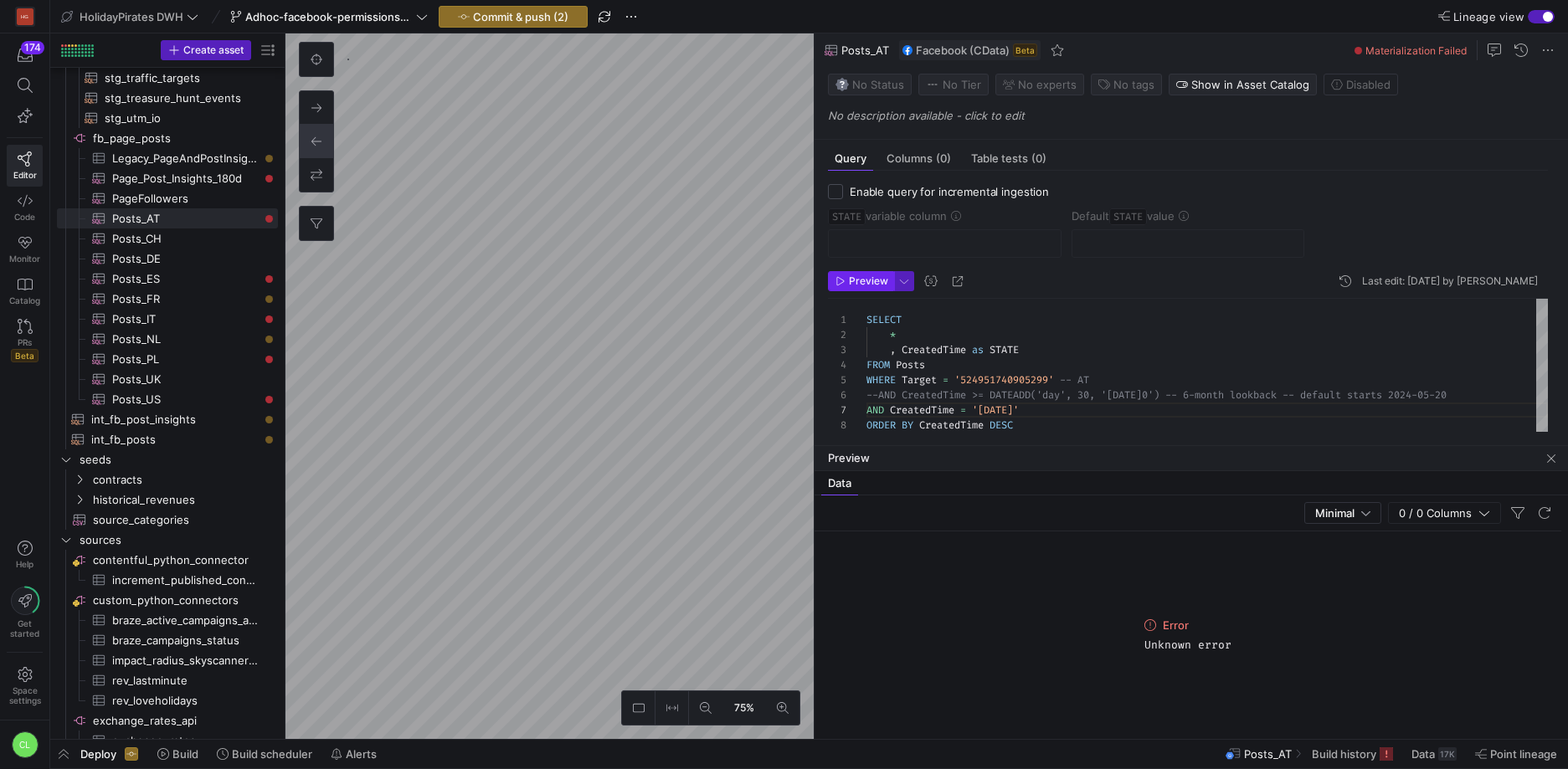
click at [873, 286] on span "Preview" at bounding box center [868, 281] width 40 height 12
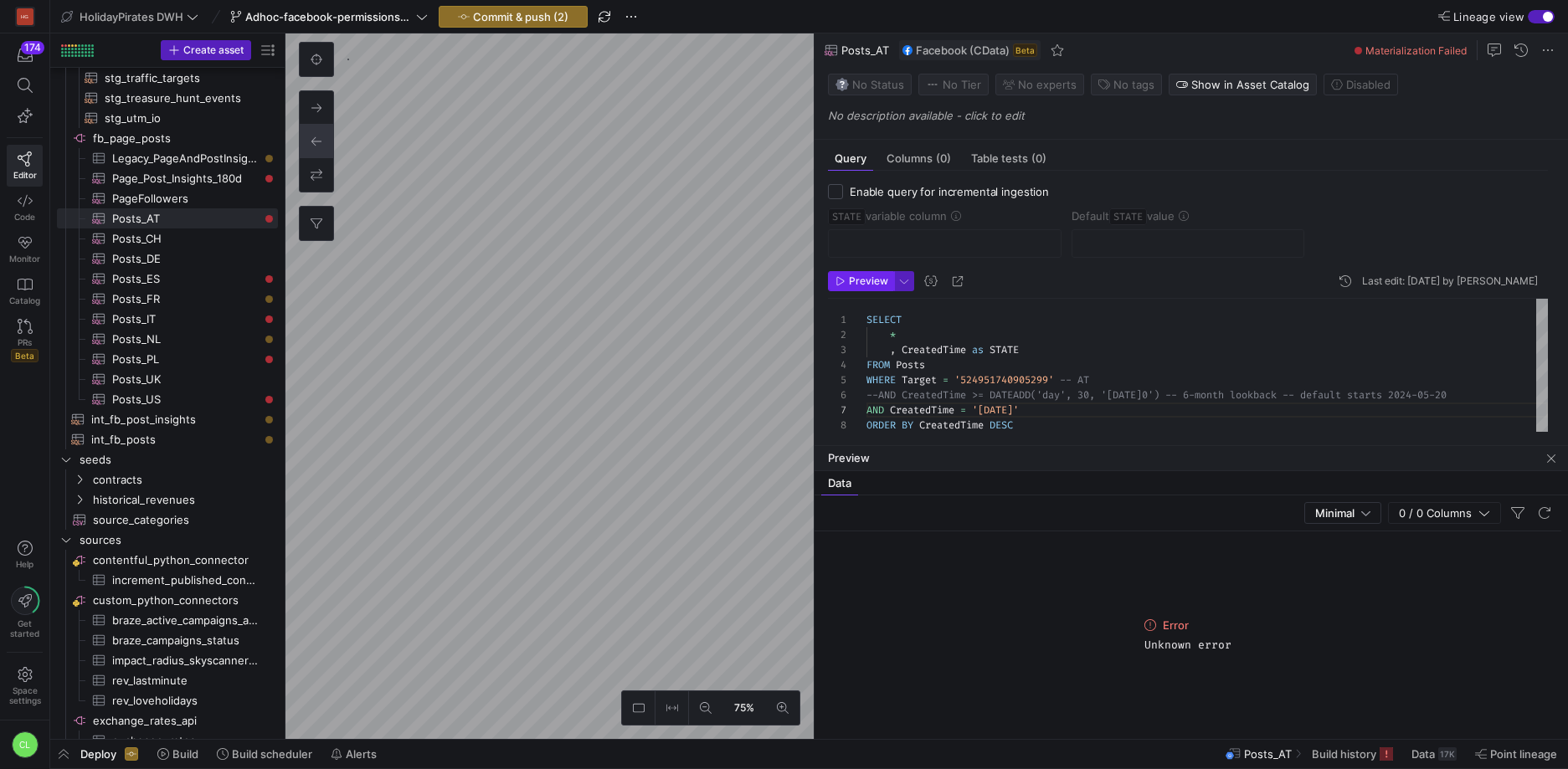
click at [873, 286] on span "Preview" at bounding box center [868, 281] width 40 height 12
click at [873, 288] on span "button" at bounding box center [861, 281] width 65 height 18
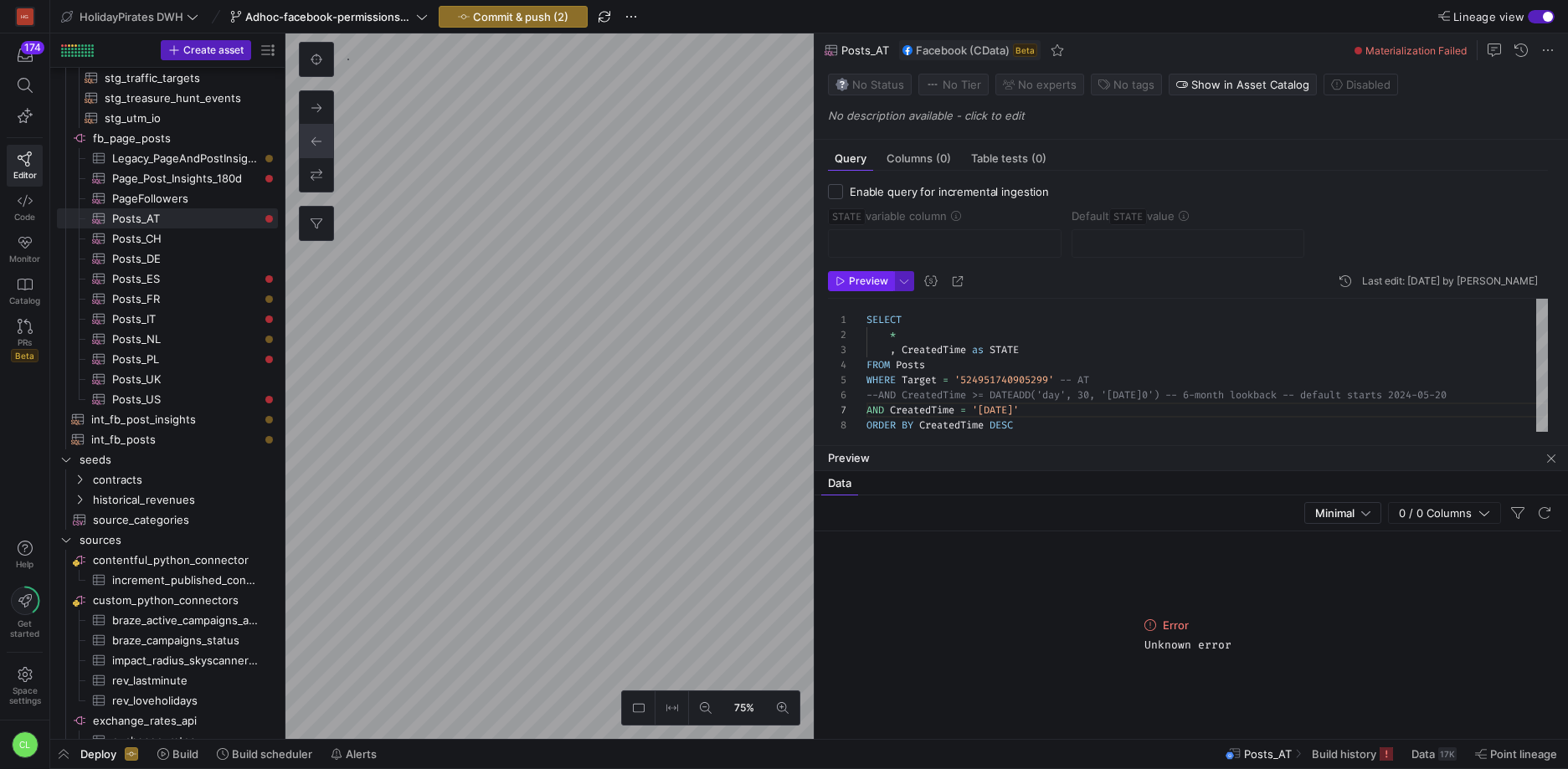
click at [873, 288] on span "button" at bounding box center [861, 281] width 65 height 18
drag, startPoint x: 1016, startPoint y: 404, endPoint x: 1044, endPoint y: 408, distance: 28.3
click at [1016, 404] on div "SELECT * , CreatedTime as STATE FROM Posts WHERE Target = '524951740905299' -- …" at bounding box center [1206, 373] width 682 height 149
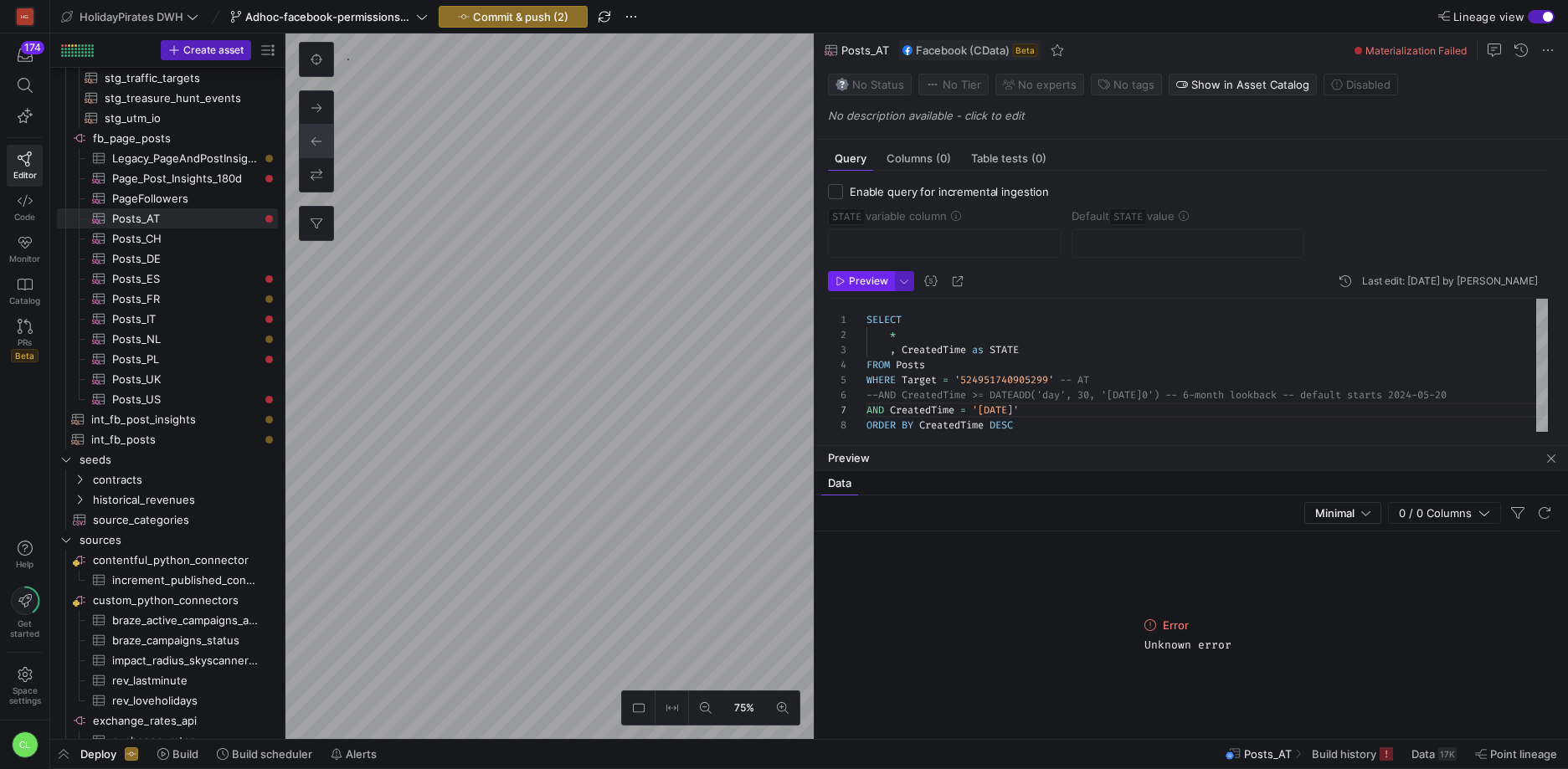
click at [846, 276] on span "Preview" at bounding box center [861, 281] width 53 height 12
click at [1024, 411] on div "SELECT * , CreatedTime as STATE FROM Posts WHERE Target = '524951740905299' -- …" at bounding box center [1206, 373] width 682 height 149
click at [854, 279] on span "Preview" at bounding box center [868, 281] width 40 height 12
click at [1022, 417] on div "SELECT * , CreatedTime as STATE FROM Posts WHERE Target = '524951740905299' -- …" at bounding box center [1206, 373] width 682 height 149
click at [846, 284] on span "Preview" at bounding box center [861, 281] width 53 height 12
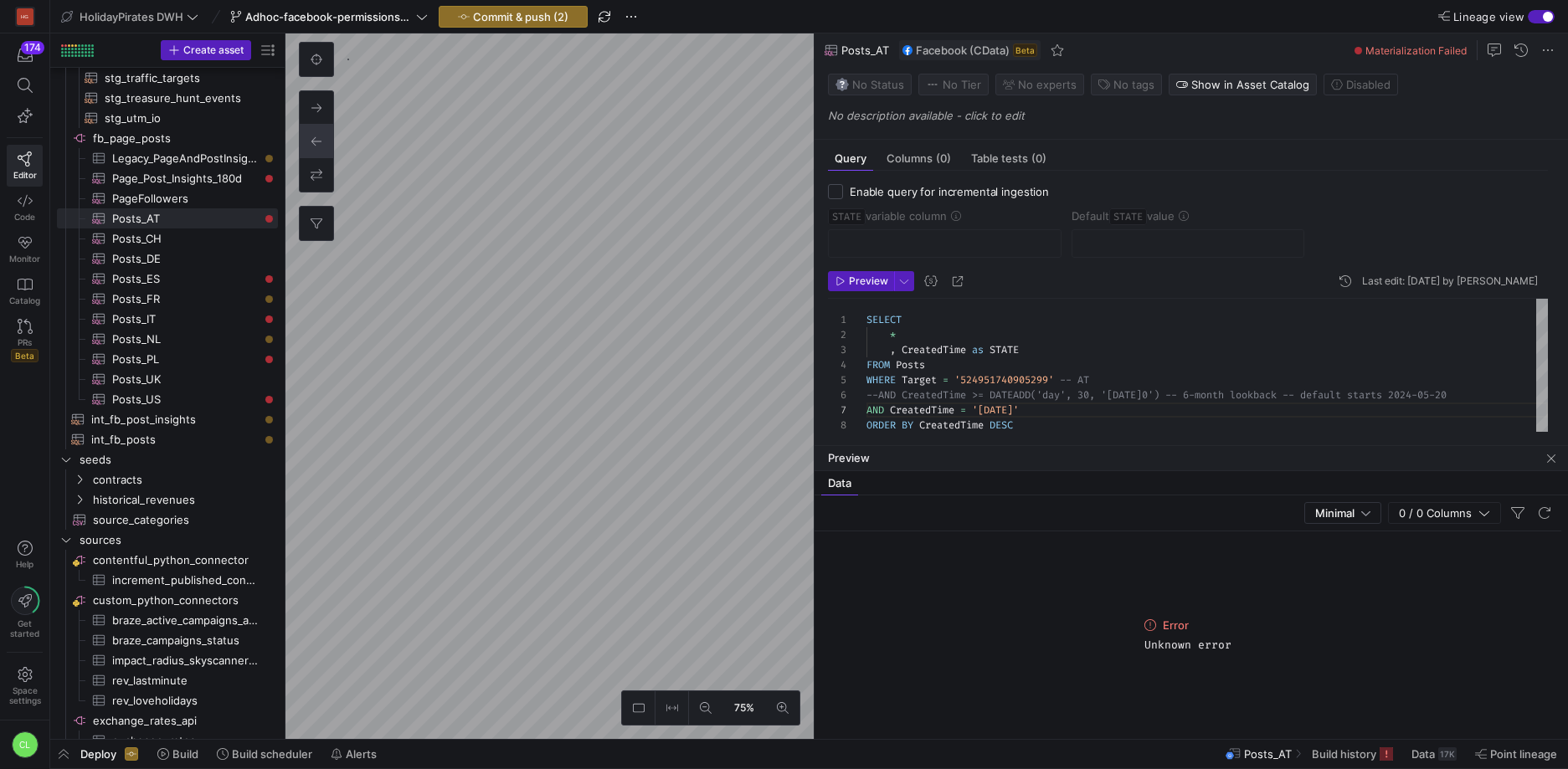
click at [1037, 411] on div "SELECT * , CreatedTime as STATE FROM Posts WHERE Target = '524951740905299' -- …" at bounding box center [1206, 373] width 682 height 149
click at [881, 288] on span "button" at bounding box center [861, 281] width 65 height 18
click at [1041, 409] on div "SELECT * , CreatedTime as STATE FROM Posts WHERE Target = '524951740905299' -- …" at bounding box center [1206, 373] width 682 height 149
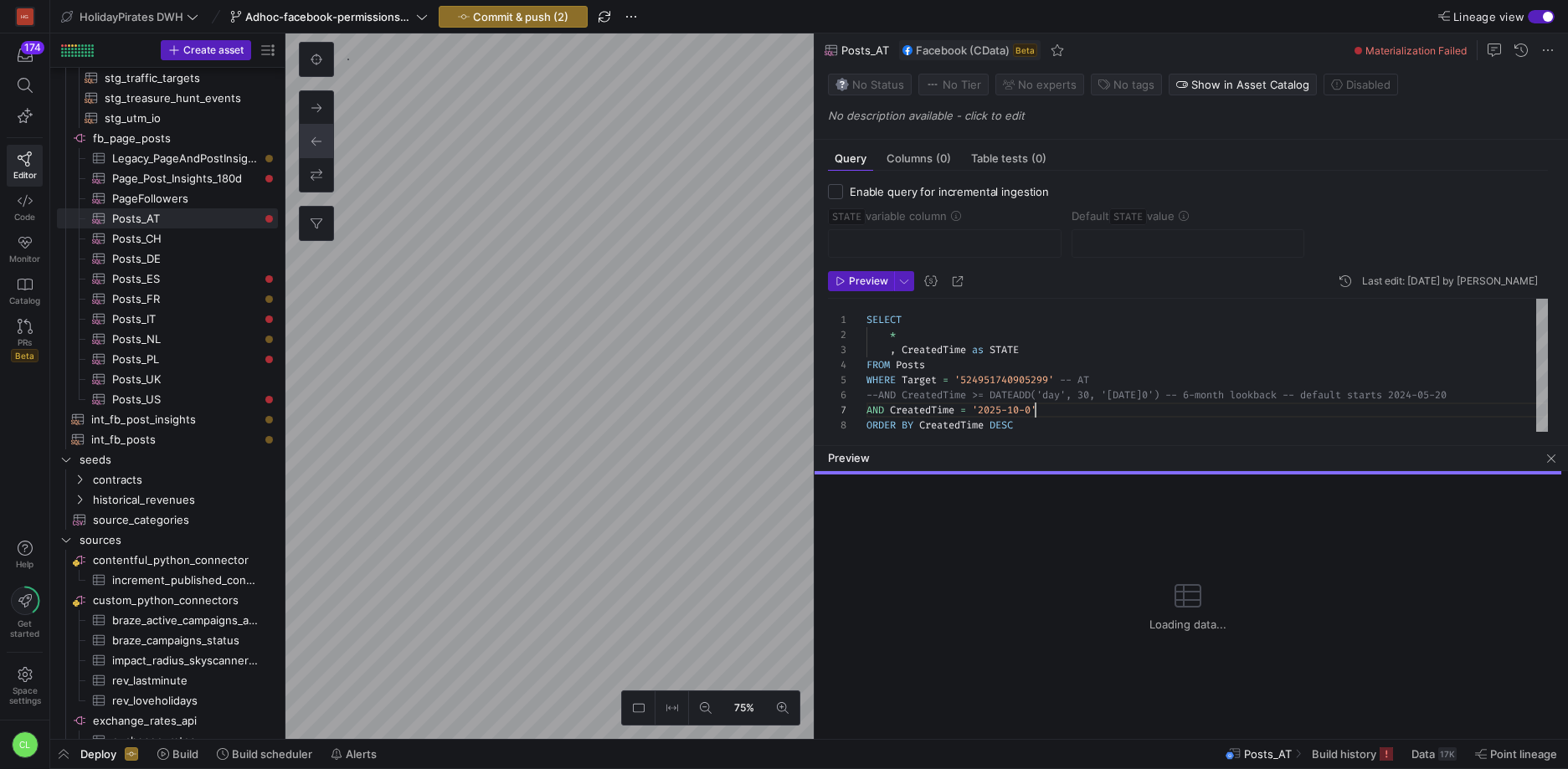
scroll to position [90, 175]
click at [854, 285] on span "Preview" at bounding box center [868, 281] width 40 height 12
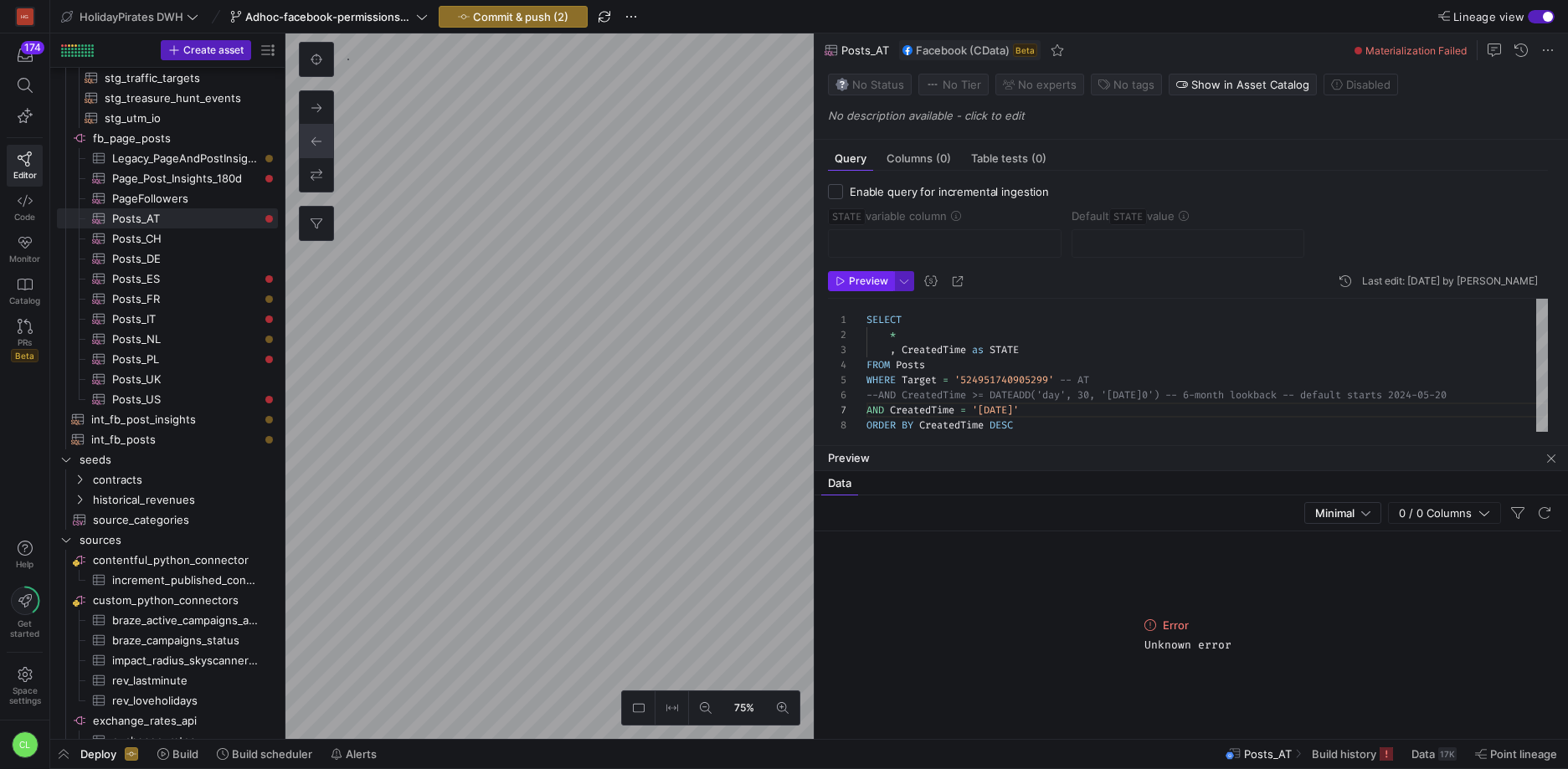
click at [863, 290] on span "button" at bounding box center [861, 281] width 65 height 18
click at [867, 285] on span "Preview" at bounding box center [868, 281] width 40 height 12
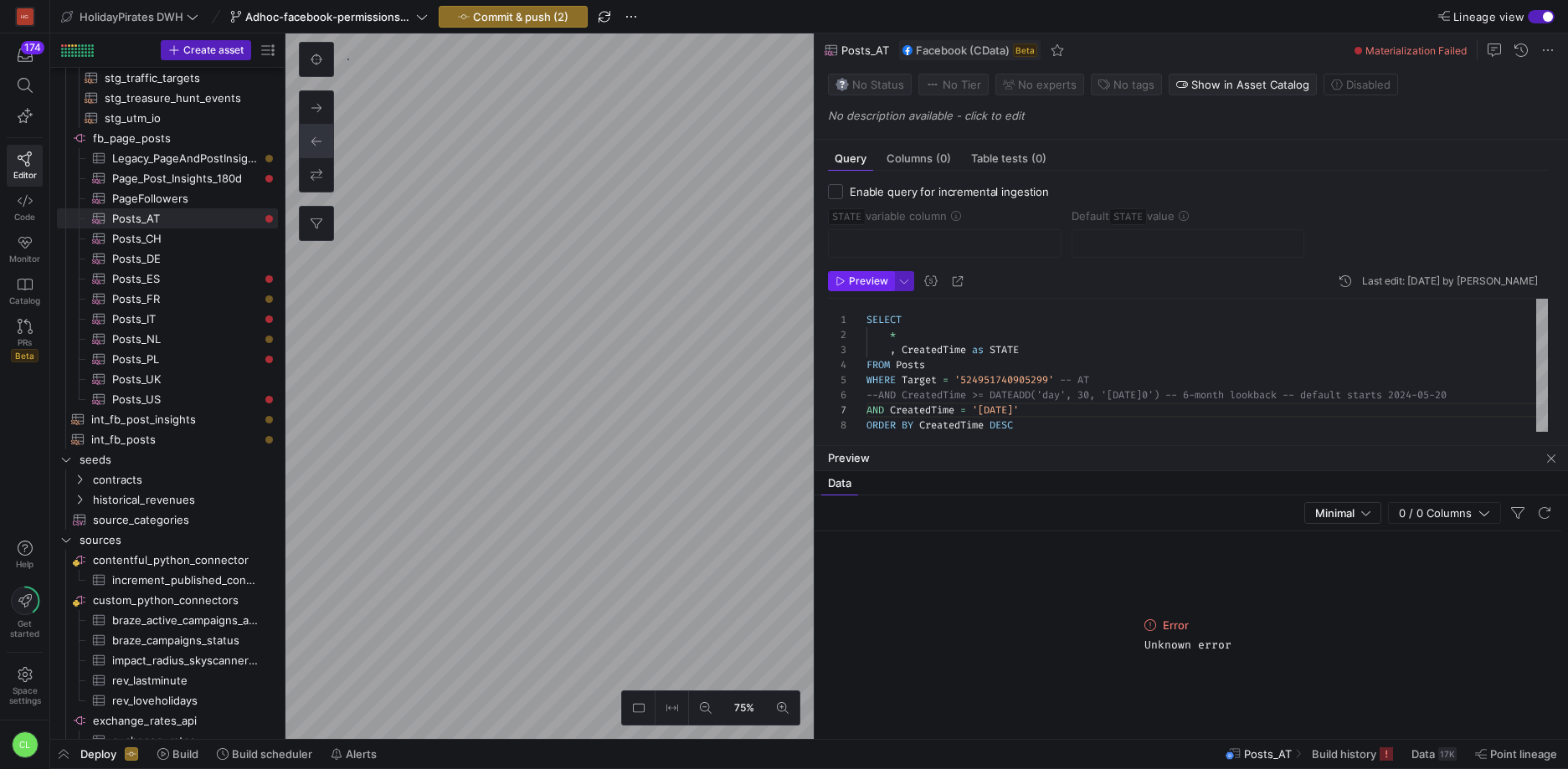
click at [870, 283] on span "Preview" at bounding box center [868, 281] width 40 height 12
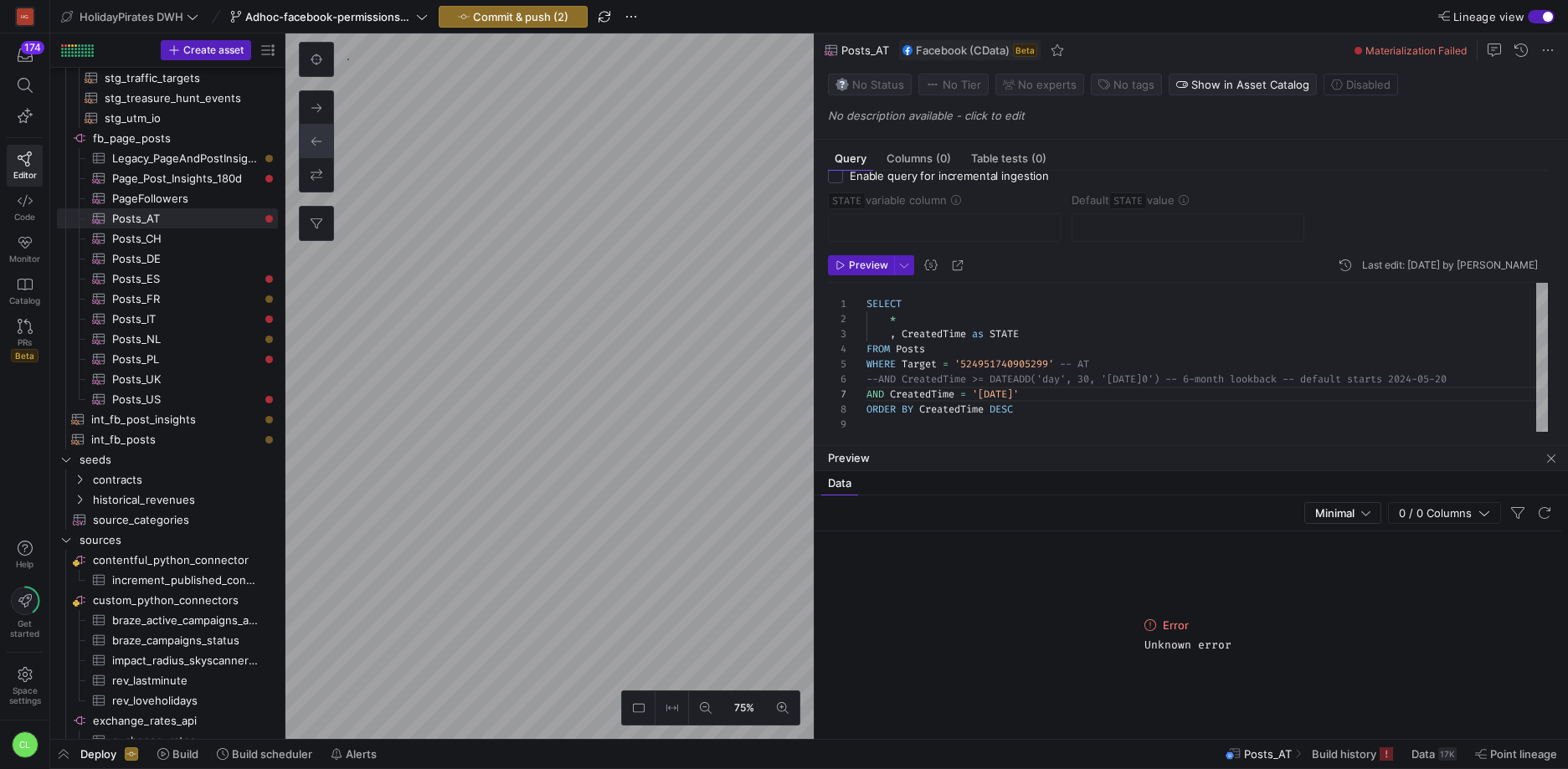
click at [893, 330] on div "SELECT * , CreatedTime as STATE FROM Posts WHERE Target = '524951740905299' -- …" at bounding box center [1206, 358] width 682 height 149
click at [868, 268] on span "Preview" at bounding box center [868, 265] width 40 height 12
click at [1557, 453] on span "button" at bounding box center [1551, 459] width 20 height 20
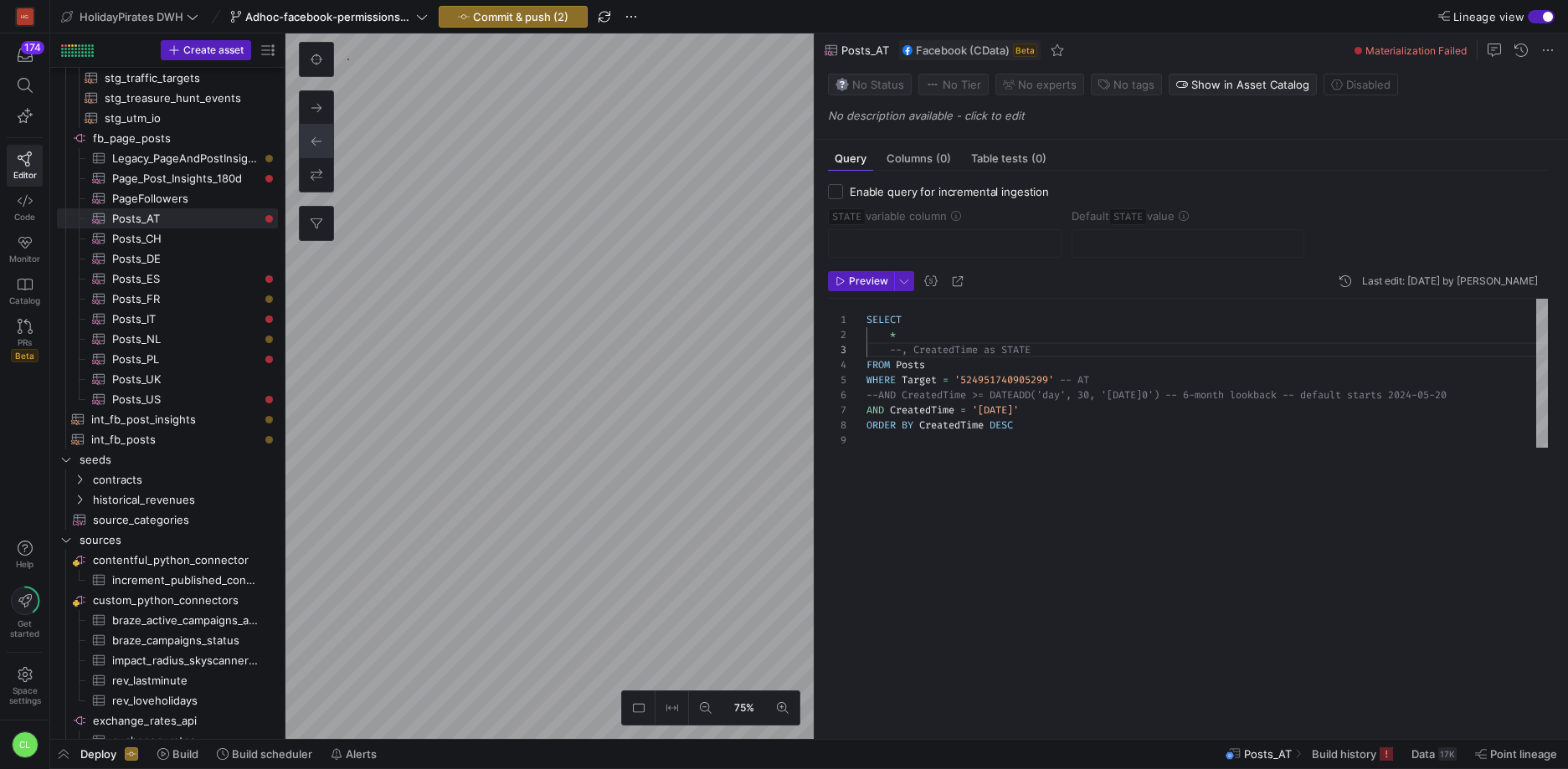
scroll to position [0, 0]
click at [880, 278] on span "Preview" at bounding box center [868, 281] width 40 height 12
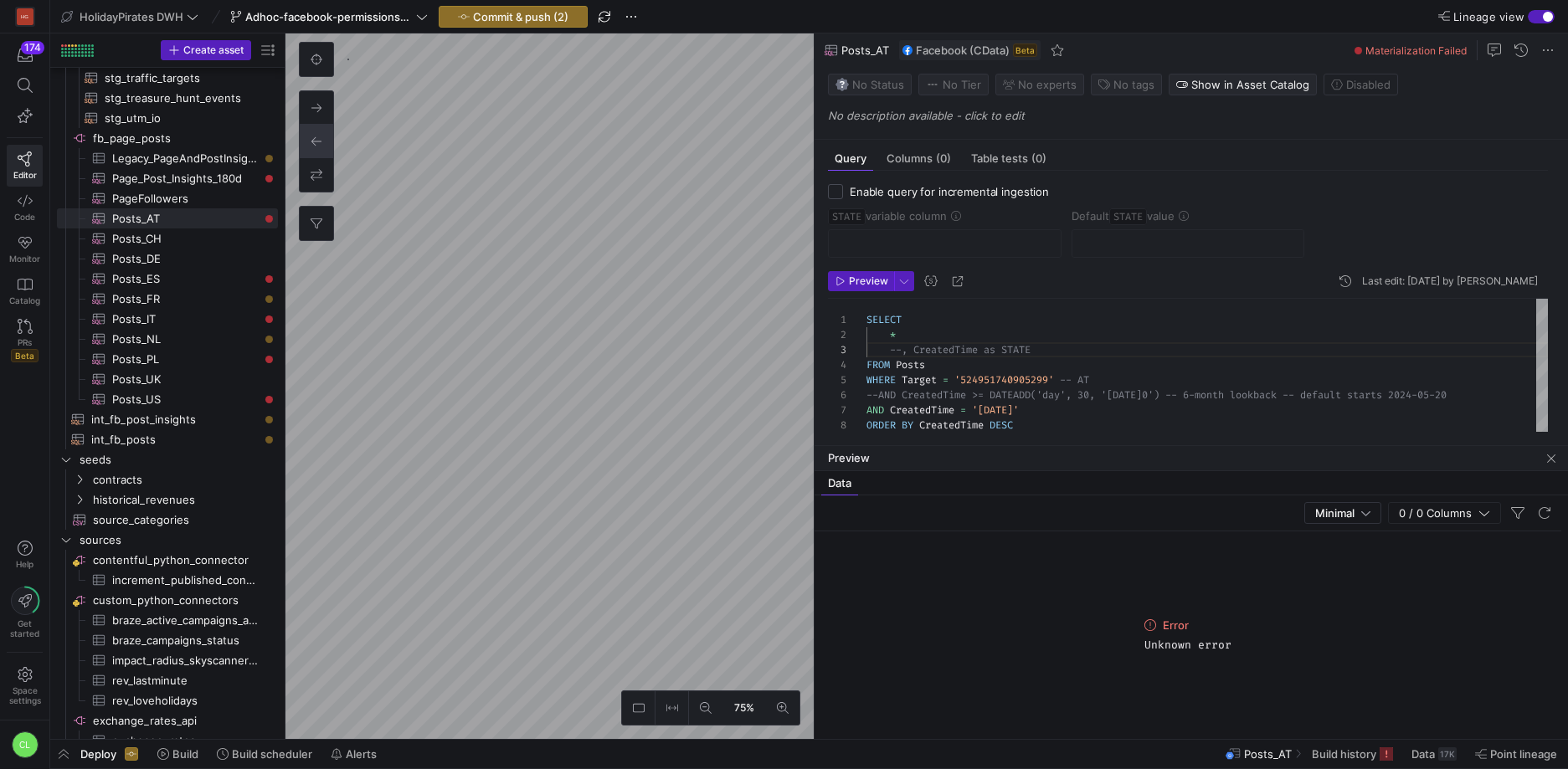
scroll to position [90, 181]
click at [1076, 404] on div "SELECT * --, CreatedTime as STATE FROM Posts WHERE Target = '524951740905299' -…" at bounding box center [1206, 373] width 682 height 149
click at [1546, 515] on span "button" at bounding box center [1544, 513] width 20 height 20
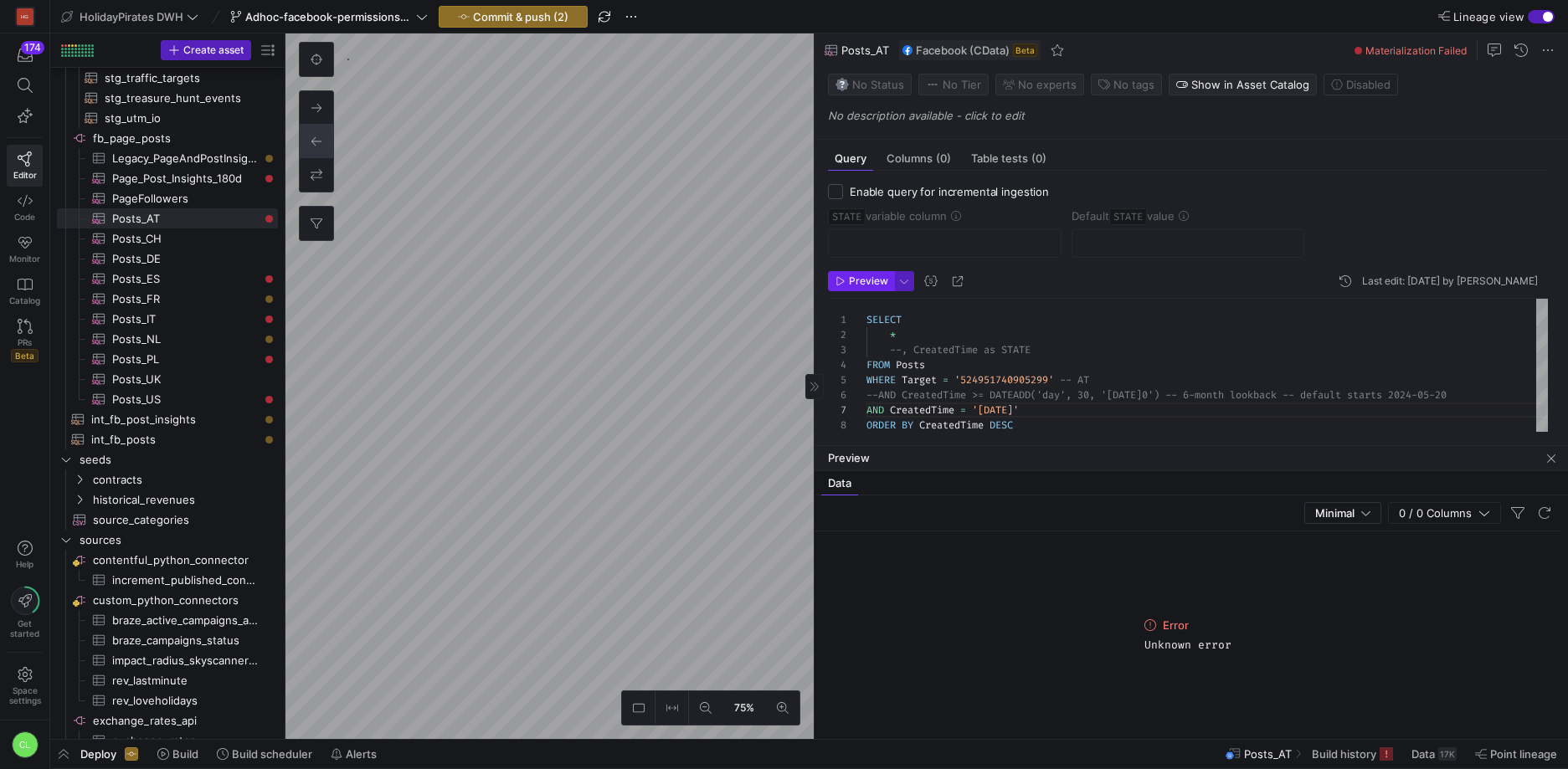
click at [868, 285] on span "Preview" at bounding box center [868, 281] width 40 height 12
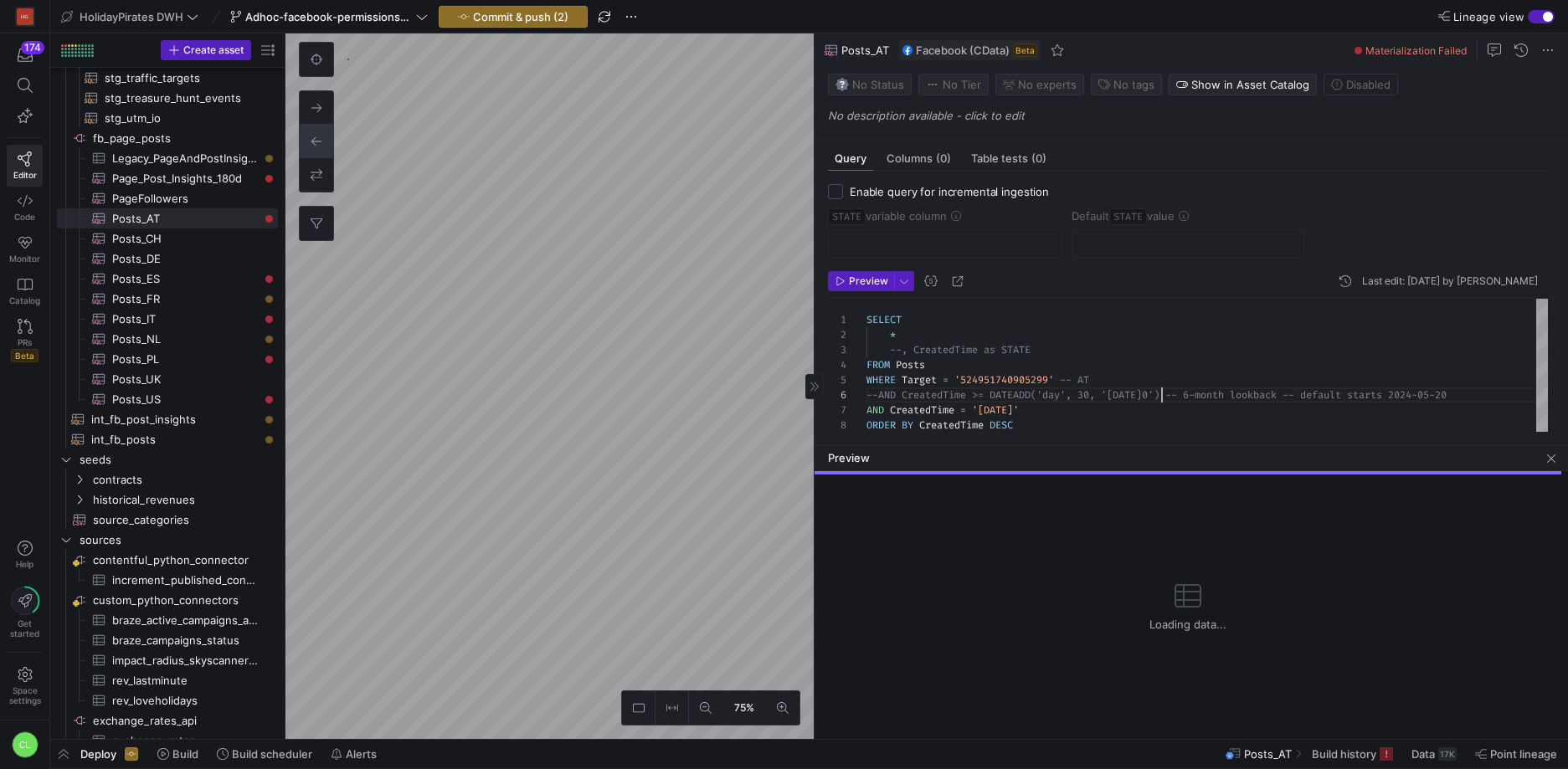
click at [1162, 402] on div "SELECT * --, CreatedTime as STATE FROM Posts WHERE Target = '524951740905299' -…" at bounding box center [1206, 373] width 682 height 149
click at [1135, 416] on div "SELECT * --, CreatedTime as STATE FROM Posts WHERE Target = '524951740905299' -…" at bounding box center [1206, 373] width 682 height 149
click at [1556, 462] on span "button" at bounding box center [1551, 458] width 20 height 20
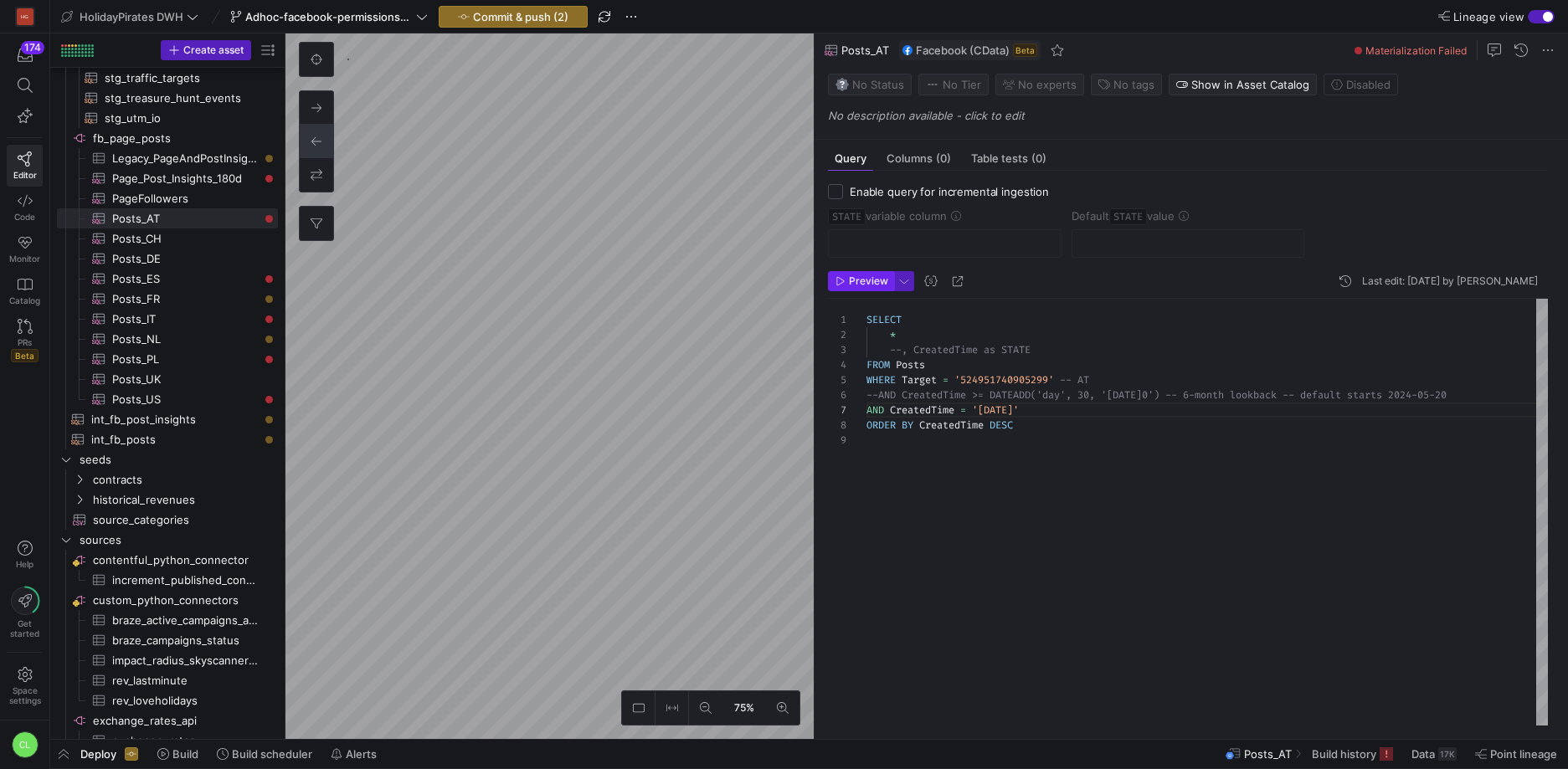
click at [868, 276] on span "Preview" at bounding box center [868, 281] width 40 height 12
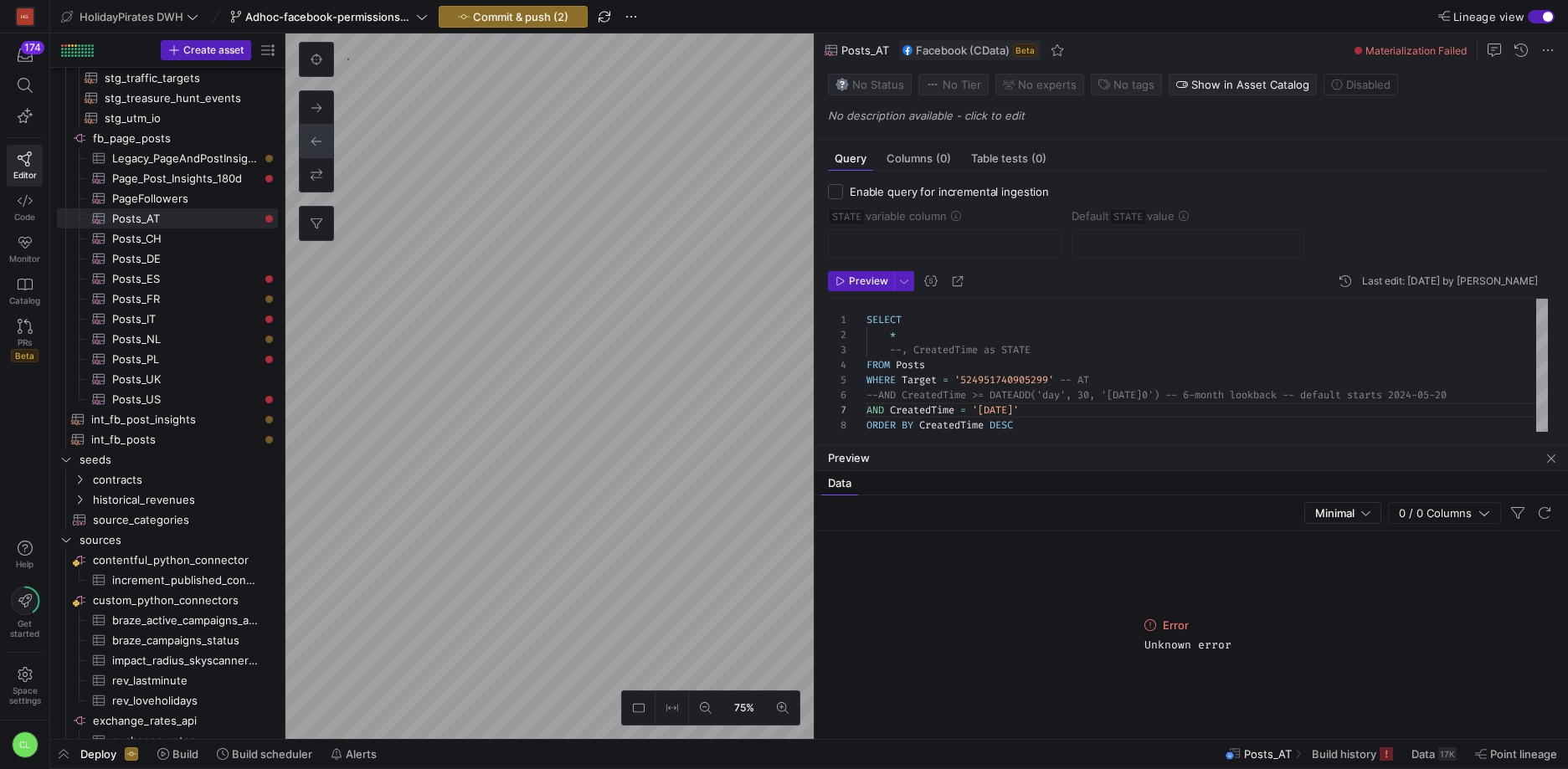
click at [1051, 410] on div "SELECT * --, CreatedTime as STATE FROM Posts WHERE Target = '524951740905299' -…" at bounding box center [1206, 373] width 682 height 149
click at [884, 285] on span "Preview" at bounding box center [868, 281] width 40 height 12
click at [1030, 407] on div "SELECT * --, CreatedTime as STATE FROM Posts WHERE Target = '524951740905299' -…" at bounding box center [1206, 373] width 682 height 149
click at [884, 286] on span "Preview" at bounding box center [868, 281] width 40 height 12
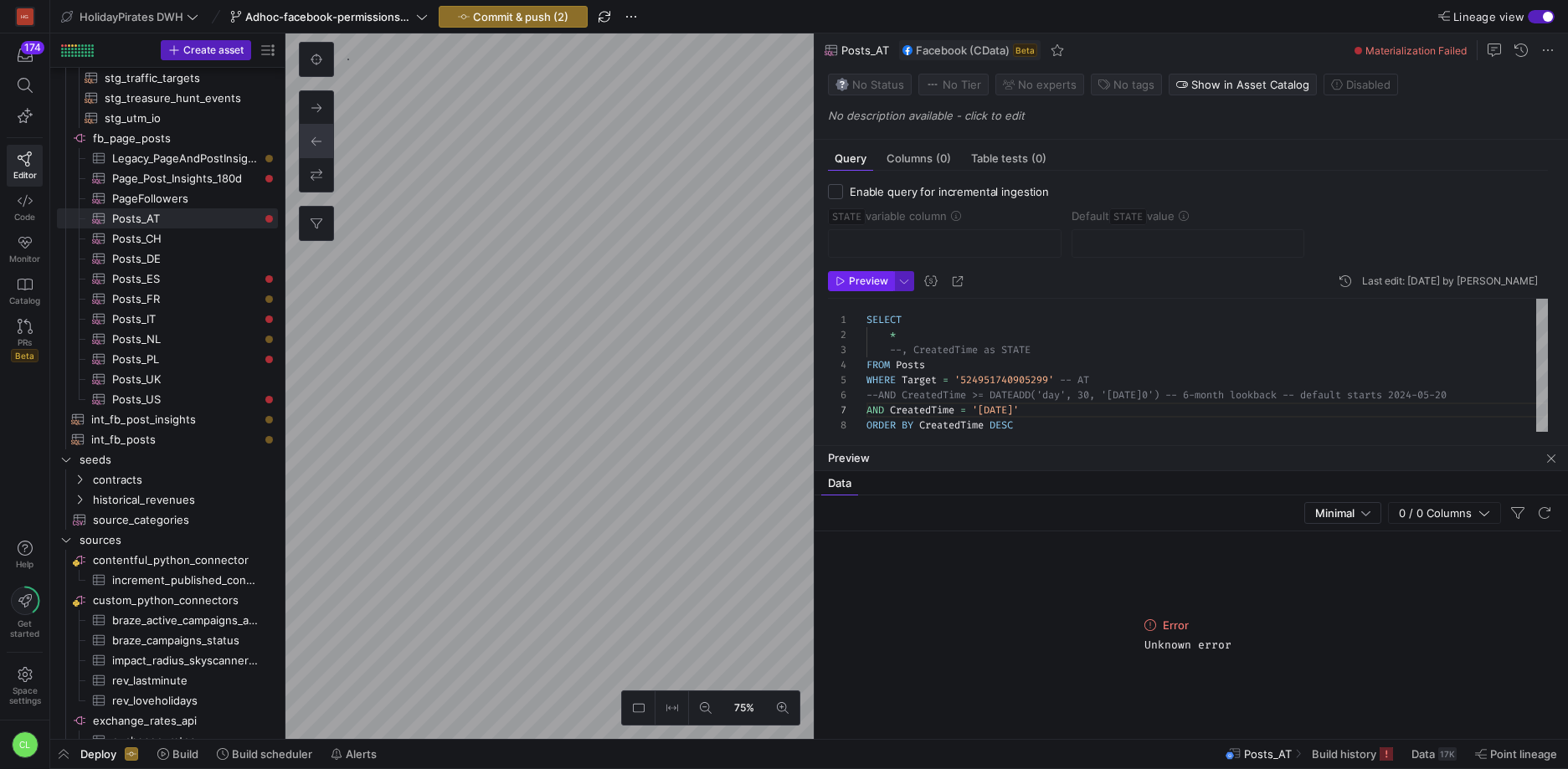
click at [884, 286] on span "Preview" at bounding box center [868, 281] width 40 height 12
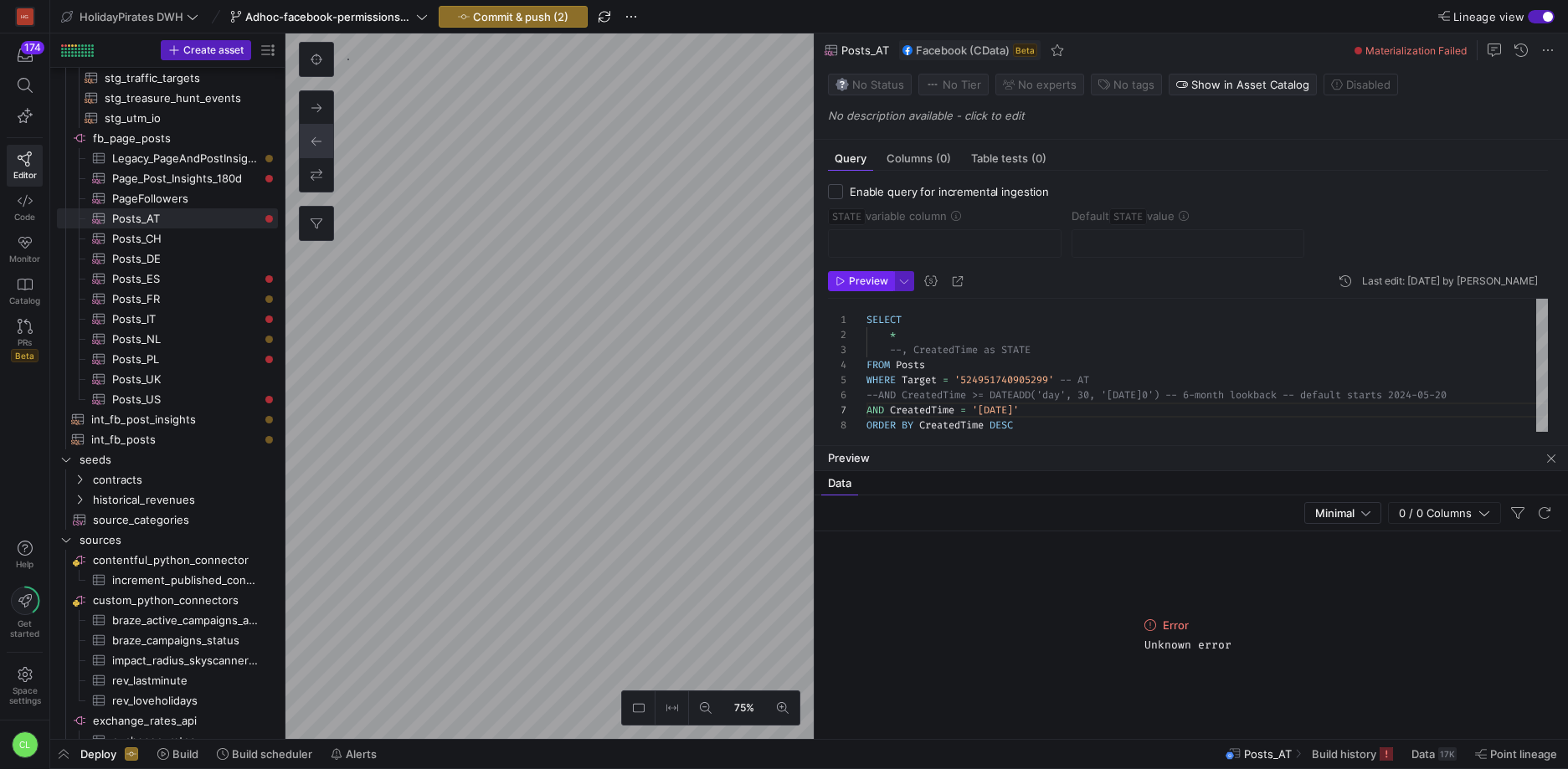
click at [884, 286] on span "Preview" at bounding box center [868, 281] width 40 height 12
click at [1017, 408] on div "SELECT * --, CreatedTime as STATE FROM Posts WHERE Target = '524951740905299' -…" at bounding box center [1206, 373] width 682 height 149
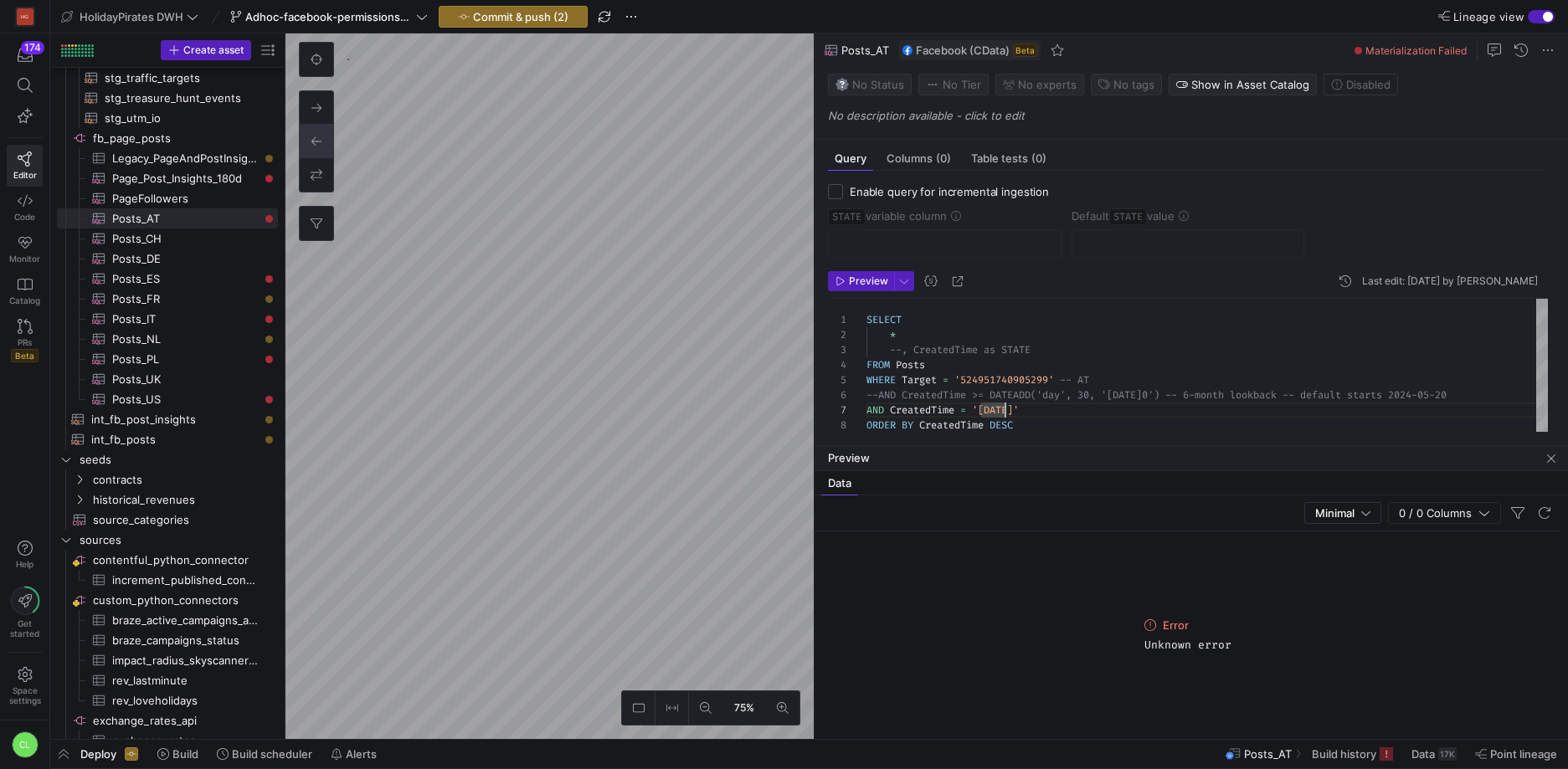
scroll to position [90, 139]
click at [866, 285] on span "Preview" at bounding box center [868, 281] width 40 height 12
click at [1006, 406] on div "SELECT * --, CreatedTime as STATE FROM Posts WHERE Target = '524951740905299' -…" at bounding box center [1206, 373] width 682 height 149
type textarea "SELECT * --, CreatedTime as STATE FROM Posts WHERE Target = '524951740905299' -…"
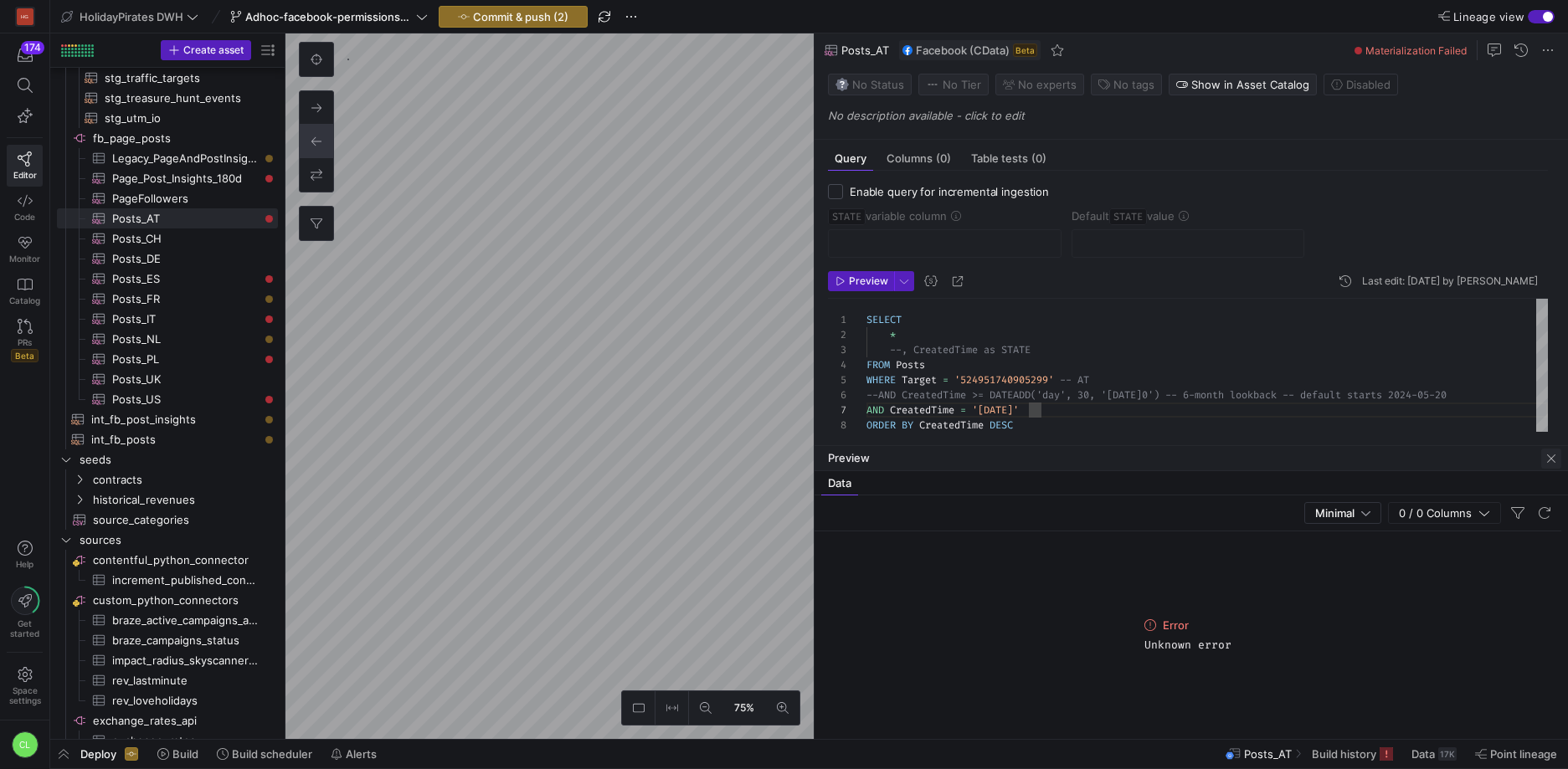
click at [1550, 465] on span "button" at bounding box center [1551, 458] width 20 height 20
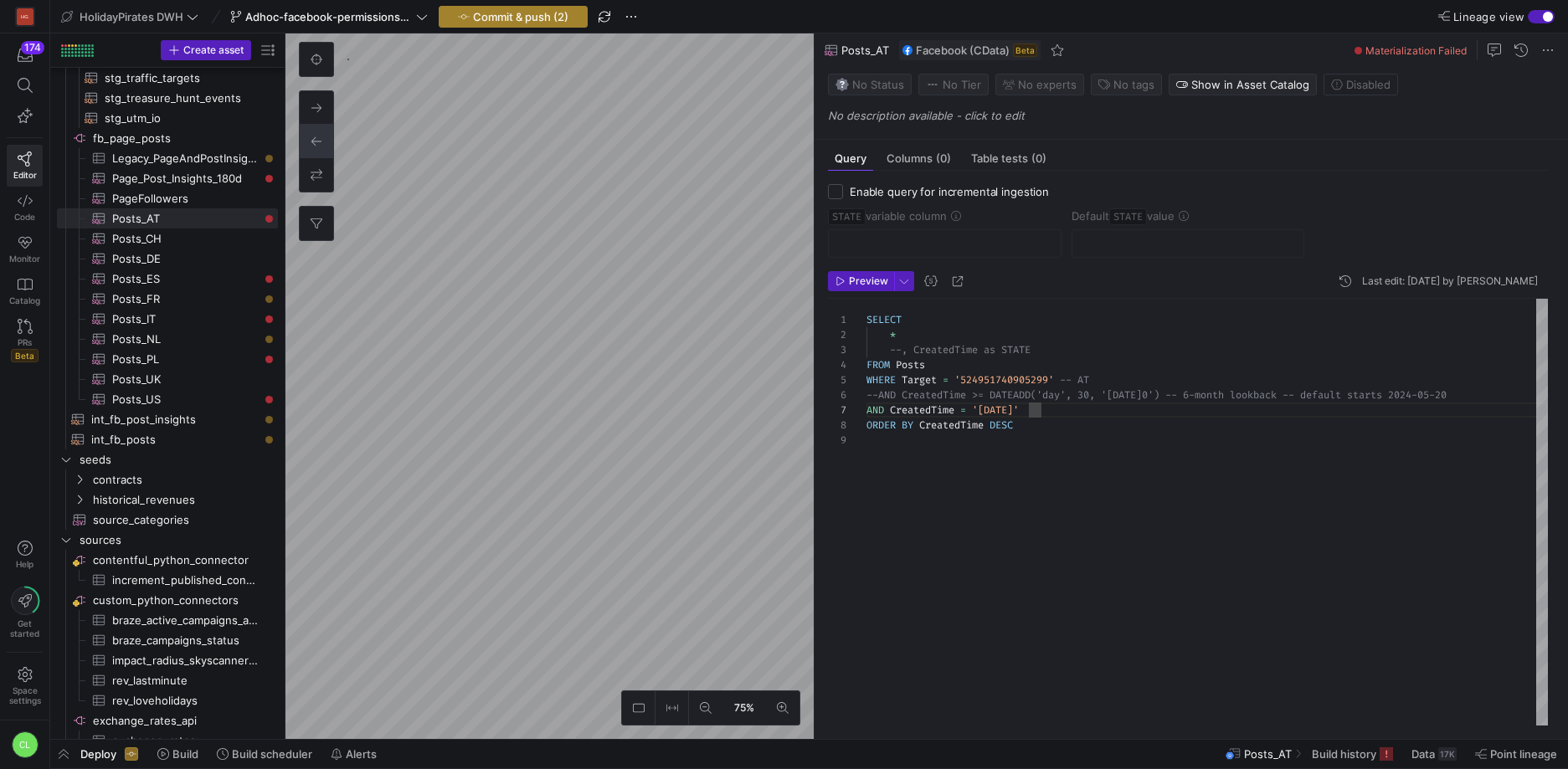
click at [539, 22] on span "Commit & push (2)" at bounding box center [520, 17] width 95 height 14
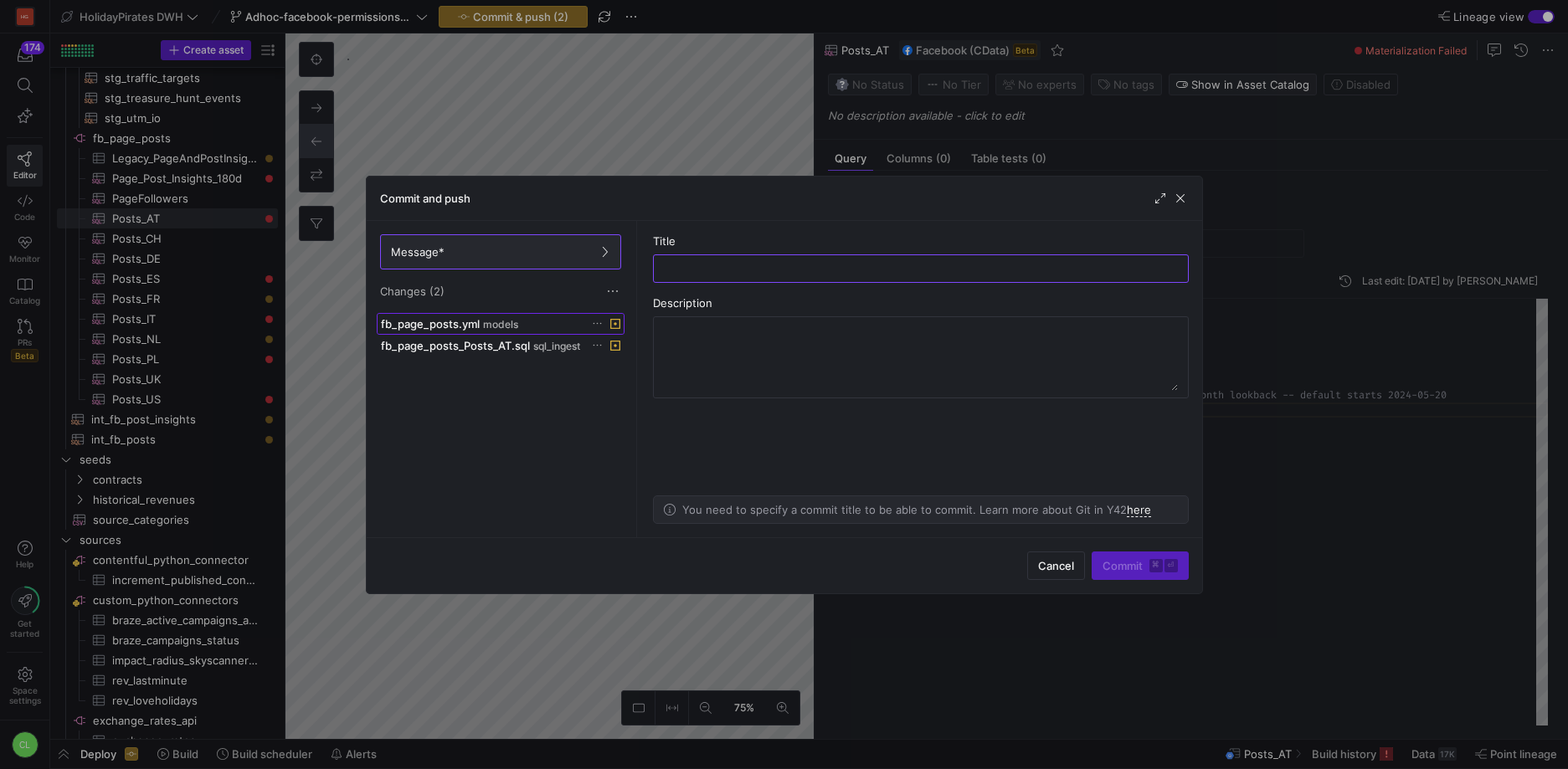
click at [552, 324] on div "fb_page_posts.yml models" at bounding box center [482, 324] width 203 height 14
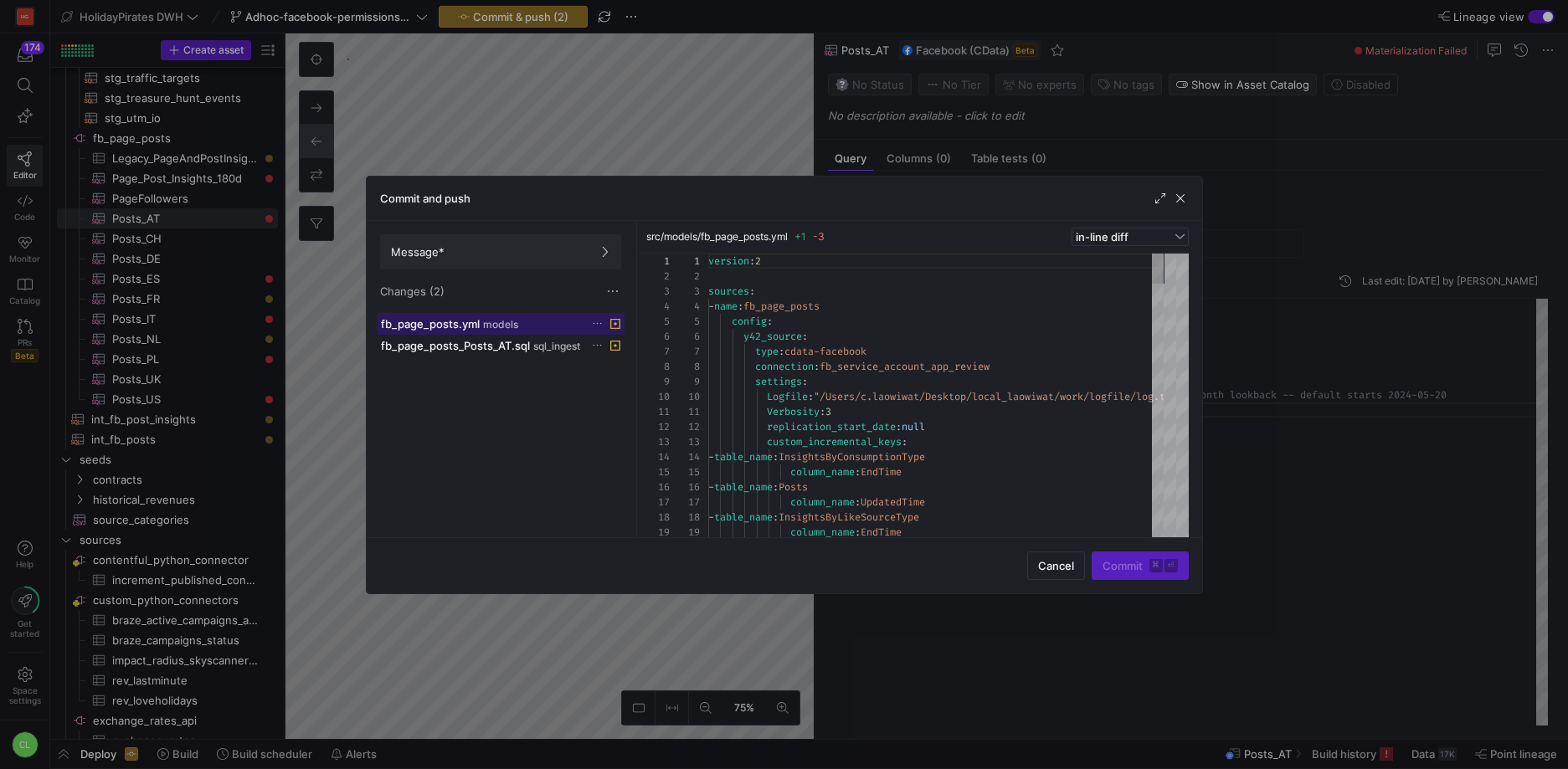
scroll to position [150, 0]
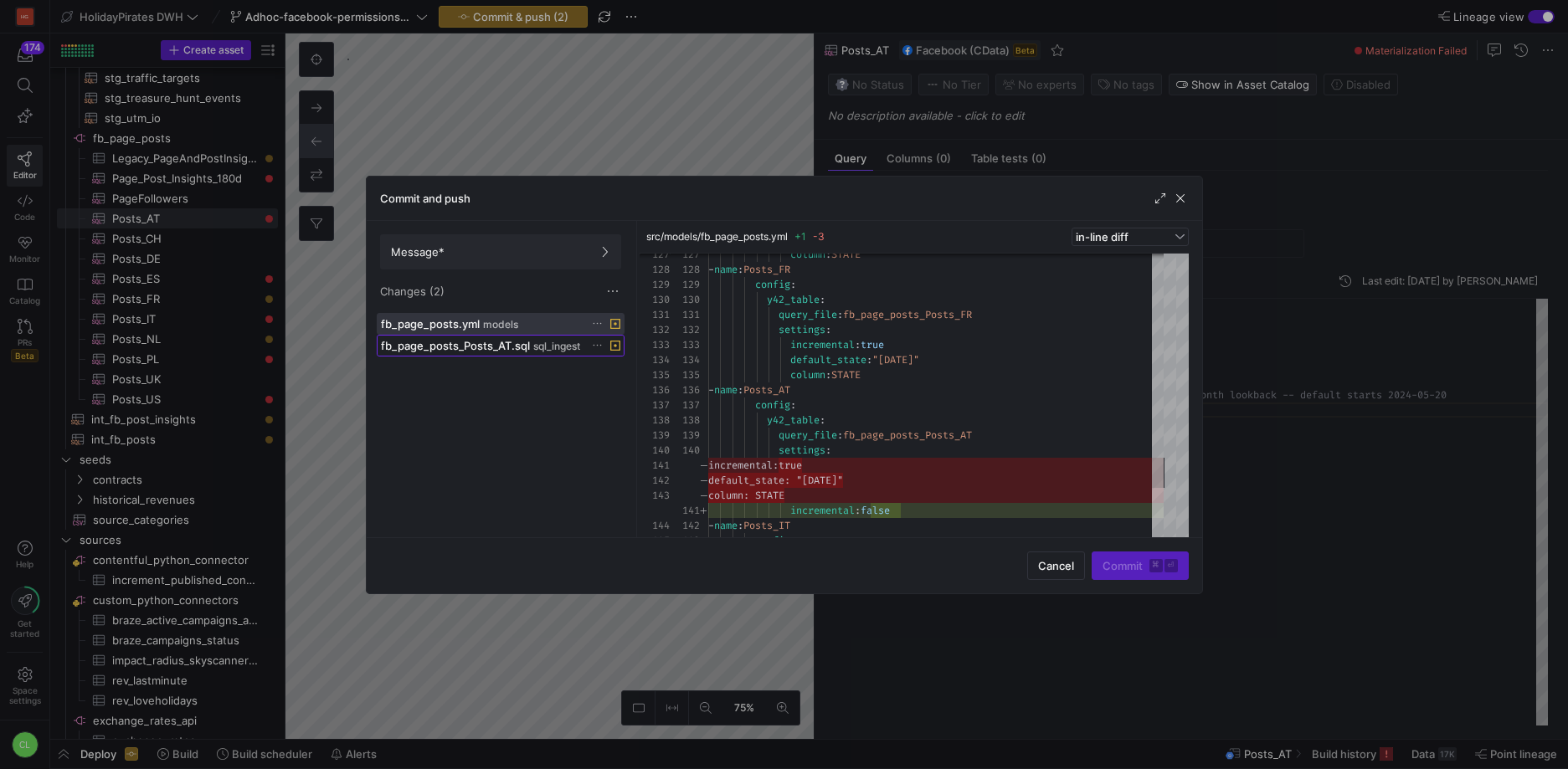
click at [564, 349] on span "sql_ingest" at bounding box center [556, 346] width 47 height 12
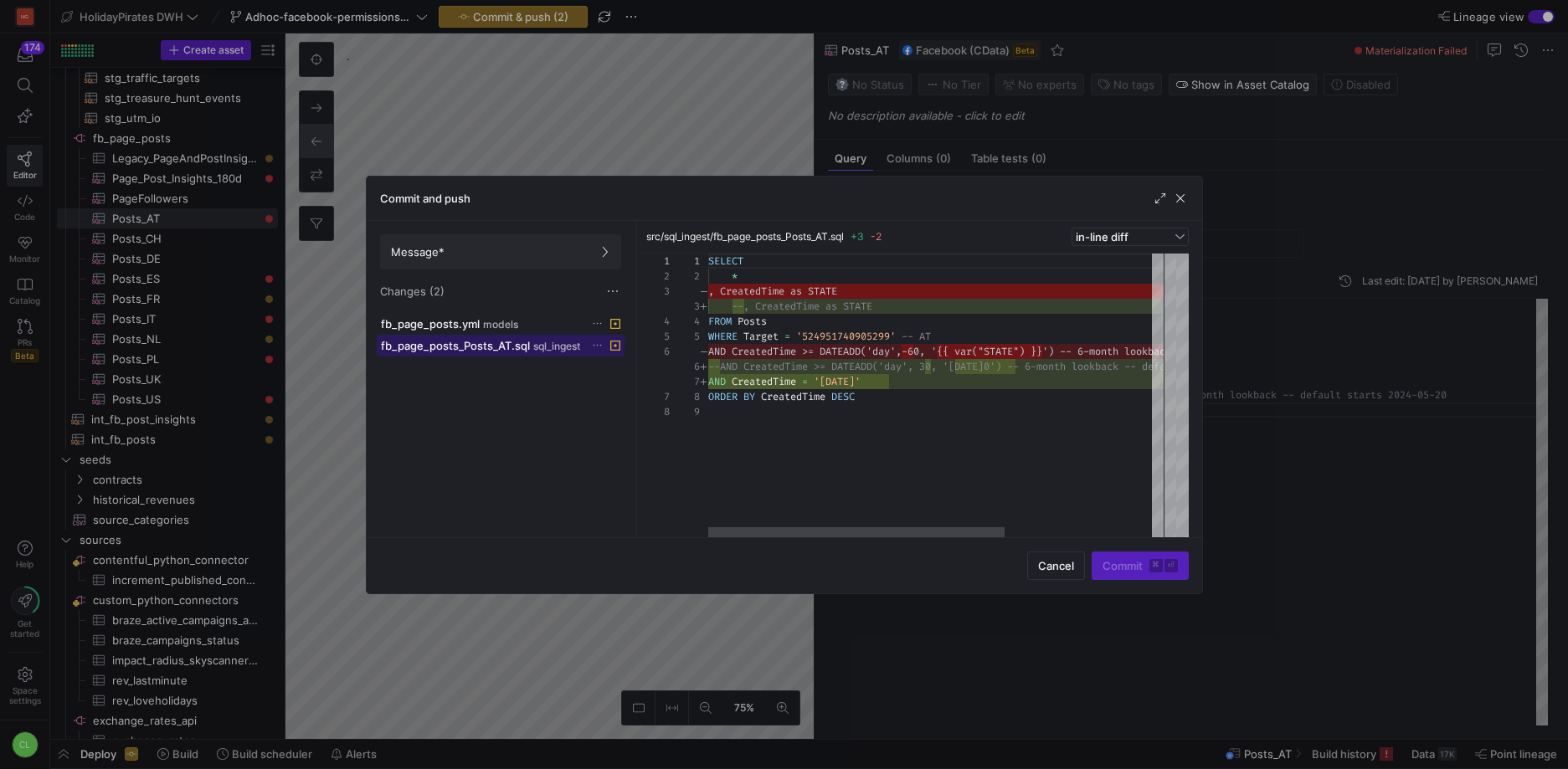
scroll to position [121, 0]
click at [1184, 194] on span "button" at bounding box center [1180, 198] width 17 height 17
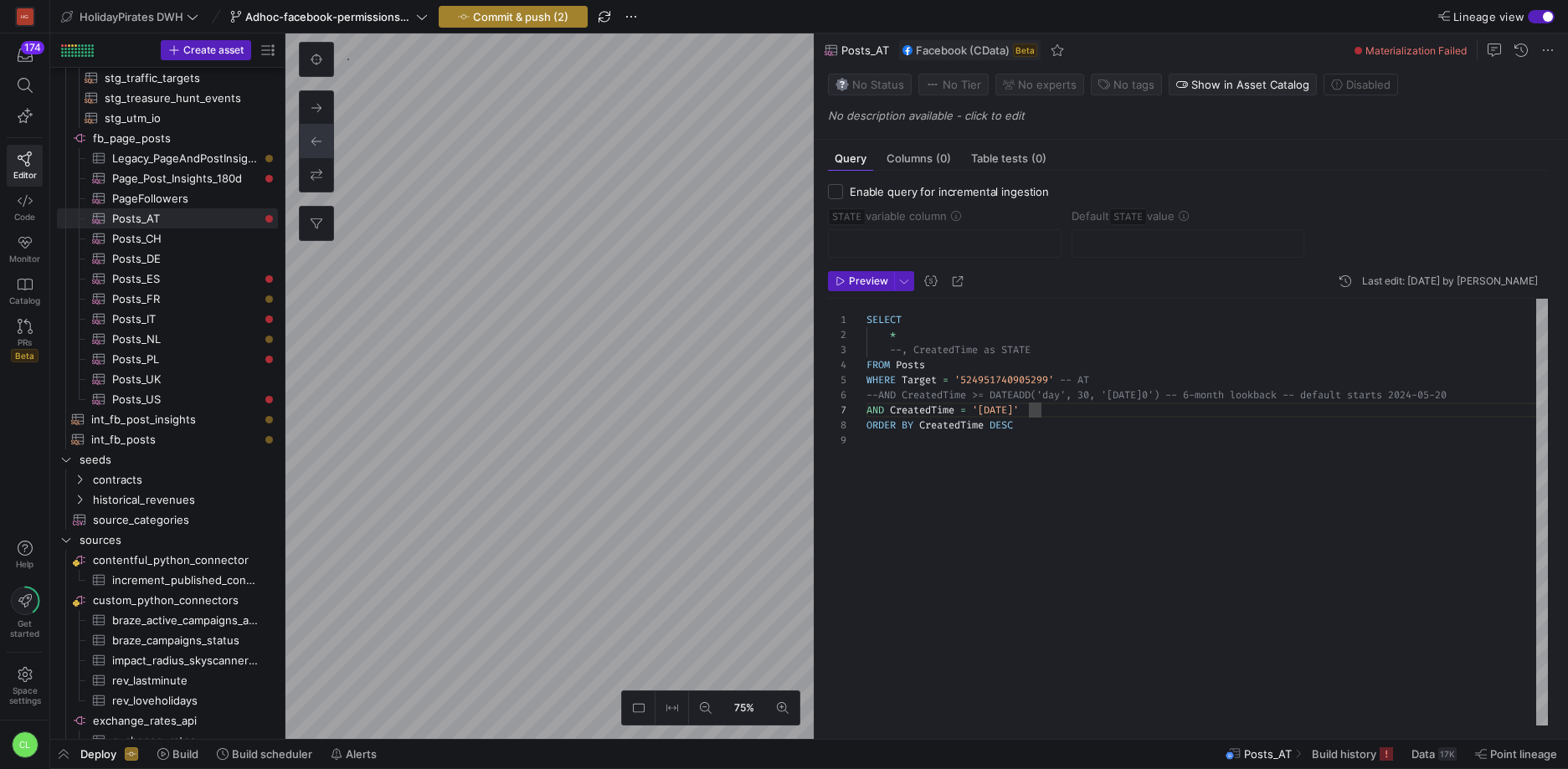
click at [550, 24] on span "button" at bounding box center [513, 17] width 148 height 20
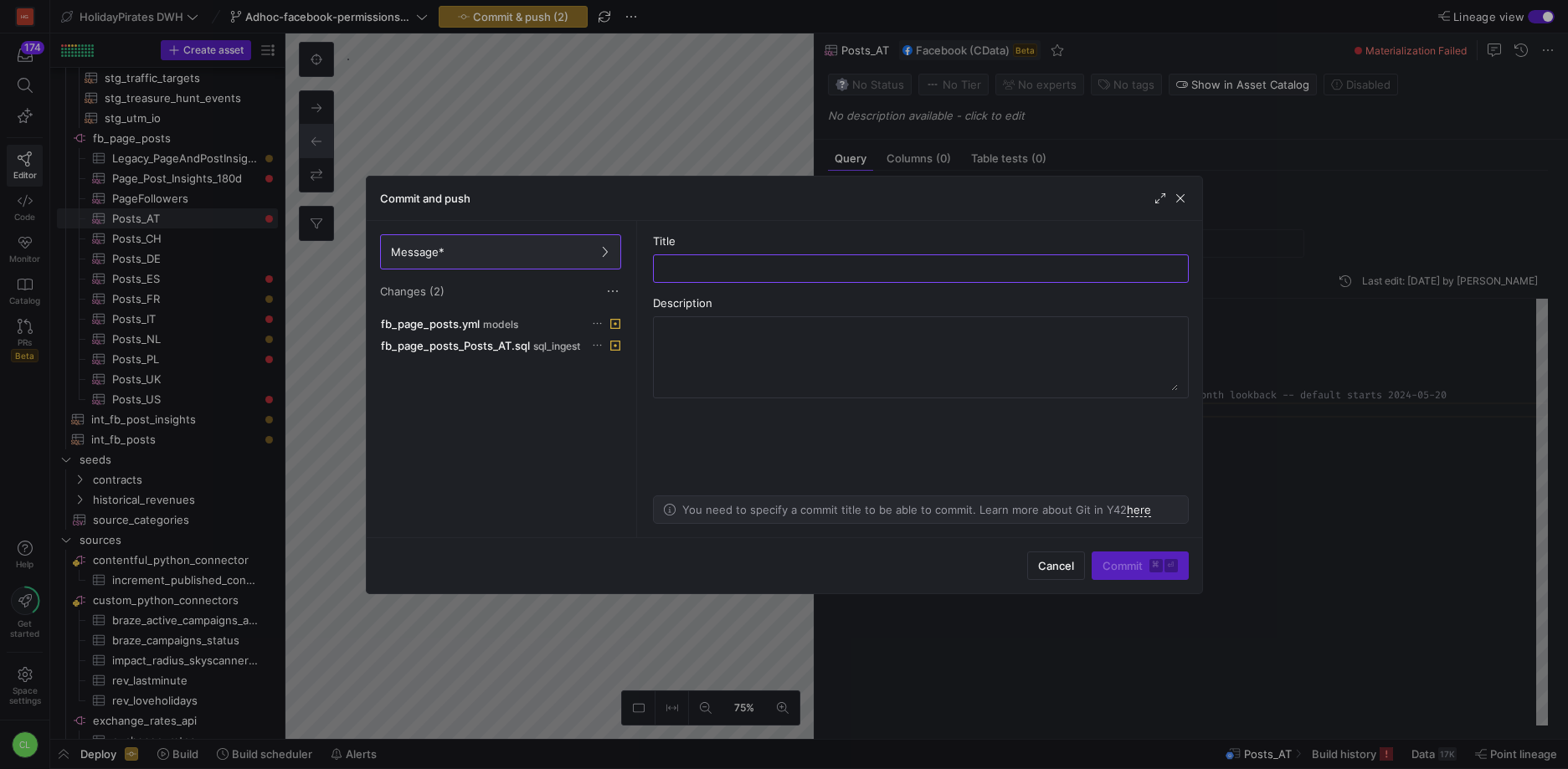
drag, startPoint x: 921, startPoint y: 294, endPoint x: 928, endPoint y: 284, distance: 12.2
click at [921, 294] on as-split-area "Title Description You need to specify a commit title to be able to commit. Lear…" at bounding box center [921, 379] width 563 height 316
click at [928, 284] on as-split-area "Title Description You need to specify a commit title to be able to commit. Lear…" at bounding box center [921, 379] width 563 height 316
click at [933, 278] on div at bounding box center [921, 268] width 507 height 27
type input "test"
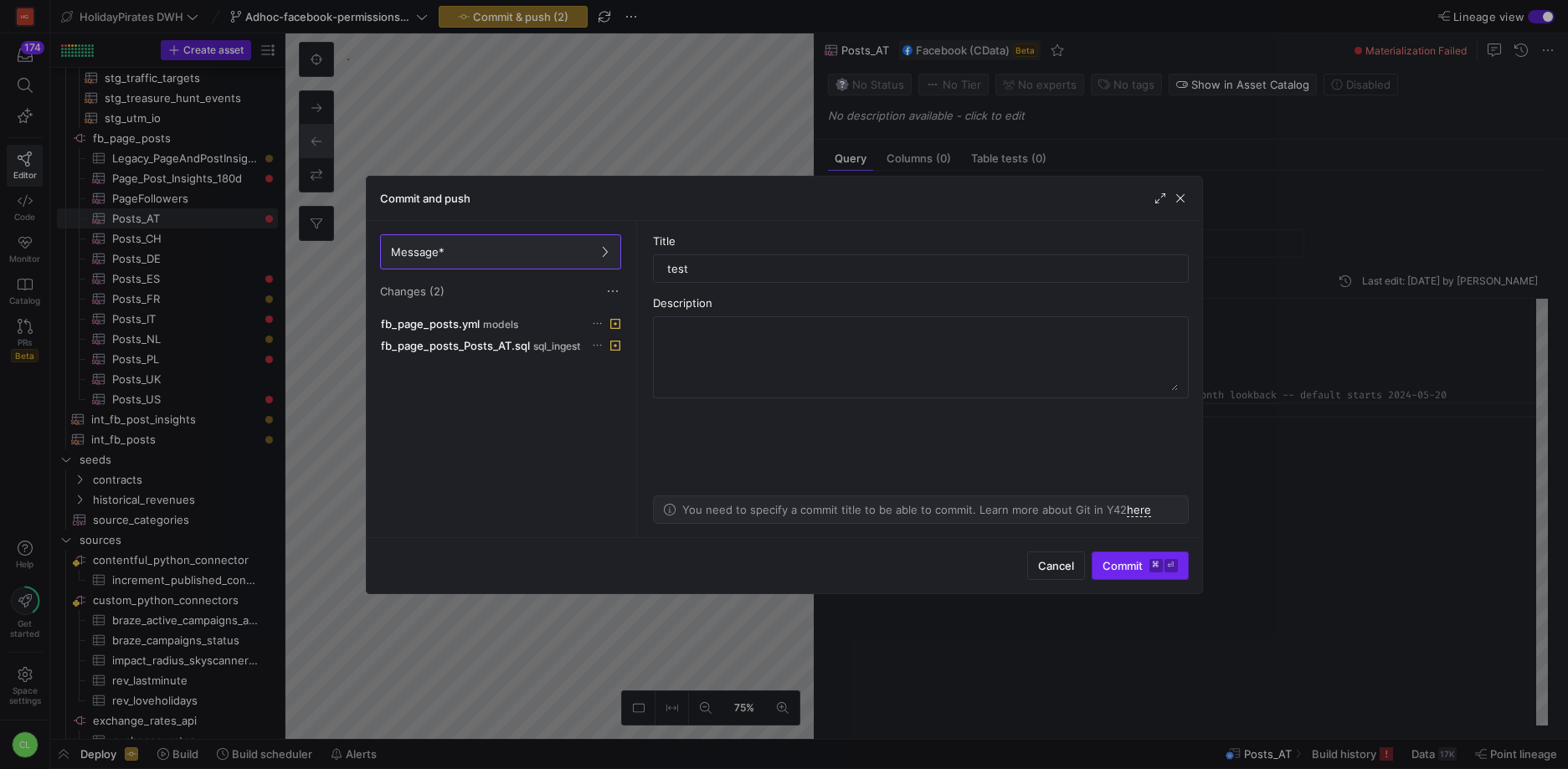
click at [1125, 572] on span "submit" at bounding box center [1139, 565] width 95 height 27
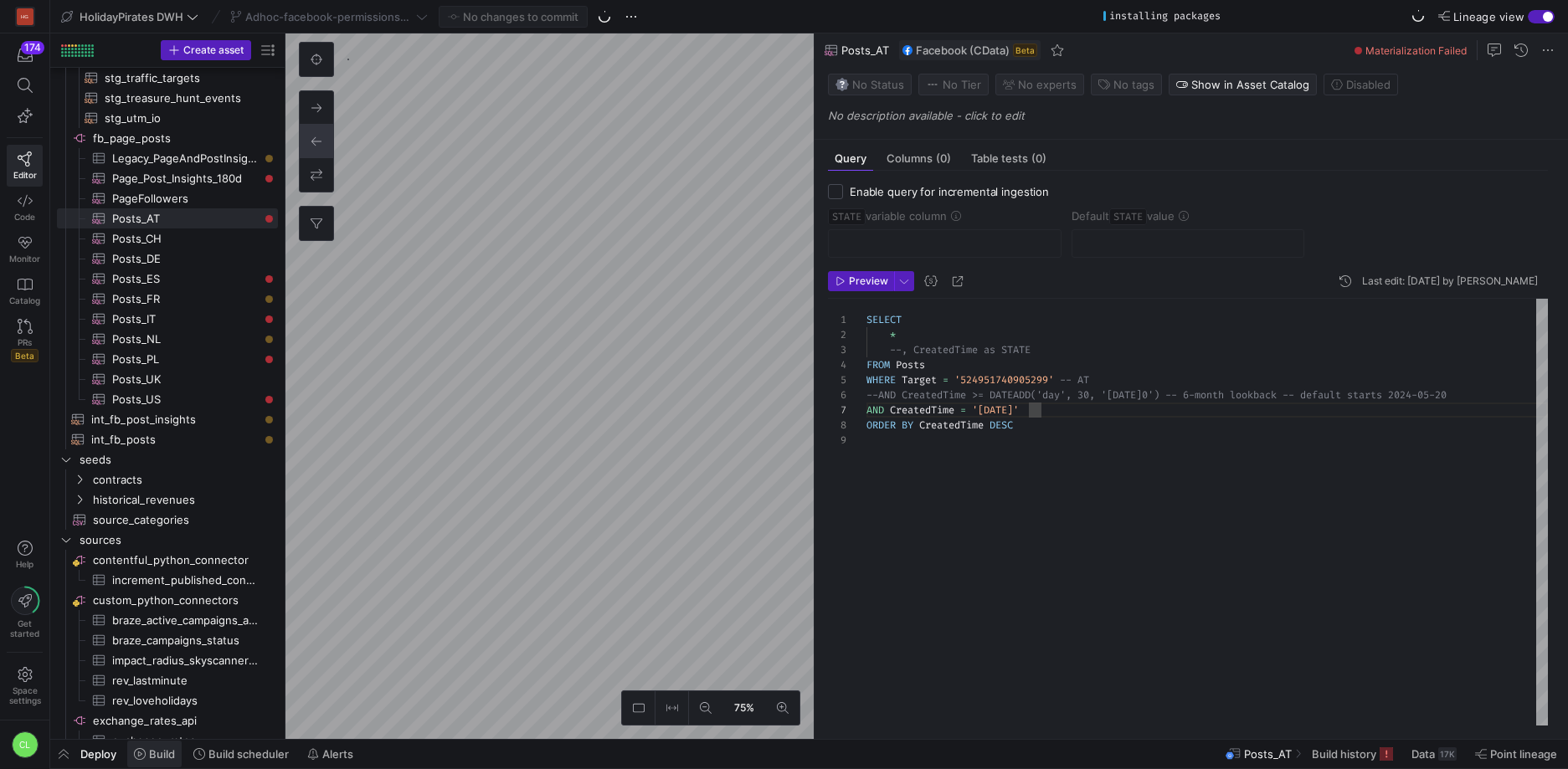
click at [153, 747] on span "Build" at bounding box center [162, 753] width 26 height 14
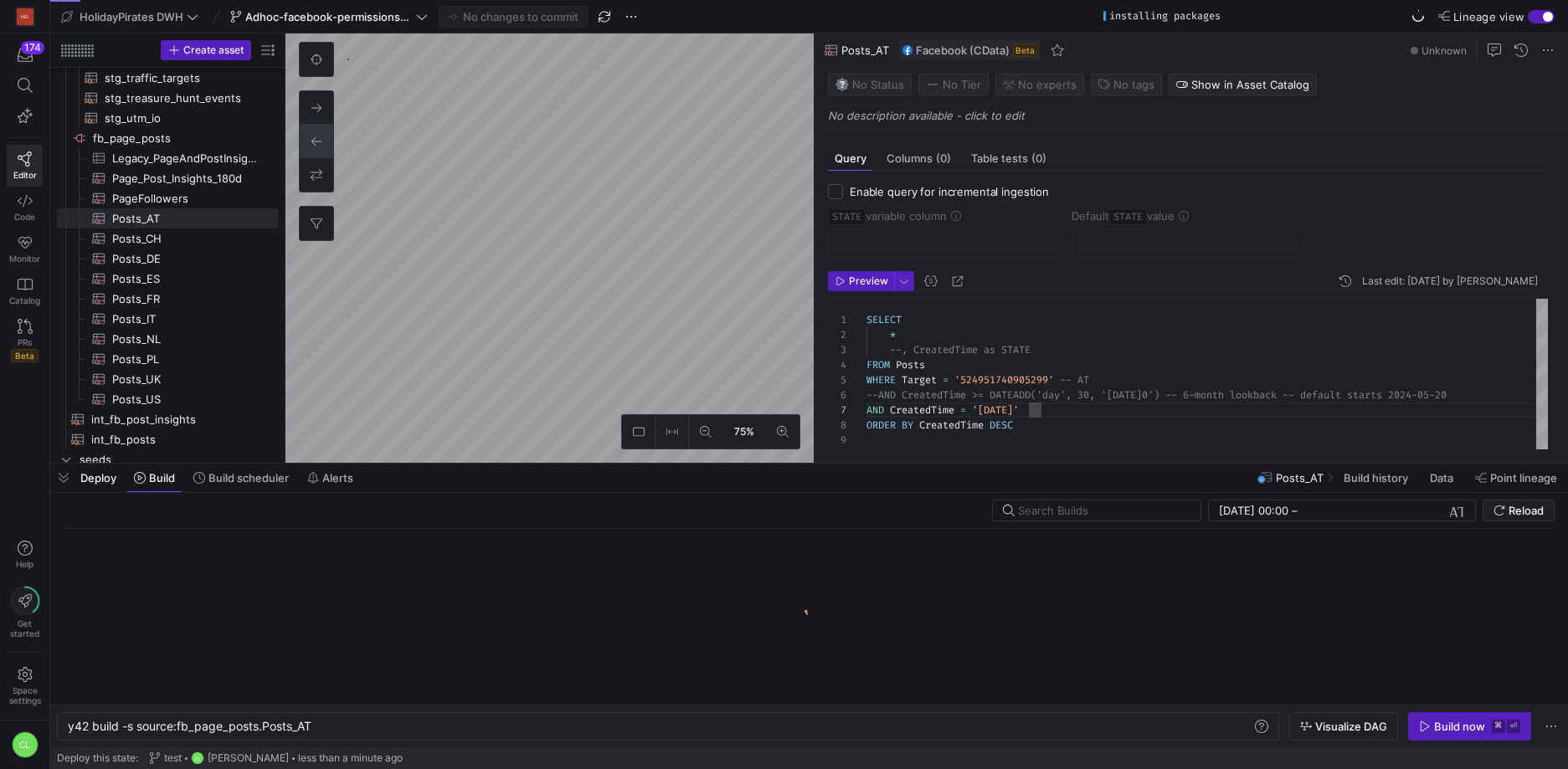
scroll to position [0, 244]
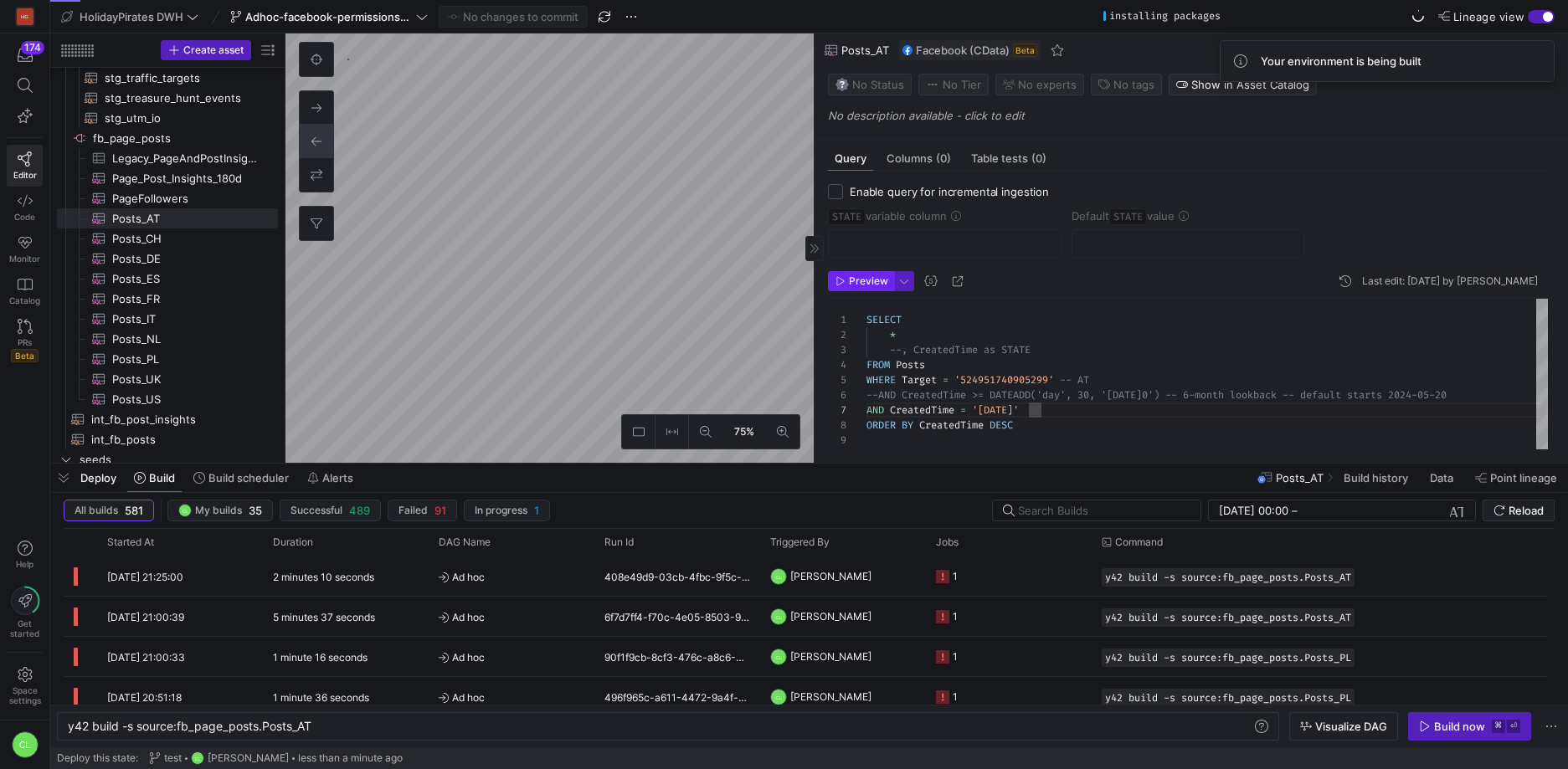
click at [876, 281] on span "Preview" at bounding box center [868, 281] width 40 height 12
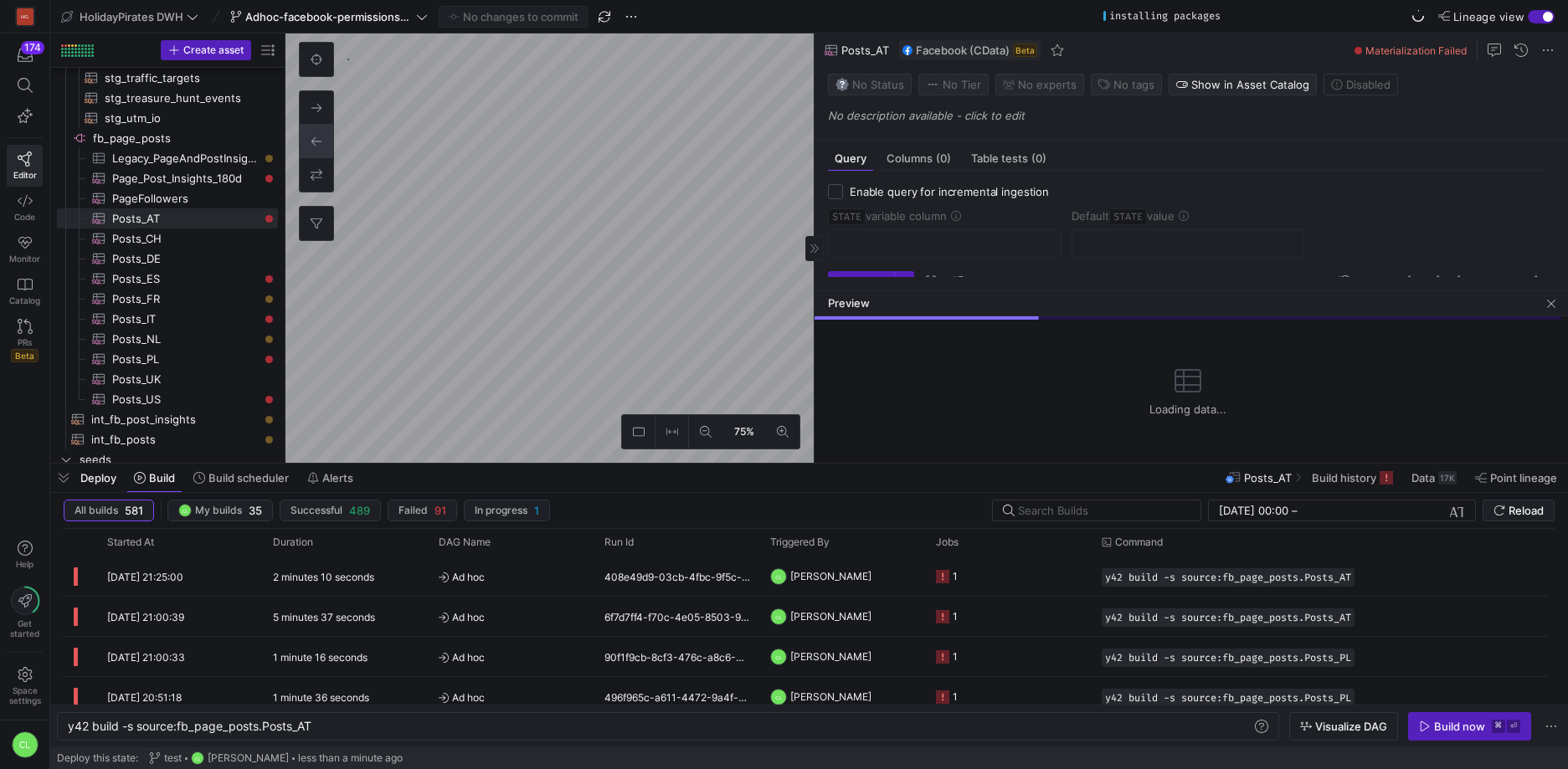
drag, startPoint x: 1119, startPoint y: 167, endPoint x: 1143, endPoint y: 288, distance: 123.4
click at [1143, 288] on div at bounding box center [1191, 290] width 754 height 6
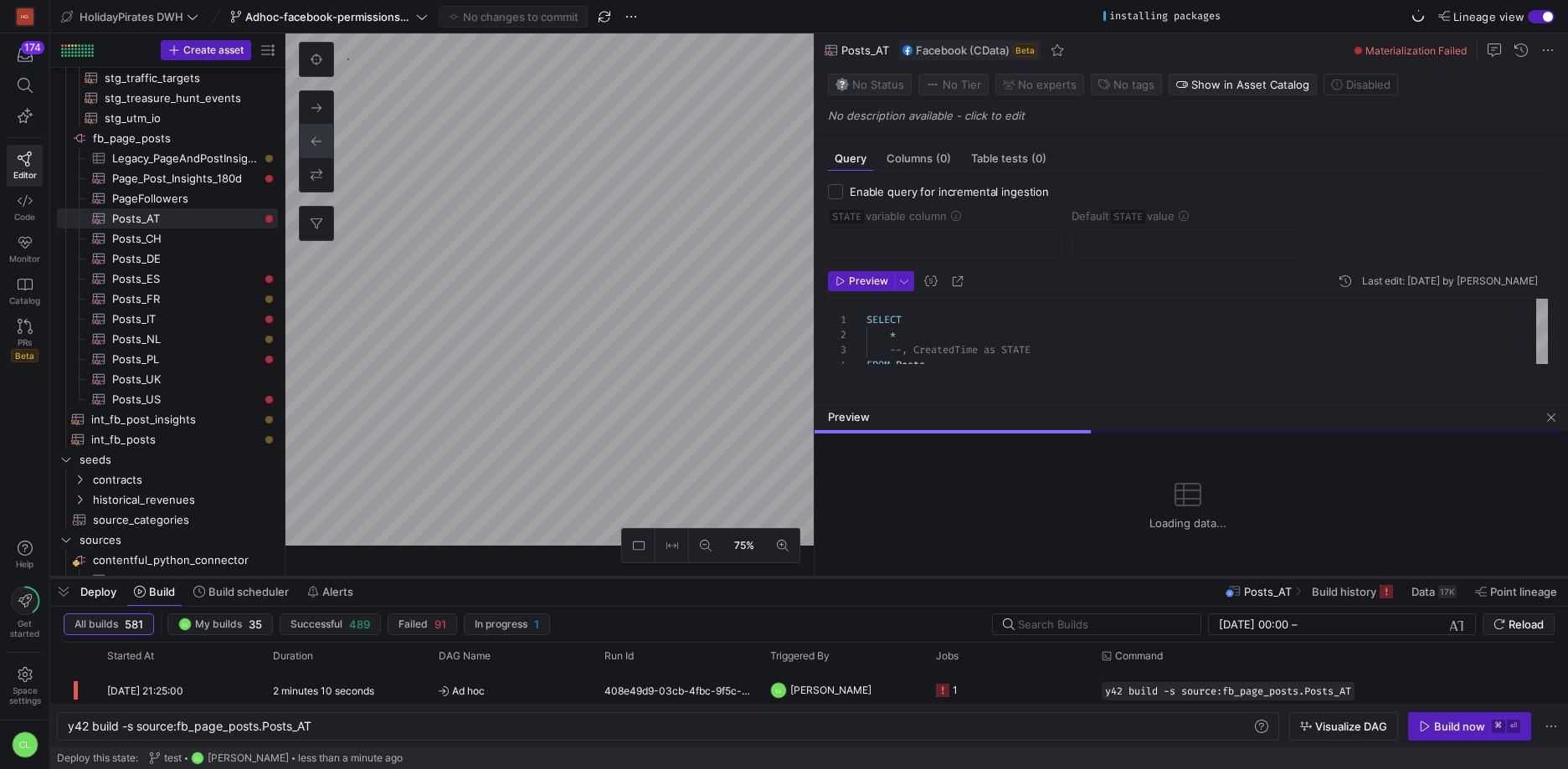
drag, startPoint x: 981, startPoint y: 461, endPoint x: 979, endPoint y: 578, distance: 117.0
click at [979, 578] on div at bounding box center [808, 576] width 1517 height 6
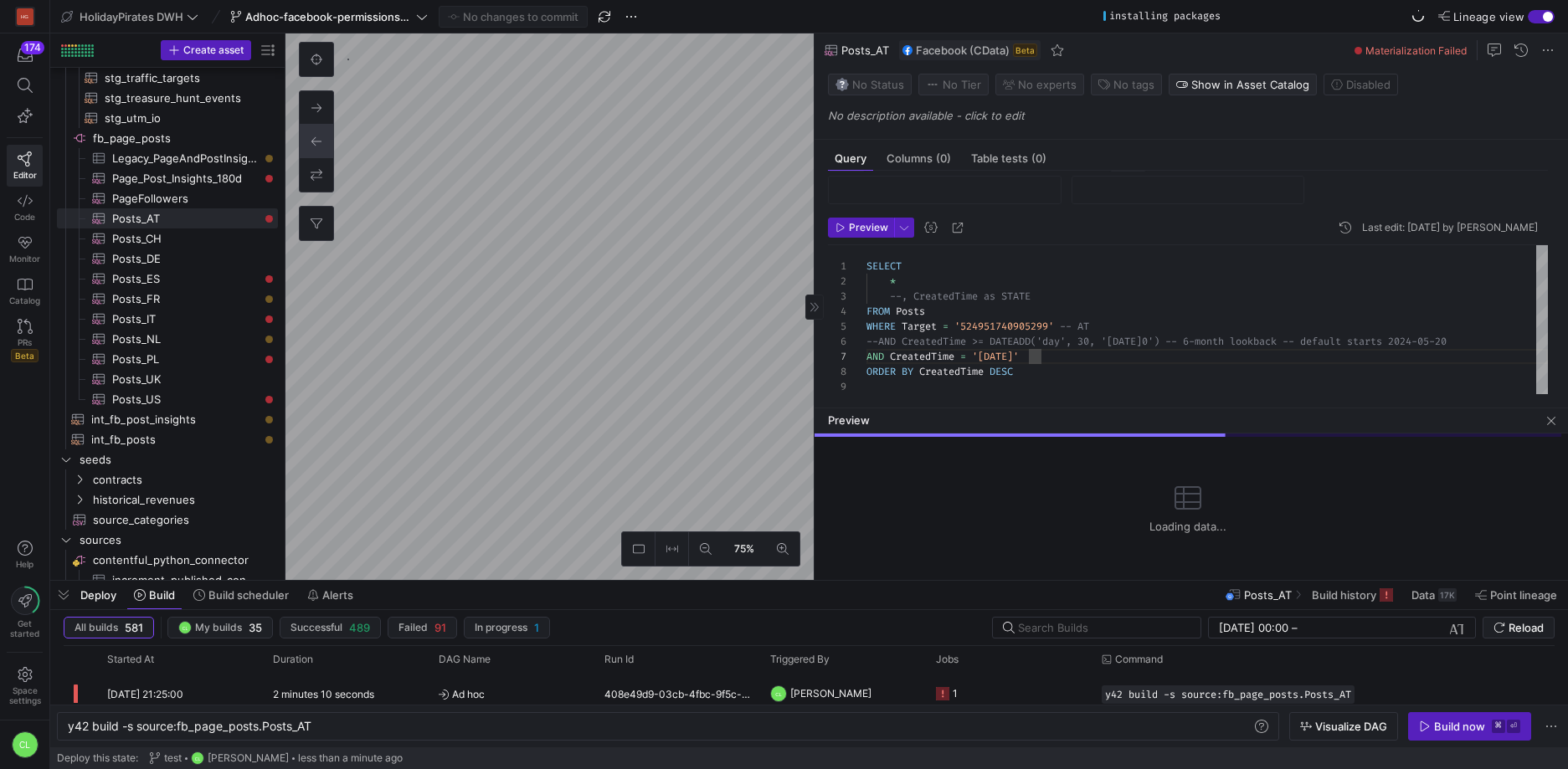
scroll to position [43, 0]
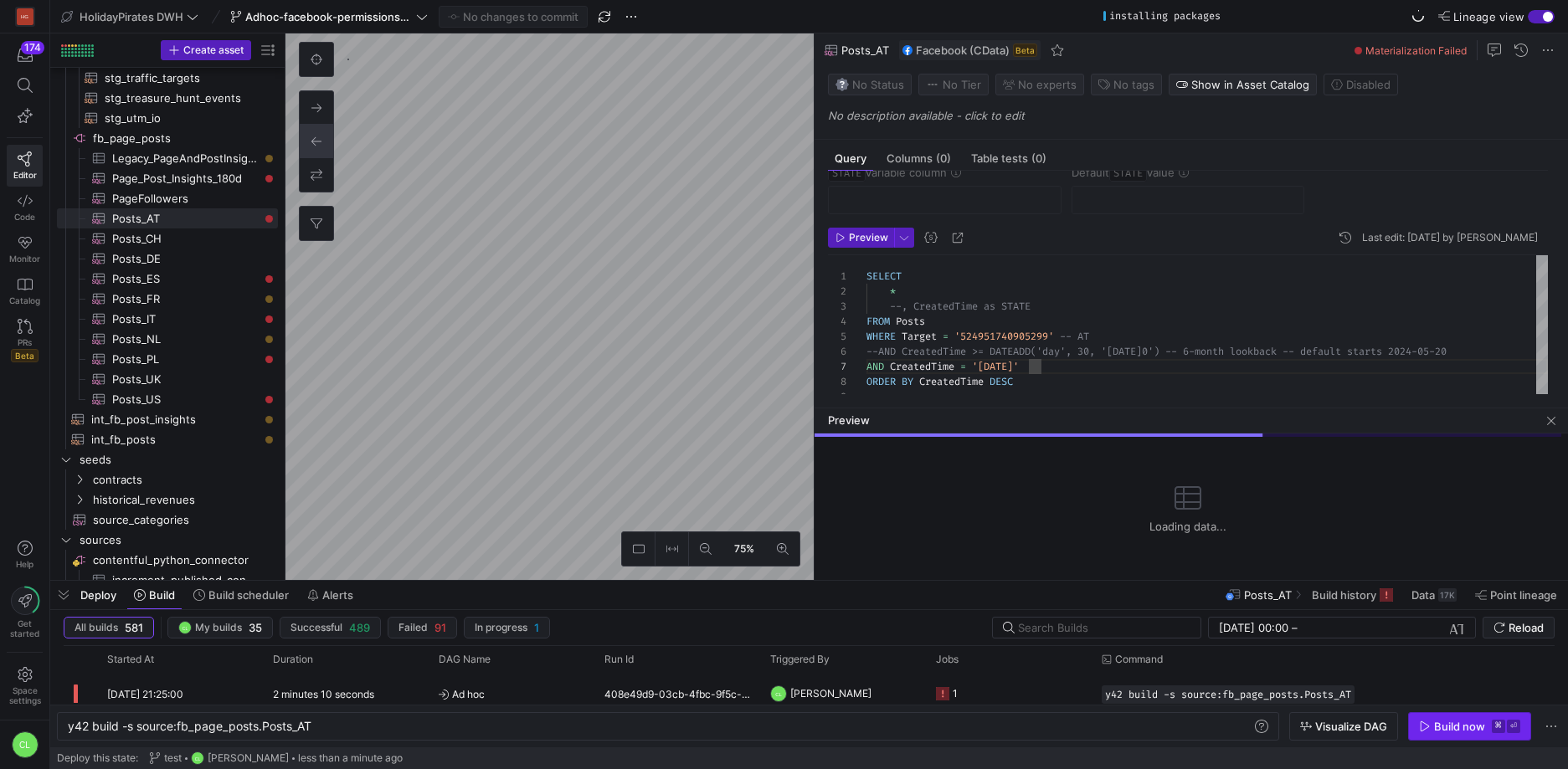
click at [1455, 731] on div "Build now" at bounding box center [1458, 726] width 51 height 14
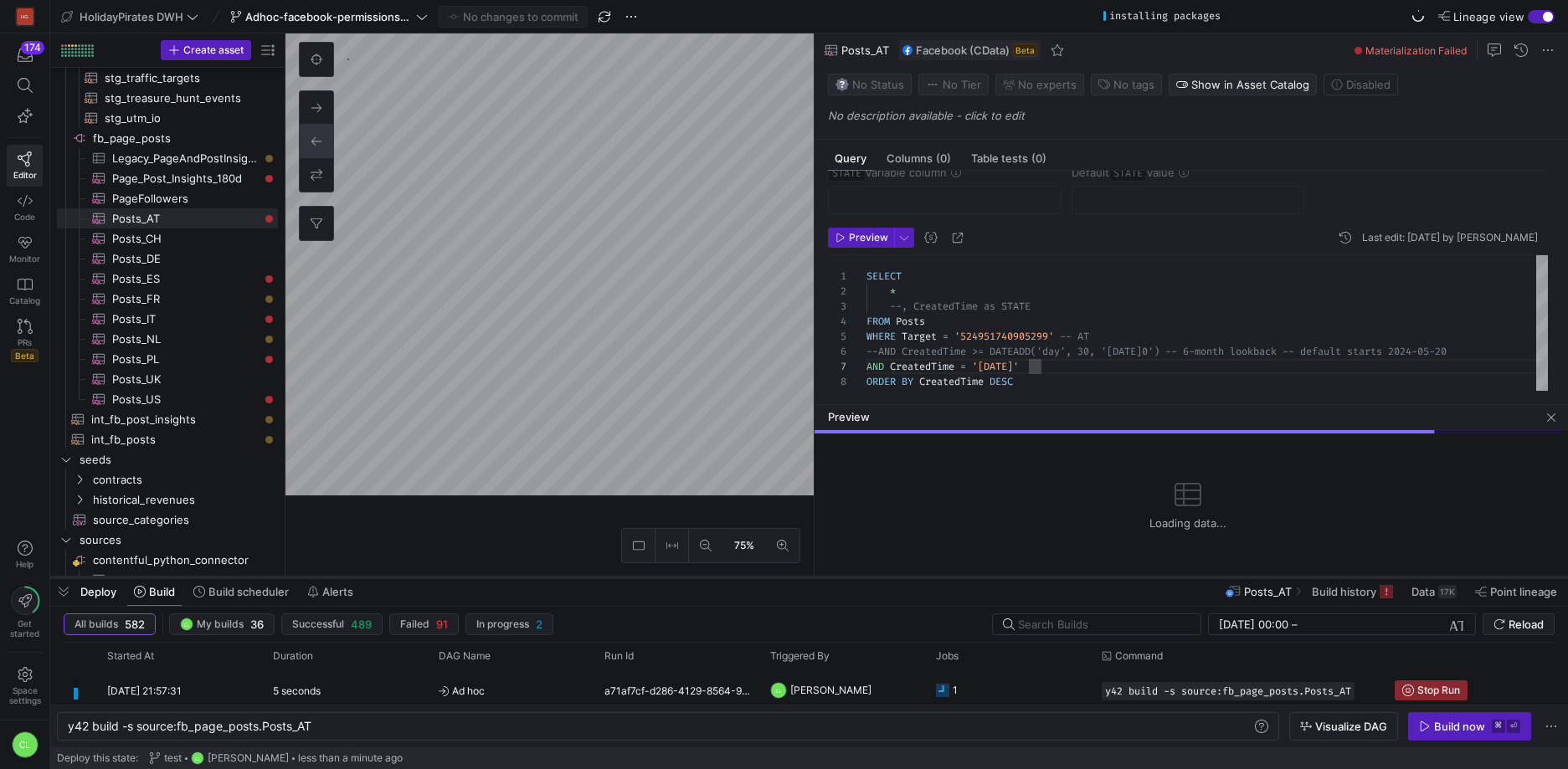
drag, startPoint x: 820, startPoint y: 581, endPoint x: 856, endPoint y: 577, distance: 36.2
click at [856, 577] on div at bounding box center [808, 576] width 1517 height 6
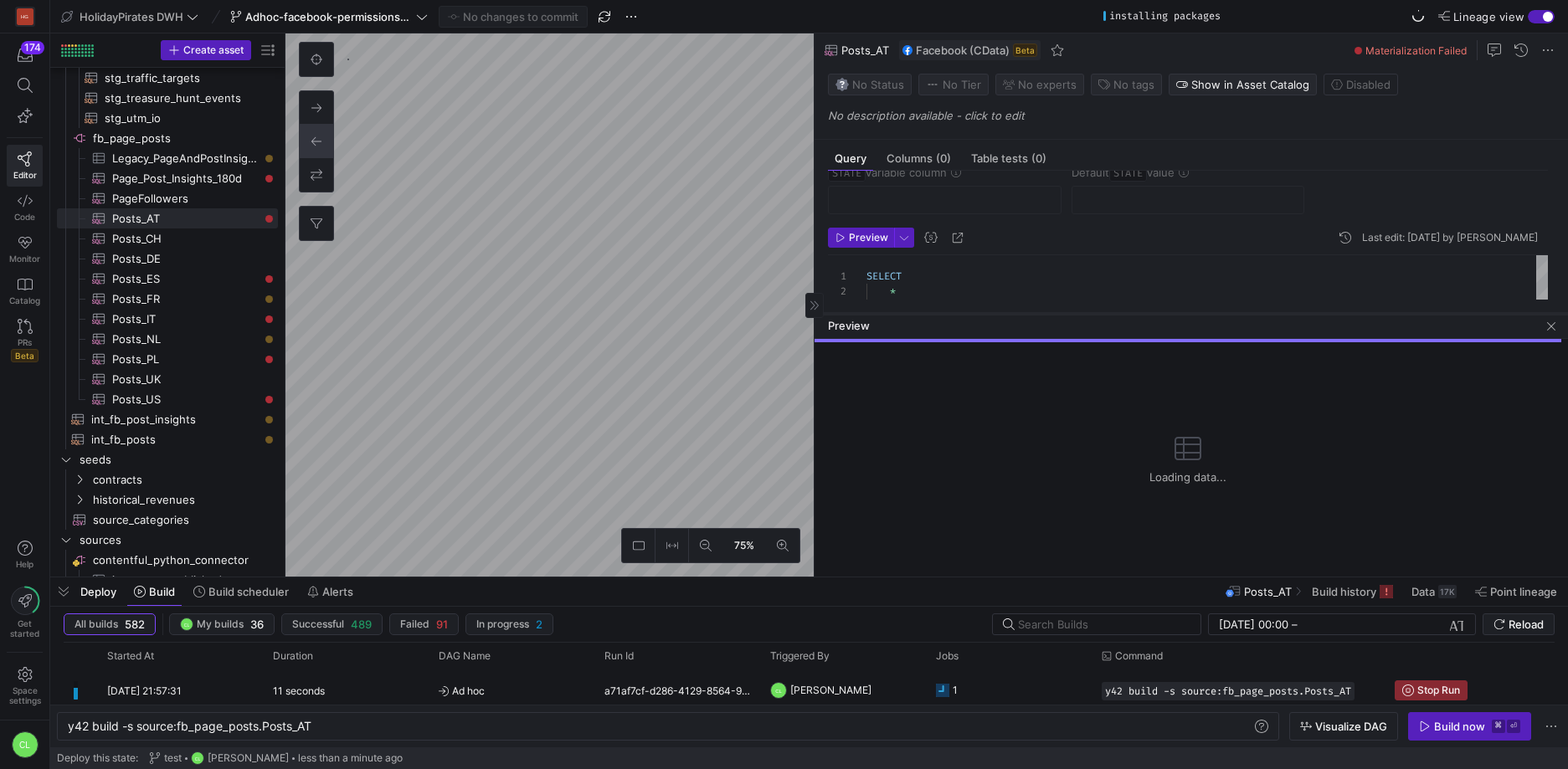
drag, startPoint x: 1063, startPoint y: 402, endPoint x: 1080, endPoint y: 306, distance: 97.5
click at [1080, 311] on div at bounding box center [1191, 314] width 754 height 6
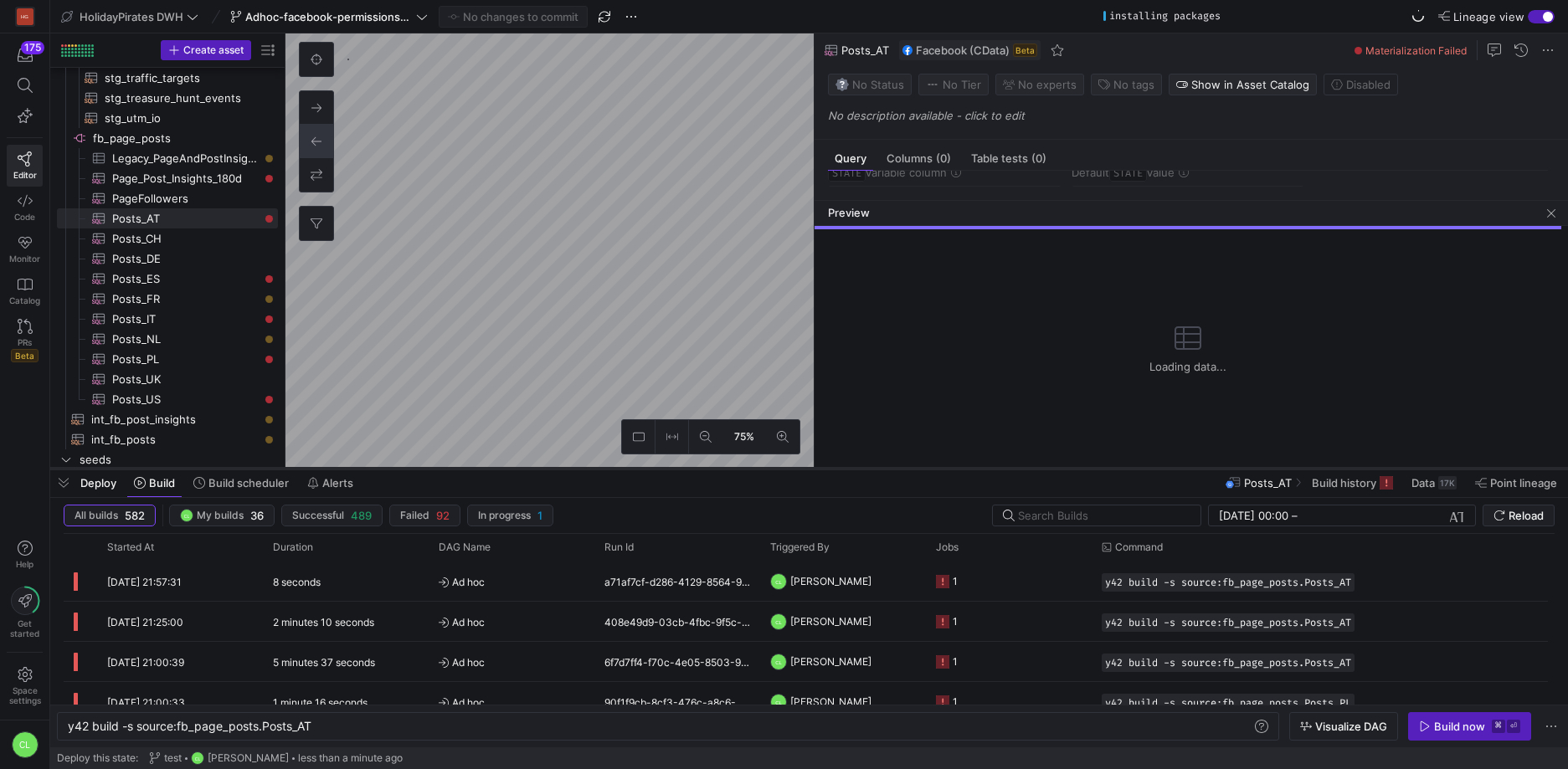
drag, startPoint x: 914, startPoint y: 577, endPoint x: 941, endPoint y: 468, distance: 112.3
click at [941, 468] on div at bounding box center [808, 468] width 1517 height 6
click at [1000, 579] on y42-job-status-cell-renderer "1" at bounding box center [1009, 581] width 146 height 38
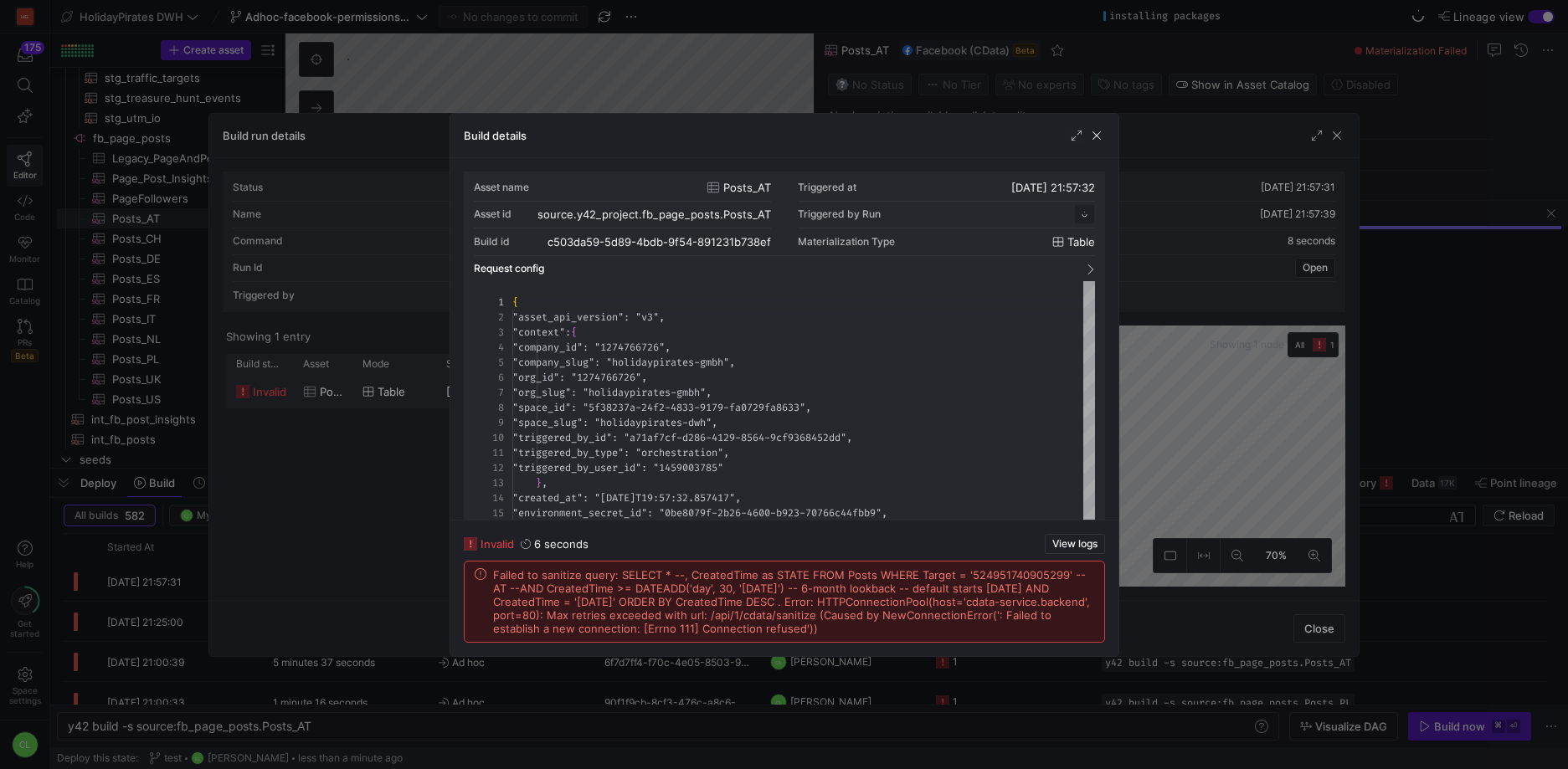
scroll to position [150, 0]
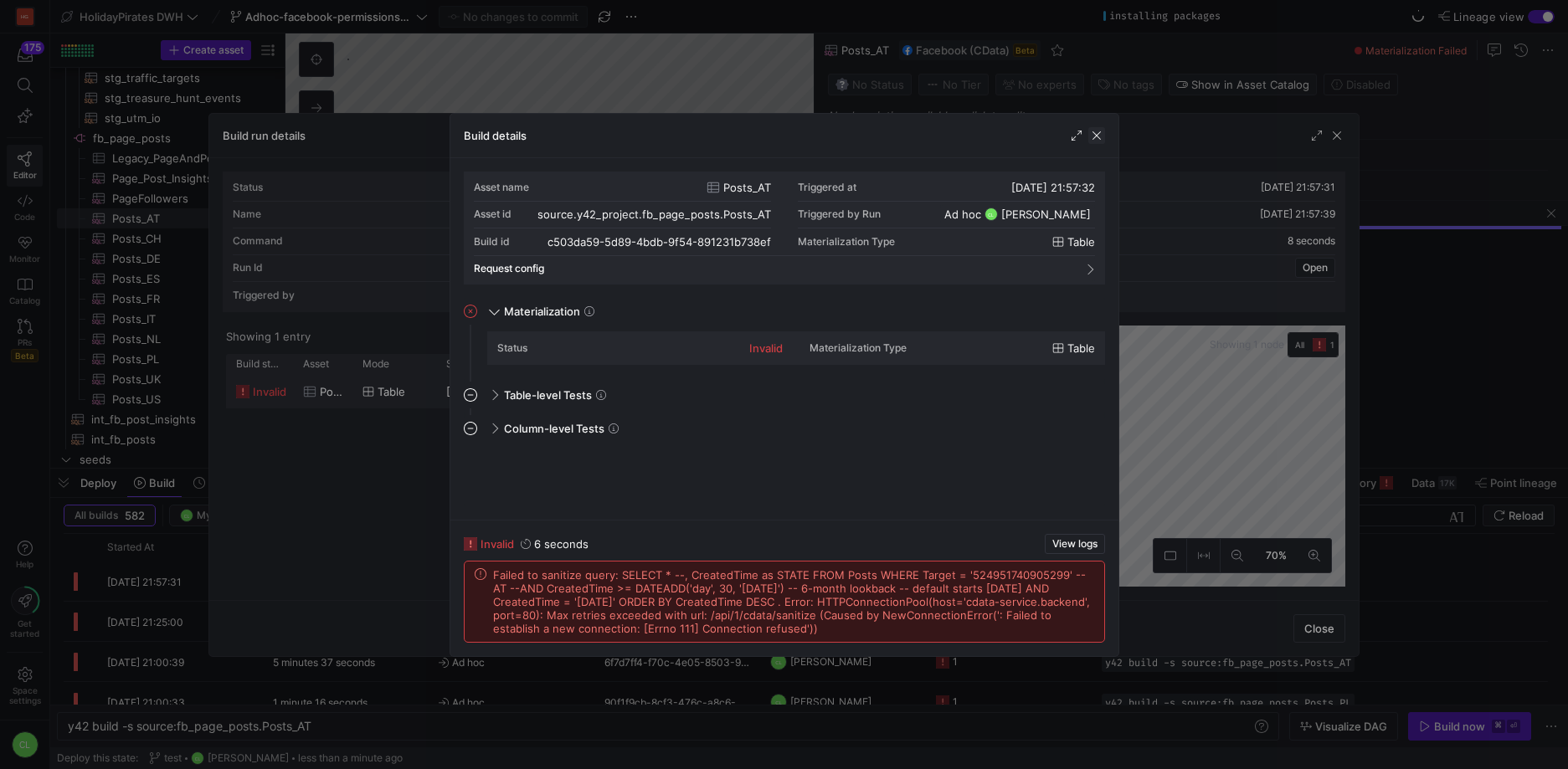
click at [1095, 134] on span "button" at bounding box center [1097, 136] width 17 height 17
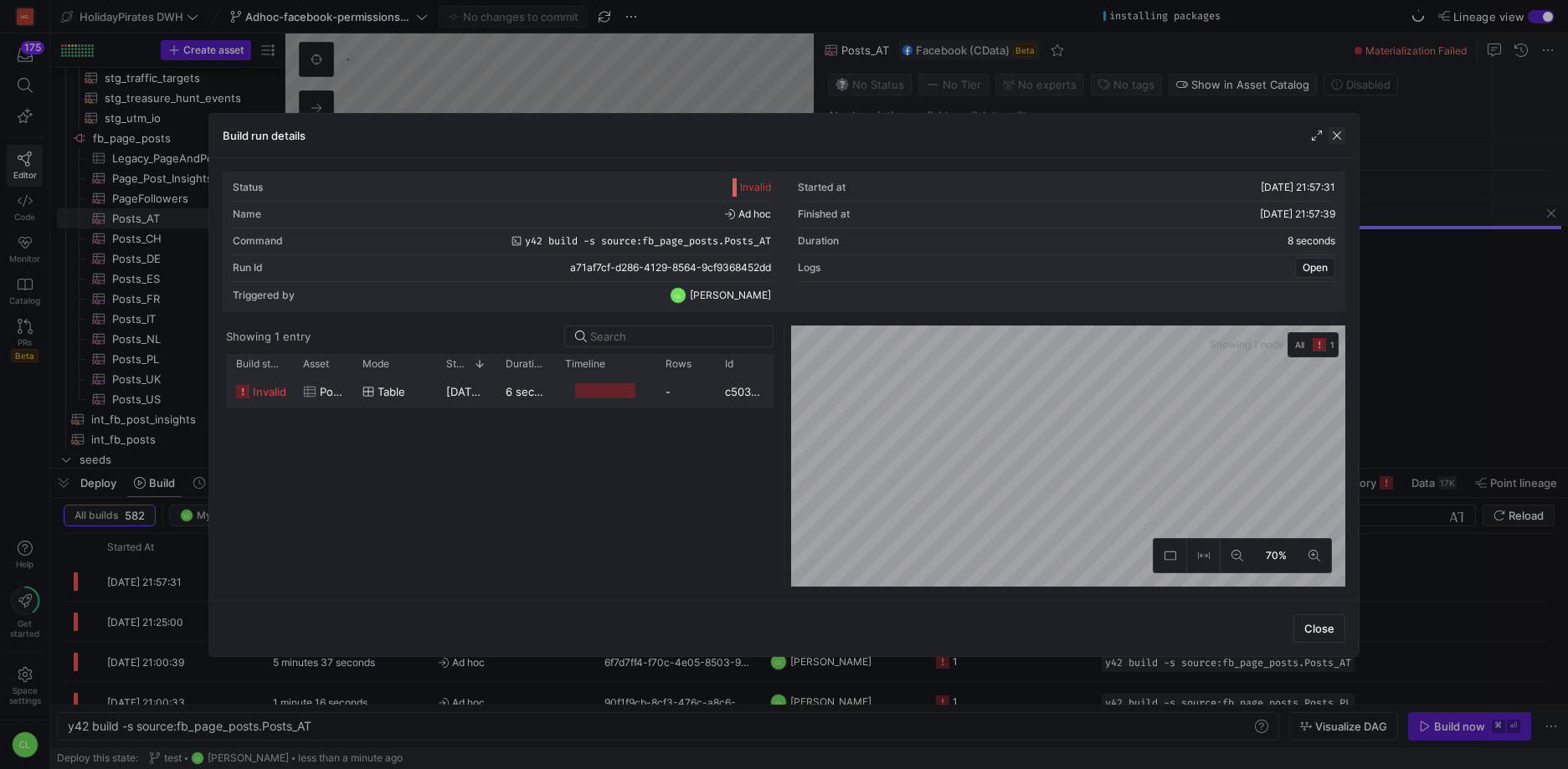
click at [1335, 129] on span "button" at bounding box center [1336, 136] width 17 height 17
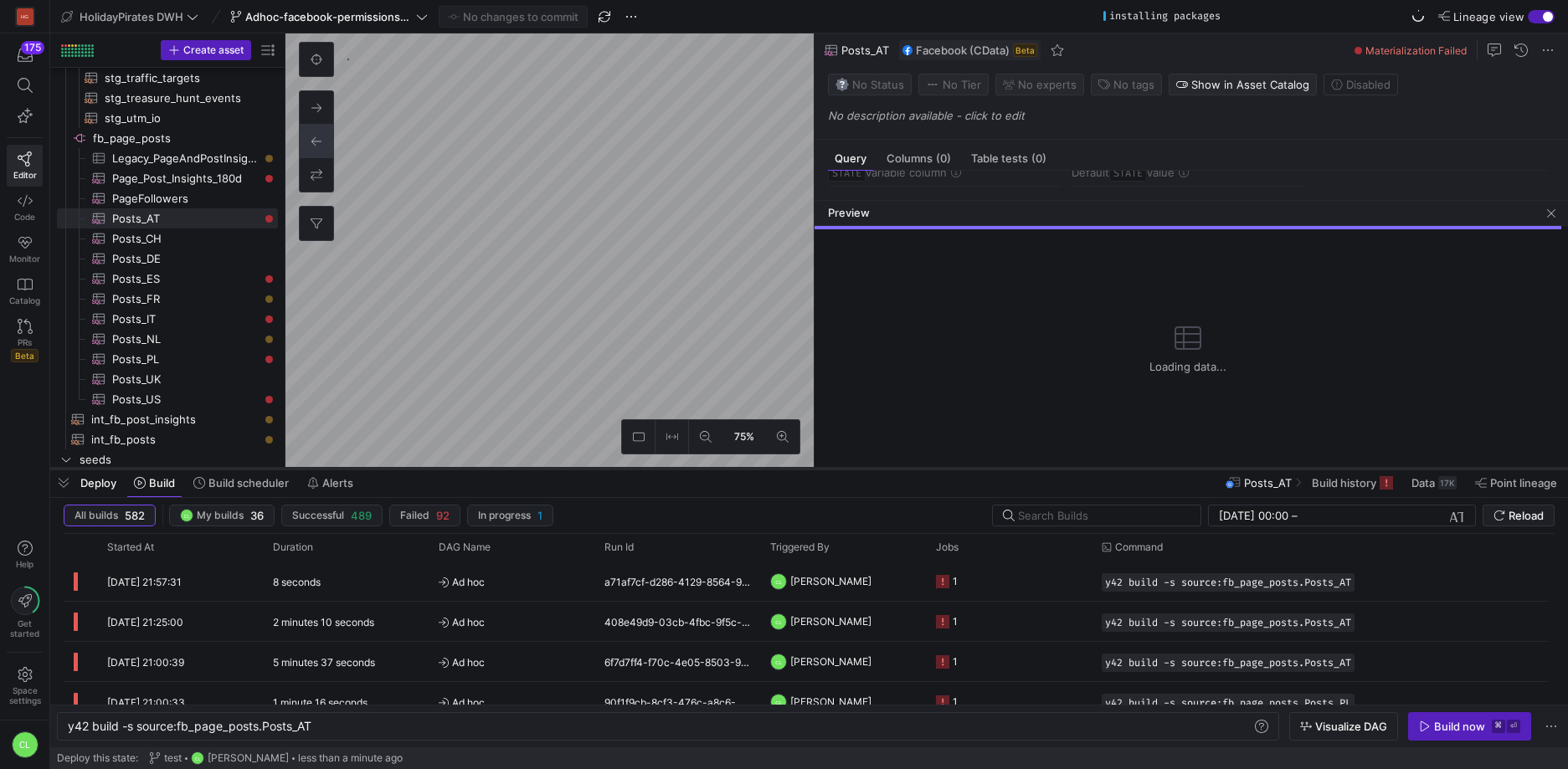
click at [1037, 471] on div at bounding box center [808, 468] width 1517 height 6
click at [1031, 486] on div "Deploy Build Build scheduler Alerts Posts_AT Build history Data 17K Point linea…" at bounding box center [808, 482] width 1517 height 29
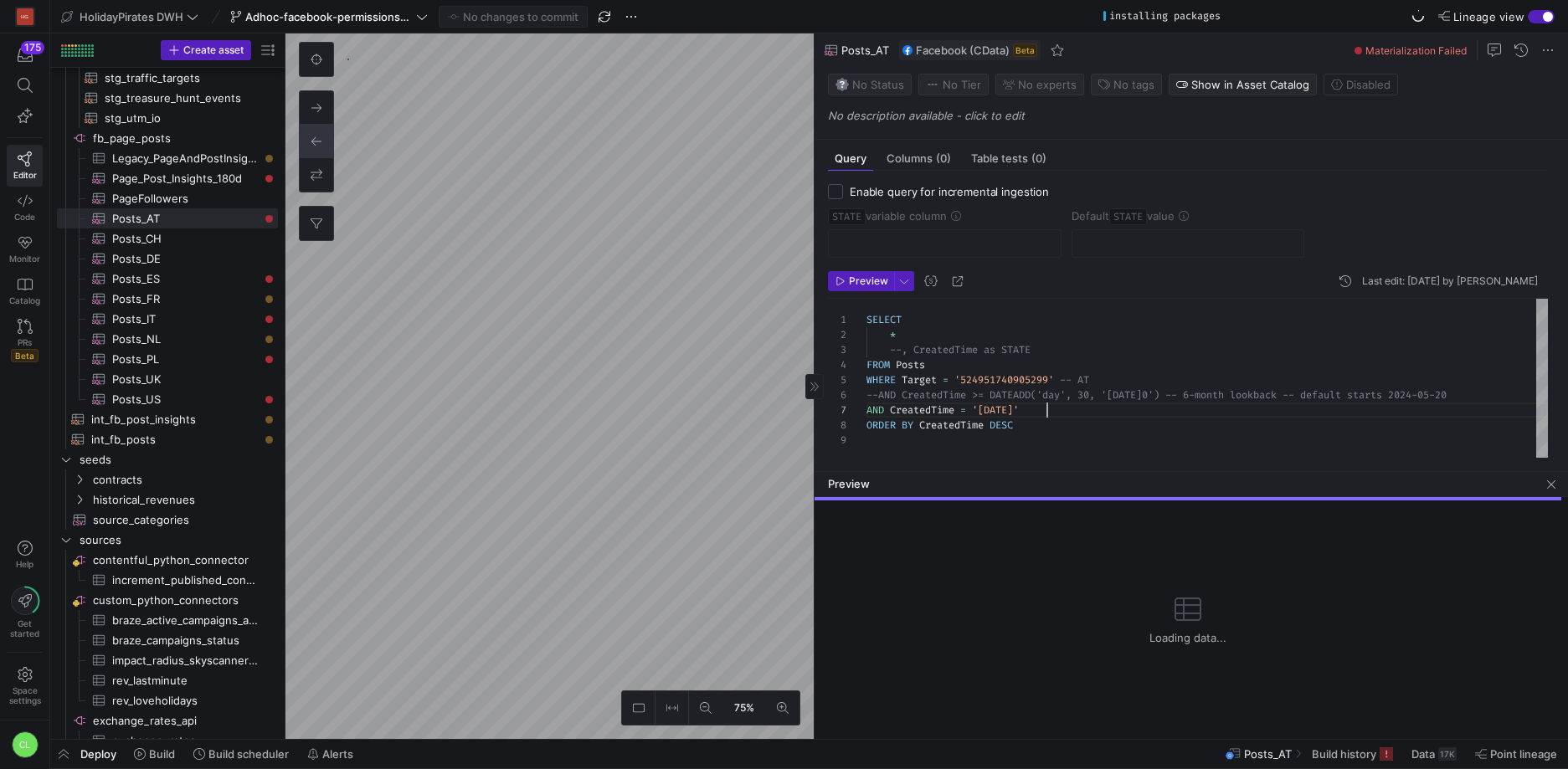
click at [1175, 414] on div "SELECT * --, CreatedTime as STATE FROM Posts WHERE Target = '524951740905299' -…" at bounding box center [1206, 378] width 682 height 159
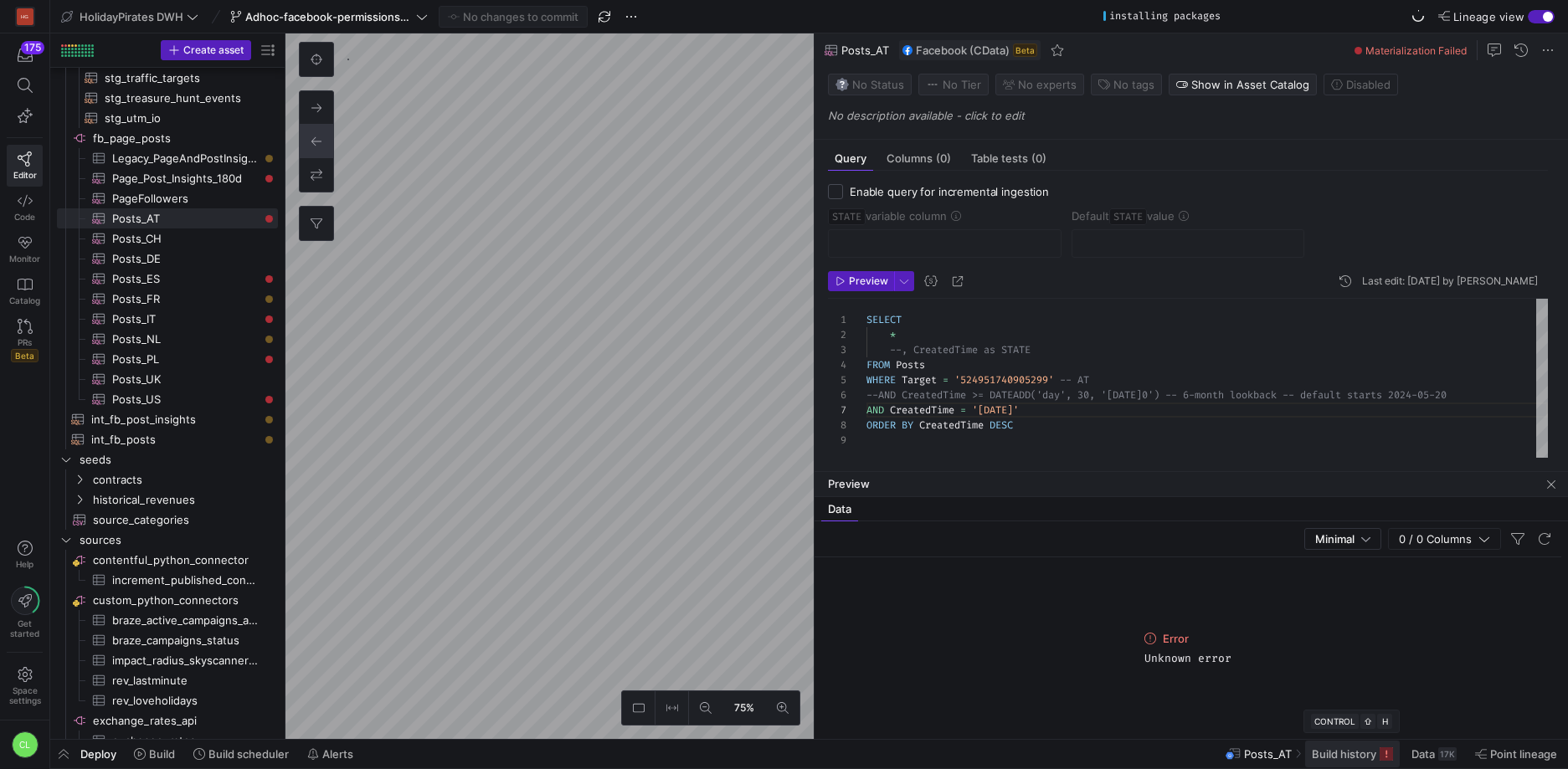
click at [1353, 757] on span "Build history" at bounding box center [1344, 753] width 65 height 14
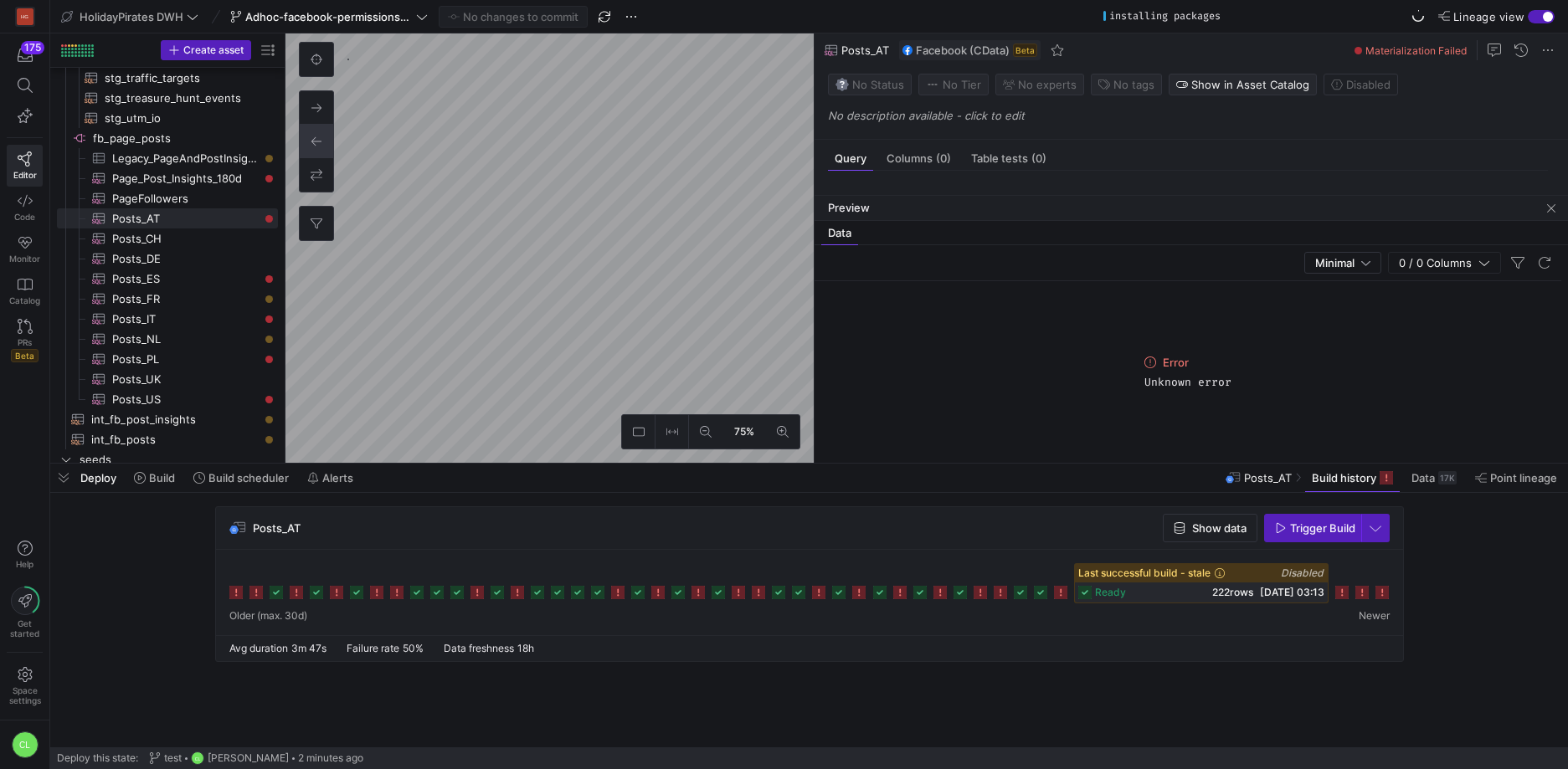
click at [1384, 600] on div at bounding box center [810, 584] width 1160 height 41
click at [1384, 597] on icon at bounding box center [1382, 592] width 14 height 14
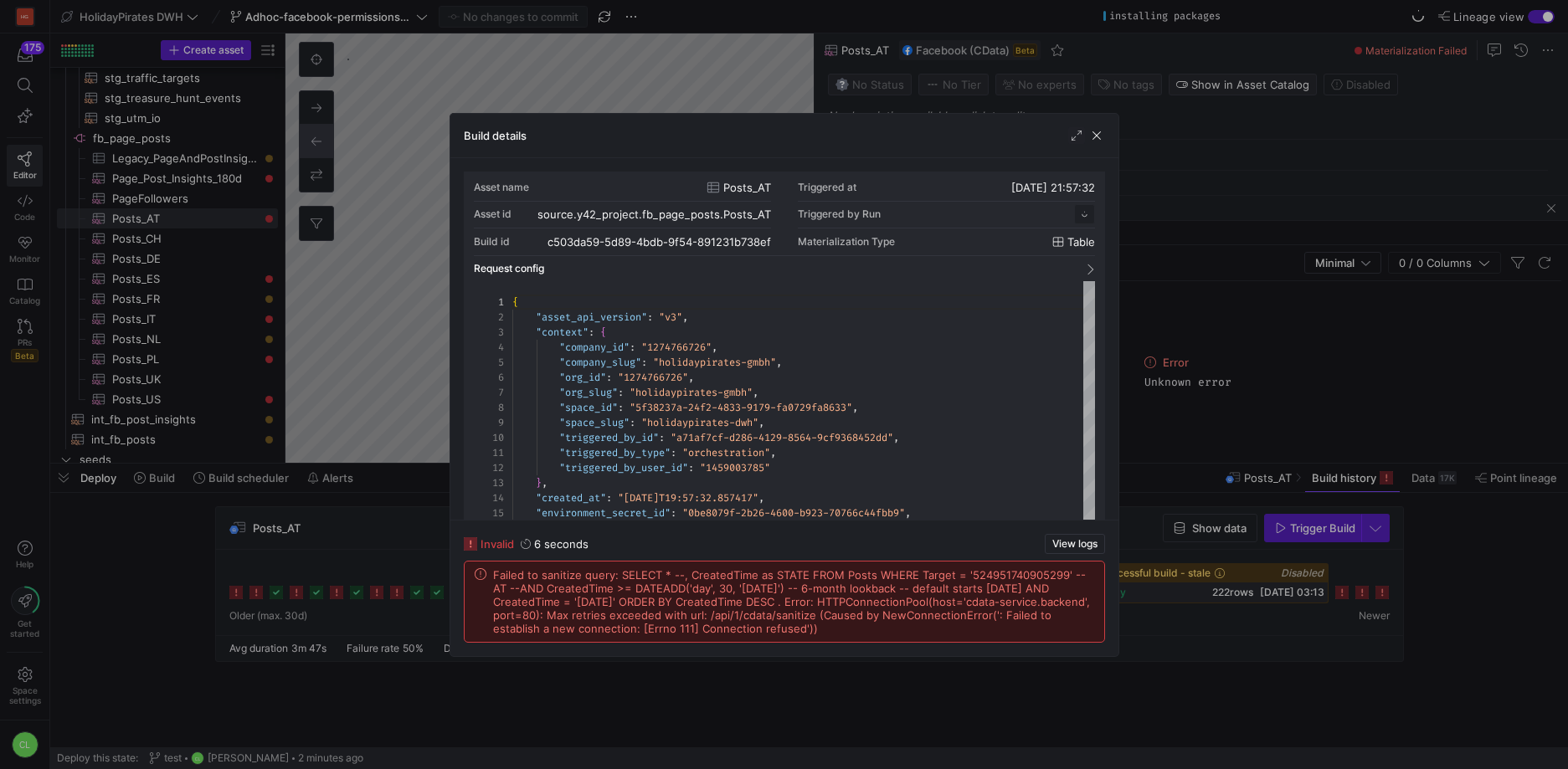
scroll to position [150, 0]
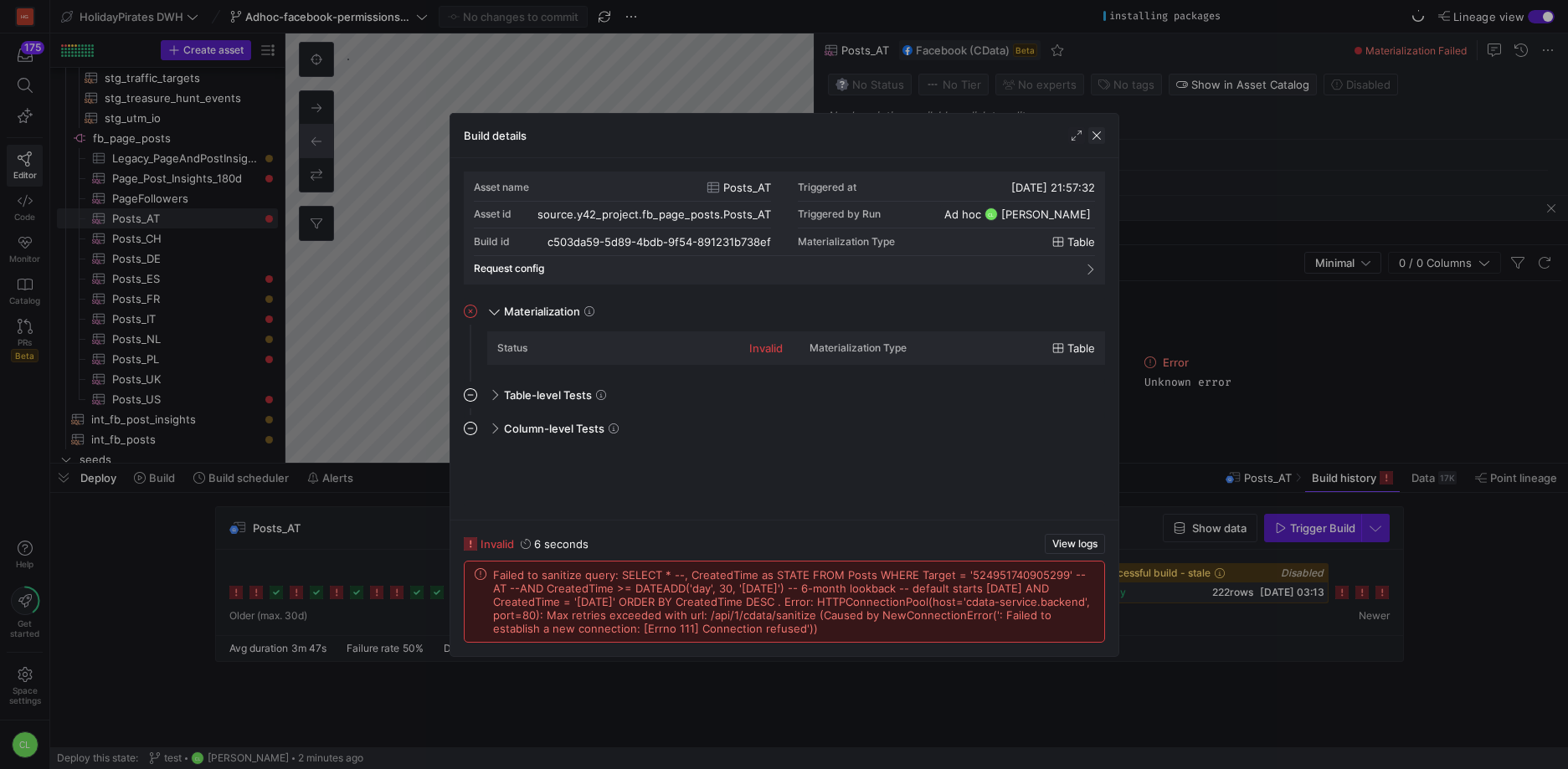
click at [1093, 130] on span "button" at bounding box center [1097, 136] width 17 height 17
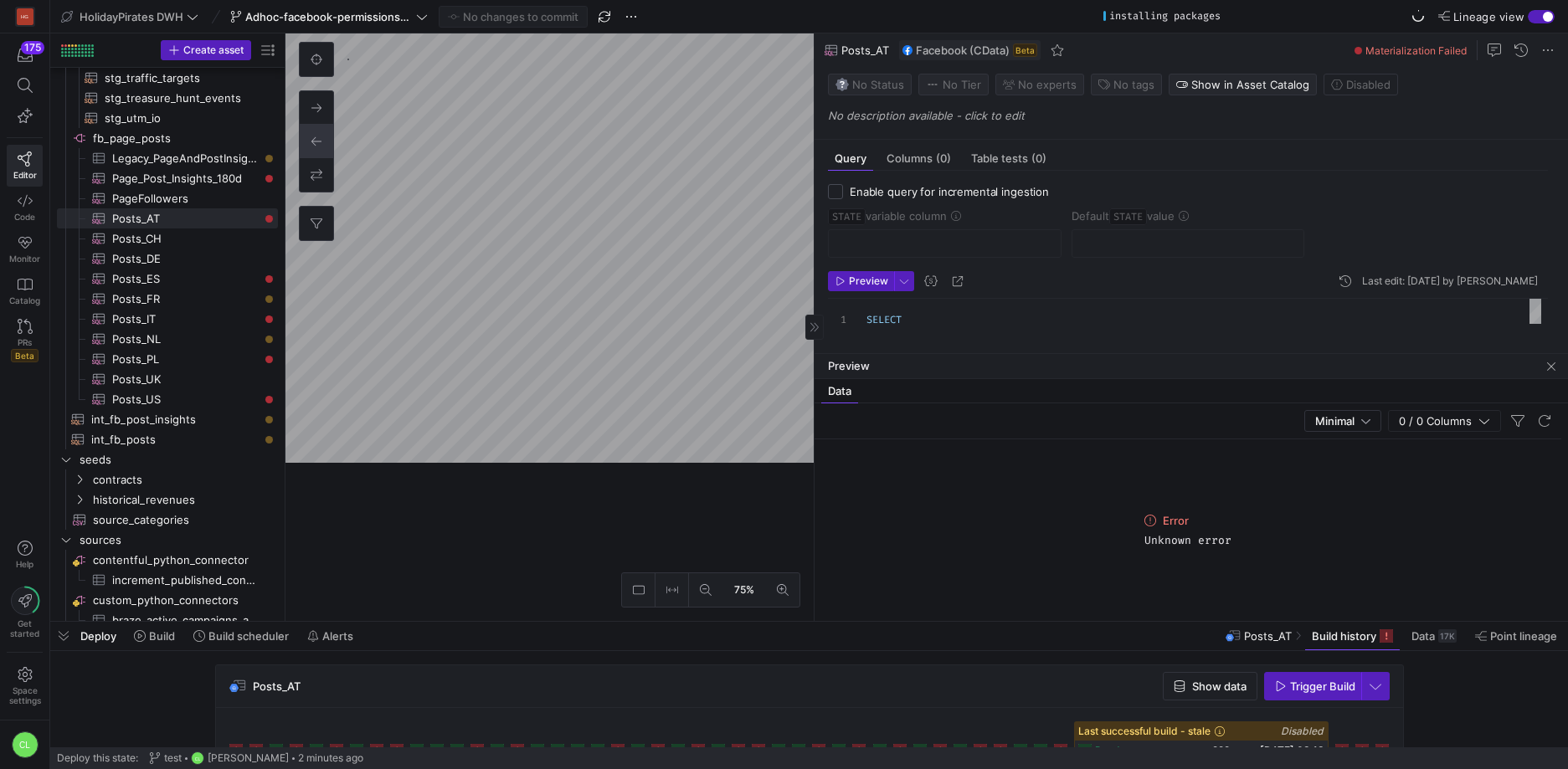
drag, startPoint x: 1133, startPoint y: 466, endPoint x: 1134, endPoint y: 601, distance: 135.0
click at [1136, 619] on div at bounding box center [808, 621] width 1517 height 6
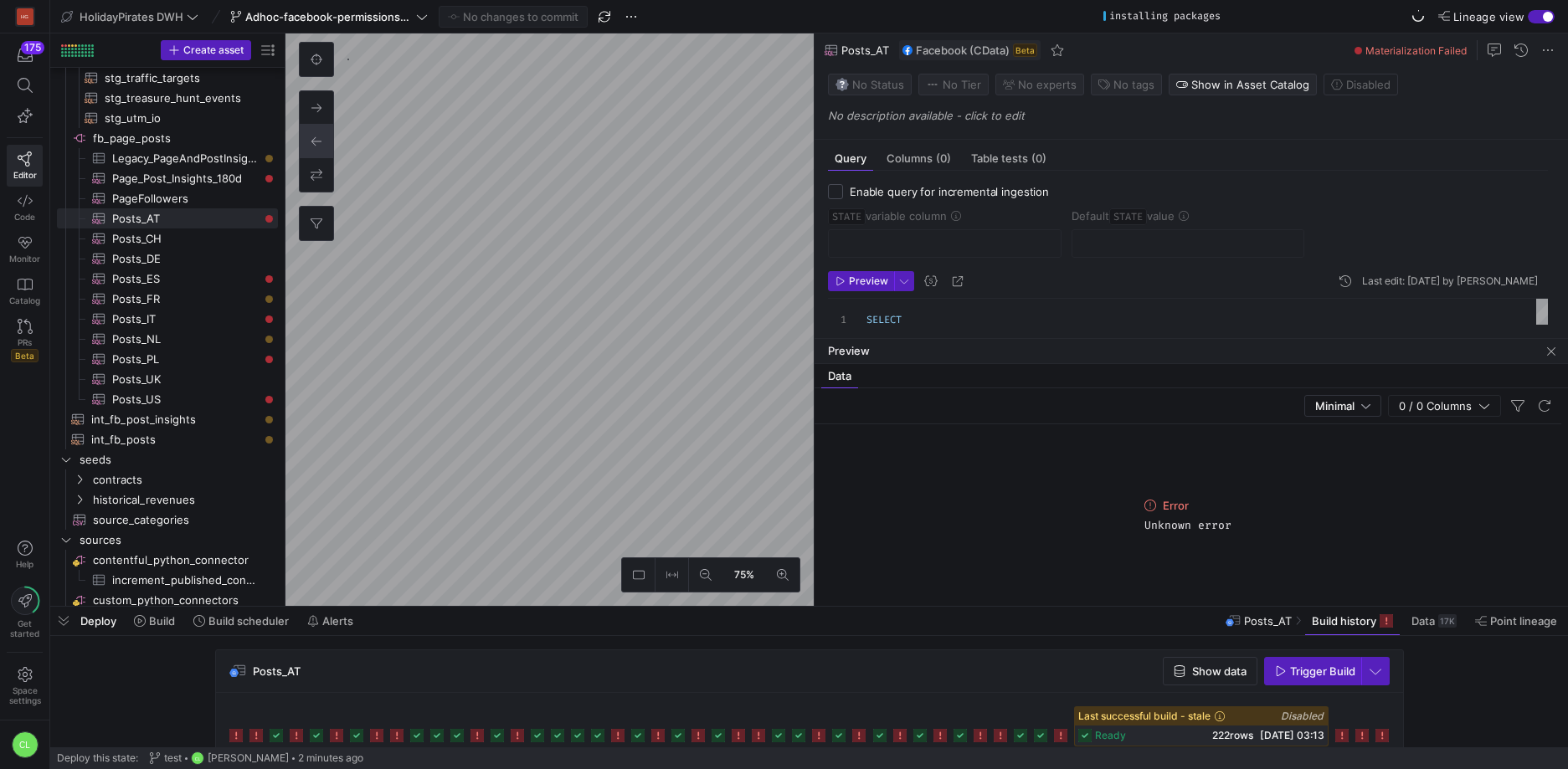
click at [1032, 620] on div "Deploy Build Build scheduler Alerts Posts_AT Build history Data 17K Point linea…" at bounding box center [808, 621] width 1517 height 29
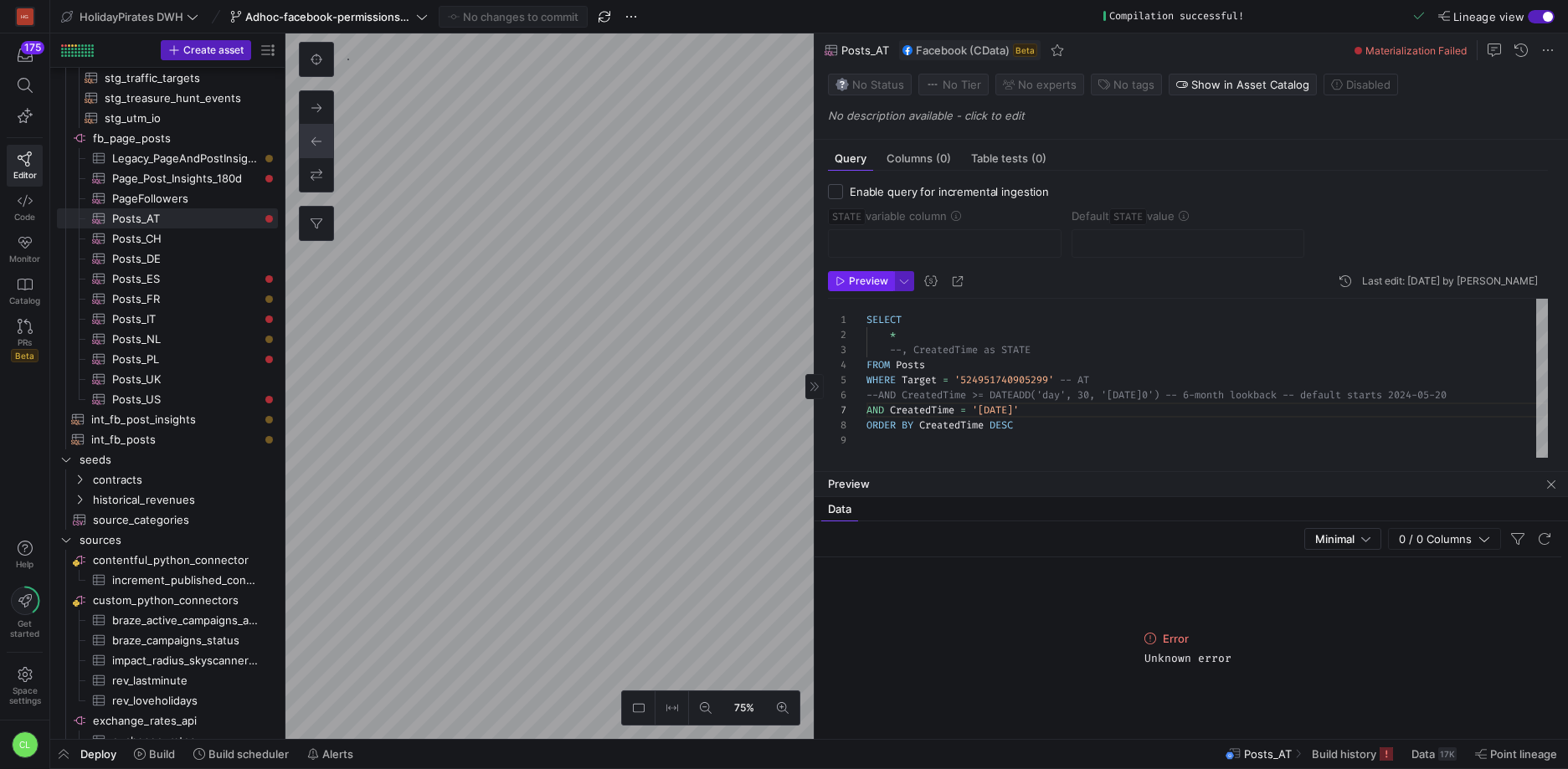
click at [856, 281] on span "Preview" at bounding box center [868, 281] width 40 height 12
click at [869, 278] on span "Preview" at bounding box center [868, 281] width 40 height 12
click at [1555, 493] on div "Preview" at bounding box center [1191, 484] width 754 height 25
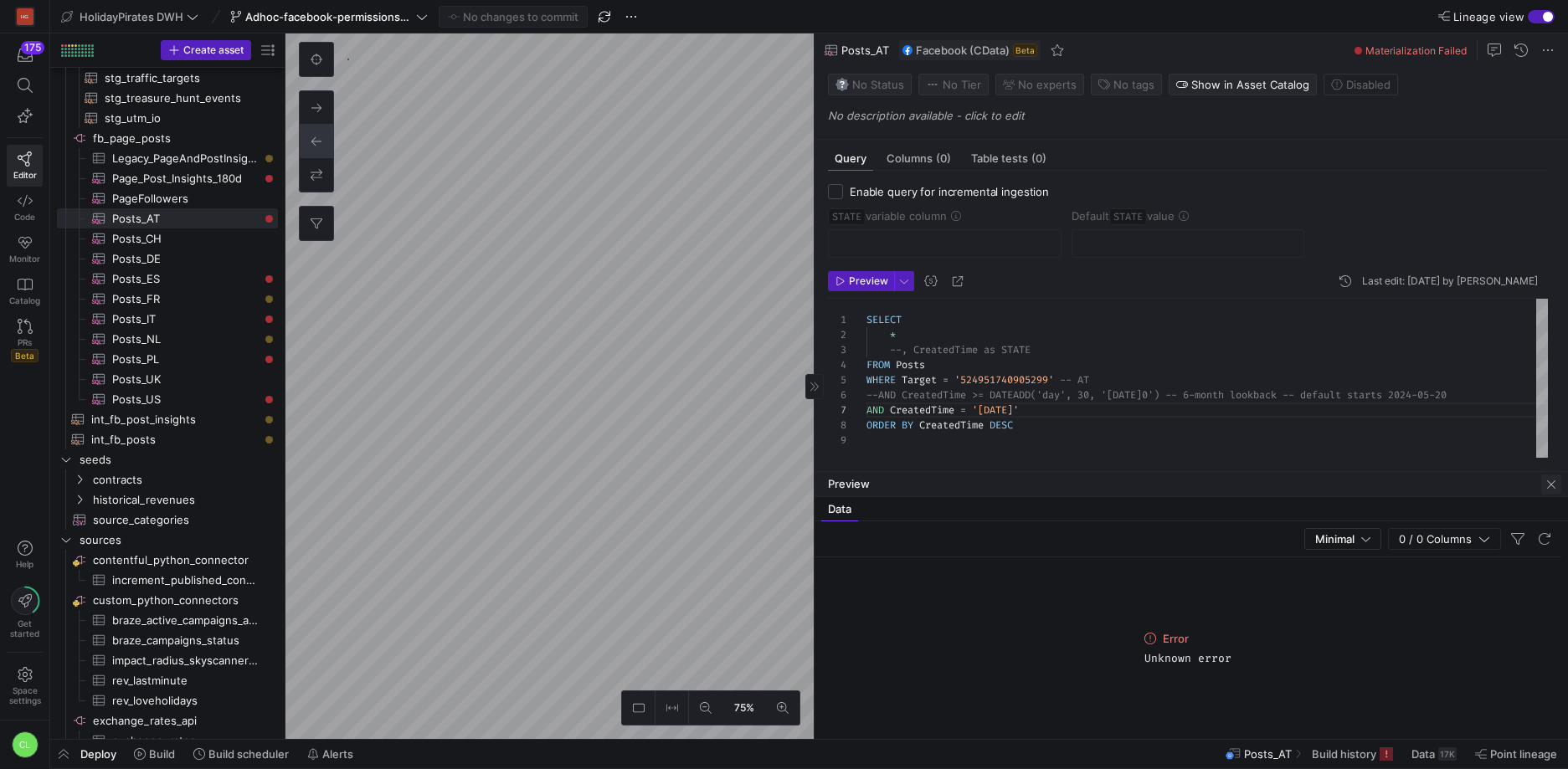
click at [1550, 484] on span "button" at bounding box center [1551, 485] width 20 height 20
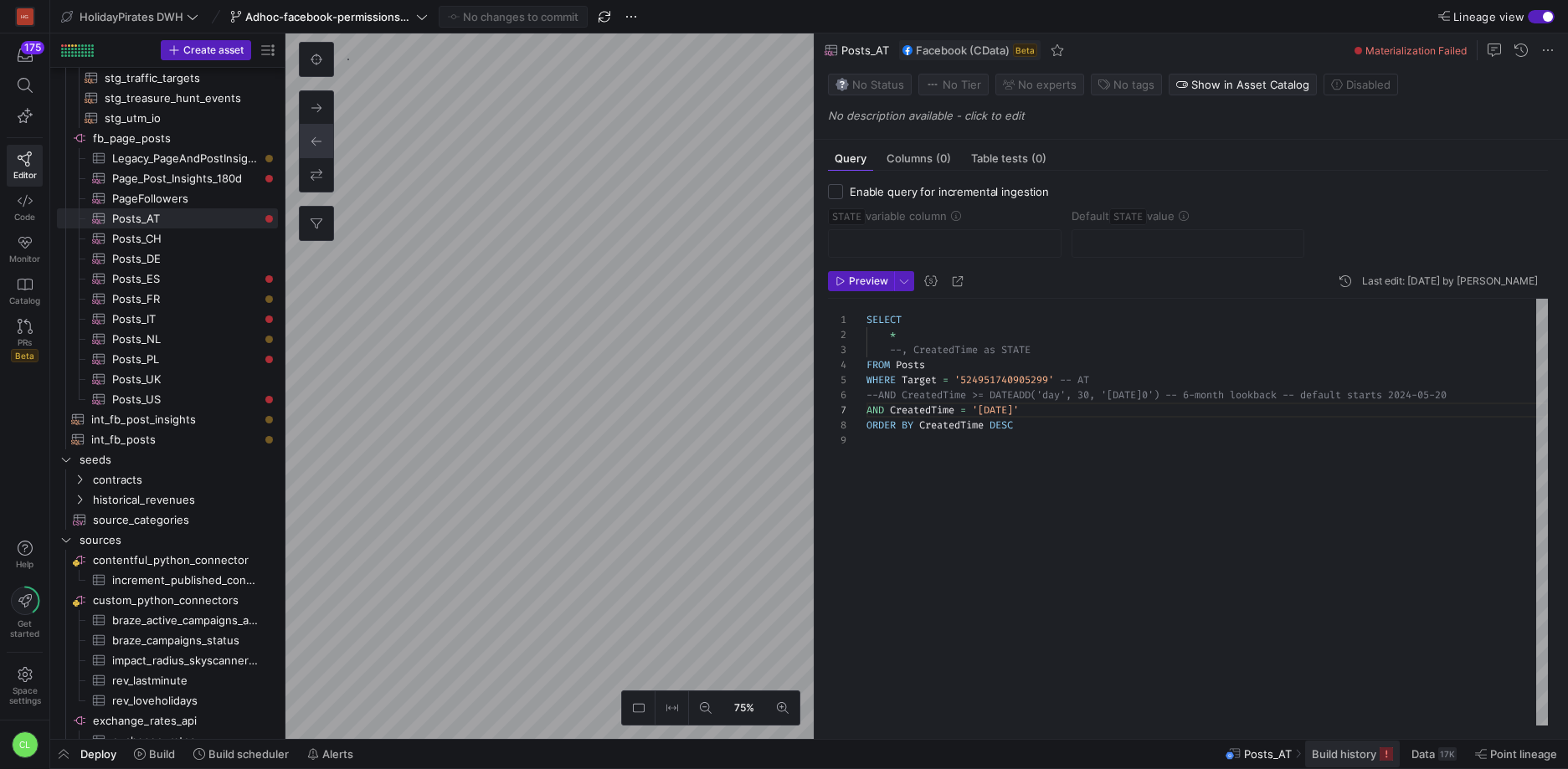
click at [1342, 758] on span "Build history" at bounding box center [1344, 753] width 65 height 14
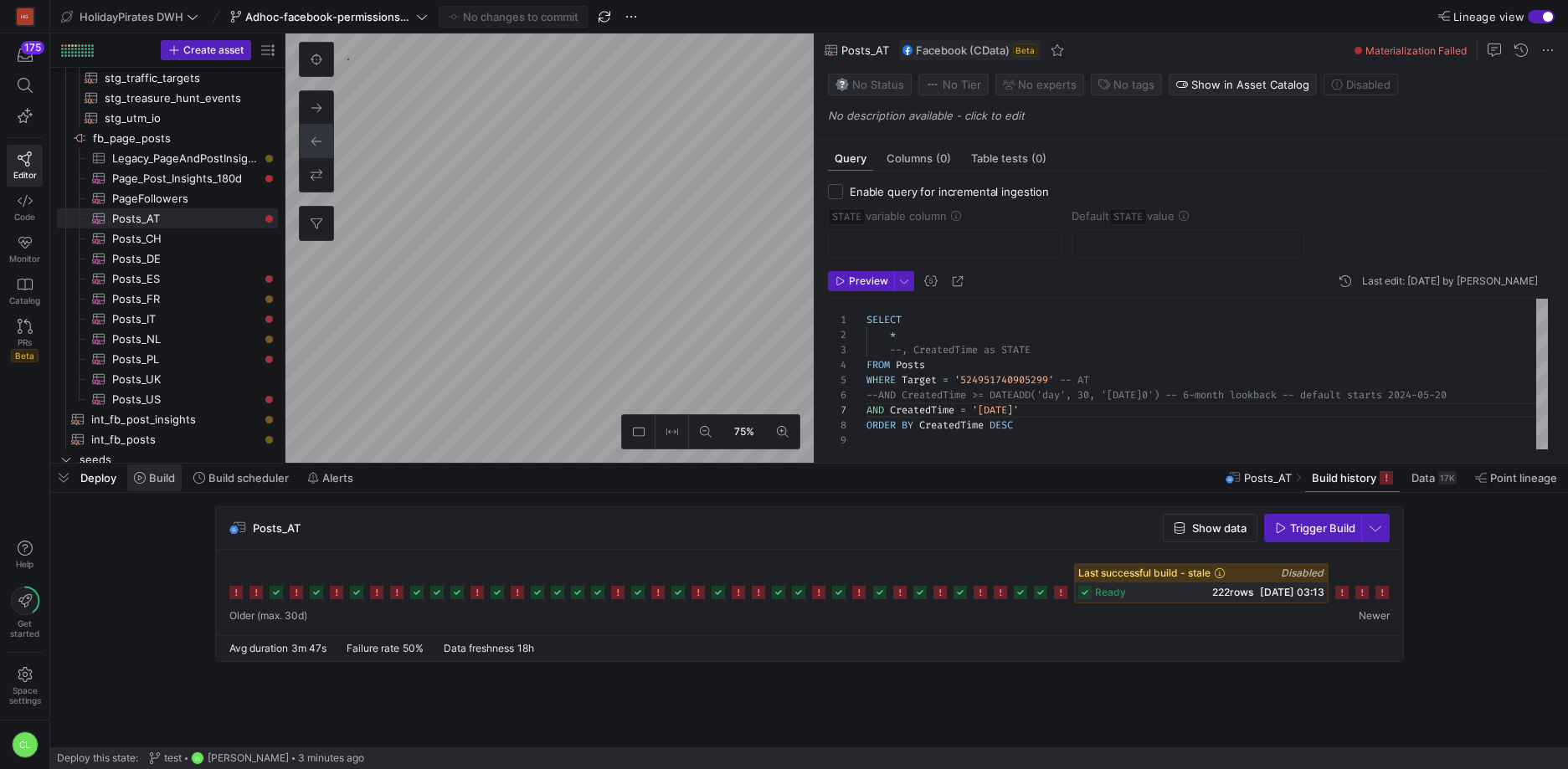
click at [141, 478] on icon at bounding box center [139, 478] width 12 height 12
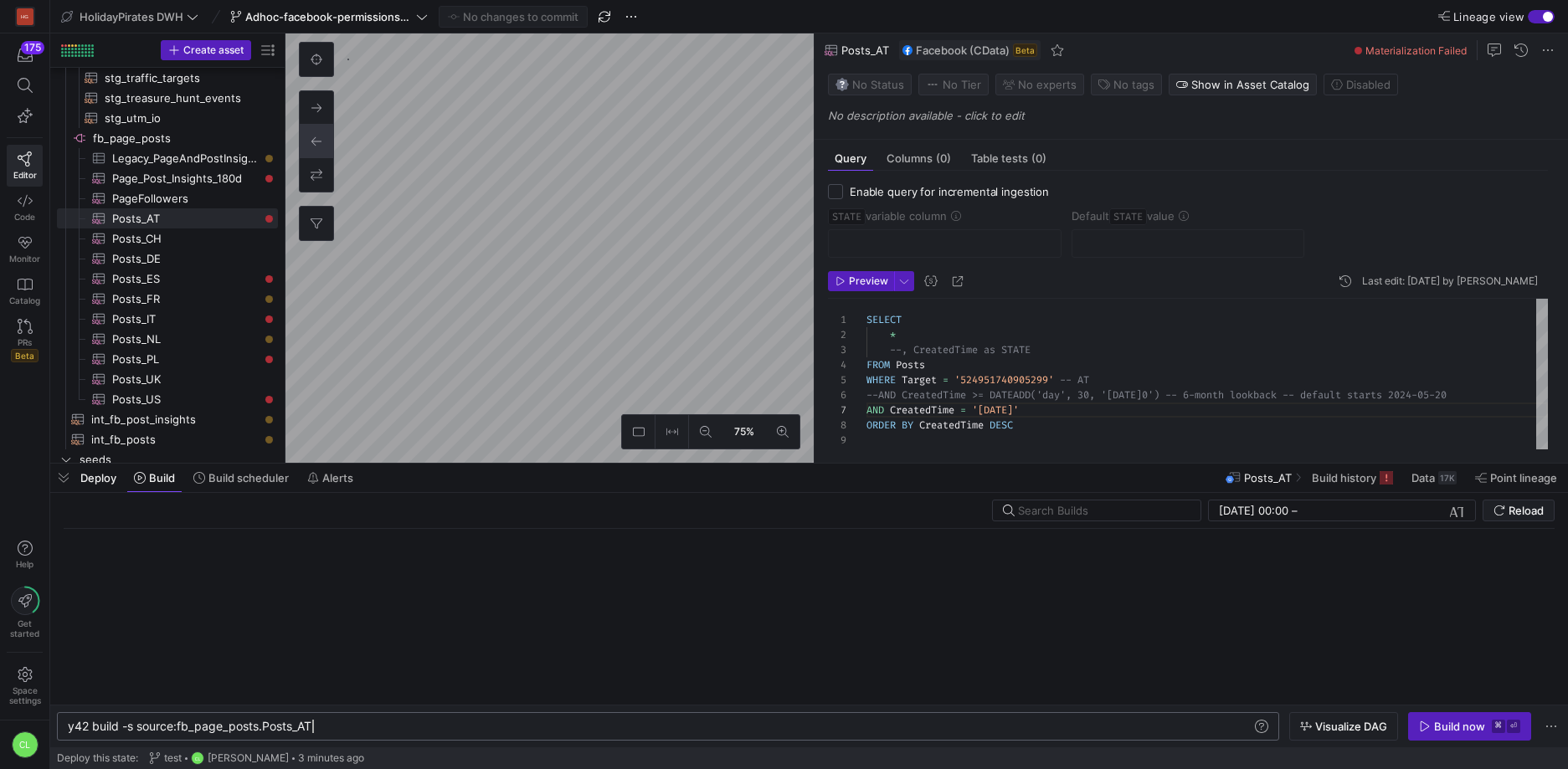
scroll to position [0, 244]
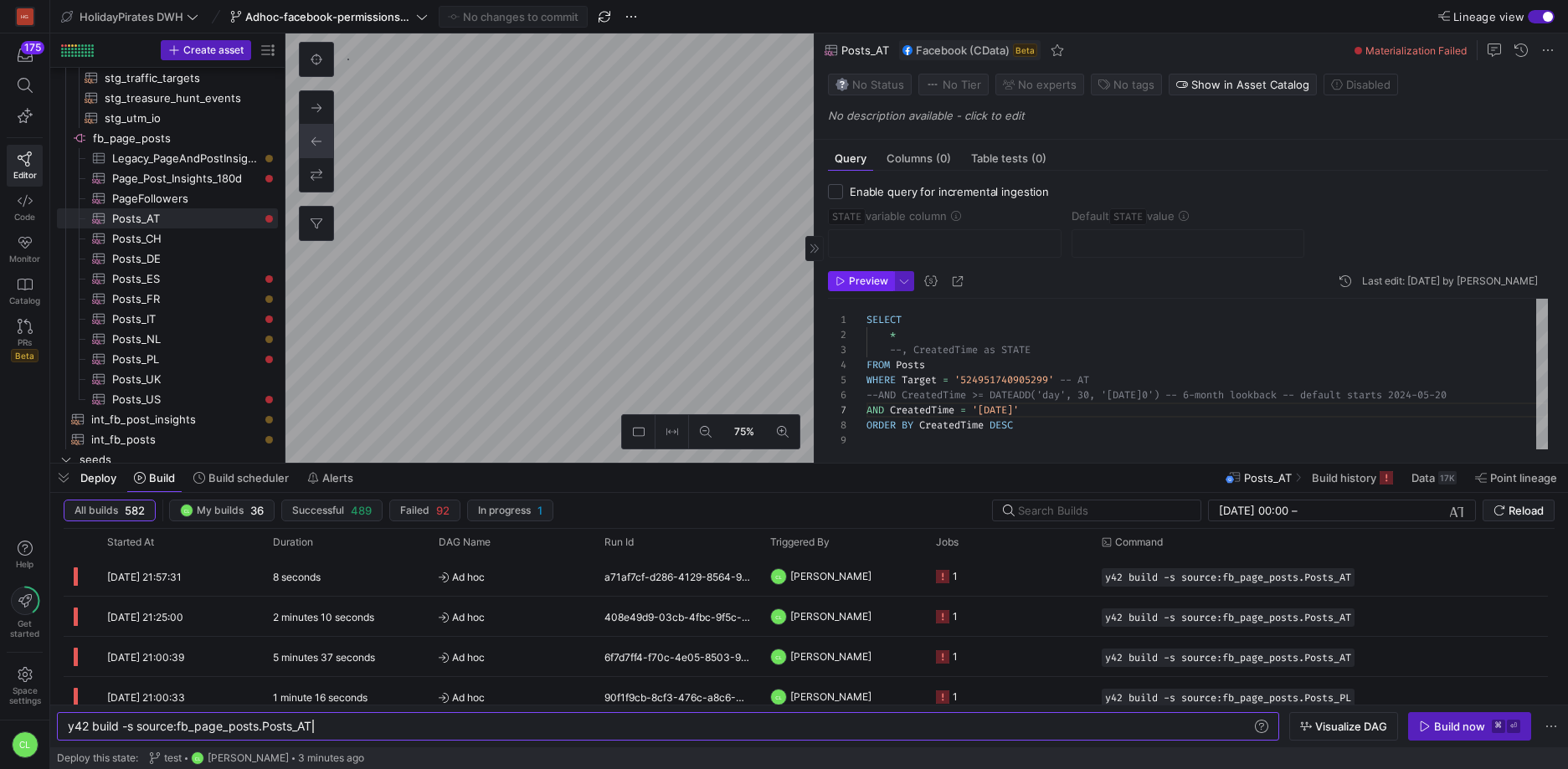
click at [873, 286] on span "Preview" at bounding box center [868, 281] width 40 height 12
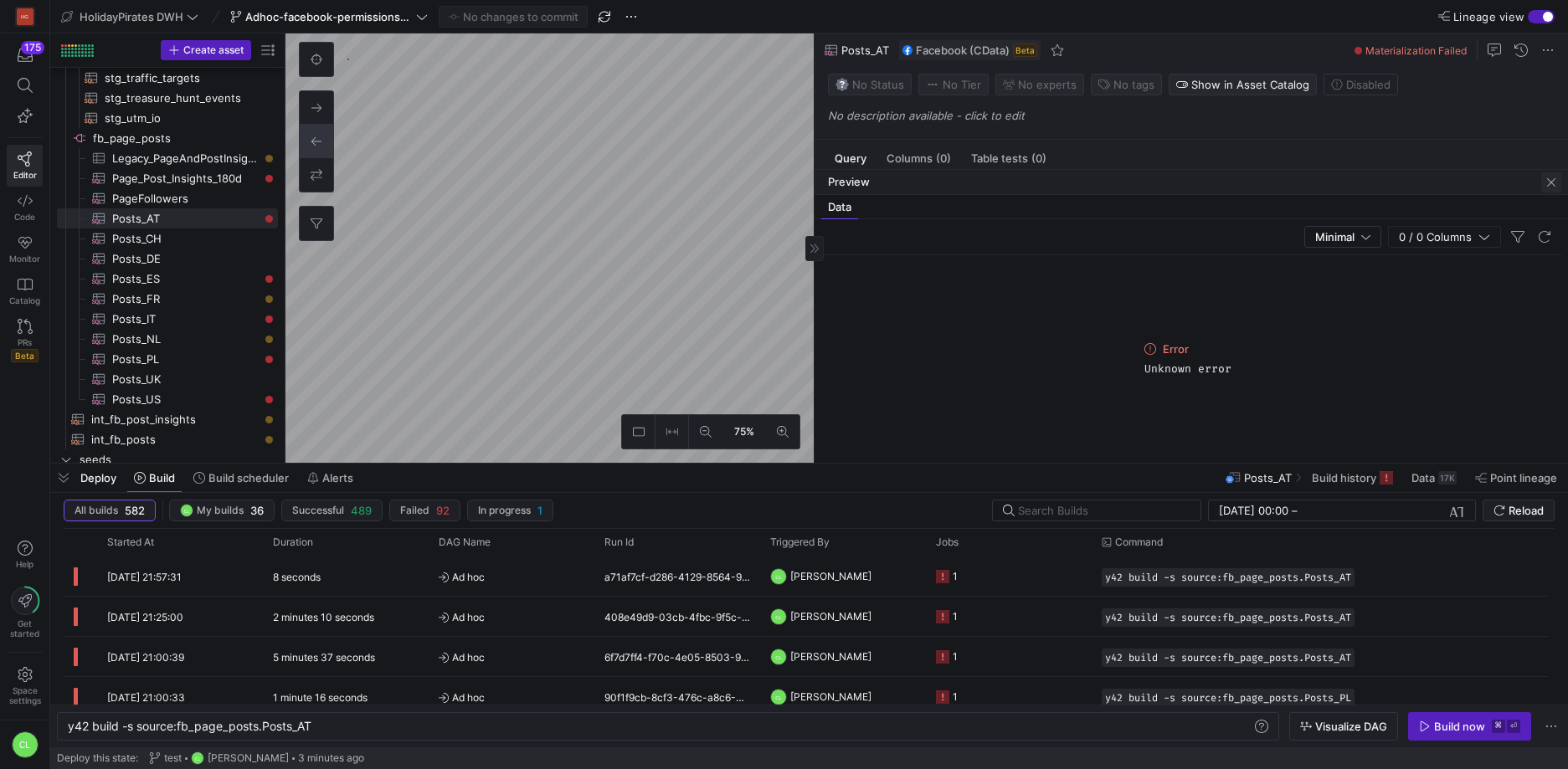
click at [1553, 180] on span "button" at bounding box center [1551, 183] width 20 height 20
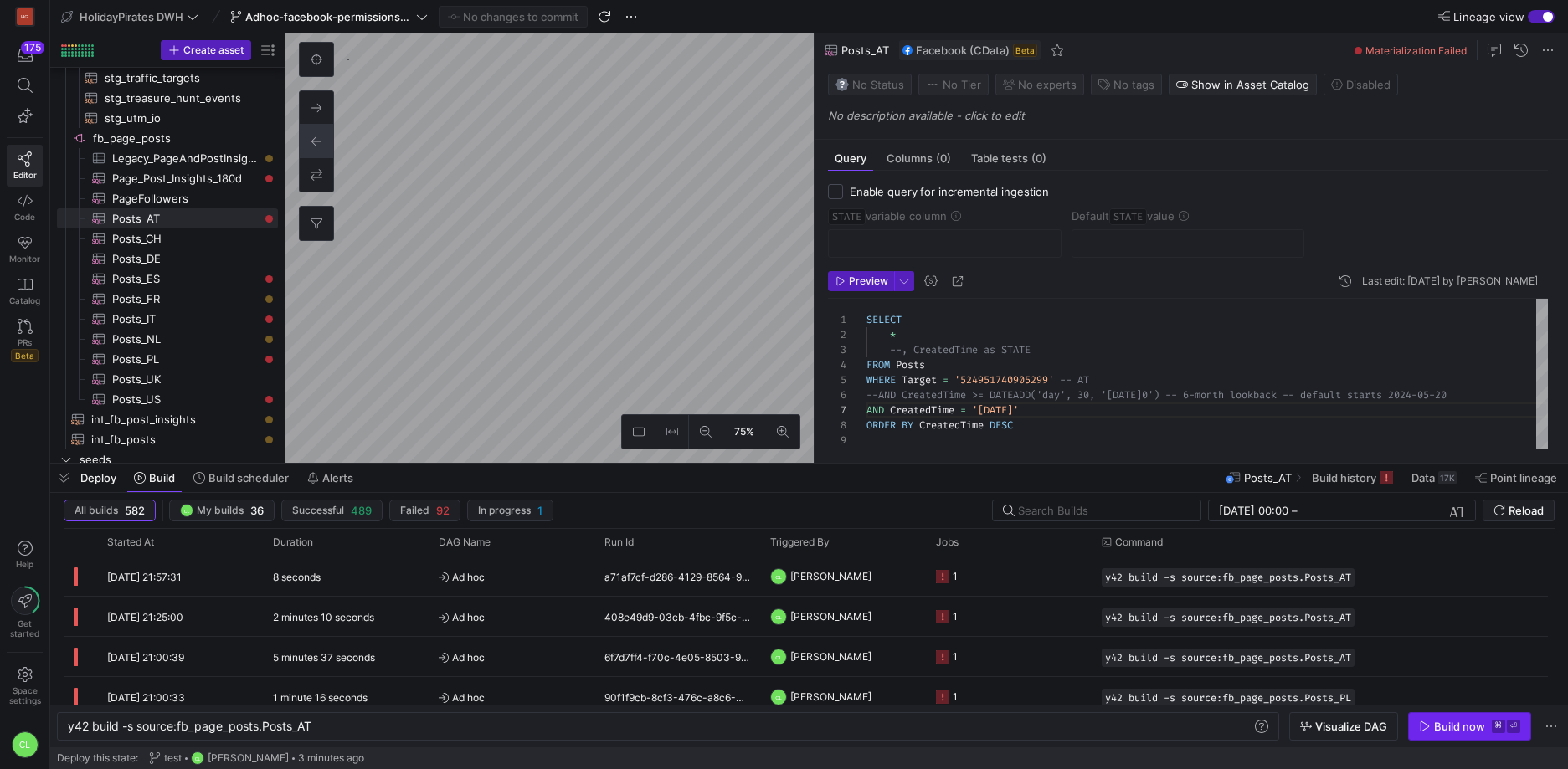
click at [1453, 719] on div "Build now" at bounding box center [1458, 726] width 51 height 14
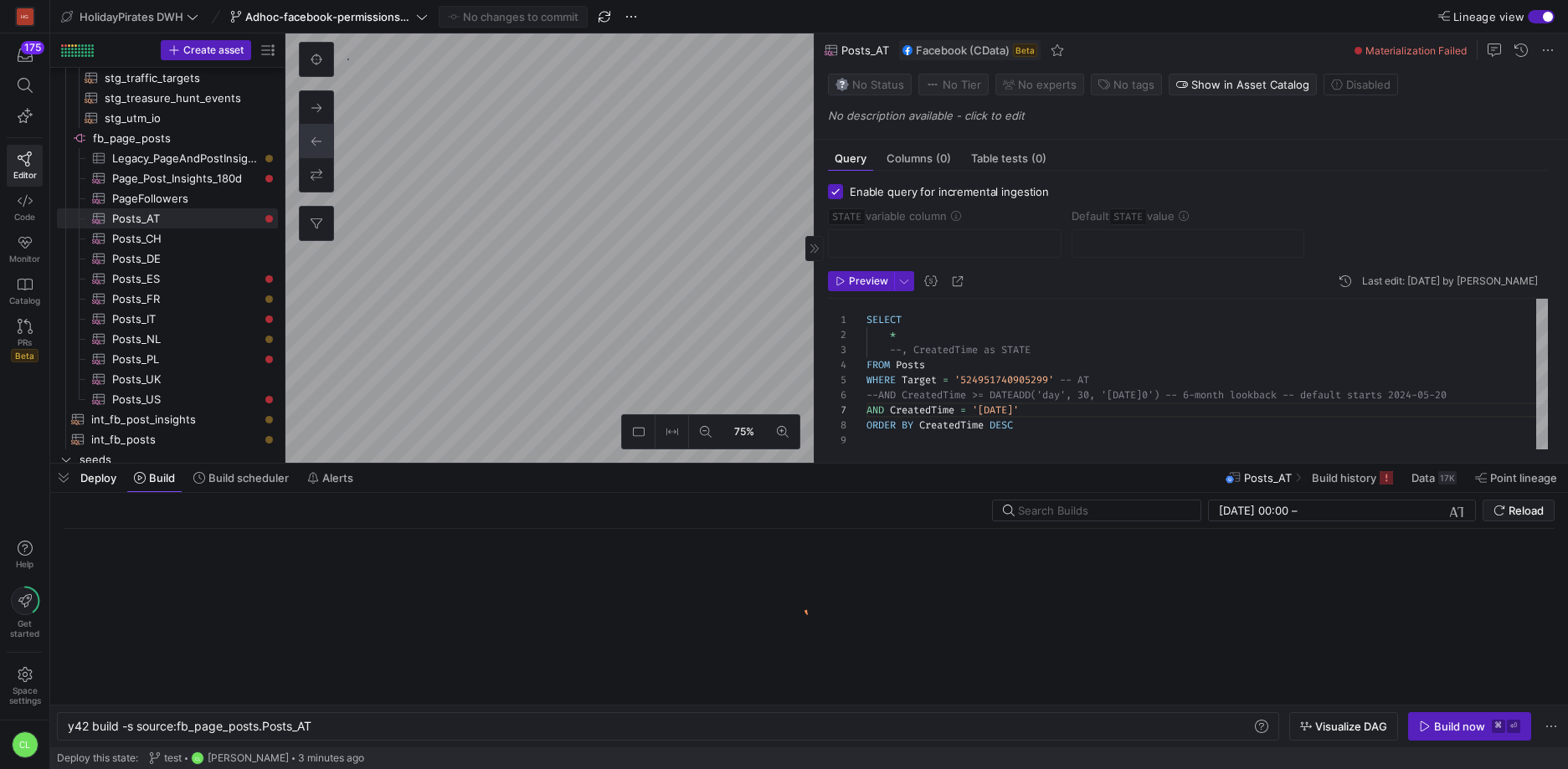
checkbox input "true"
type input "STATE"
type input "[DATE]"
type textarea "SELECT * , CreatedTime as STATE FROM Posts WHERE Target = '780366268663315' -- …"
type textarea "y42 build -s source:fb_page_posts.Posts_FR"
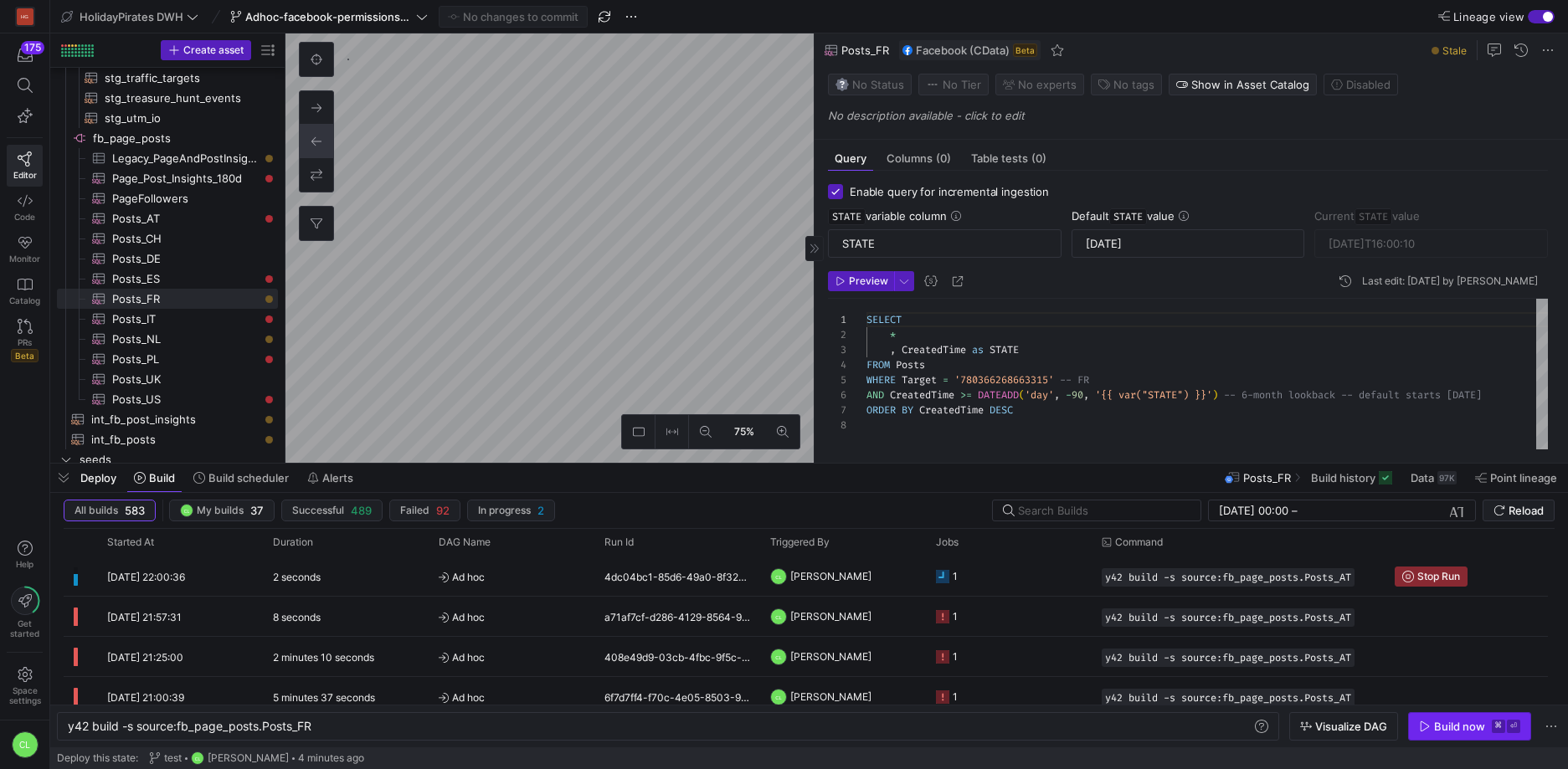
click at [1448, 728] on div "Build now" at bounding box center [1458, 726] width 51 height 14
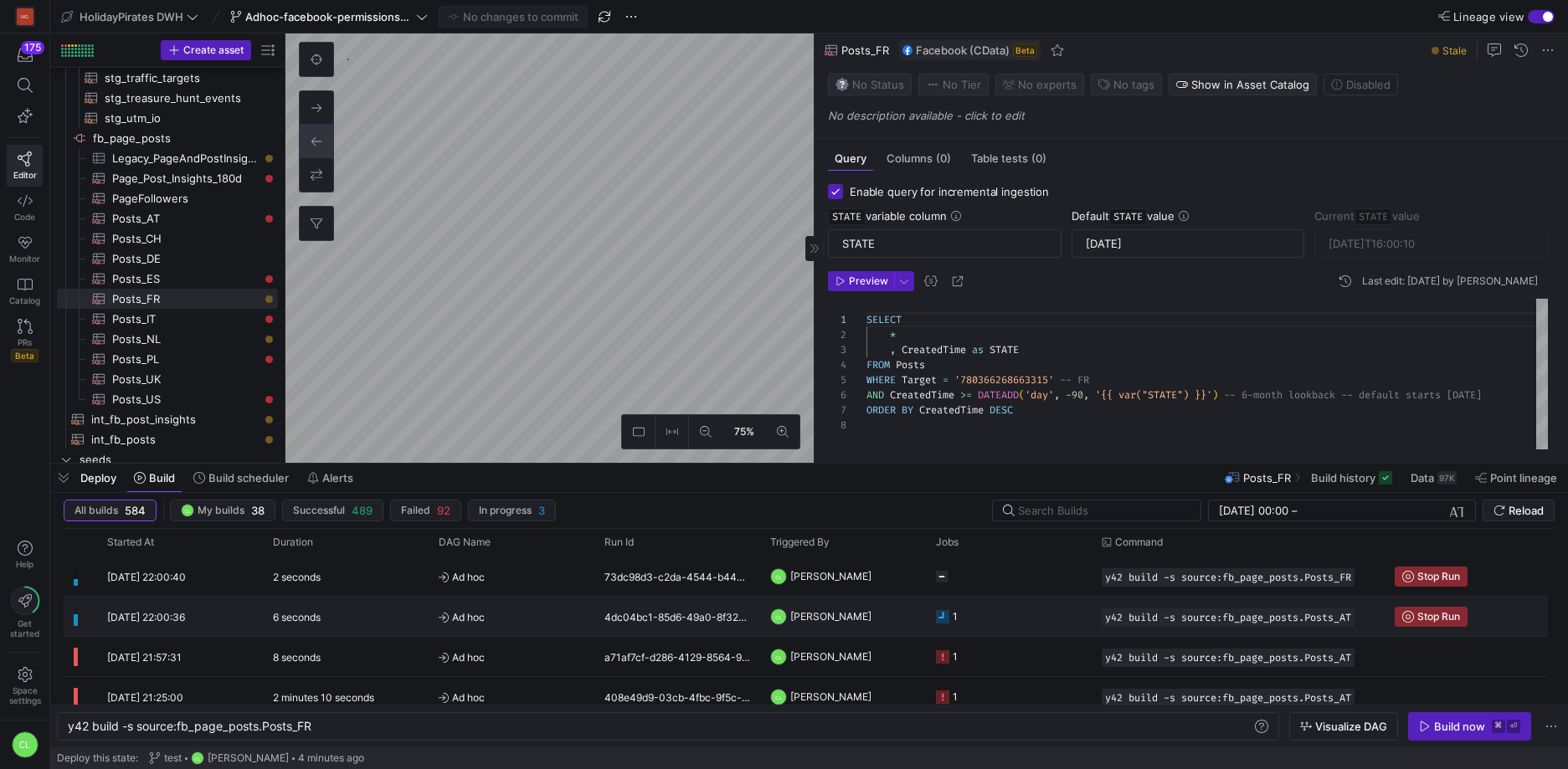
click at [1035, 615] on y42-job-status-cell-renderer "1" at bounding box center [1009, 616] width 146 height 38
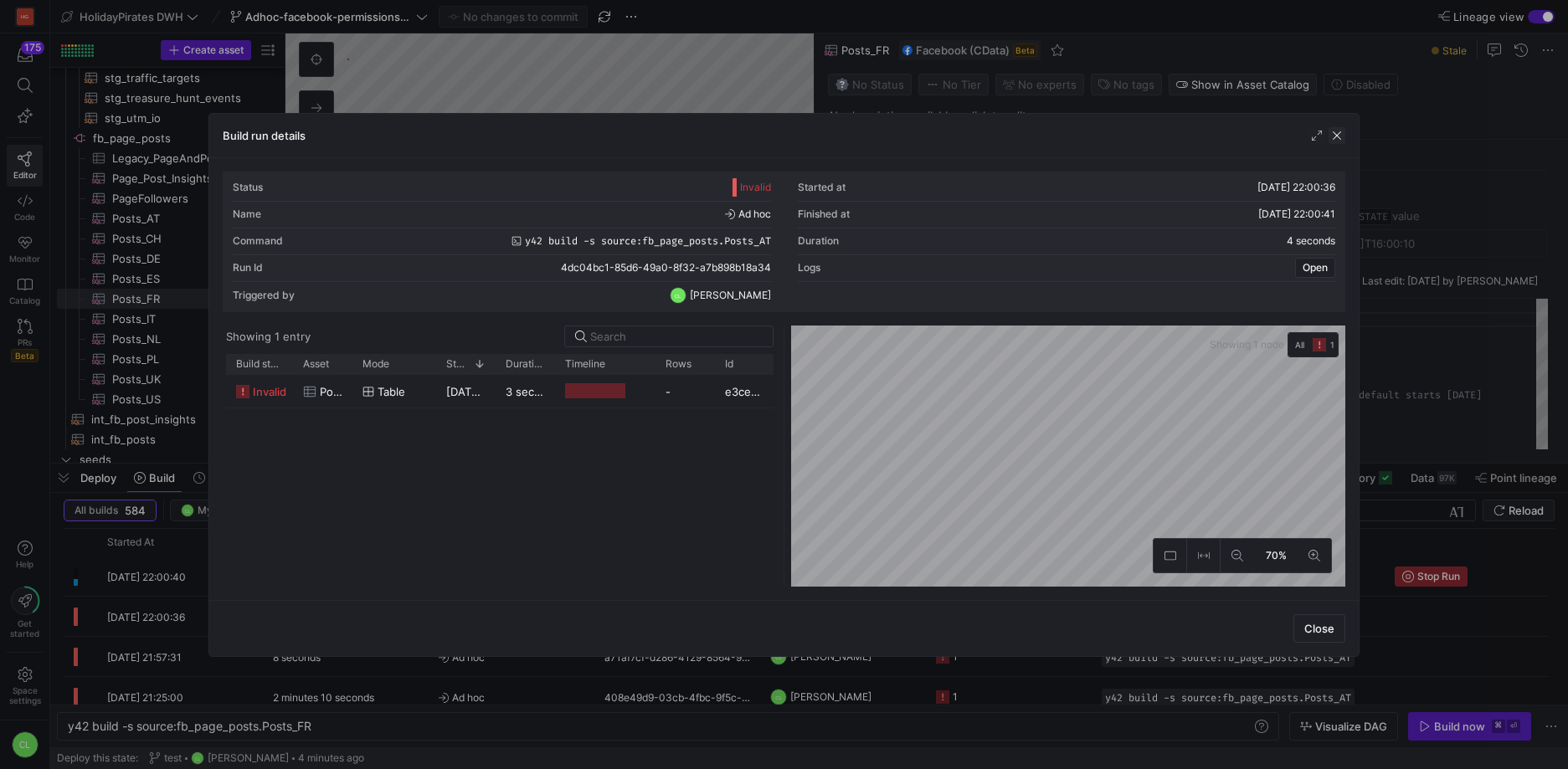
click at [1338, 143] on div "Build run details" at bounding box center [784, 136] width 1149 height 44
click at [1336, 139] on span "button" at bounding box center [1336, 136] width 17 height 17
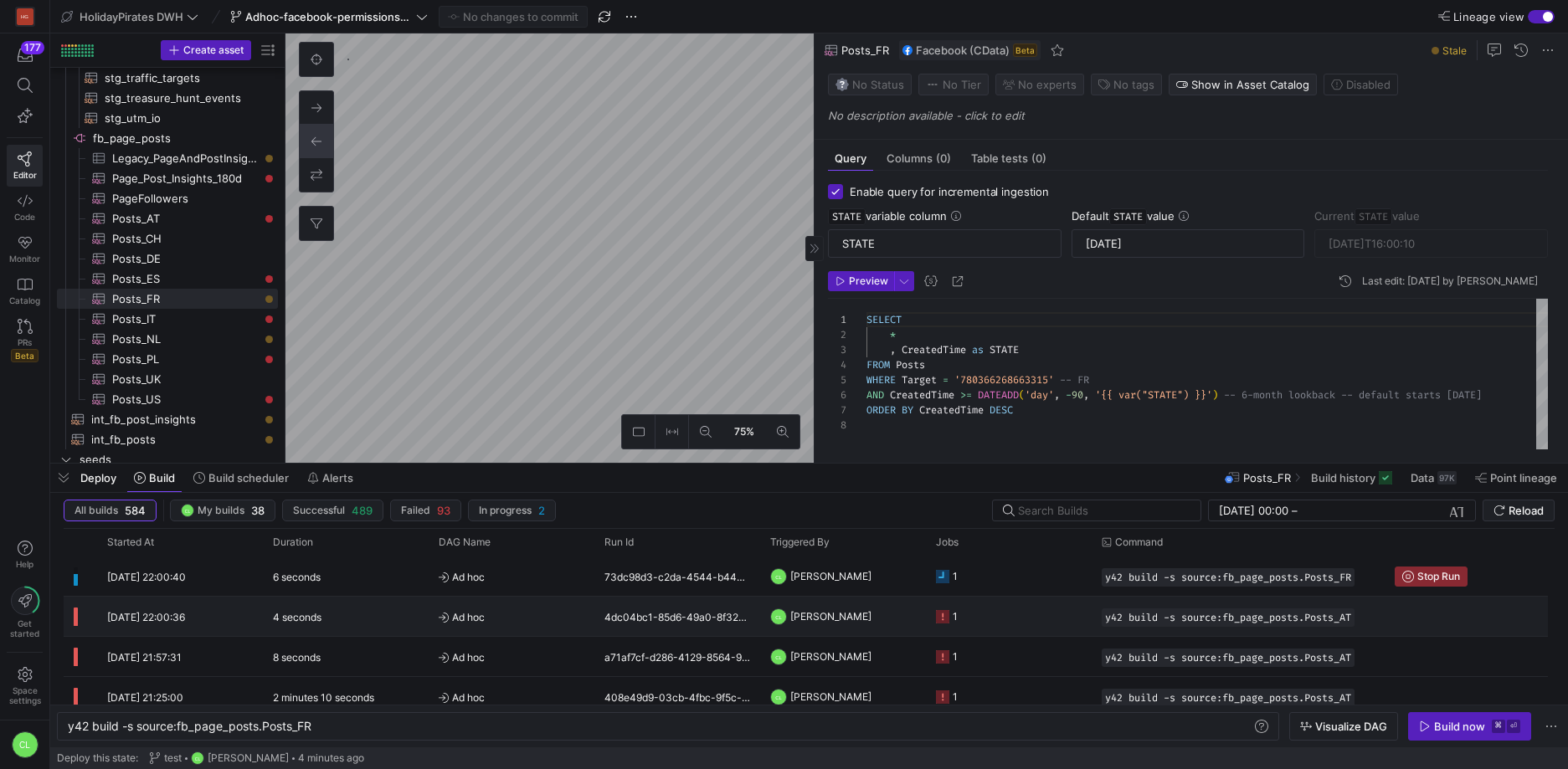
click at [993, 622] on y42-job-status-cell-renderer "1" at bounding box center [1009, 616] width 146 height 38
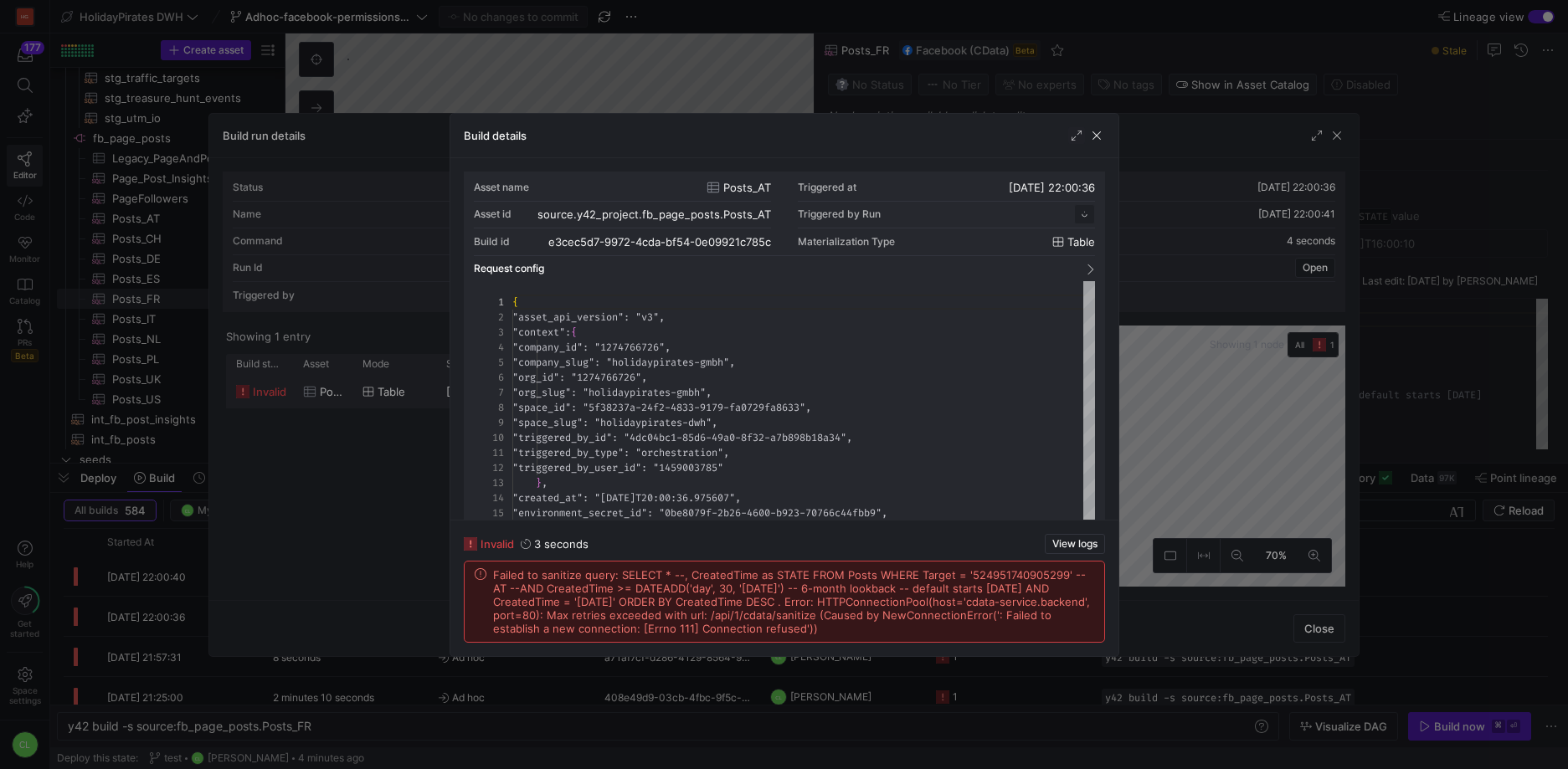
scroll to position [150, 0]
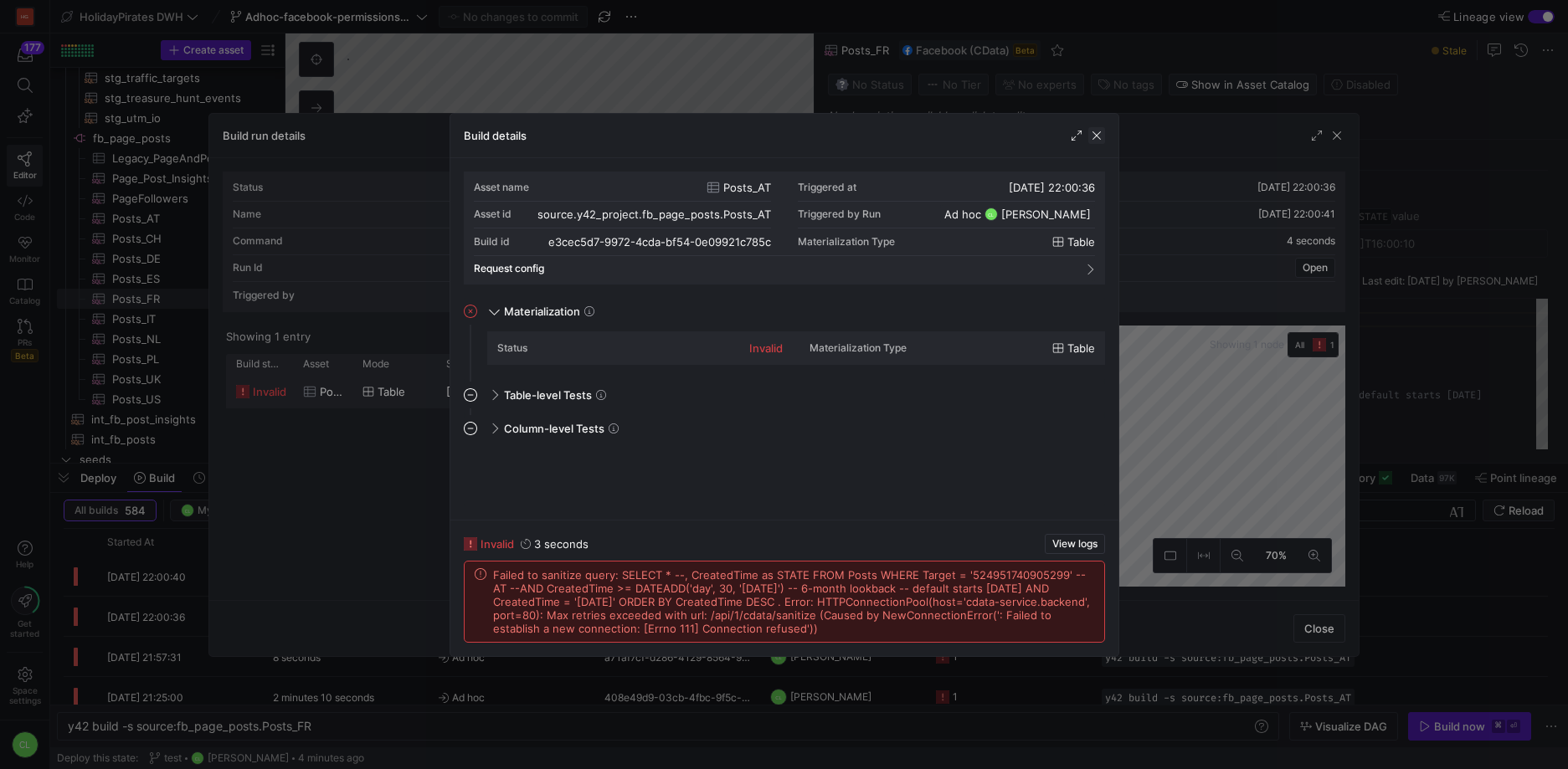
click at [1096, 131] on span "button" at bounding box center [1097, 136] width 17 height 17
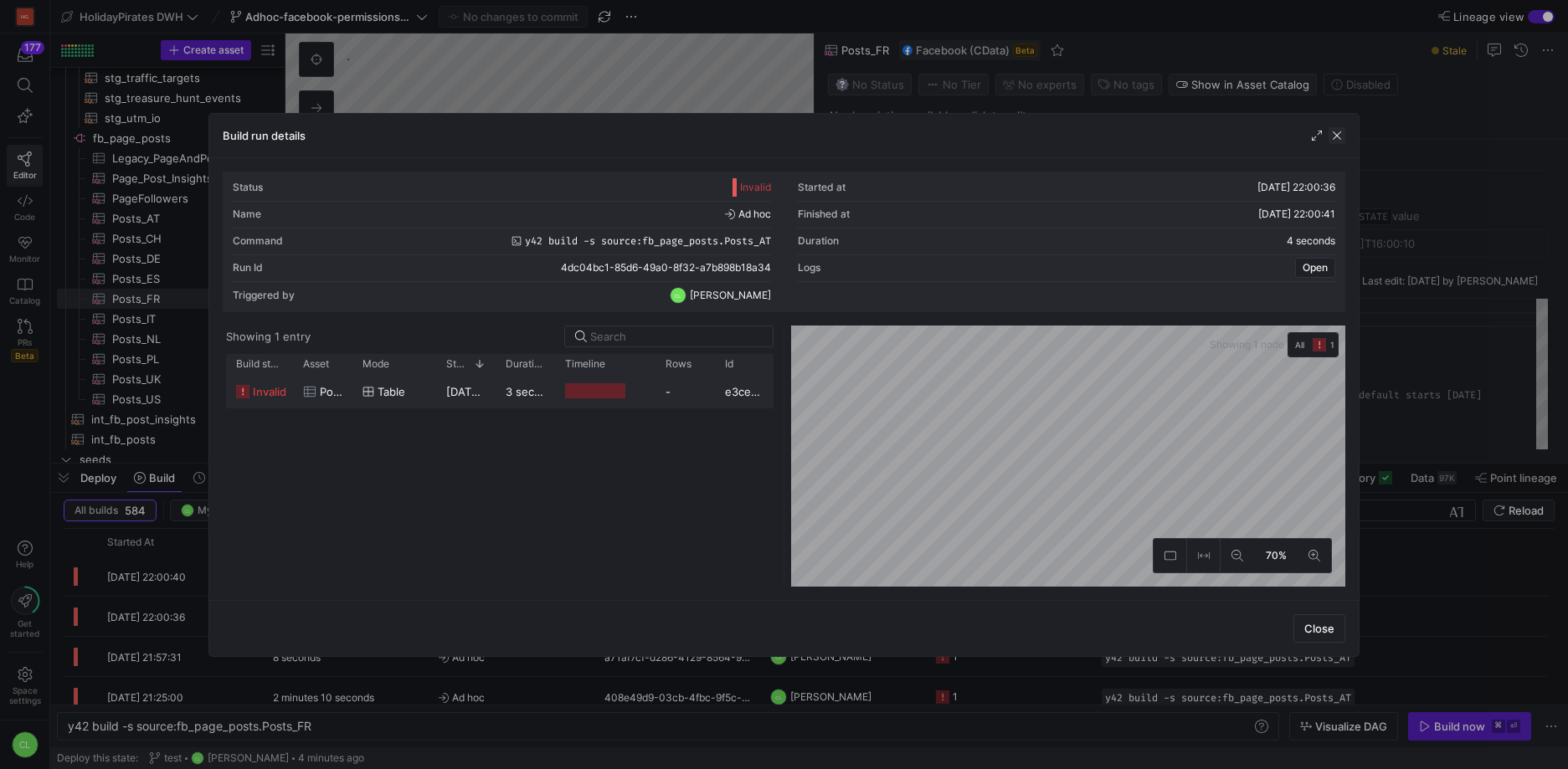
click at [1334, 136] on span "button" at bounding box center [1336, 136] width 17 height 17
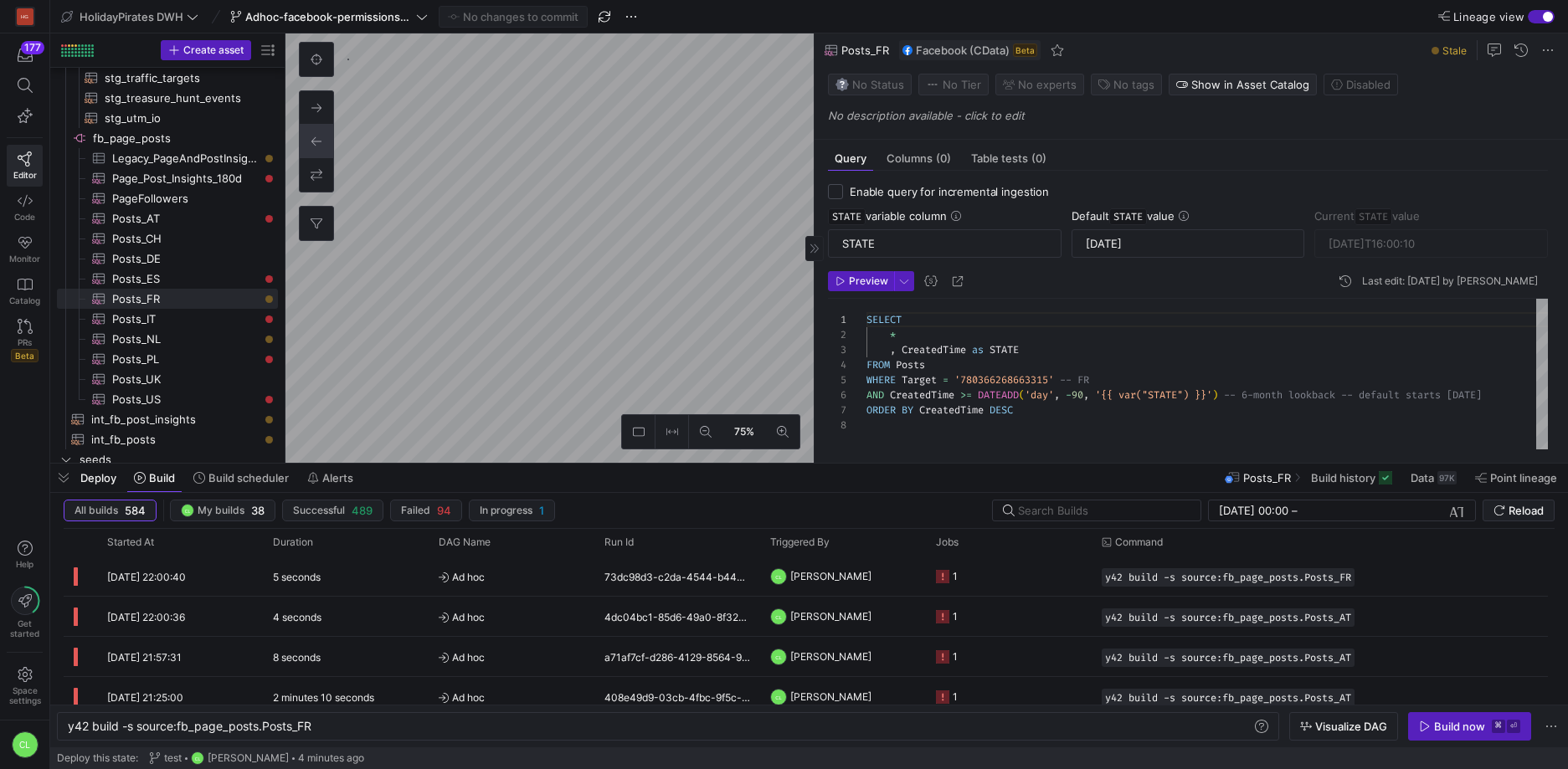
checkbox input "false"
type textarea "SELECT * --, CreatedTime as STATE FROM Posts WHERE Target = '524951740905299' -…"
type textarea "y42 build -s source:fb_page_posts.Posts_AT"
type input "[DATE]T19:15:03"
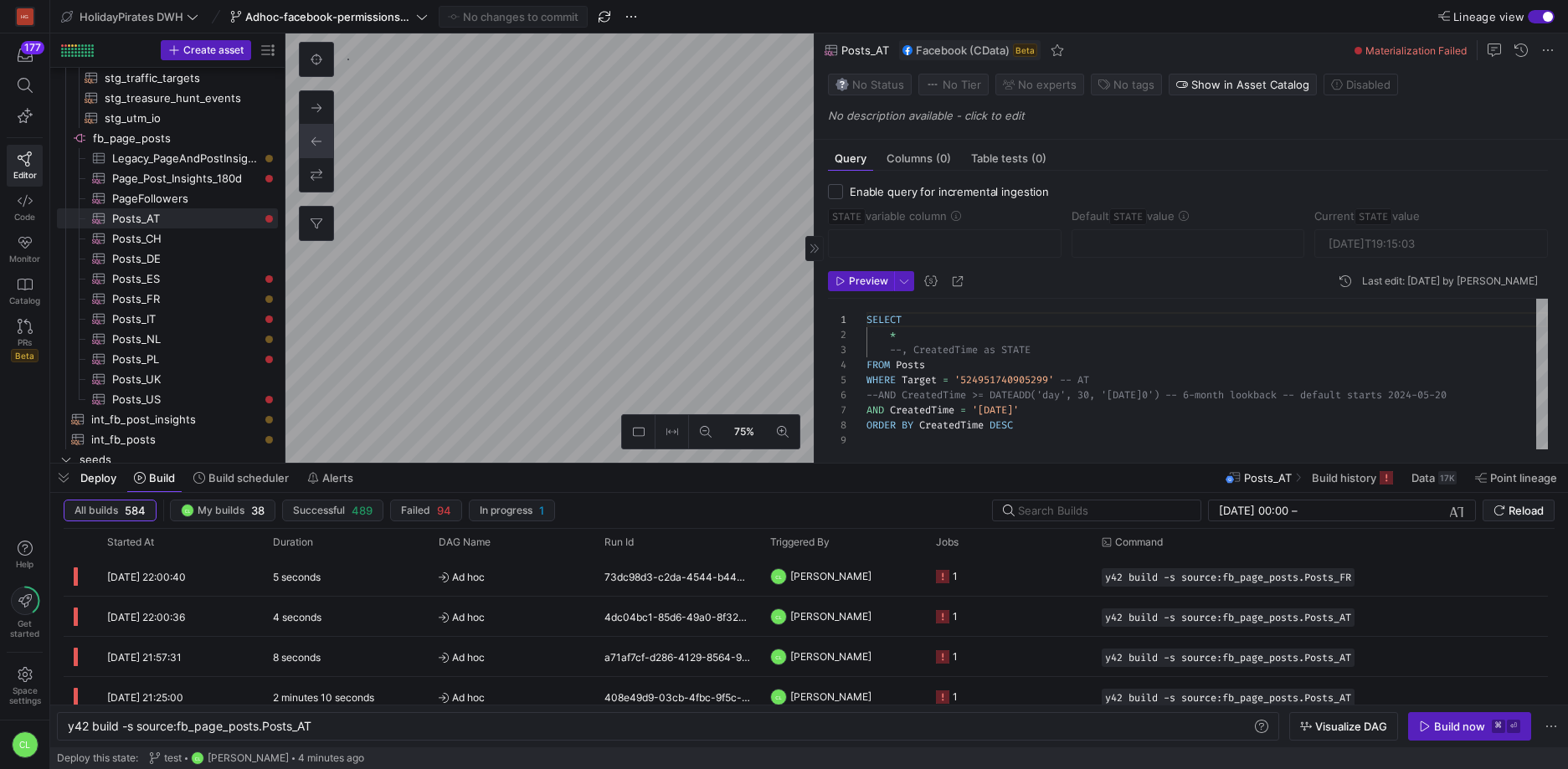
scroll to position [121, 0]
drag, startPoint x: 891, startPoint y: 408, endPoint x: 1056, endPoint y: 425, distance: 165.9
click at [1056, 425] on div "SELECT * --, CreatedTime as STATE FROM Posts WHERE Target = '524951740905299' -…" at bounding box center [1206, 373] width 682 height 150
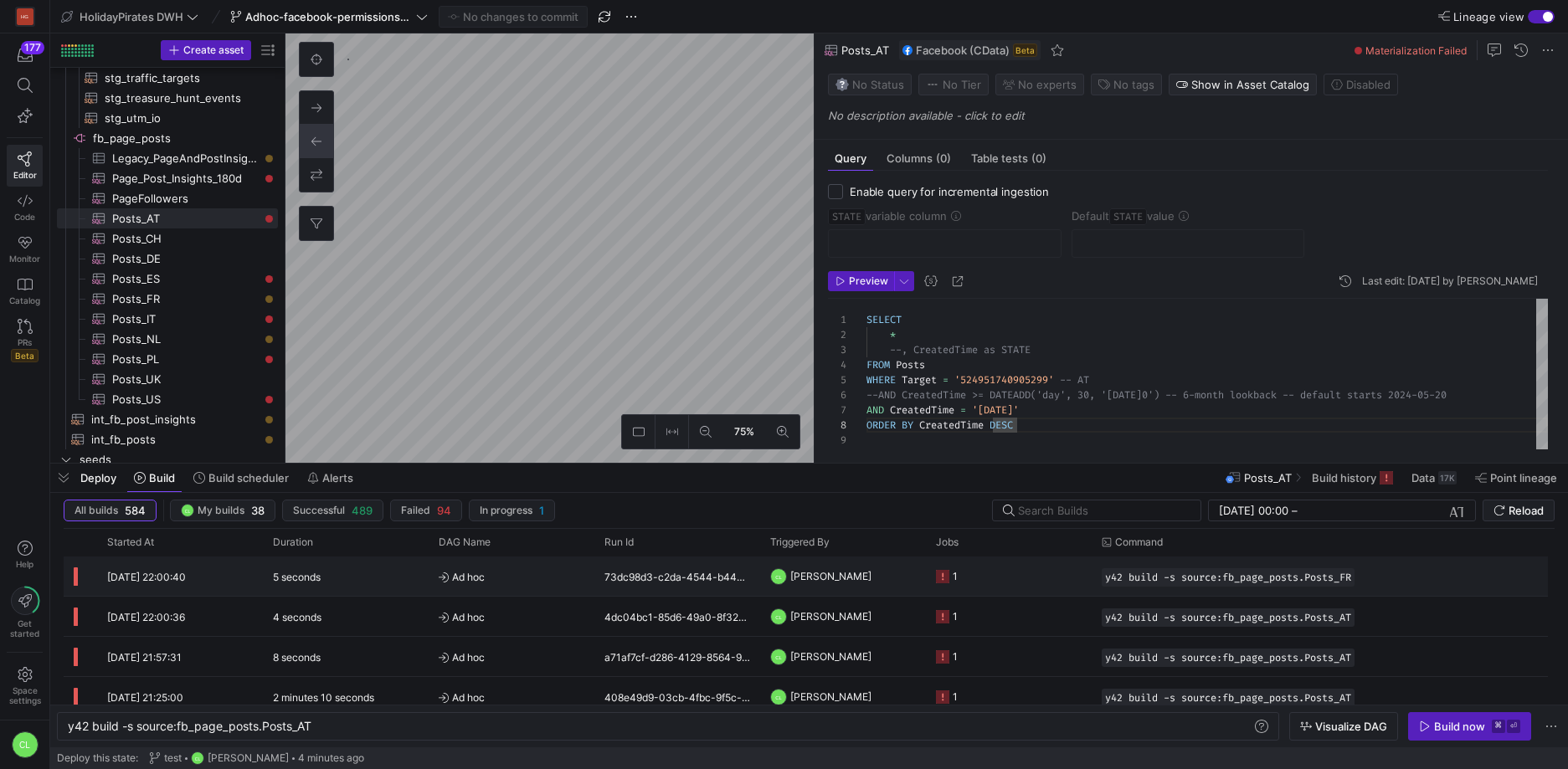
click at [1006, 585] on y42-job-status-cell-renderer "1" at bounding box center [1009, 575] width 146 height 38
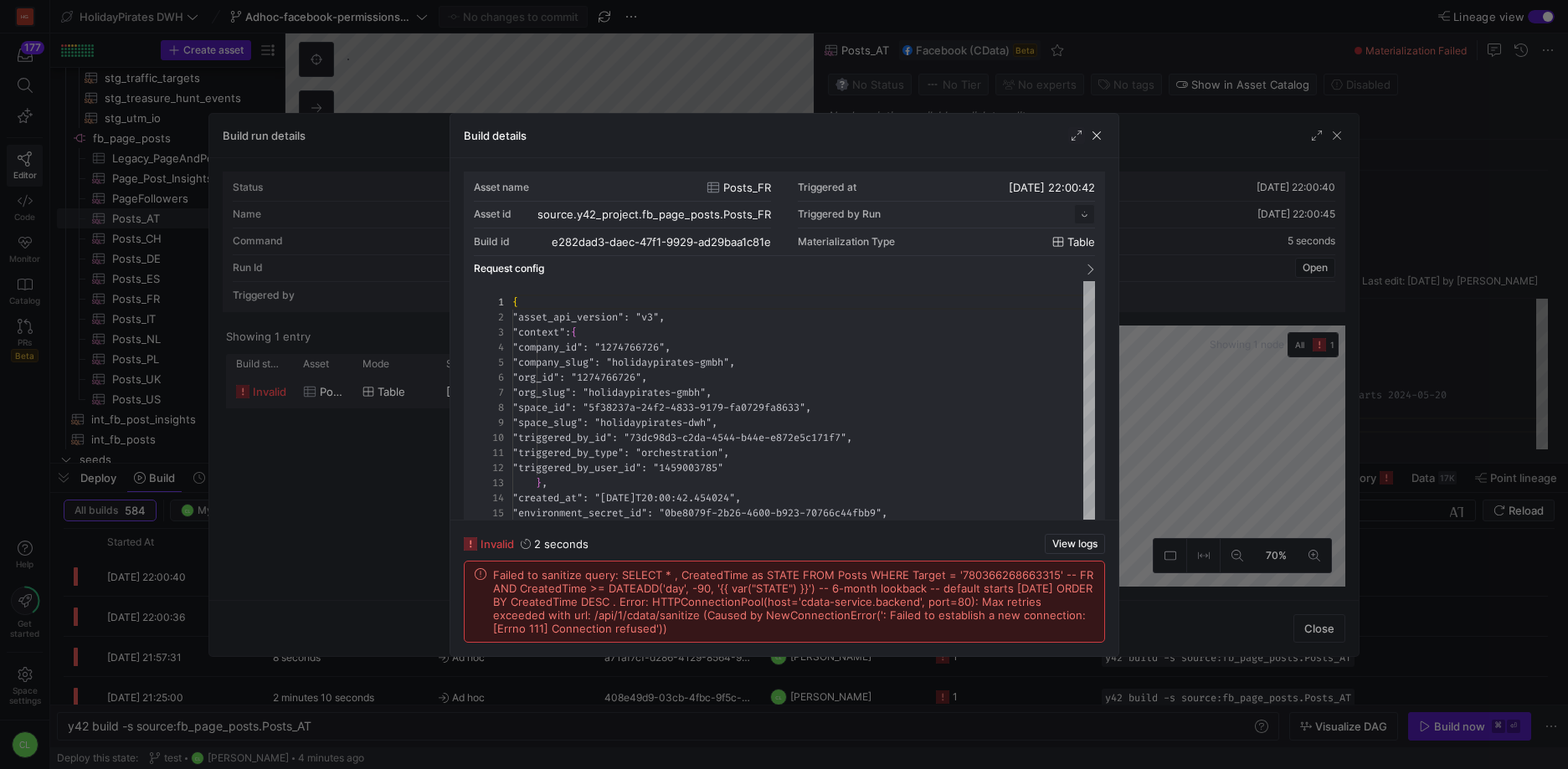
scroll to position [150, 0]
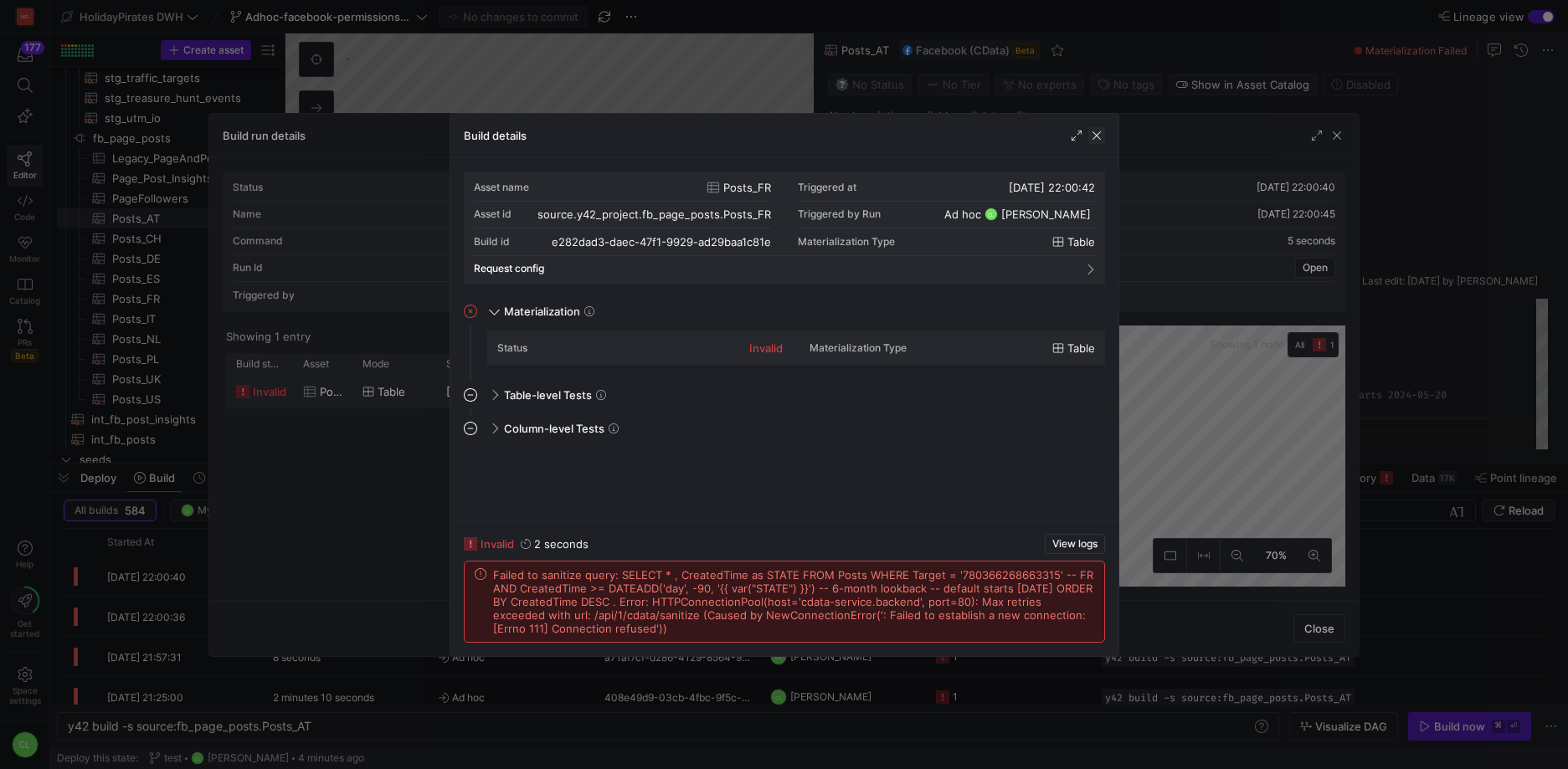
click at [1099, 139] on span "button" at bounding box center [1097, 136] width 17 height 17
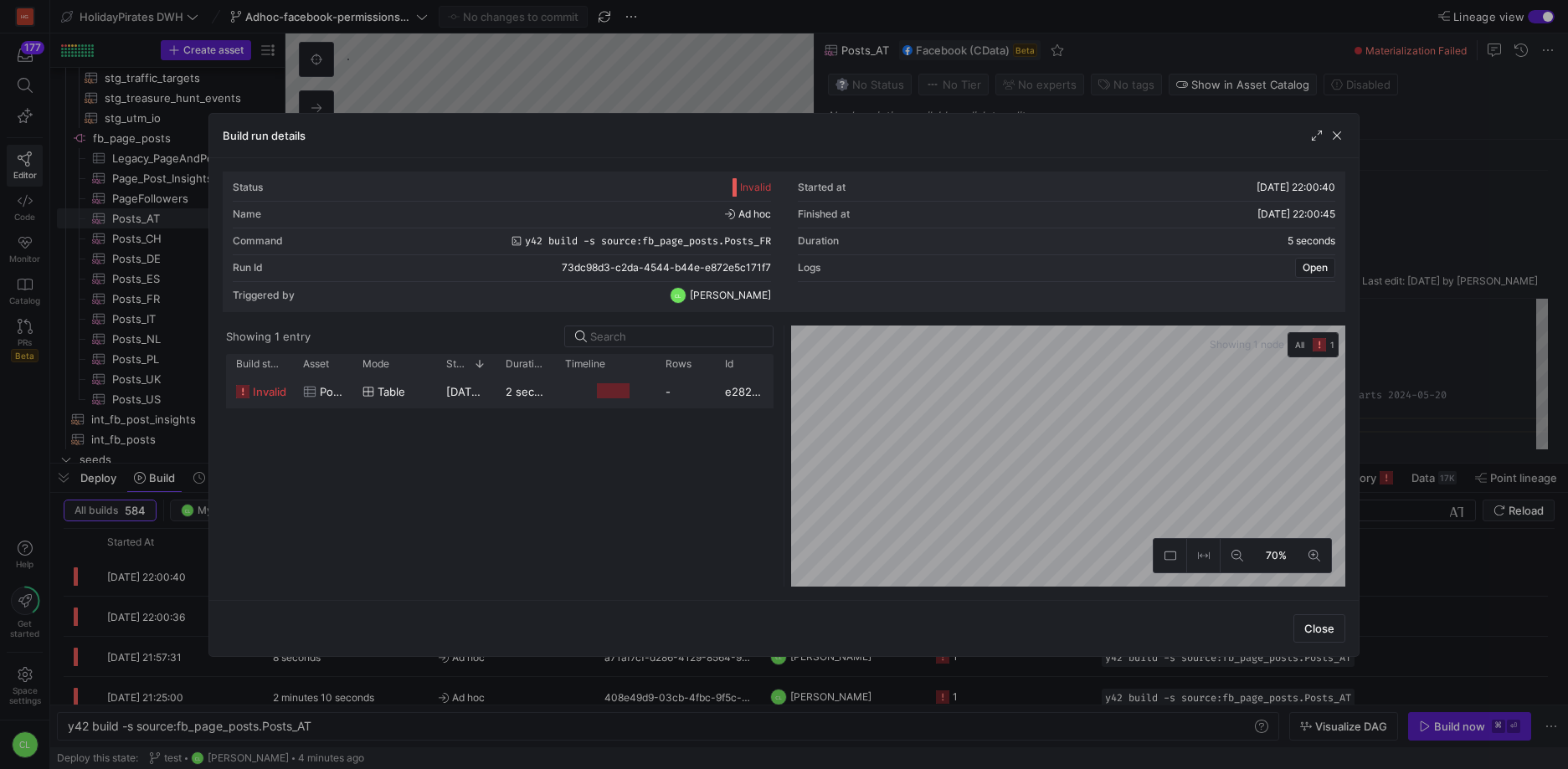
click at [1326, 133] on div at bounding box center [1326, 136] width 37 height 17
click at [1336, 136] on span "button" at bounding box center [1336, 136] width 17 height 17
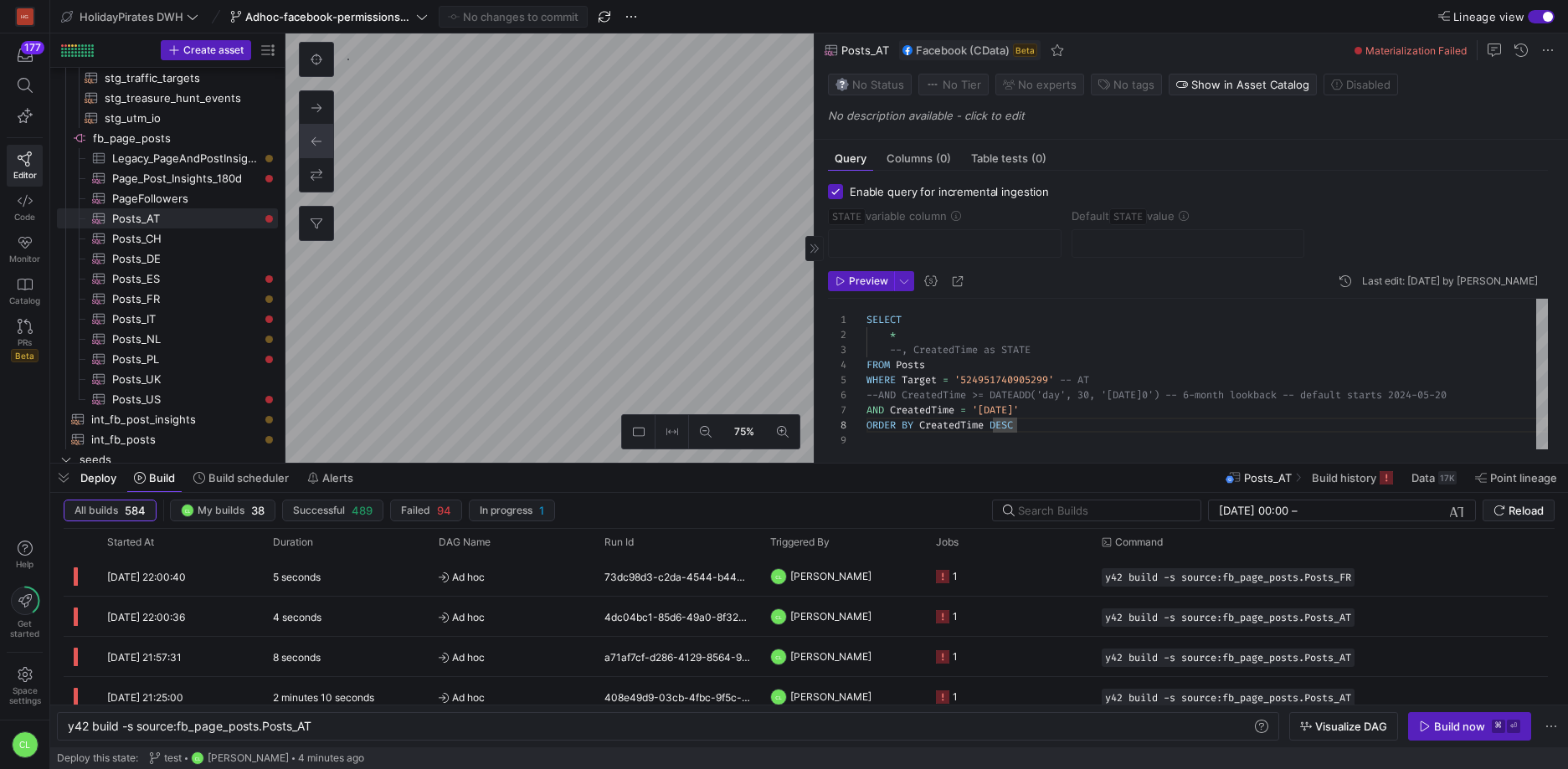
checkbox input "true"
type input "STATE"
type input "[DATE]"
type textarea "SELECT * , CreatedTime as STATE FROM Posts WHERE Target = '1623641837848116' --…"
type textarea "y42 build -s source:fb_page_posts.Posts_CH"
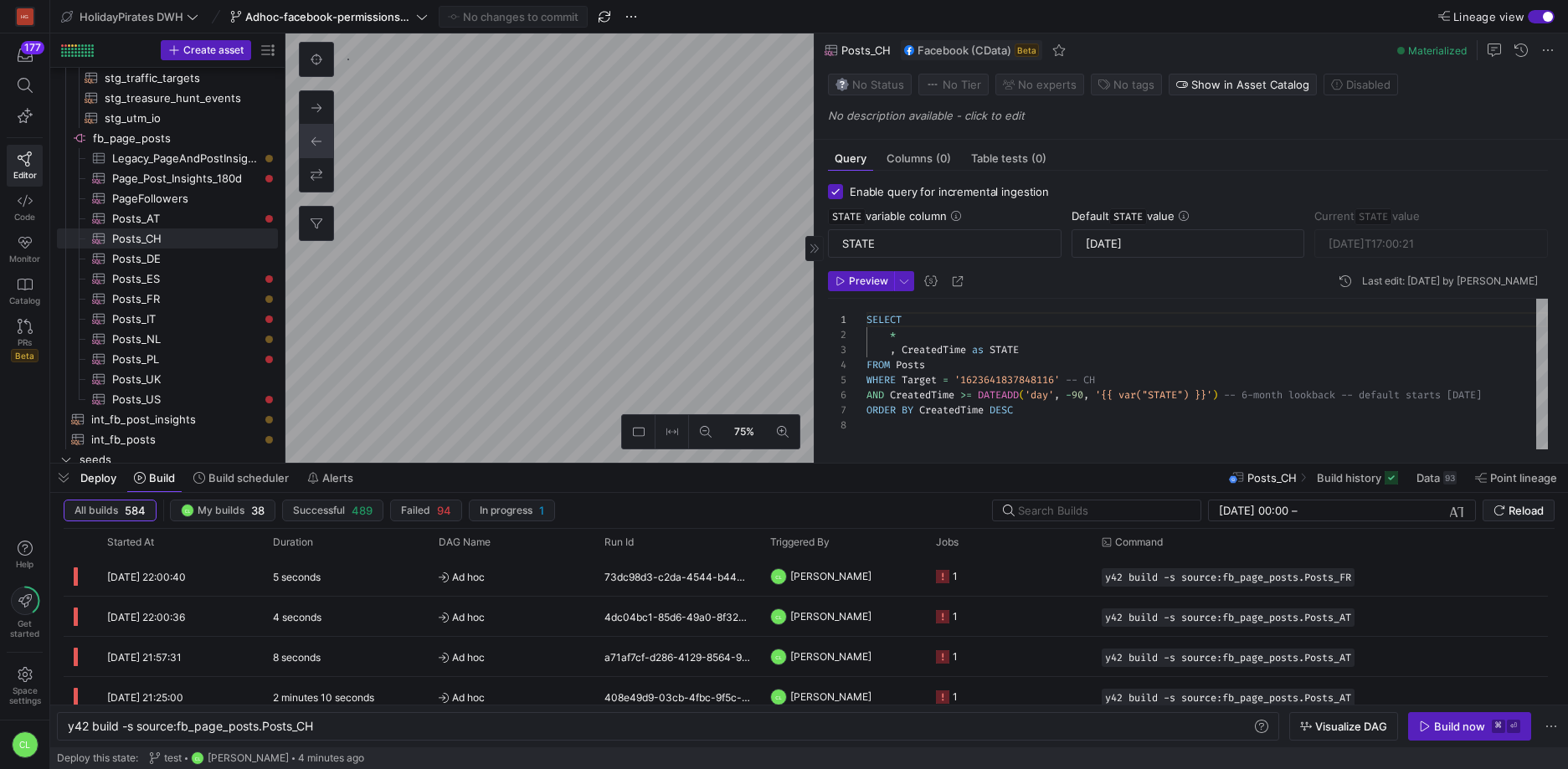
scroll to position [105, 0]
click at [1444, 721] on div "Build now" at bounding box center [1458, 726] width 51 height 14
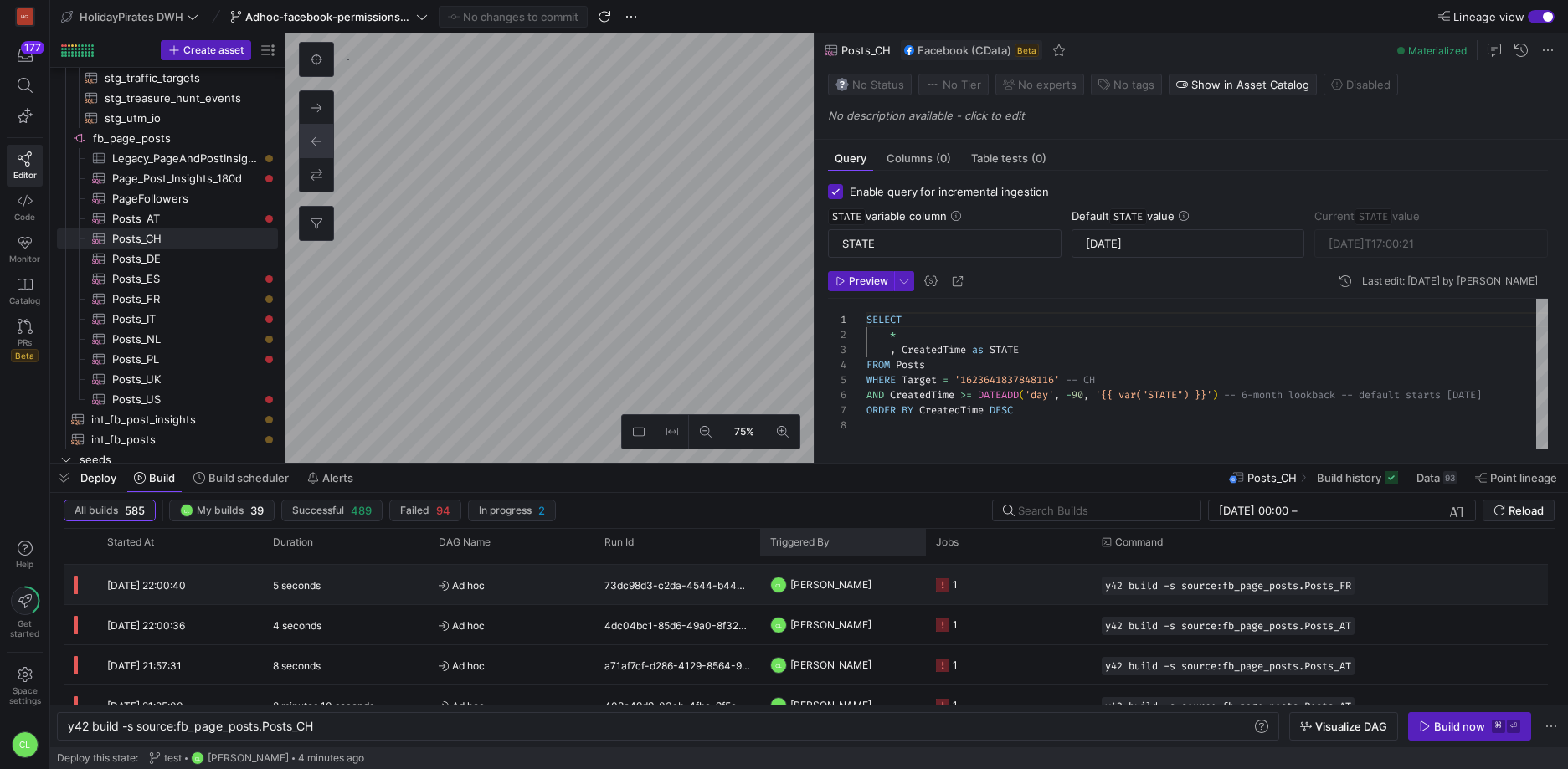
scroll to position [22, 0]
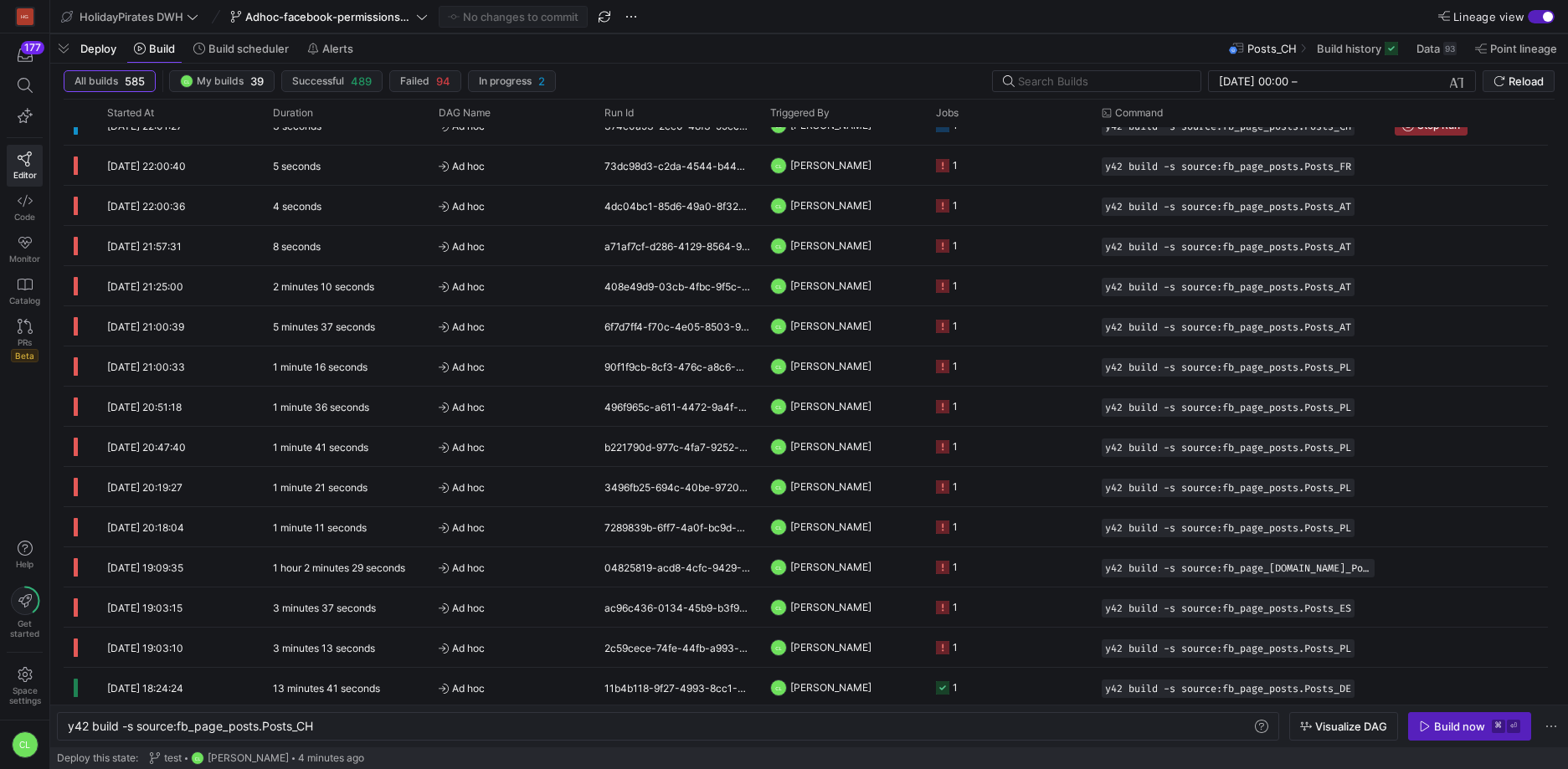
drag, startPoint x: 843, startPoint y: 465, endPoint x: 976, endPoint y: 33, distance: 452.0
click at [977, 31] on div at bounding box center [808, 34] width 1517 height 6
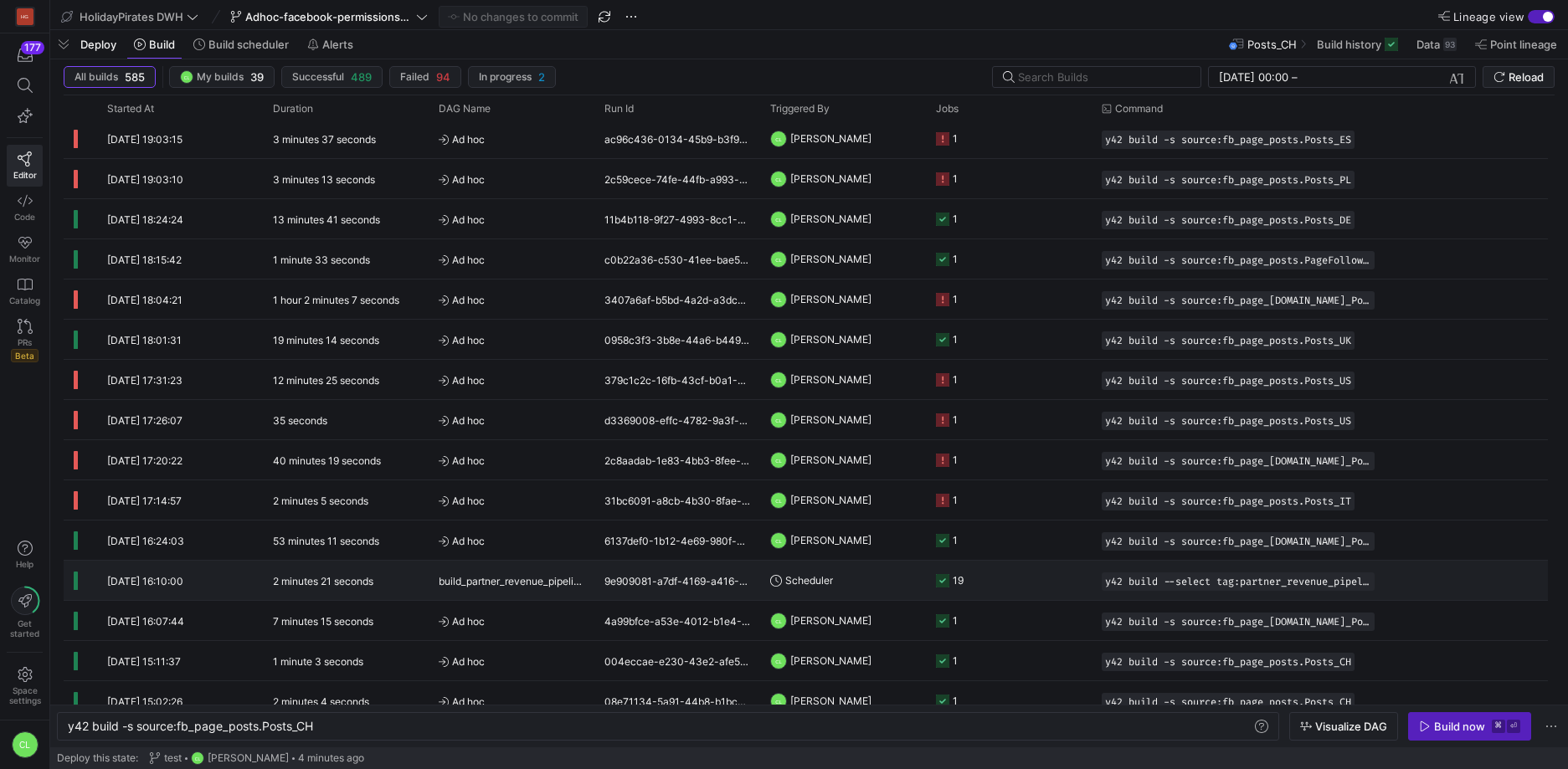
scroll to position [510, 0]
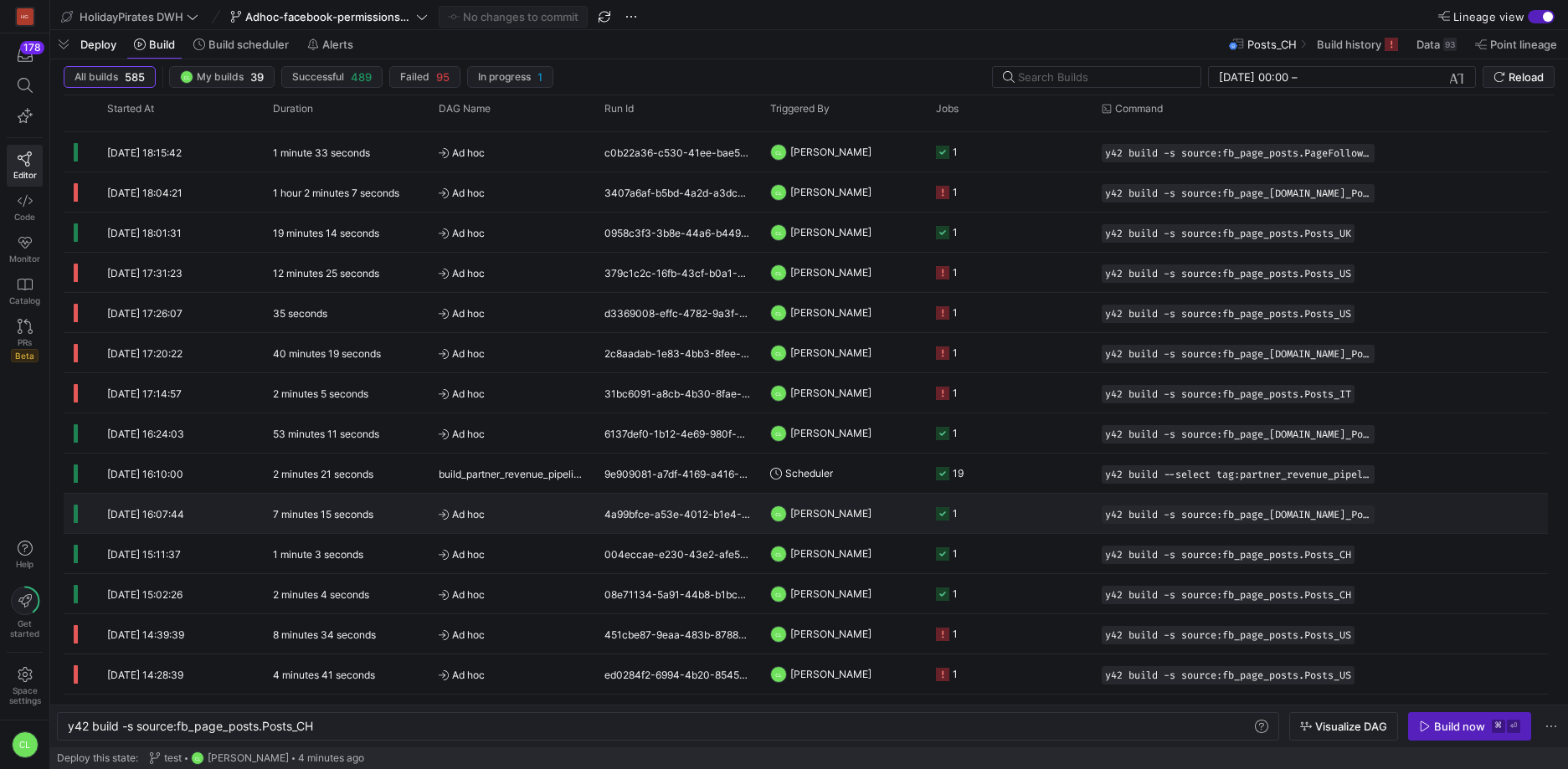
scroll to position [615, 0]
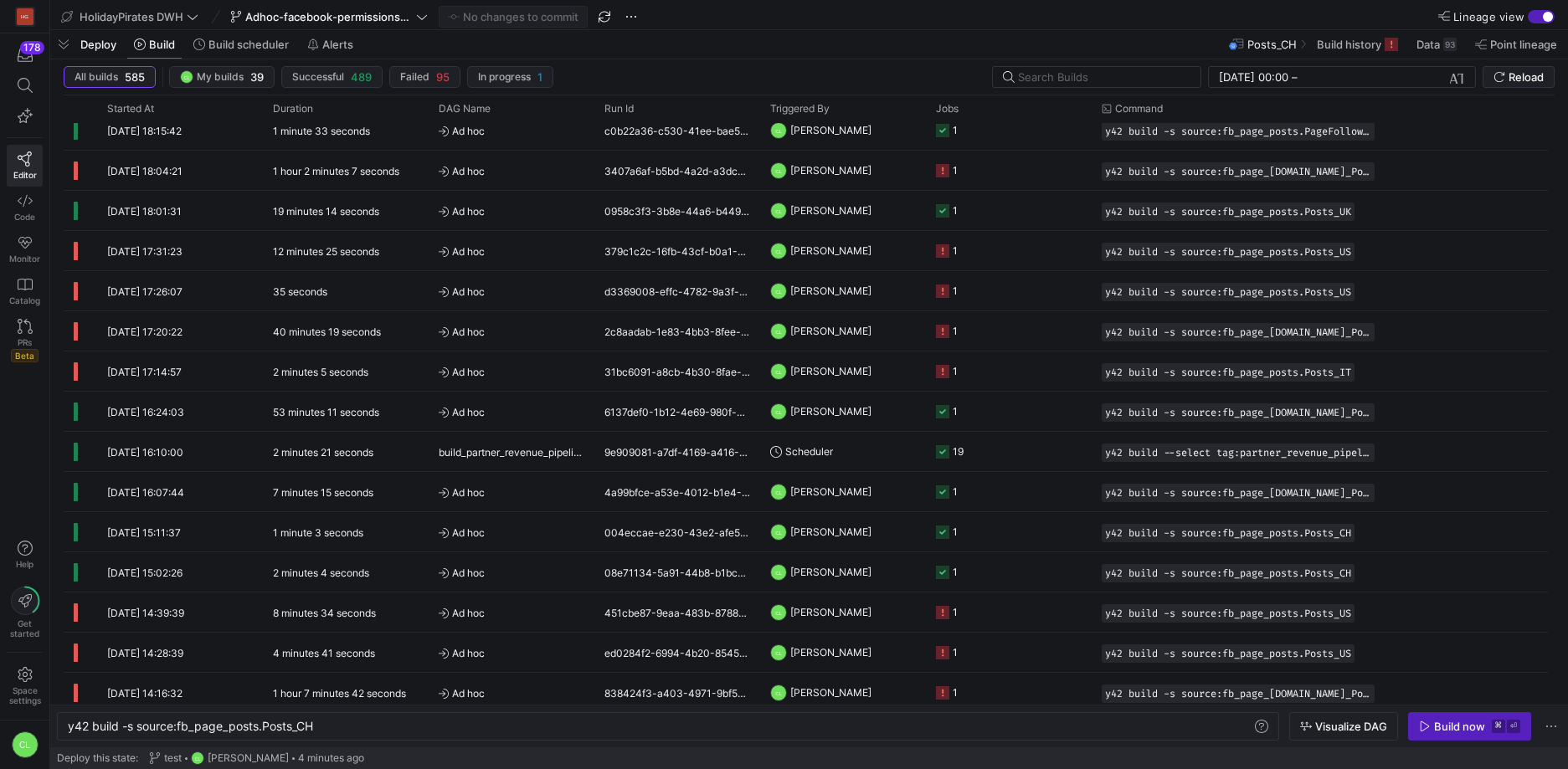
click at [728, 42] on div "Deploy Build Build scheduler Alerts Posts_CH Build history Data 93 Point lineage" at bounding box center [808, 44] width 1517 height 29
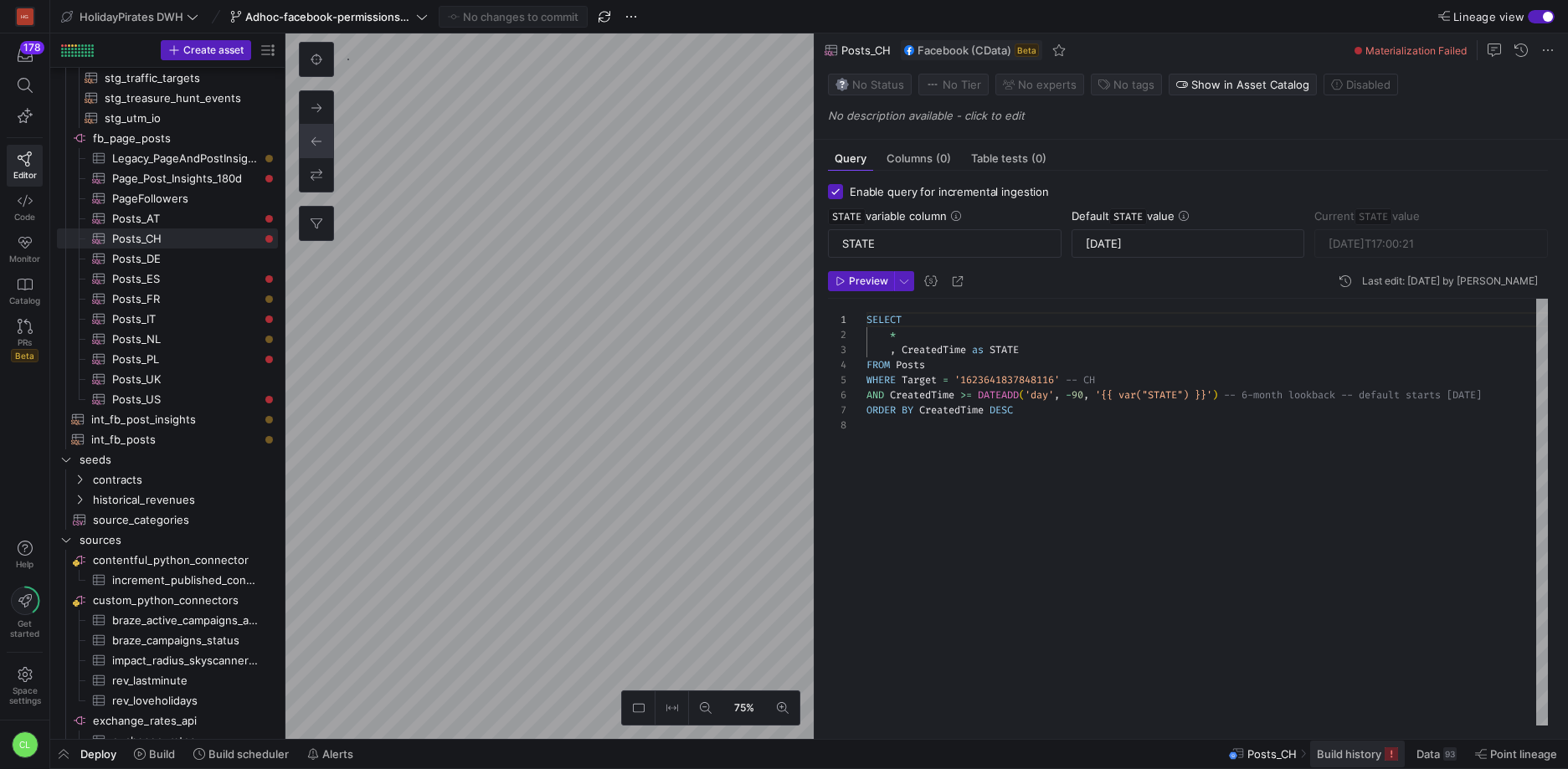
click at [1343, 750] on span "Build history" at bounding box center [1348, 753] width 65 height 14
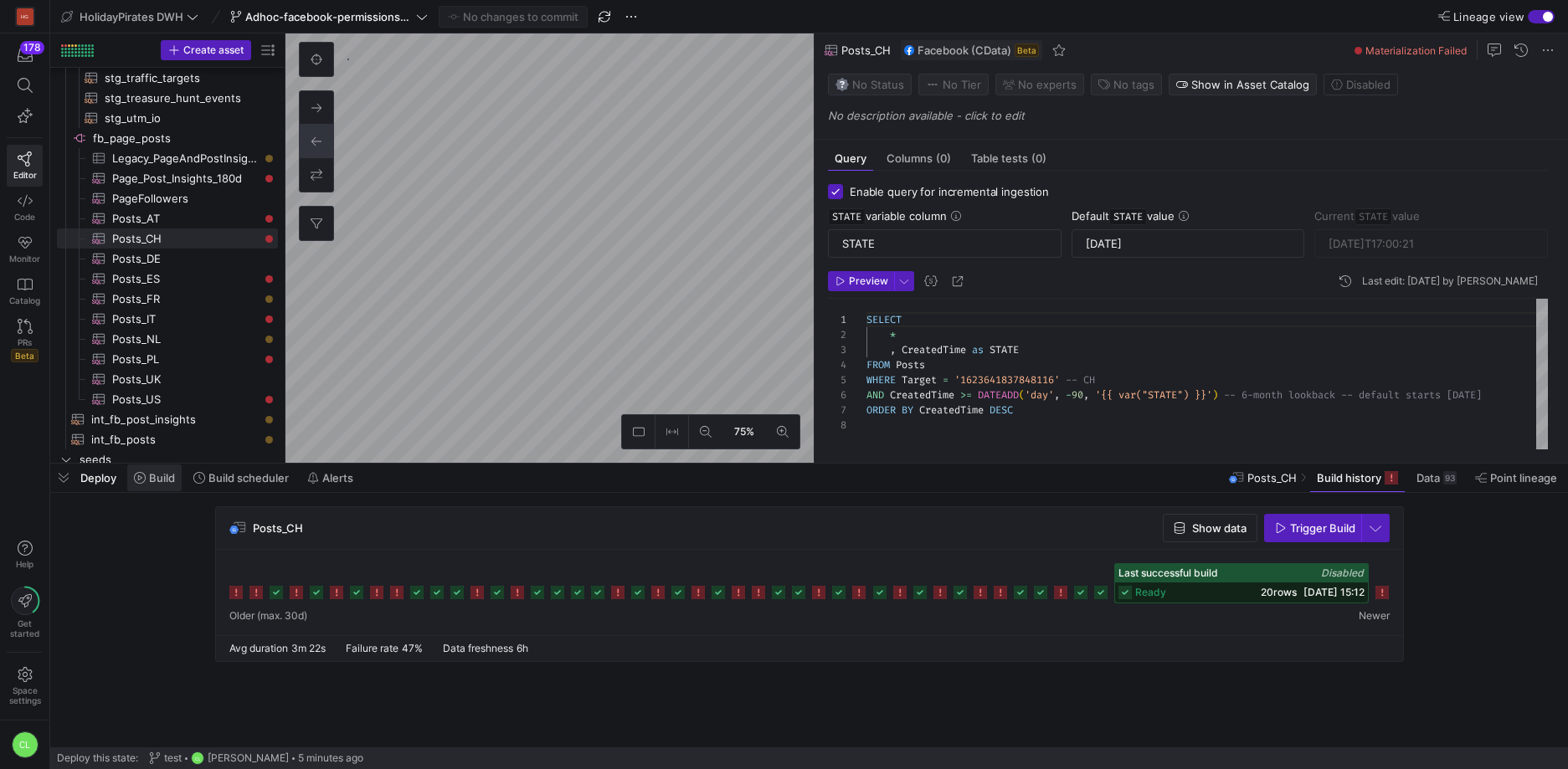
click at [172, 482] on span "Build" at bounding box center [162, 478] width 26 height 14
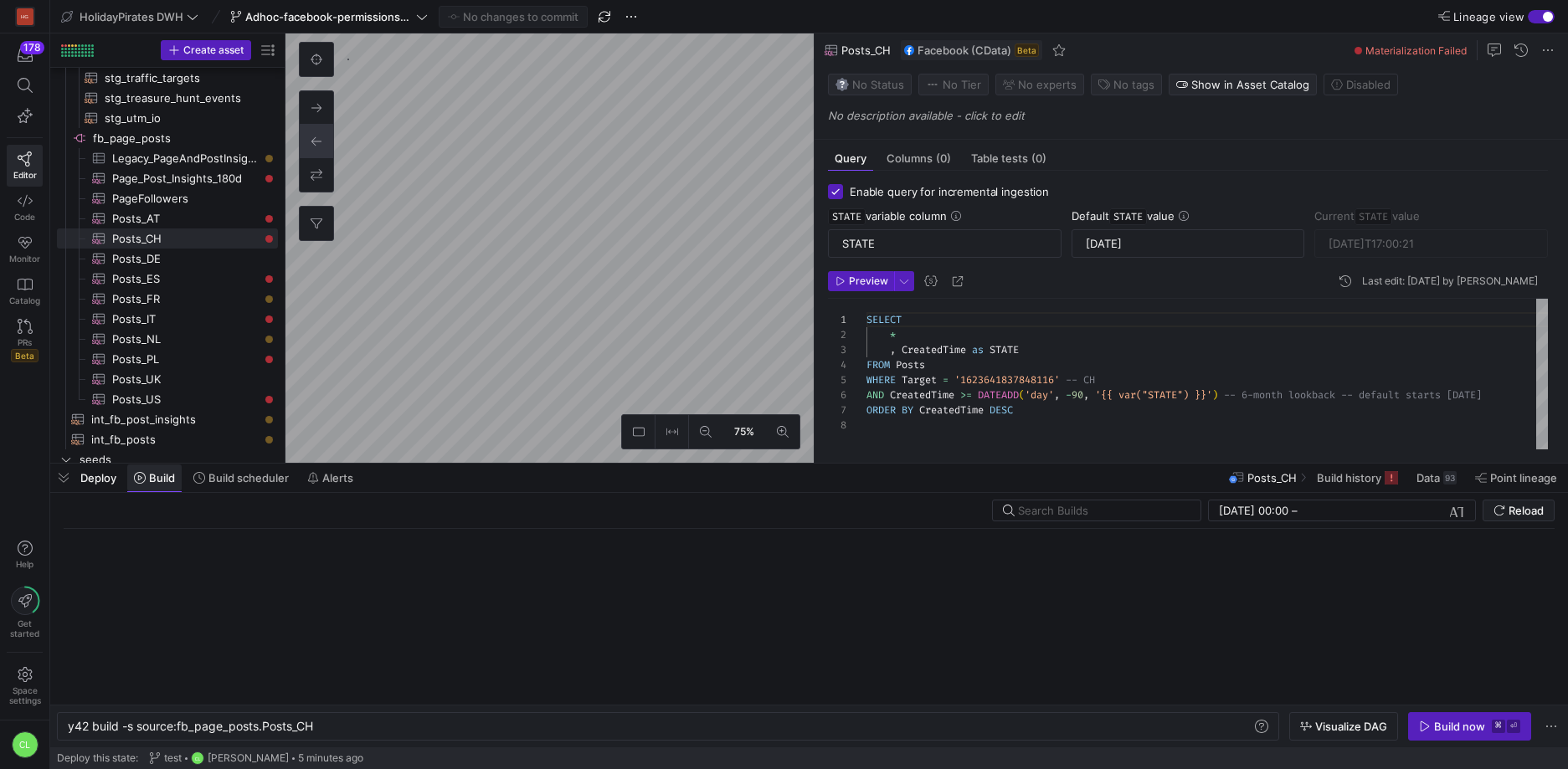
scroll to position [0, 247]
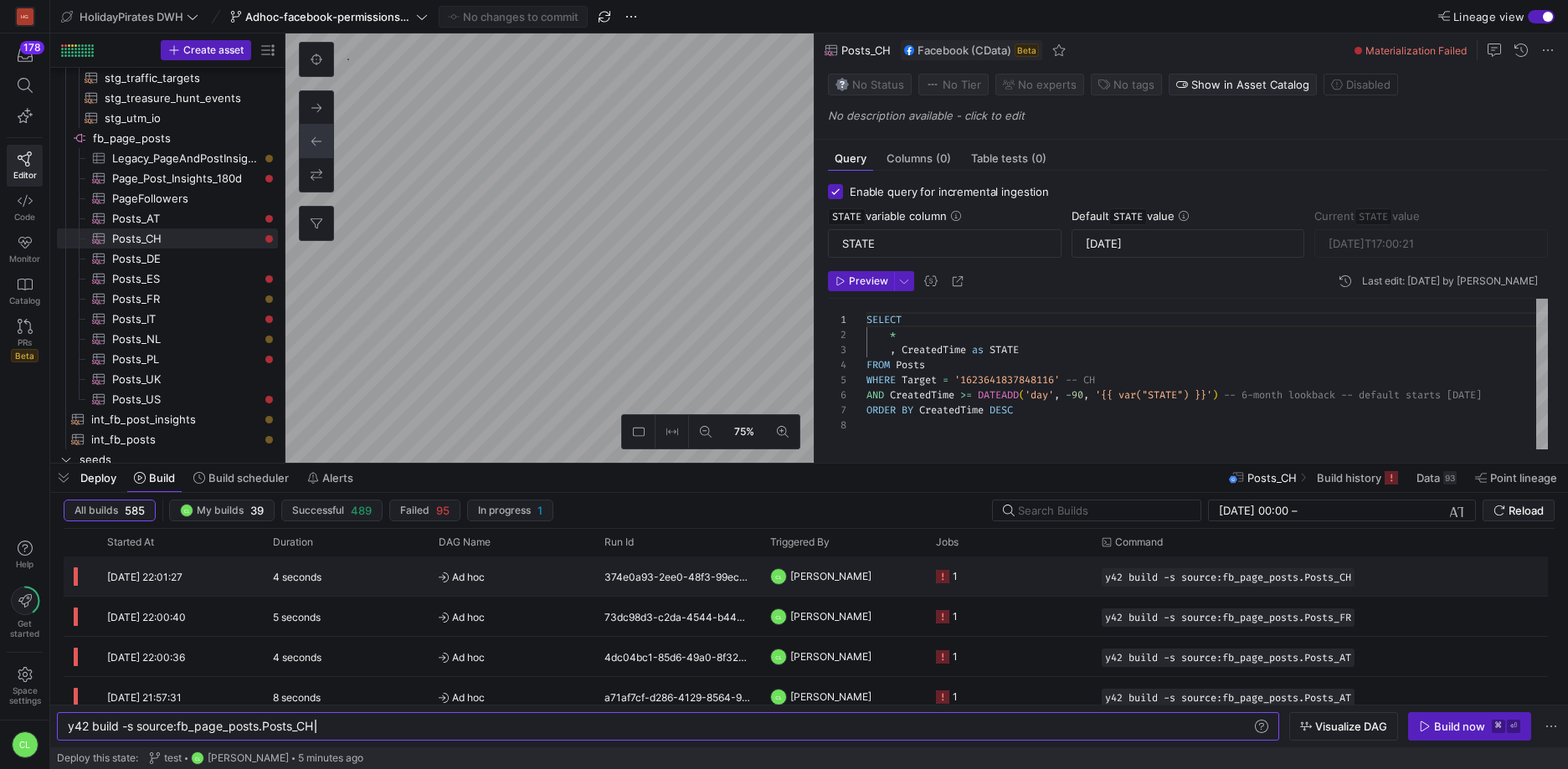
click at [987, 569] on y42-job-status-cell-renderer "1" at bounding box center [1009, 575] width 146 height 38
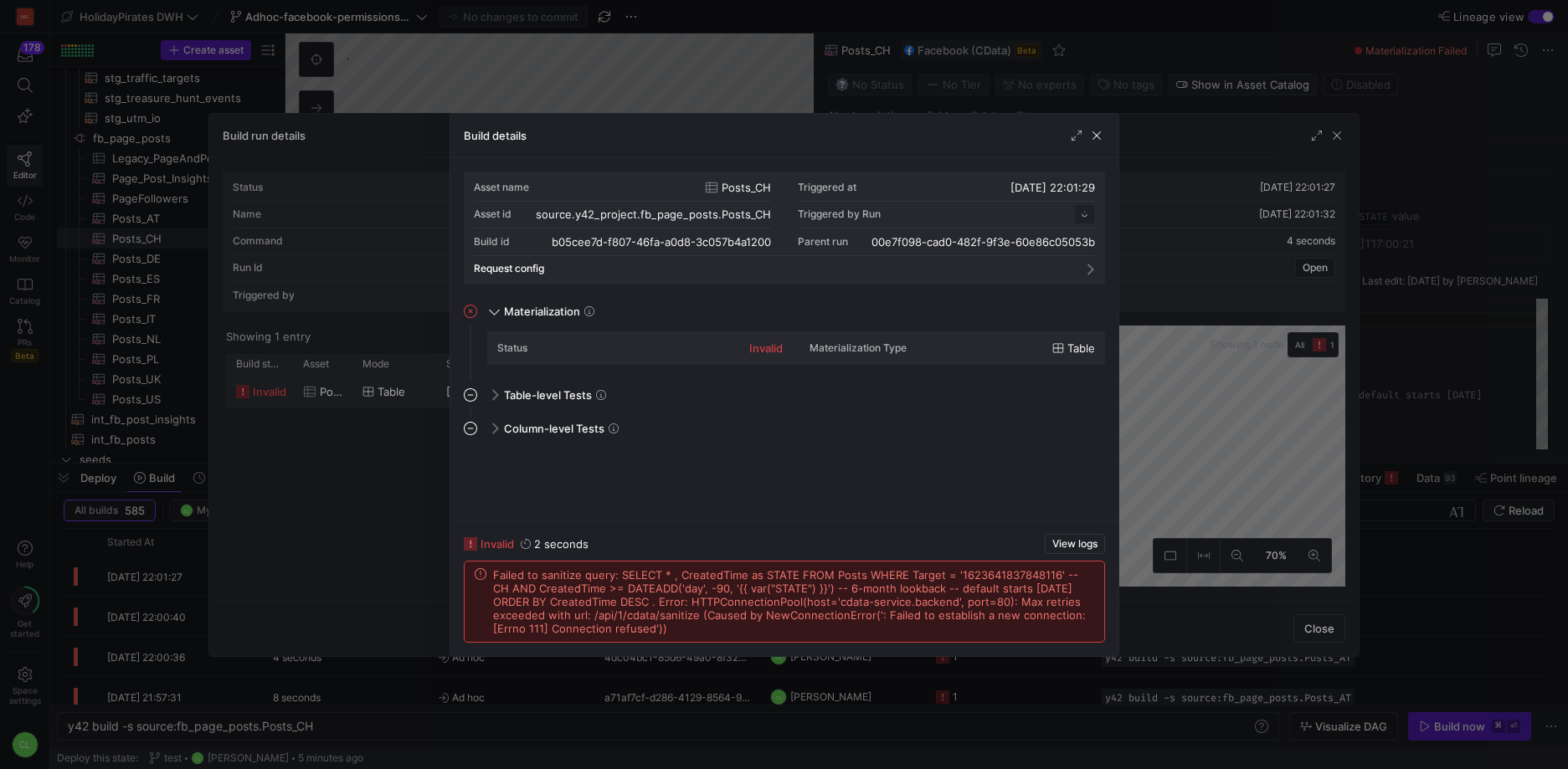
scroll to position [150, 0]
click at [1098, 137] on span "button" at bounding box center [1097, 136] width 17 height 17
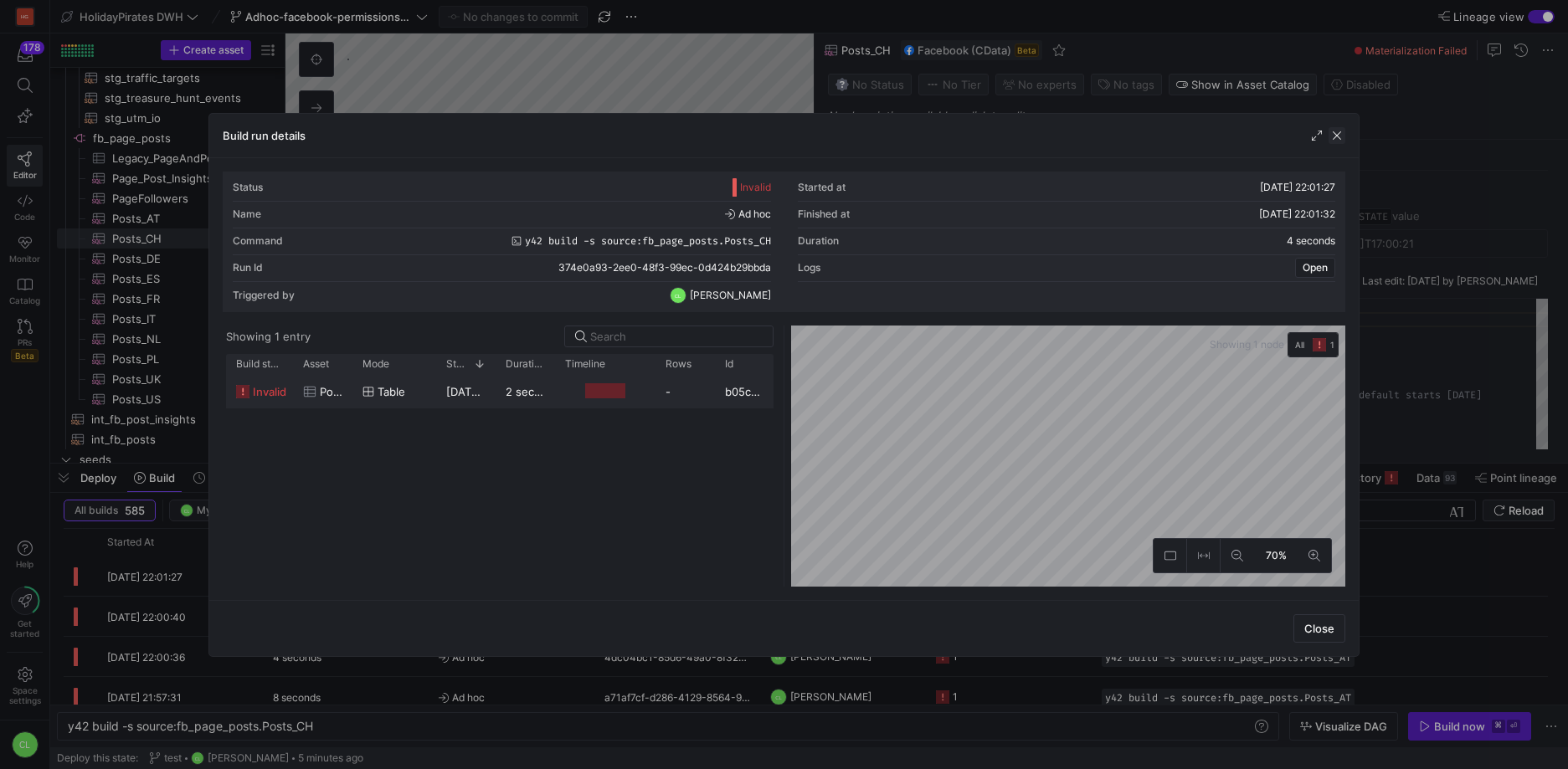
click at [1333, 140] on span "button" at bounding box center [1336, 136] width 17 height 17
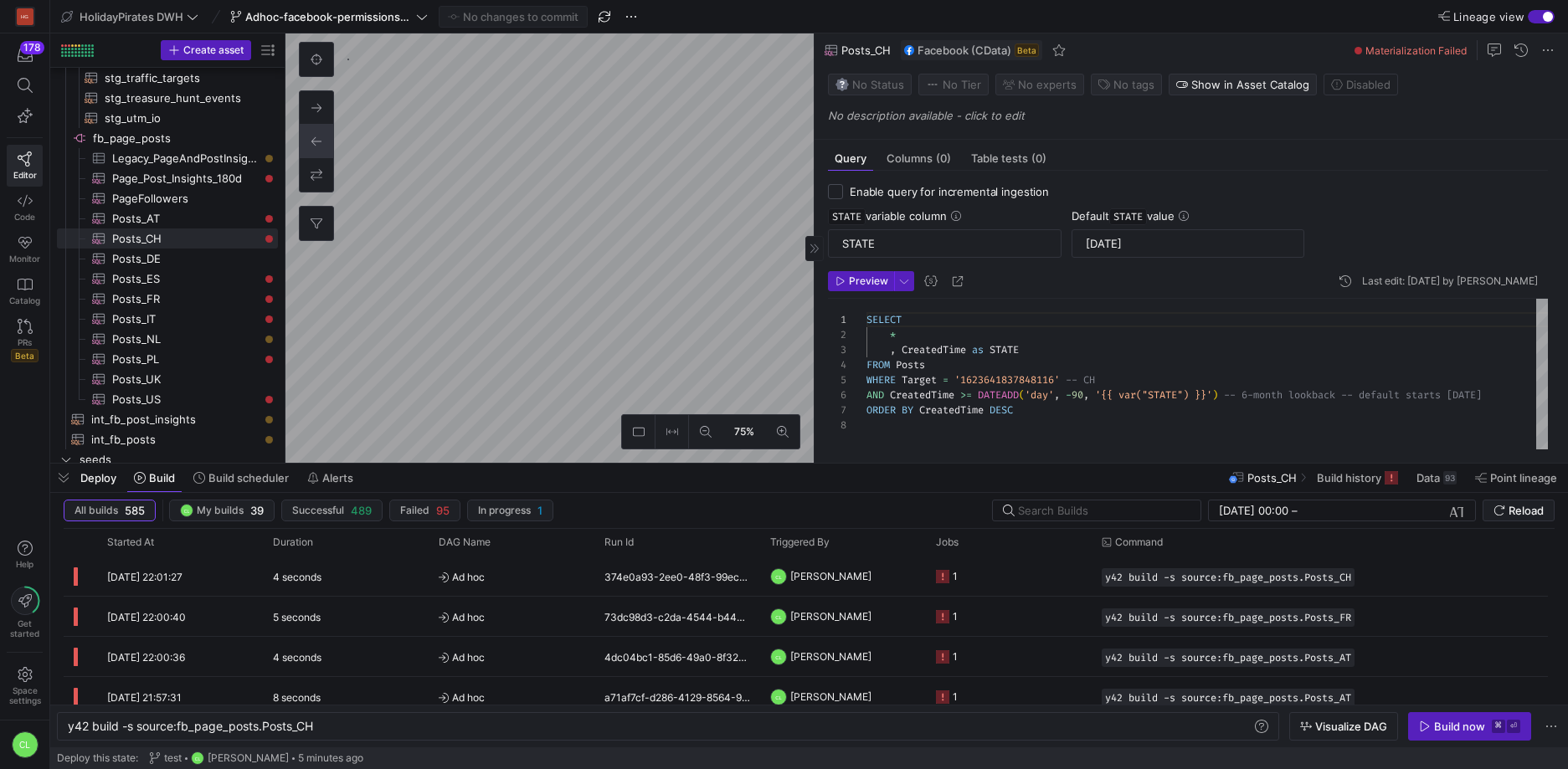
checkbox input "false"
type input "[DATE]T19:15:03"
type textarea "SELECT * --, CreatedTime as STATE FROM Posts WHERE Target = '524951740905299' -…"
type textarea "y42 build -s source:fb_page_posts.Posts_AT"
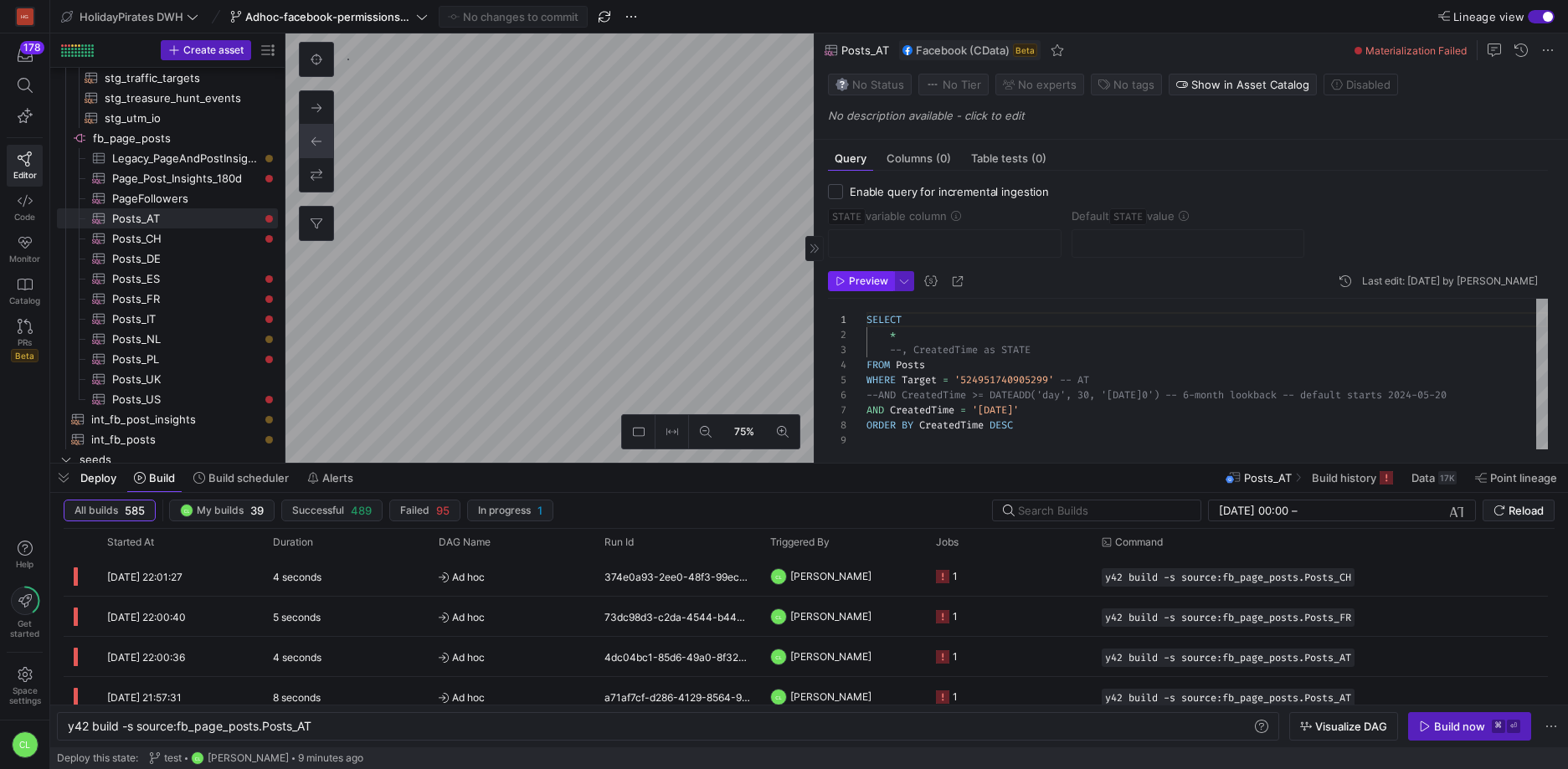
click at [863, 283] on span "Preview" at bounding box center [868, 281] width 40 height 12
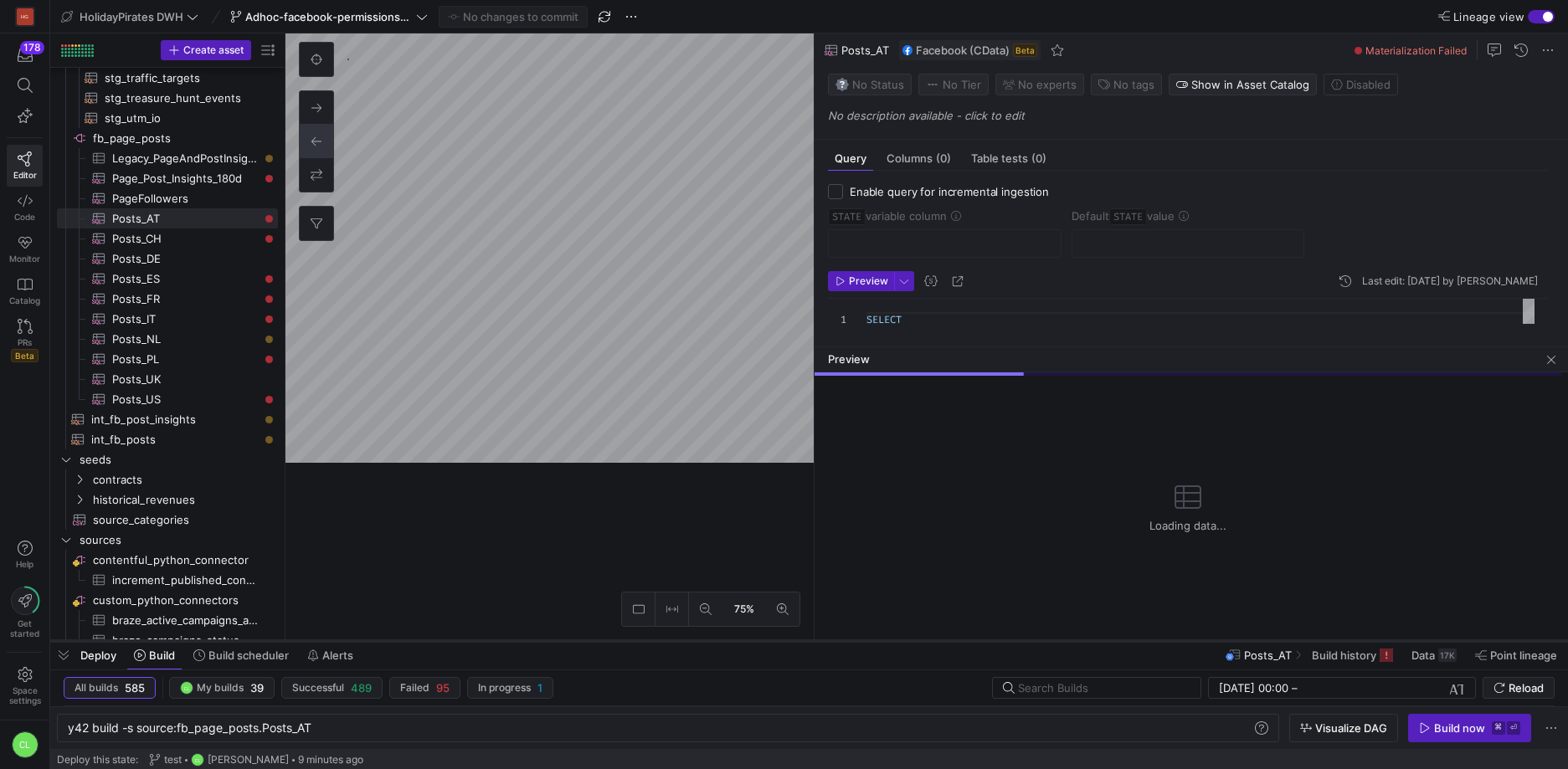
drag, startPoint x: 980, startPoint y: 460, endPoint x: 936, endPoint y: 637, distance: 182.4
click at [936, 637] on div at bounding box center [808, 640] width 1517 height 6
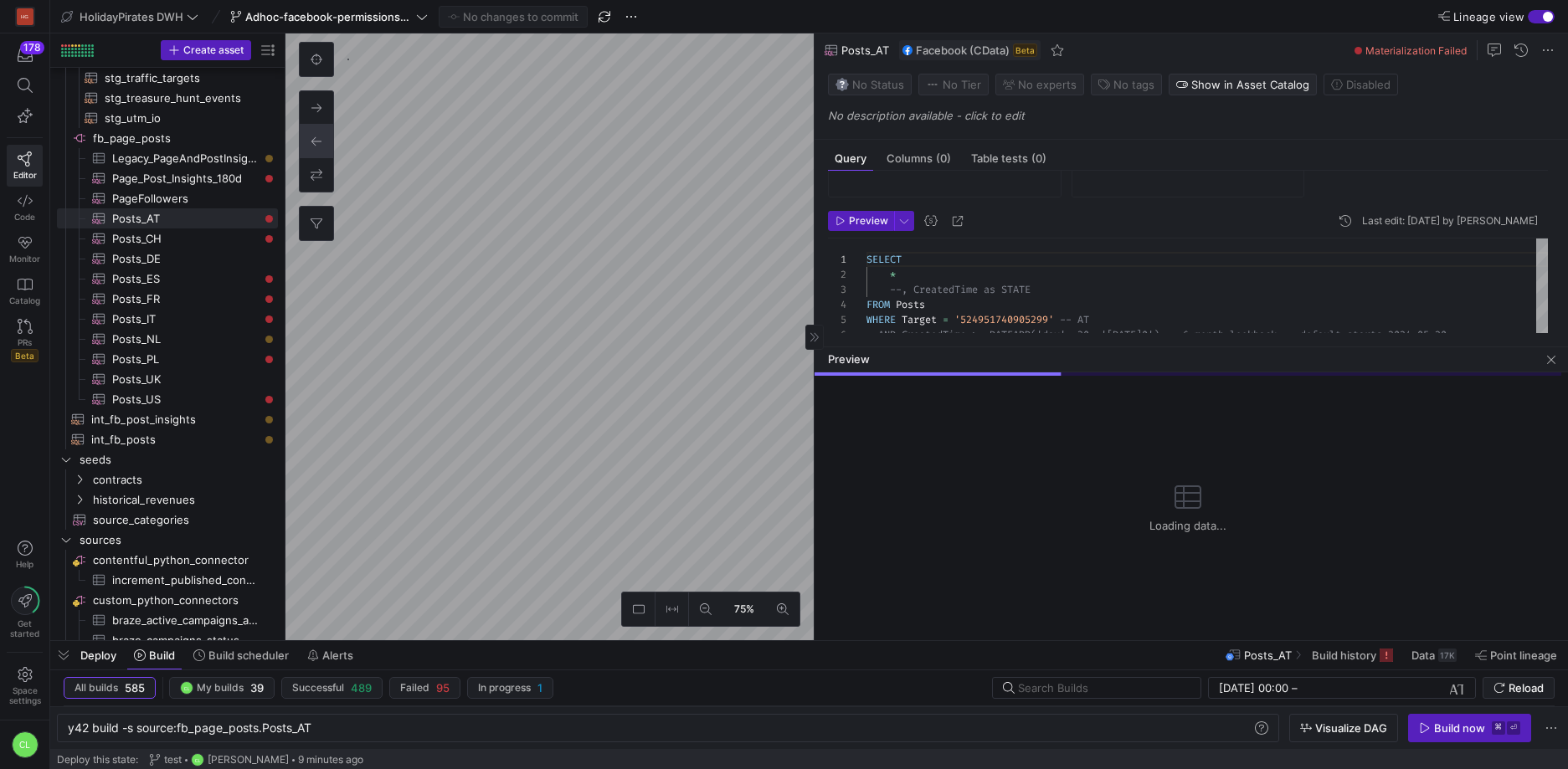
scroll to position [87, 0]
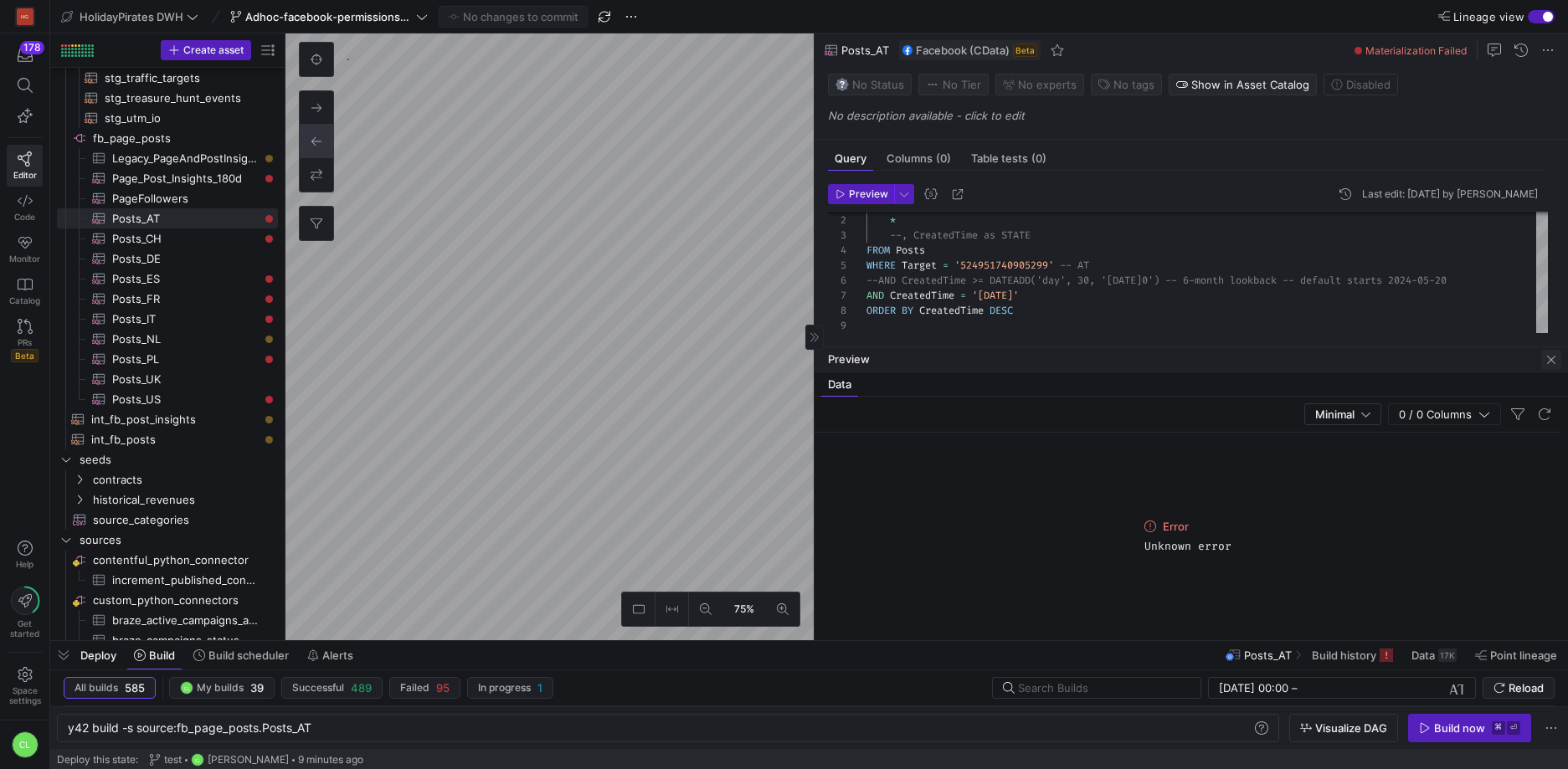
click at [1554, 369] on as-split-area "Preview Data Logs Compiled Query Minimal 0 / 0 Columns Error Unknown error" at bounding box center [1191, 494] width 754 height 293
click at [1547, 360] on span "button" at bounding box center [1551, 360] width 20 height 20
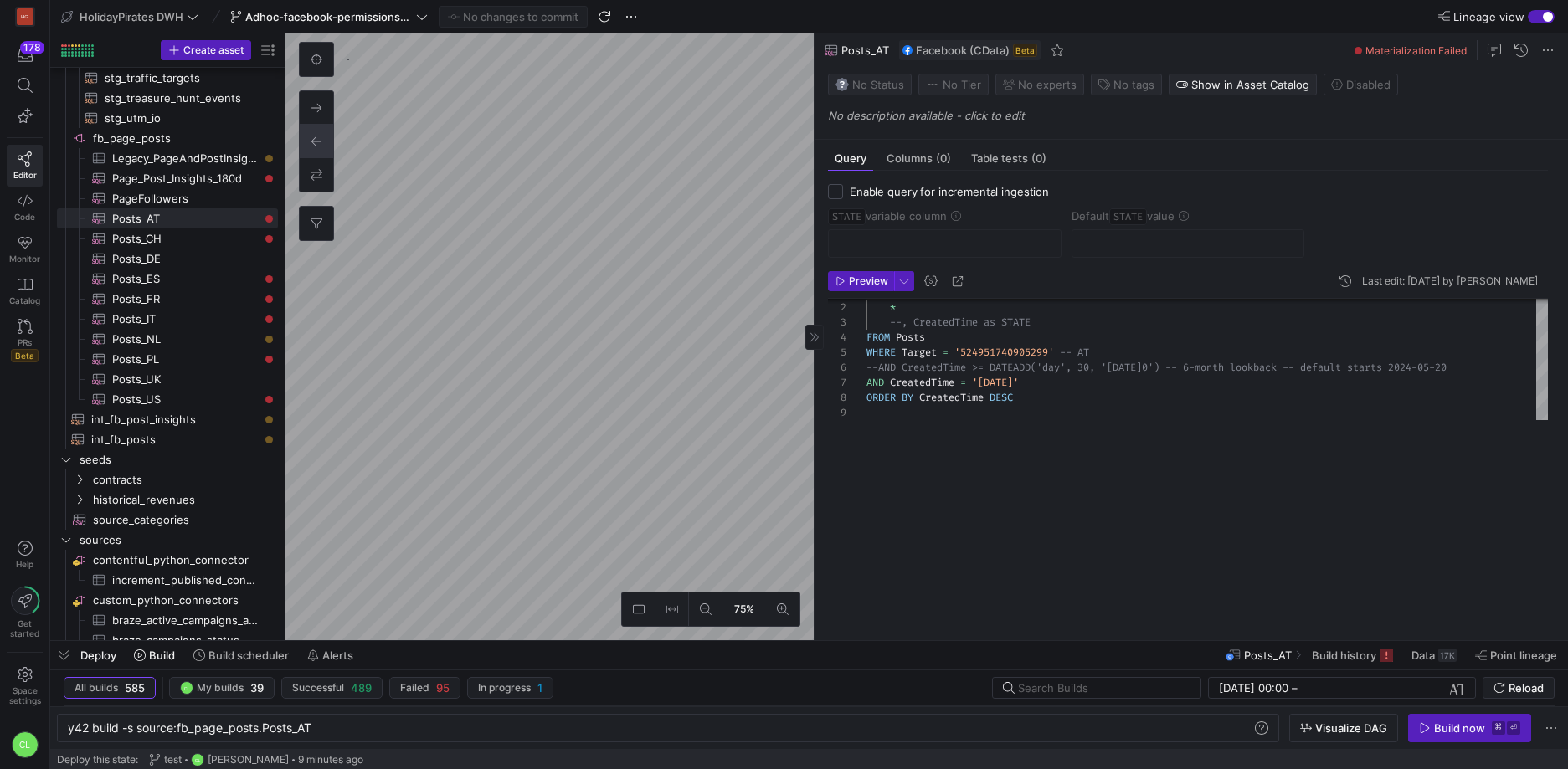
scroll to position [0, 0]
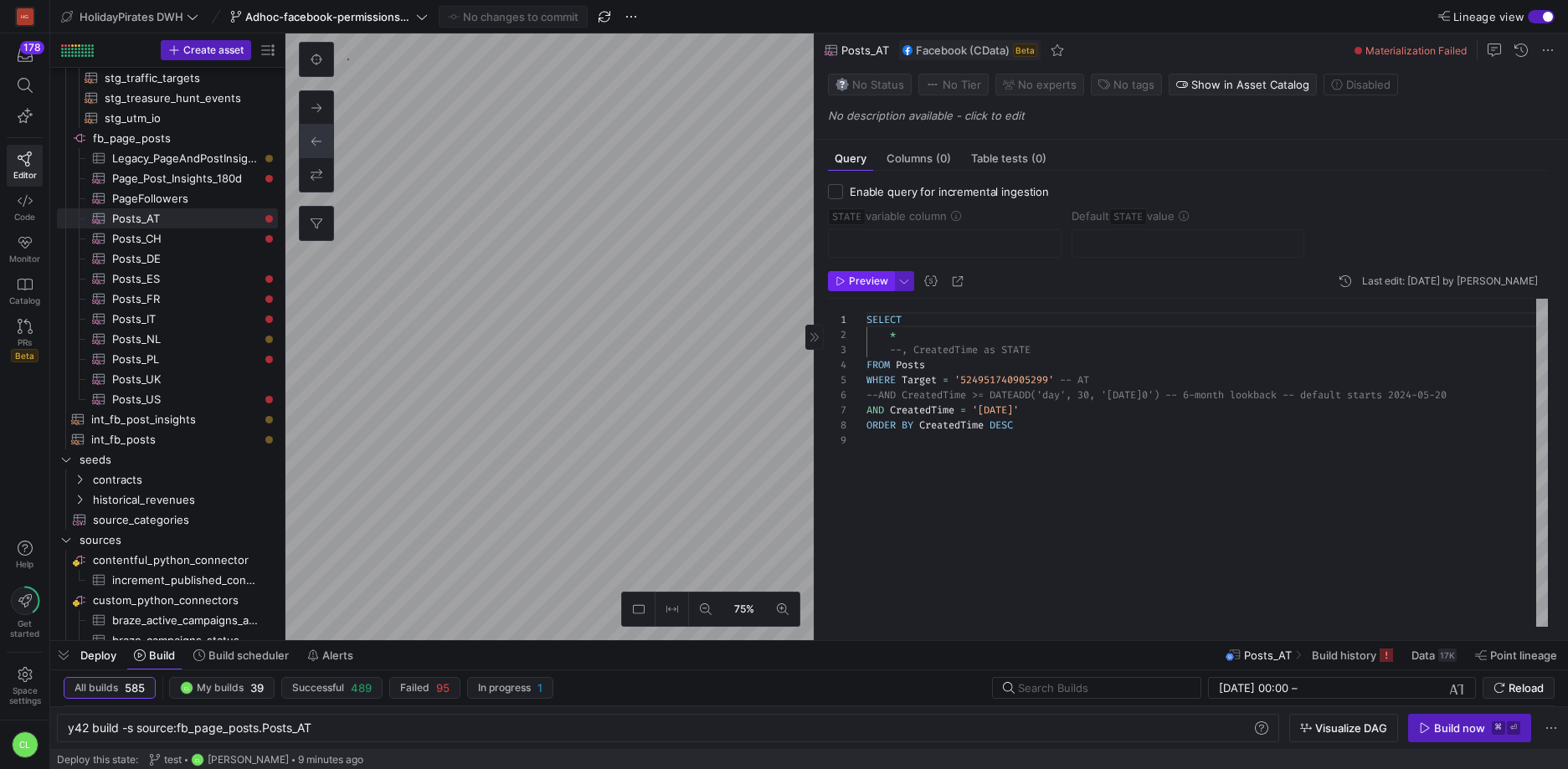
click at [858, 281] on span "Preview" at bounding box center [868, 281] width 40 height 12
